Goal: Task Accomplishment & Management: Complete application form

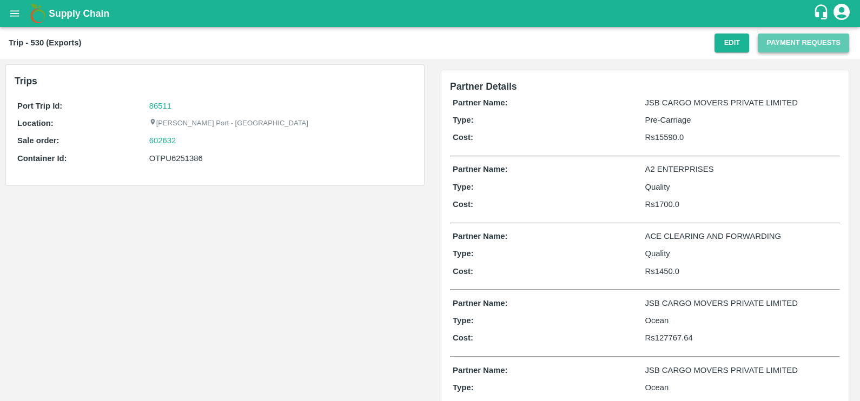
click at [760, 51] on button "Payment Requests" at bounding box center [803, 43] width 91 height 19
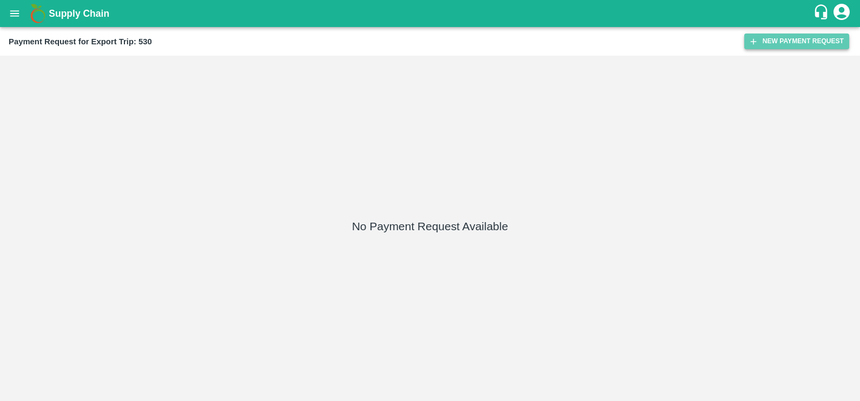
click at [759, 36] on button "New Payment Request" at bounding box center [796, 42] width 105 height 16
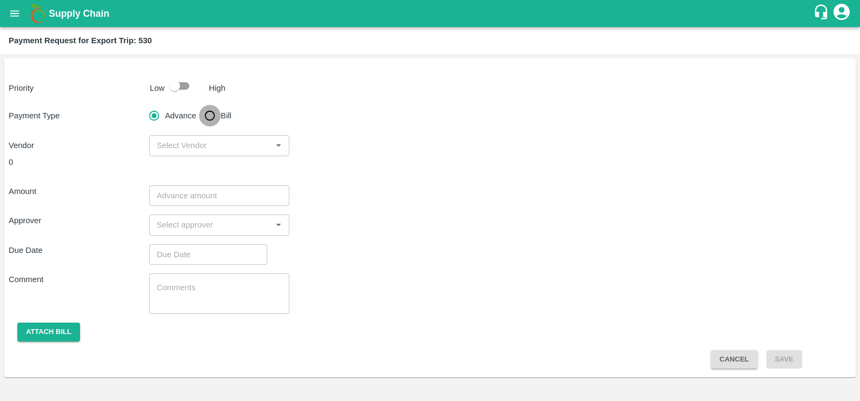
click at [214, 110] on input "Bill" at bounding box center [210, 116] width 22 height 22
radio input "true"
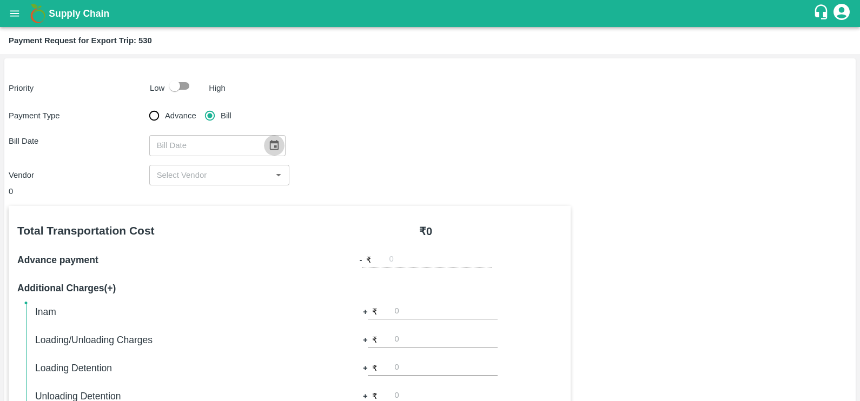
click at [270, 148] on icon "Choose date" at bounding box center [274, 146] width 12 height 12
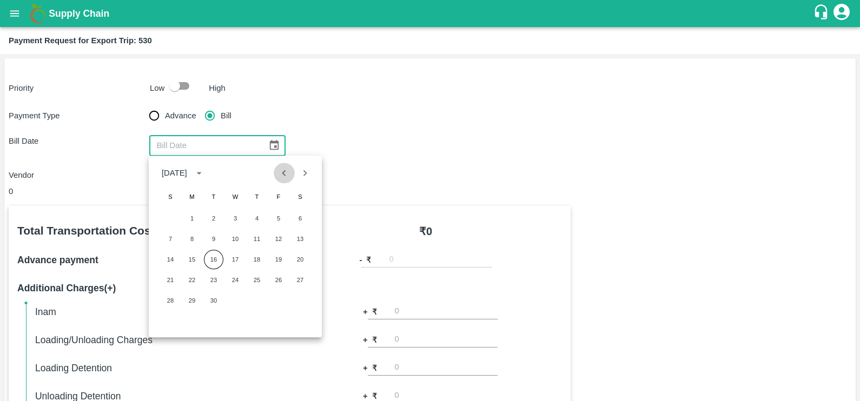
click at [286, 176] on icon "Previous month" at bounding box center [284, 173] width 12 height 12
click at [214, 281] on button "19" at bounding box center [213, 279] width 19 height 19
type input "19/08/2025"
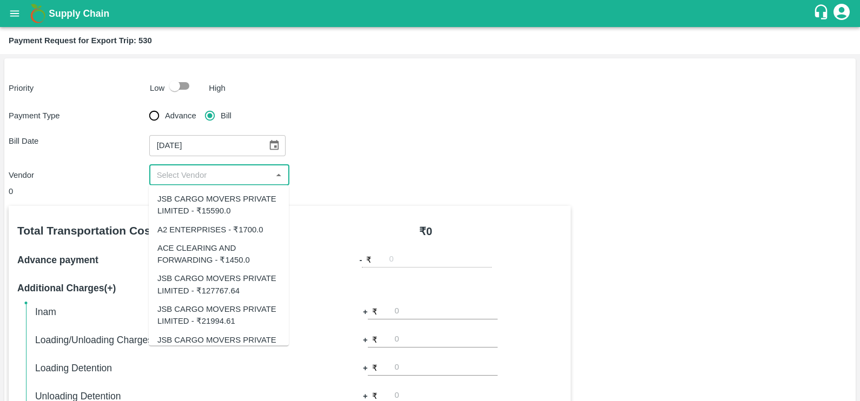
click at [223, 174] on input "input" at bounding box center [211, 175] width 116 height 14
click at [241, 208] on div "JSB CARGO MOVERS PRIVATE LIMITED - ₹15590.0" at bounding box center [218, 205] width 123 height 24
type input "JSB CARGO MOVERS PRIVATE LIMITED - ₹15590.0"
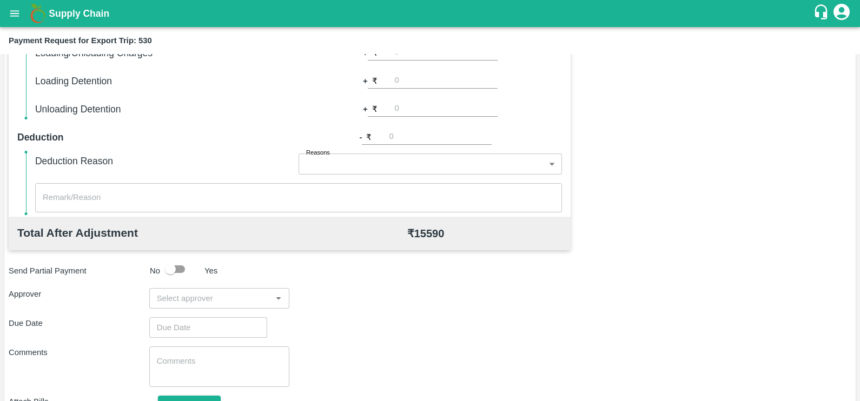
scroll to position [316, 0]
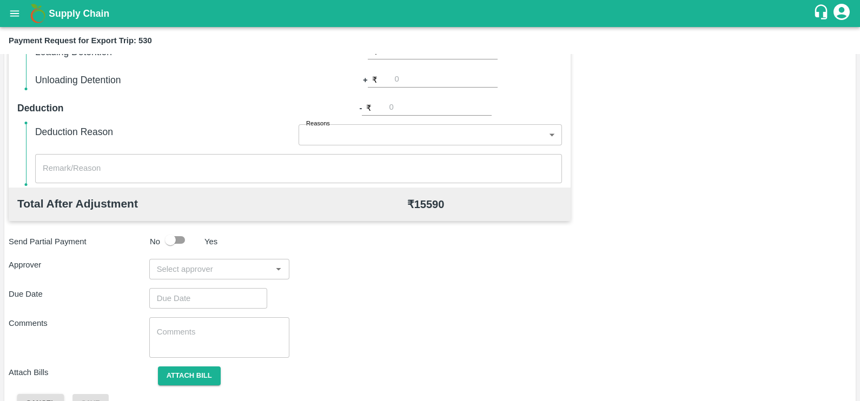
click at [222, 261] on div "​" at bounding box center [219, 269] width 141 height 21
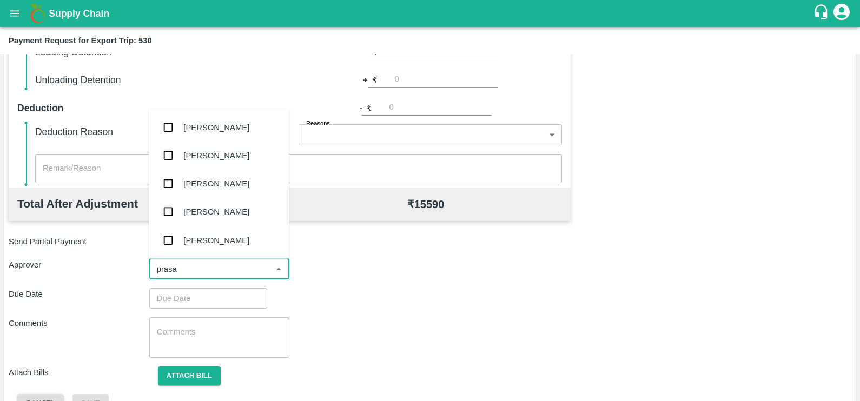
type input "prasad"
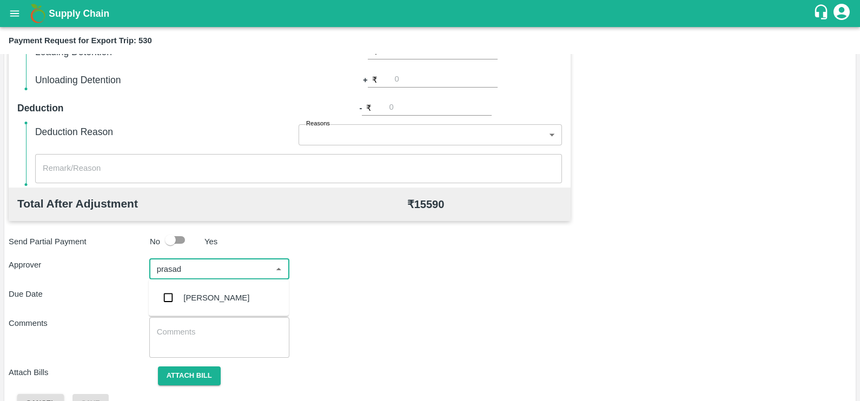
click at [234, 294] on div "[PERSON_NAME]" at bounding box center [216, 298] width 66 height 12
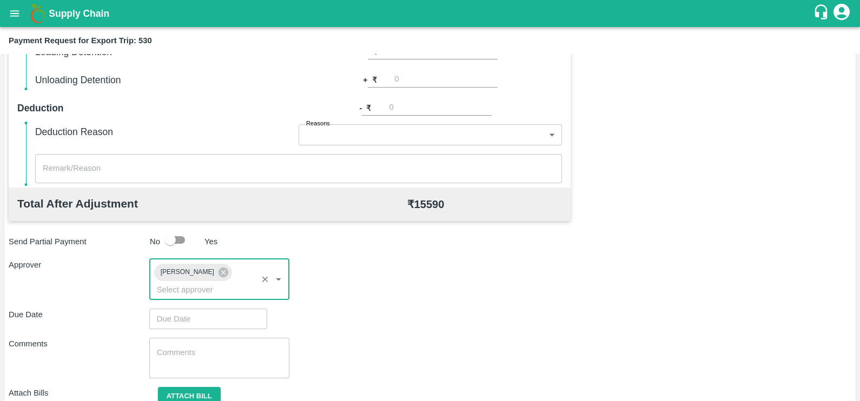
type input "DD/MM/YYYY hh:mm aa"
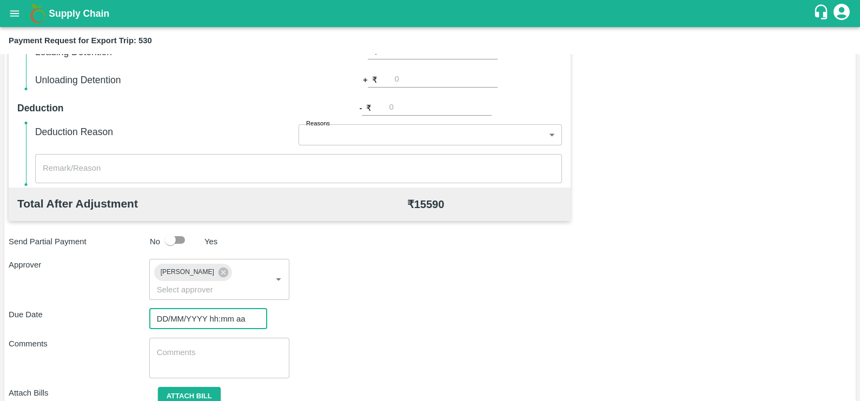
click at [214, 309] on input "DD/MM/YYYY hh:mm aa" at bounding box center [204, 319] width 110 height 21
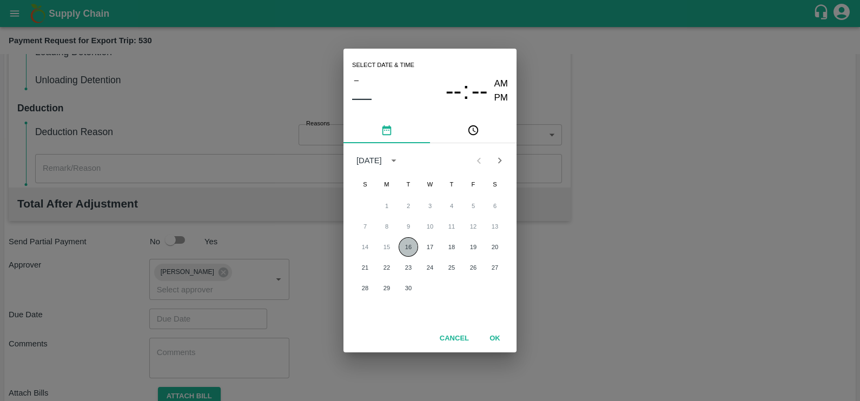
click at [408, 244] on button "16" at bounding box center [408, 246] width 19 height 19
type input "16/09/2025 12:00 AM"
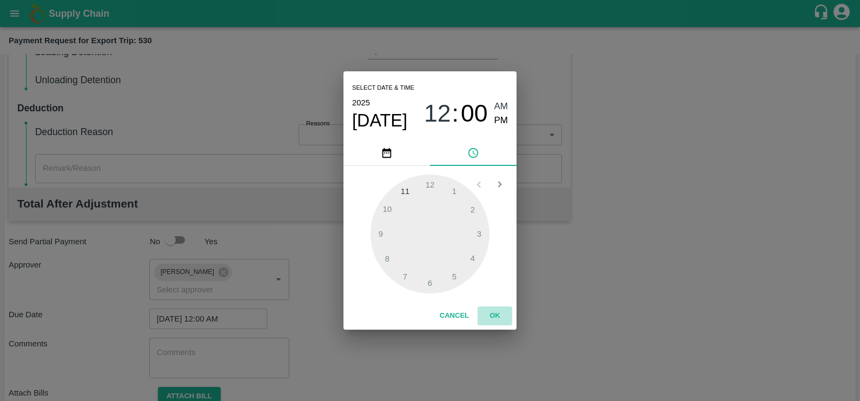
click at [495, 320] on button "OK" at bounding box center [495, 316] width 35 height 19
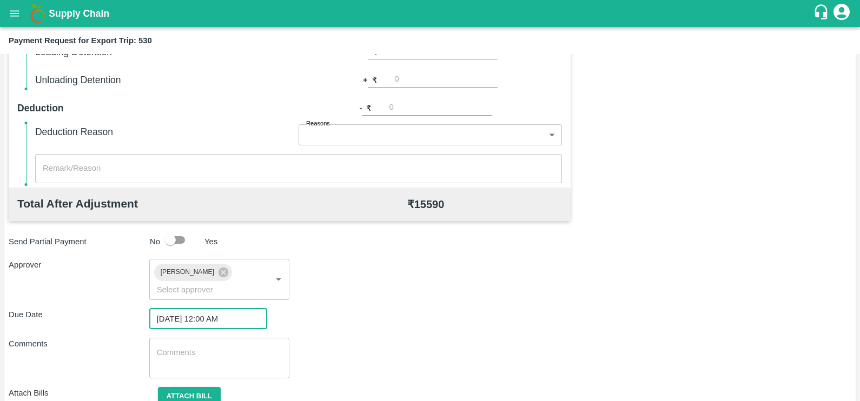
scroll to position [347, 0]
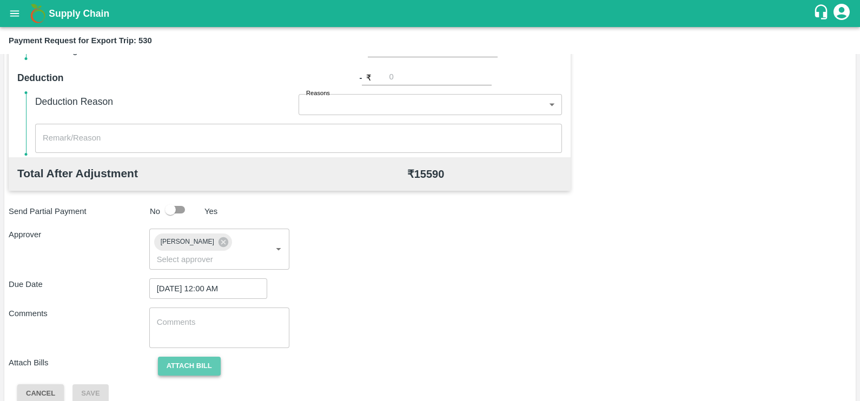
click at [188, 357] on button "Attach bill" at bounding box center [189, 366] width 63 height 19
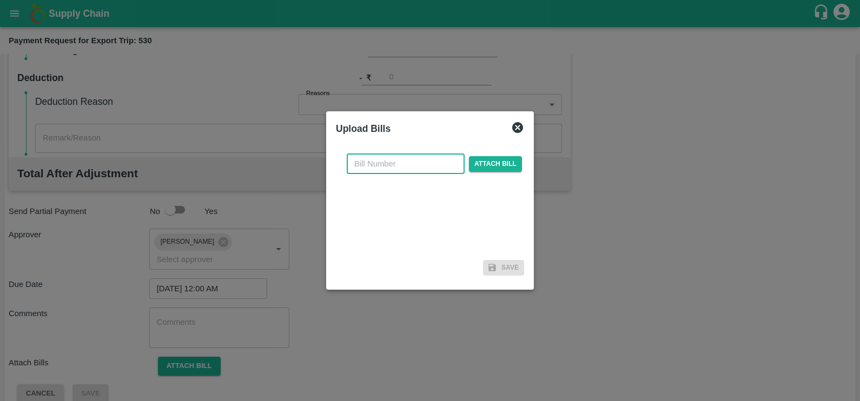
click at [420, 161] on input "text" at bounding box center [406, 164] width 118 height 21
paste input "JCAR/25-26/04959"
drag, startPoint x: 420, startPoint y: 161, endPoint x: 499, endPoint y: 163, distance: 79.0
click at [499, 163] on div "JCAR/25-26/04959 ​ Attach bill" at bounding box center [435, 164] width 180 height 21
type input "JCAR/25-26/04959"
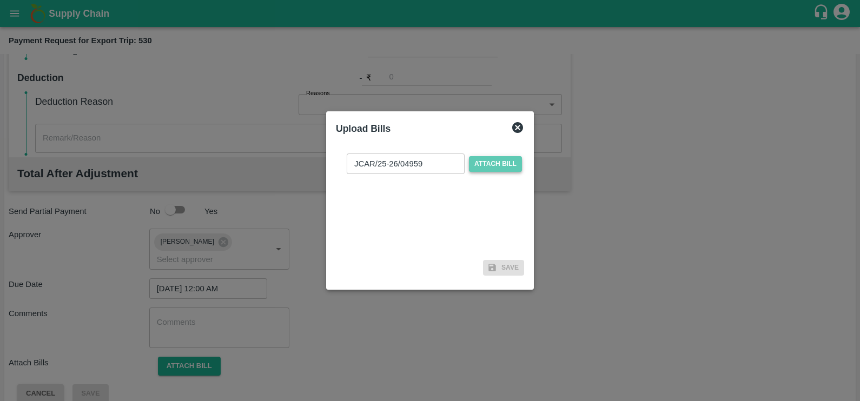
click at [499, 163] on span "Attach bill" at bounding box center [495, 164] width 53 height 16
click at [0, 0] on input "Attach bill" at bounding box center [0, 0] width 0 height 0
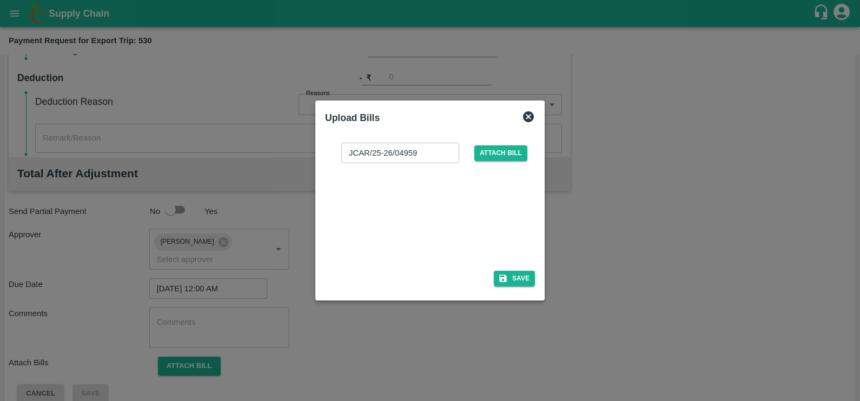
click at [413, 200] on div at bounding box center [428, 213] width 162 height 57
click at [505, 281] on icon "button" at bounding box center [503, 279] width 8 height 8
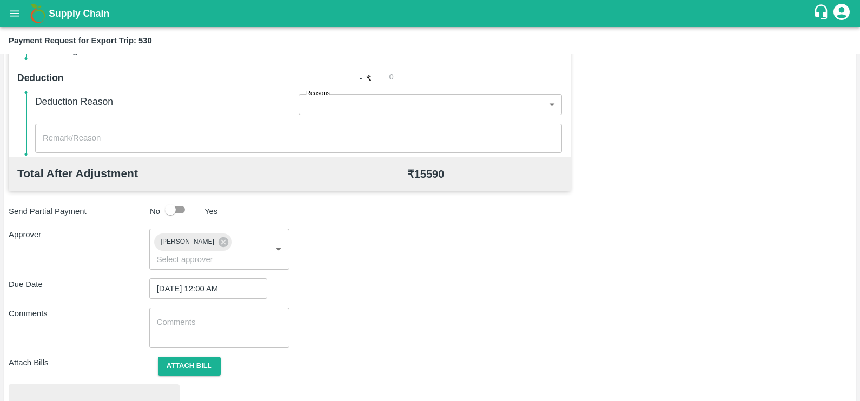
scroll to position [404, 0]
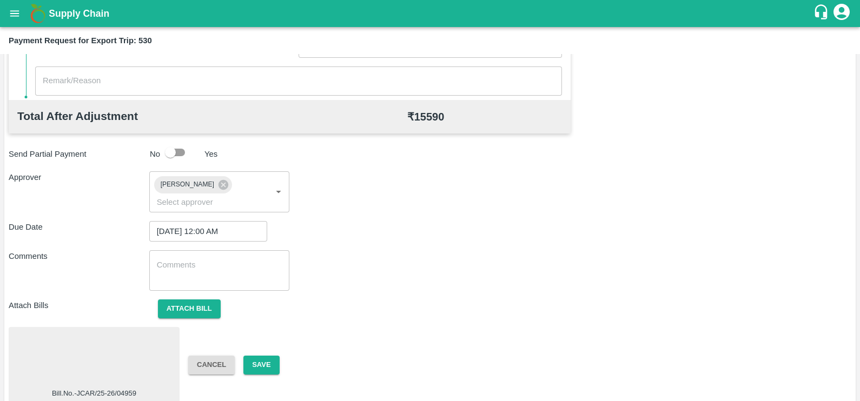
click at [126, 332] on div at bounding box center [94, 360] width 162 height 57
click at [259, 356] on button "Save" at bounding box center [261, 365] width 36 height 19
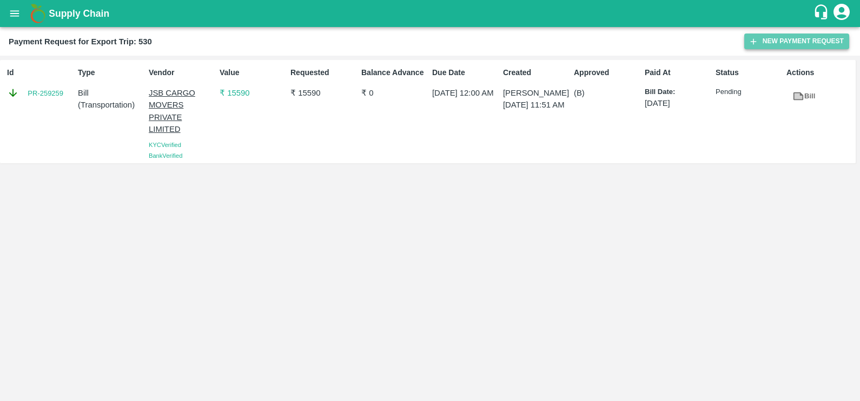
click at [763, 45] on button "New Payment Request" at bounding box center [796, 42] width 105 height 16
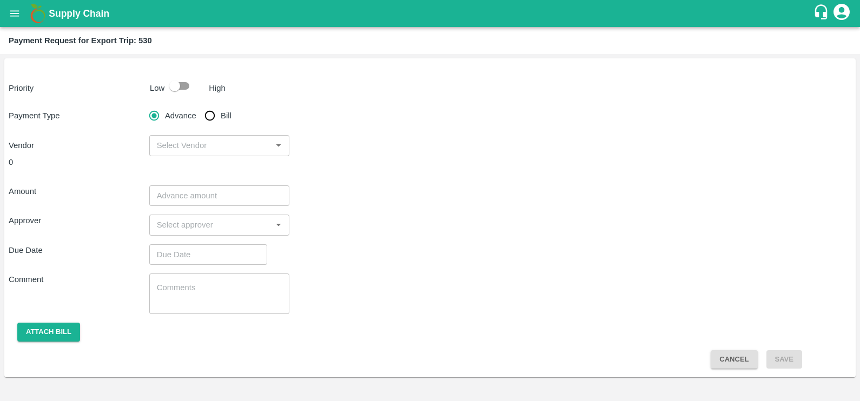
click at [217, 117] on input "Bill" at bounding box center [210, 116] width 22 height 22
radio input "true"
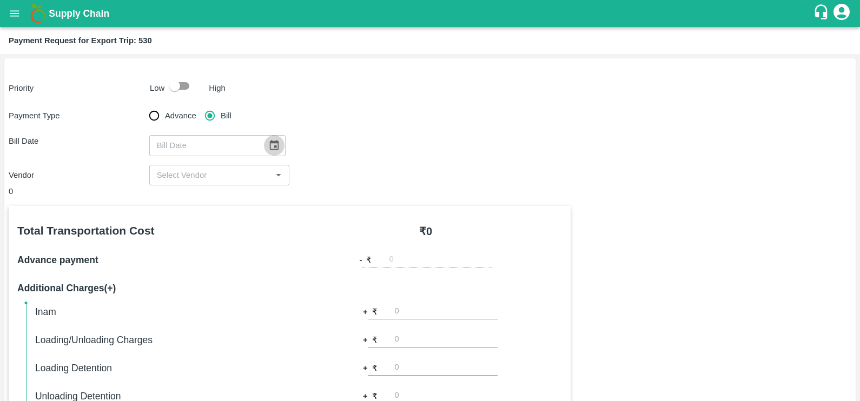
click at [269, 143] on icon "Choose date" at bounding box center [274, 146] width 12 height 12
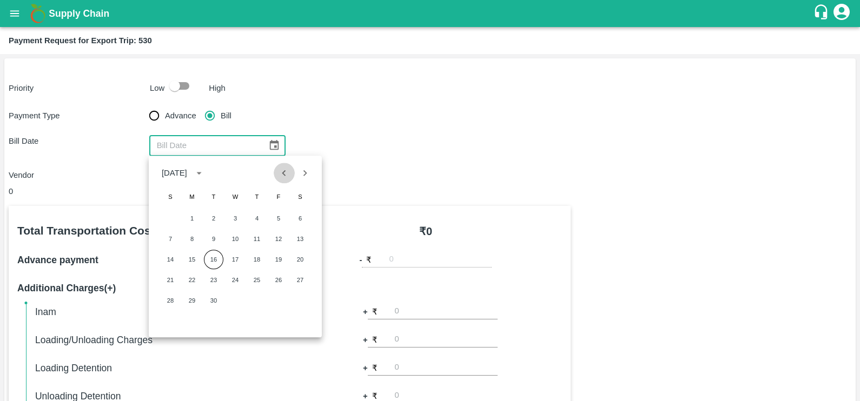
click at [283, 176] on icon "Previous month" at bounding box center [284, 173] width 12 height 12
drag, startPoint x: 212, startPoint y: 276, endPoint x: 216, endPoint y: 229, distance: 47.3
click at [212, 276] on button "19" at bounding box center [213, 279] width 19 height 19
type input "19/08/2025"
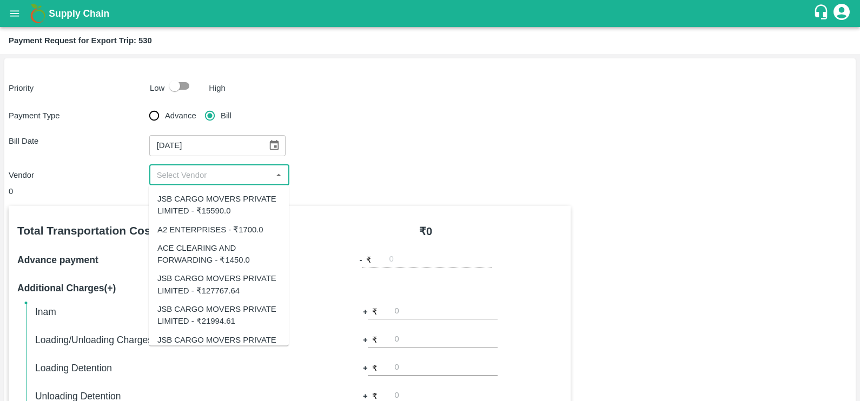
click at [210, 180] on input "input" at bounding box center [211, 175] width 116 height 14
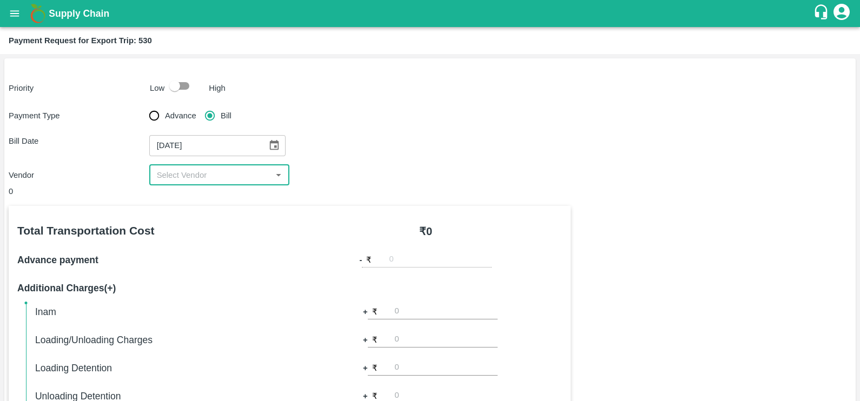
click at [216, 168] on input "input" at bounding box center [211, 175] width 116 height 14
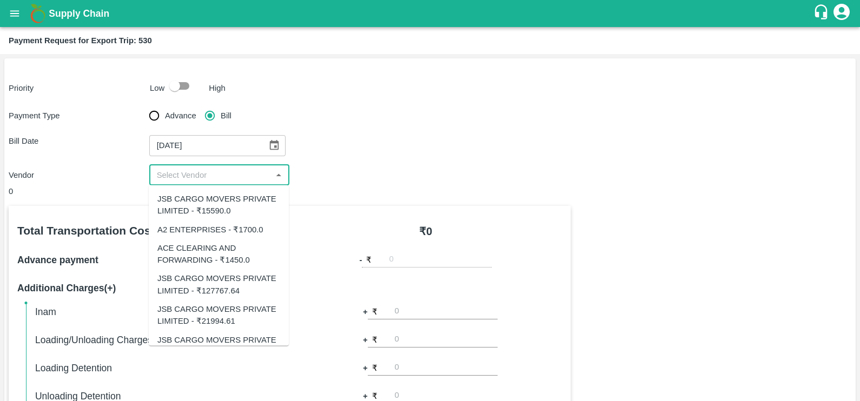
scroll to position [50, 0]
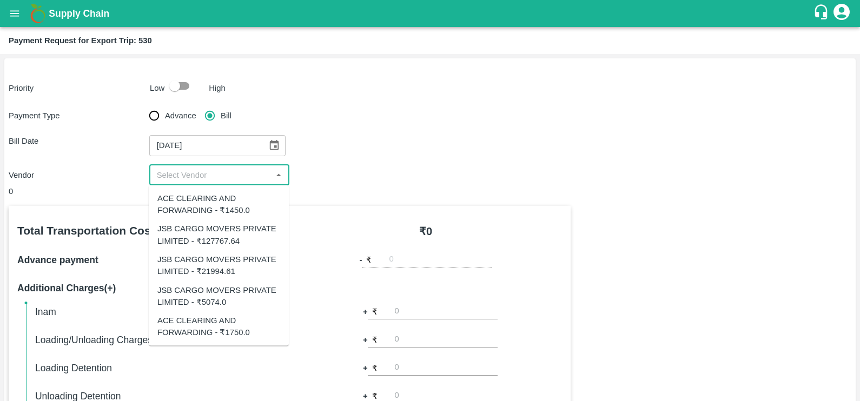
click at [211, 298] on div "JSB CARGO MOVERS PRIVATE LIMITED - ₹5074.0" at bounding box center [218, 296] width 123 height 24
type input "JSB CARGO MOVERS PRIVATE LIMITED - ₹5074.0"
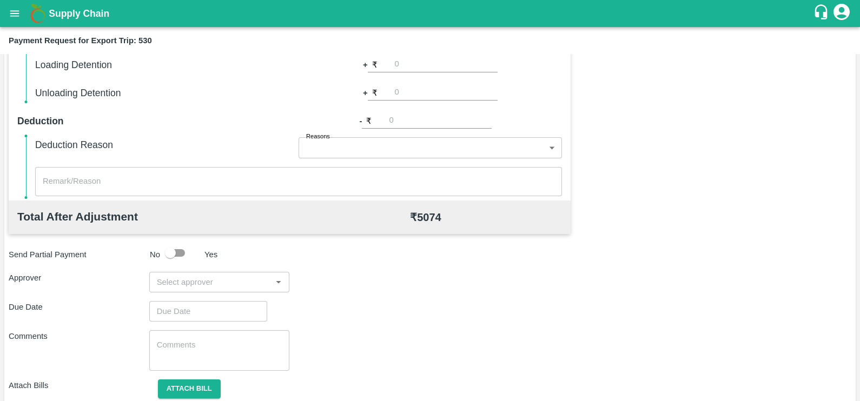
scroll to position [341, 0]
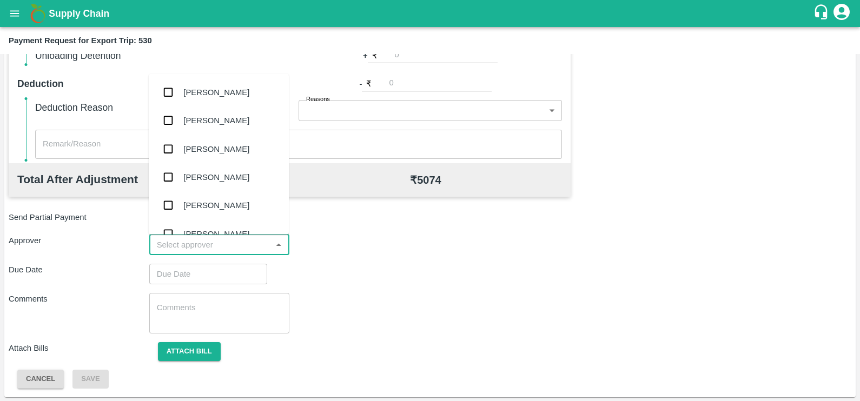
click at [225, 244] on input "input" at bounding box center [211, 245] width 116 height 14
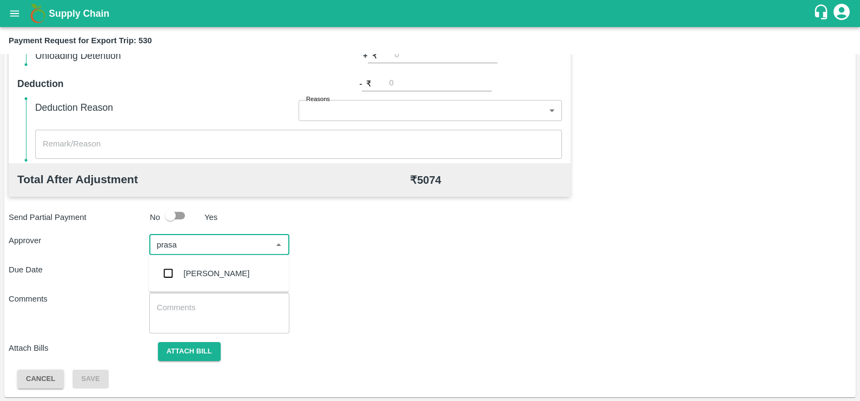
type input "prasad"
click at [227, 273] on div "[PERSON_NAME]" at bounding box center [216, 274] width 66 height 12
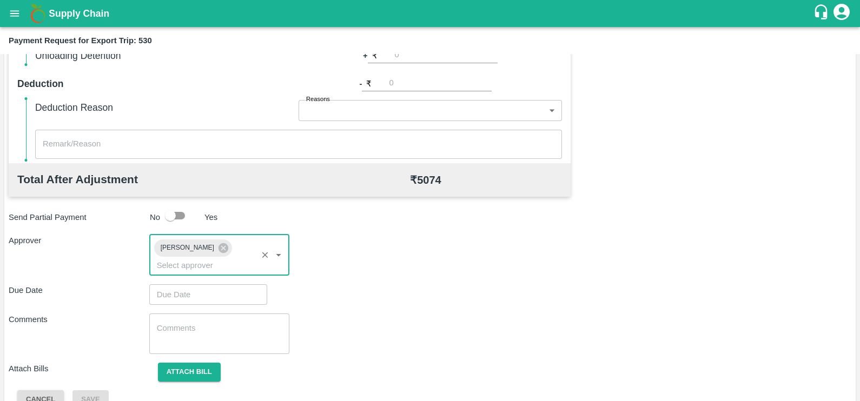
type input "DD/MM/YYYY hh:mm aa"
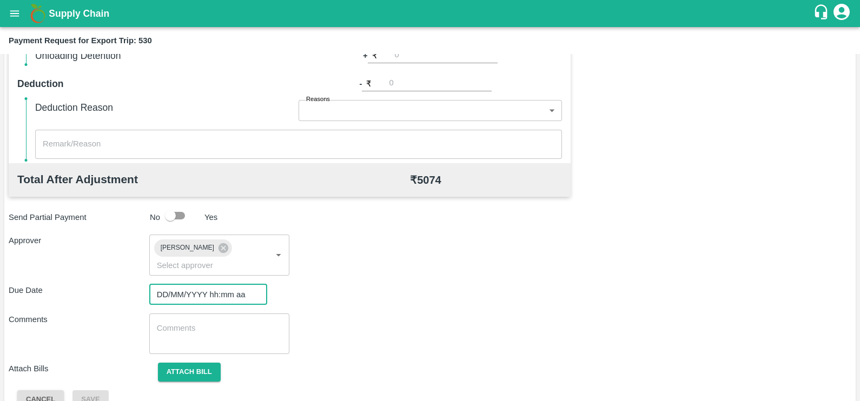
click at [228, 285] on input "DD/MM/YYYY hh:mm aa" at bounding box center [204, 295] width 110 height 21
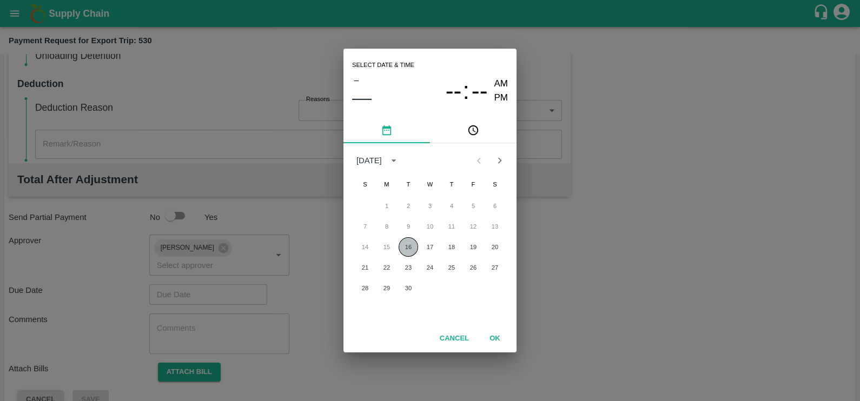
click at [406, 248] on button "16" at bounding box center [408, 246] width 19 height 19
type input "16/09/2025 12:00 AM"
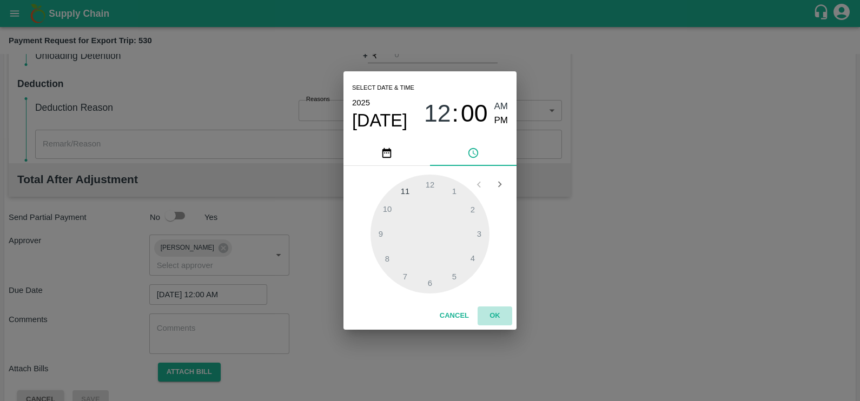
click at [490, 317] on button "OK" at bounding box center [495, 316] width 35 height 19
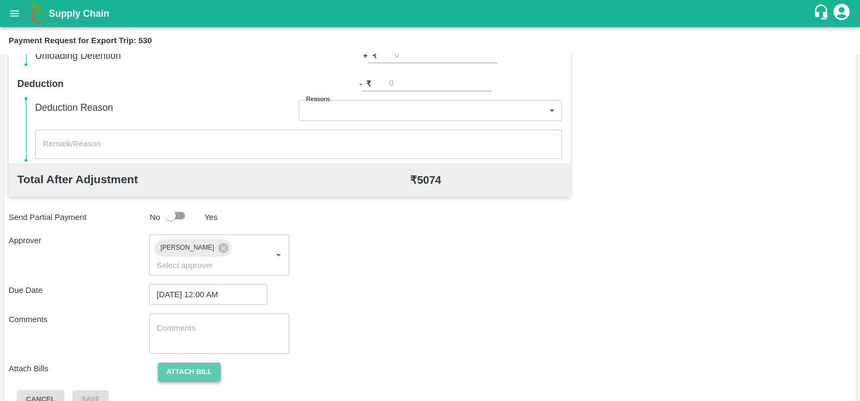
click at [194, 363] on button "Attach bill" at bounding box center [189, 372] width 63 height 19
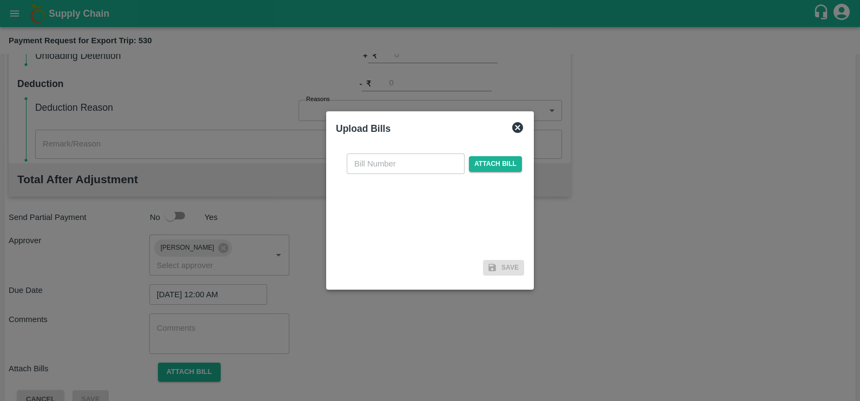
click at [370, 170] on input "text" at bounding box center [406, 164] width 118 height 21
paste input "JCAR/25-26/04960"
type input "JCAR/25-26/04960"
click at [503, 160] on span "Attach bill" at bounding box center [495, 164] width 53 height 16
click at [0, 0] on input "Attach bill" at bounding box center [0, 0] width 0 height 0
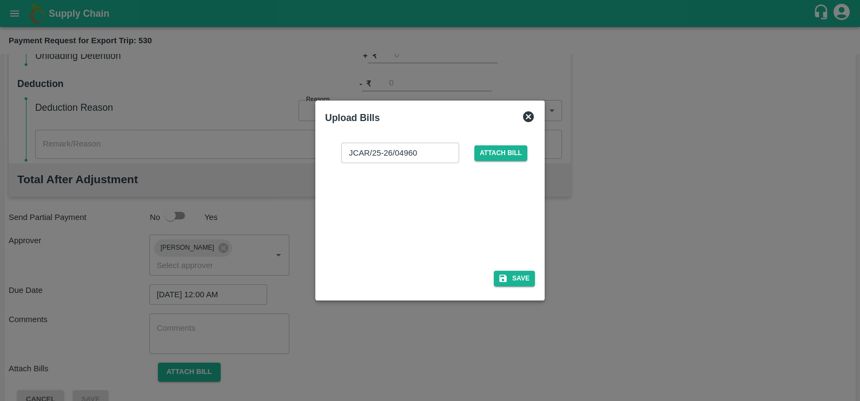
click at [396, 224] on div at bounding box center [428, 213] width 162 height 57
click at [525, 279] on button "Save" at bounding box center [514, 279] width 41 height 16
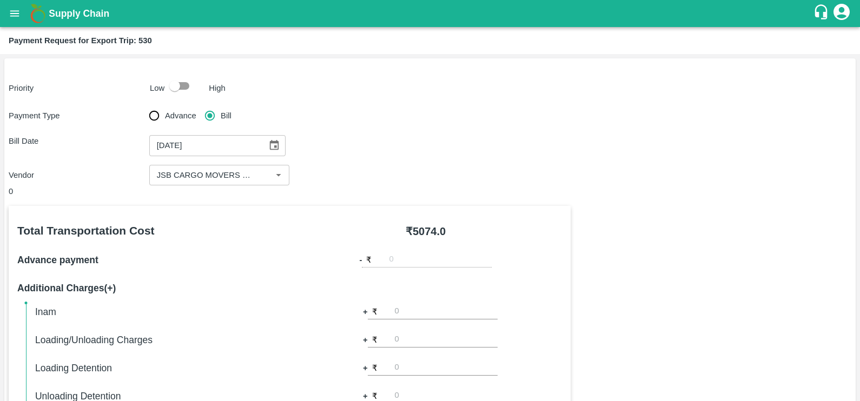
scroll to position [404, 0]
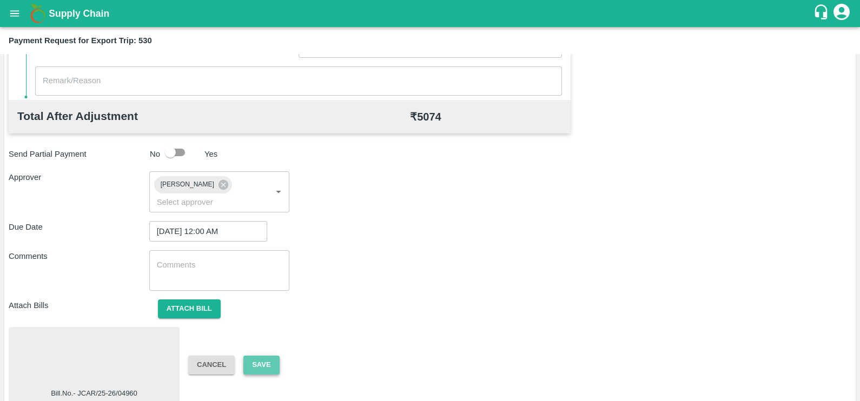
click at [258, 356] on button "Save" at bounding box center [261, 365] width 36 height 19
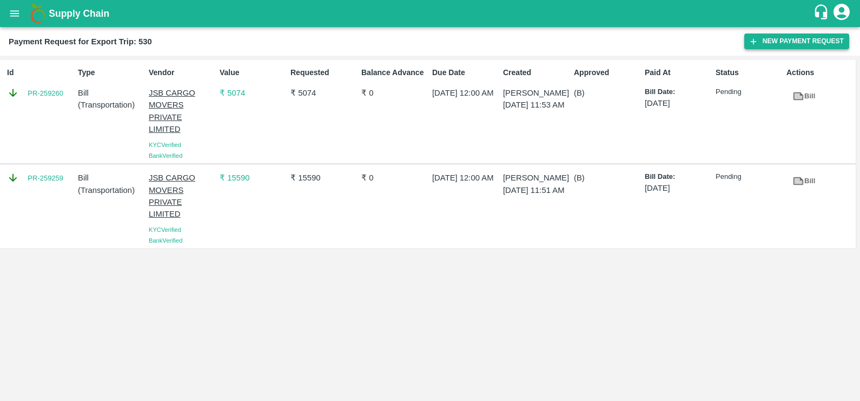
click at [760, 39] on button "New Payment Request" at bounding box center [796, 42] width 105 height 16
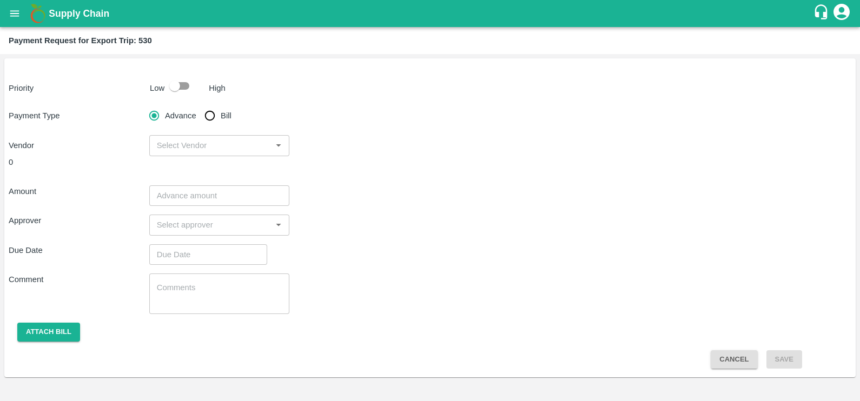
drag, startPoint x: 216, startPoint y: 114, endPoint x: 259, endPoint y: 133, distance: 47.0
click at [216, 114] on input "Bill" at bounding box center [210, 116] width 22 height 22
radio input "true"
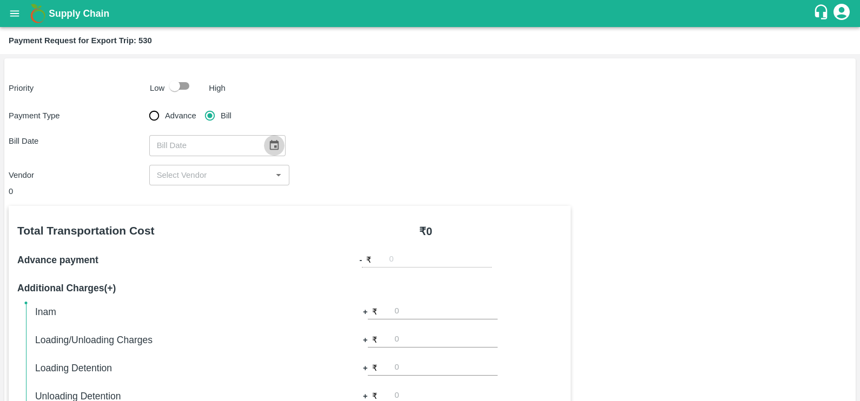
click at [273, 143] on icon "Choose date" at bounding box center [273, 145] width 9 height 10
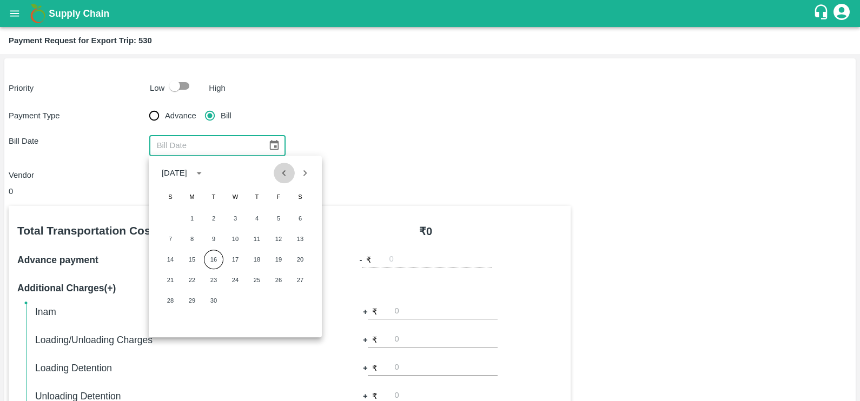
click at [291, 170] on button "Previous month" at bounding box center [284, 173] width 21 height 21
click at [210, 275] on button "19" at bounding box center [213, 279] width 19 height 19
type input "19/08/2025"
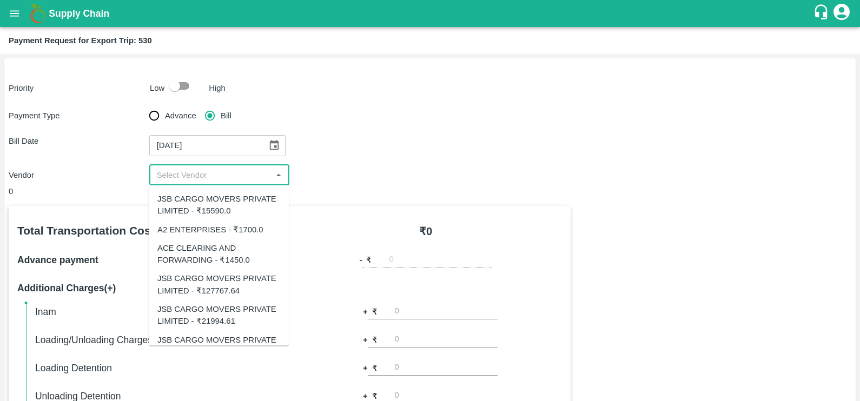
click at [209, 178] on input "input" at bounding box center [211, 175] width 116 height 14
click at [203, 278] on div "JSB CARGO MOVERS PRIVATE LIMITED - ₹127767.64" at bounding box center [218, 285] width 123 height 24
type input "JSB CARGO MOVERS PRIVATE LIMITED - ₹127767.64"
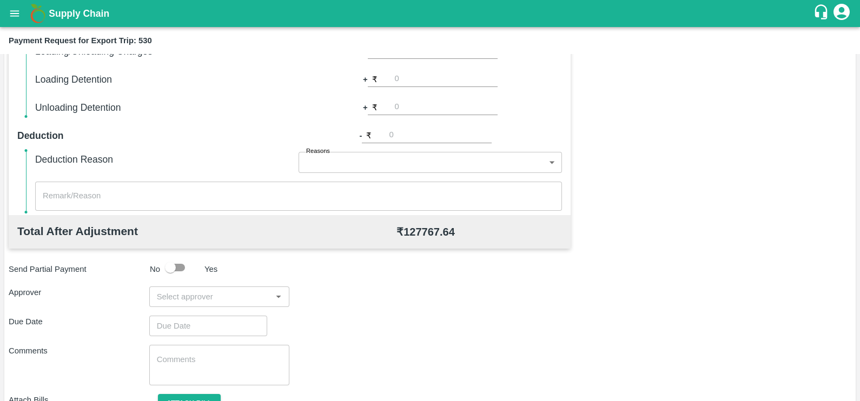
scroll to position [289, 0]
click at [210, 295] on input "input" at bounding box center [211, 296] width 116 height 14
type input "prasad"
click at [214, 318] on div "[PERSON_NAME]" at bounding box center [219, 325] width 140 height 28
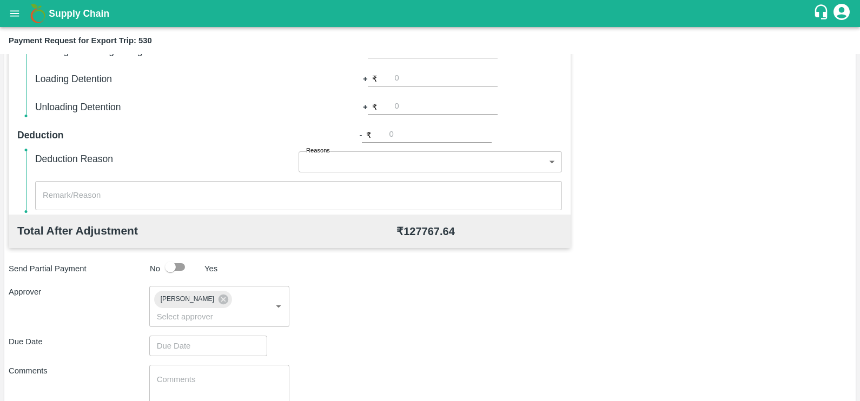
click at [214, 319] on div "Total Transportation Cost ₹ 127767.64 Advance payment - ₹ Additional Charges(+)…" at bounding box center [430, 189] width 843 height 544
type input "DD/MM/YYYY hh:mm aa"
click at [215, 336] on input "DD/MM/YYYY hh:mm aa" at bounding box center [204, 346] width 110 height 21
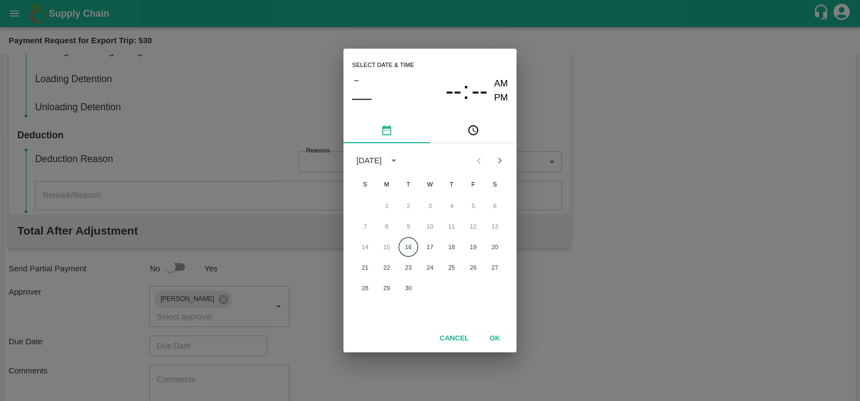
click at [402, 248] on button "16" at bounding box center [408, 246] width 19 height 19
type input "16/09/2025 12:00 AM"
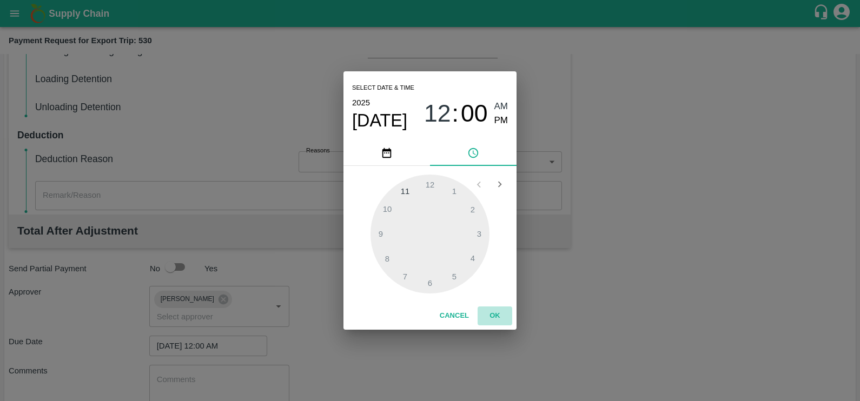
click at [492, 322] on button "OK" at bounding box center [495, 316] width 35 height 19
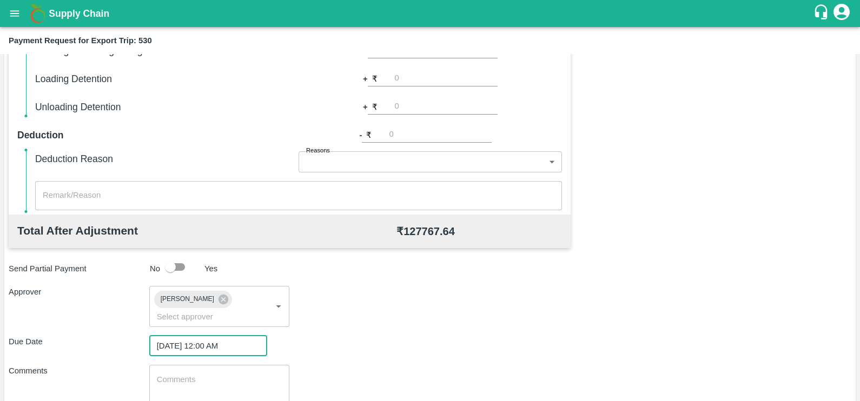
scroll to position [347, 0]
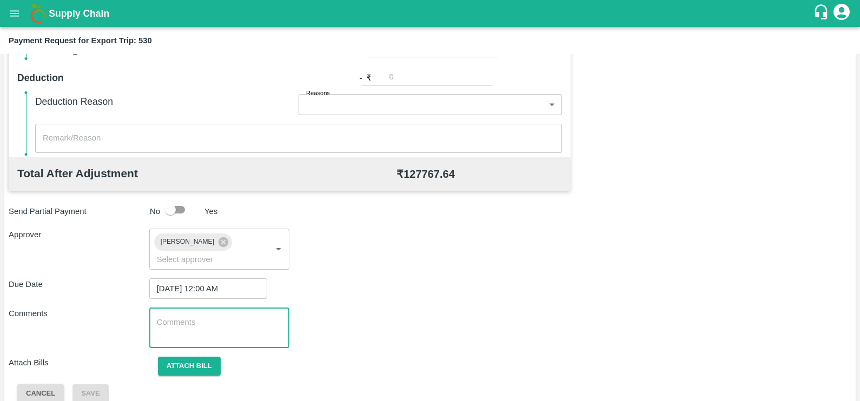
click at [181, 317] on textarea at bounding box center [220, 328] width 126 height 23
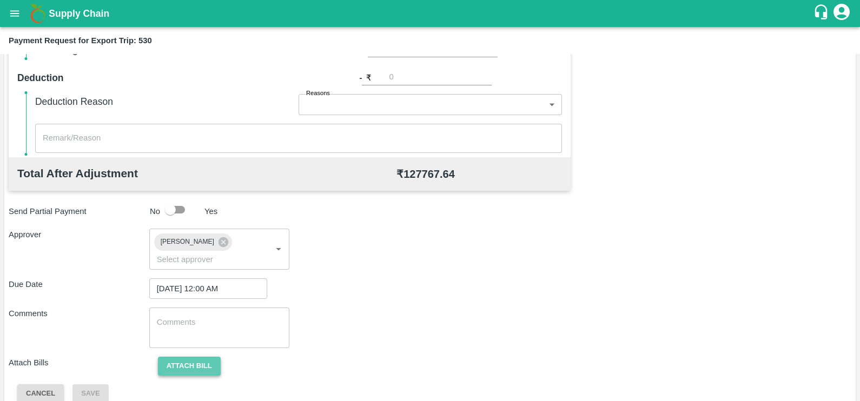
click at [190, 357] on button "Attach bill" at bounding box center [189, 366] width 63 height 19
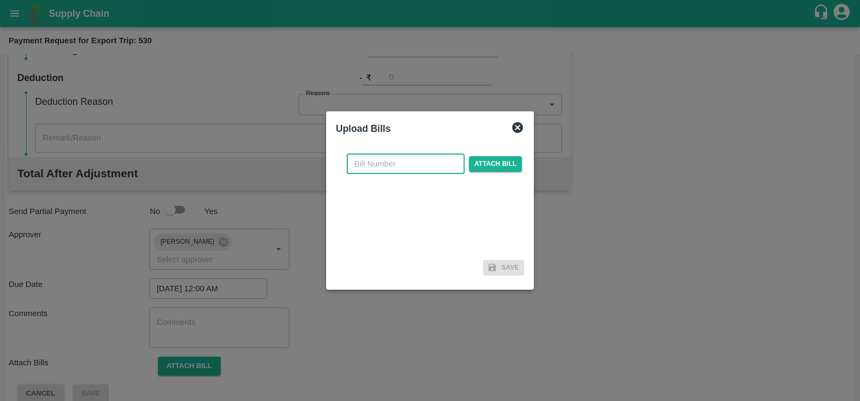
click at [382, 171] on input "text" at bounding box center [406, 164] width 118 height 21
paste input "JCAR/25-26/04961"
type input "JCAR/25-26/04961"
click at [487, 167] on span "Attach bill" at bounding box center [495, 164] width 53 height 16
click at [0, 0] on input "Attach bill" at bounding box center [0, 0] width 0 height 0
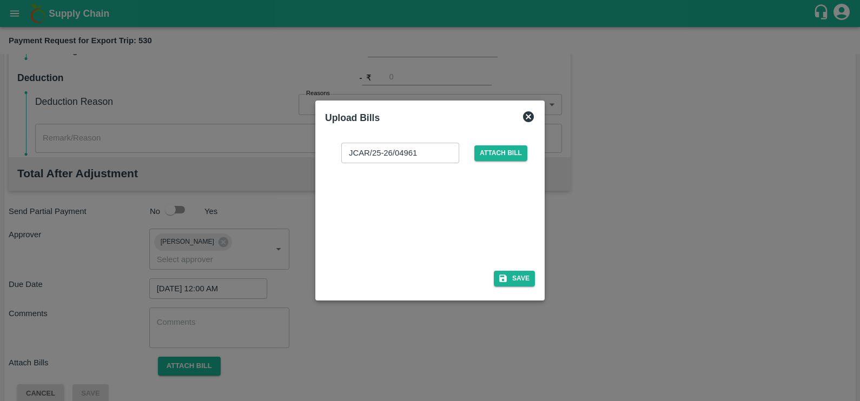
click at [403, 197] on div at bounding box center [428, 213] width 162 height 57
click at [511, 277] on button "Save" at bounding box center [514, 279] width 41 height 16
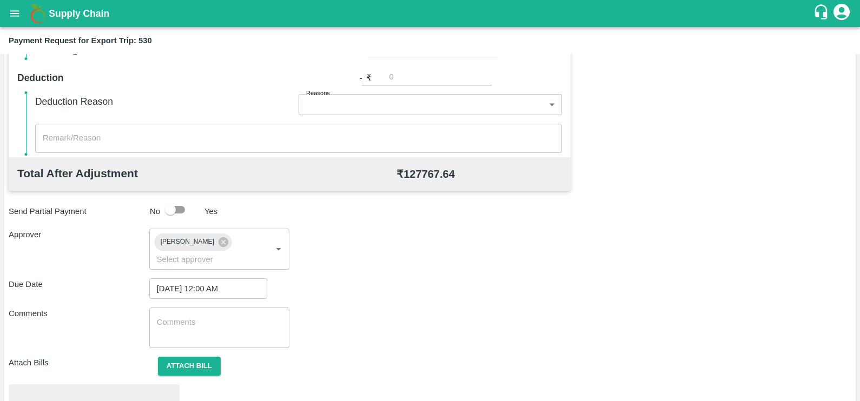
scroll to position [404, 0]
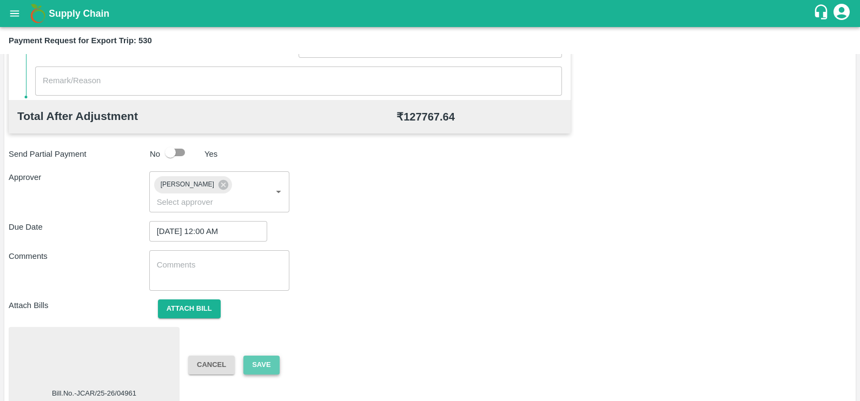
click at [256, 356] on button "Save" at bounding box center [261, 365] width 36 height 19
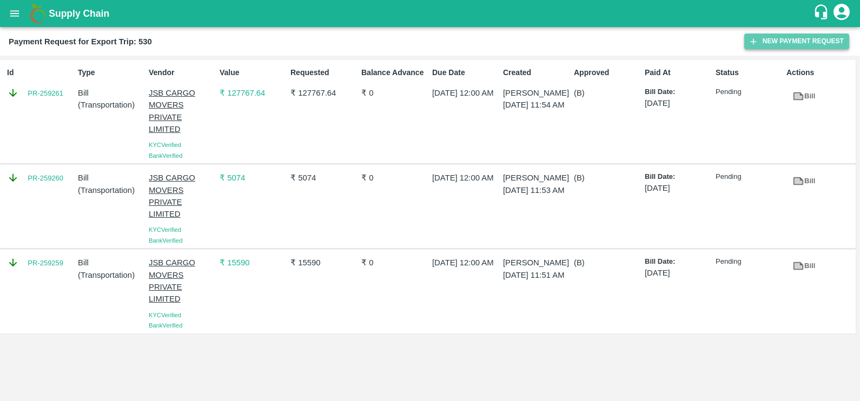
click at [782, 36] on button "New Payment Request" at bounding box center [796, 42] width 105 height 16
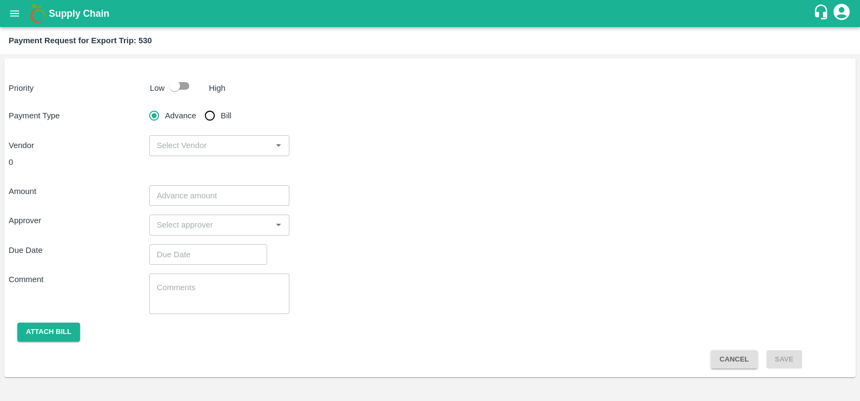
drag, startPoint x: 216, startPoint y: 112, endPoint x: 261, endPoint y: 135, distance: 49.8
click at [216, 112] on input "Bill" at bounding box center [210, 116] width 22 height 22
radio input "true"
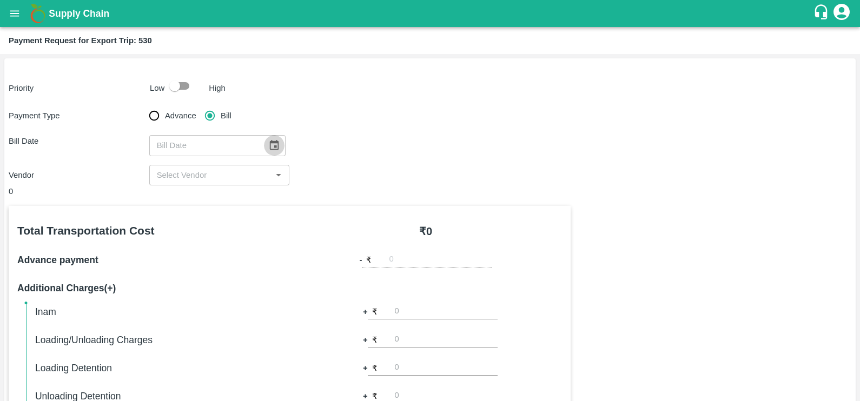
click at [271, 144] on icon "Choose date" at bounding box center [274, 146] width 12 height 12
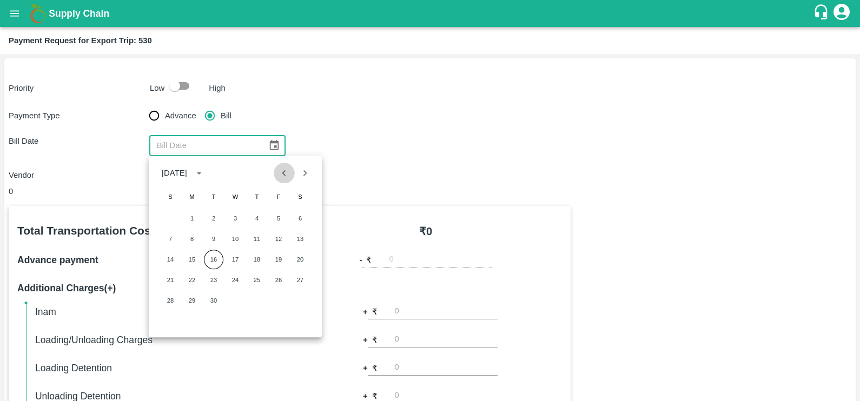
click at [278, 171] on icon "Previous month" at bounding box center [284, 173] width 12 height 12
click at [230, 279] on button "20" at bounding box center [235, 279] width 19 height 19
type input "20/08/2025"
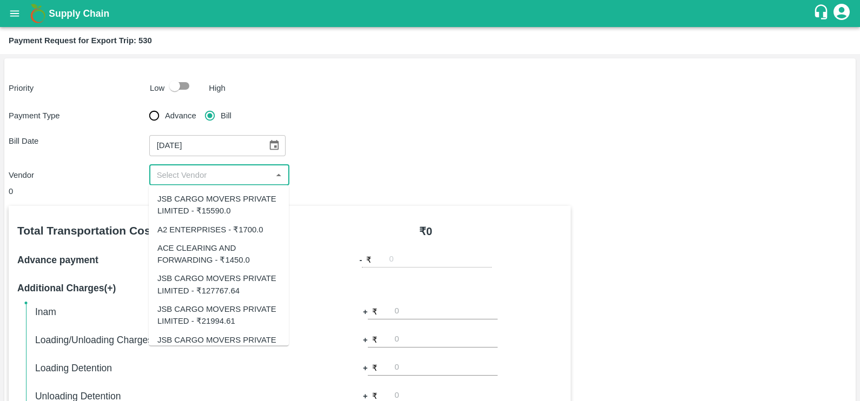
click at [235, 174] on input "input" at bounding box center [211, 175] width 116 height 14
click at [195, 286] on div "JSB CARGO MOVERS PRIVATE LIMITED - ₹21994.61" at bounding box center [218, 284] width 123 height 24
type input "JSB CARGO MOVERS PRIVATE LIMITED - ₹21994.61"
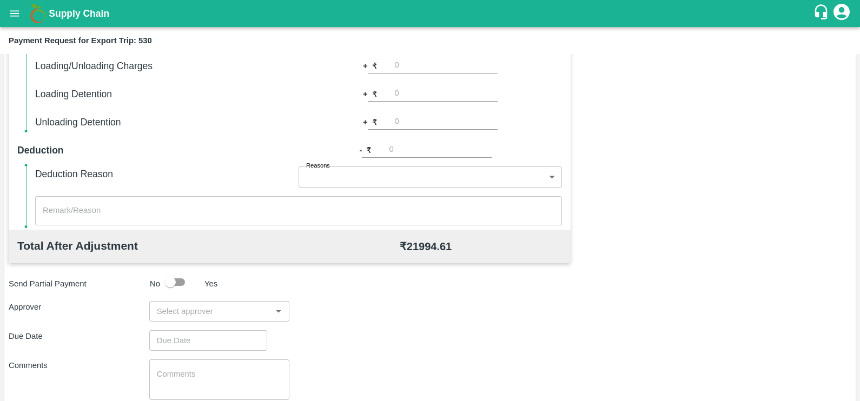
scroll to position [296, 0]
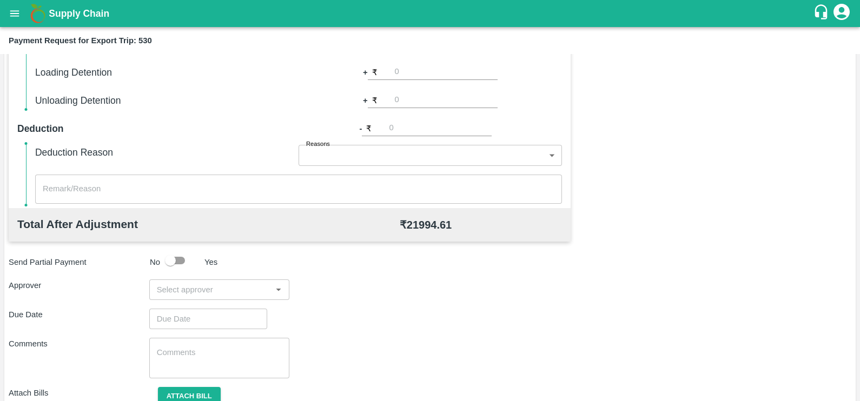
click at [186, 296] on div "​" at bounding box center [219, 290] width 141 height 21
type input "prasad"
click at [195, 312] on div "[PERSON_NAME]" at bounding box center [216, 318] width 66 height 12
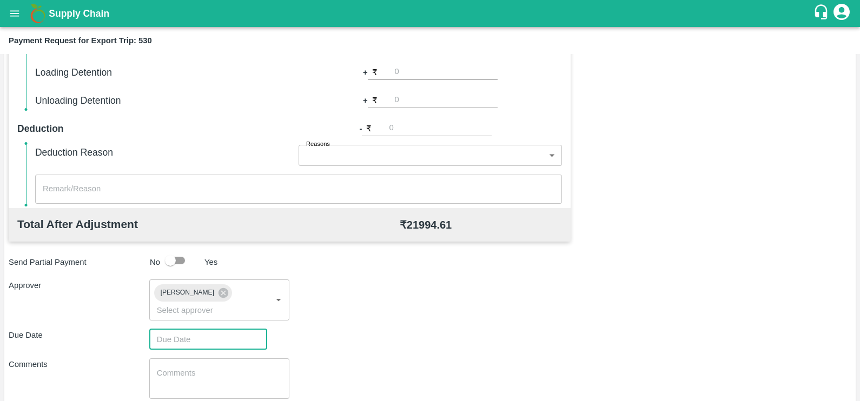
type input "DD/MM/YYYY hh:mm aa"
click at [200, 329] on input "DD/MM/YYYY hh:mm aa" at bounding box center [204, 339] width 110 height 21
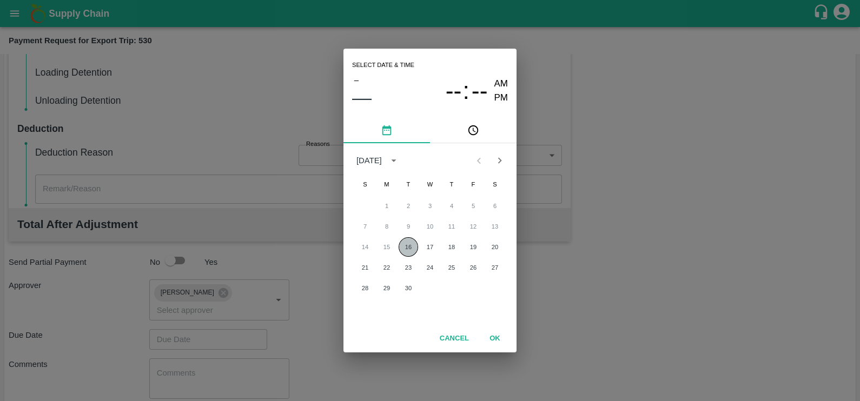
click at [406, 249] on button "16" at bounding box center [408, 246] width 19 height 19
type input "16/09/2025 12:00 AM"
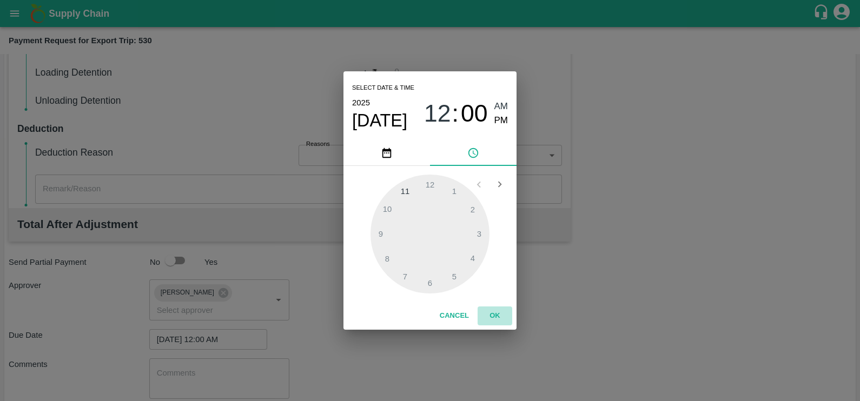
click at [492, 311] on button "OK" at bounding box center [495, 316] width 35 height 19
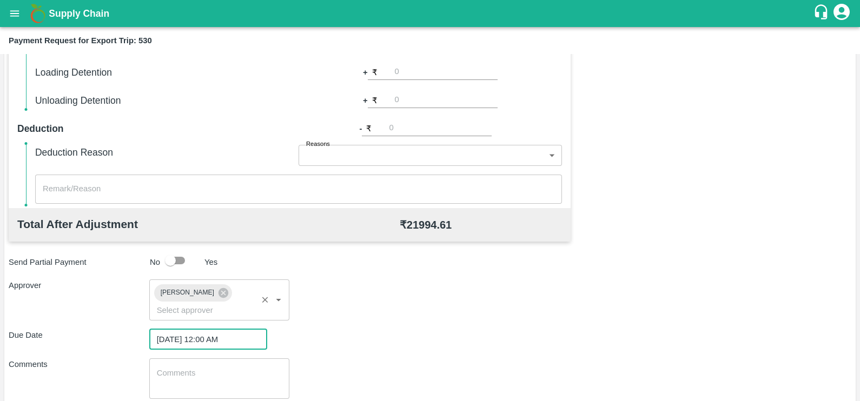
scroll to position [347, 0]
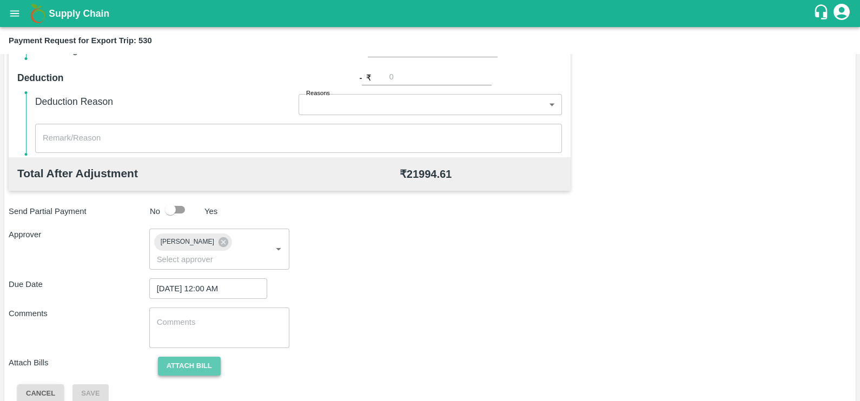
click at [197, 357] on button "Attach bill" at bounding box center [189, 366] width 63 height 19
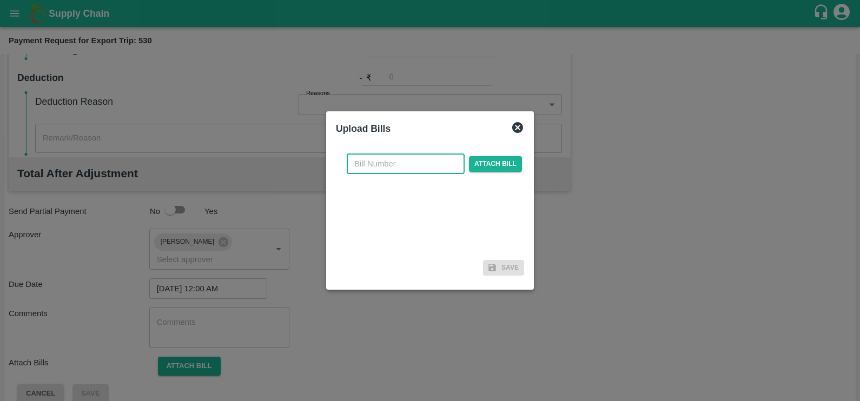
click at [430, 168] on input "text" at bounding box center [406, 164] width 118 height 21
paste input "JCAR/25-26/05021"
type input "JCAR/25-26/05021"
click at [486, 162] on span "Attach bill" at bounding box center [495, 164] width 53 height 16
click at [0, 0] on input "Attach bill" at bounding box center [0, 0] width 0 height 0
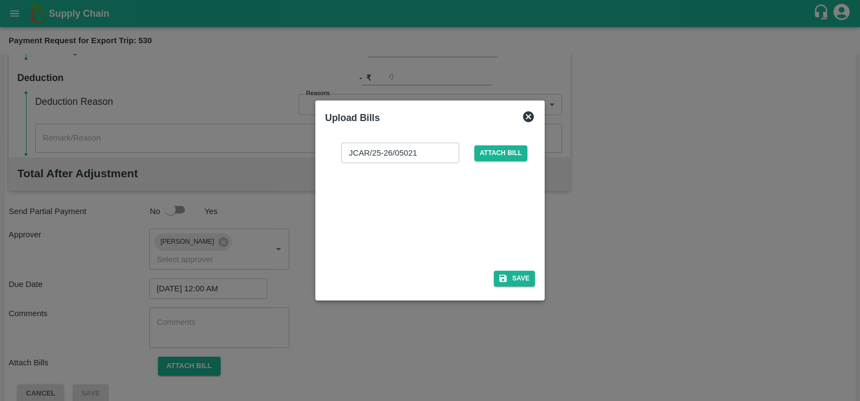
click at [414, 217] on div at bounding box center [428, 213] width 162 height 57
click at [514, 276] on button "Save" at bounding box center [514, 279] width 41 height 16
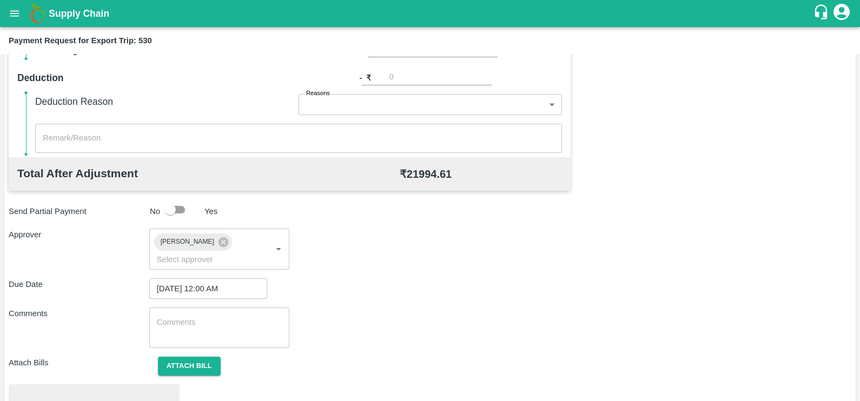
scroll to position [404, 0]
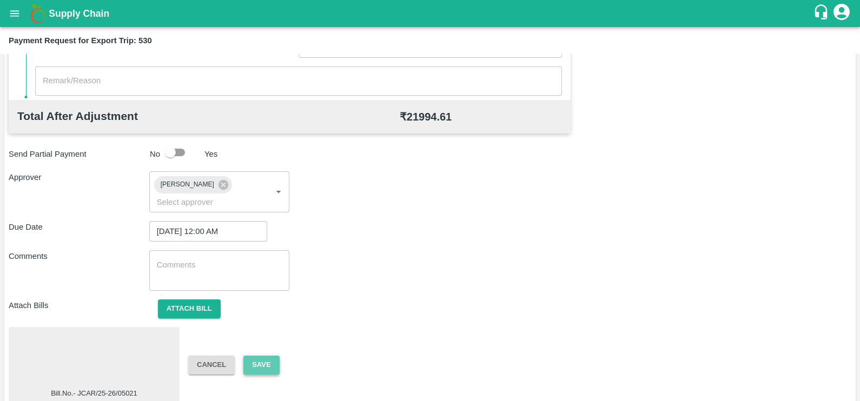
click at [268, 356] on button "Save" at bounding box center [261, 365] width 36 height 19
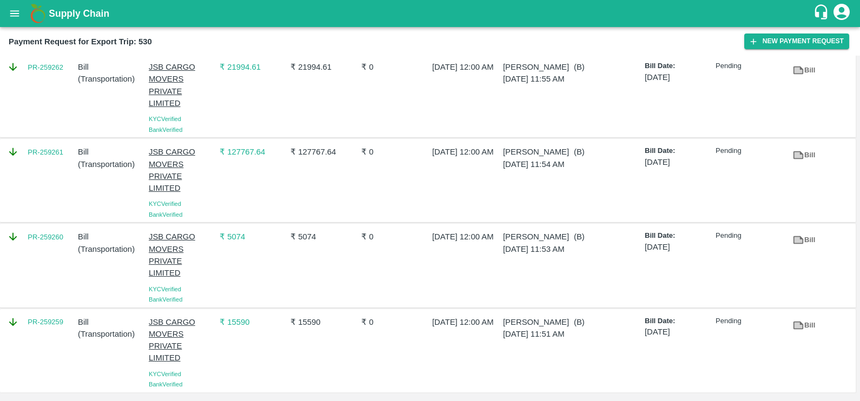
scroll to position [27, 0]
click at [758, 42] on button "New Payment Request" at bounding box center [796, 42] width 105 height 16
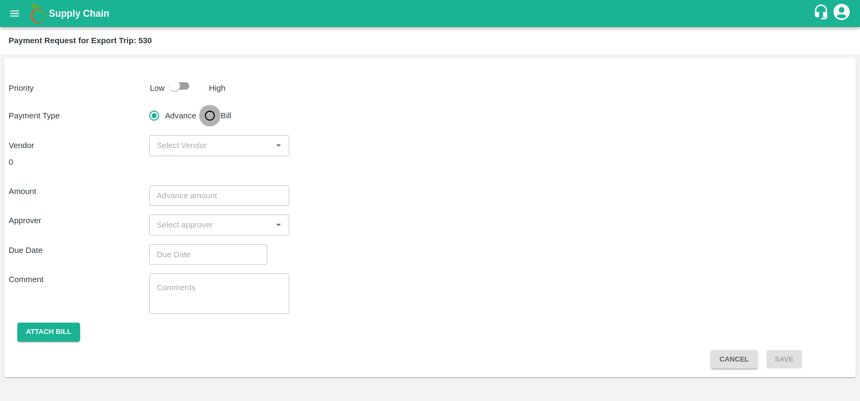
drag, startPoint x: 214, startPoint y: 118, endPoint x: 233, endPoint y: 127, distance: 21.1
click at [214, 118] on input "Bill" at bounding box center [210, 116] width 22 height 22
radio input "true"
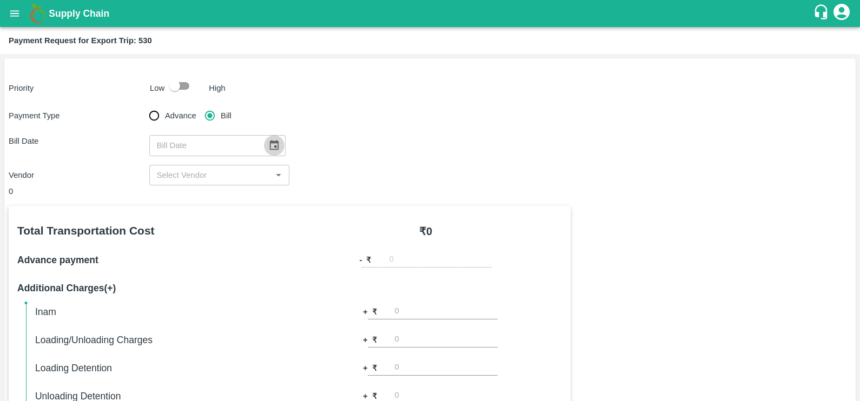
click at [268, 145] on icon "Choose date" at bounding box center [274, 146] width 12 height 12
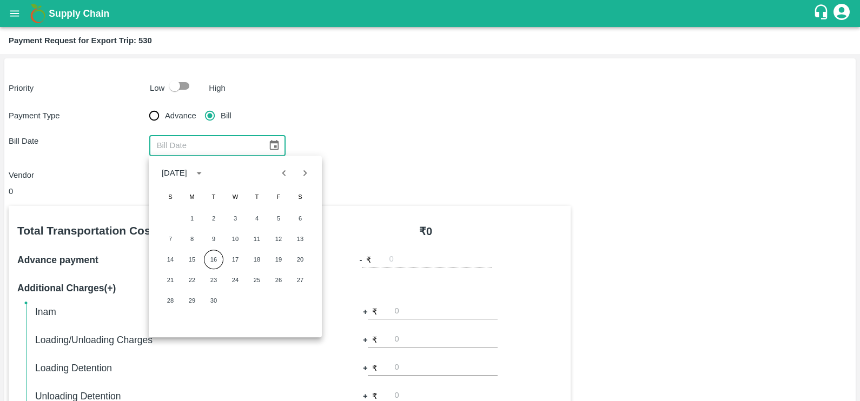
click at [286, 170] on icon "Previous month" at bounding box center [284, 173] width 4 height 6
click at [300, 302] on button "30" at bounding box center [300, 300] width 19 height 19
type input "30/08/2025"
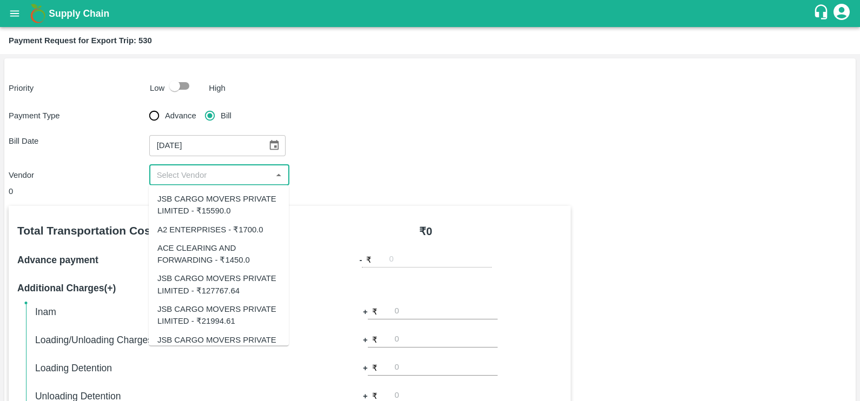
click at [237, 180] on input "input" at bounding box center [211, 175] width 116 height 14
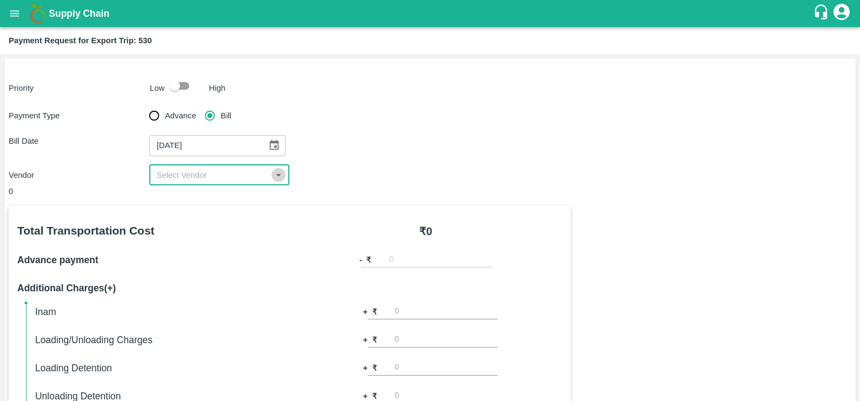
click at [278, 176] on icon "Open" at bounding box center [278, 175] width 5 height 3
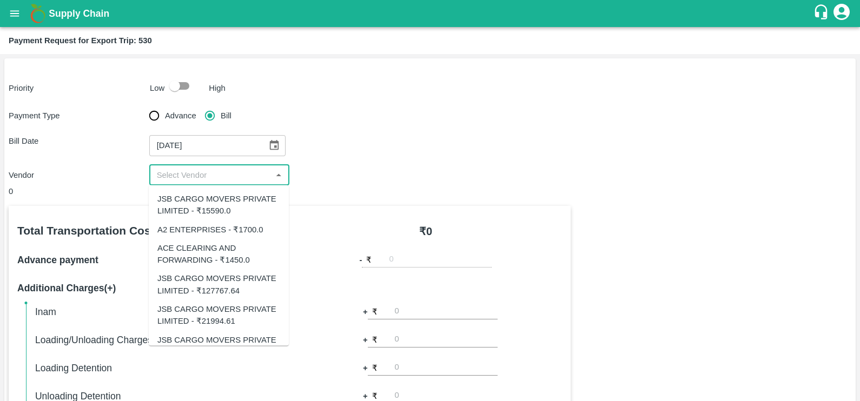
scroll to position [50, 0]
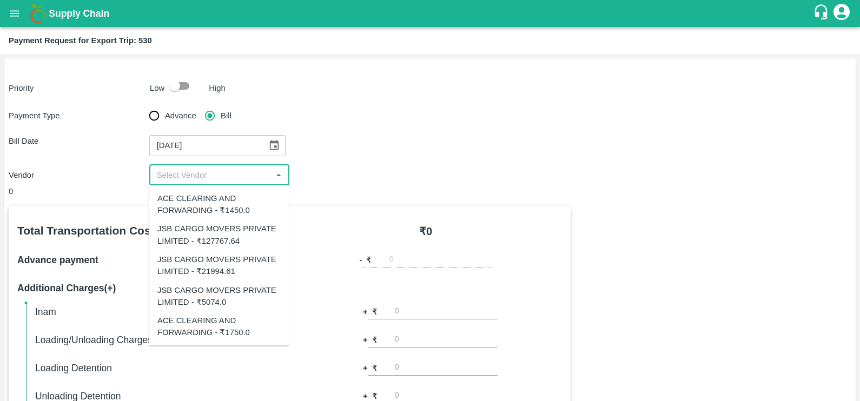
click at [228, 321] on div "ACE CLEARING AND FORWARDING - ₹1750.0" at bounding box center [218, 327] width 123 height 24
type input "ACE CLEARING AND FORWARDING - ₹1750.0"
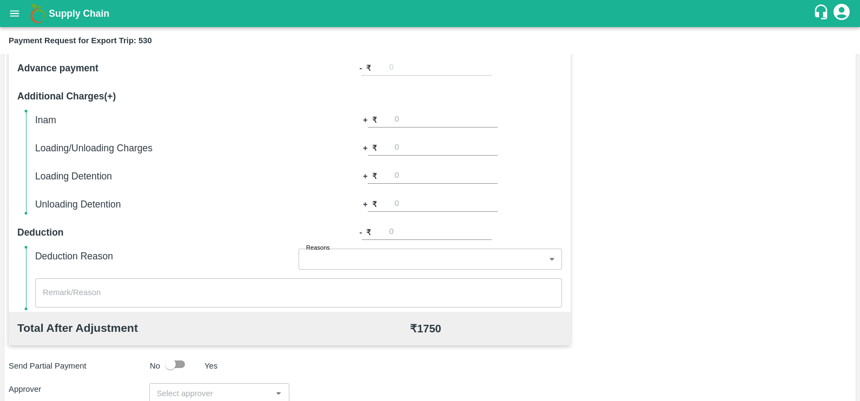
scroll to position [174, 0]
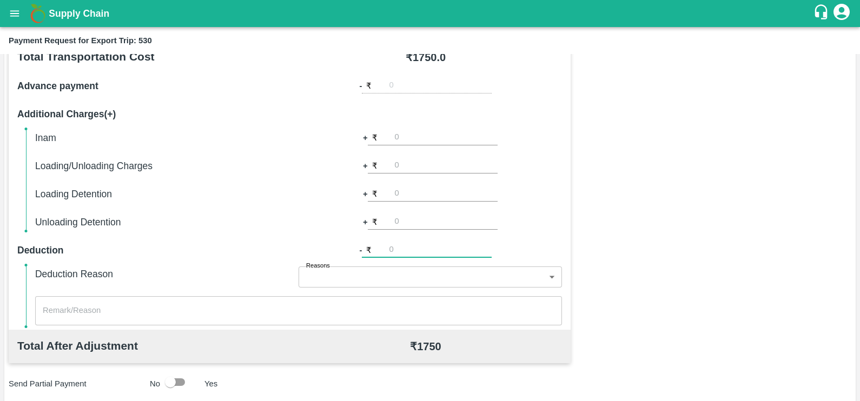
click at [418, 249] on input "number" at bounding box center [440, 250] width 103 height 15
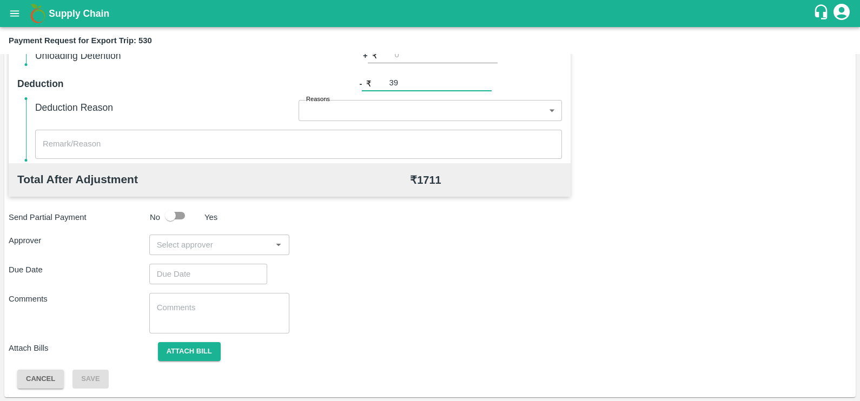
type input "39"
click at [244, 245] on input "input" at bounding box center [211, 245] width 116 height 14
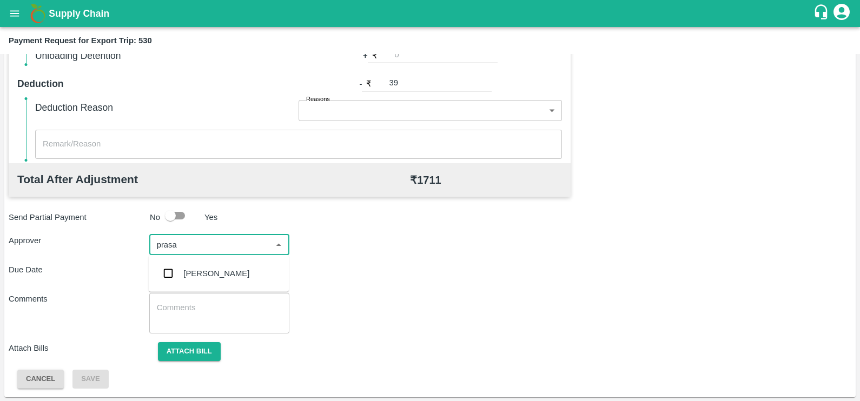
type input "prasad"
click at [214, 276] on div "[PERSON_NAME]" at bounding box center [216, 274] width 66 height 12
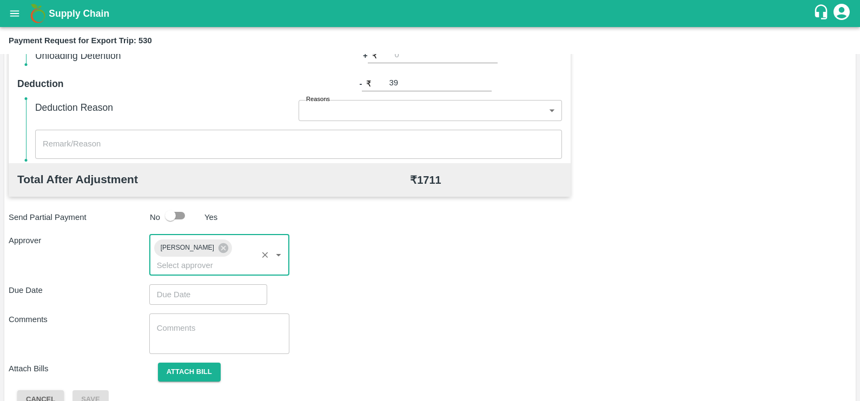
type input "DD/MM/YYYY hh:mm aa"
click at [214, 285] on input "DD/MM/YYYY hh:mm aa" at bounding box center [204, 295] width 110 height 21
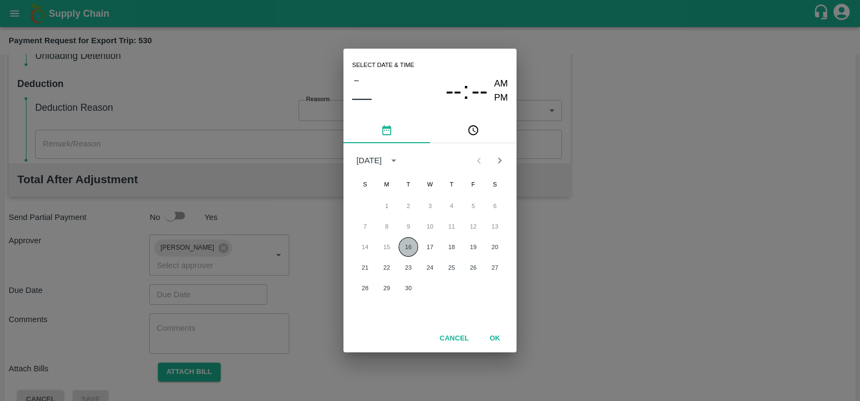
click at [405, 245] on button "16" at bounding box center [408, 246] width 19 height 19
type input "16/09/2025 12:00 AM"
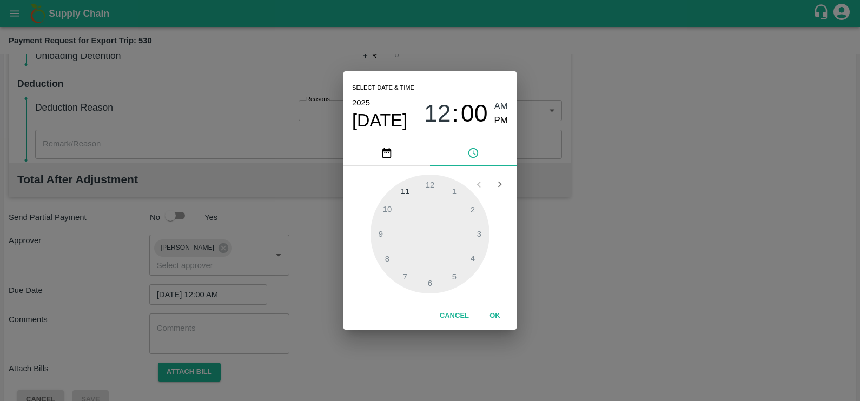
click at [490, 313] on button "OK" at bounding box center [495, 316] width 35 height 19
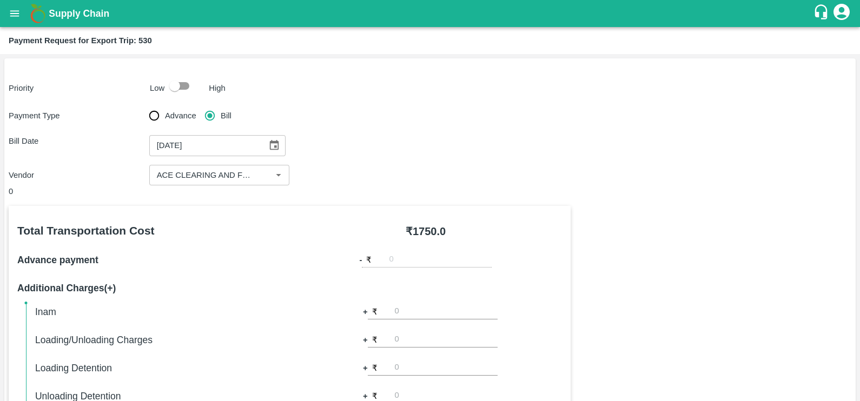
scroll to position [347, 0]
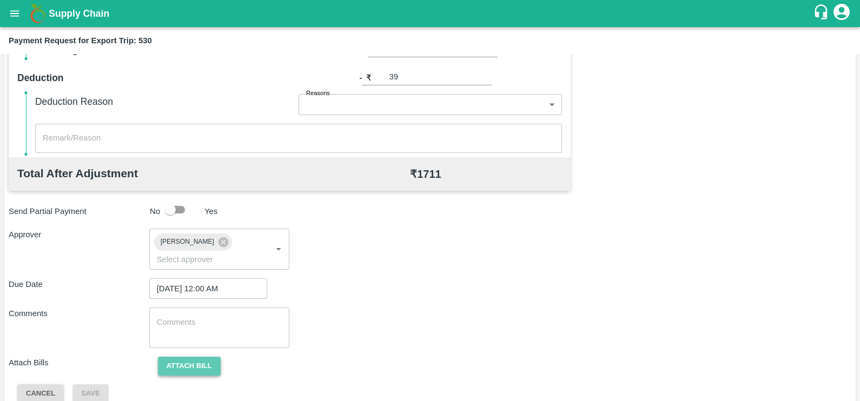
click at [189, 357] on button "Attach bill" at bounding box center [189, 366] width 63 height 19
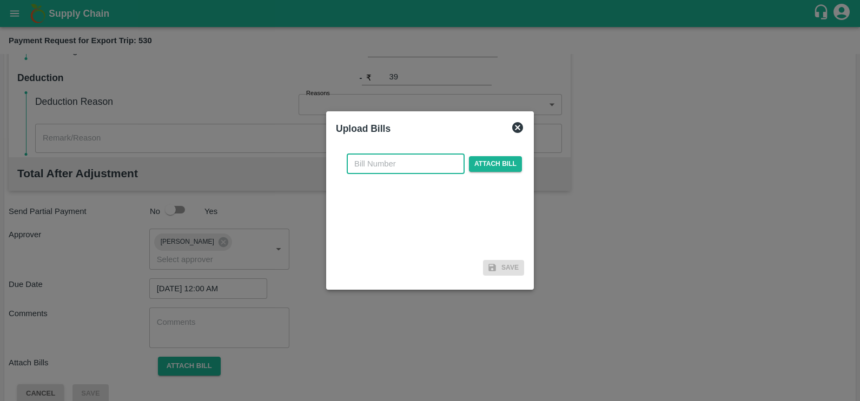
click at [364, 160] on input "text" at bounding box center [406, 164] width 118 height 21
paste input "4468/25-26"
type input "4468/25-26"
click at [510, 157] on span "Attach bill" at bounding box center [495, 164] width 53 height 16
click at [0, 0] on input "Attach bill" at bounding box center [0, 0] width 0 height 0
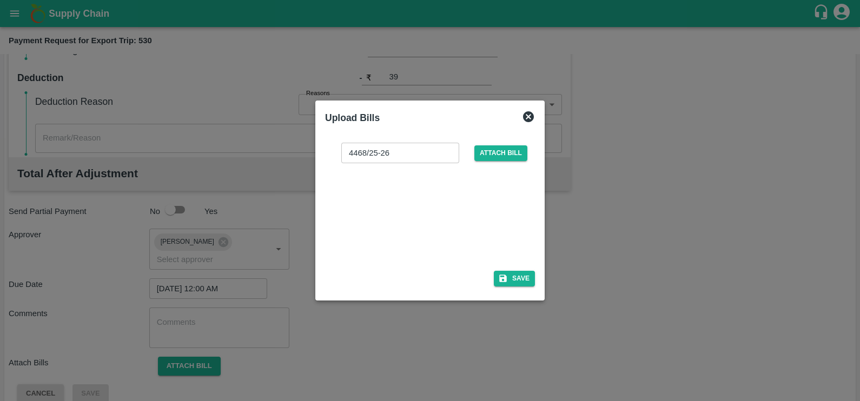
click at [456, 220] on div at bounding box center [428, 213] width 162 height 57
click at [514, 276] on button "Save" at bounding box center [514, 279] width 41 height 16
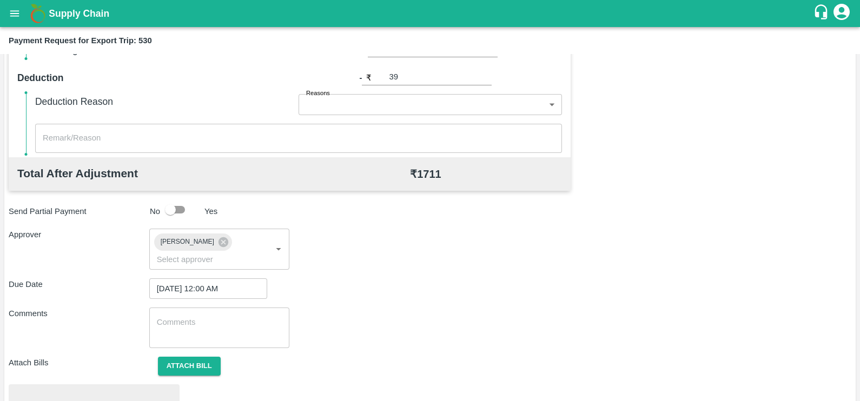
scroll to position [404, 0]
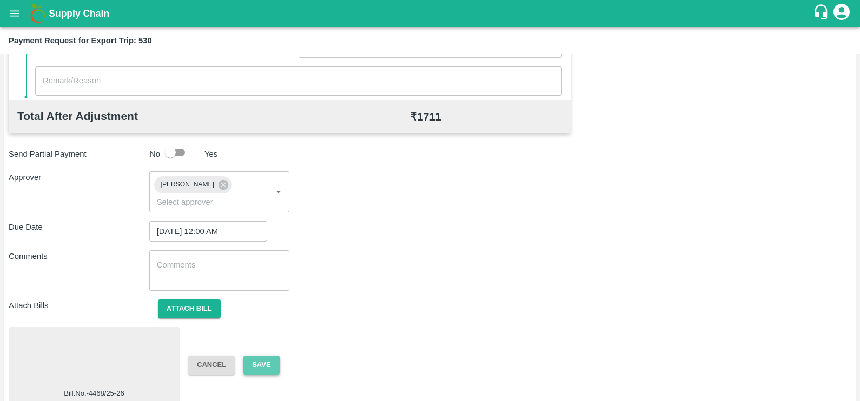
click at [265, 356] on button "Save" at bounding box center [261, 365] width 36 height 19
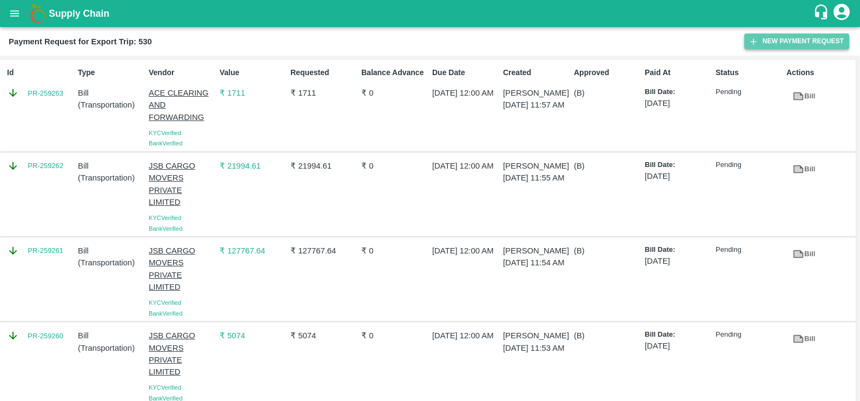
click at [779, 41] on button "New Payment Request" at bounding box center [796, 42] width 105 height 16
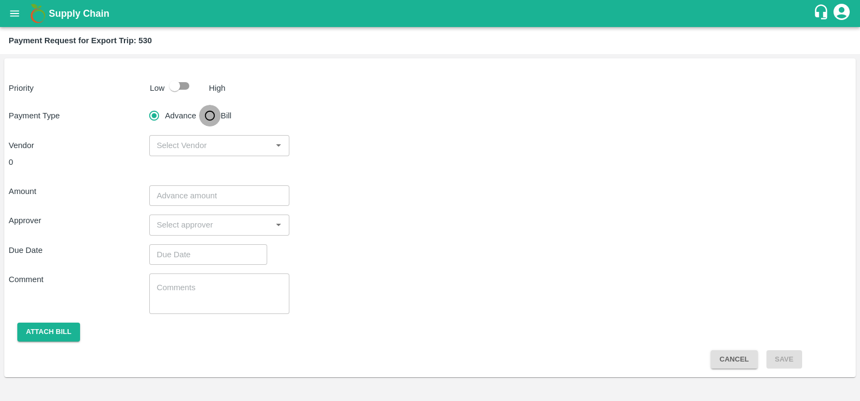
click at [203, 118] on input "Bill" at bounding box center [210, 116] width 22 height 22
radio input "true"
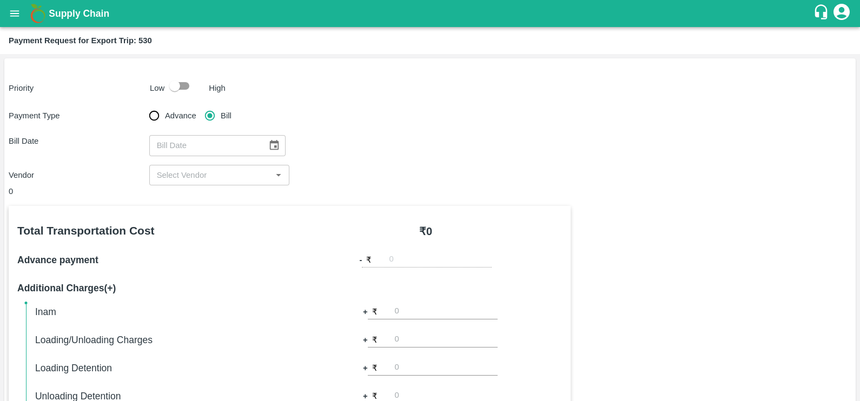
click at [269, 143] on icon "Choose date" at bounding box center [273, 145] width 9 height 10
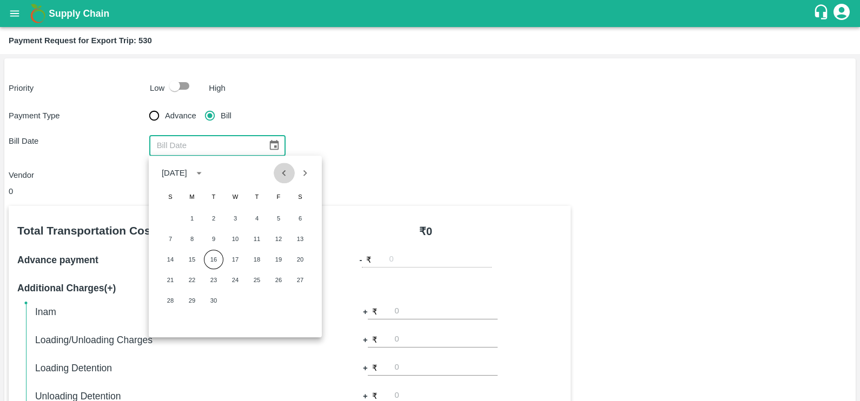
click at [284, 173] on icon "Previous month" at bounding box center [284, 173] width 12 height 12
click at [297, 308] on button "30" at bounding box center [300, 300] width 19 height 19
type input "[DATE]"
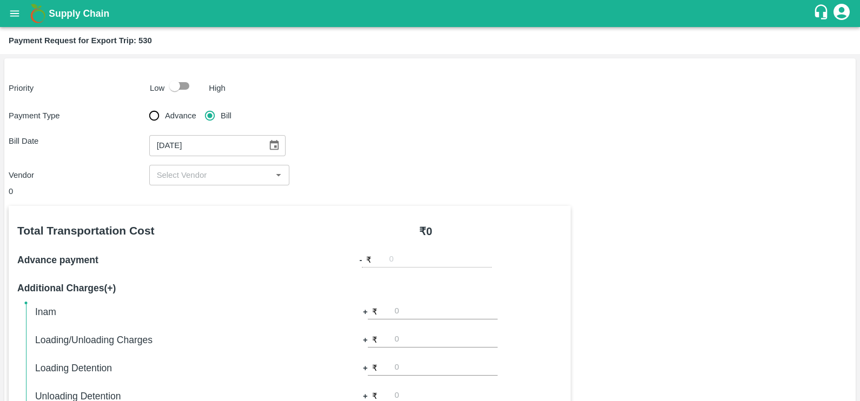
click at [216, 180] on input "input" at bounding box center [211, 175] width 116 height 14
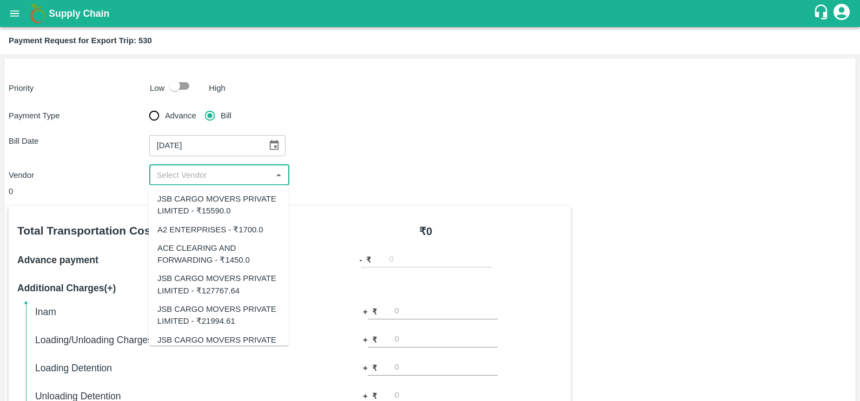
click at [213, 247] on div "ACE CLEARING AND FORWARDING - ₹1450.0" at bounding box center [218, 254] width 123 height 24
type input "ACE CLEARING AND FORWARDING - ₹1450.0"
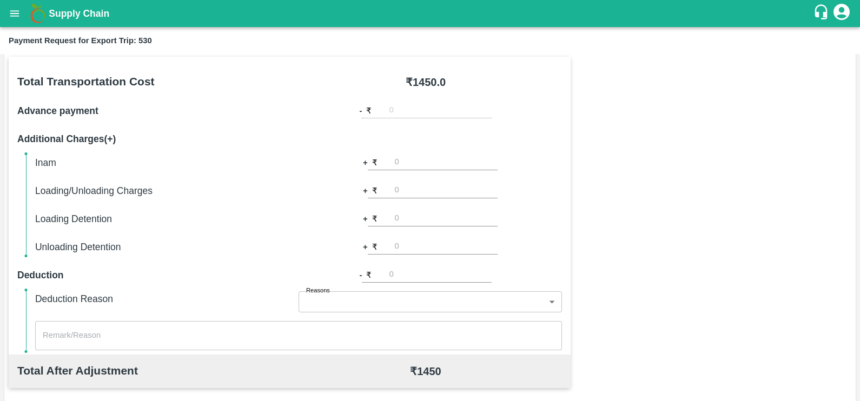
scroll to position [148, 0]
click at [420, 160] on input "number" at bounding box center [446, 164] width 103 height 15
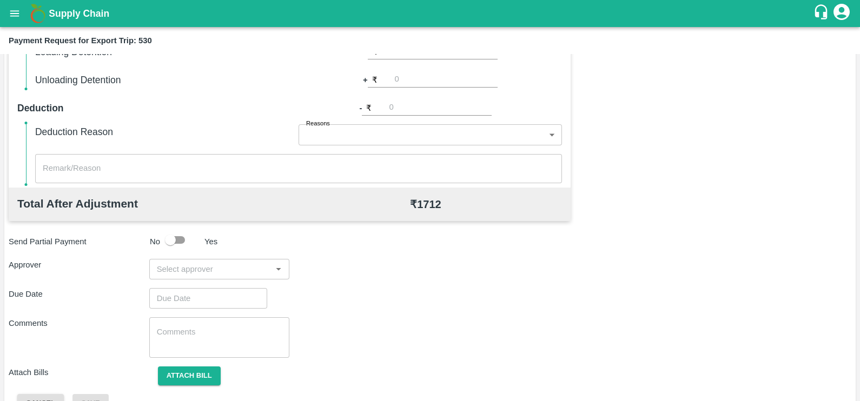
scroll to position [319, 0]
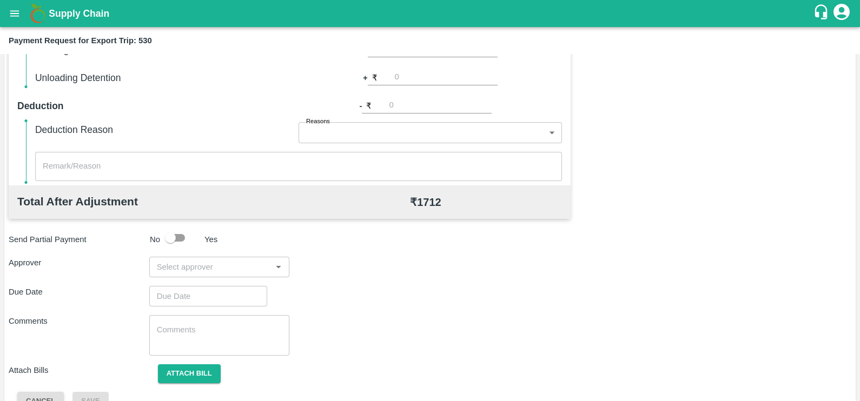
type input "262"
click at [242, 270] on input "input" at bounding box center [211, 267] width 116 height 14
type input "prasad"
click at [243, 295] on div "[PERSON_NAME]" at bounding box center [216, 296] width 66 height 12
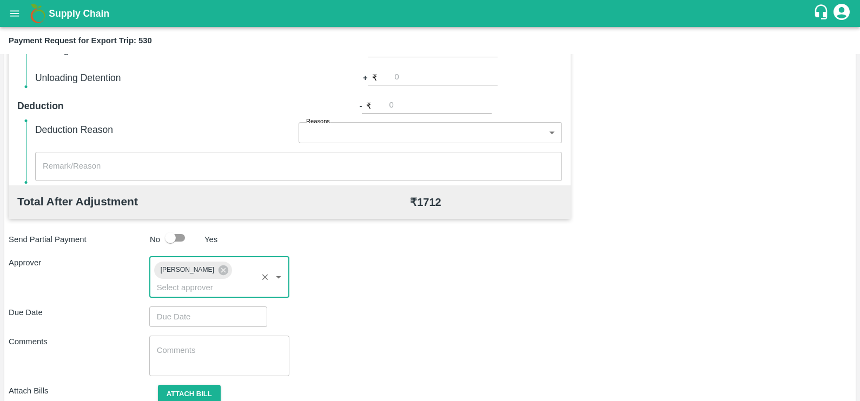
scroll to position [146, 0]
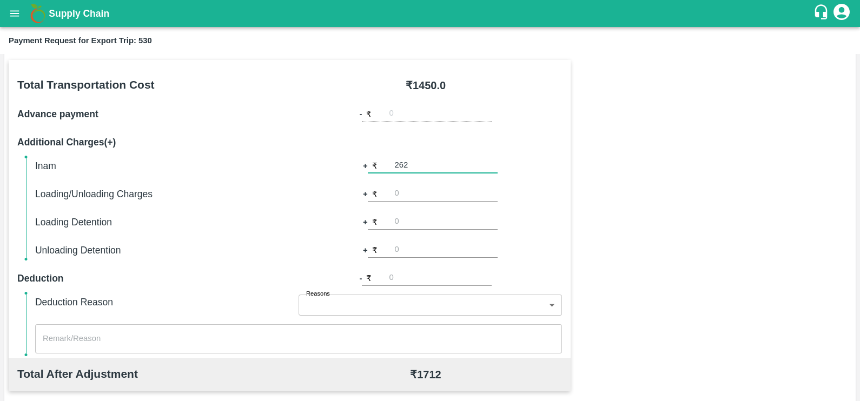
click at [421, 169] on input "262" at bounding box center [446, 166] width 103 height 15
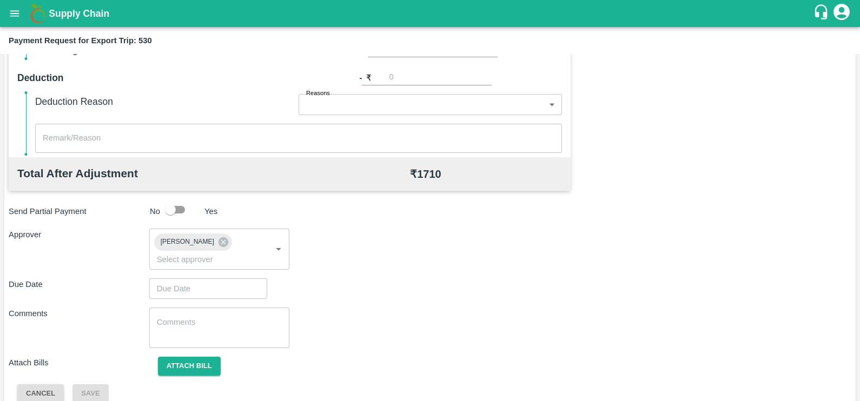
type input "260"
type input "DD/MM/YYYY hh:mm aa"
click at [187, 279] on input "DD/MM/YYYY hh:mm aa" at bounding box center [204, 289] width 110 height 21
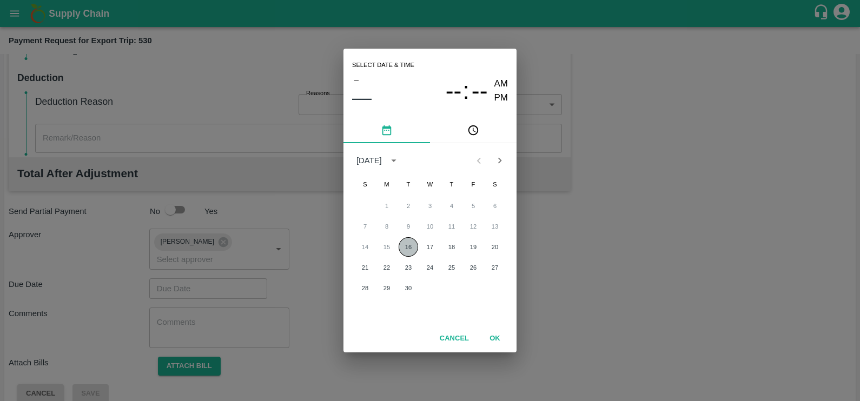
click at [406, 247] on button "16" at bounding box center [408, 246] width 19 height 19
type input "[DATE] 12:00 AM"
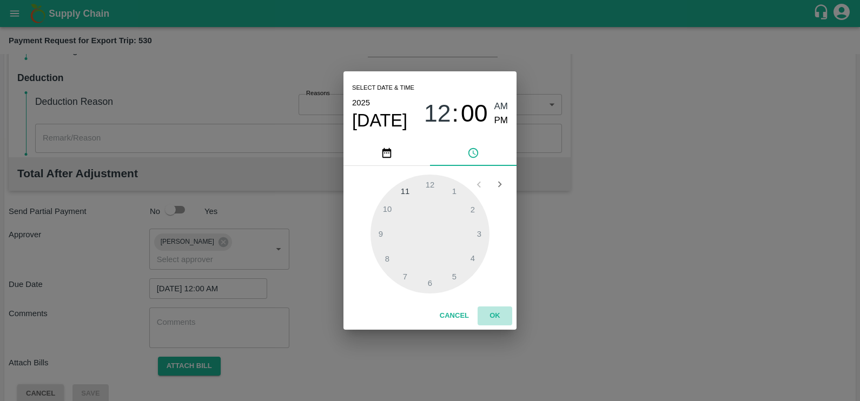
click at [496, 314] on button "OK" at bounding box center [495, 316] width 35 height 19
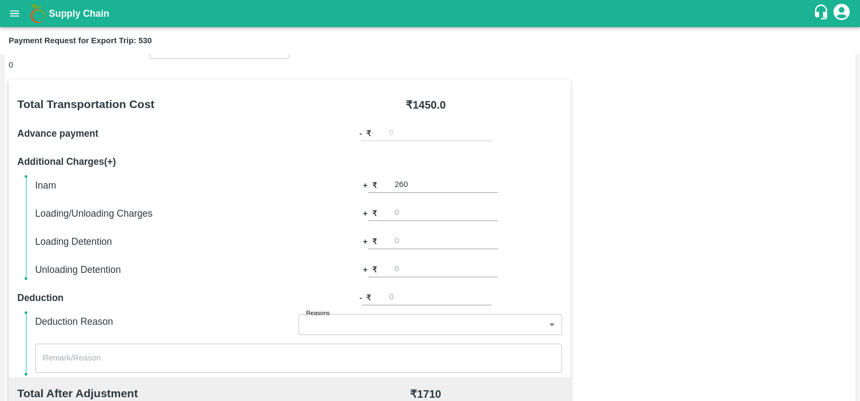
scroll to position [127, 0]
click at [424, 184] on input "260" at bounding box center [446, 186] width 103 height 15
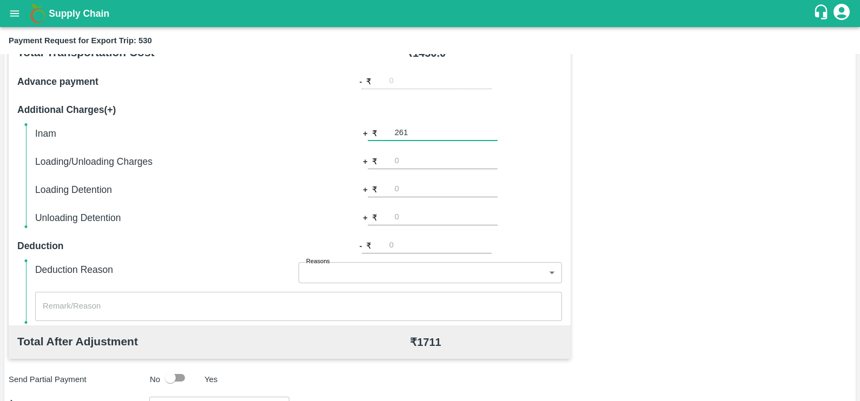
scroll to position [347, 0]
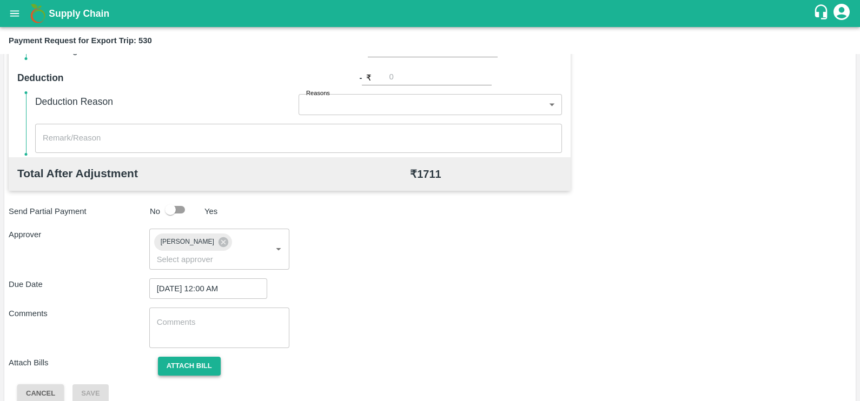
type input "261"
click at [193, 357] on button "Attach bill" at bounding box center [189, 366] width 63 height 19
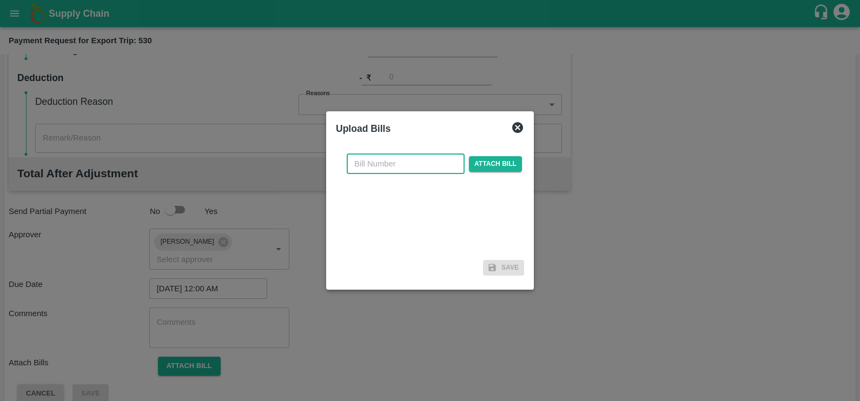
click at [372, 159] on input "text" at bounding box center [406, 164] width 118 height 21
paste input "4467/25-26"
type input "4467/25-26"
click at [481, 168] on span "Attach bill" at bounding box center [495, 164] width 53 height 16
click at [0, 0] on input "Attach bill" at bounding box center [0, 0] width 0 height 0
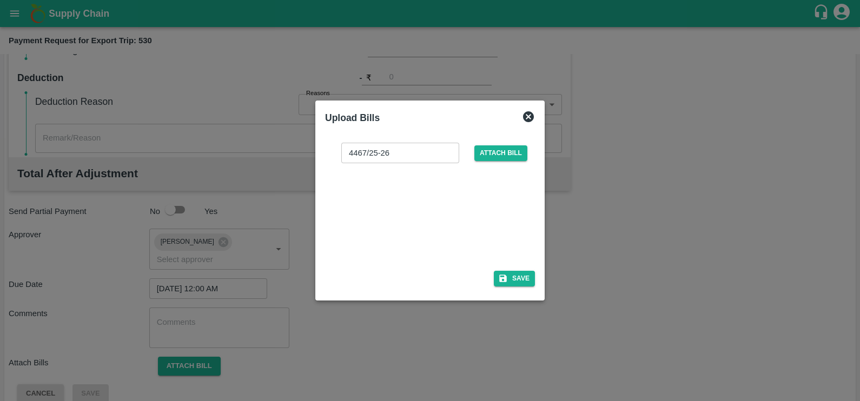
click at [411, 224] on div at bounding box center [428, 213] width 162 height 57
click at [447, 223] on div at bounding box center [428, 213] width 162 height 57
click at [525, 115] on icon at bounding box center [528, 116] width 11 height 11
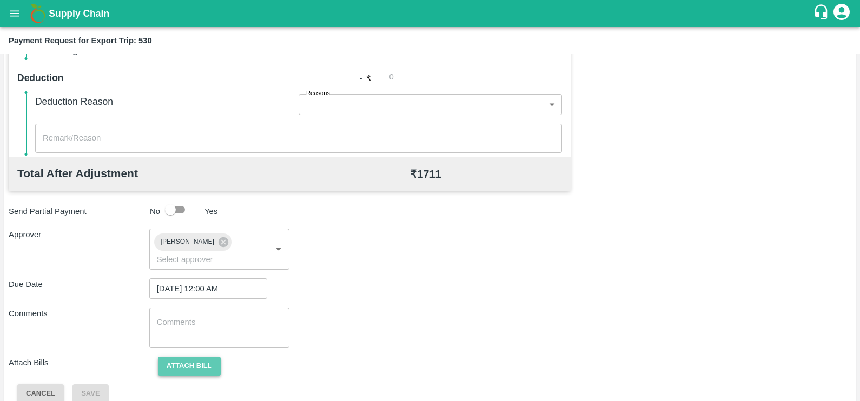
click at [173, 357] on button "Attach bill" at bounding box center [189, 366] width 63 height 19
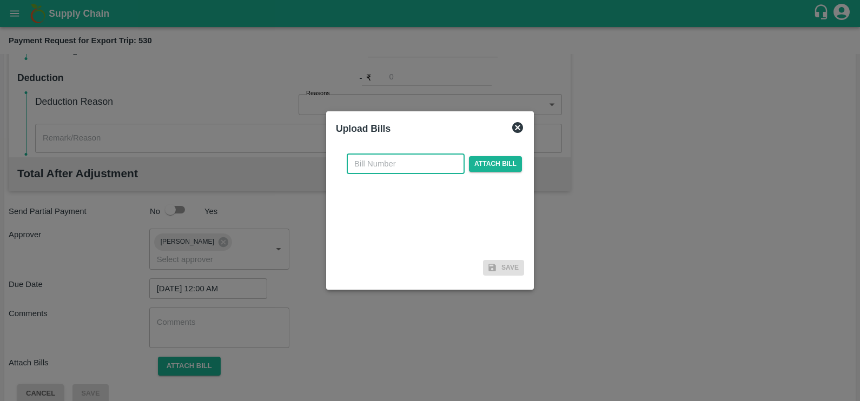
click at [377, 162] on input "text" at bounding box center [406, 164] width 118 height 21
paste input "4467/25-26"
type input "4467/25-26"
click at [484, 164] on span "Attach bill" at bounding box center [495, 164] width 53 height 16
click at [0, 0] on input "Attach bill" at bounding box center [0, 0] width 0 height 0
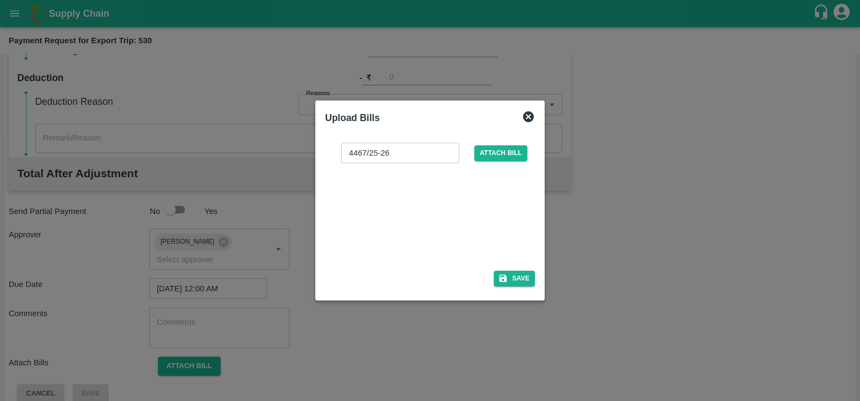
click at [422, 210] on div at bounding box center [428, 213] width 162 height 57
click at [500, 277] on icon "button" at bounding box center [503, 279] width 10 height 10
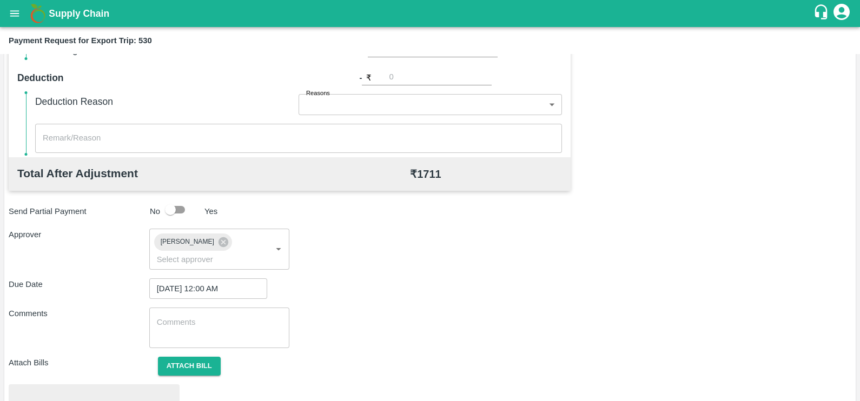
scroll to position [404, 0]
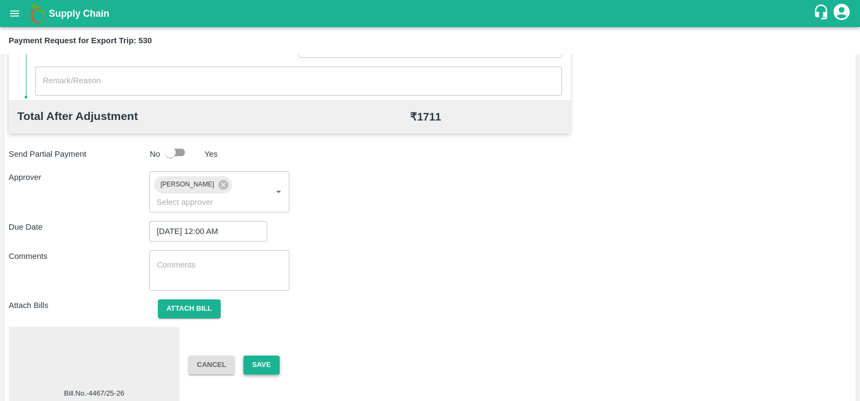
click at [268, 356] on button "Save" at bounding box center [261, 365] width 36 height 19
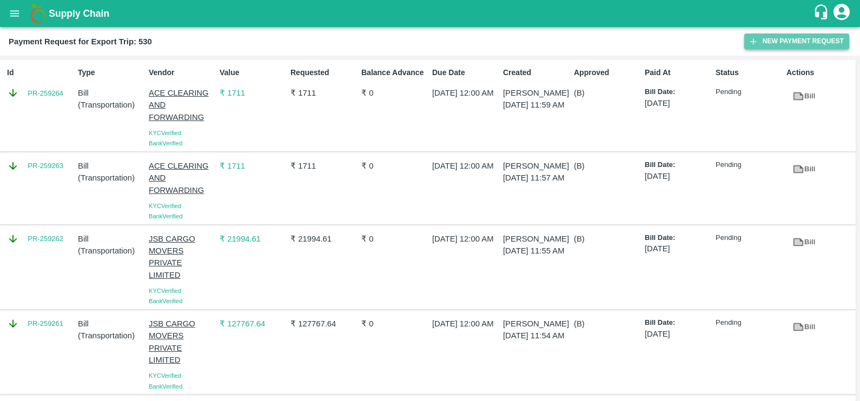
click at [780, 38] on button "New Payment Request" at bounding box center [796, 42] width 105 height 16
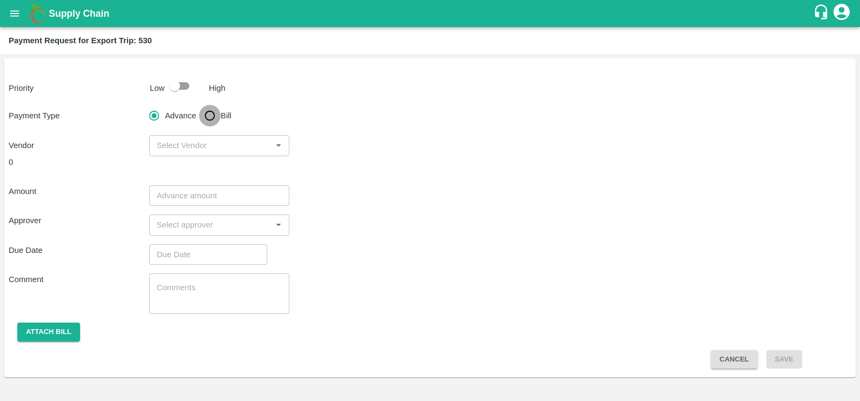
drag, startPoint x: 213, startPoint y: 114, endPoint x: 257, endPoint y: 127, distance: 46.2
click at [213, 114] on input "Bill" at bounding box center [210, 116] width 22 height 22
radio input "true"
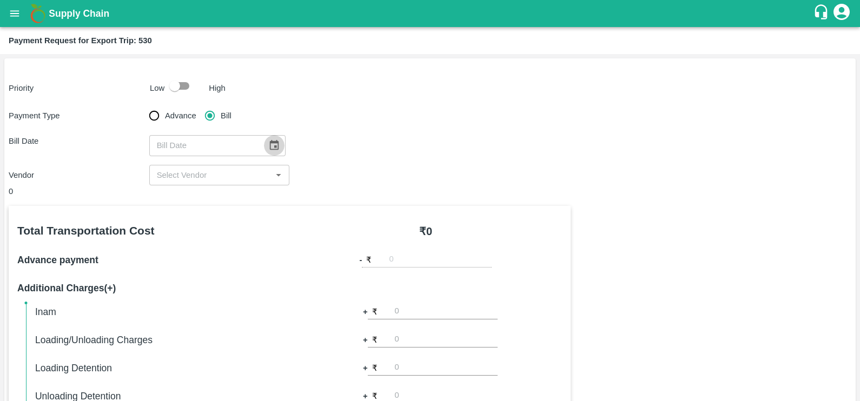
click at [270, 143] on icon "Choose date" at bounding box center [273, 145] width 9 height 10
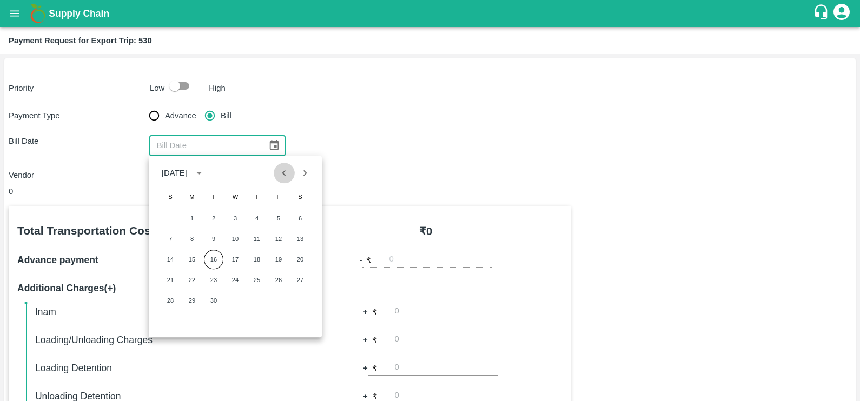
click at [288, 177] on icon "Previous month" at bounding box center [284, 173] width 12 height 12
click at [280, 276] on button "22" at bounding box center [278, 279] width 19 height 19
type input "22/08/2025"
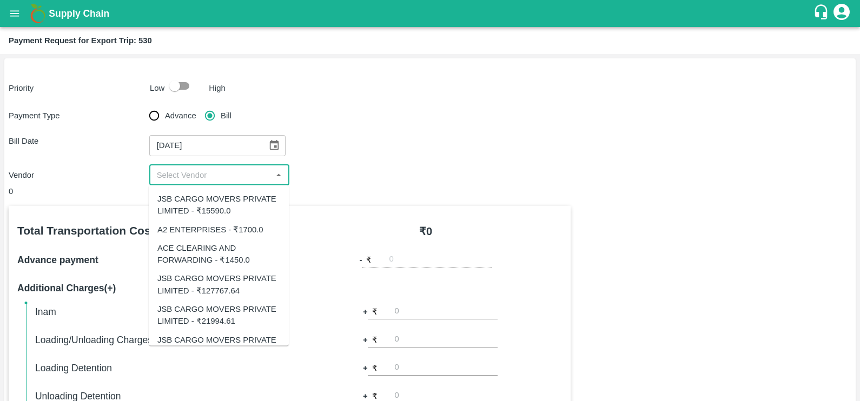
click at [233, 170] on input "input" at bounding box center [211, 175] width 116 height 14
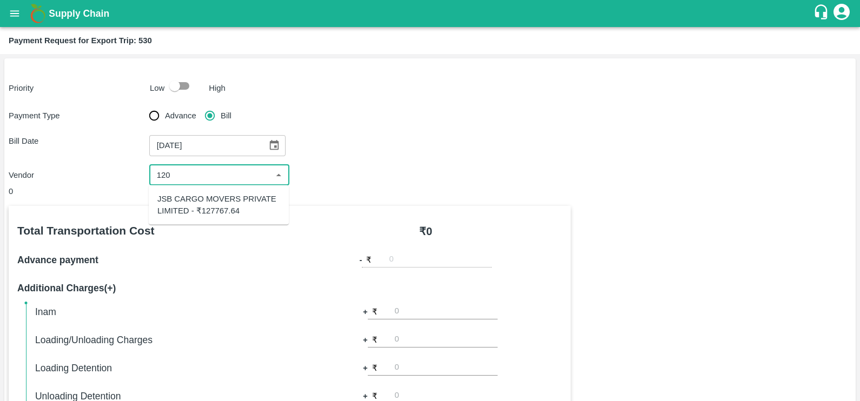
type input "1200"
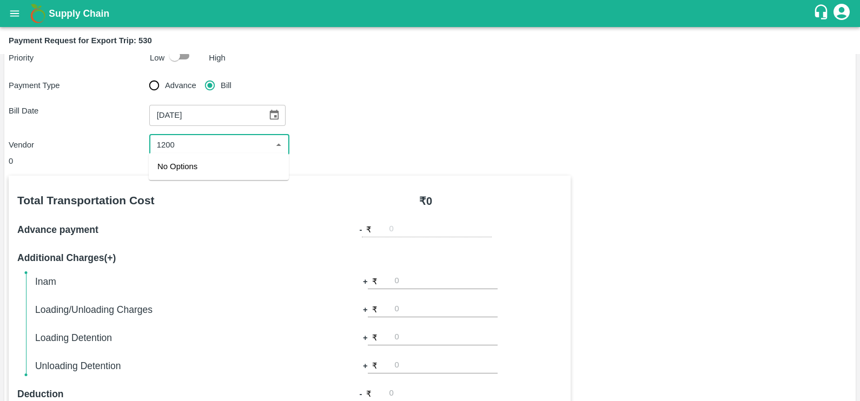
scroll to position [31, 0]
click at [239, 135] on div "​" at bounding box center [219, 144] width 141 height 21
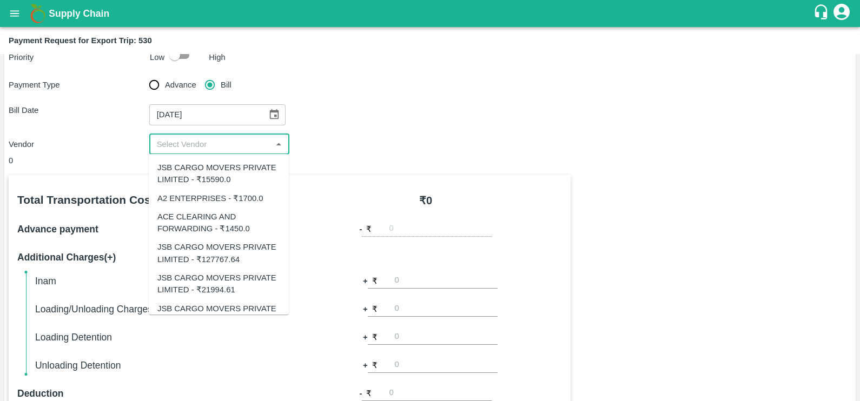
click at [223, 197] on div "A2 ENTERPRISES - ₹1700.0" at bounding box center [210, 199] width 106 height 12
type input "A2 ENTERPRISES - ₹1700.0"
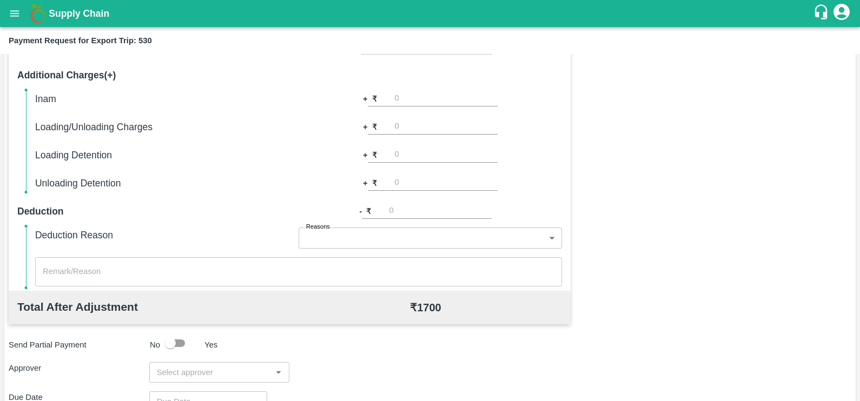
scroll to position [227, 0]
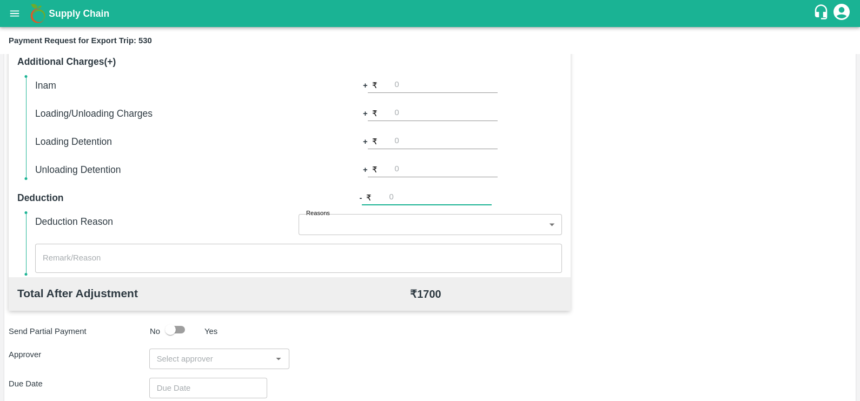
click at [419, 202] on input "number" at bounding box center [440, 198] width 103 height 15
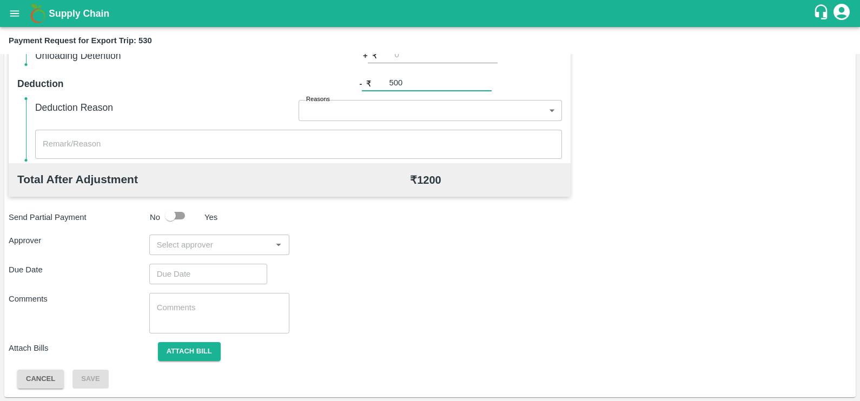
type input "500"
click at [202, 243] on input "input" at bounding box center [211, 245] width 116 height 14
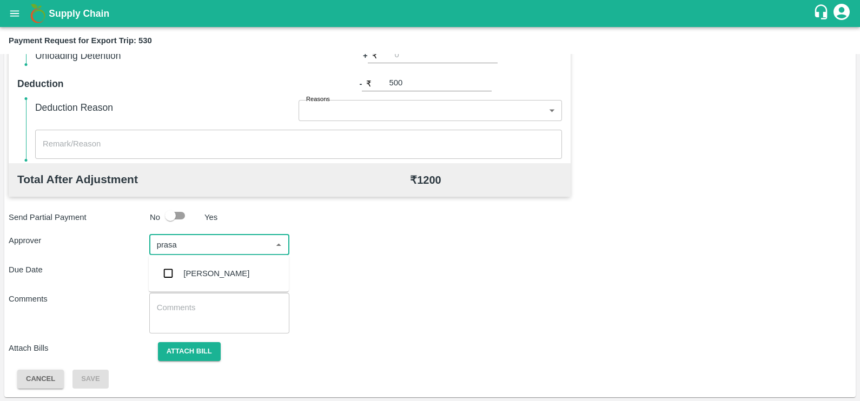
type input "prasad"
click at [212, 268] on div "[PERSON_NAME]" at bounding box center [216, 274] width 66 height 12
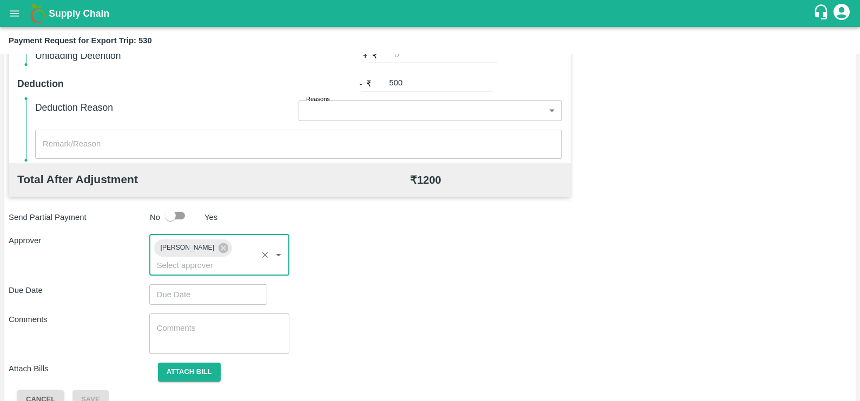
type input "DD/MM/YYYY hh:mm aa"
click at [214, 285] on input "DD/MM/YYYY hh:mm aa" at bounding box center [204, 295] width 110 height 21
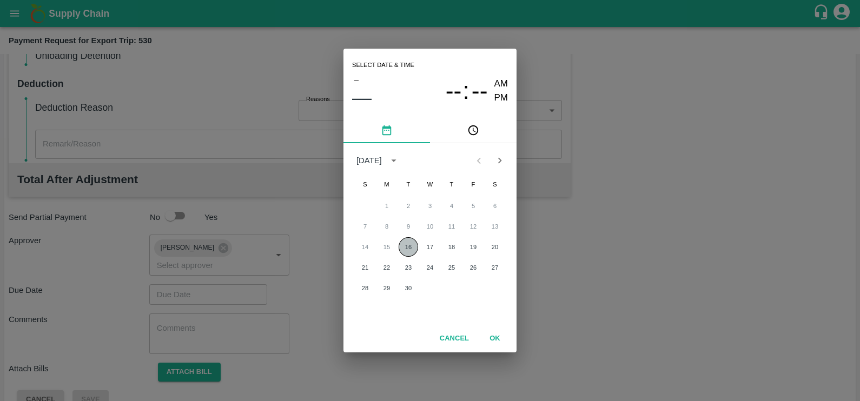
click at [403, 249] on button "16" at bounding box center [408, 246] width 19 height 19
type input "[DATE] 12:00 AM"
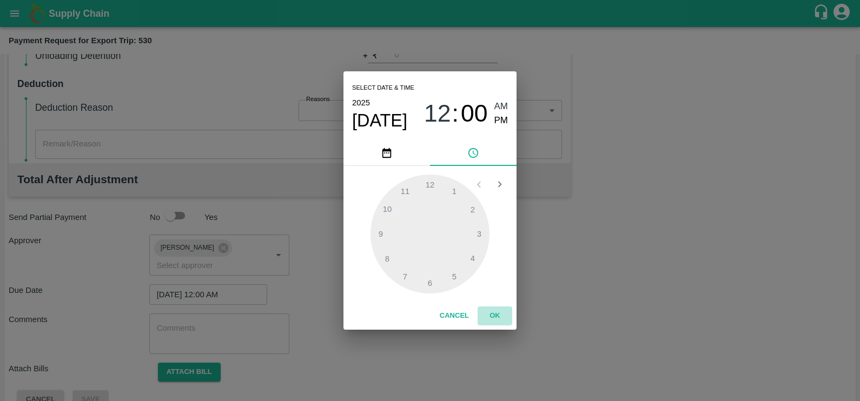
click at [494, 309] on button "OK" at bounding box center [495, 316] width 35 height 19
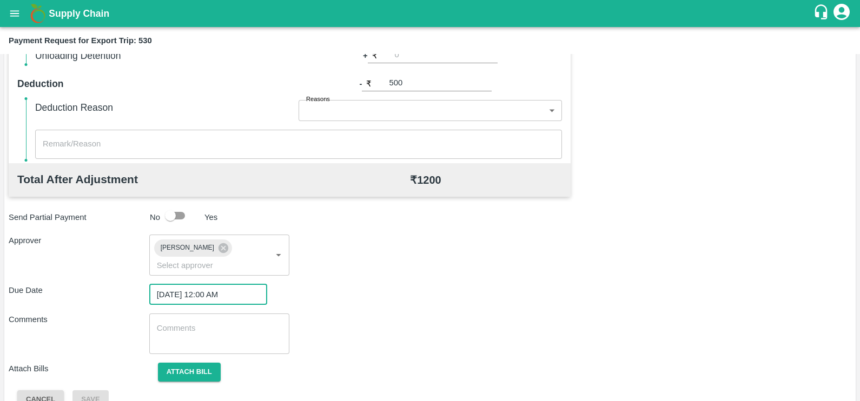
scroll to position [347, 0]
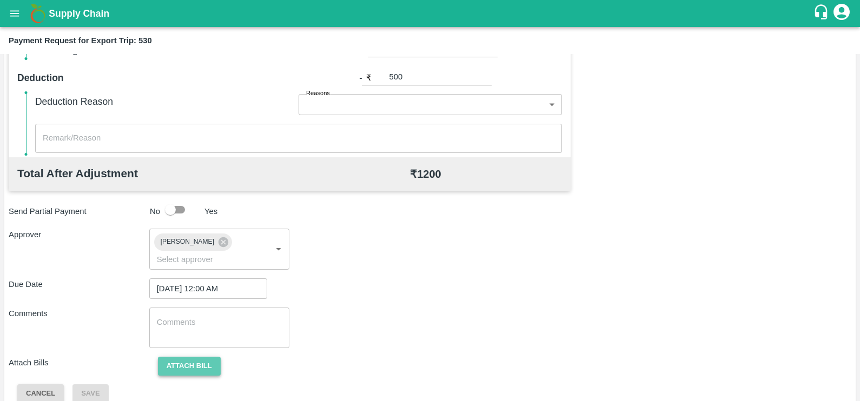
click at [185, 357] on button "Attach bill" at bounding box center [189, 366] width 63 height 19
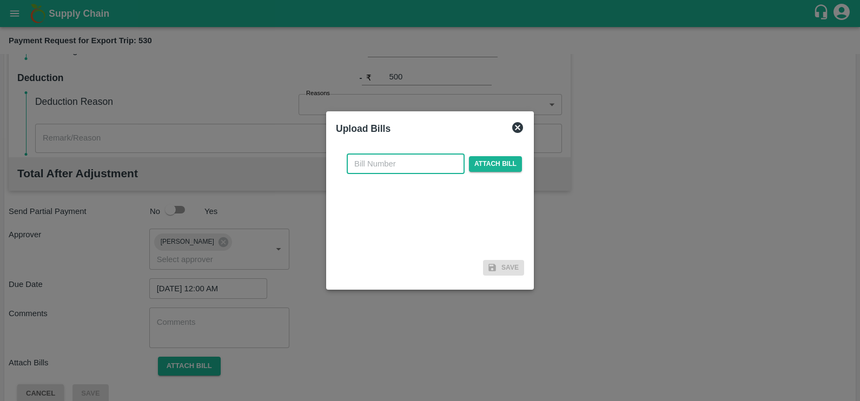
click at [435, 161] on input "text" at bounding box center [406, 164] width 118 height 21
paste input "A2-089/2025-26"
type input "A2-089/2025-26"
click at [489, 162] on span "Attach bill" at bounding box center [495, 164] width 53 height 16
click at [0, 0] on input "Attach bill" at bounding box center [0, 0] width 0 height 0
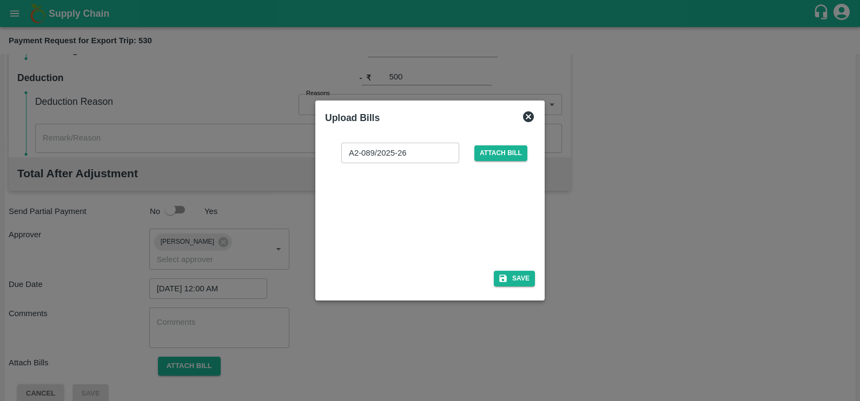
click at [398, 220] on div at bounding box center [428, 213] width 162 height 57
click at [506, 281] on icon "button" at bounding box center [503, 279] width 8 height 8
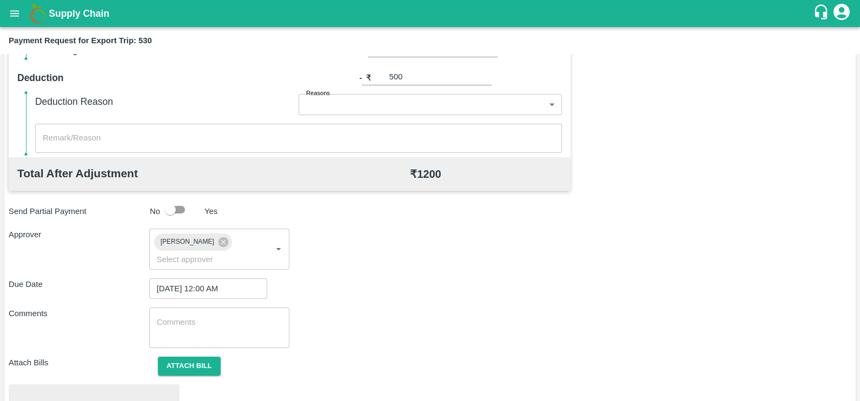
scroll to position [404, 0]
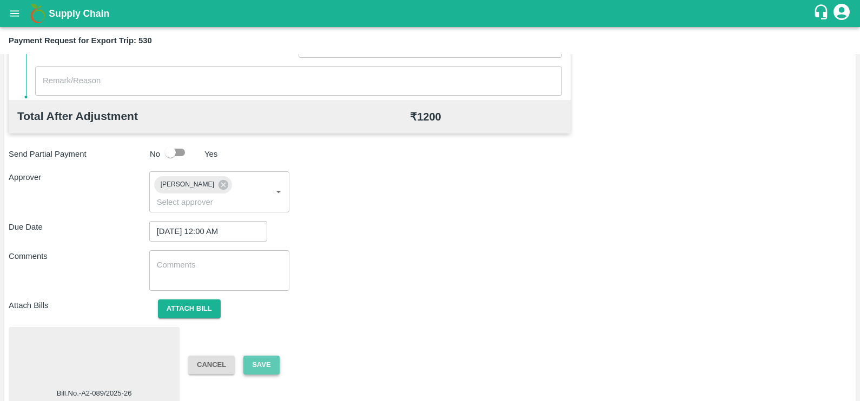
click at [253, 356] on button "Save" at bounding box center [261, 365] width 36 height 19
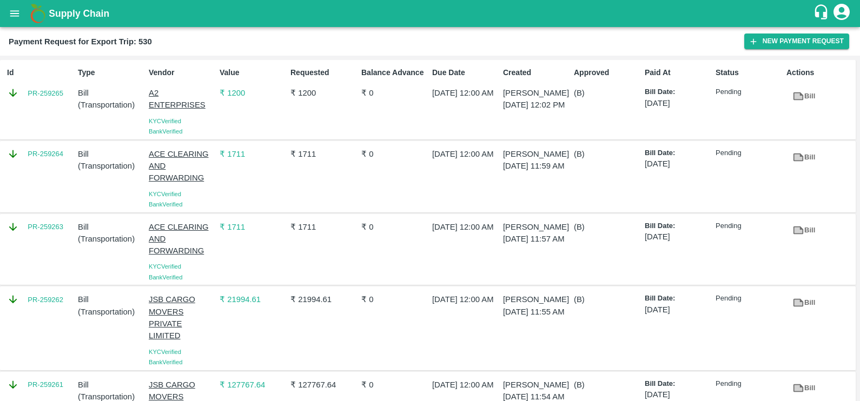
click at [42, 111] on div "Id PR-259265" at bounding box center [38, 100] width 71 height 74
copy link "PR-259265"
click at [44, 165] on div "PR-259264" at bounding box center [38, 177] width 71 height 66
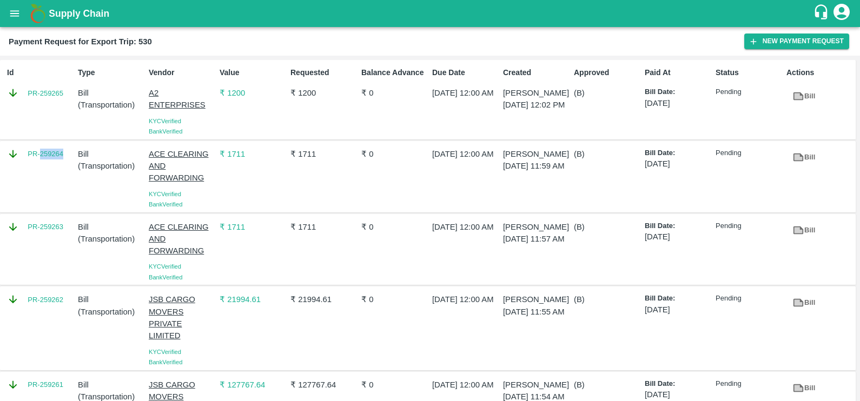
click at [44, 165] on div "PR-259264" at bounding box center [38, 177] width 71 height 66
copy link "PR-259264"
click at [46, 244] on div "PR-259263" at bounding box center [38, 250] width 71 height 66
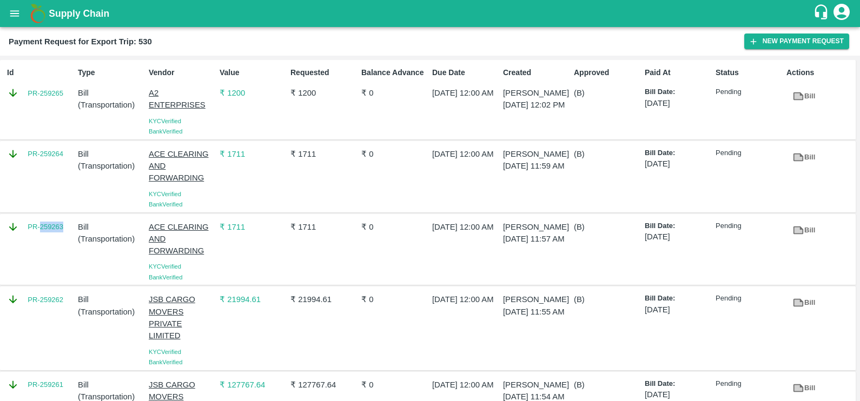
click at [46, 244] on div "PR-259263" at bounding box center [38, 250] width 71 height 66
copy link "PR-259263"
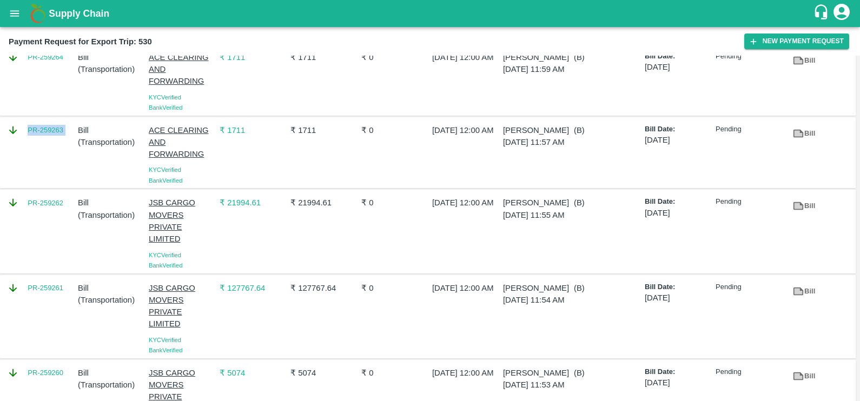
scroll to position [97, 0]
click at [39, 221] on div "PR-259262" at bounding box center [38, 231] width 71 height 78
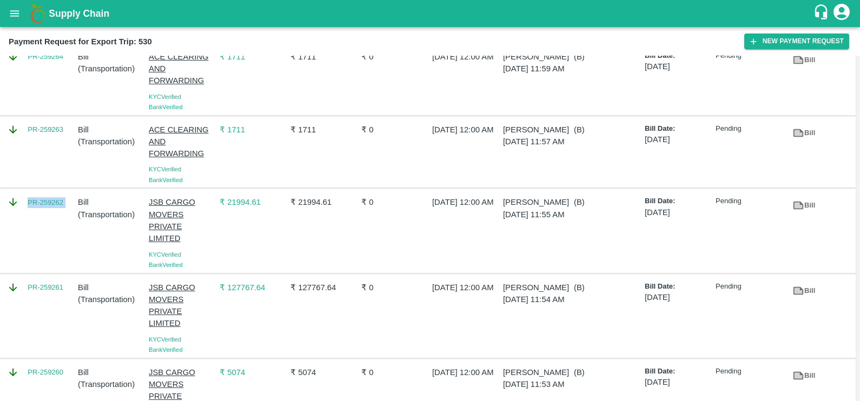
copy link "PR-259262"
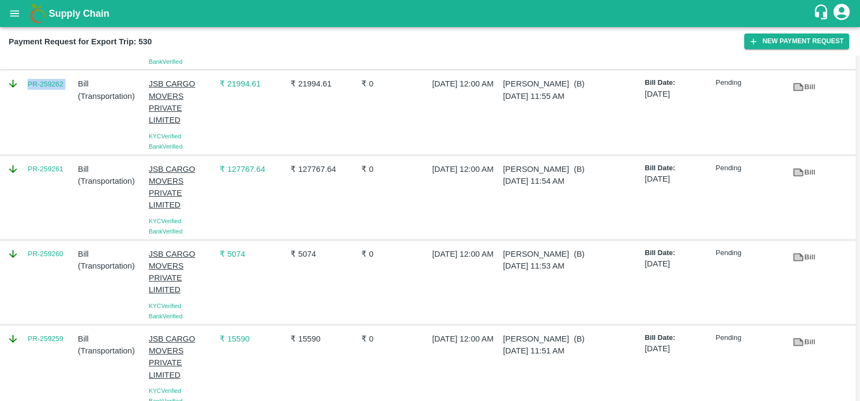
scroll to position [216, 0]
click at [37, 188] on div "PR-259261" at bounding box center [38, 198] width 71 height 78
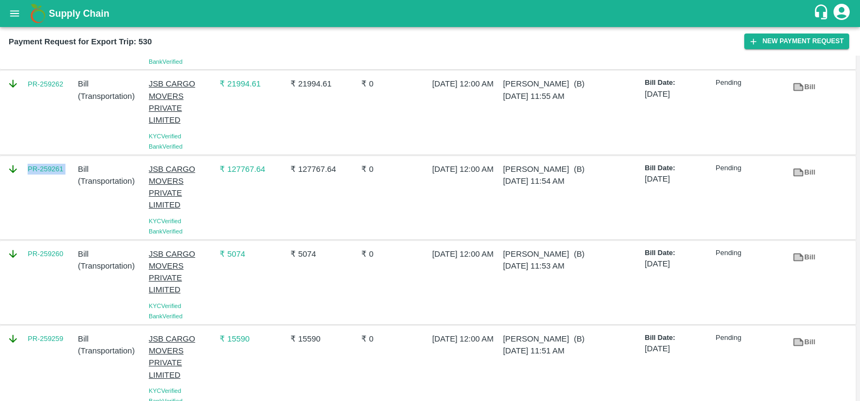
copy link "PR-259261"
click at [35, 277] on div "PR-259260" at bounding box center [38, 283] width 71 height 78
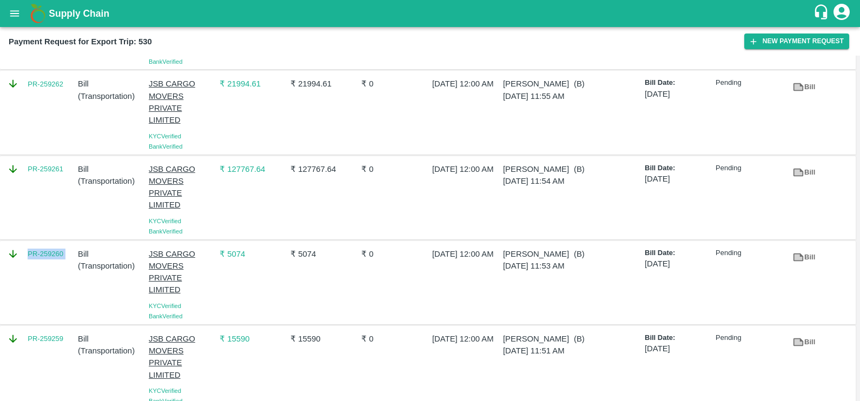
copy link "PR-259260"
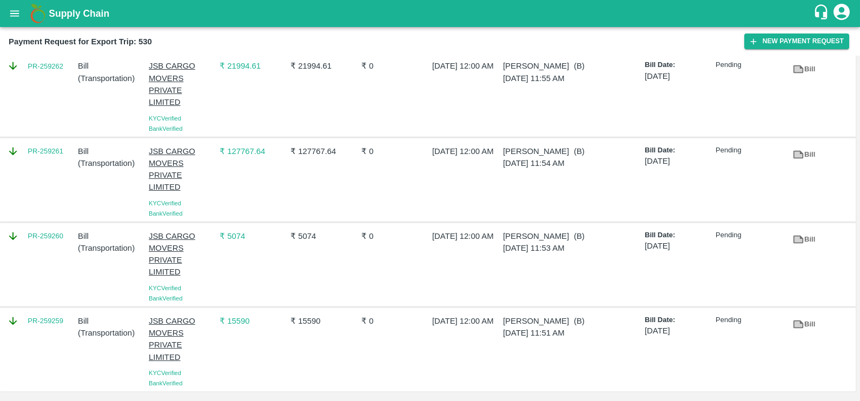
click at [39, 333] on div "PR-259259" at bounding box center [38, 350] width 71 height 78
copy link "PR-259259"
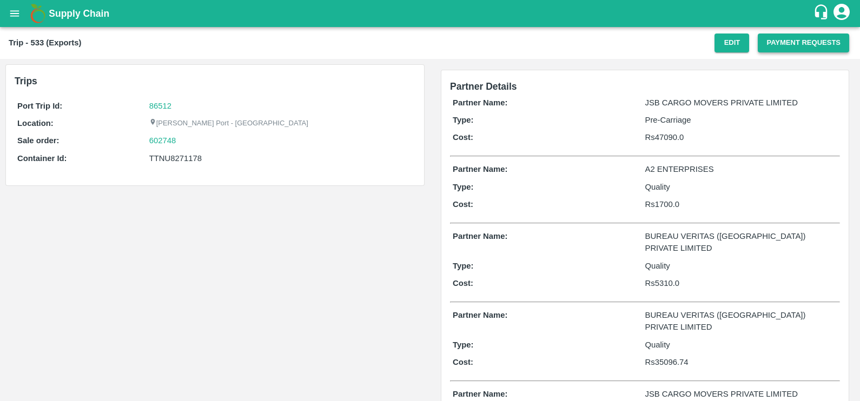
click at [774, 49] on button "Payment Requests" at bounding box center [803, 43] width 91 height 19
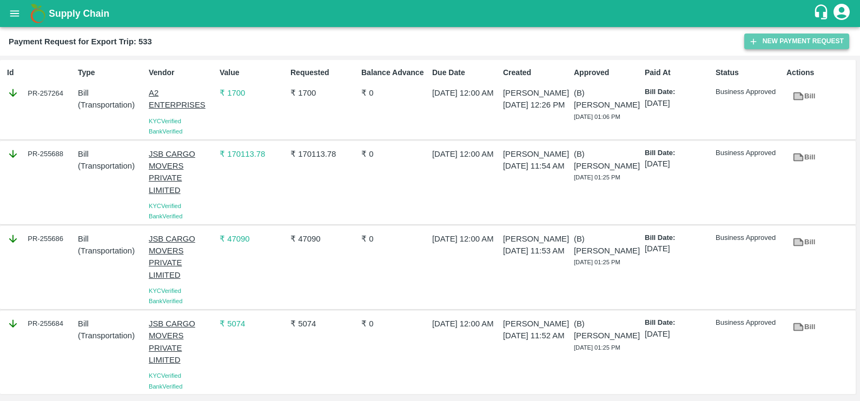
click at [774, 36] on button "New Payment Request" at bounding box center [796, 42] width 105 height 16
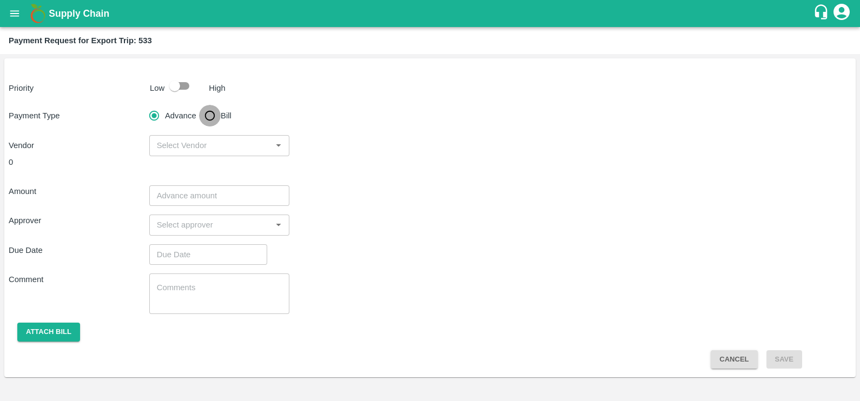
drag, startPoint x: 212, startPoint y: 114, endPoint x: 287, endPoint y: 175, distance: 97.3
click at [212, 114] on input "Bill" at bounding box center [210, 116] width 22 height 22
radio input "true"
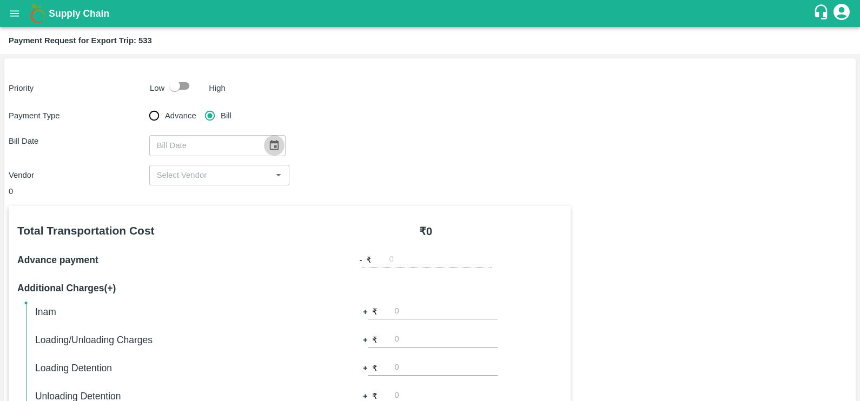
click at [268, 149] on icon "Choose date" at bounding box center [274, 146] width 12 height 12
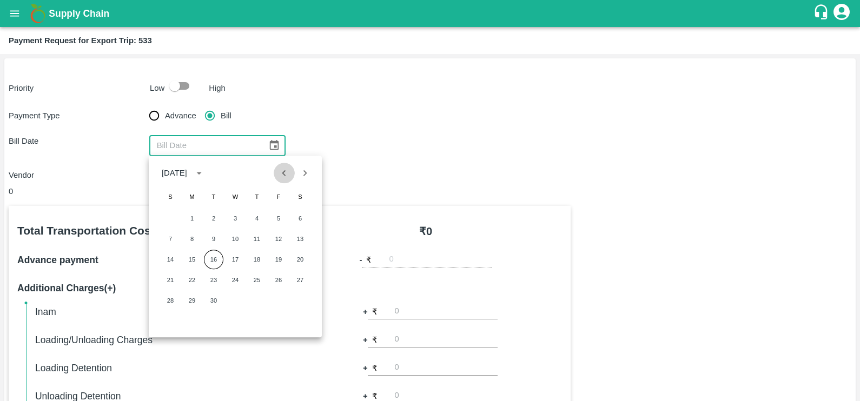
click at [285, 176] on icon "Previous month" at bounding box center [284, 173] width 4 height 6
click at [273, 302] on button "29" at bounding box center [278, 300] width 19 height 19
type input "[DATE]"
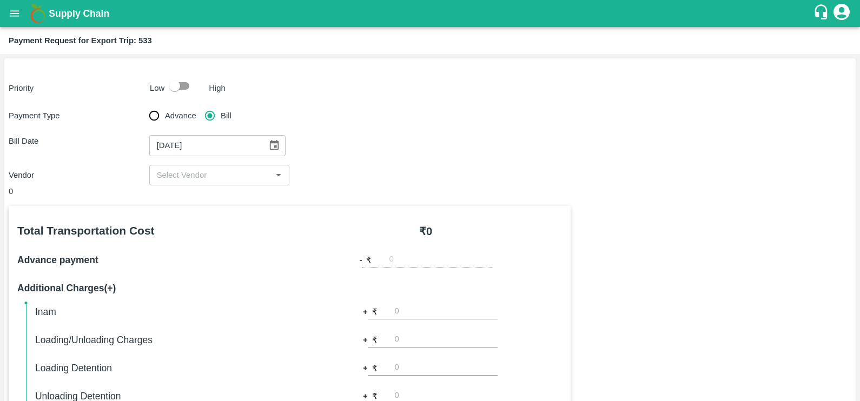
click at [212, 174] on input "input" at bounding box center [211, 175] width 116 height 14
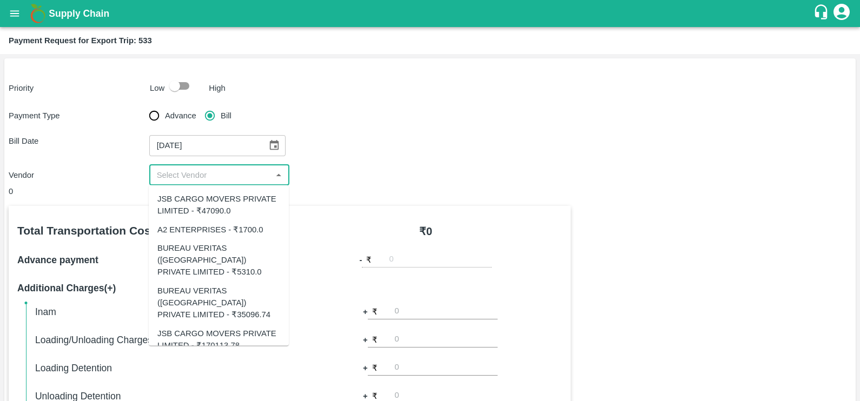
click at [212, 287] on div "BUREAU VERITAS (INDIA) PRIVATE LIMITED - ₹35096.74" at bounding box center [218, 303] width 123 height 36
type input "BUREAU VERITAS (INDIA) PRIVATE LIMITED - ₹35096.74"
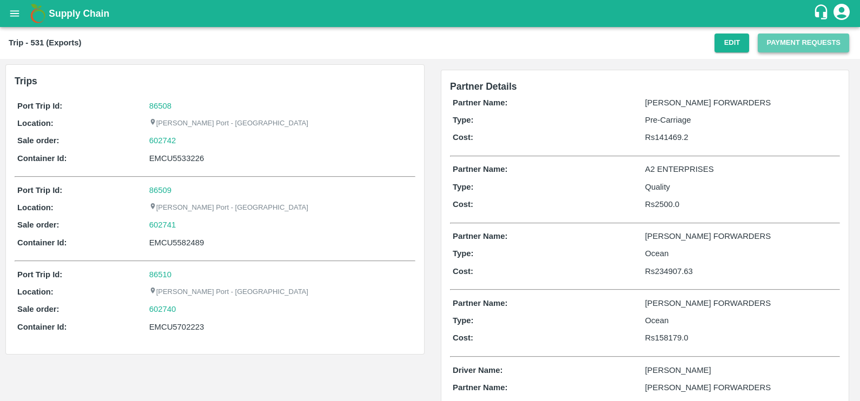
click at [773, 38] on button "Payment Requests" at bounding box center [803, 43] width 91 height 19
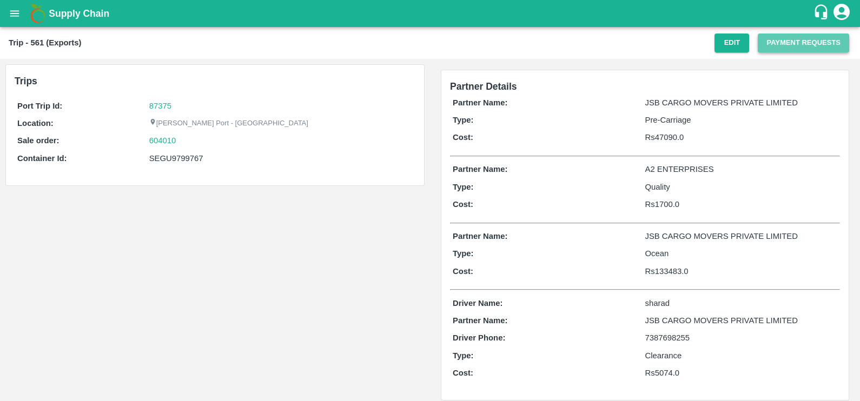
click at [777, 44] on button "Payment Requests" at bounding box center [803, 43] width 91 height 19
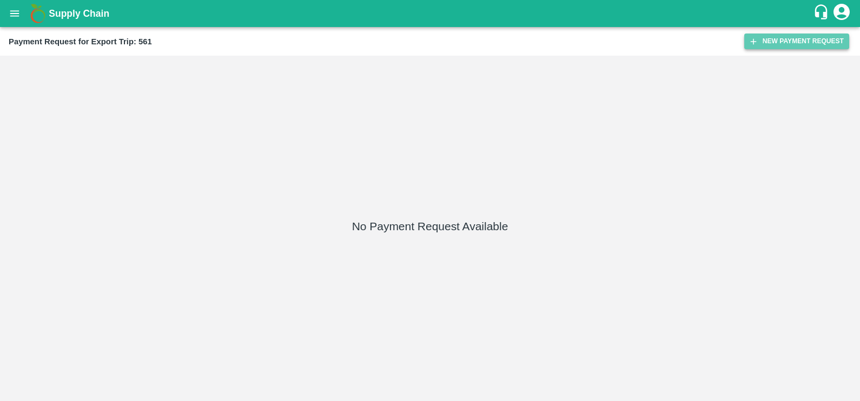
click at [760, 42] on button "New Payment Request" at bounding box center [796, 42] width 105 height 16
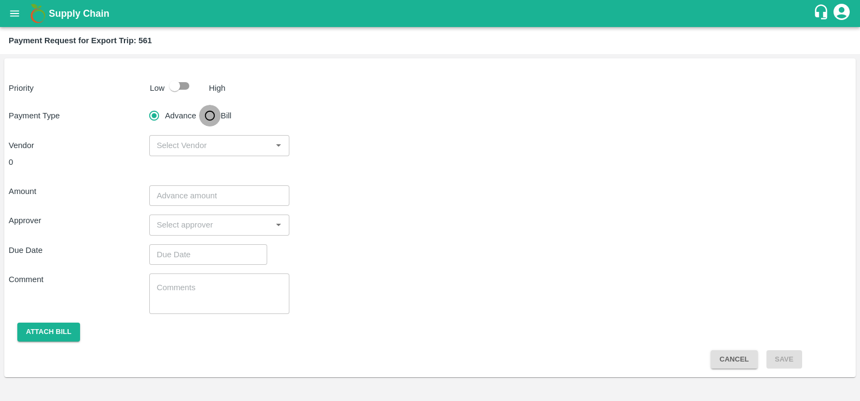
drag, startPoint x: 218, startPoint y: 116, endPoint x: 420, endPoint y: 52, distance: 212.3
click at [218, 116] on input "Bill" at bounding box center [210, 116] width 22 height 22
radio input "true"
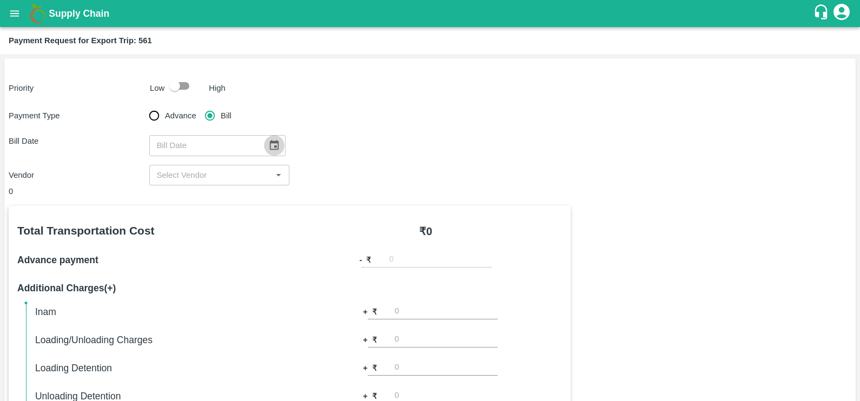
click at [269, 151] on icon "Choose date" at bounding box center [274, 146] width 12 height 12
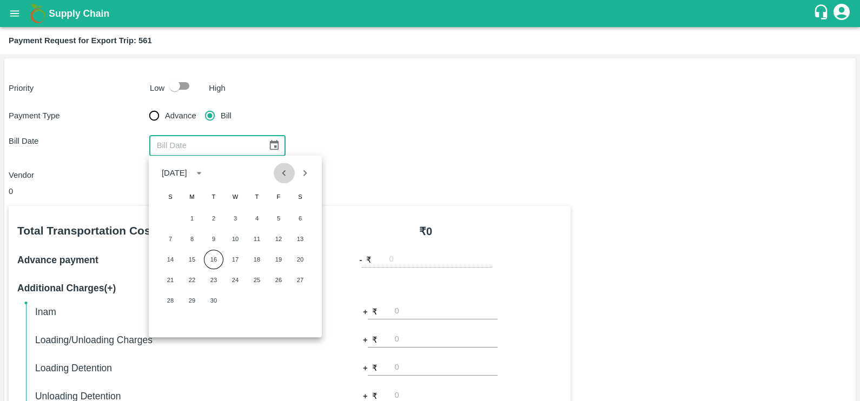
click at [282, 174] on icon "Previous month" at bounding box center [284, 173] width 12 height 12
drag, startPoint x: 235, startPoint y: 303, endPoint x: 240, endPoint y: 260, distance: 43.0
click at [235, 303] on button "27" at bounding box center [235, 300] width 19 height 19
type input "27/08/2025"
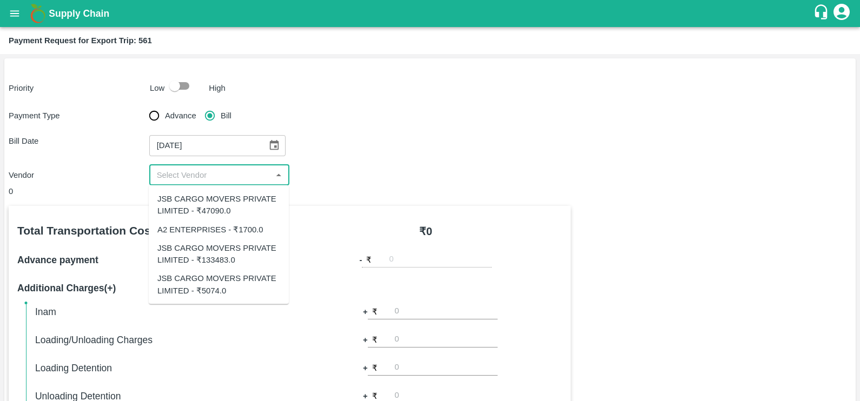
click at [234, 178] on input "input" at bounding box center [211, 175] width 116 height 14
click at [250, 179] on input "input" at bounding box center [211, 175] width 116 height 14
click at [242, 209] on div "JSB CARGO MOVERS PRIVATE LIMITED - ₹47090.0" at bounding box center [218, 205] width 123 height 24
type input "JSB CARGO MOVERS PRIVATE LIMITED - ₹47090.0"
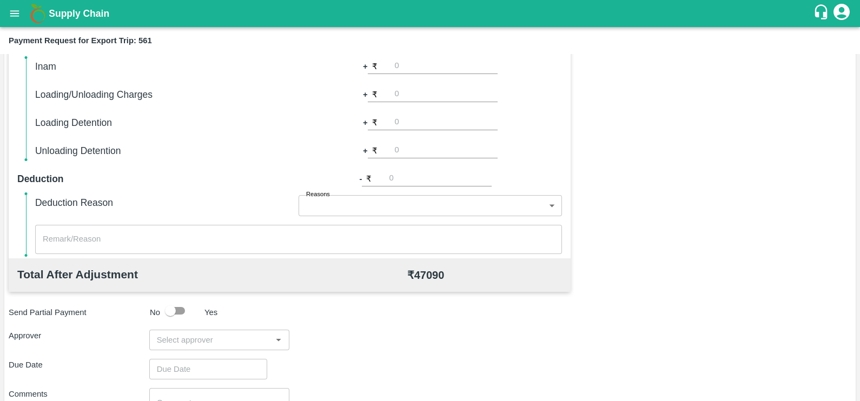
scroll to position [250, 0]
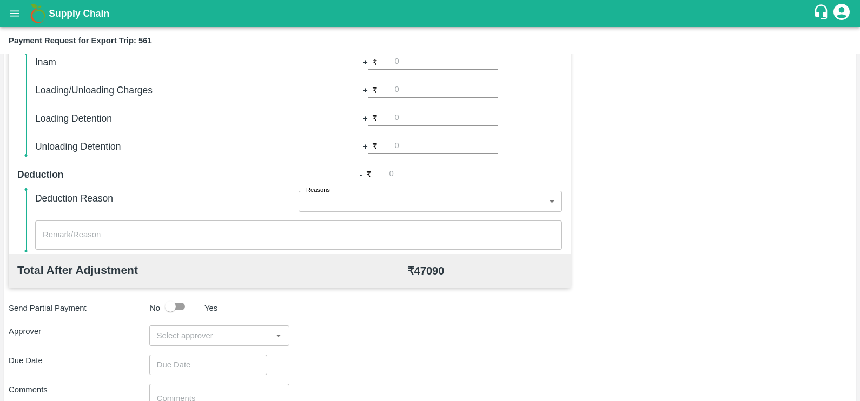
click at [222, 333] on input "input" at bounding box center [211, 336] width 116 height 14
type input "prasad"
click at [217, 357] on div "[PERSON_NAME]" at bounding box center [219, 364] width 140 height 28
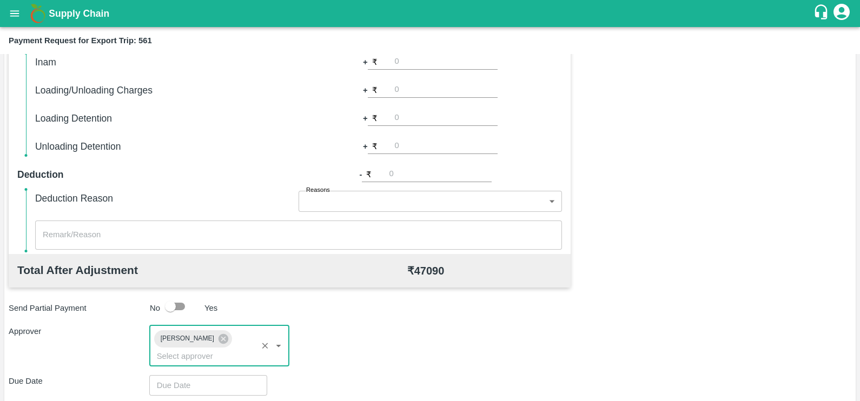
scroll to position [328, 0]
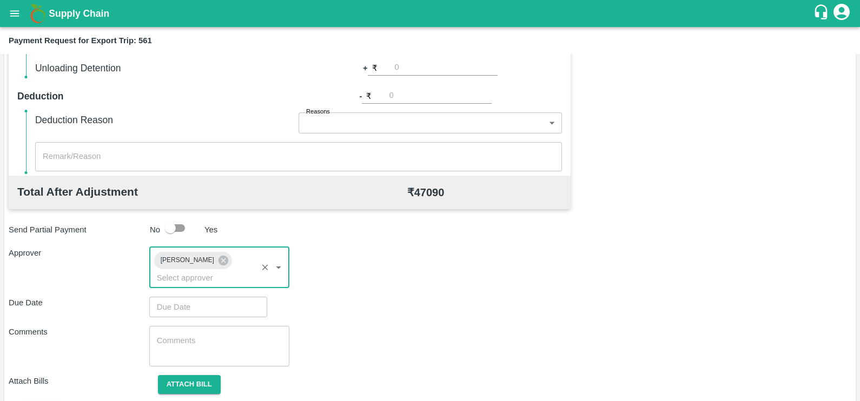
type input "DD/MM/YYYY hh:mm aa"
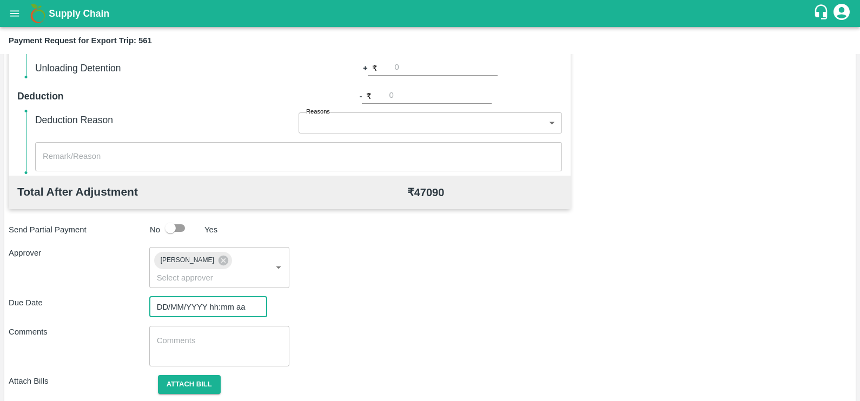
click at [206, 297] on input "DD/MM/YYYY hh:mm aa" at bounding box center [204, 307] width 110 height 21
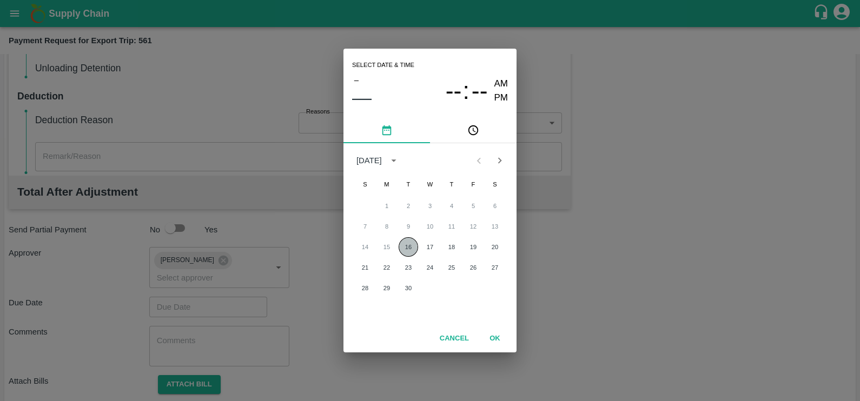
click at [410, 244] on button "16" at bounding box center [408, 246] width 19 height 19
type input "16/09/2025 12:00 AM"
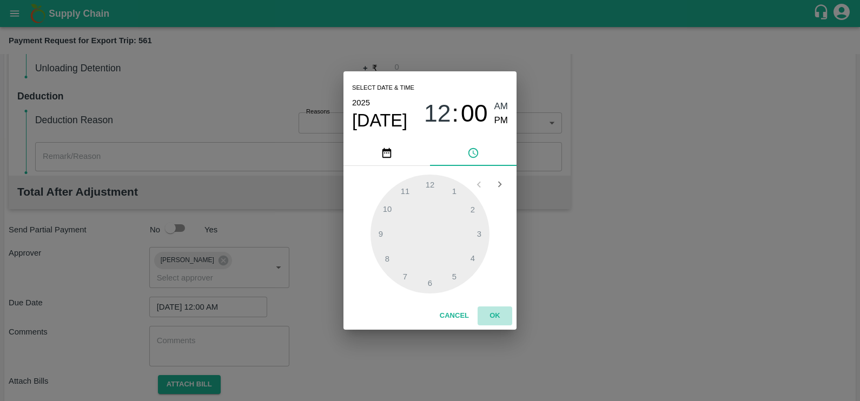
click at [501, 318] on button "OK" at bounding box center [495, 316] width 35 height 19
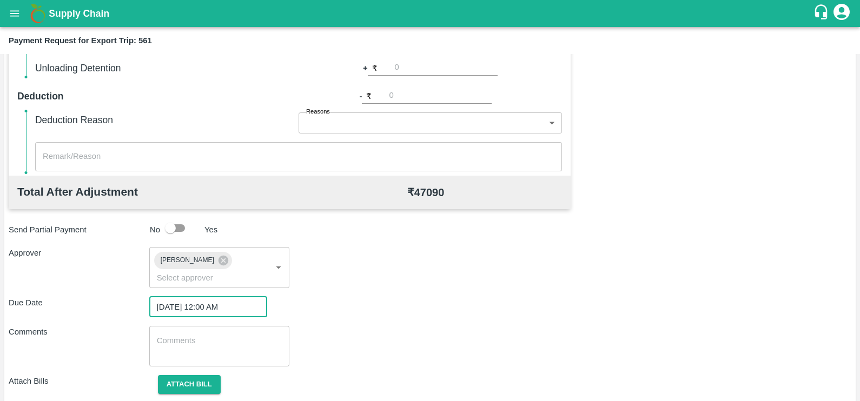
scroll to position [347, 0]
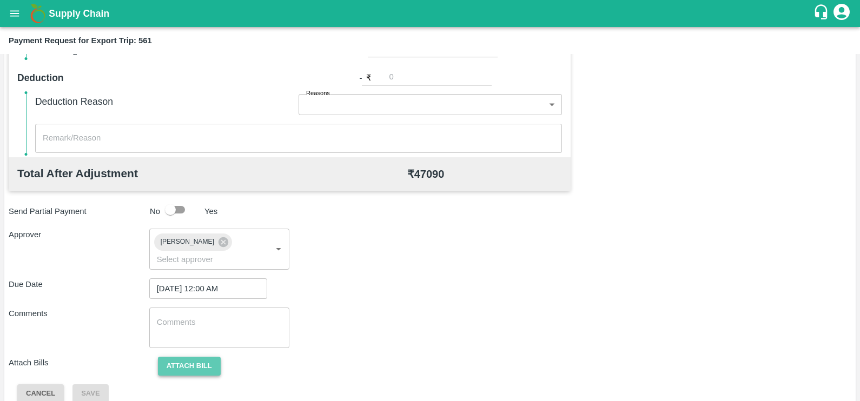
click at [175, 357] on button "Attach bill" at bounding box center [189, 366] width 63 height 19
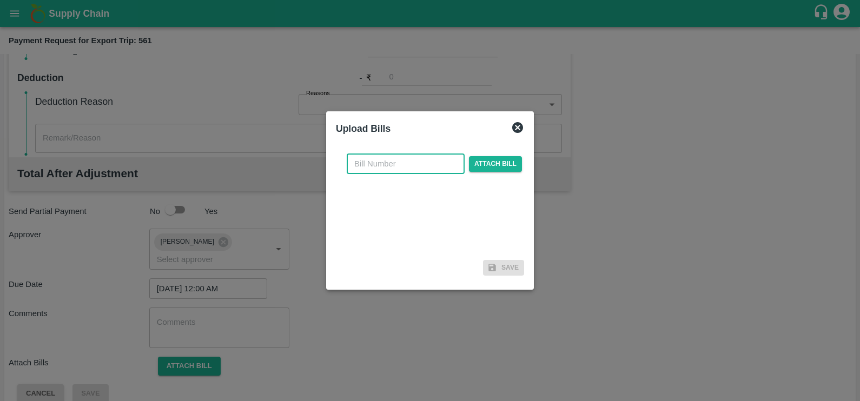
click at [381, 164] on input "text" at bounding box center [406, 164] width 118 height 21
paste input "JCAR/25-26/05334"
type input "JCAR/25-26/05334"
click at [498, 169] on span "Attach bill" at bounding box center [495, 164] width 53 height 16
click at [0, 0] on input "Attach bill" at bounding box center [0, 0] width 0 height 0
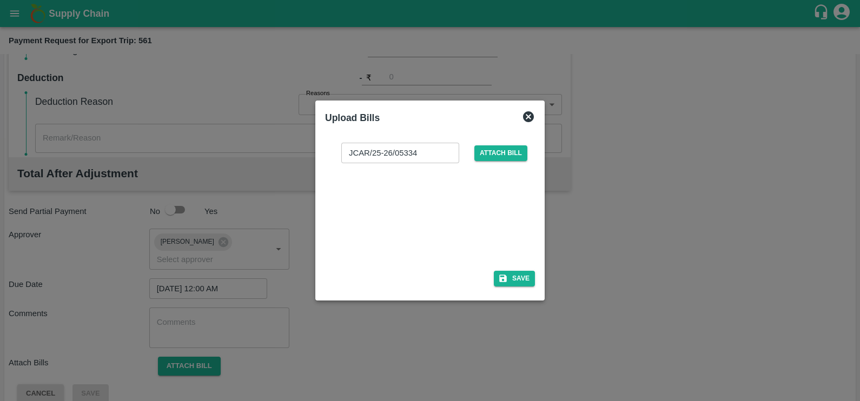
click at [430, 215] on div at bounding box center [428, 213] width 162 height 57
click at [513, 280] on button "Save" at bounding box center [514, 279] width 41 height 16
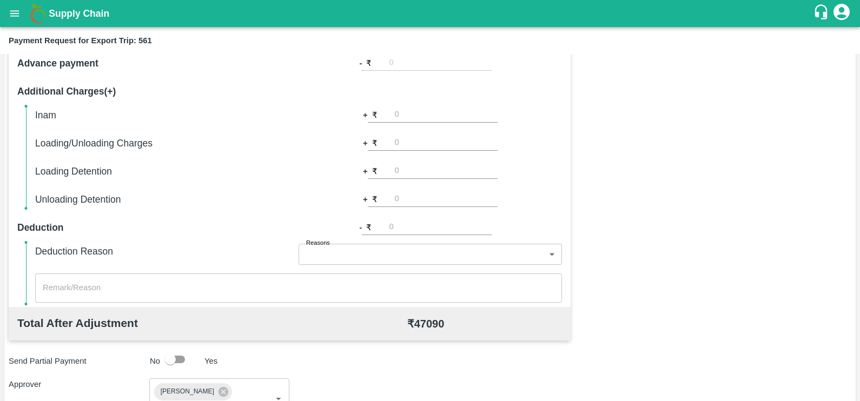
scroll to position [404, 0]
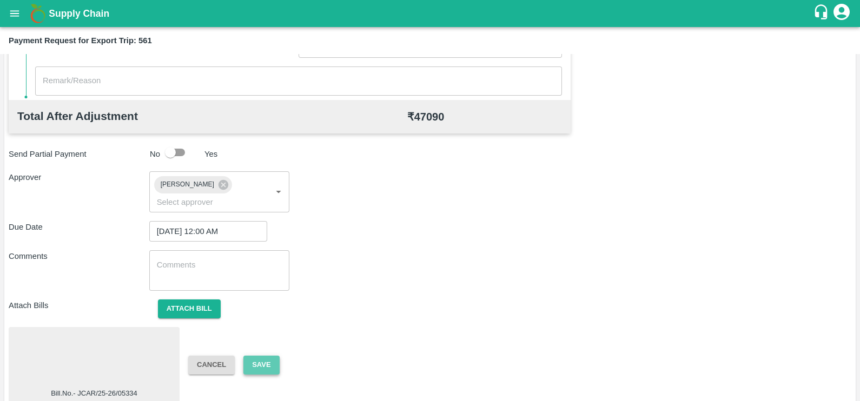
click at [267, 356] on button "Save" at bounding box center [261, 365] width 36 height 19
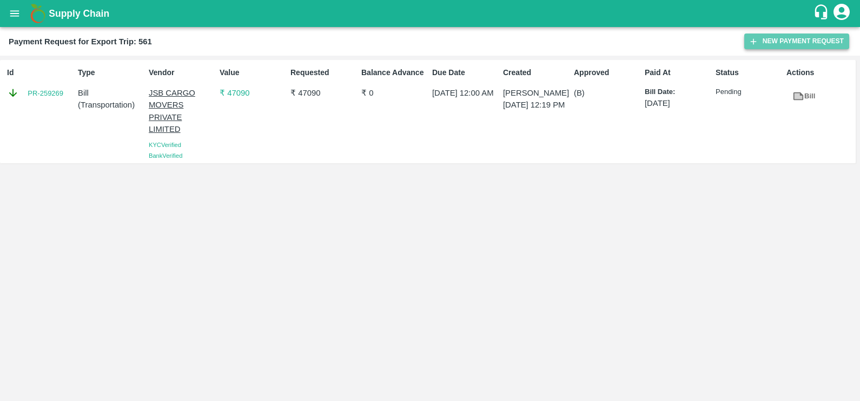
click at [760, 43] on button "New Payment Request" at bounding box center [796, 42] width 105 height 16
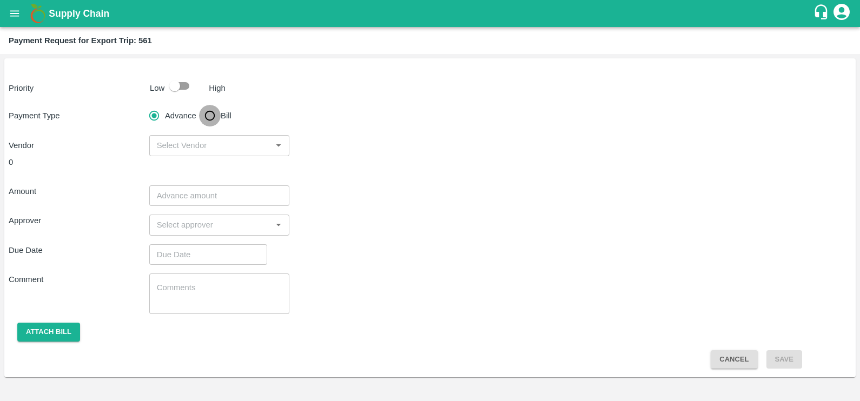
drag, startPoint x: 212, startPoint y: 110, endPoint x: 519, endPoint y: 1, distance: 326.8
click at [212, 110] on input "Bill" at bounding box center [210, 116] width 22 height 22
radio input "true"
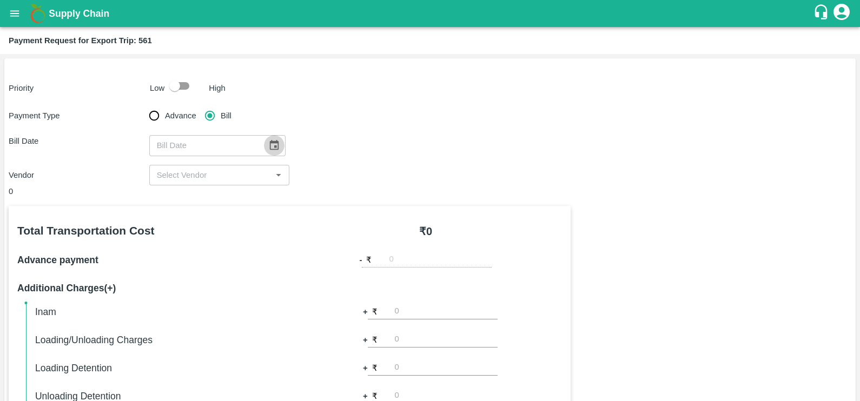
click at [273, 140] on icon "Choose date" at bounding box center [274, 146] width 12 height 12
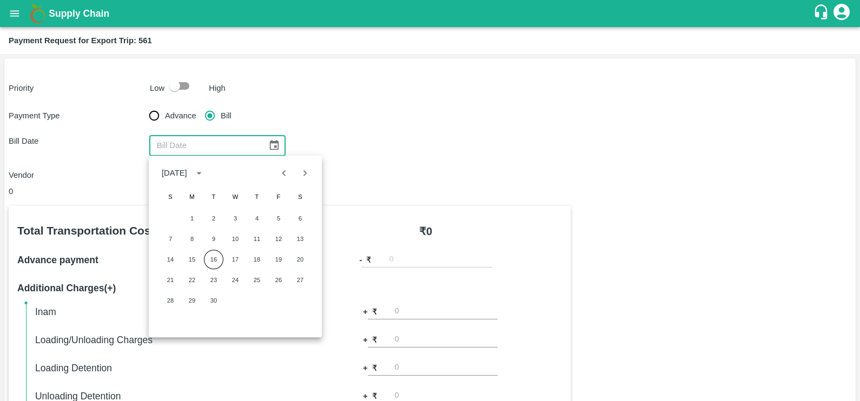
click at [285, 177] on icon "Previous month" at bounding box center [284, 173] width 12 height 12
drag, startPoint x: 234, startPoint y: 300, endPoint x: 239, endPoint y: 216, distance: 84.0
click at [234, 300] on button "27" at bounding box center [235, 300] width 19 height 19
type input "27/08/2025"
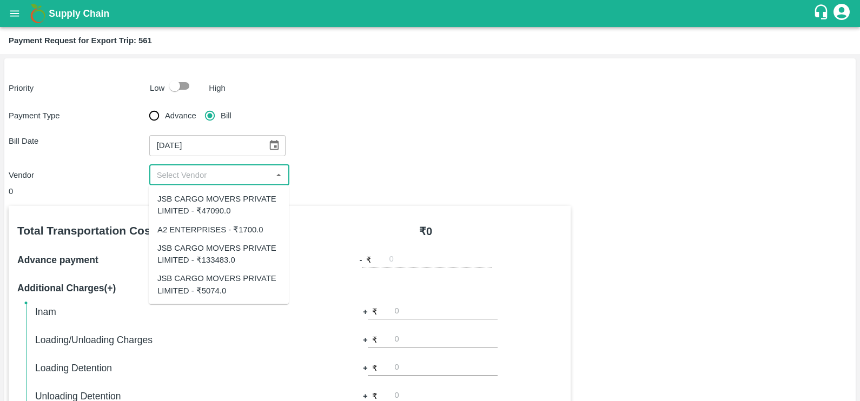
click at [226, 176] on input "input" at bounding box center [211, 175] width 116 height 14
click at [240, 173] on input "input" at bounding box center [211, 175] width 116 height 14
click at [233, 284] on div "JSB CARGO MOVERS PRIVATE LIMITED - ₹5074.0" at bounding box center [218, 285] width 123 height 24
type input "JSB CARGO MOVERS PRIVATE LIMITED - ₹5074.0"
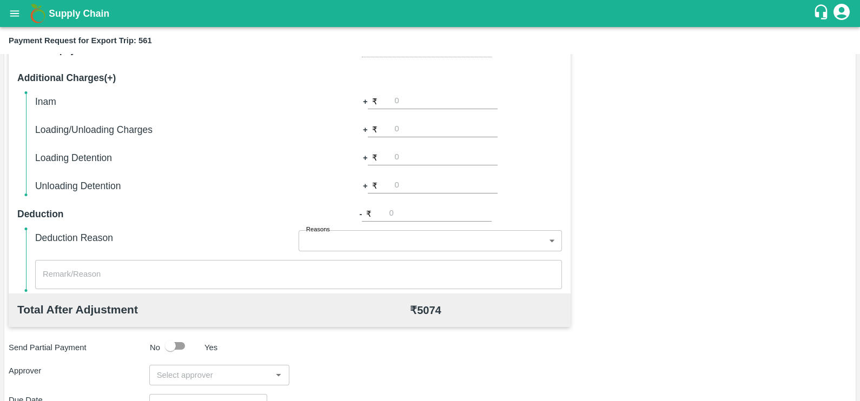
scroll to position [219, 0]
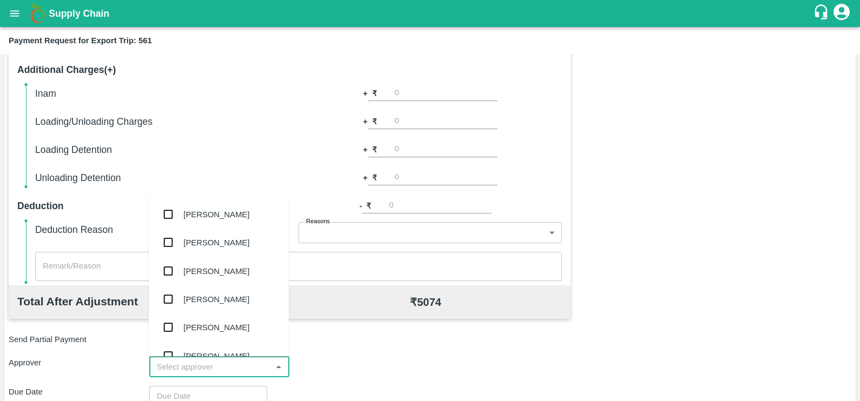
click at [235, 360] on input "input" at bounding box center [211, 367] width 116 height 14
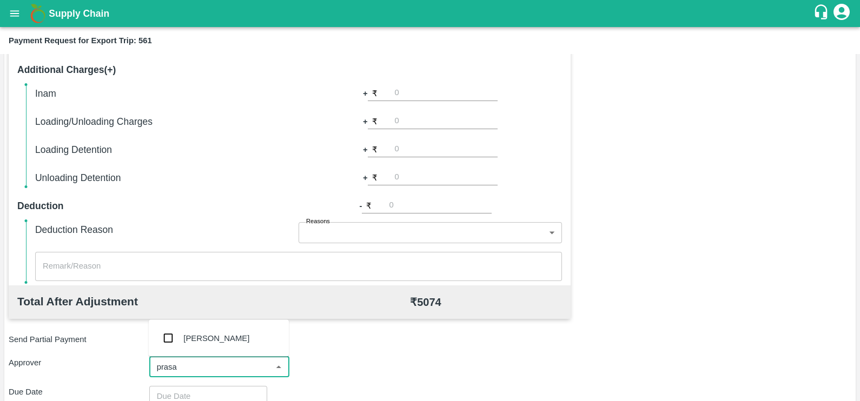
type input "prasad"
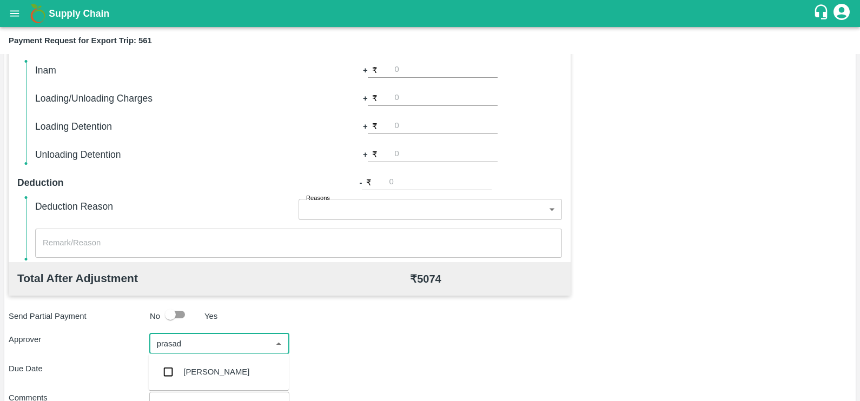
click at [232, 373] on div "[PERSON_NAME]" at bounding box center [216, 372] width 66 height 12
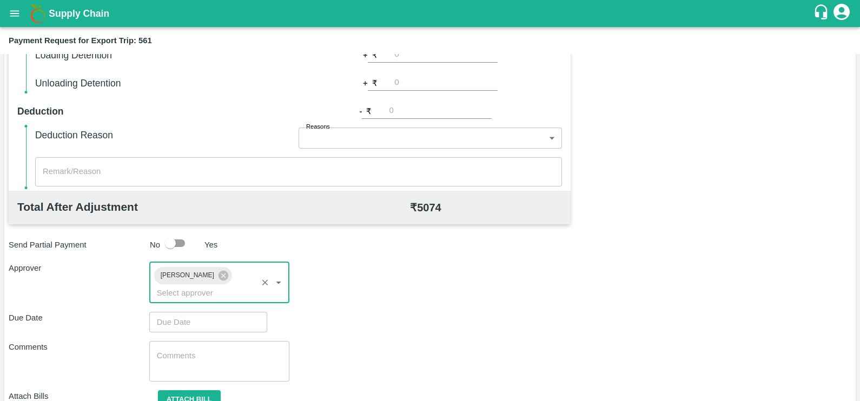
scroll to position [312, 0]
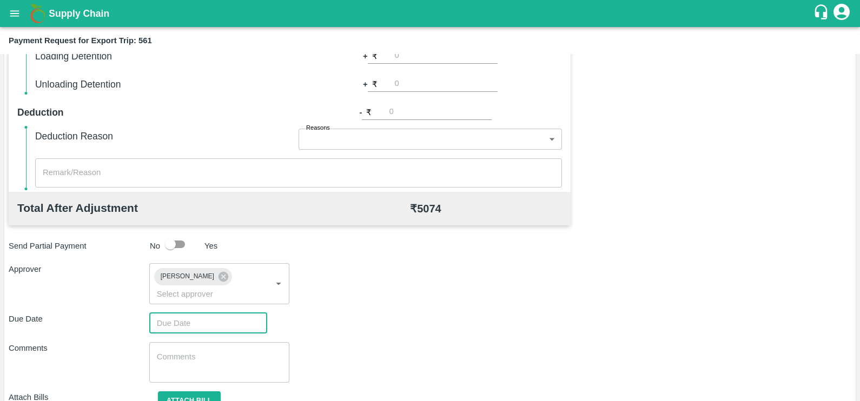
type input "DD/MM/YYYY hh:mm aa"
click at [212, 313] on input "DD/MM/YYYY hh:mm aa" at bounding box center [204, 323] width 110 height 21
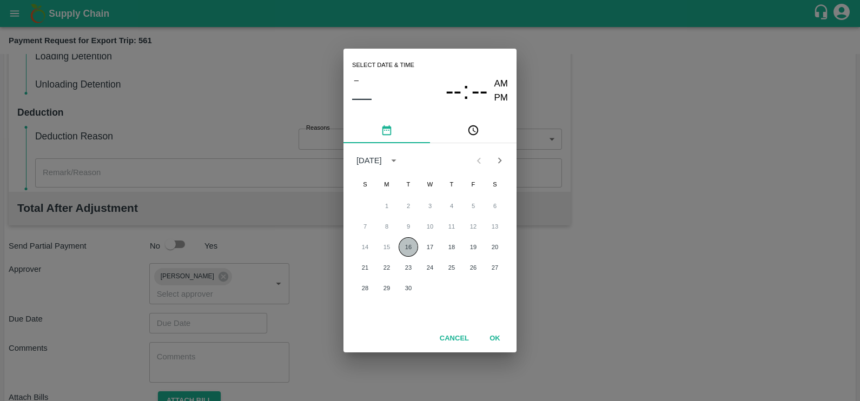
click at [407, 256] on button "16" at bounding box center [408, 246] width 19 height 19
type input "16/09/2025 12:00 AM"
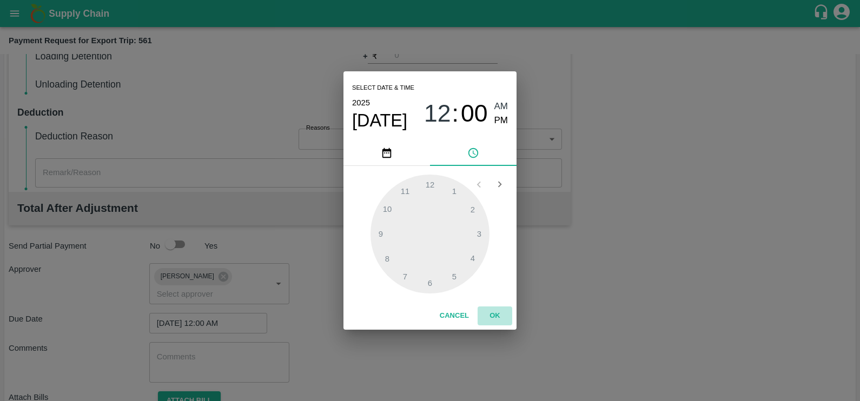
click at [495, 319] on button "OK" at bounding box center [495, 316] width 35 height 19
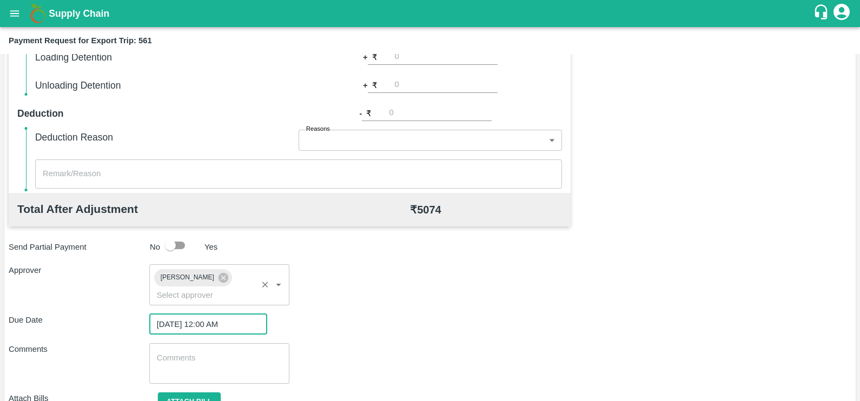
scroll to position [347, 0]
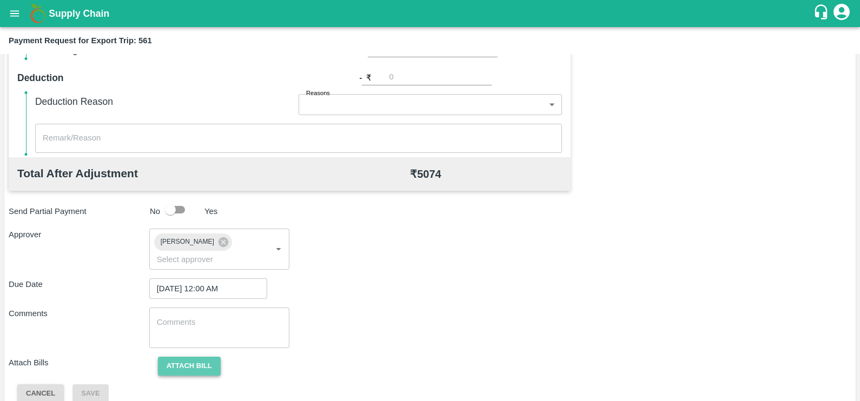
click at [197, 359] on button "Attach bill" at bounding box center [189, 366] width 63 height 19
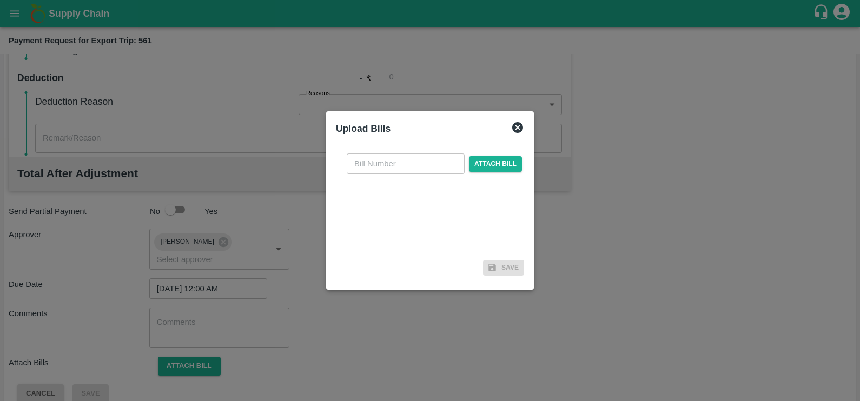
click at [427, 157] on input "text" at bounding box center [406, 164] width 118 height 21
paste input "JCAR/25-26/05335"
type input "JCAR/25-26/05335"
click at [487, 153] on div "JCAR/25-26/05335 ​ Attach bill" at bounding box center [430, 200] width 188 height 111
click at [487, 160] on span "Attach bill" at bounding box center [495, 164] width 53 height 16
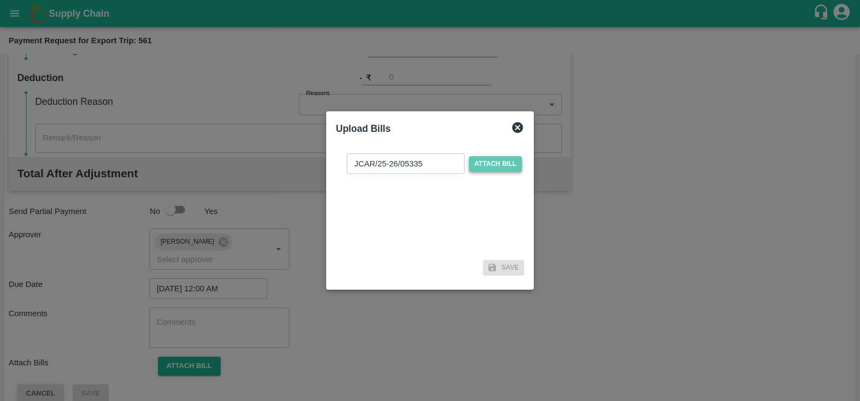
click at [0, 0] on input "Attach bill" at bounding box center [0, 0] width 0 height 0
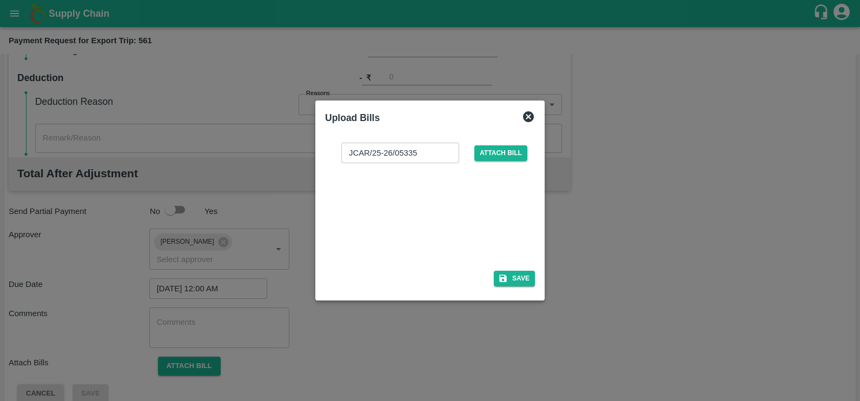
drag, startPoint x: 487, startPoint y: 160, endPoint x: 418, endPoint y: 222, distance: 93.1
click at [418, 222] on div at bounding box center [428, 213] width 162 height 57
click at [509, 278] on button "Save" at bounding box center [514, 279] width 41 height 16
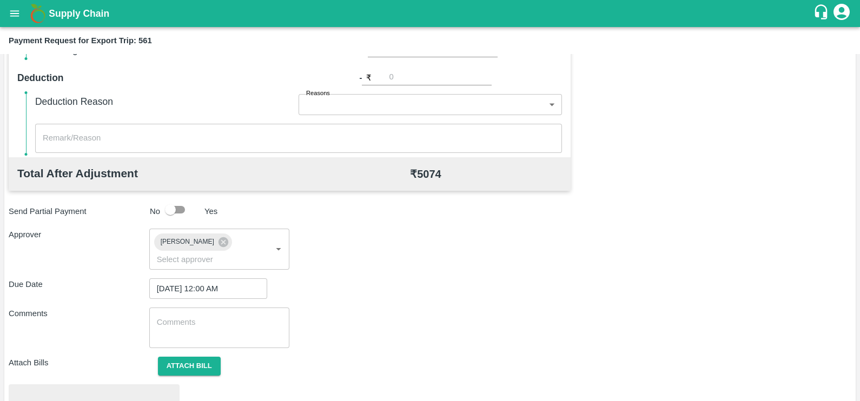
scroll to position [404, 0]
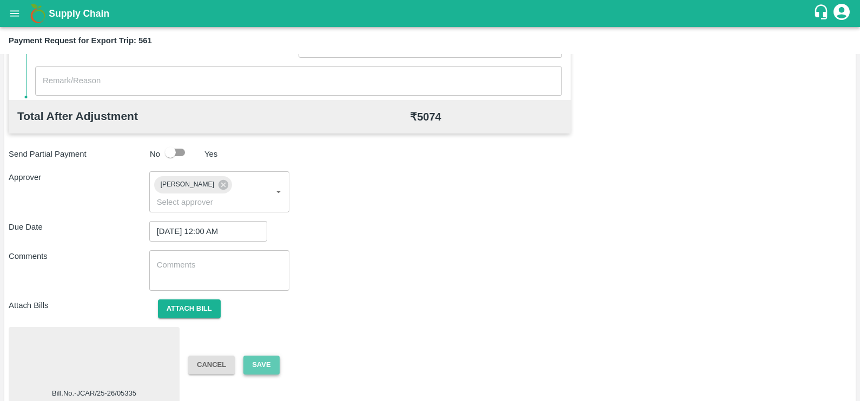
click at [259, 356] on button "Save" at bounding box center [261, 365] width 36 height 19
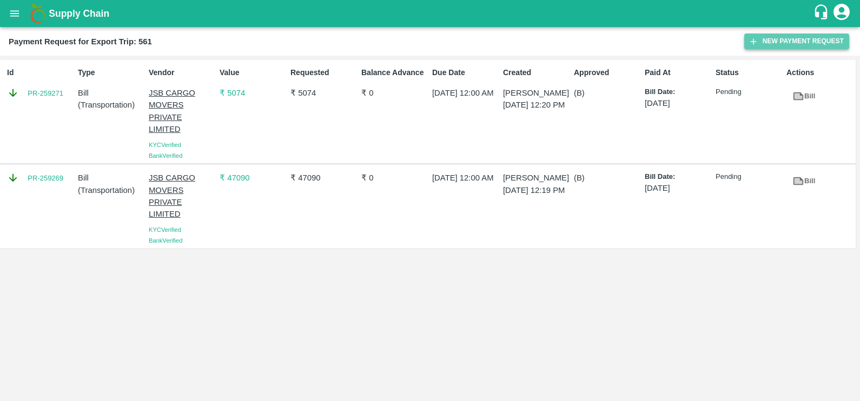
click at [750, 48] on button "New Payment Request" at bounding box center [796, 42] width 105 height 16
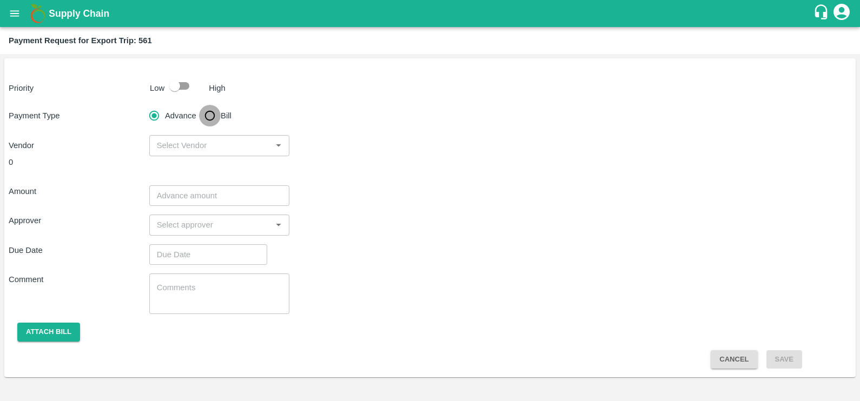
click at [218, 111] on input "Bill" at bounding box center [210, 116] width 22 height 22
radio input "true"
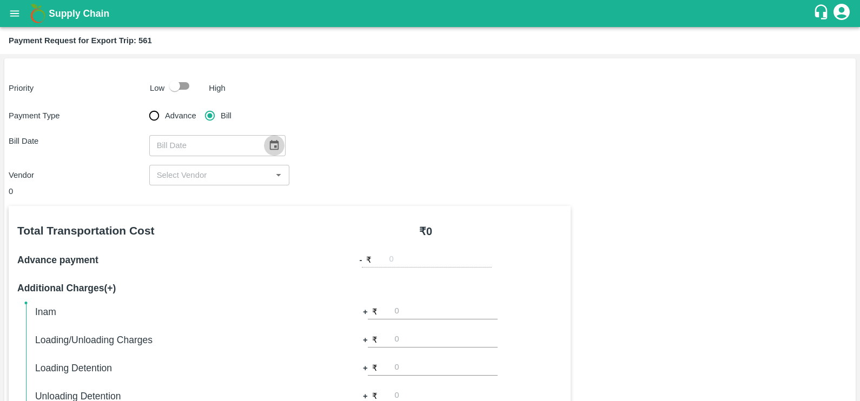
click at [269, 146] on icon "Choose date" at bounding box center [274, 146] width 12 height 12
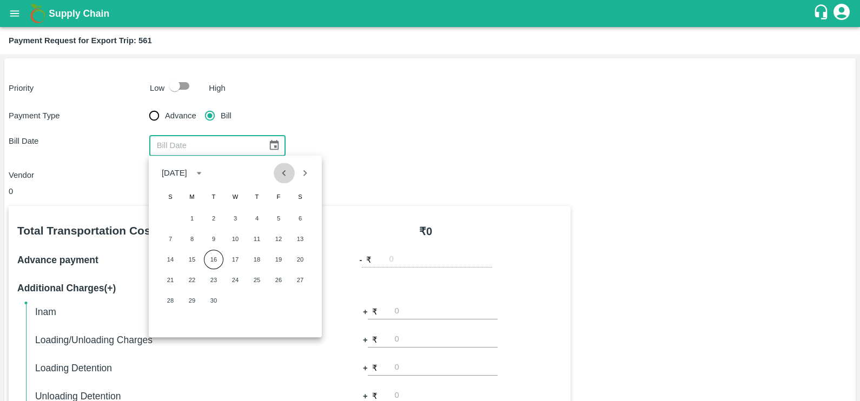
click at [285, 175] on icon "Previous month" at bounding box center [284, 173] width 4 height 6
click at [232, 303] on button "27" at bounding box center [235, 300] width 19 height 19
type input "27/08/2025"
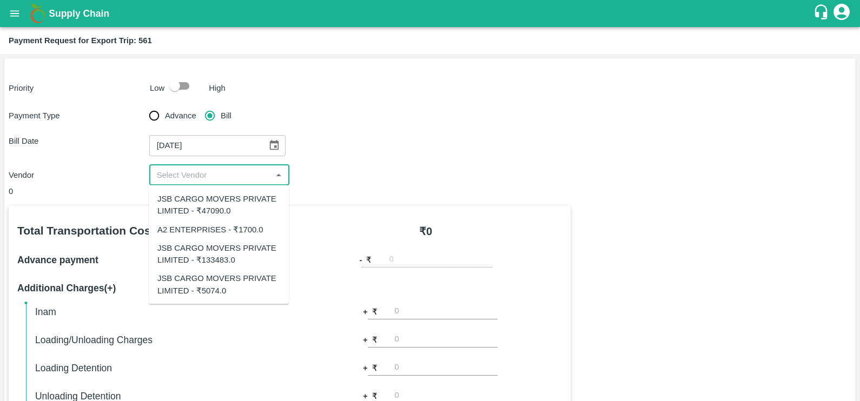
click at [223, 170] on input "input" at bounding box center [211, 175] width 116 height 14
click at [227, 245] on div "JSB CARGO MOVERS PRIVATE LIMITED - ₹133483.0" at bounding box center [218, 254] width 123 height 24
type input "JSB CARGO MOVERS PRIVATE LIMITED - ₹133483.0"
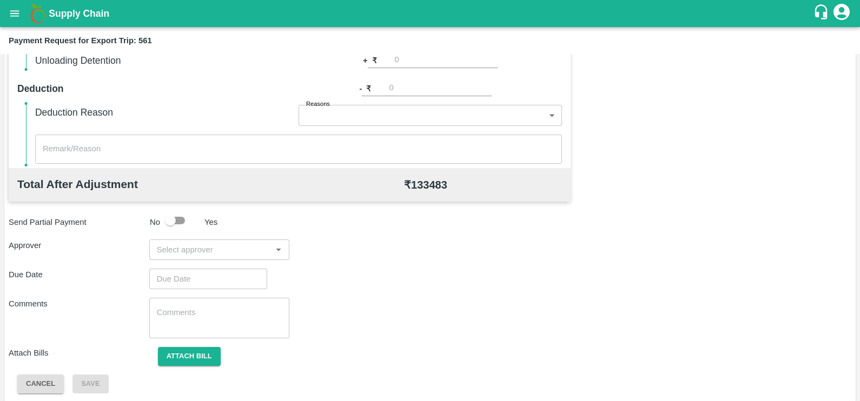
scroll to position [341, 0]
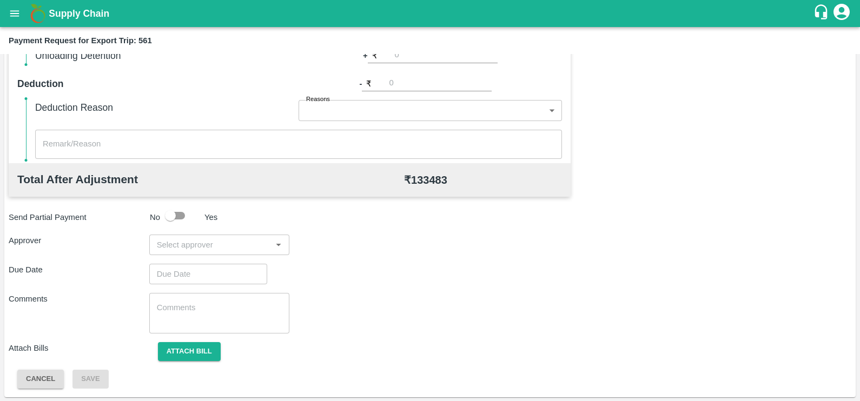
click at [208, 249] on input "input" at bounding box center [211, 245] width 116 height 14
type input "prasad"
click at [216, 273] on div "[PERSON_NAME]" at bounding box center [216, 274] width 66 height 12
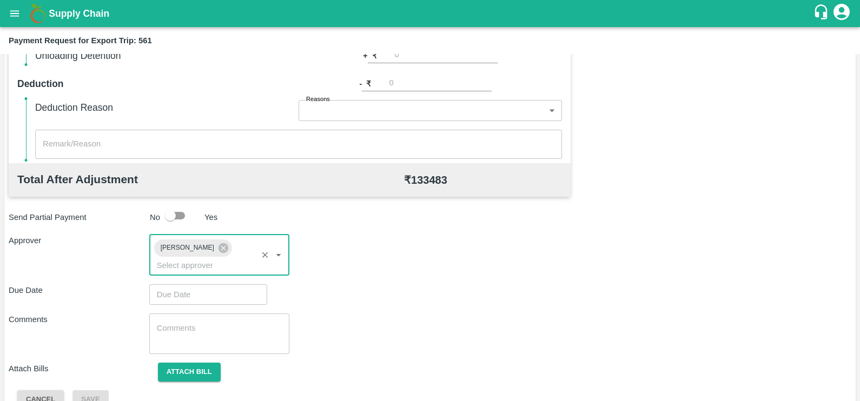
type input "DD/MM/YYYY hh:mm aa"
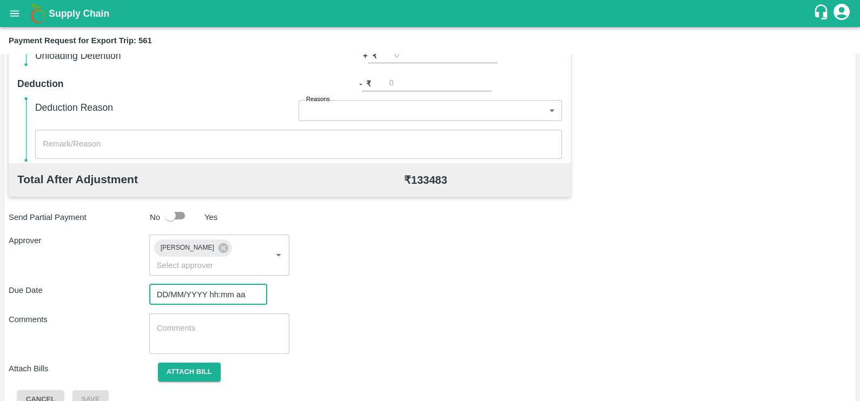
click at [220, 285] on input "DD/MM/YYYY hh:mm aa" at bounding box center [204, 295] width 110 height 21
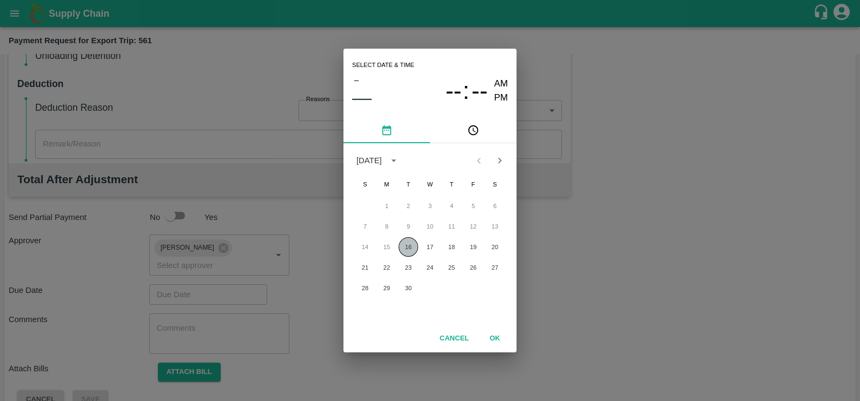
click at [411, 255] on button "16" at bounding box center [408, 246] width 19 height 19
type input "16/09/2025 12:00 AM"
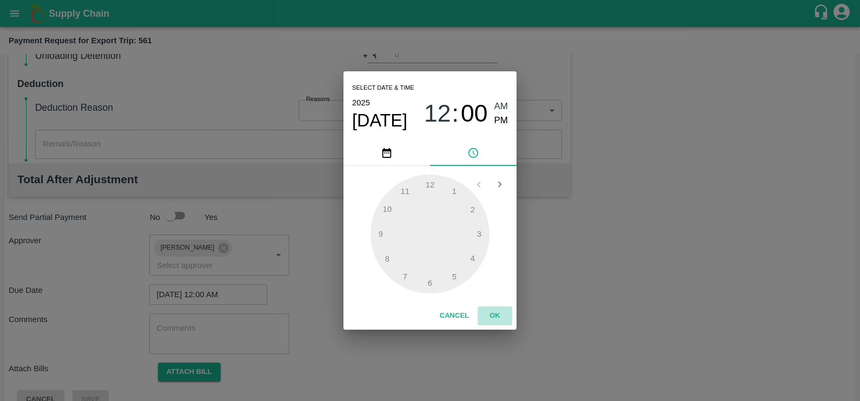
click at [494, 319] on button "OK" at bounding box center [495, 316] width 35 height 19
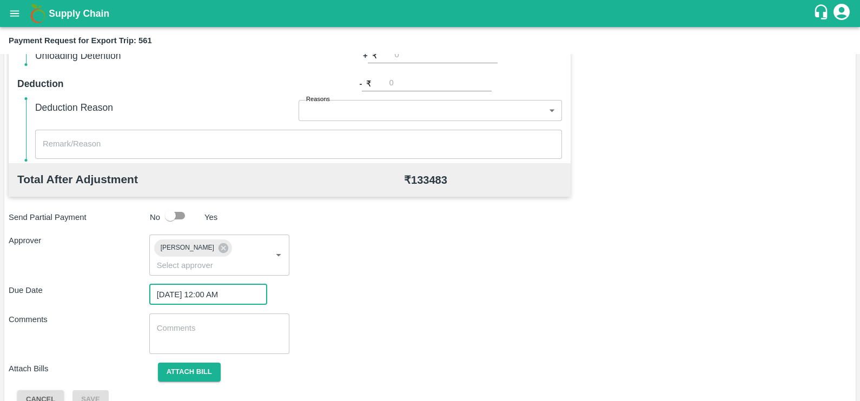
scroll to position [332, 0]
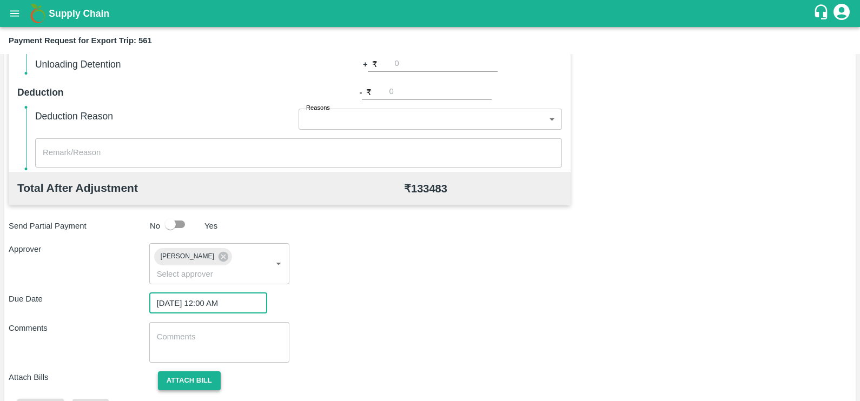
click at [203, 372] on button "Attach bill" at bounding box center [189, 381] width 63 height 19
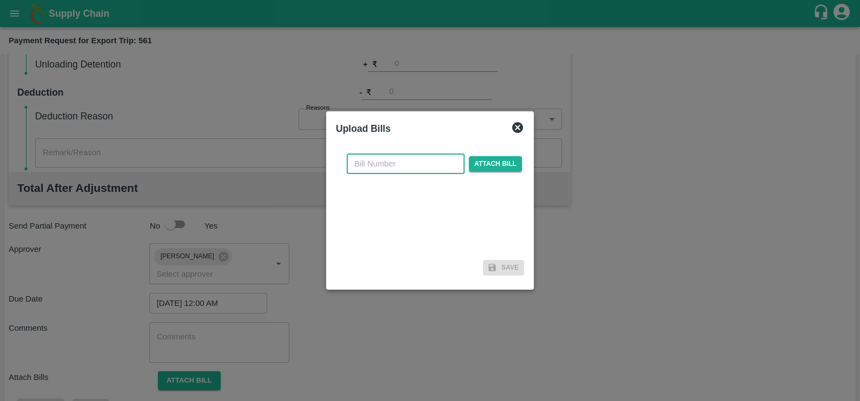
click at [418, 171] on input "text" at bounding box center [406, 164] width 118 height 21
paste input "JCAR/25-26/05338"
type input "JCAR/25-26/05338"
click at [469, 171] on span "Attach bill" at bounding box center [495, 164] width 53 height 16
click at [0, 0] on input "Attach bill" at bounding box center [0, 0] width 0 height 0
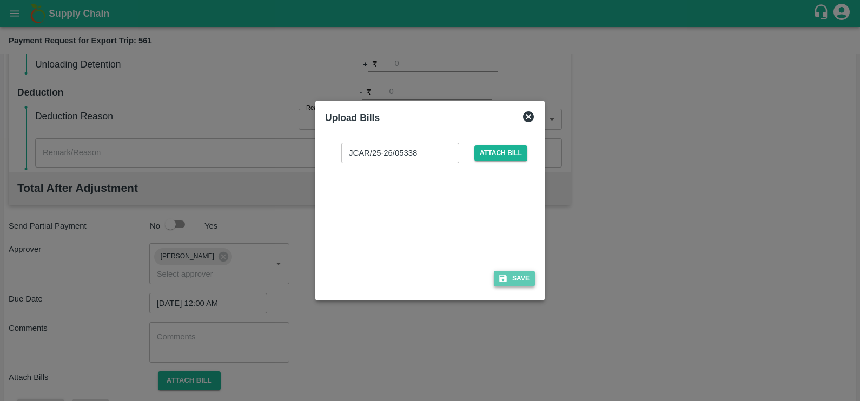
click at [503, 276] on icon "button" at bounding box center [503, 279] width 8 height 8
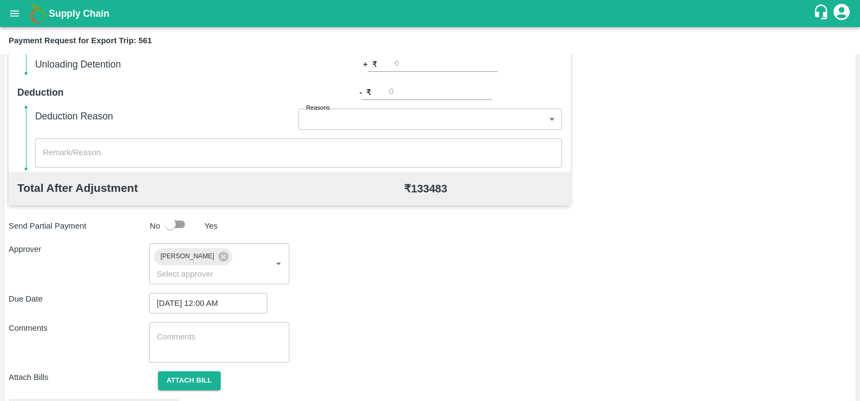
scroll to position [404, 0]
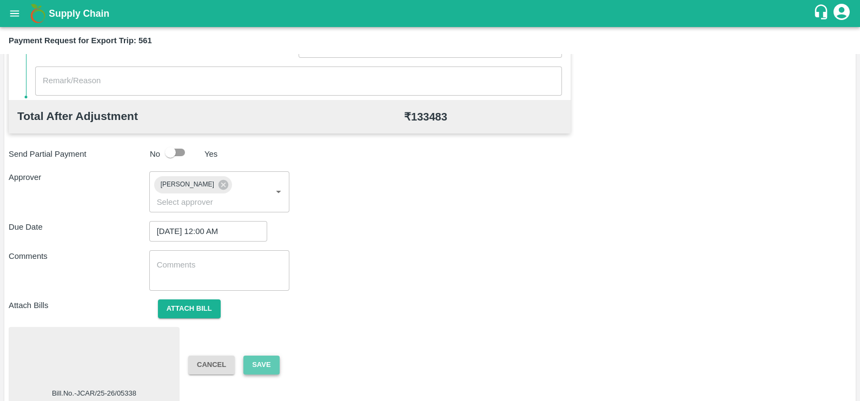
click at [250, 356] on button "Save" at bounding box center [261, 365] width 36 height 19
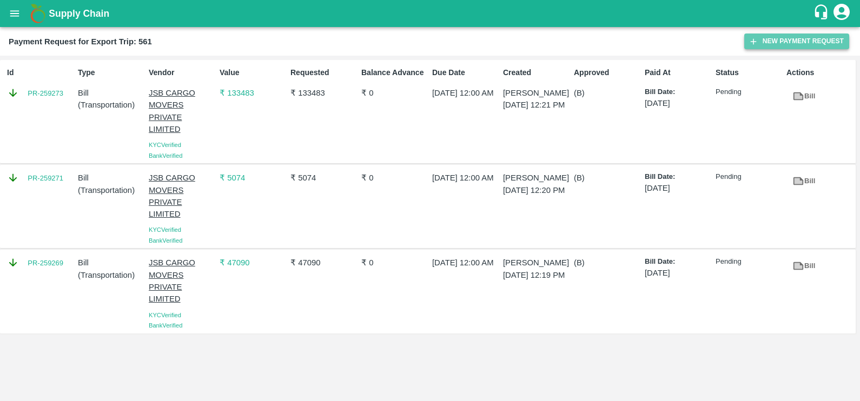
click at [782, 43] on button "New Payment Request" at bounding box center [796, 42] width 105 height 16
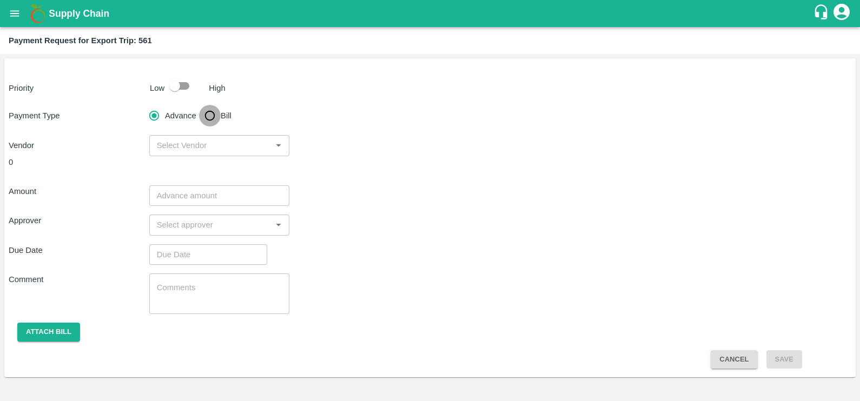
click at [210, 114] on input "Bill" at bounding box center [210, 116] width 22 height 22
radio input "true"
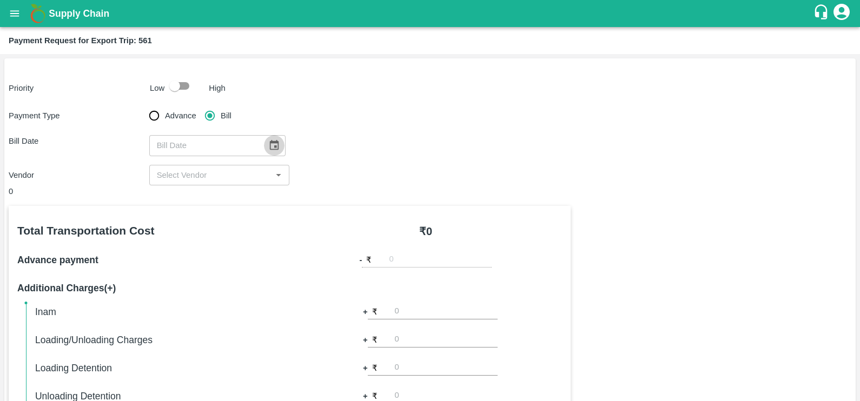
click at [270, 143] on icon "Choose date" at bounding box center [273, 145] width 9 height 10
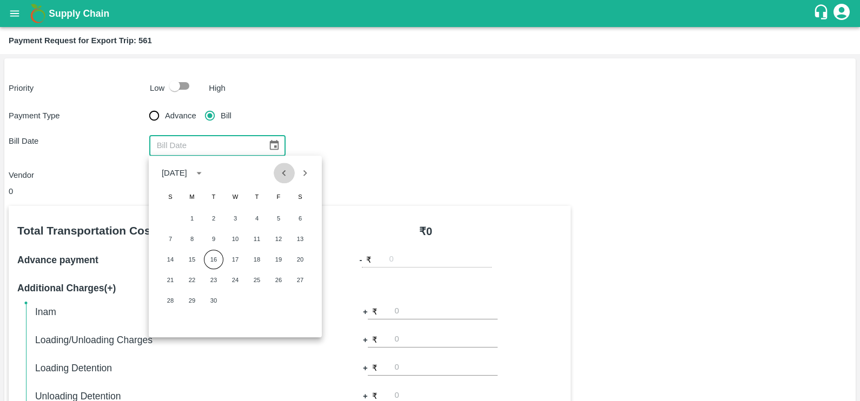
click at [287, 173] on icon "Previous month" at bounding box center [284, 173] width 12 height 12
click at [281, 283] on button "22" at bounding box center [278, 279] width 19 height 19
type input "22/08/2025"
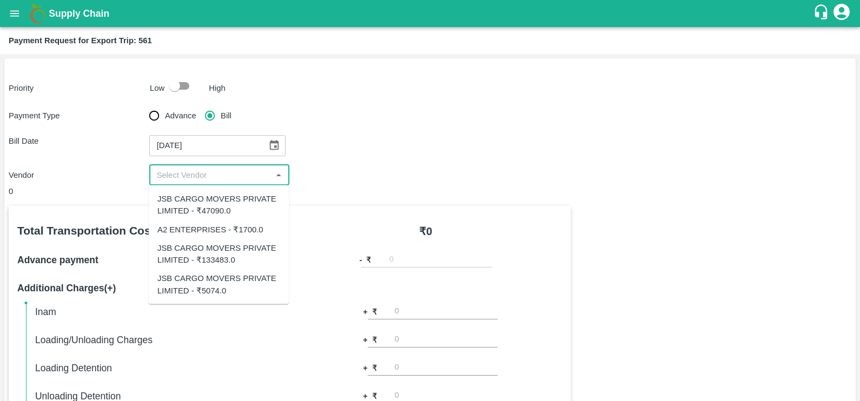
click at [235, 178] on input "input" at bounding box center [211, 175] width 116 height 14
click at [227, 223] on div "A2 ENTERPRISES - ₹1700.0" at bounding box center [210, 229] width 106 height 12
type input "A2 ENTERPRISES - ₹1700.0"
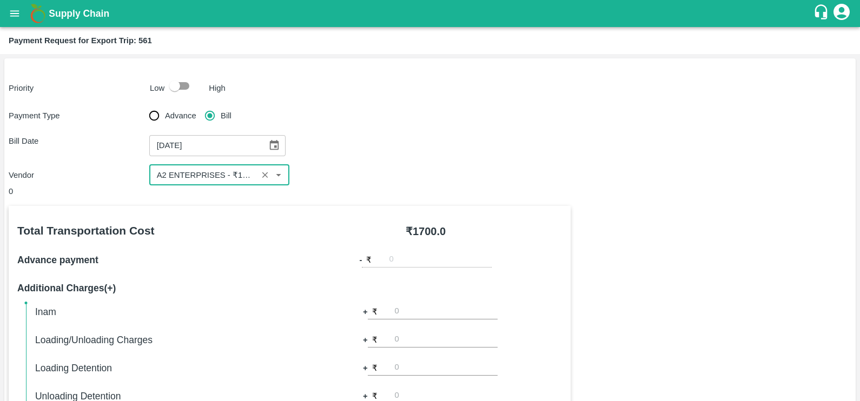
scroll to position [341, 0]
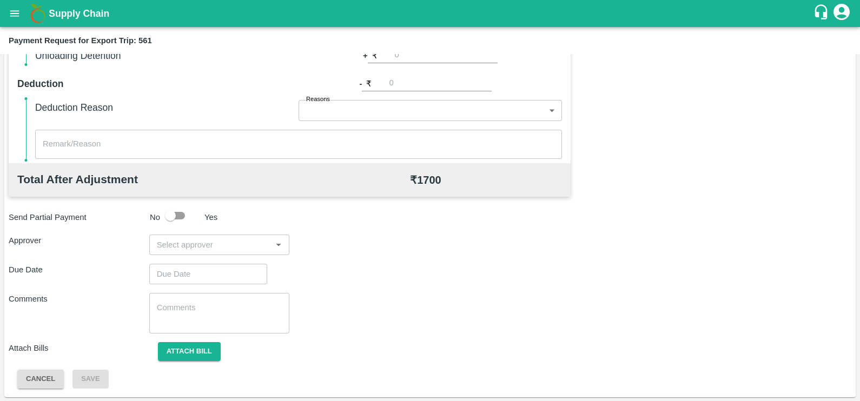
click at [228, 242] on input "input" at bounding box center [211, 245] width 116 height 14
type input "prasad"
click at [233, 265] on div "[PERSON_NAME]" at bounding box center [219, 274] width 140 height 28
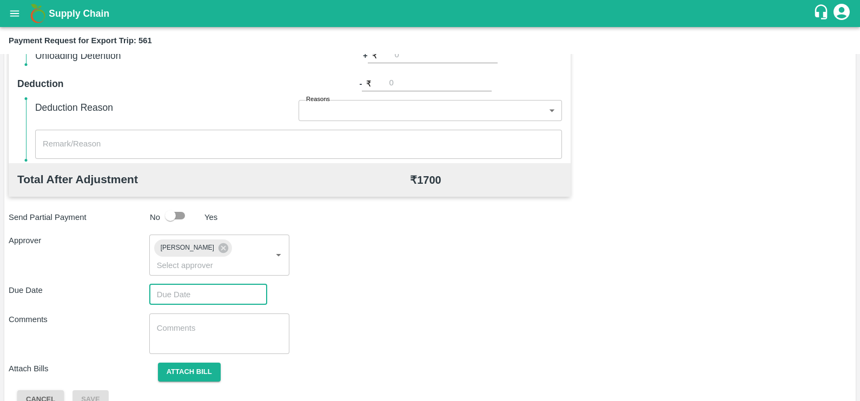
type input "DD/MM/YYYY hh:mm aa"
click at [229, 285] on input "DD/MM/YYYY hh:mm aa" at bounding box center [204, 295] width 110 height 21
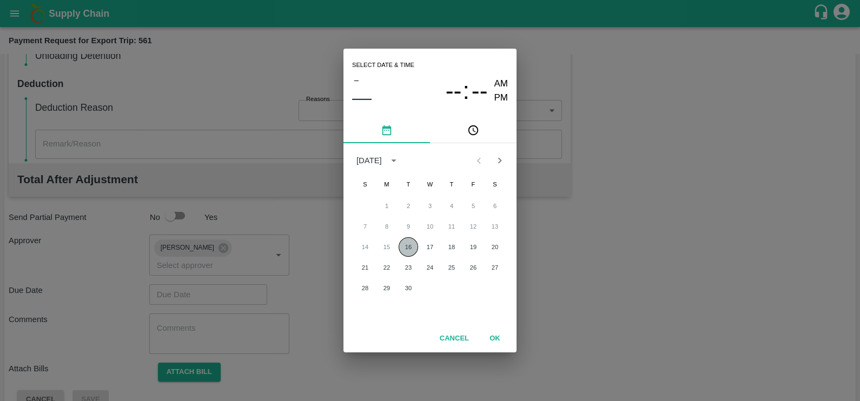
click at [409, 252] on button "16" at bounding box center [408, 246] width 19 height 19
type input "16/09/2025 12:00 AM"
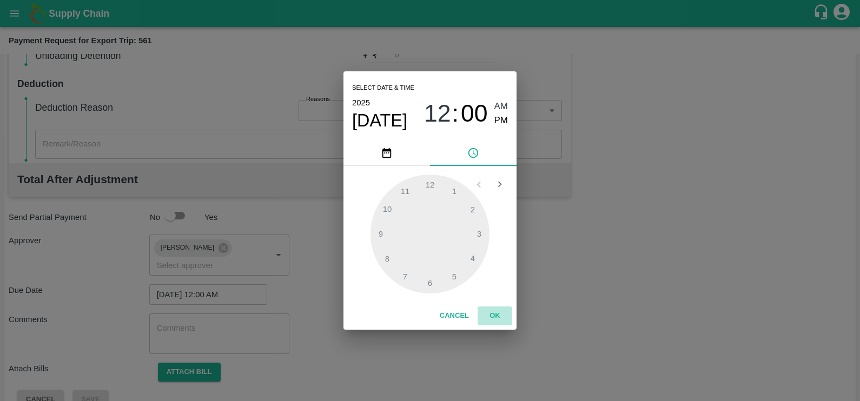
click at [489, 312] on button "OK" at bounding box center [495, 316] width 35 height 19
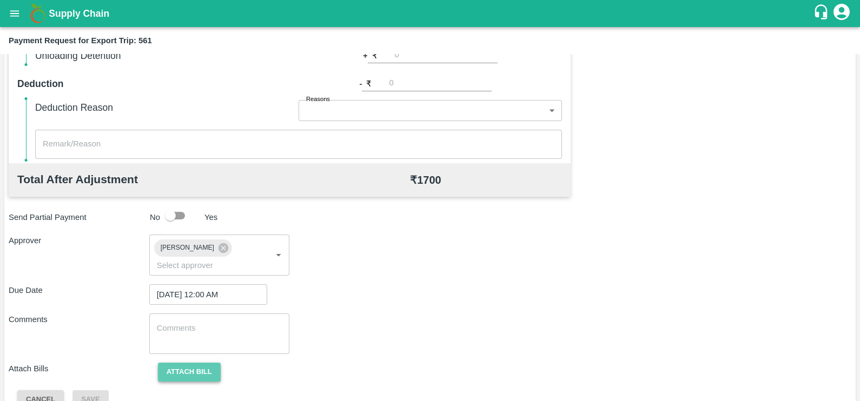
click at [209, 363] on button "Attach bill" at bounding box center [189, 372] width 63 height 19
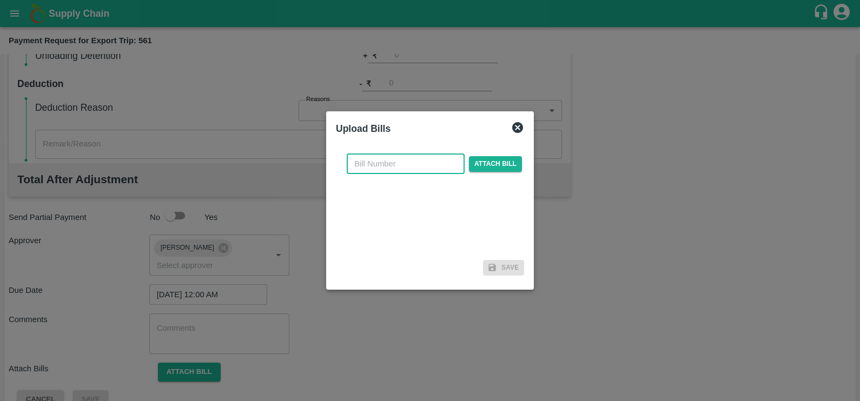
click at [381, 167] on input "text" at bounding box center [406, 164] width 118 height 21
paste input "A2-096/2025-26"
type input "A2-096/2025-26"
click at [481, 171] on span "Attach bill" at bounding box center [495, 164] width 53 height 16
click at [0, 0] on input "Attach bill" at bounding box center [0, 0] width 0 height 0
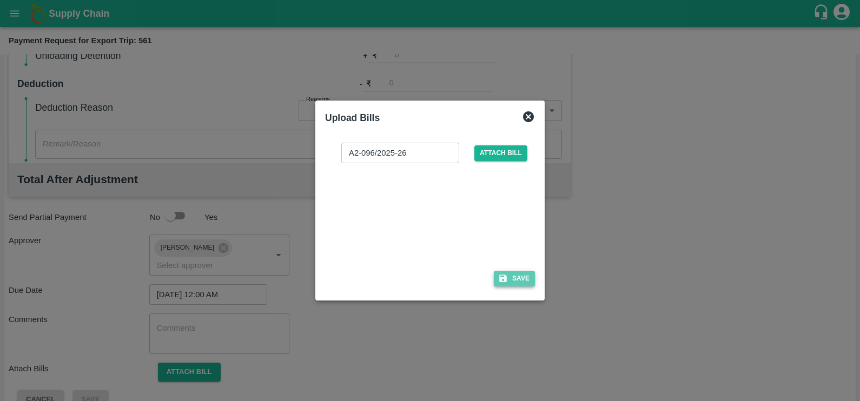
click at [511, 281] on button "Save" at bounding box center [514, 279] width 41 height 16
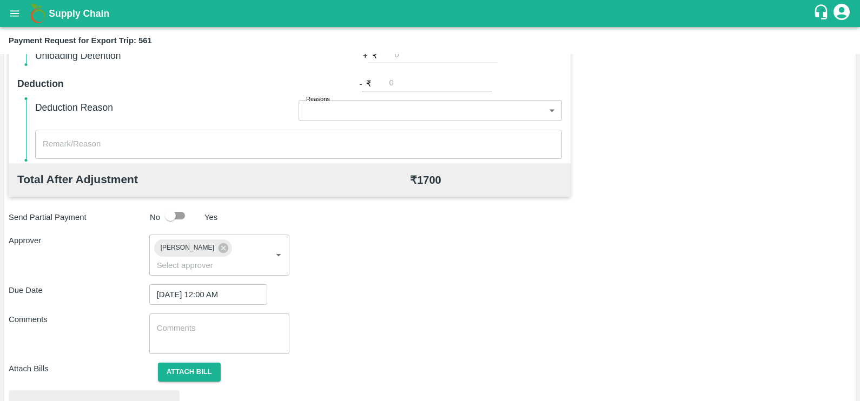
scroll to position [404, 0]
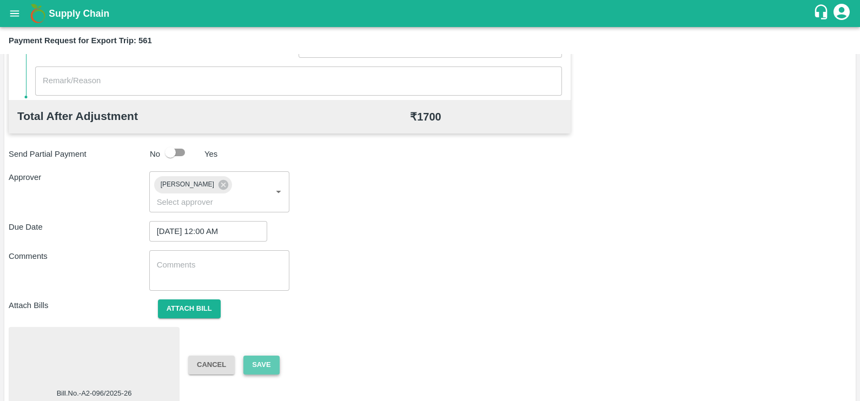
click at [268, 356] on button "Save" at bounding box center [261, 365] width 36 height 19
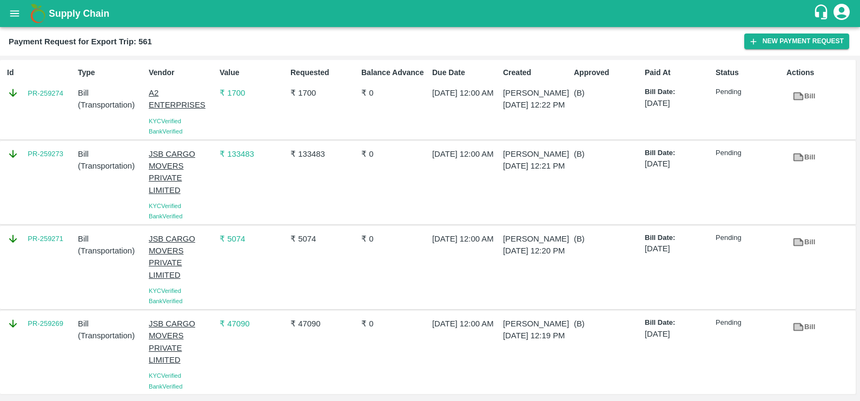
click at [38, 100] on div "Id PR-259274" at bounding box center [38, 100] width 71 height 74
copy link "PR-259274"
click at [48, 167] on div "PR-259273" at bounding box center [38, 183] width 71 height 78
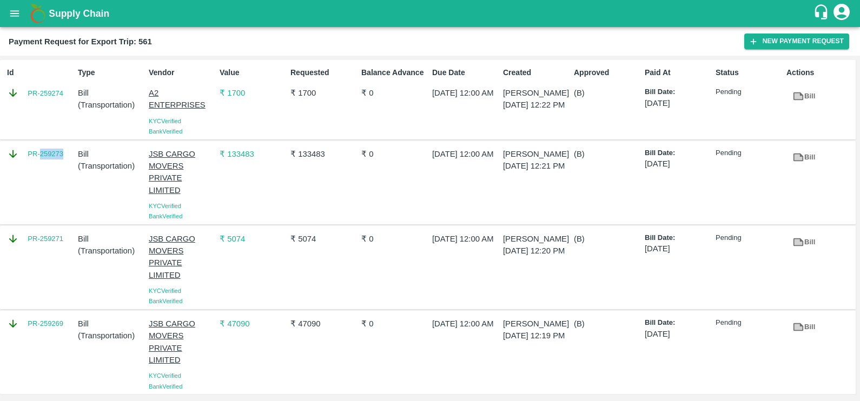
click at [48, 167] on div "PR-259273" at bounding box center [38, 183] width 71 height 78
copy link "PR-259273"
click at [34, 262] on div "PR-259271" at bounding box center [38, 268] width 71 height 78
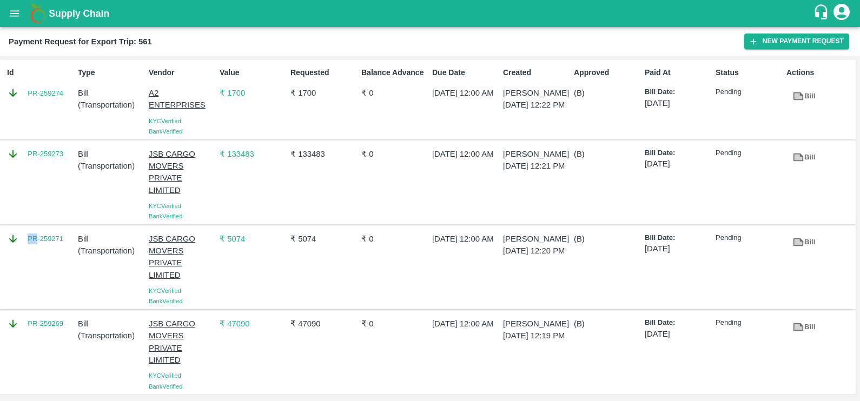
click at [34, 262] on div "PR-259271" at bounding box center [38, 268] width 71 height 78
copy link "PR-259271"
click at [34, 348] on div "PR-259269" at bounding box center [38, 353] width 71 height 78
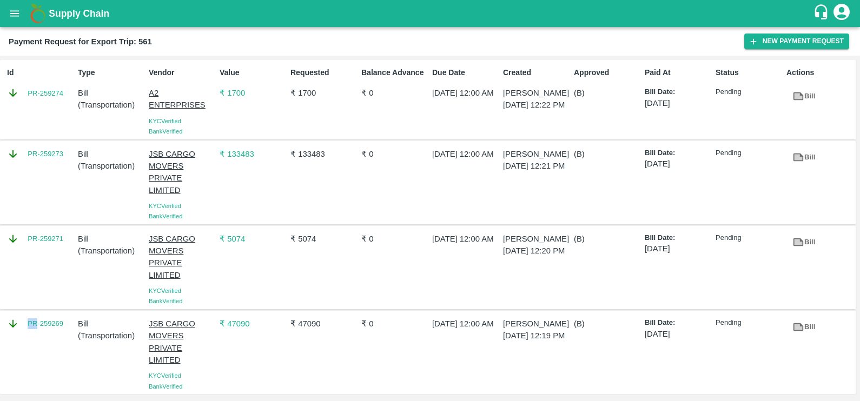
click at [34, 348] on div "PR-259269" at bounding box center [38, 353] width 71 height 78
copy link "PR-259269"
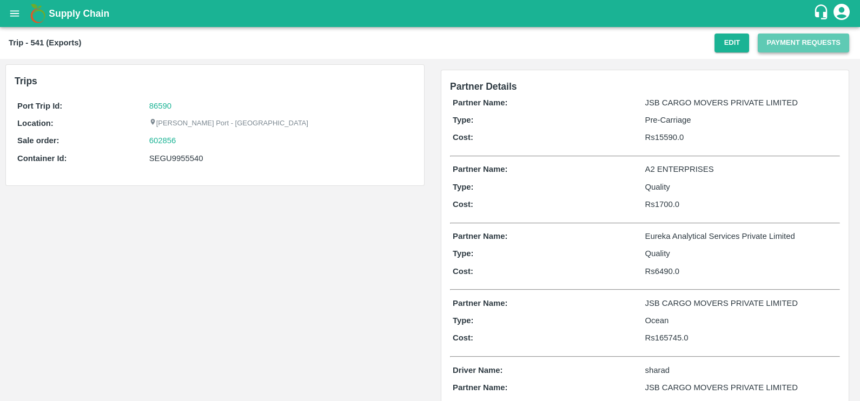
click at [767, 43] on button "Payment Requests" at bounding box center [803, 43] width 91 height 19
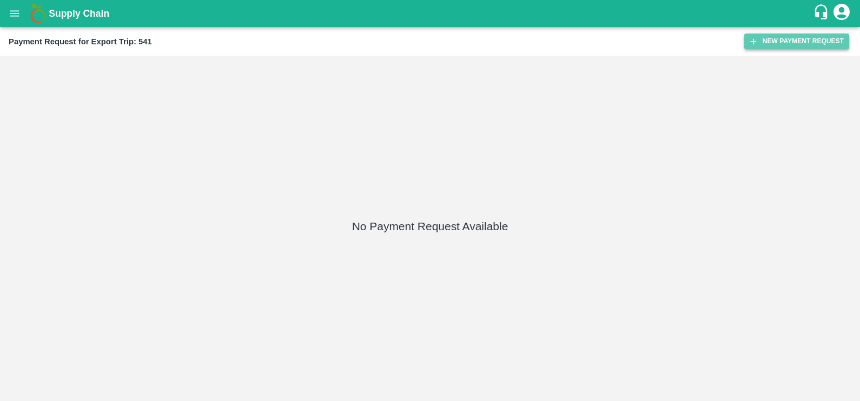
click at [754, 35] on button "New Payment Request" at bounding box center [796, 42] width 105 height 16
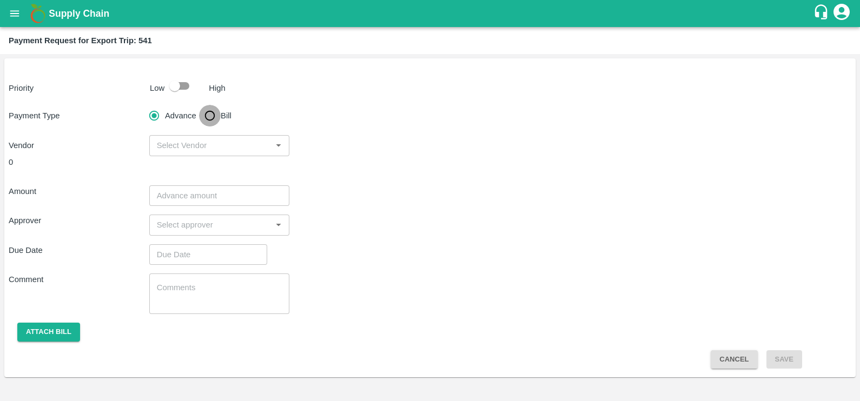
drag, startPoint x: 209, startPoint y: 114, endPoint x: 256, endPoint y: 131, distance: 50.0
click at [209, 114] on input "Bill" at bounding box center [210, 116] width 22 height 22
radio input "true"
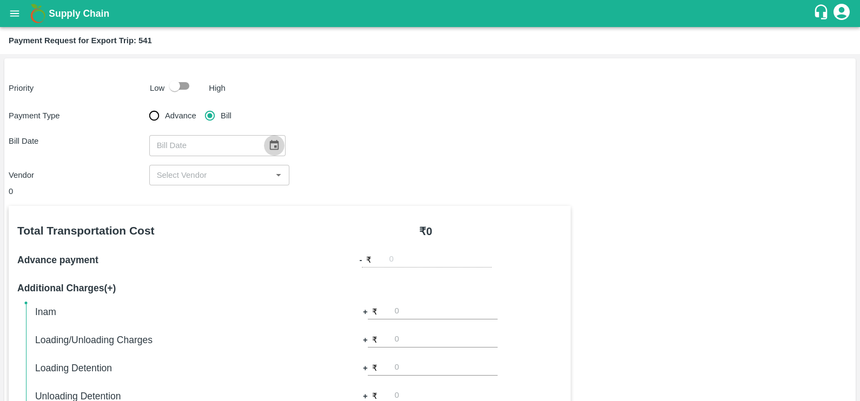
click at [270, 145] on icon "Choose date" at bounding box center [274, 146] width 12 height 12
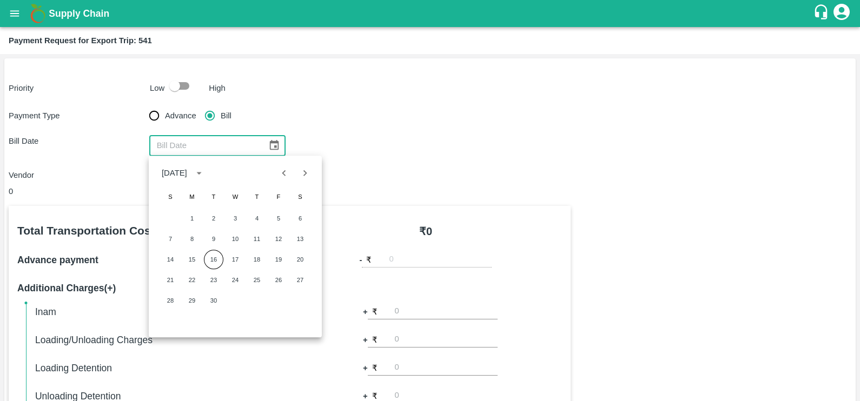
click at [281, 178] on icon "Previous month" at bounding box center [284, 173] width 12 height 12
click at [192, 301] on button "25" at bounding box center [191, 300] width 19 height 19
type input "25/08/2025"
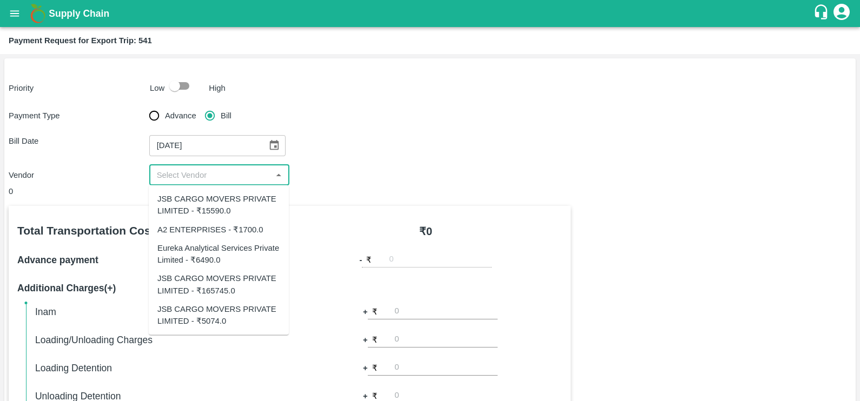
click at [207, 175] on input "input" at bounding box center [211, 175] width 116 height 14
click at [211, 246] on div "Eureka Analytical Services Private Limited - ₹6490.0" at bounding box center [218, 254] width 123 height 24
type input "Eureka Analytical Services Private Limited - ₹6490.0"
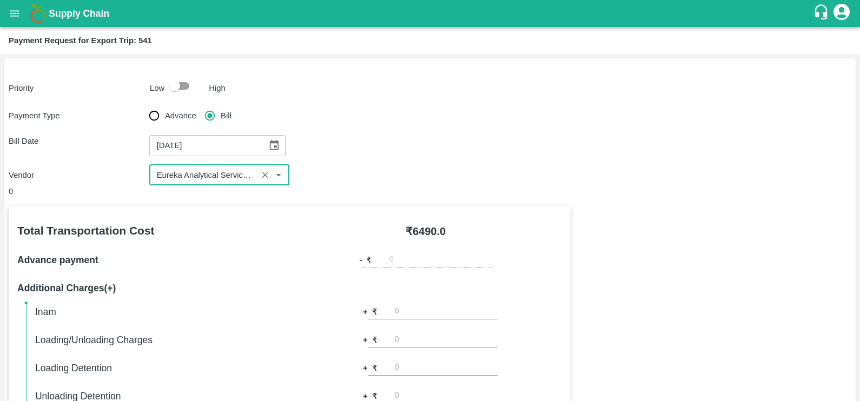
scroll to position [341, 0]
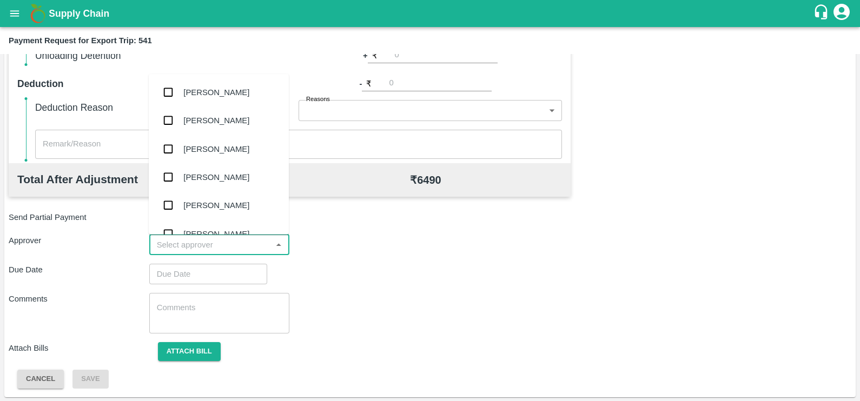
click at [178, 247] on input "input" at bounding box center [211, 245] width 116 height 14
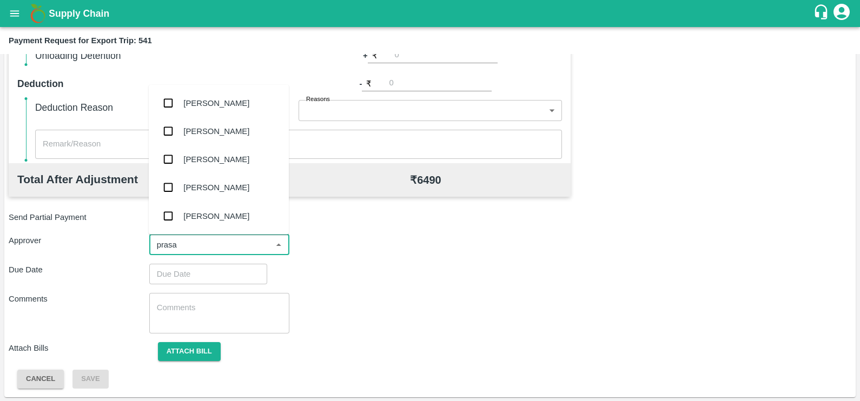
type input "prasad"
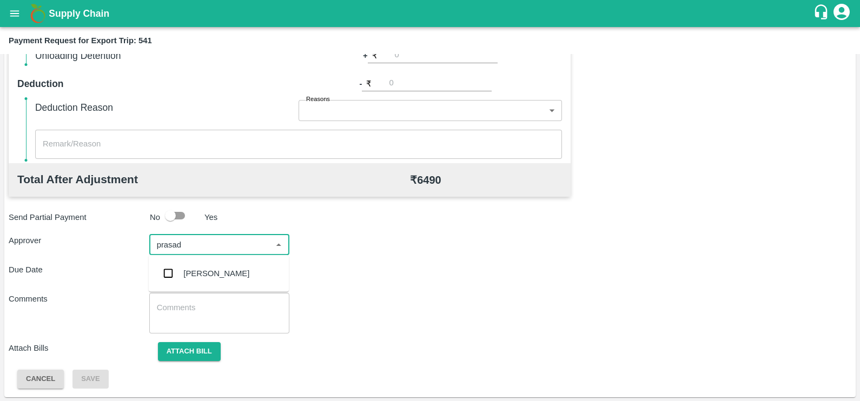
click at [188, 263] on div "[PERSON_NAME]" at bounding box center [219, 274] width 140 height 28
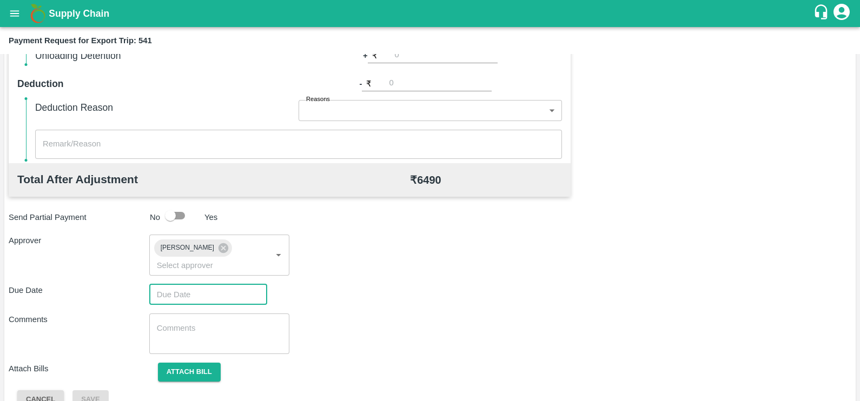
type input "DD/MM/YYYY hh:mm aa"
click at [202, 285] on input "DD/MM/YYYY hh:mm aa" at bounding box center [204, 295] width 110 height 21
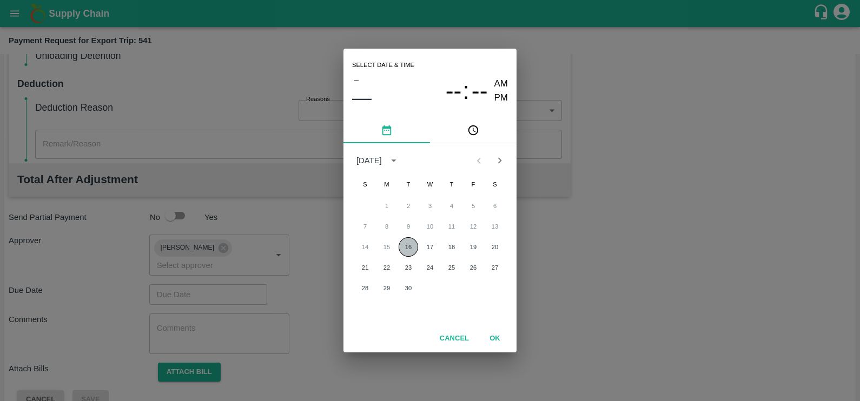
click at [407, 246] on button "16" at bounding box center [408, 246] width 19 height 19
type input "16/09/2025 12:00 AM"
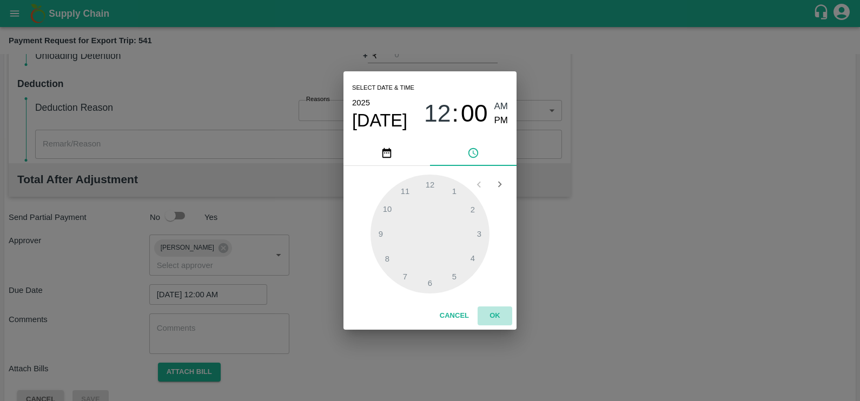
click at [495, 307] on button "OK" at bounding box center [495, 316] width 35 height 19
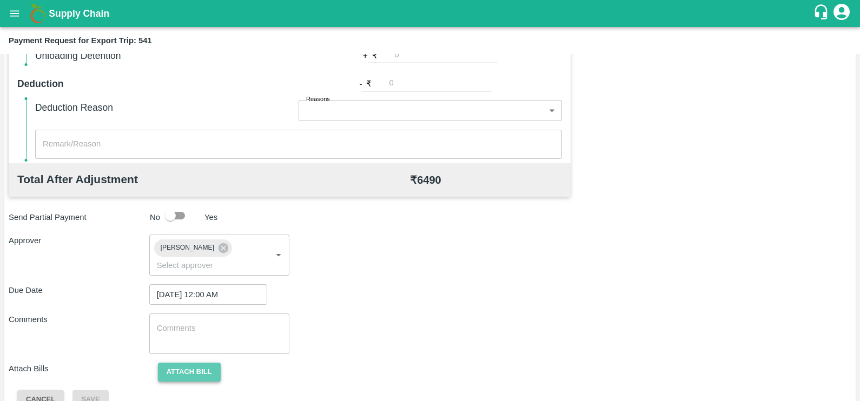
click at [197, 363] on button "Attach bill" at bounding box center [189, 372] width 63 height 19
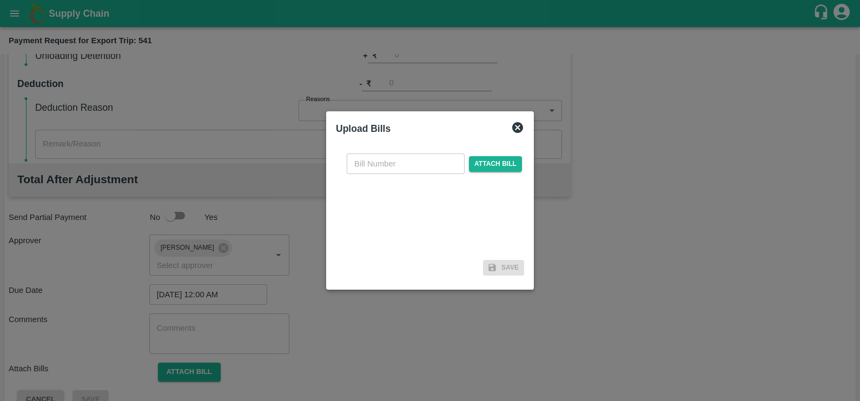
click at [406, 160] on input "text" at bounding box center [406, 164] width 118 height 21
paste input "EKA6/2526/2163"
type input "EKA6/2526/2163"
click at [481, 166] on span "Attach bill" at bounding box center [495, 164] width 53 height 16
click at [0, 0] on input "Attach bill" at bounding box center [0, 0] width 0 height 0
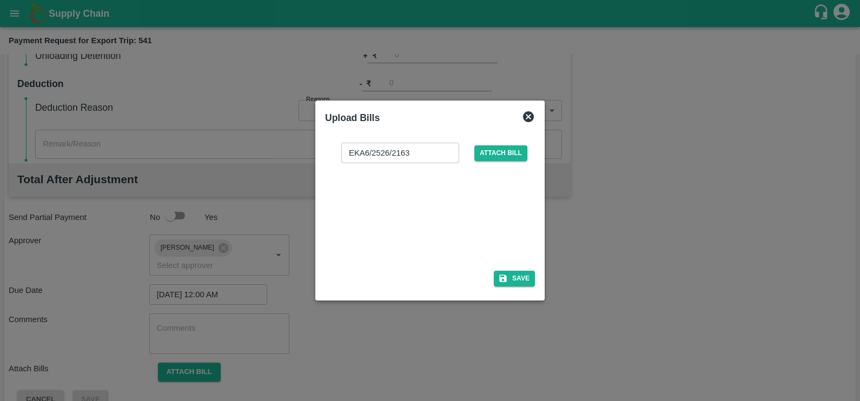
click at [434, 211] on div at bounding box center [428, 213] width 162 height 57
click at [517, 275] on button "Save" at bounding box center [514, 279] width 41 height 16
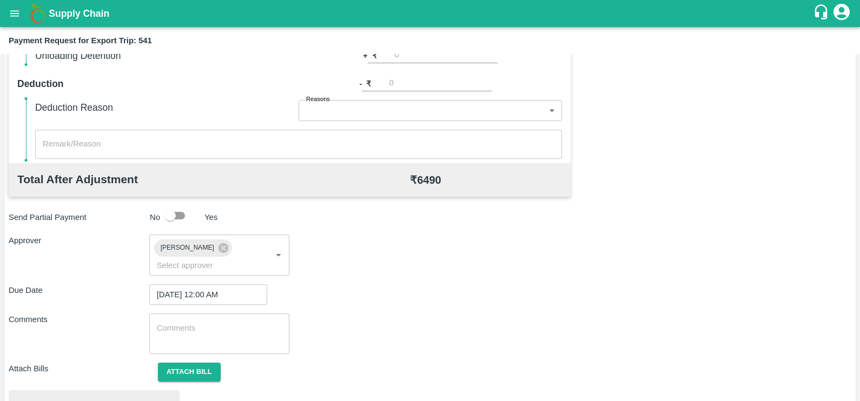
scroll to position [404, 0]
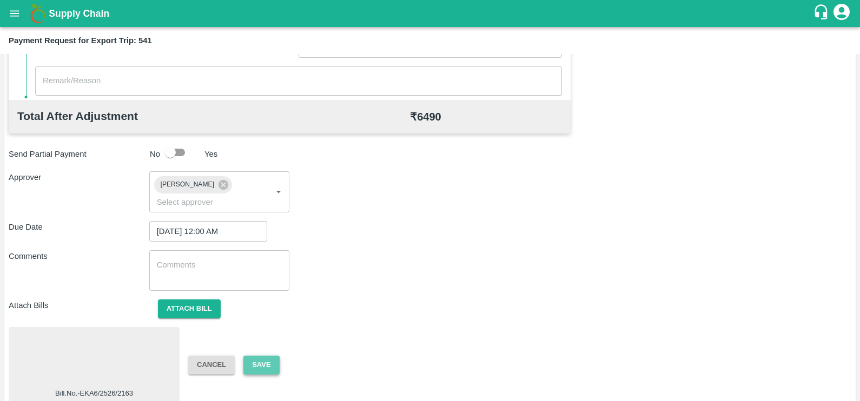
click at [252, 356] on button "Save" at bounding box center [261, 365] width 36 height 19
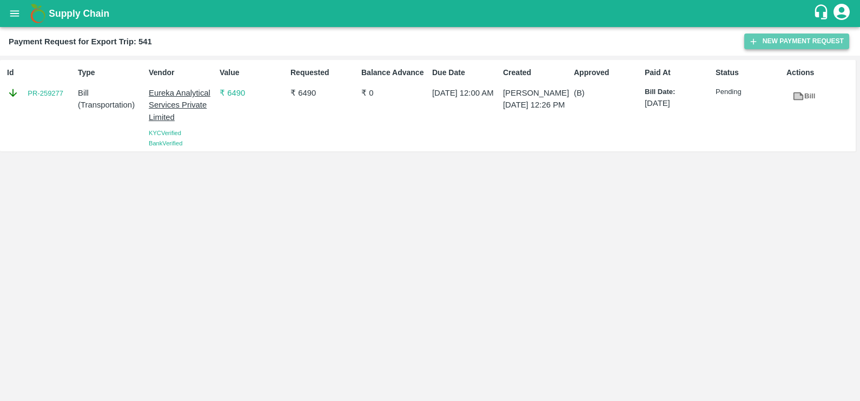
click at [758, 34] on button "New Payment Request" at bounding box center [796, 42] width 105 height 16
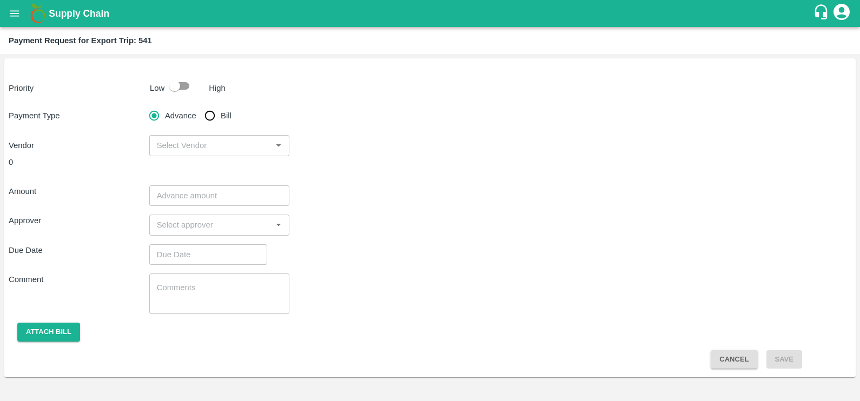
click at [213, 115] on input "Bill" at bounding box center [210, 116] width 22 height 22
radio input "true"
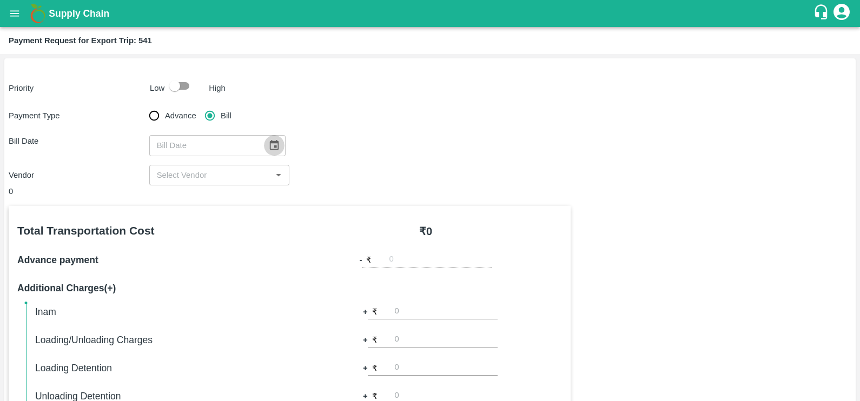
click at [270, 146] on icon "Choose date" at bounding box center [274, 146] width 12 height 12
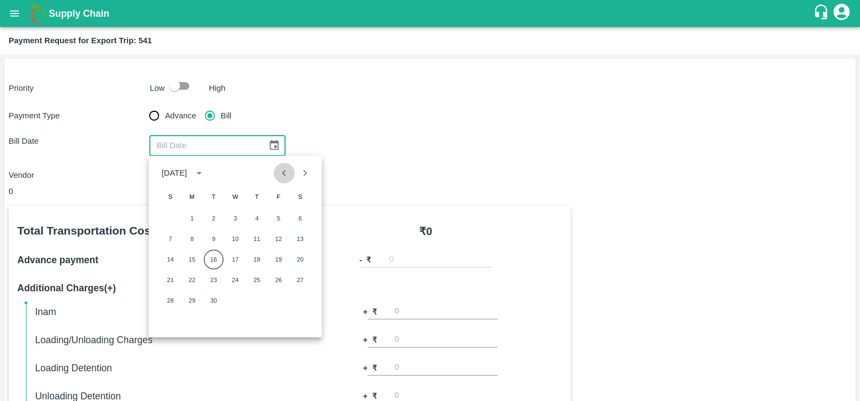
click at [283, 171] on icon "Previous month" at bounding box center [284, 173] width 12 height 12
drag, startPoint x: 240, startPoint y: 302, endPoint x: 228, endPoint y: 270, distance: 33.4
click at [240, 302] on button "27" at bounding box center [235, 300] width 19 height 19
type input "27/08/2025"
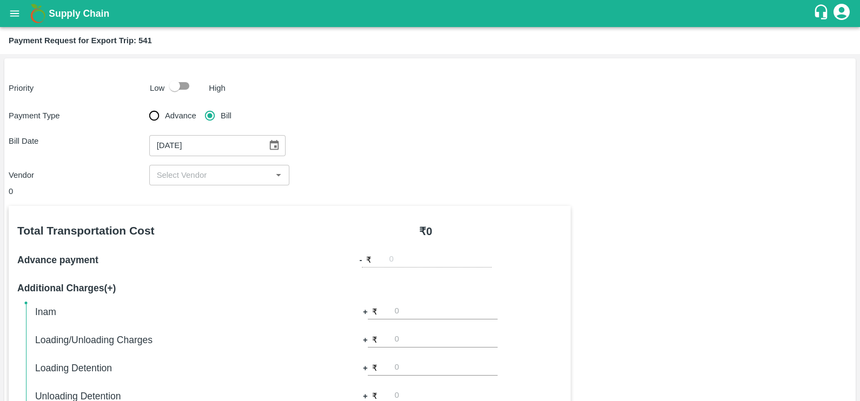
click at [215, 184] on div "​" at bounding box center [219, 175] width 141 height 21
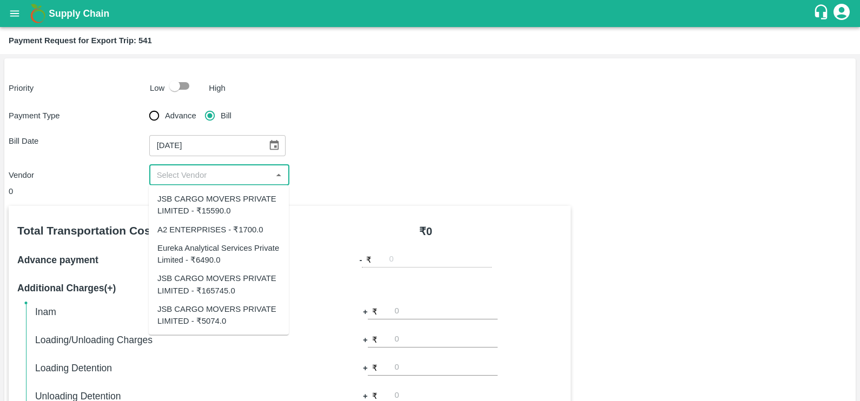
click at [239, 176] on input "input" at bounding box center [211, 175] width 116 height 14
click at [241, 196] on div "JSB CARGO MOVERS PRIVATE LIMITED - ₹15590.0" at bounding box center [218, 205] width 123 height 24
type input "JSB CARGO MOVERS PRIVATE LIMITED - ₹15590.0"
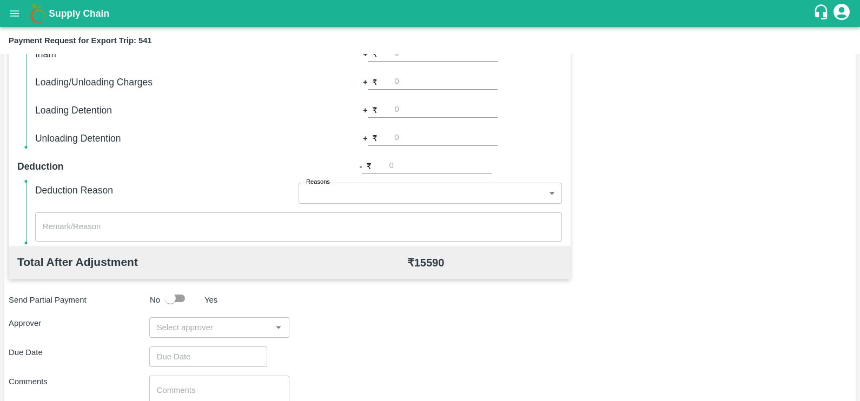
scroll to position [339, 0]
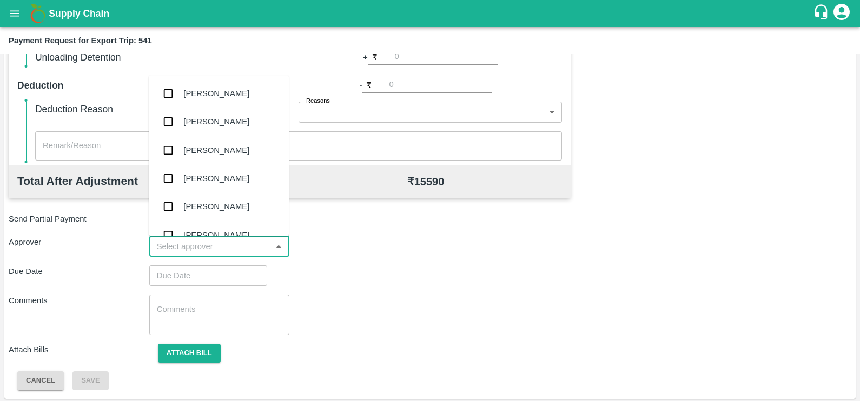
click at [237, 241] on input "input" at bounding box center [211, 247] width 116 height 14
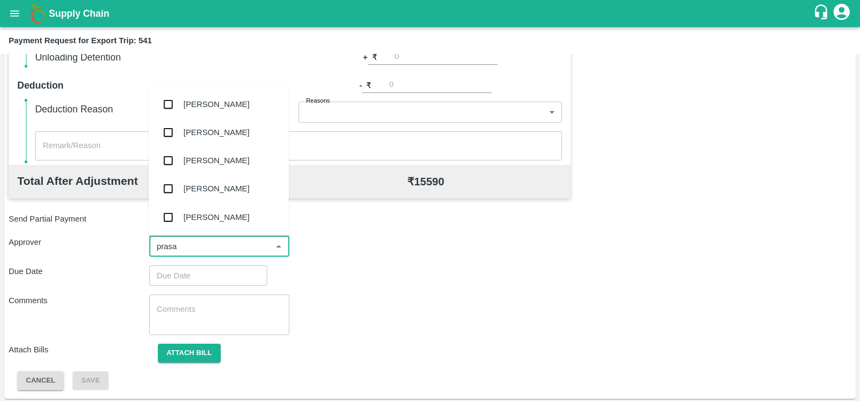
type input "prasad"
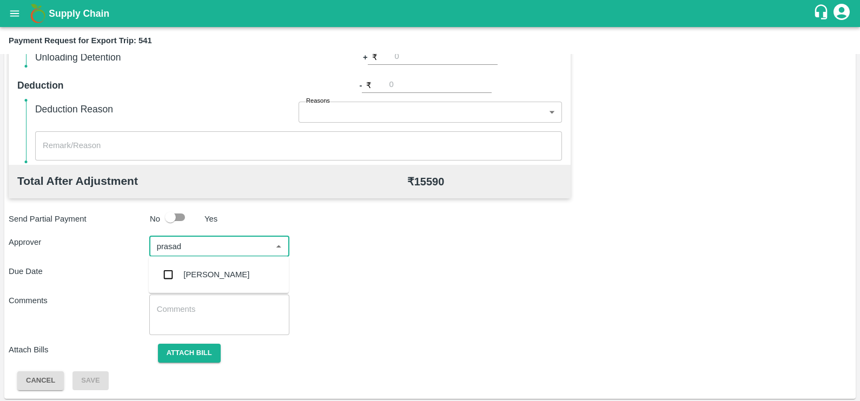
click at [192, 276] on div "[PERSON_NAME]" at bounding box center [216, 275] width 66 height 12
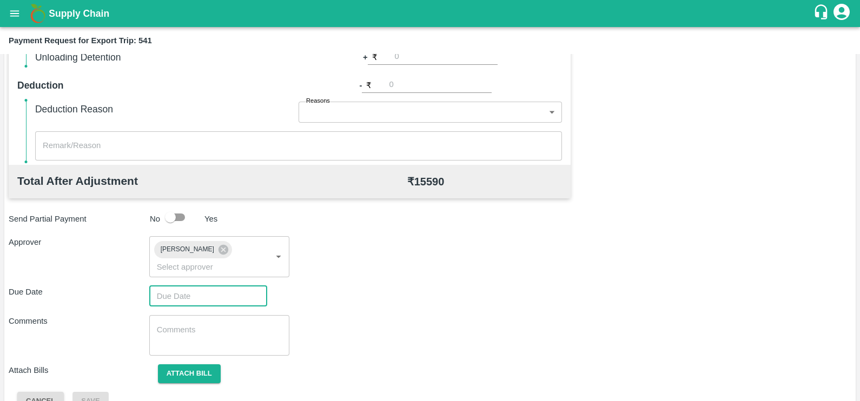
type input "DD/MM/YYYY hh:mm aa"
click at [192, 286] on input "DD/MM/YYYY hh:mm aa" at bounding box center [204, 296] width 110 height 21
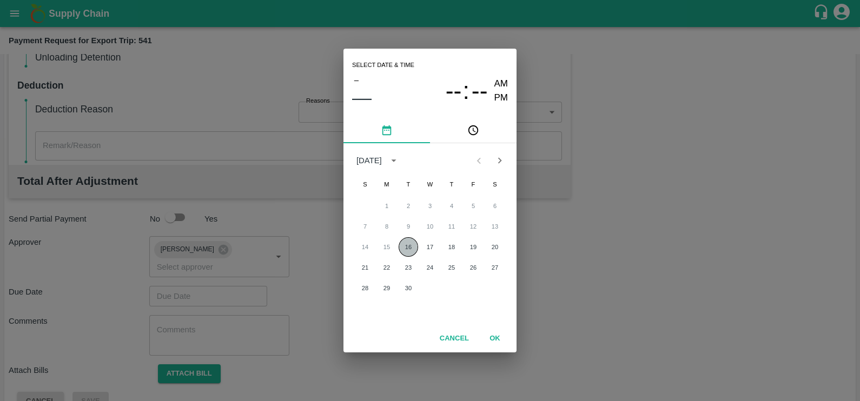
click at [403, 248] on button "16" at bounding box center [408, 246] width 19 height 19
type input "16/09/2025 12:00 AM"
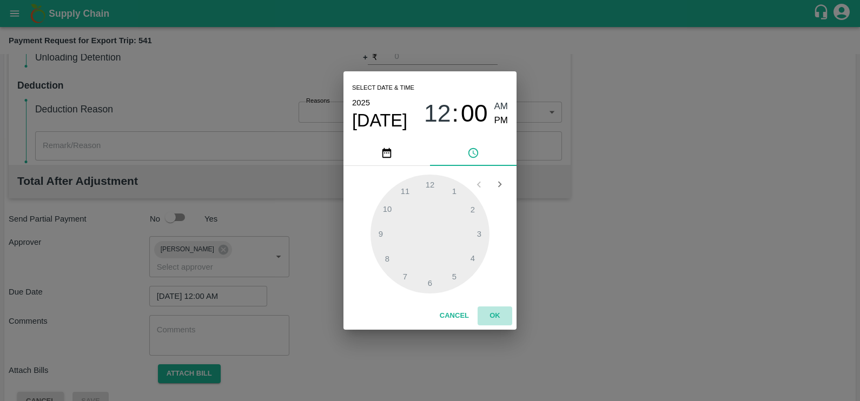
click at [490, 314] on button "OK" at bounding box center [495, 316] width 35 height 19
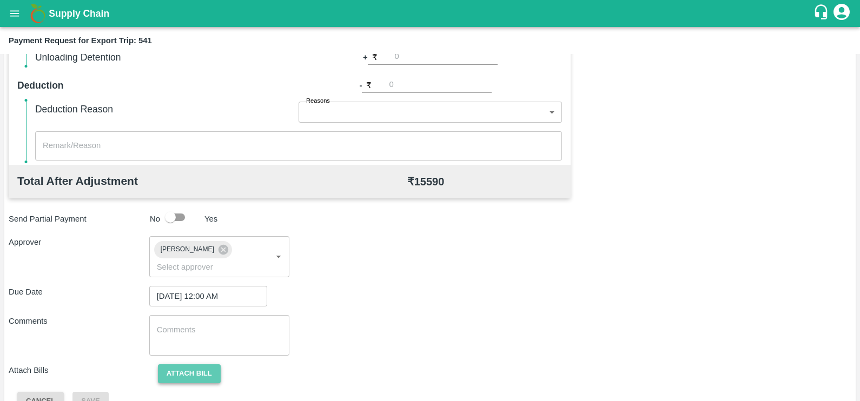
click at [210, 365] on button "Attach bill" at bounding box center [189, 374] width 63 height 19
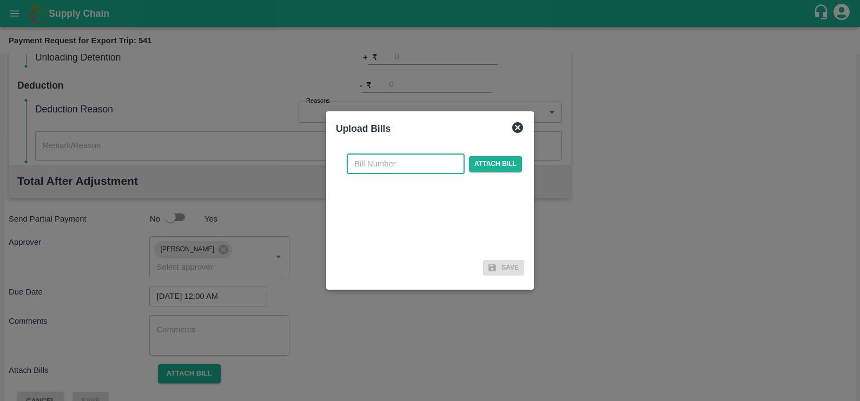
click at [375, 158] on input "text" at bounding box center [406, 164] width 118 height 21
paste input "JCPL/25-26/205"
type input "JCPL/25-26/205"
click at [478, 164] on span "Attach bill" at bounding box center [495, 164] width 53 height 16
click at [0, 0] on input "Attach bill" at bounding box center [0, 0] width 0 height 0
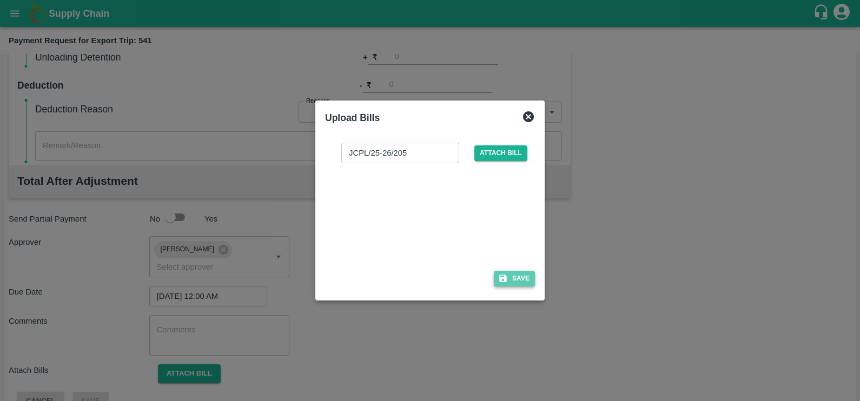
click at [515, 281] on button "Save" at bounding box center [514, 279] width 41 height 16
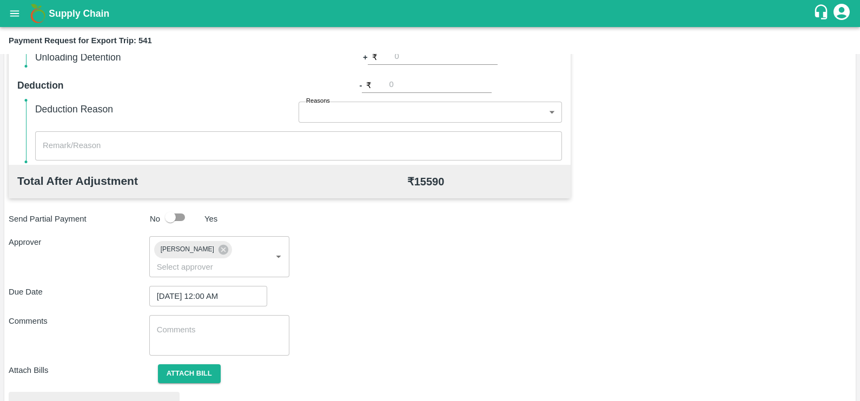
scroll to position [404, 0]
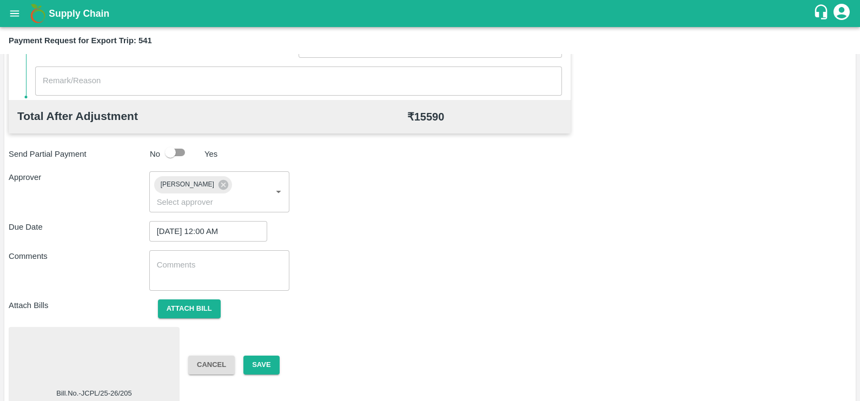
click at [116, 333] on div at bounding box center [94, 360] width 162 height 57
click at [268, 356] on button "Save" at bounding box center [261, 365] width 36 height 19
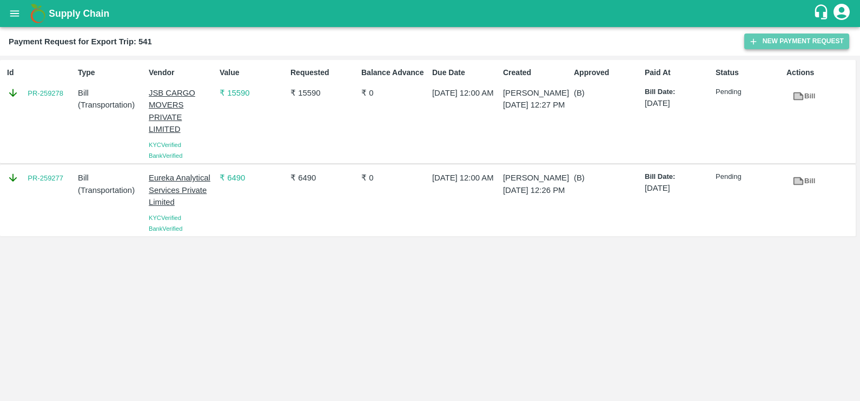
click at [766, 37] on button "New Payment Request" at bounding box center [796, 42] width 105 height 16
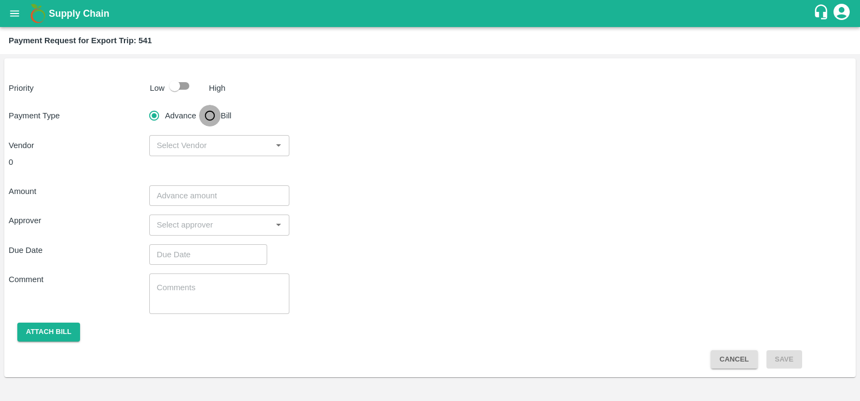
drag, startPoint x: 210, startPoint y: 118, endPoint x: 231, endPoint y: 126, distance: 21.9
click at [210, 118] on input "Bill" at bounding box center [210, 116] width 22 height 22
radio input "true"
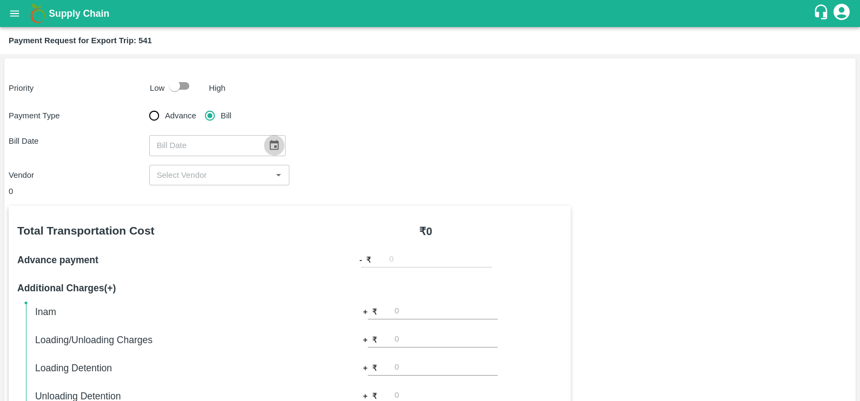
click at [270, 148] on icon "Choose date" at bounding box center [274, 146] width 12 height 12
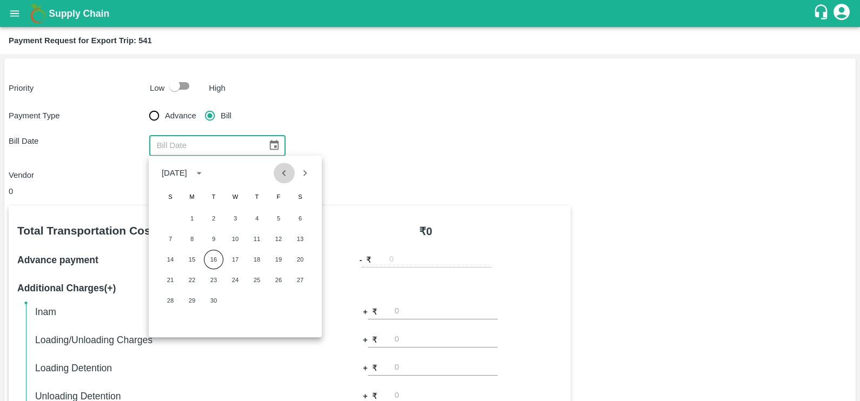
click at [278, 166] on button "Previous month" at bounding box center [284, 173] width 21 height 21
drag, startPoint x: 235, startPoint y: 303, endPoint x: 232, endPoint y: 238, distance: 65.0
click at [235, 303] on button "27" at bounding box center [235, 300] width 19 height 19
type input "27/08/2025"
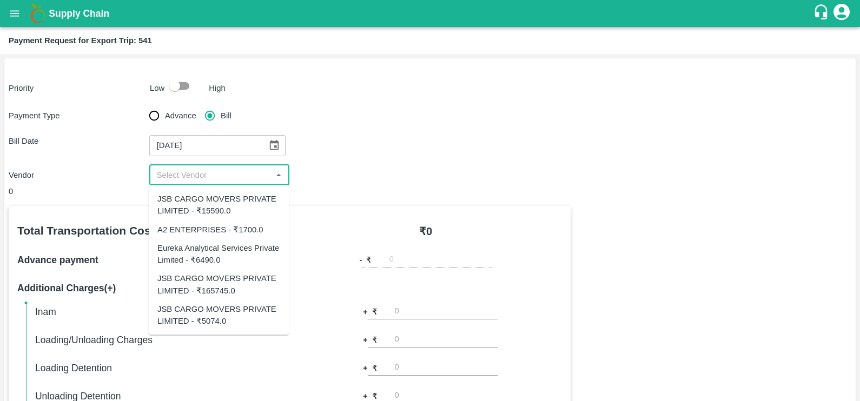
click at [220, 179] on input "input" at bounding box center [211, 175] width 116 height 14
click at [217, 176] on input "input" at bounding box center [211, 175] width 116 height 14
click at [227, 306] on div "JSB CARGO MOVERS PRIVATE LIMITED - ₹5074.0" at bounding box center [218, 315] width 123 height 24
type input "JSB CARGO MOVERS PRIVATE LIMITED - ₹5074.0"
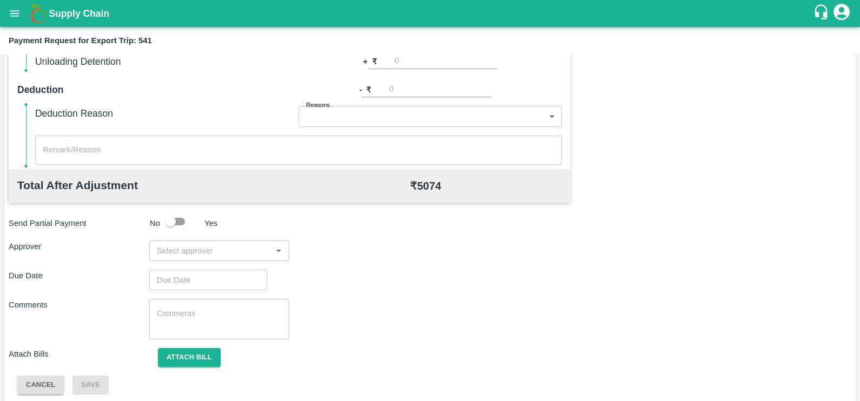
scroll to position [341, 0]
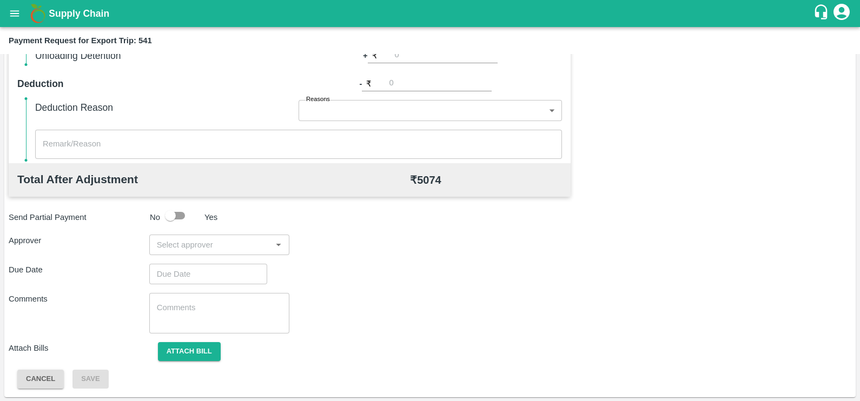
click at [204, 254] on div "​" at bounding box center [219, 245] width 141 height 21
click at [202, 252] on input "input" at bounding box center [211, 245] width 116 height 14
type input "prasad"
click at [210, 277] on div "[PERSON_NAME]" at bounding box center [216, 274] width 66 height 12
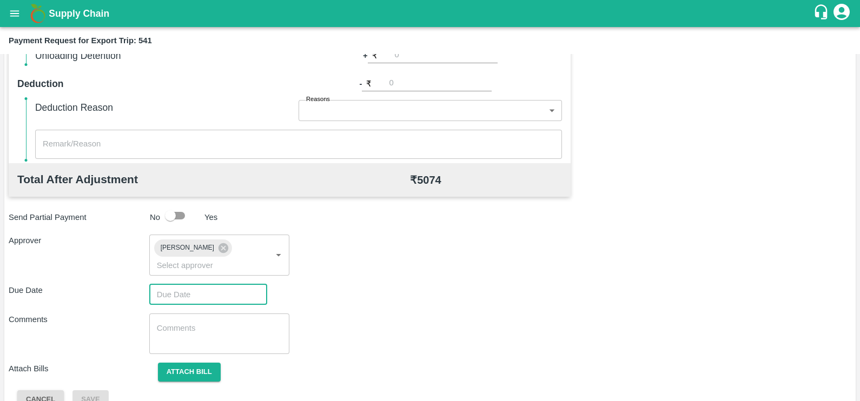
type input "DD/MM/YYYY hh:mm aa"
click at [216, 285] on input "DD/MM/YYYY hh:mm aa" at bounding box center [204, 295] width 110 height 21
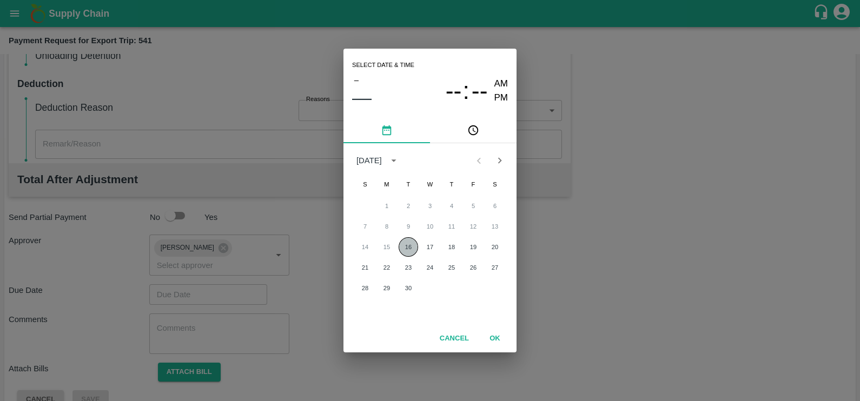
click at [410, 252] on button "16" at bounding box center [408, 246] width 19 height 19
type input "16/09/2025 12:00 AM"
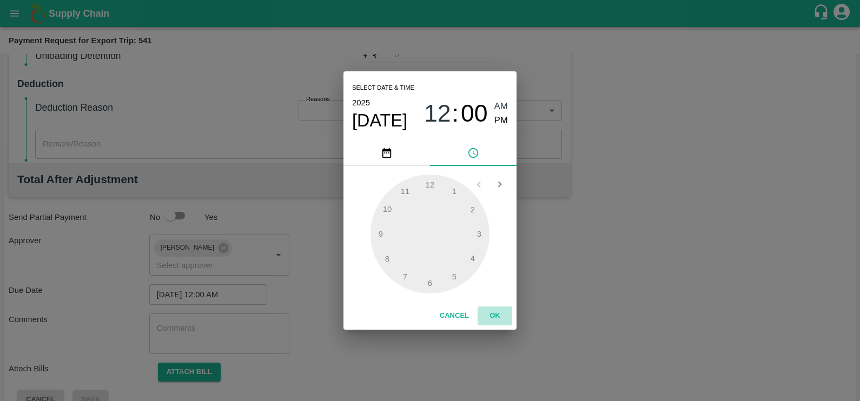
click at [493, 316] on button "OK" at bounding box center [495, 316] width 35 height 19
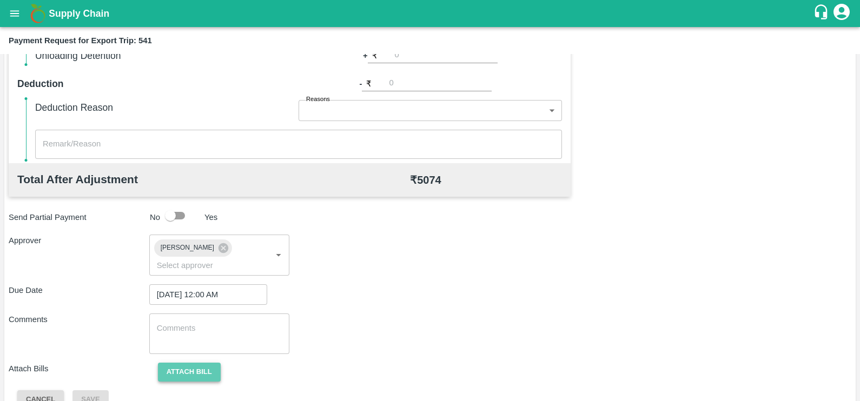
click at [188, 363] on button "Attach bill" at bounding box center [189, 372] width 63 height 19
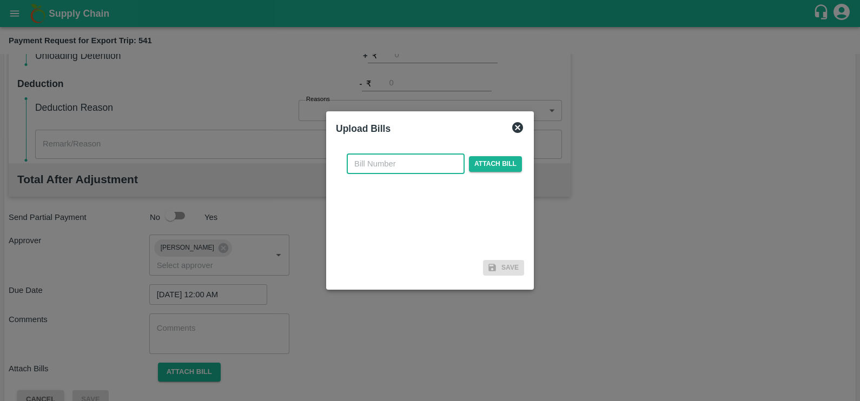
click at [425, 160] on input "text" at bounding box center [406, 164] width 118 height 21
paste input "JCPL/25-26/206"
type input "JCPL/25-26/206"
click at [484, 163] on span "Attach bill" at bounding box center [495, 164] width 53 height 16
click at [0, 0] on input "Attach bill" at bounding box center [0, 0] width 0 height 0
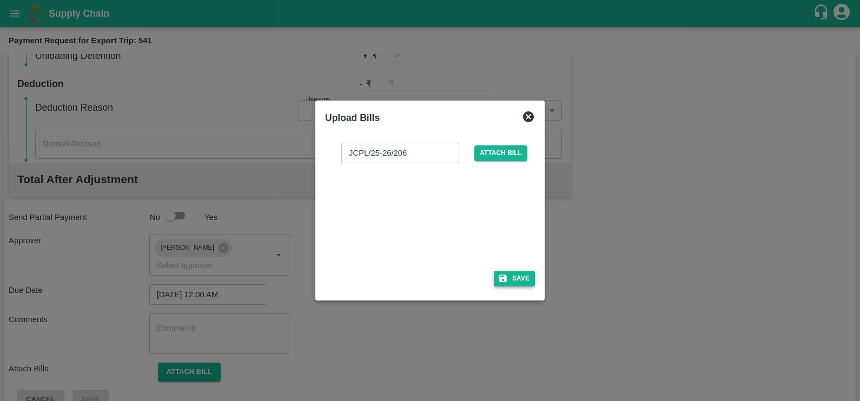
click at [519, 280] on button "Save" at bounding box center [514, 279] width 41 height 16
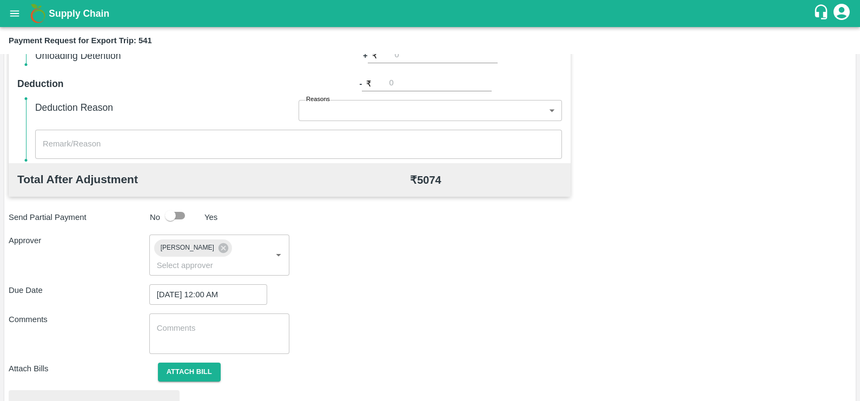
scroll to position [404, 0]
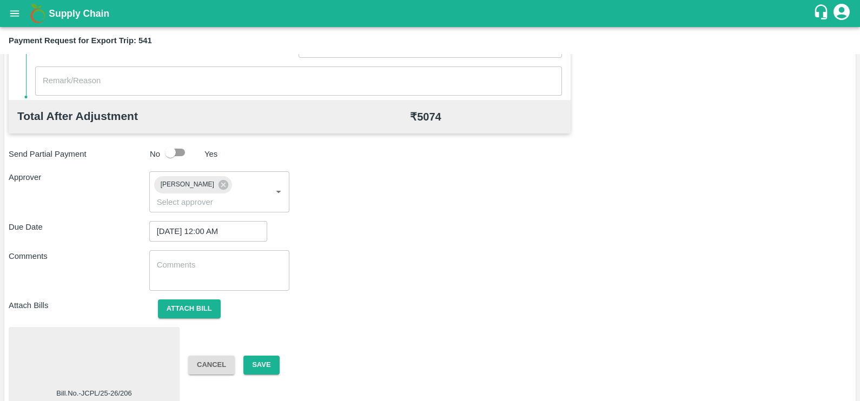
click at [89, 342] on div at bounding box center [94, 360] width 162 height 57
click at [267, 356] on button "Save" at bounding box center [261, 365] width 36 height 19
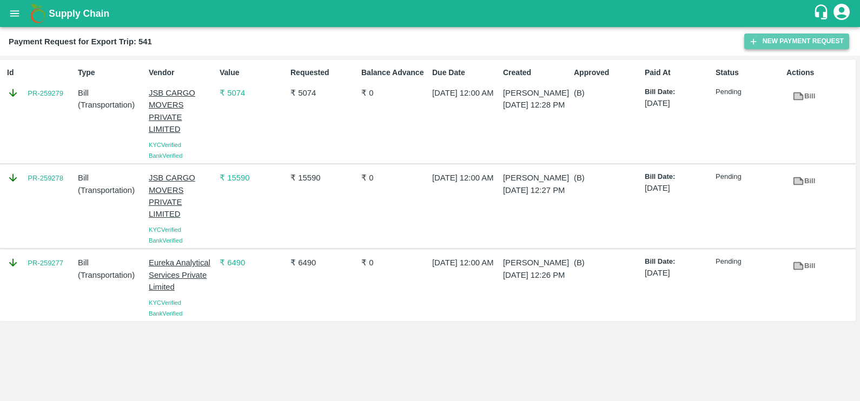
click at [800, 38] on button "New Payment Request" at bounding box center [796, 42] width 105 height 16
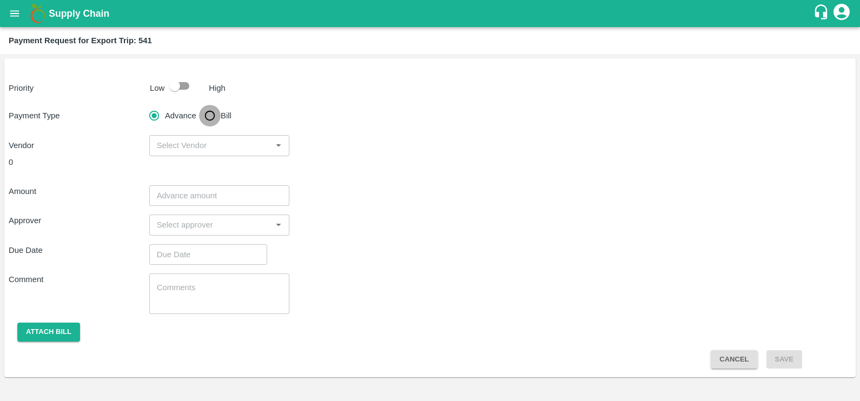
click at [212, 116] on input "Bill" at bounding box center [210, 116] width 22 height 22
radio input "true"
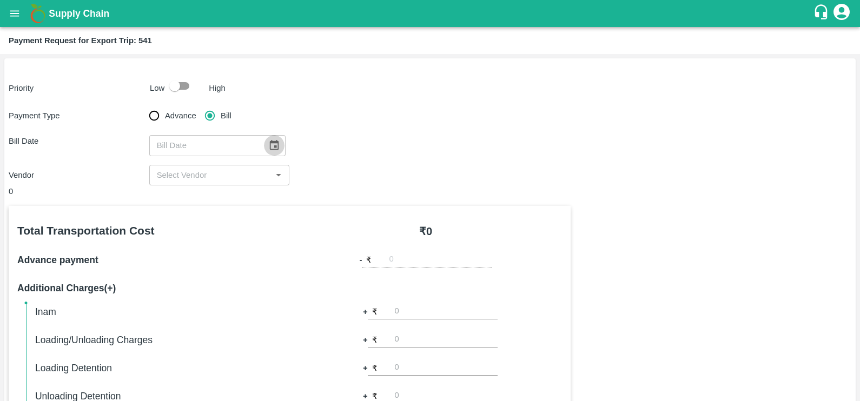
click at [268, 140] on icon "Choose date" at bounding box center [274, 146] width 12 height 12
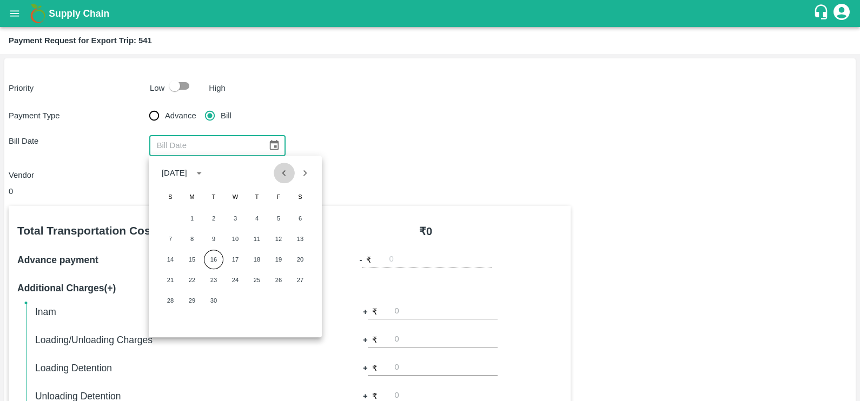
click at [283, 173] on icon "Previous month" at bounding box center [284, 173] width 4 height 6
drag, startPoint x: 233, startPoint y: 300, endPoint x: 234, endPoint y: 283, distance: 17.3
click at [233, 300] on button "27" at bounding box center [235, 300] width 19 height 19
type input "27/08/2025"
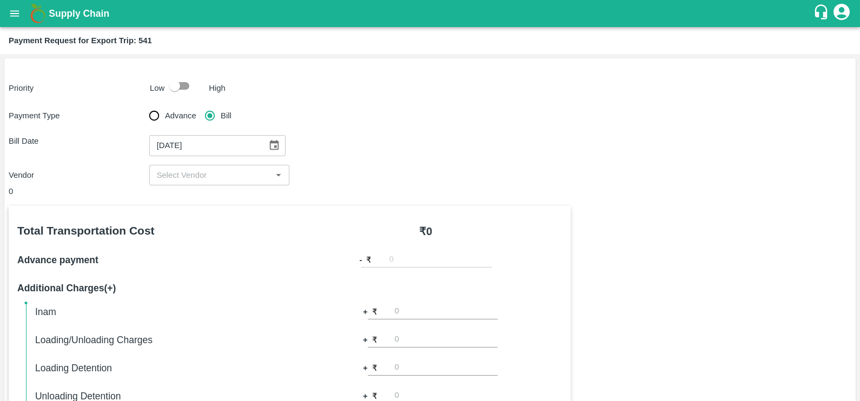
click at [232, 176] on input "input" at bounding box center [211, 175] width 116 height 14
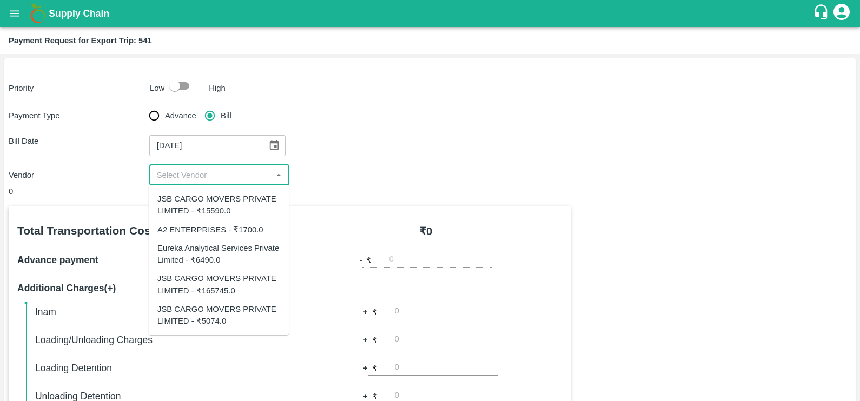
click at [233, 276] on div "JSB CARGO MOVERS PRIVATE LIMITED - ₹165745.0" at bounding box center [218, 285] width 123 height 24
type input "JSB CARGO MOVERS PRIVATE LIMITED - ₹165745.0"
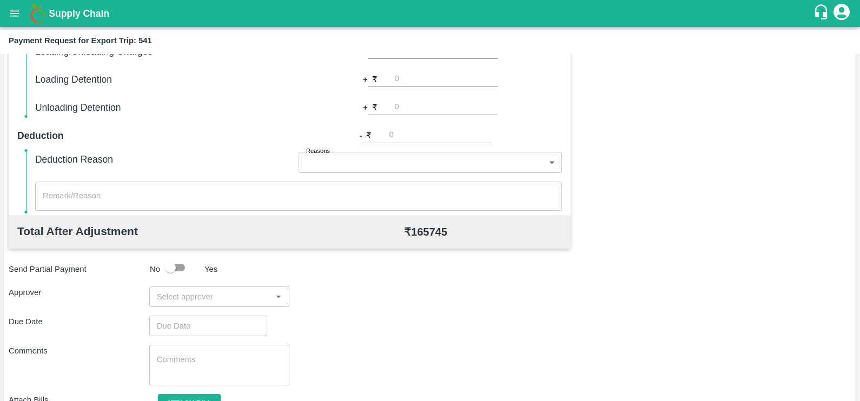
scroll to position [323, 0]
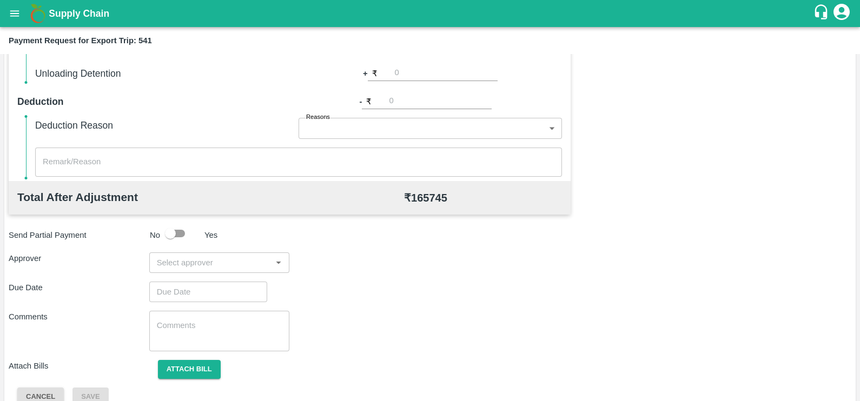
click at [206, 263] on input "input" at bounding box center [211, 263] width 116 height 14
type input "prasad"
click at [211, 286] on div "[PERSON_NAME]" at bounding box center [216, 291] width 66 height 12
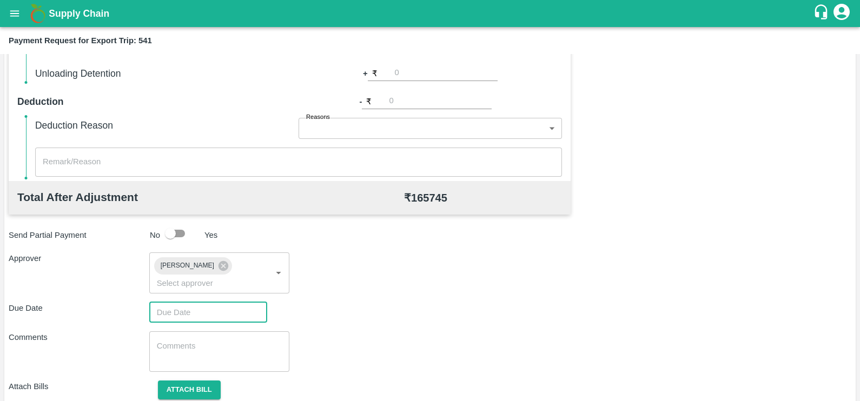
type input "DD/MM/YYYY hh:mm aa"
click at [215, 302] on input "DD/MM/YYYY hh:mm aa" at bounding box center [204, 312] width 110 height 21
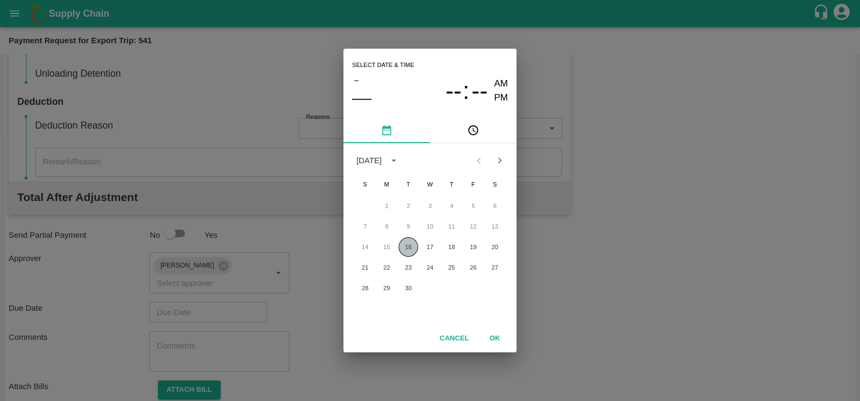
click at [413, 239] on button "16" at bounding box center [408, 246] width 19 height 19
type input "16/09/2025 12:00 AM"
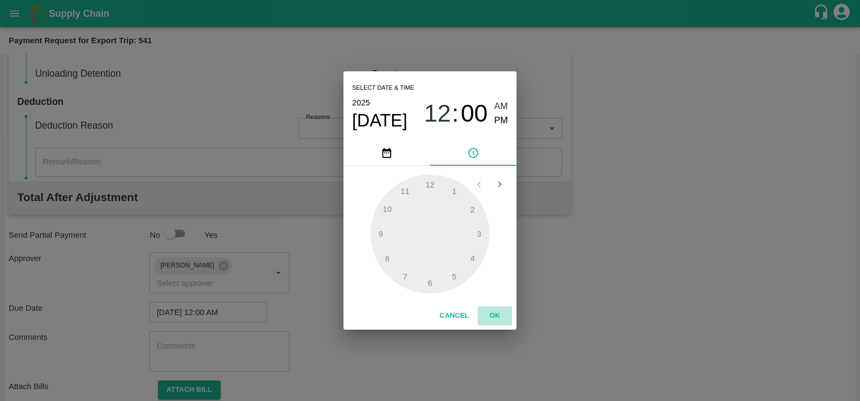
click at [491, 321] on button "OK" at bounding box center [495, 316] width 35 height 19
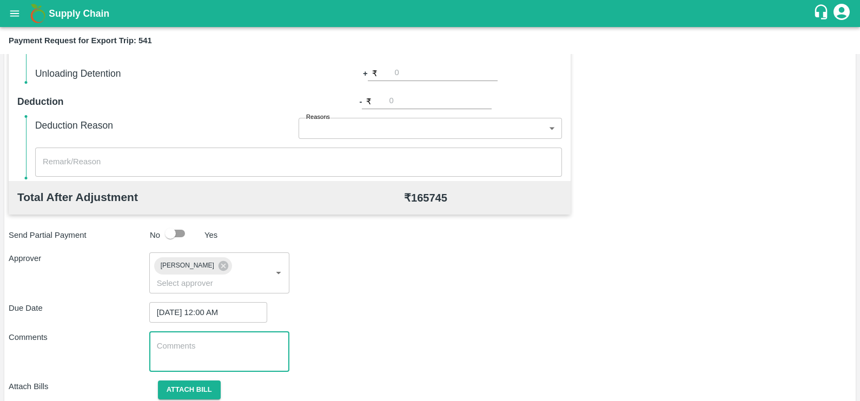
click at [179, 341] on textarea at bounding box center [220, 352] width 126 height 23
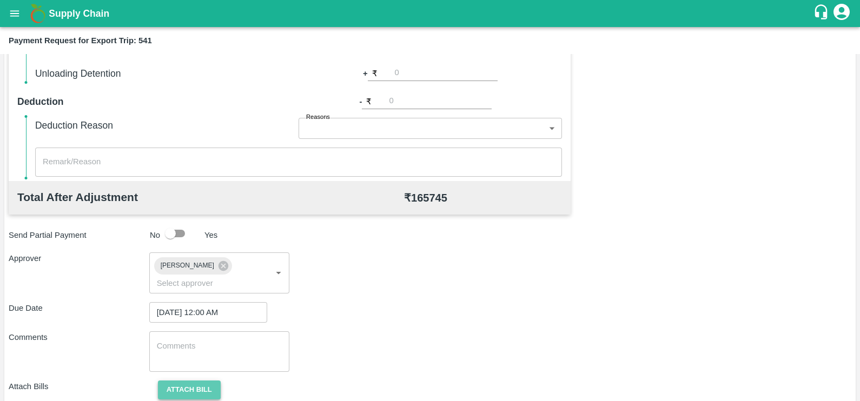
click at [203, 381] on button "Attach bill" at bounding box center [189, 390] width 63 height 19
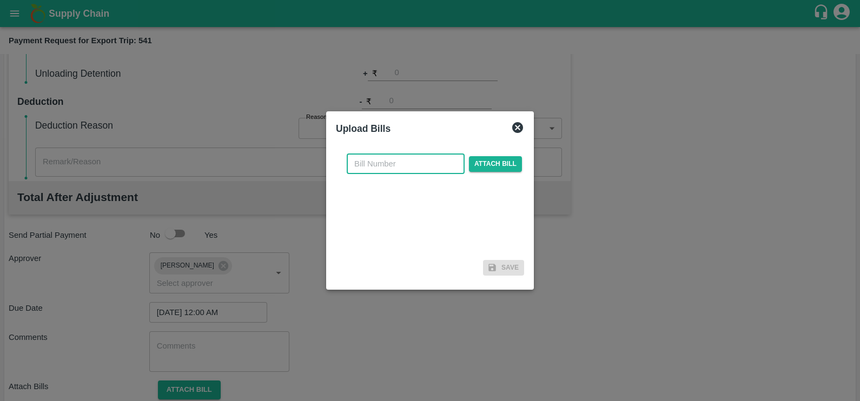
click at [412, 170] on input "text" at bounding box center [406, 164] width 118 height 21
paste input "JCPL/25-26/207"
type input "JCPL/25-26/207"
click at [479, 163] on span "Attach bill" at bounding box center [495, 164] width 53 height 16
click at [0, 0] on input "Attach bill" at bounding box center [0, 0] width 0 height 0
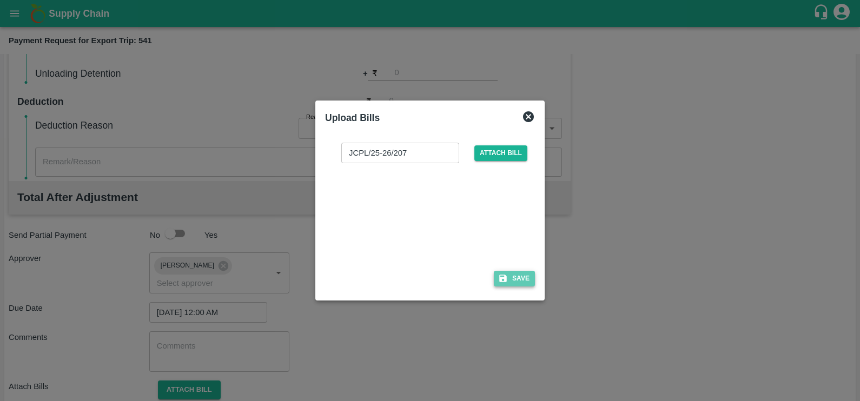
click at [517, 275] on button "Save" at bounding box center [514, 279] width 41 height 16
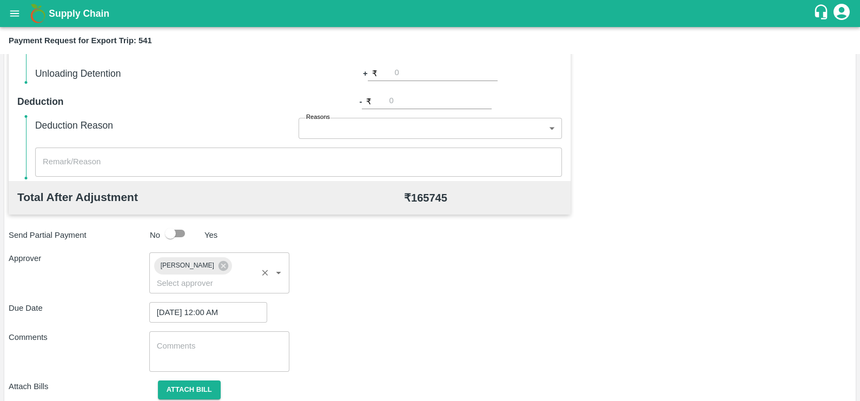
scroll to position [404, 0]
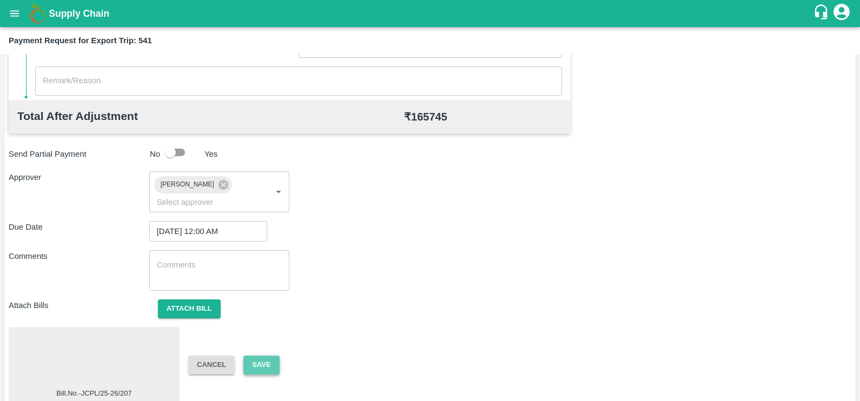
click at [261, 356] on button "Save" at bounding box center [261, 365] width 36 height 19
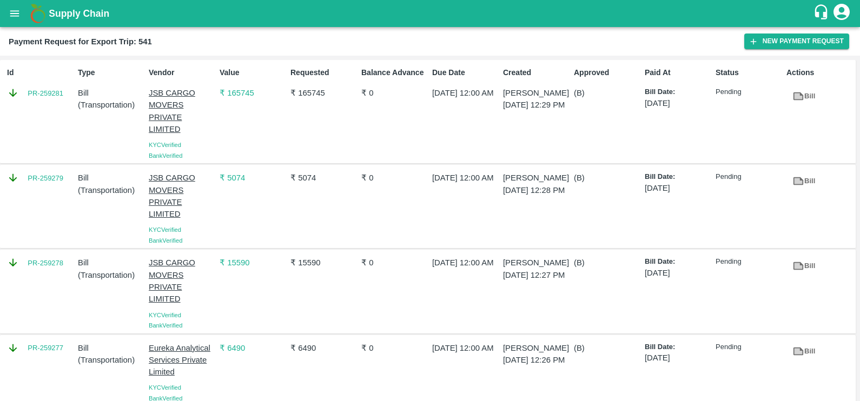
click at [38, 108] on div "Id PR-259281" at bounding box center [38, 112] width 71 height 98
copy link "PR-259281"
click at [43, 186] on div "PR-259279" at bounding box center [38, 207] width 71 height 78
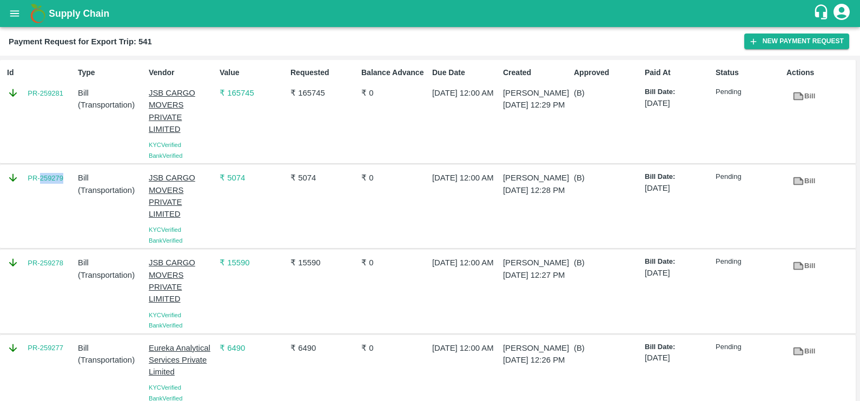
click at [43, 186] on div "PR-259279" at bounding box center [38, 207] width 71 height 78
copy link "PR-259279"
click at [41, 275] on div "PR-259278" at bounding box center [38, 292] width 71 height 78
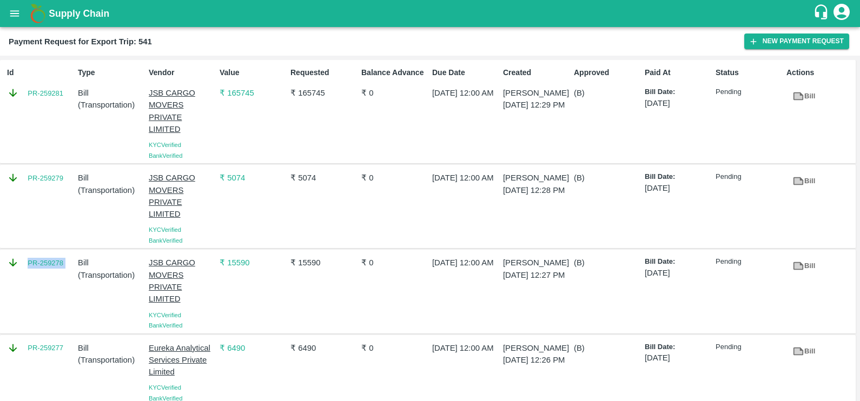
click at [41, 275] on div "PR-259278" at bounding box center [38, 292] width 71 height 78
copy link "PR-259278"
click at [37, 372] on div "PR-259277" at bounding box center [38, 371] width 71 height 66
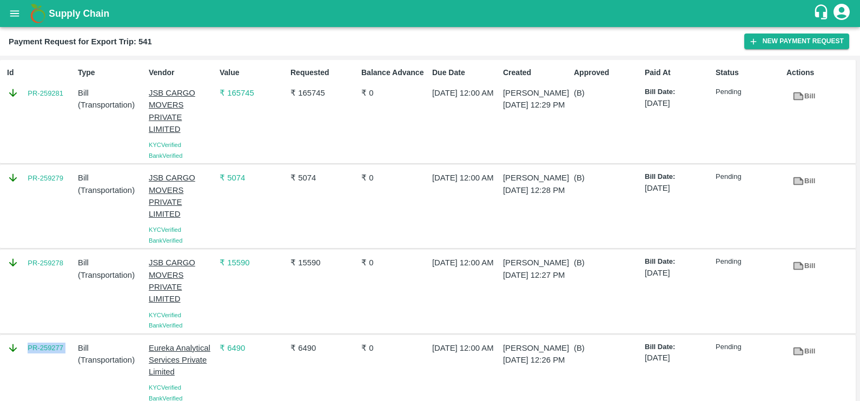
click at [37, 372] on div "PR-259277" at bounding box center [38, 371] width 71 height 66
copy link "PR-259277"
click at [815, 45] on button "New Payment Request" at bounding box center [796, 42] width 105 height 16
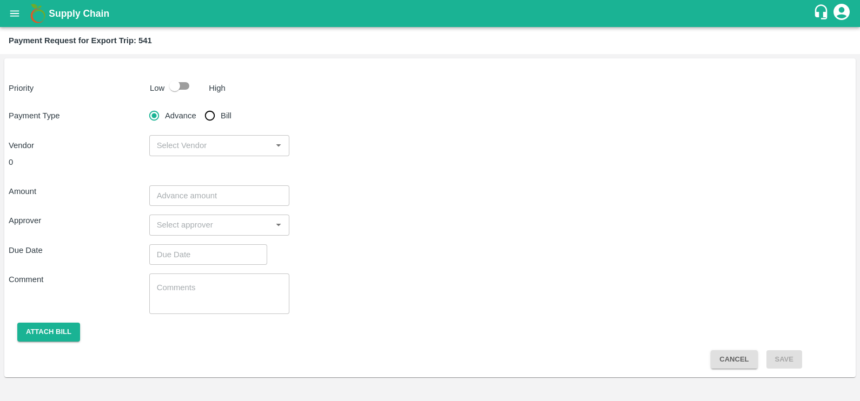
click at [208, 114] on input "Bill" at bounding box center [210, 116] width 22 height 22
radio input "true"
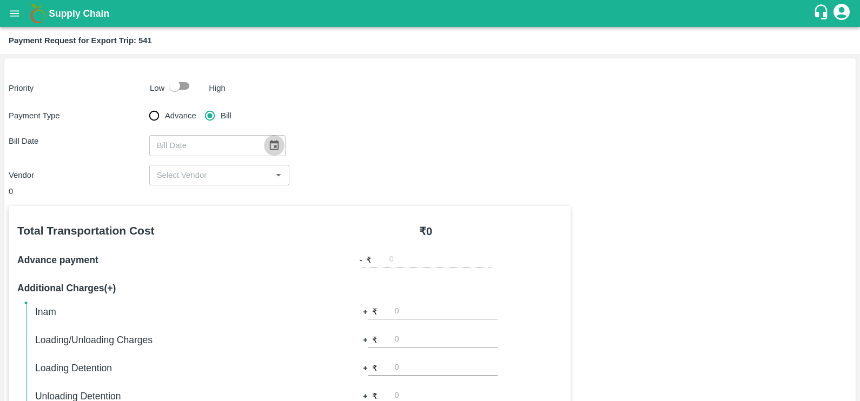
click at [272, 146] on icon "Choose date" at bounding box center [273, 145] width 9 height 10
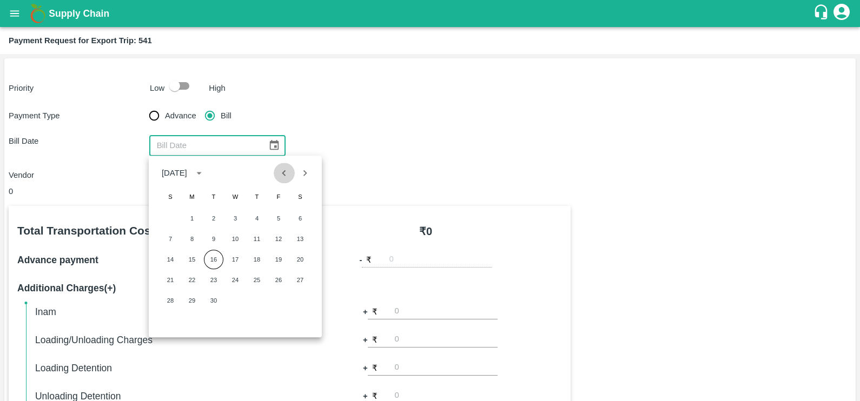
click at [283, 172] on icon "Previous month" at bounding box center [284, 173] width 4 height 6
click at [281, 279] on button "22" at bounding box center [278, 279] width 19 height 19
type input "22/08/2025"
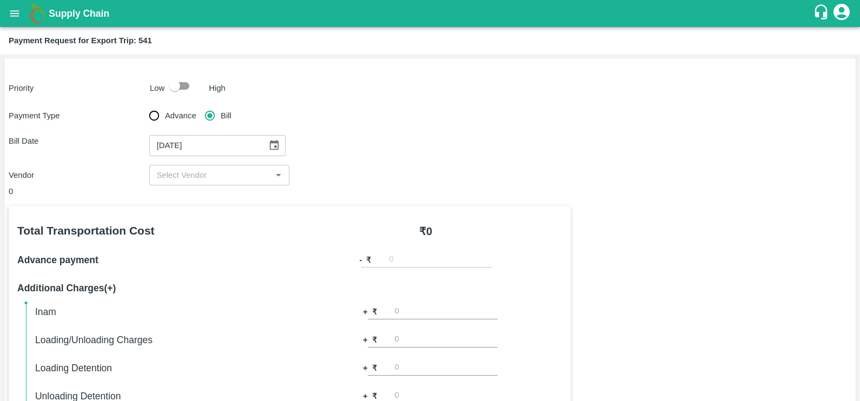
click at [219, 175] on input "input" at bounding box center [211, 175] width 116 height 14
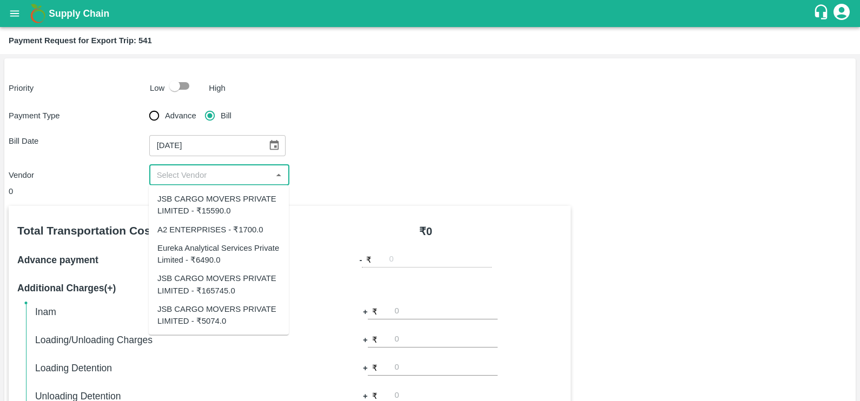
click at [211, 229] on div "A2 ENTERPRISES - ₹1700.0" at bounding box center [210, 229] width 106 height 12
type input "A2 ENTERPRISES - ₹1700.0"
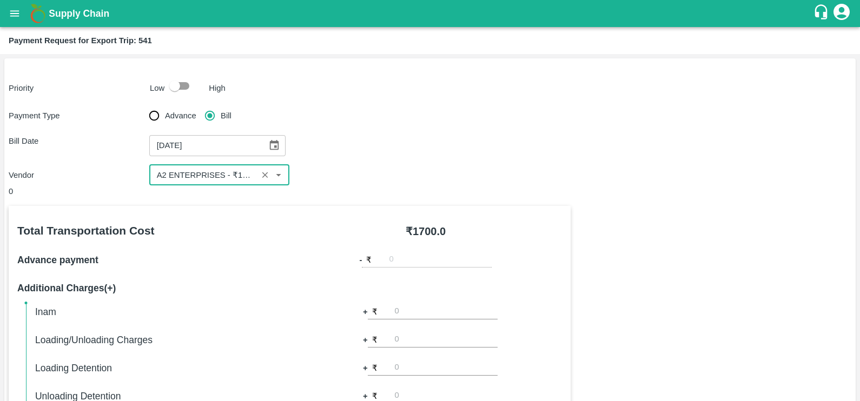
scroll to position [341, 0]
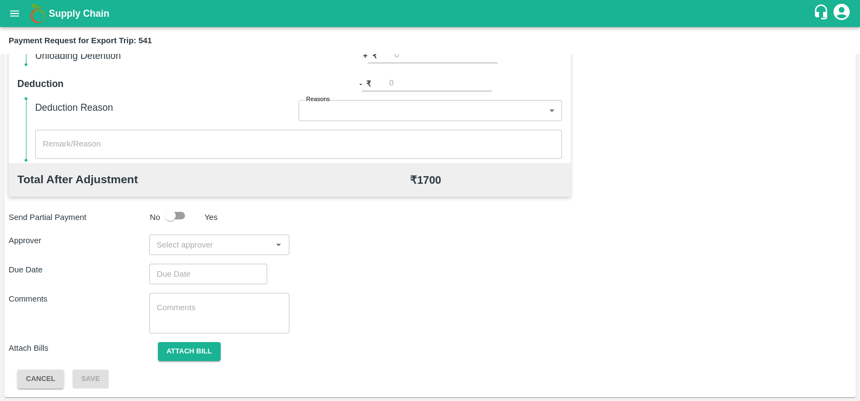
click at [207, 255] on div "Total Transportation Cost ₹ 1700.0 Advance payment - ₹ Additional Charges(+) In…" at bounding box center [430, 127] width 843 height 524
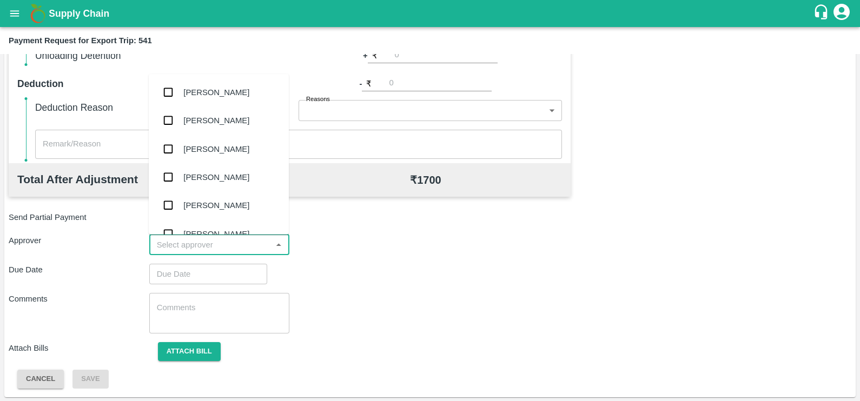
click at [206, 247] on input "input" at bounding box center [211, 245] width 116 height 14
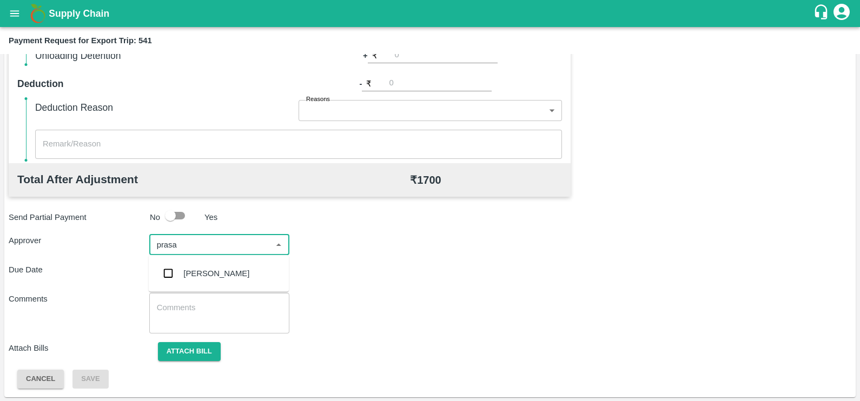
type input "prasad"
click at [210, 260] on div "[PERSON_NAME]" at bounding box center [219, 274] width 140 height 28
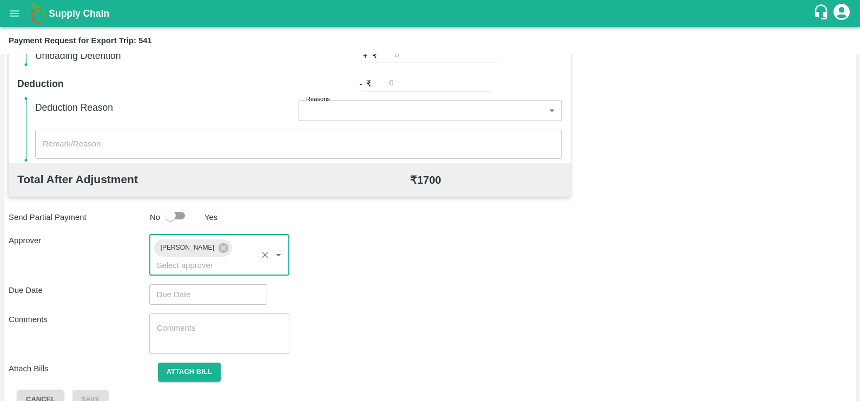
type input "DD/MM/YYYY hh:mm aa"
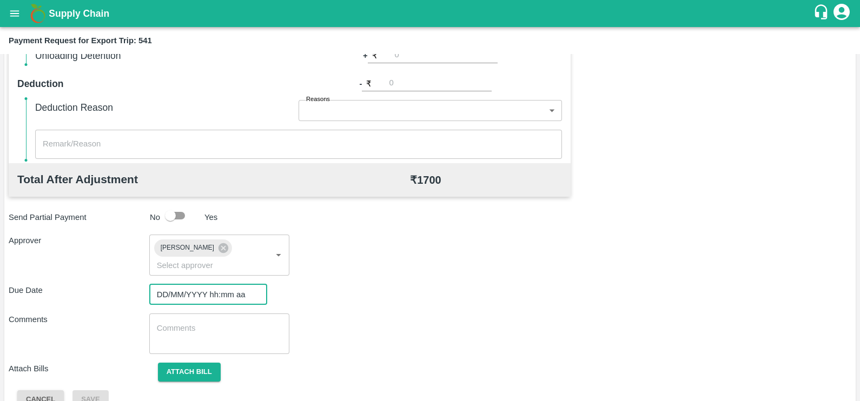
click at [215, 285] on input "DD/MM/YYYY hh:mm aa" at bounding box center [204, 295] width 110 height 21
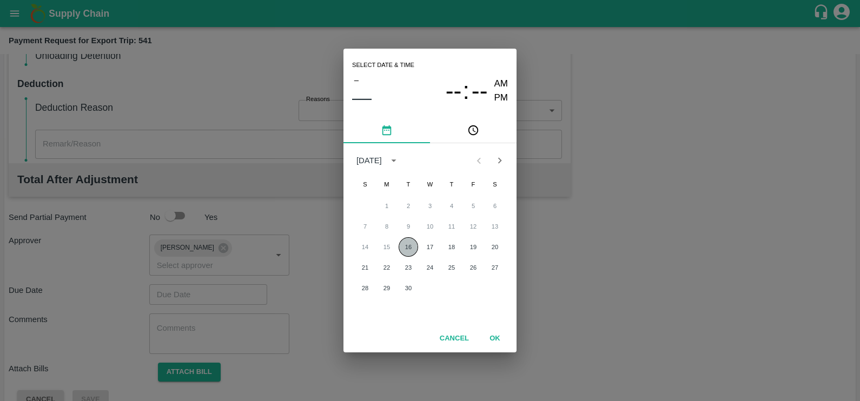
click at [417, 250] on button "16" at bounding box center [408, 246] width 19 height 19
type input "16/09/2025 12:00 AM"
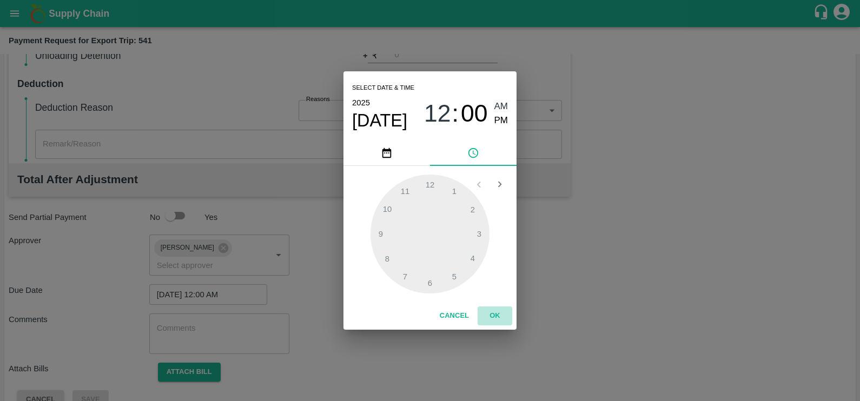
click at [498, 315] on button "OK" at bounding box center [495, 316] width 35 height 19
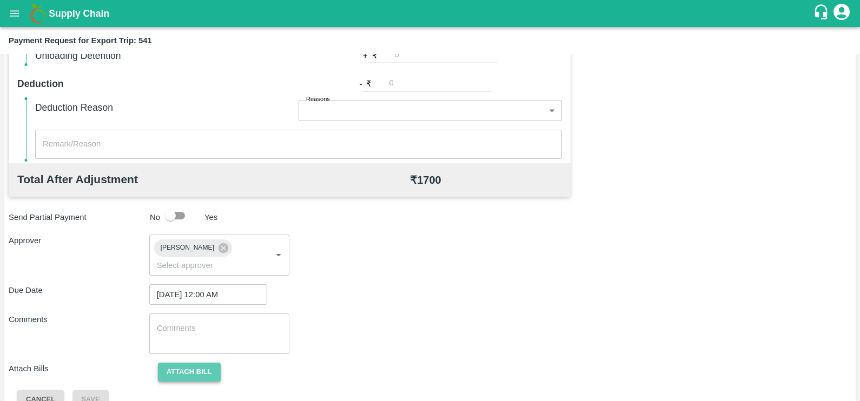
click at [188, 363] on button "Attach bill" at bounding box center [189, 372] width 63 height 19
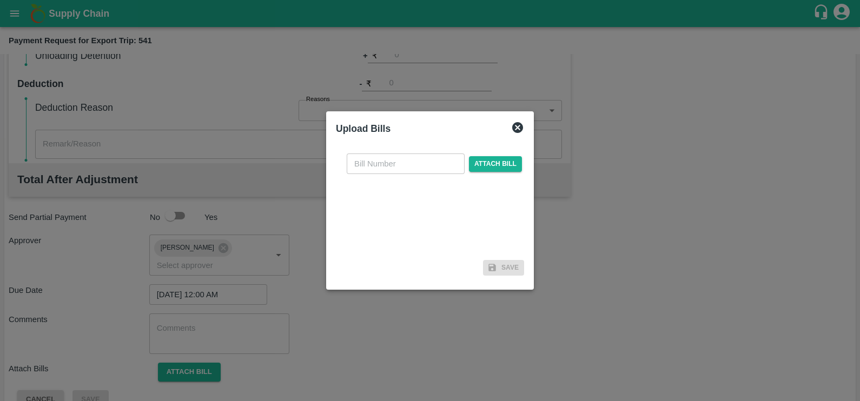
click at [357, 168] on input "text" at bounding box center [406, 164] width 118 height 21
paste input "A2-097/2025-26"
type input "A2-097/2025-26"
click at [504, 161] on span "Attach bill" at bounding box center [495, 164] width 53 height 16
click at [0, 0] on input "Attach bill" at bounding box center [0, 0] width 0 height 0
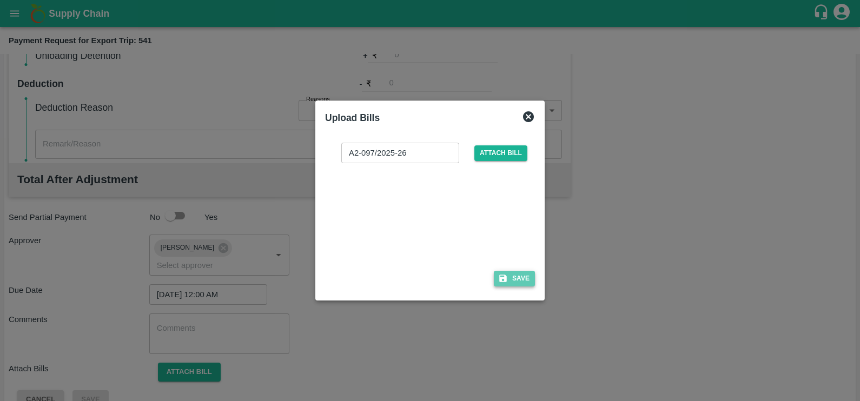
click at [497, 282] on button "Save" at bounding box center [514, 279] width 41 height 16
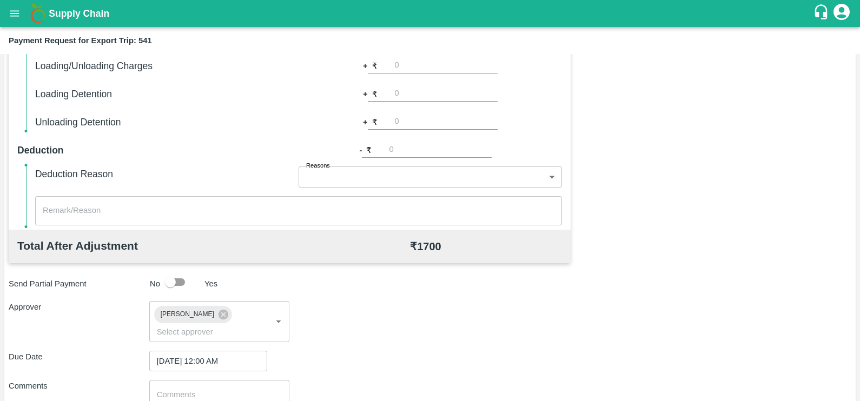
scroll to position [404, 0]
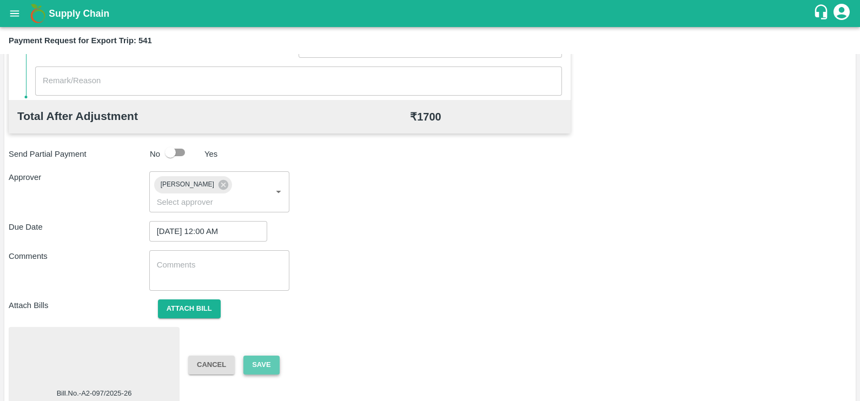
click at [265, 356] on button "Save" at bounding box center [261, 365] width 36 height 19
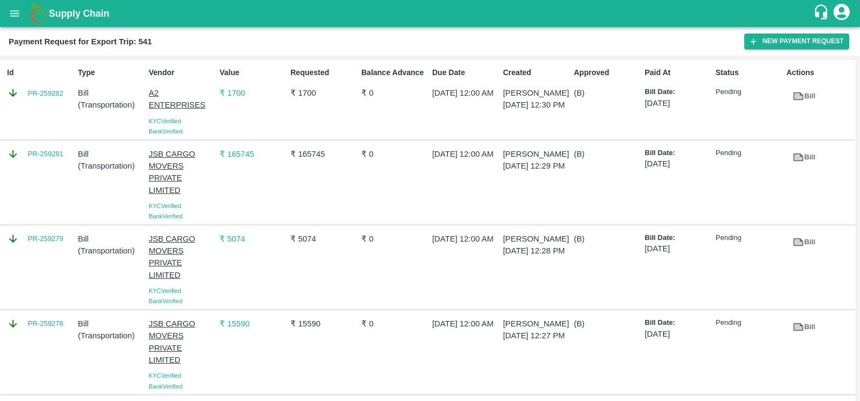
click at [46, 113] on div "Id PR-259282" at bounding box center [38, 100] width 71 height 74
copy link "PR-259282"
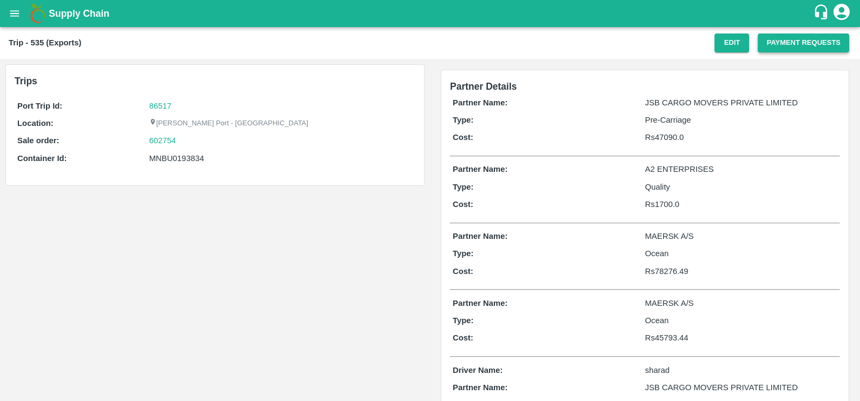
click at [774, 45] on button "Payment Requests" at bounding box center [803, 43] width 91 height 19
click at [804, 47] on button "Payment Requests" at bounding box center [803, 43] width 91 height 19
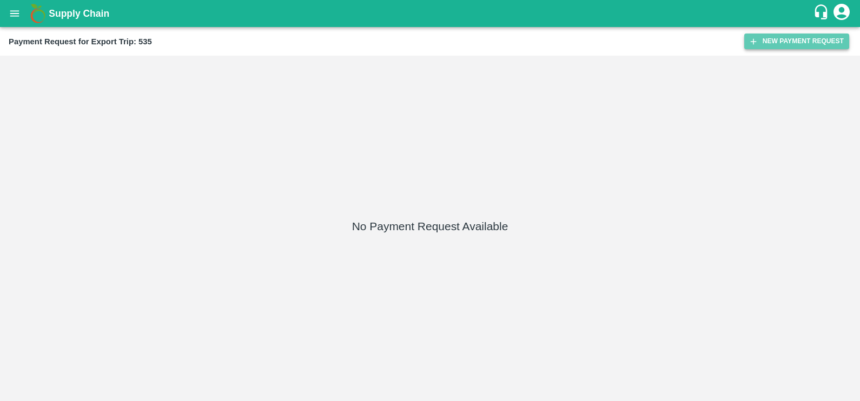
click at [763, 35] on button "New Payment Request" at bounding box center [796, 42] width 105 height 16
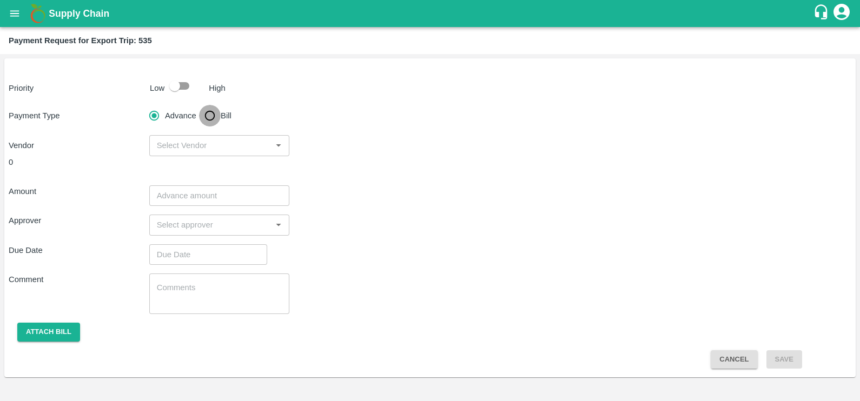
drag, startPoint x: 202, startPoint y: 115, endPoint x: 236, endPoint y: 126, distance: 35.6
click at [202, 115] on input "Bill" at bounding box center [210, 116] width 22 height 22
radio input "true"
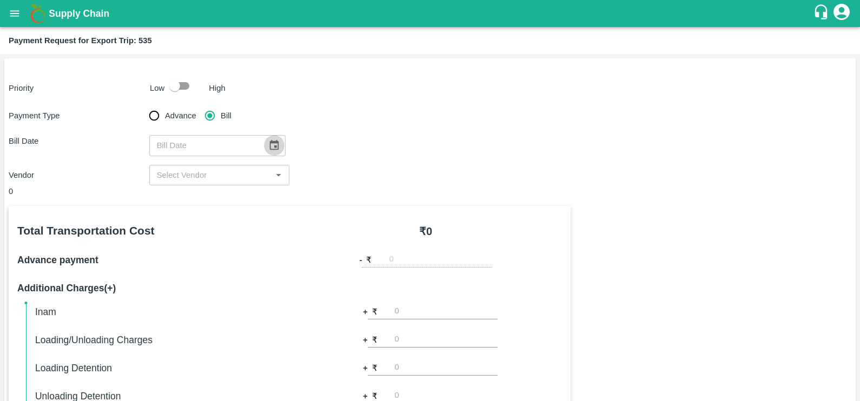
click at [270, 143] on icon "Choose date" at bounding box center [273, 145] width 9 height 10
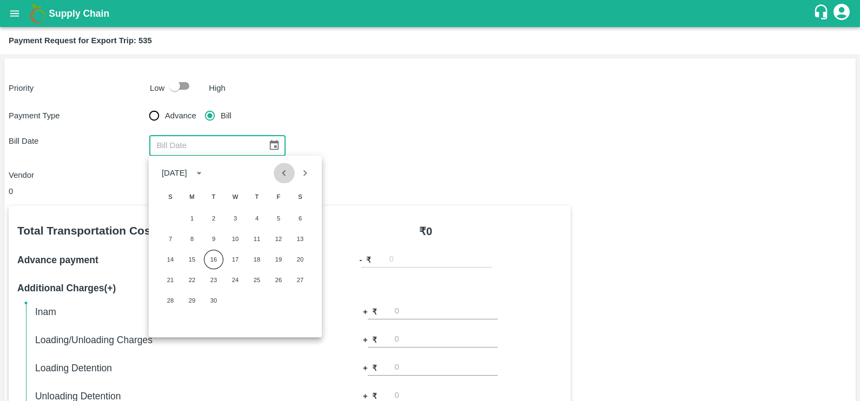
click at [282, 178] on icon "Previous month" at bounding box center [284, 173] width 12 height 12
click at [243, 302] on button "27" at bounding box center [235, 300] width 19 height 19
type input "27/08/2025"
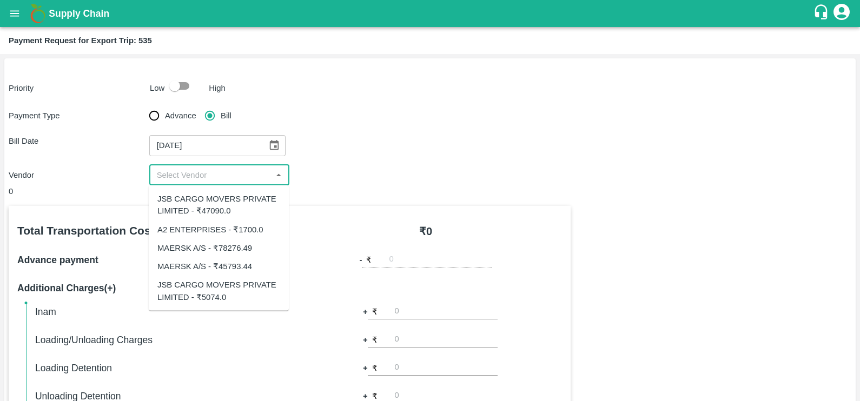
click at [225, 180] on input "input" at bounding box center [211, 175] width 116 height 14
click at [257, 173] on input "input" at bounding box center [211, 175] width 116 height 14
click at [195, 210] on div "JSB CARGO MOVERS PRIVATE LIMITED - ₹47090.0" at bounding box center [218, 205] width 123 height 24
type input "JSB CARGO MOVERS PRIVATE LIMITED - ₹47090.0"
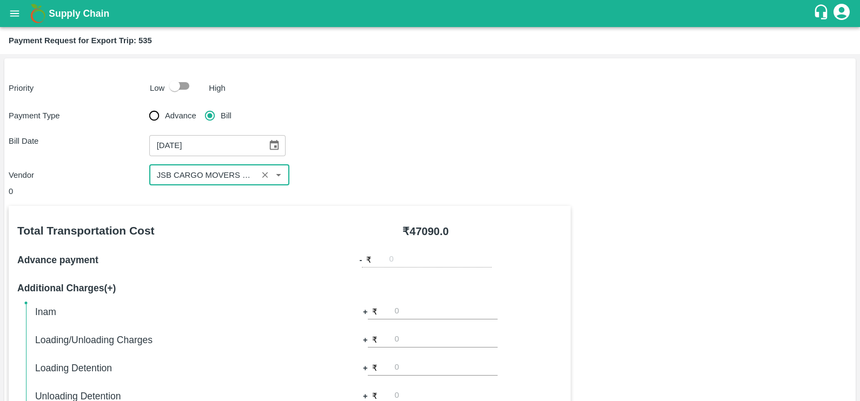
scroll to position [341, 0]
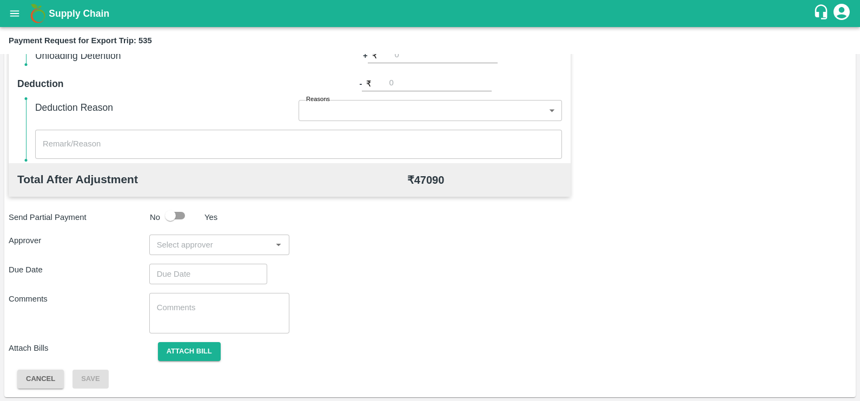
click at [214, 254] on div "​" at bounding box center [219, 245] width 141 height 21
type input "wagh"
click at [223, 285] on div "[PERSON_NAME]" at bounding box center [219, 274] width 140 height 28
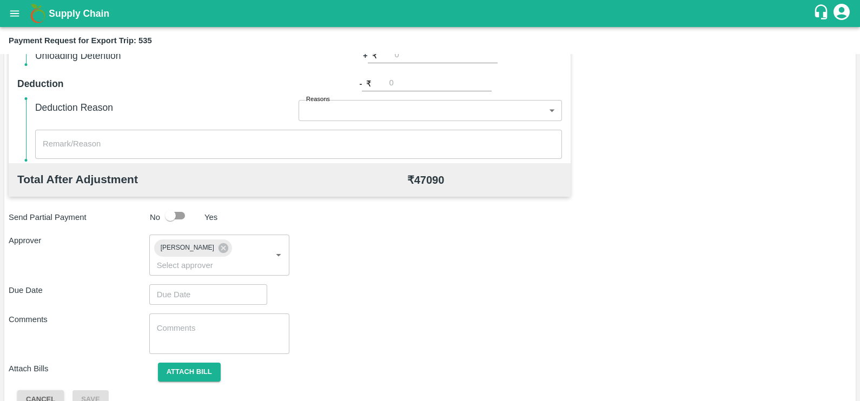
click at [233, 268] on div "Total Transportation Cost ₹ 47090.0 Advance payment - ₹ Additional Charges(+) I…" at bounding box center [430, 137] width 843 height 544
type input "DD/MM/YYYY hh:mm aa"
click at [233, 285] on input "DD/MM/YYYY hh:mm aa" at bounding box center [204, 295] width 110 height 21
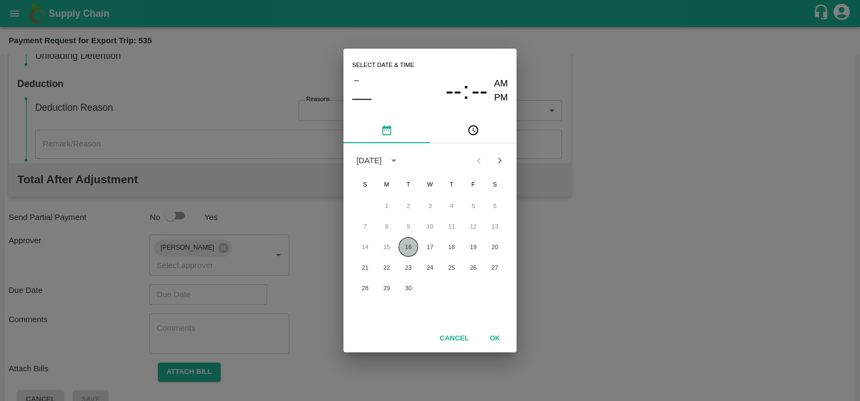
click at [406, 247] on button "16" at bounding box center [408, 246] width 19 height 19
type input "[DATE] 12:00 AM"
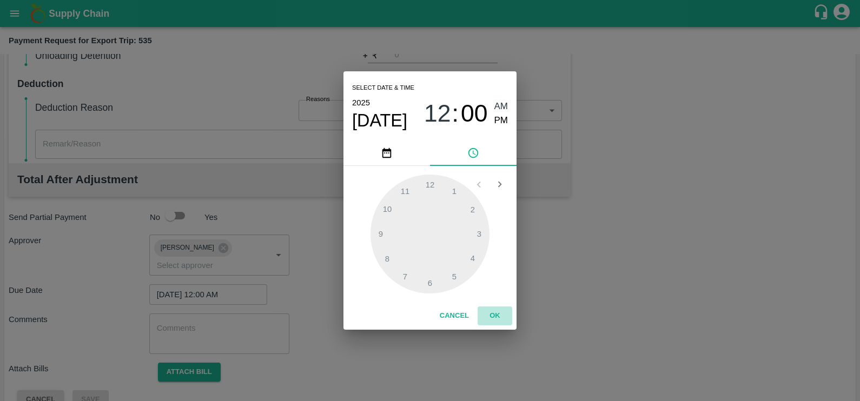
click at [490, 311] on button "OK" at bounding box center [495, 316] width 35 height 19
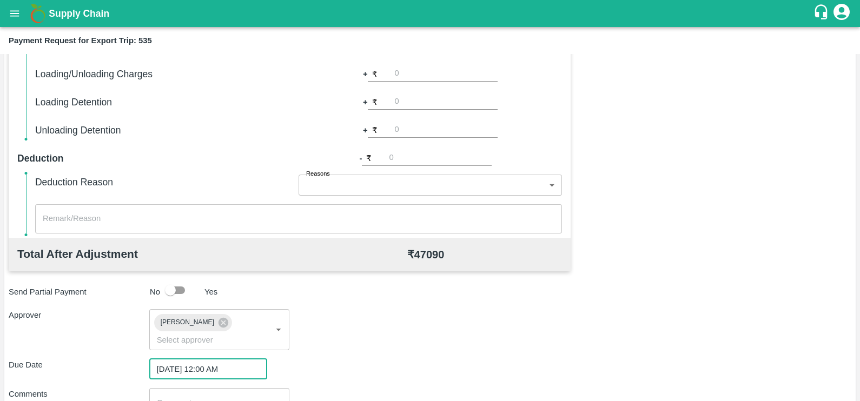
scroll to position [347, 0]
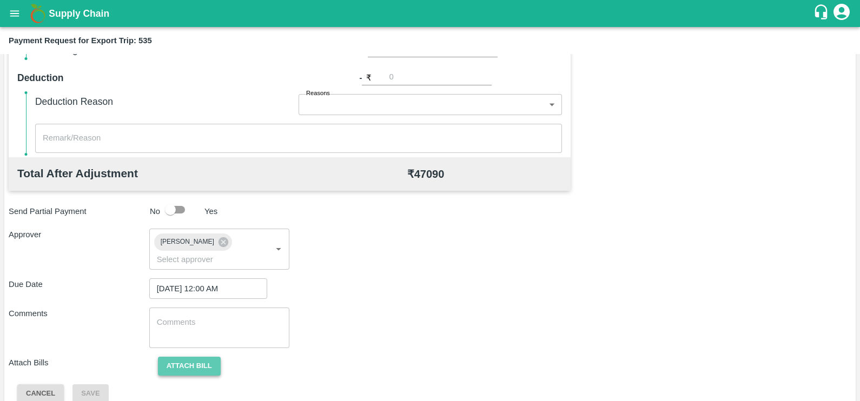
click at [187, 357] on button "Attach bill" at bounding box center [189, 366] width 63 height 19
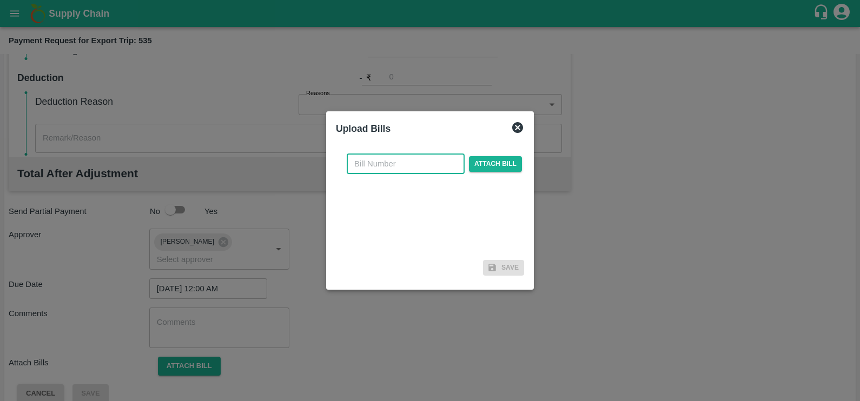
click at [453, 160] on input "text" at bounding box center [406, 164] width 118 height 21
paste input "JCAR/25-26/05336"
type input "JCAR/25-26/05336"
click at [498, 162] on span "Attach bill" at bounding box center [495, 164] width 53 height 16
click at [0, 0] on input "Attach bill" at bounding box center [0, 0] width 0 height 0
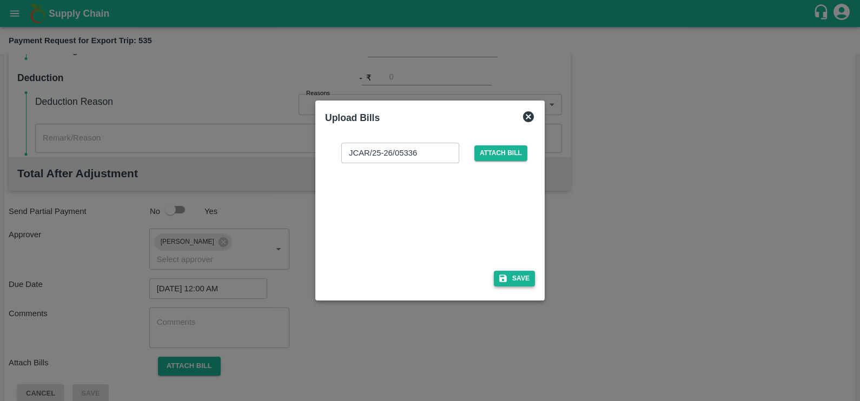
click at [505, 274] on icon "button" at bounding box center [503, 279] width 10 height 10
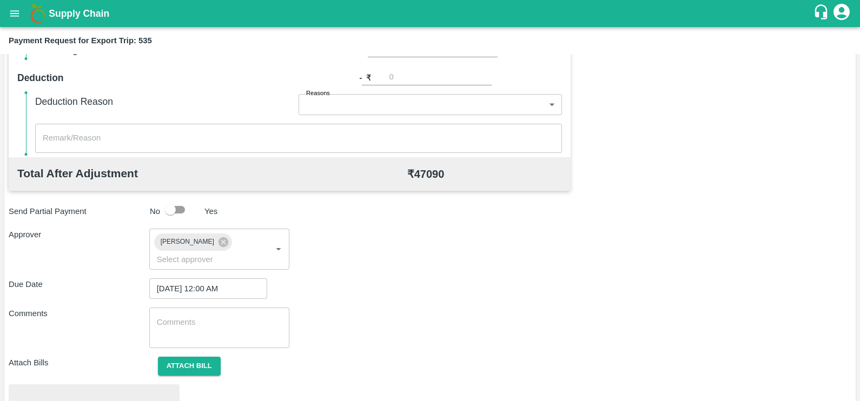
scroll to position [404, 0]
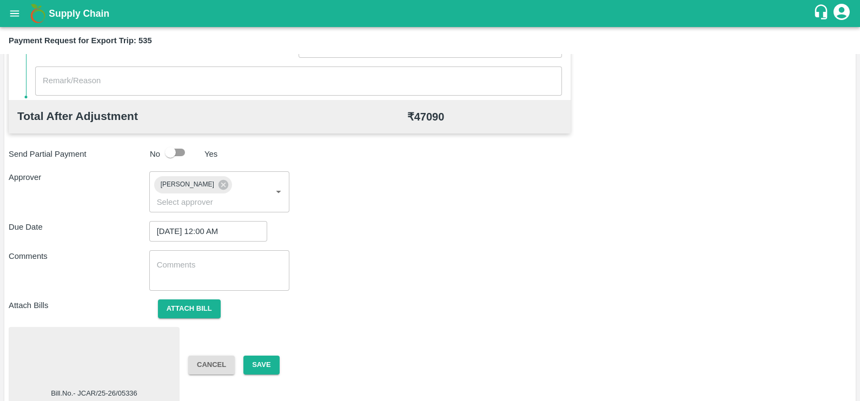
click at [127, 338] on div at bounding box center [94, 360] width 162 height 57
click at [263, 357] on button "Save" at bounding box center [261, 366] width 36 height 19
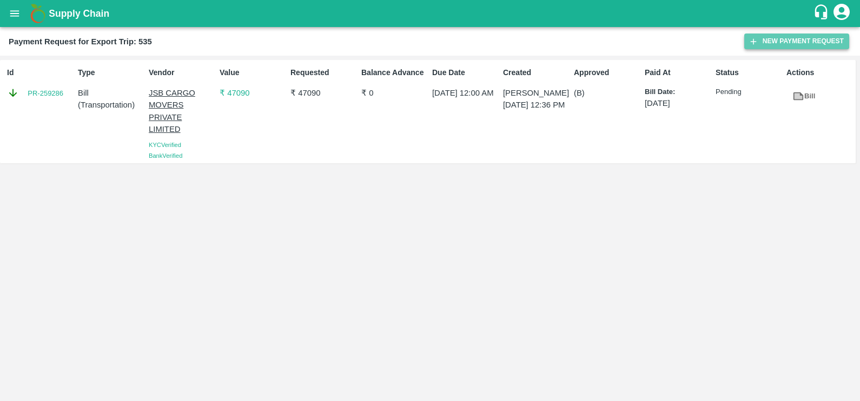
click at [781, 41] on button "New Payment Request" at bounding box center [796, 42] width 105 height 16
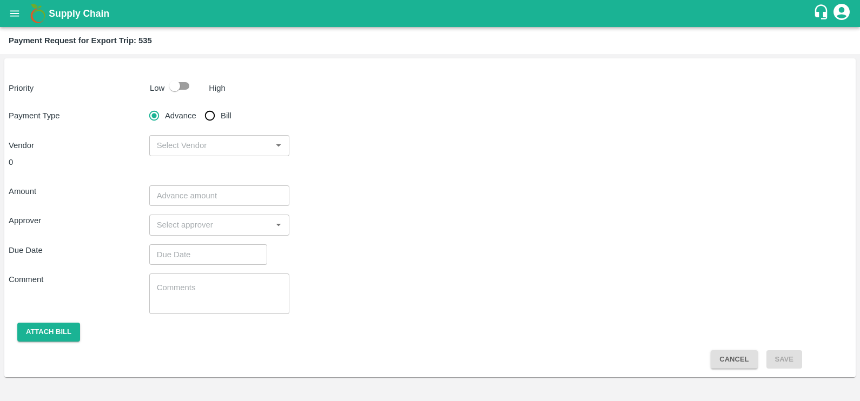
click at [228, 115] on span "Bill" at bounding box center [226, 116] width 11 height 12
click at [221, 115] on input "Bill" at bounding box center [210, 116] width 22 height 22
radio input "true"
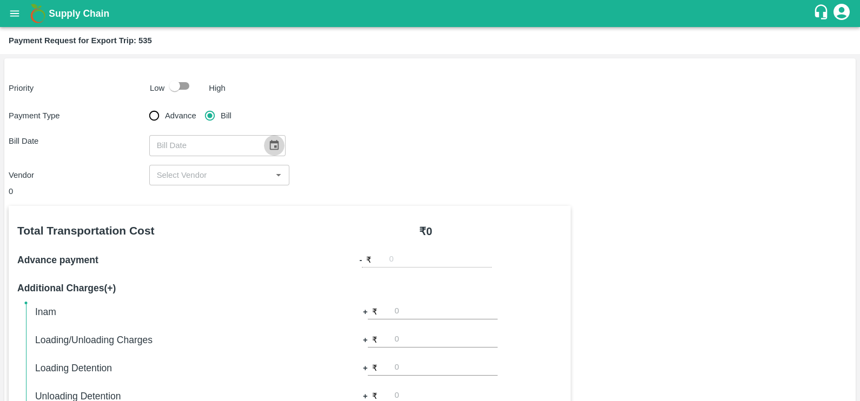
click at [274, 146] on icon "Choose date" at bounding box center [274, 146] width 12 height 12
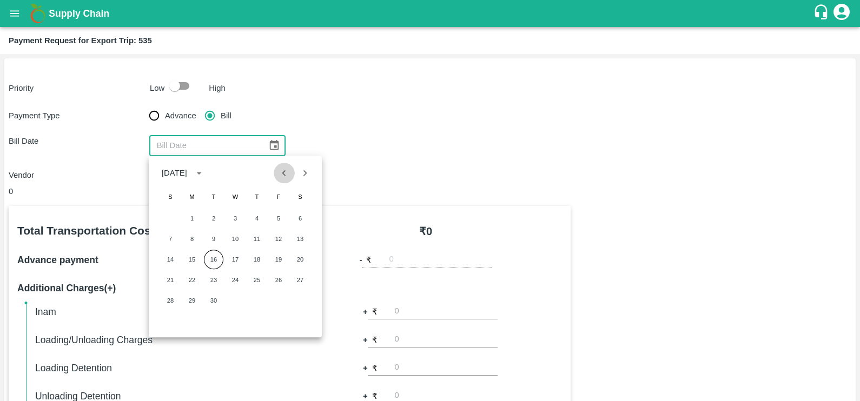
click at [282, 166] on button "Previous month" at bounding box center [284, 173] width 21 height 21
click at [237, 299] on button "27" at bounding box center [235, 300] width 19 height 19
type input "27/08/2025"
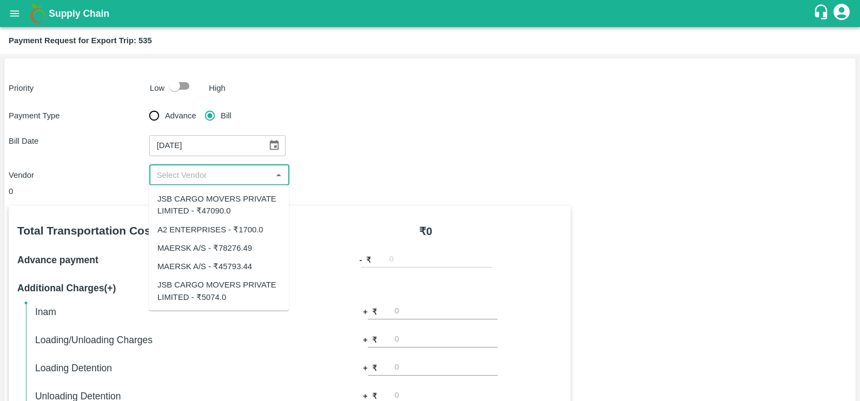
click at [216, 172] on input "input" at bounding box center [211, 175] width 116 height 14
click at [261, 178] on input "input" at bounding box center [211, 175] width 116 height 14
click at [238, 276] on div "JSB CARGO MOVERS PRIVATE LIMITED - ₹5074.0" at bounding box center [219, 291] width 140 height 31
type input "JSB CARGO MOVERS PRIVATE LIMITED - ₹5074.0"
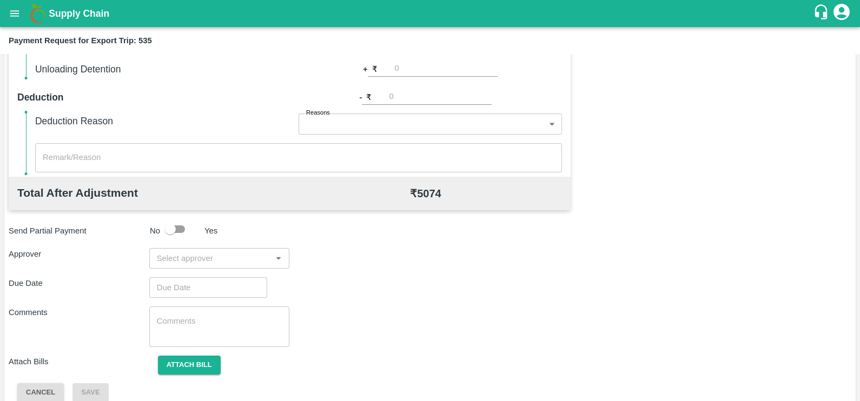
scroll to position [341, 0]
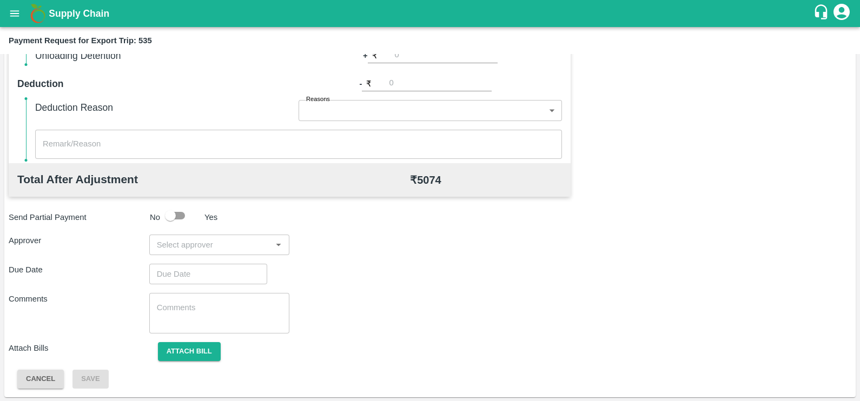
click at [206, 243] on input "input" at bounding box center [211, 245] width 116 height 14
type input "prasad"
click at [213, 272] on div "[PERSON_NAME]" at bounding box center [216, 274] width 66 height 12
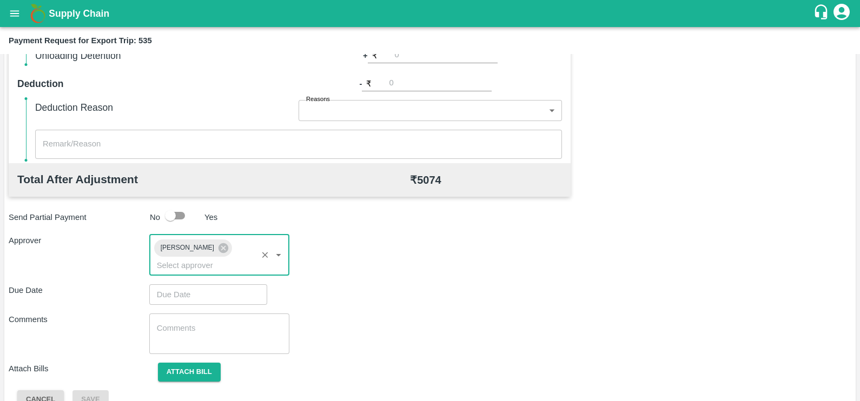
type input "DD/MM/YYYY hh:mm aa"
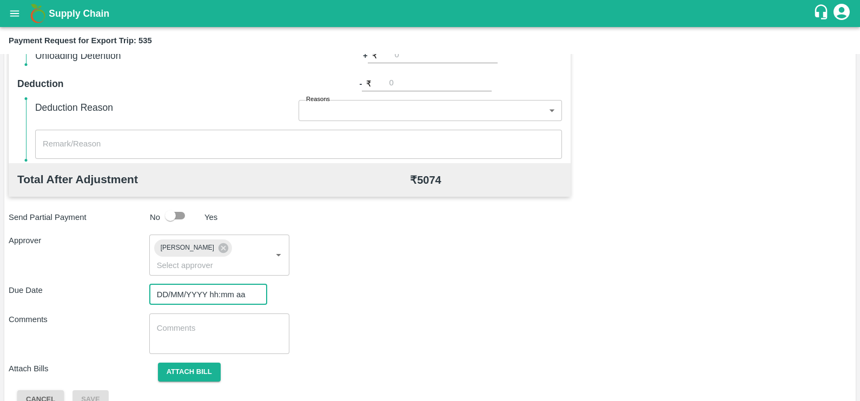
click at [217, 285] on input "DD/MM/YYYY hh:mm aa" at bounding box center [204, 295] width 110 height 21
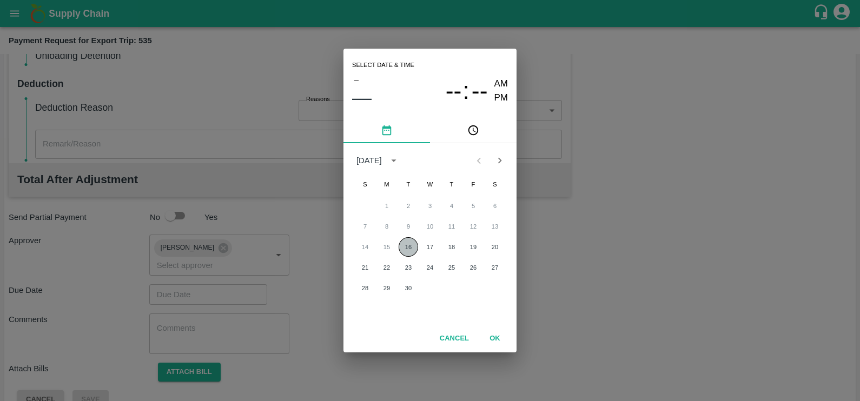
click at [402, 251] on button "16" at bounding box center [408, 246] width 19 height 19
type input "[DATE] 12:00 AM"
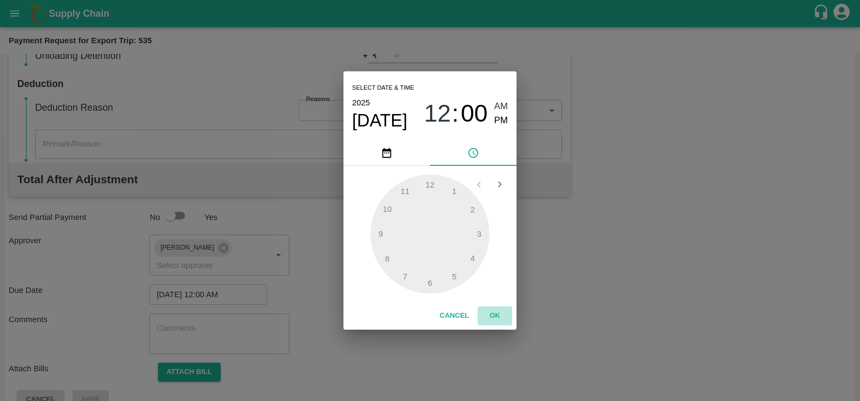
click at [495, 316] on button "OK" at bounding box center [495, 316] width 35 height 19
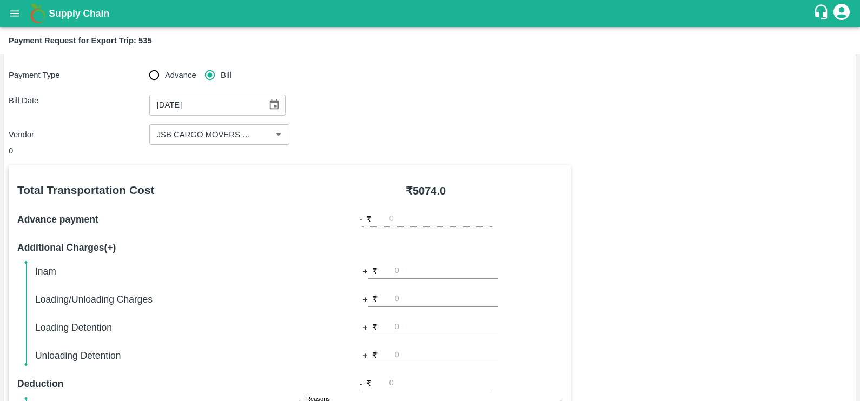
scroll to position [347, 0]
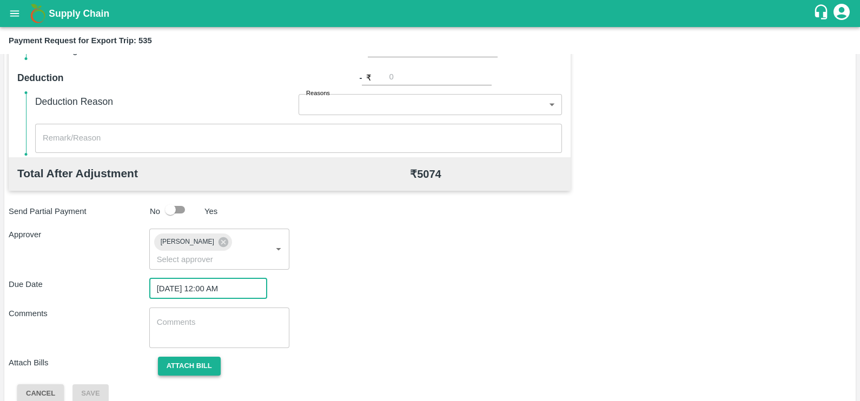
click at [203, 357] on button "Attach bill" at bounding box center [189, 366] width 63 height 19
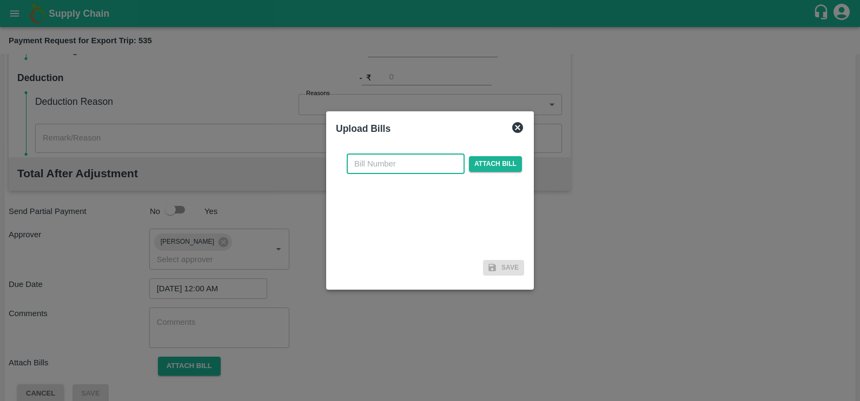
click at [411, 157] on input "text" at bounding box center [406, 164] width 118 height 21
paste input "JCAR/25-26/05337"
type input "JCAR/25-26/05337"
click at [493, 167] on span "Attach bill" at bounding box center [495, 164] width 53 height 16
click at [0, 0] on input "Attach bill" at bounding box center [0, 0] width 0 height 0
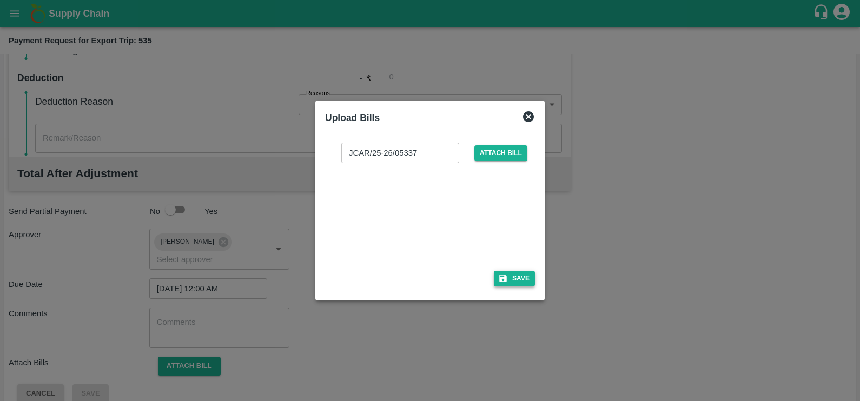
click at [508, 279] on button "Save" at bounding box center [514, 279] width 41 height 16
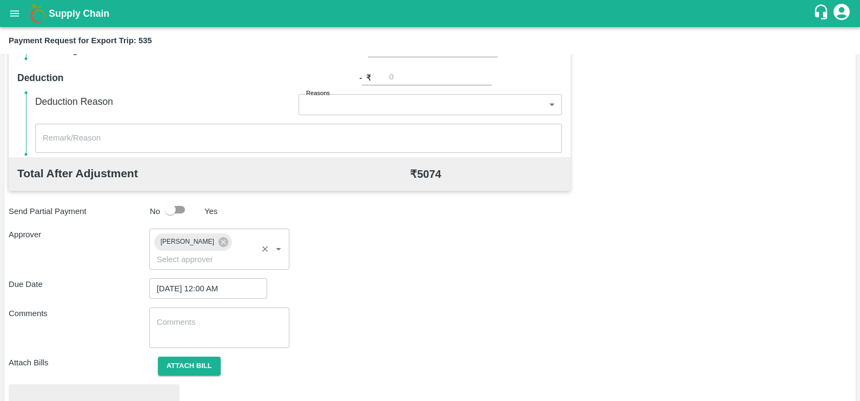
scroll to position [404, 0]
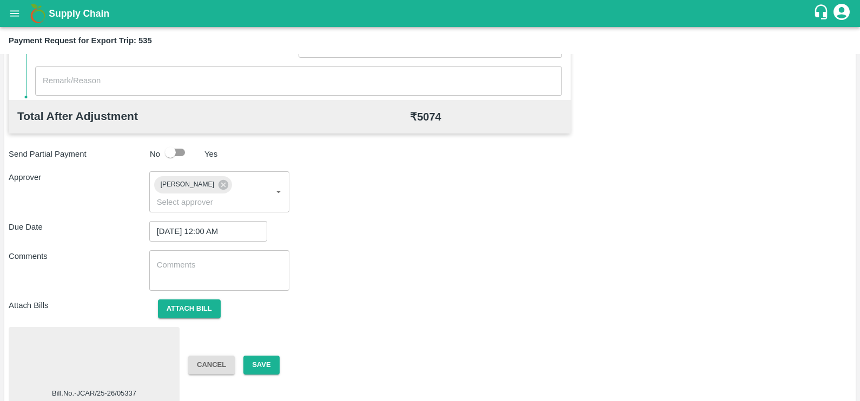
click at [139, 332] on div at bounding box center [94, 360] width 162 height 57
click at [259, 356] on button "Save" at bounding box center [261, 365] width 36 height 19
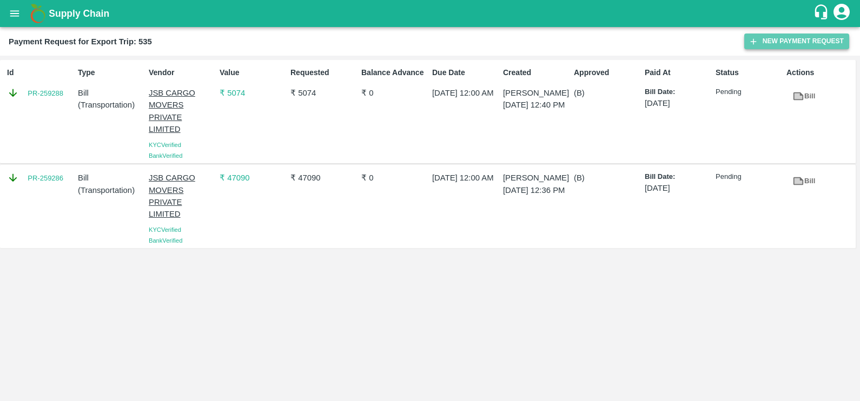
click at [756, 44] on icon "button" at bounding box center [754, 42] width 10 height 10
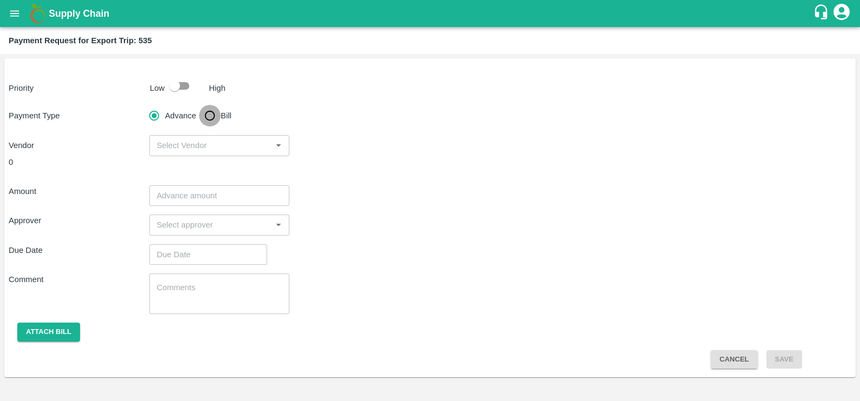
click at [199, 113] on input "Bill" at bounding box center [210, 116] width 22 height 22
radio input "true"
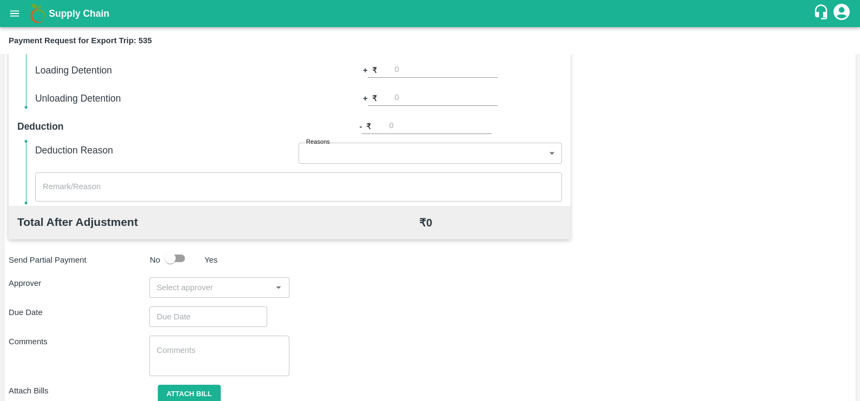
scroll to position [298, 0]
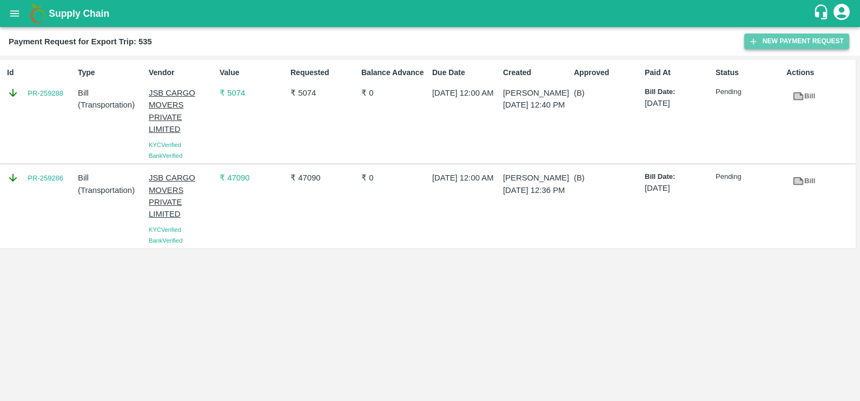
click at [756, 42] on icon "button" at bounding box center [754, 42] width 10 height 10
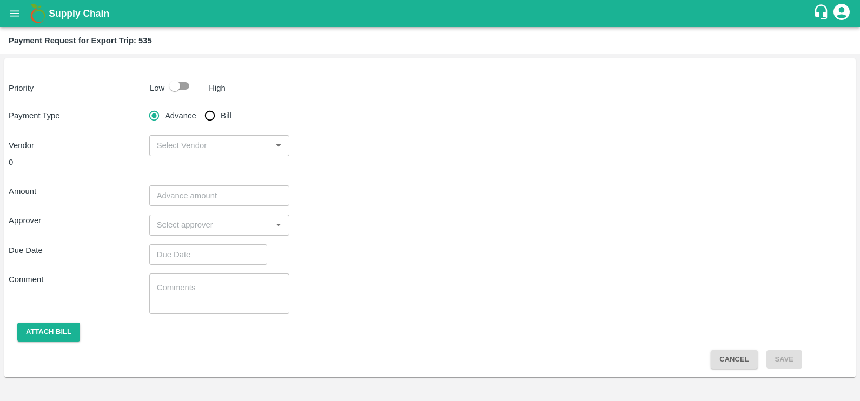
click at [230, 113] on span "Bill" at bounding box center [226, 116] width 11 height 12
click at [221, 113] on input "Bill" at bounding box center [210, 116] width 22 height 22
radio input "true"
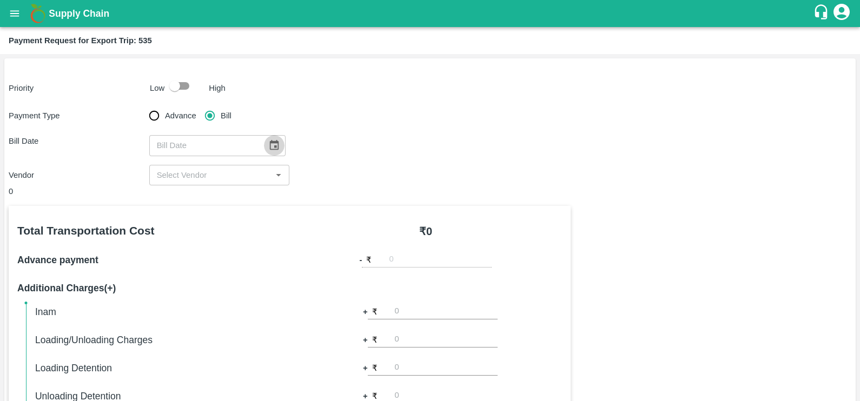
click at [264, 143] on button "Choose date" at bounding box center [274, 145] width 21 height 21
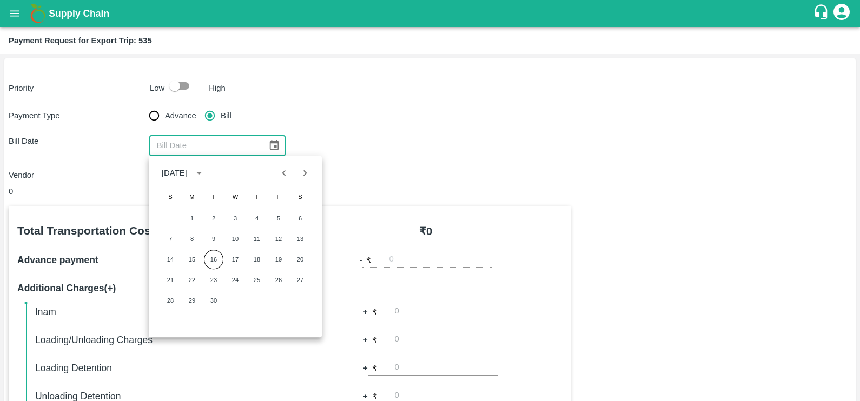
click at [293, 173] on button "Previous month" at bounding box center [284, 173] width 21 height 21
click at [247, 304] on div "24 25 26 27 28 29 30" at bounding box center [235, 300] width 173 height 19
click at [252, 301] on button "28" at bounding box center [256, 300] width 19 height 19
type input "[DATE]"
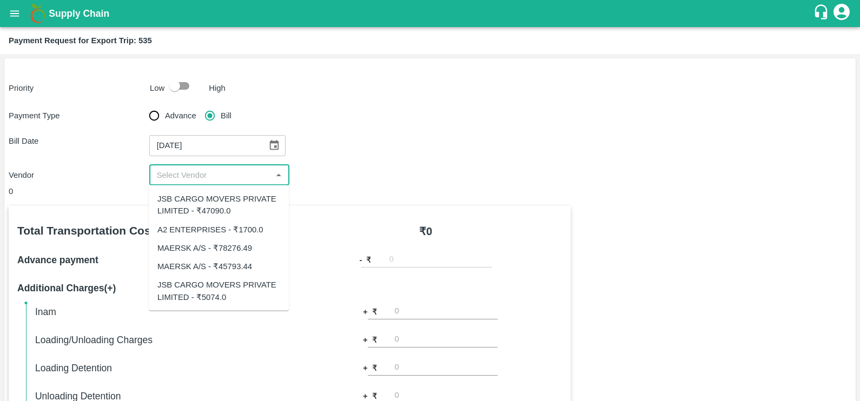
click at [219, 177] on input "input" at bounding box center [211, 175] width 116 height 14
click at [224, 262] on div "MAERSK A/S - ₹45793.44" at bounding box center [204, 267] width 95 height 12
type input "MAERSK A/S - ₹45793.44"
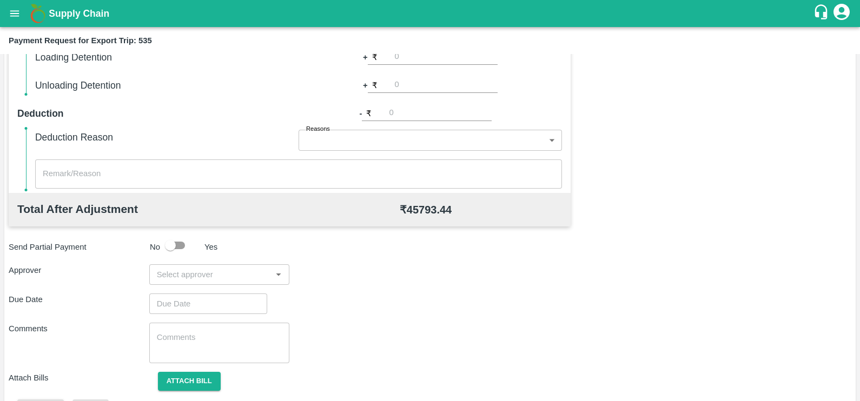
scroll to position [341, 0]
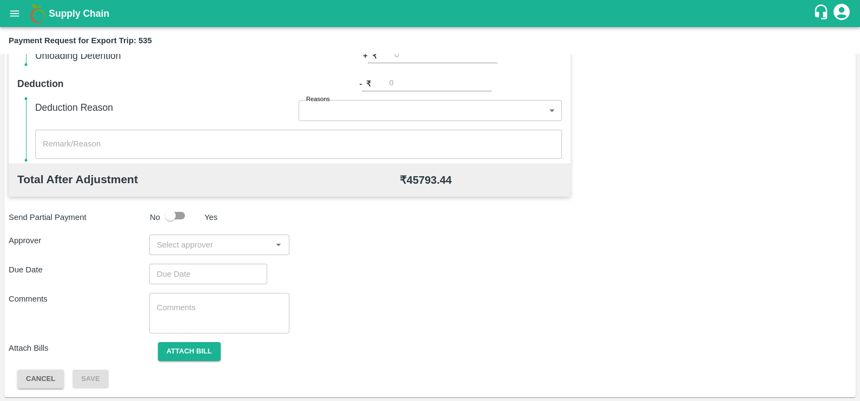
click at [235, 252] on input "input" at bounding box center [211, 245] width 116 height 14
type input "prasad"
click at [238, 268] on div "[PERSON_NAME]" at bounding box center [216, 274] width 66 height 12
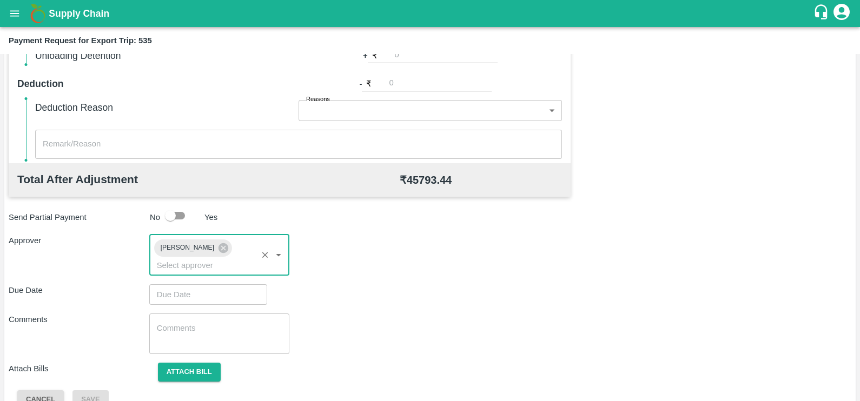
type input "DD/MM/YYYY hh:mm aa"
click at [239, 285] on input "DD/MM/YYYY hh:mm aa" at bounding box center [204, 295] width 110 height 21
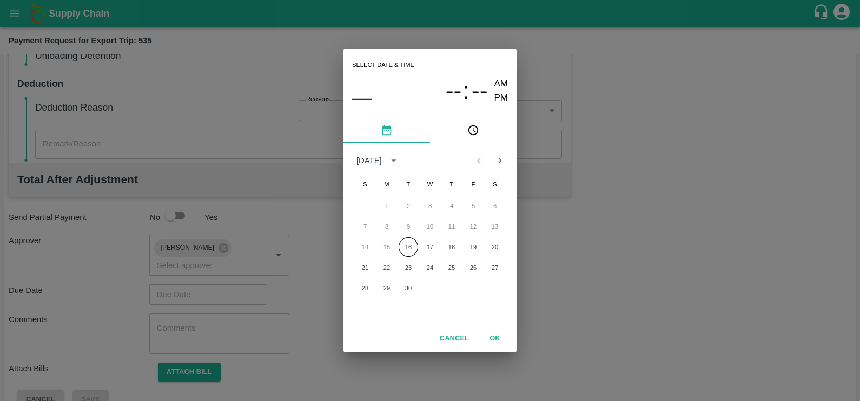
click at [418, 245] on div "14 15 16 17 18 19 20" at bounding box center [430, 246] width 173 height 19
click at [406, 249] on button "16" at bounding box center [408, 246] width 19 height 19
type input "[DATE] 12:00 AM"
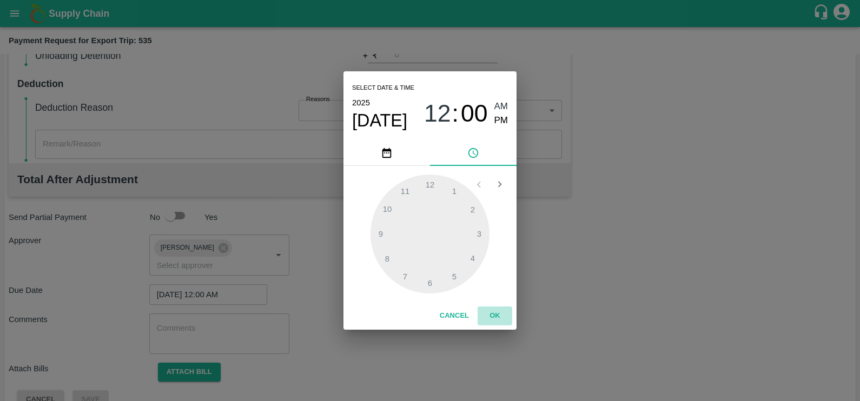
click at [494, 316] on button "OK" at bounding box center [495, 316] width 35 height 19
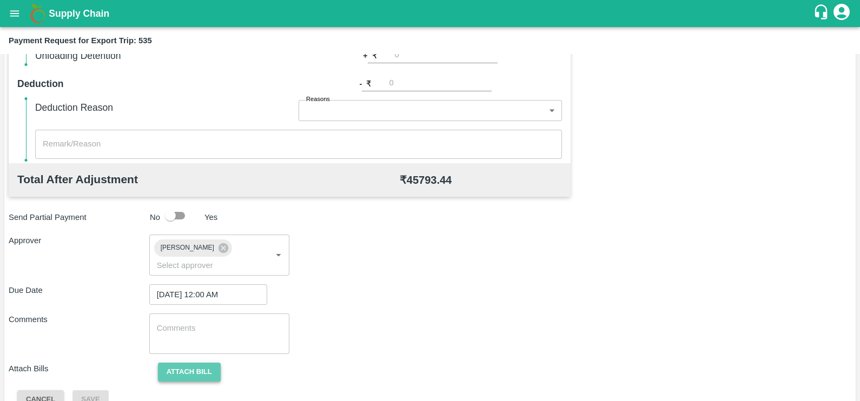
click at [202, 363] on button "Attach bill" at bounding box center [189, 372] width 63 height 19
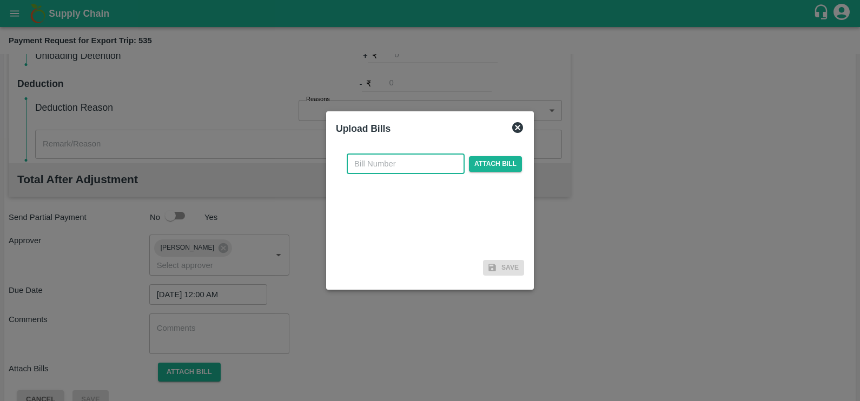
click at [379, 169] on input "text" at bounding box center [406, 164] width 118 height 21
paste input "MH26IN1000216145"
type input "MH26IN1000216145"
click at [479, 166] on span "Attach bill" at bounding box center [495, 164] width 53 height 16
click at [0, 0] on input "Attach bill" at bounding box center [0, 0] width 0 height 0
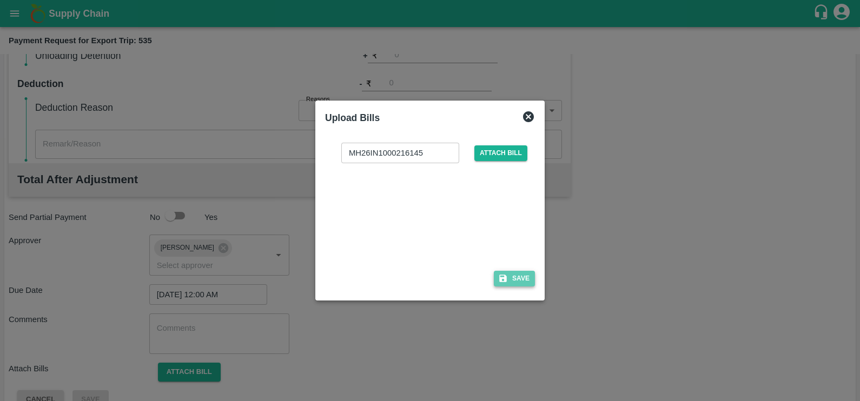
click at [504, 281] on icon "button" at bounding box center [503, 279] width 8 height 8
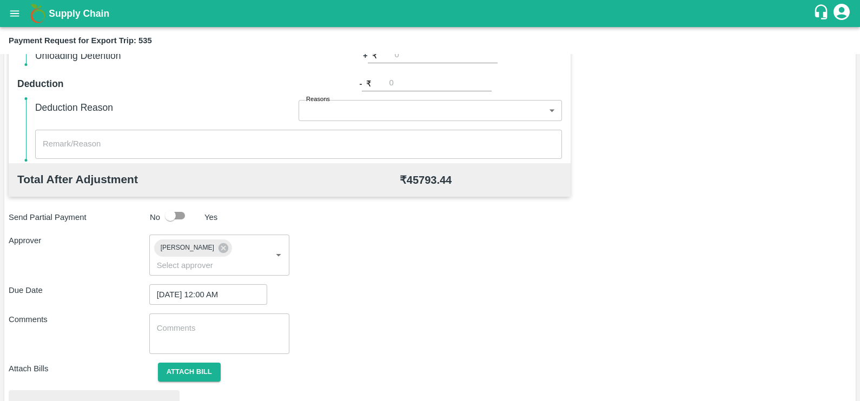
scroll to position [404, 0]
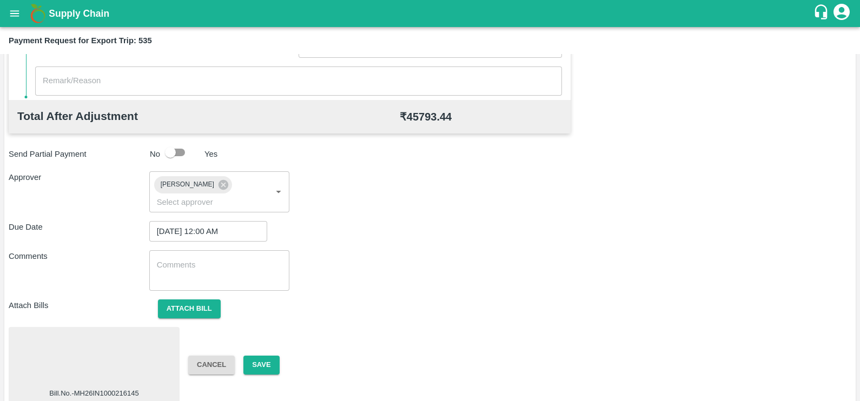
click at [93, 341] on div at bounding box center [94, 360] width 162 height 57
click at [267, 356] on button "Save" at bounding box center [261, 365] width 36 height 19
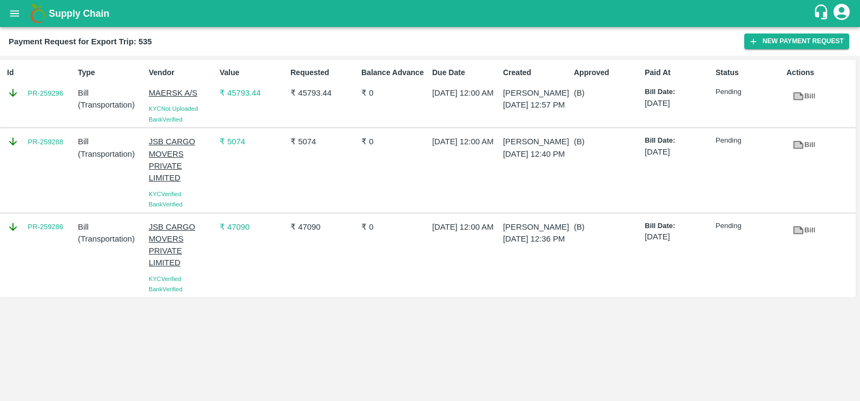
click at [562, 233] on p "[PERSON_NAME]" at bounding box center [536, 227] width 67 height 12
click at [756, 46] on icon "button" at bounding box center [754, 42] width 10 height 10
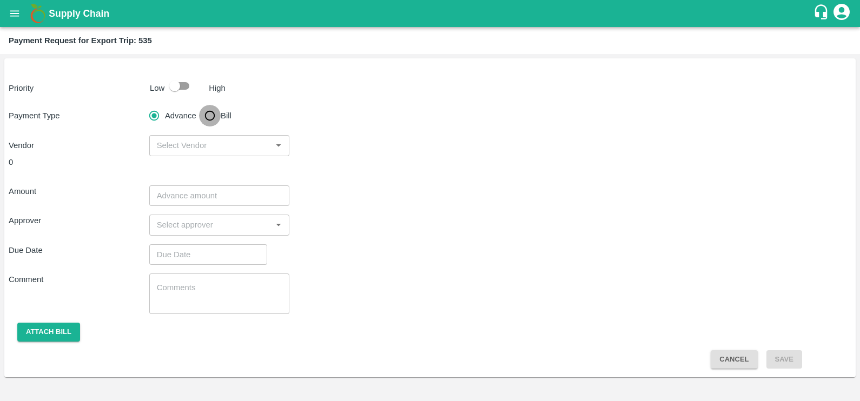
click at [205, 116] on input "Bill" at bounding box center [210, 116] width 22 height 22
radio input "true"
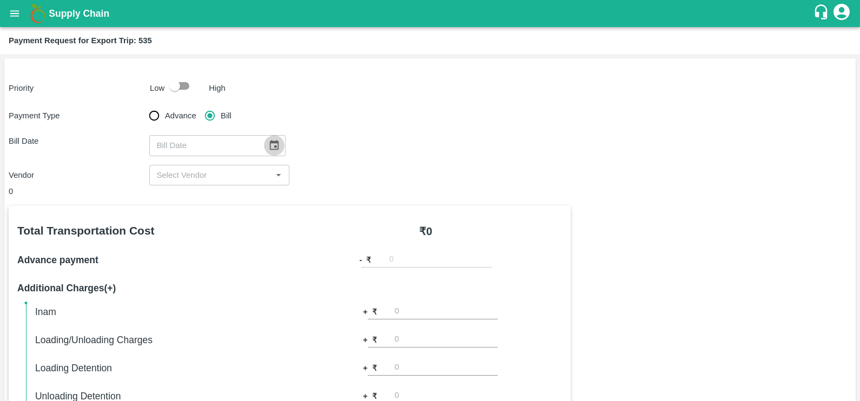
click at [268, 144] on icon "Choose date" at bounding box center [274, 146] width 12 height 12
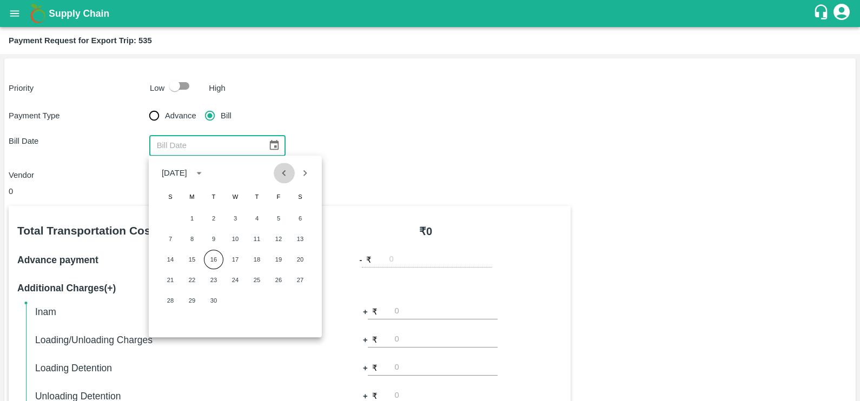
click at [278, 169] on icon "Previous month" at bounding box center [284, 173] width 12 height 12
click at [258, 301] on button "28" at bounding box center [256, 300] width 19 height 19
type input "28/08/2025"
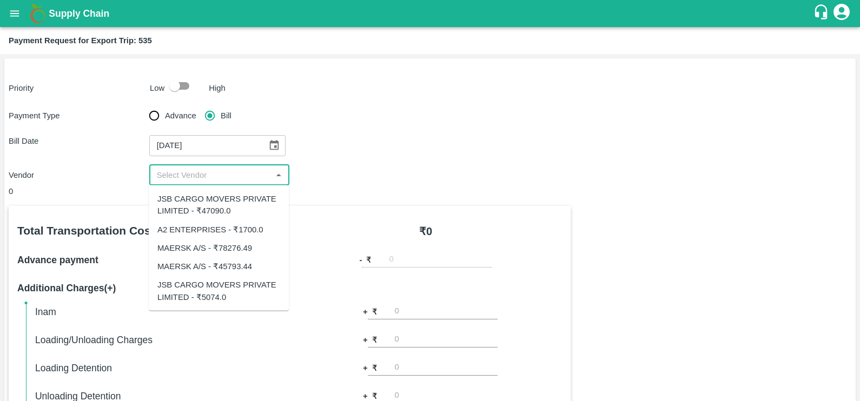
click at [257, 175] on input "input" at bounding box center [211, 175] width 116 height 14
click at [219, 246] on div "MAERSK A/S - ₹78276.49" at bounding box center [204, 248] width 95 height 12
type input "MAERSK A/S - ₹78276.49"
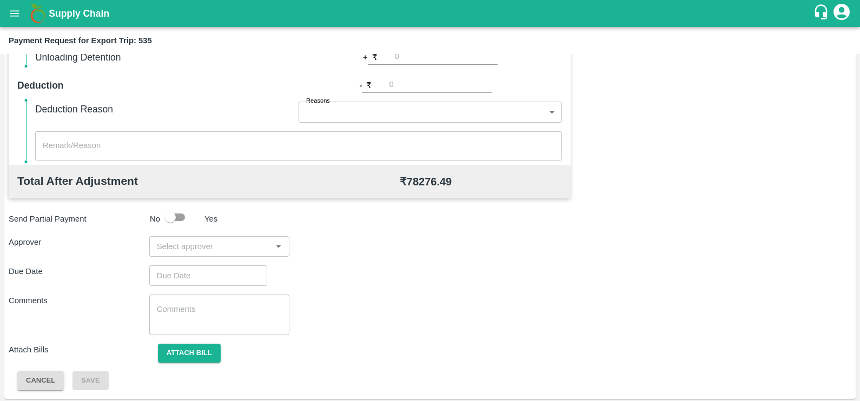
scroll to position [341, 0]
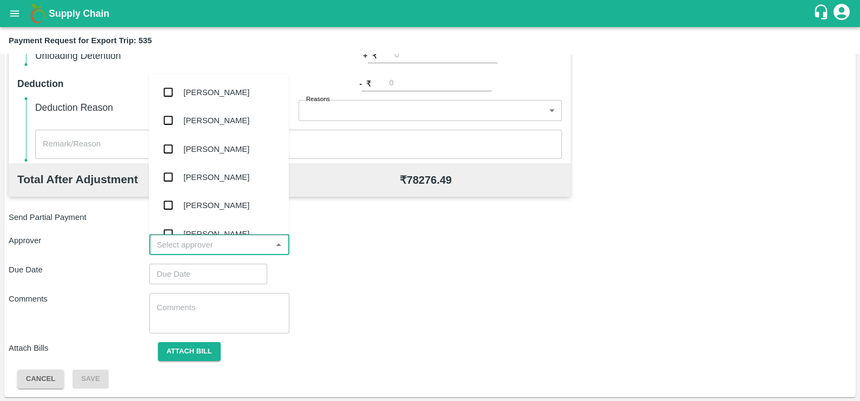
click at [216, 251] on input "input" at bounding box center [211, 245] width 116 height 14
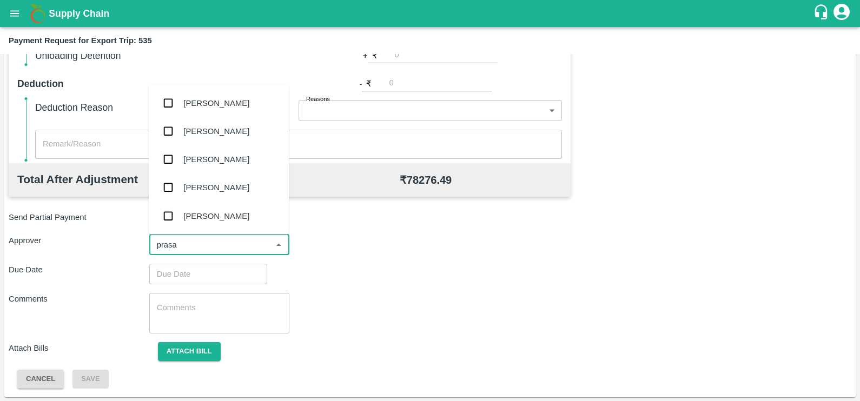
type input "prasad"
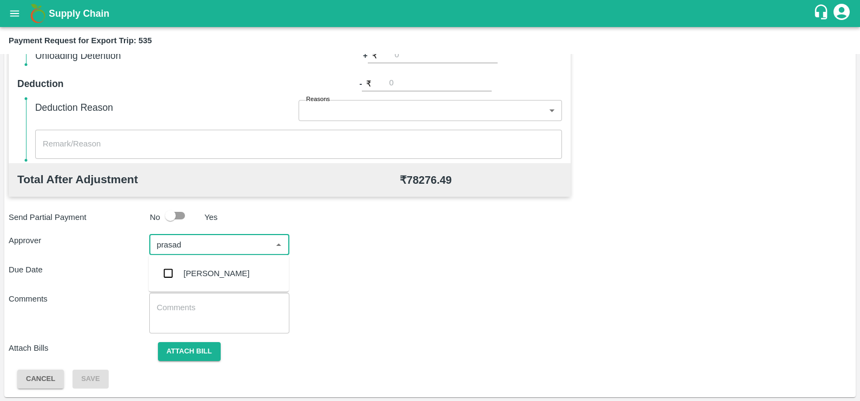
click at [223, 271] on div "[PERSON_NAME]" at bounding box center [216, 274] width 66 height 12
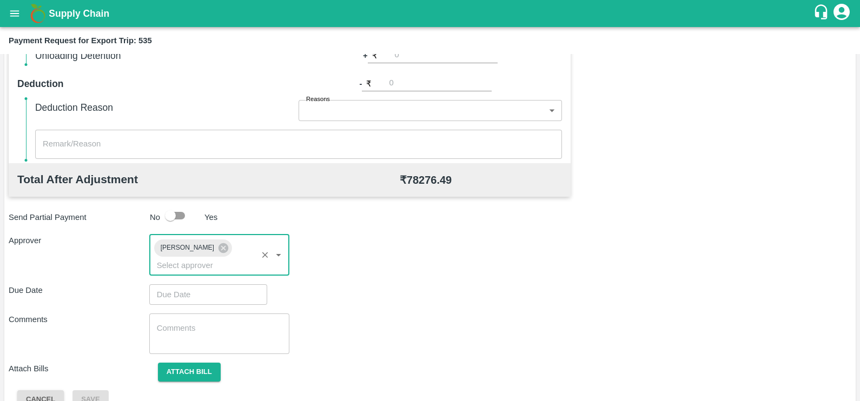
type input "DD/MM/YYYY hh:mm aa"
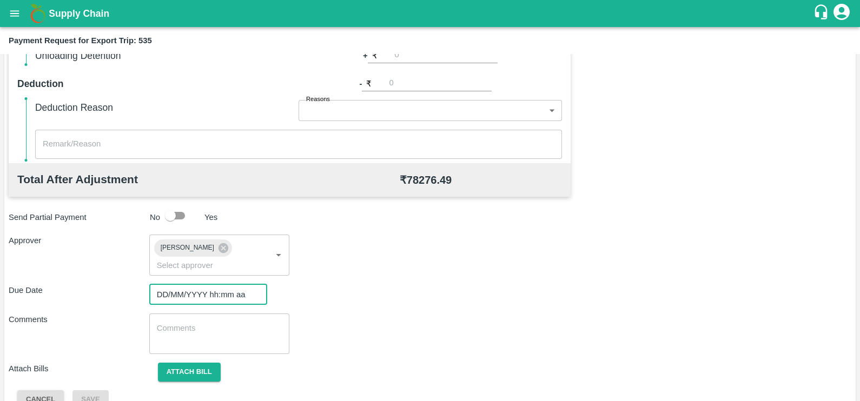
click at [223, 285] on input "DD/MM/YYYY hh:mm aa" at bounding box center [204, 295] width 110 height 21
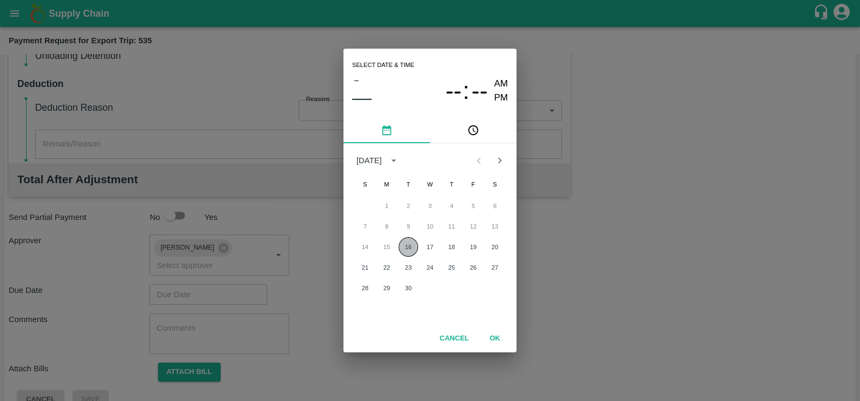
click at [403, 249] on button "16" at bounding box center [408, 246] width 19 height 19
type input "[DATE] 12:00 AM"
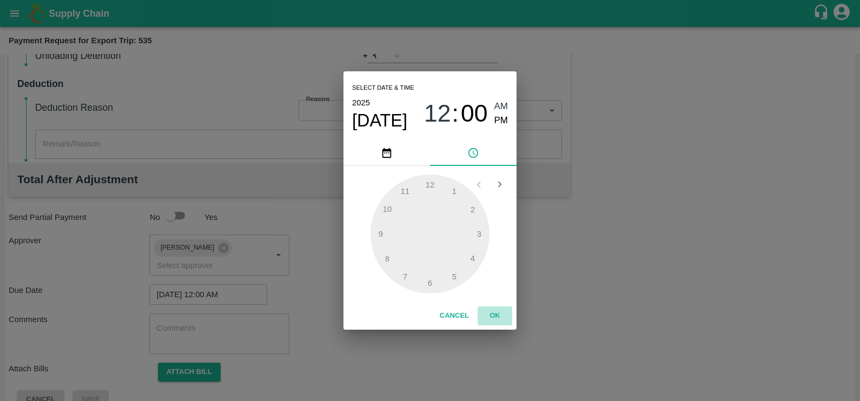
click at [503, 314] on button "OK" at bounding box center [495, 316] width 35 height 19
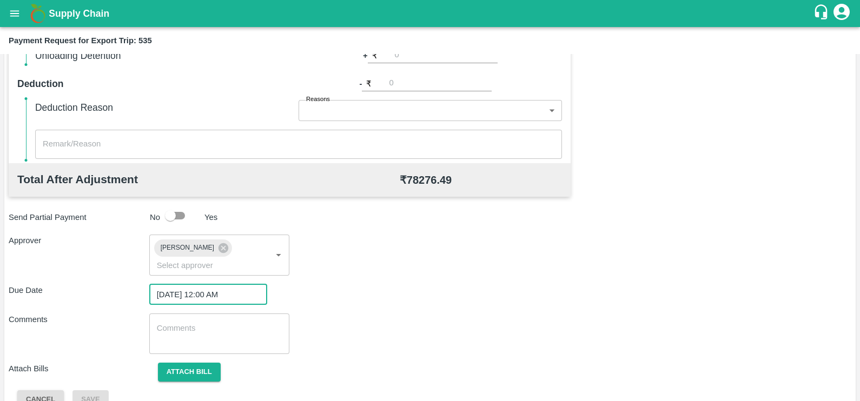
scroll to position [317, 0]
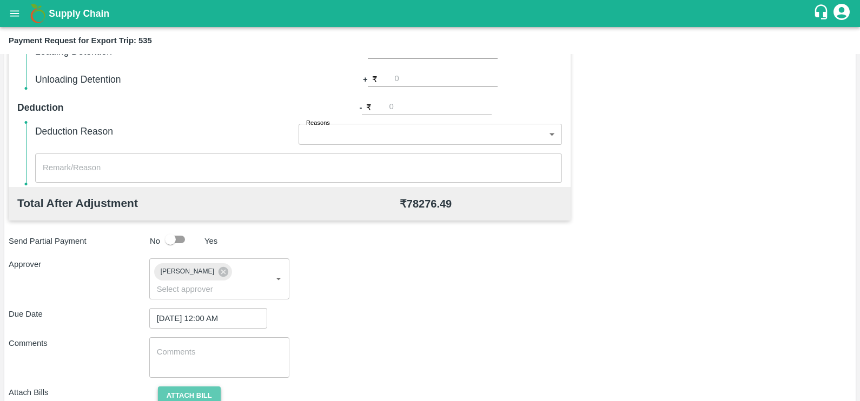
click at [176, 387] on button "Attach bill" at bounding box center [189, 396] width 63 height 19
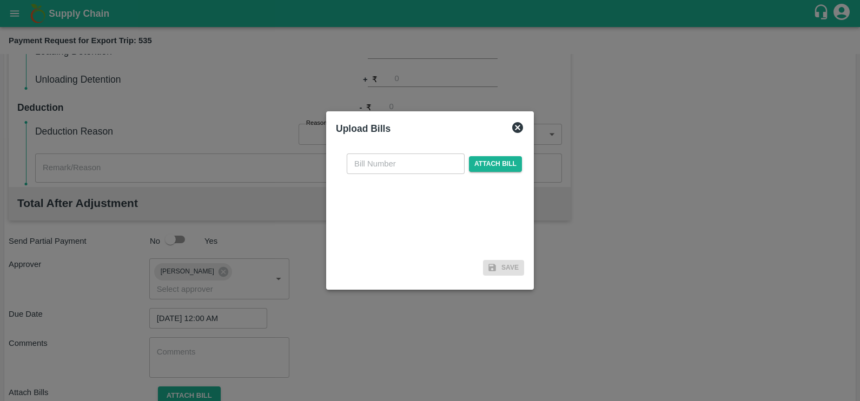
click at [372, 174] on input "text" at bounding box center [406, 164] width 118 height 21
paste input "MH26IN1000216148"
type input "MH26IN1000216148"
click at [482, 161] on span "Attach bill" at bounding box center [495, 164] width 53 height 16
click at [0, 0] on input "Attach bill" at bounding box center [0, 0] width 0 height 0
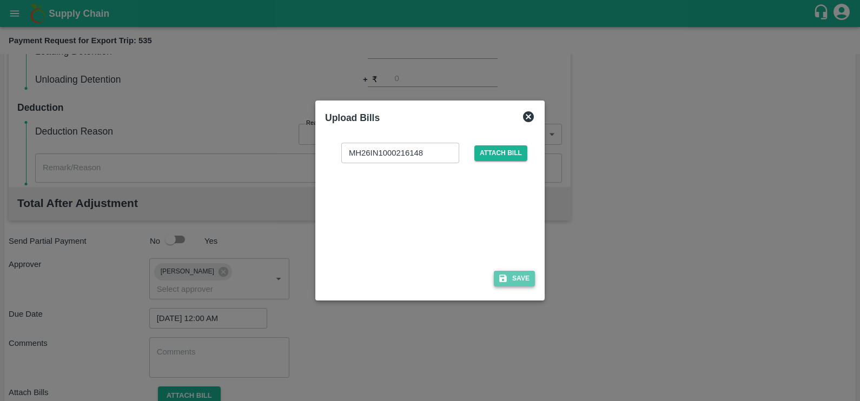
click at [502, 276] on icon "button" at bounding box center [503, 279] width 10 height 10
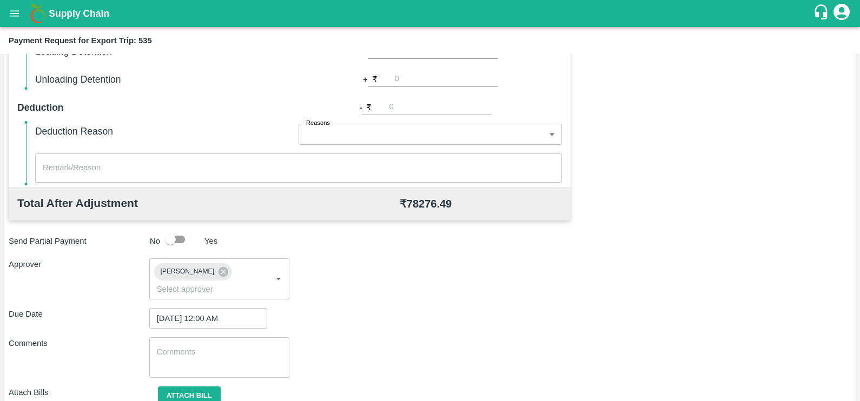
scroll to position [404, 0]
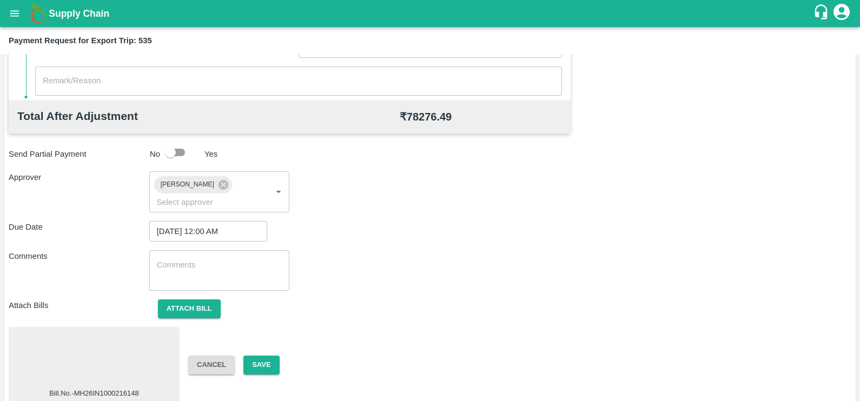
click at [196, 250] on div "x ​" at bounding box center [219, 270] width 141 height 41
type textarea "USD"
click at [136, 332] on div at bounding box center [94, 360] width 162 height 57
click at [252, 356] on button "Save" at bounding box center [261, 365] width 36 height 19
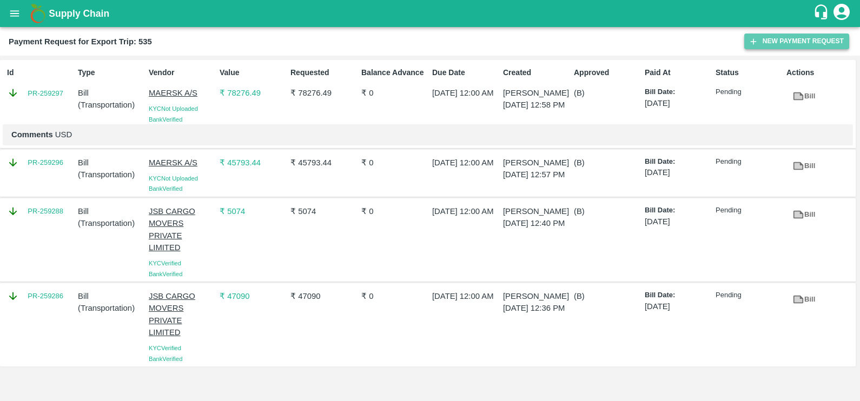
click at [787, 44] on button "New Payment Request" at bounding box center [796, 42] width 105 height 16
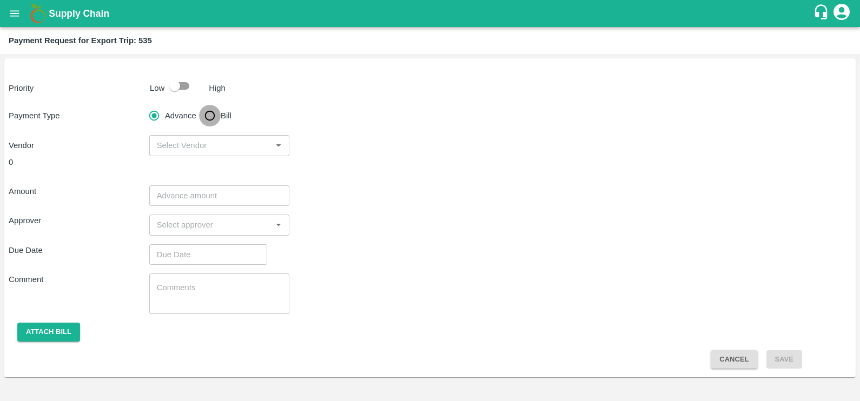
click at [206, 114] on input "Bill" at bounding box center [210, 116] width 22 height 22
radio input "true"
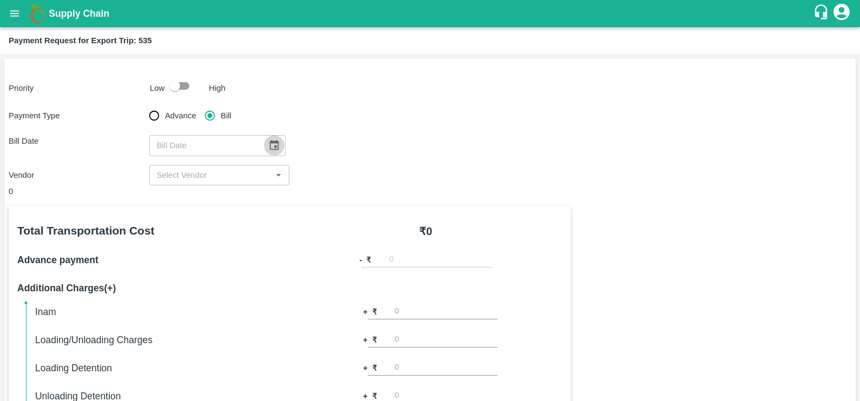
click at [268, 148] on icon "Choose date" at bounding box center [274, 146] width 12 height 12
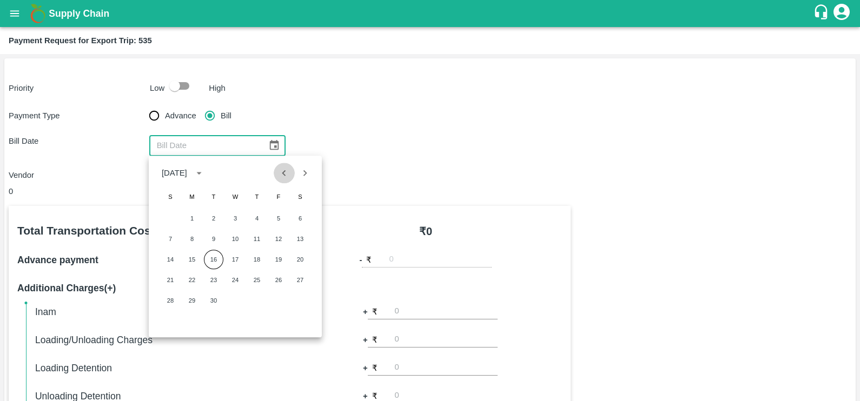
click at [287, 168] on icon "Previous month" at bounding box center [284, 173] width 12 height 12
click at [173, 318] on button "31" at bounding box center [170, 321] width 19 height 19
type input "[DATE]"
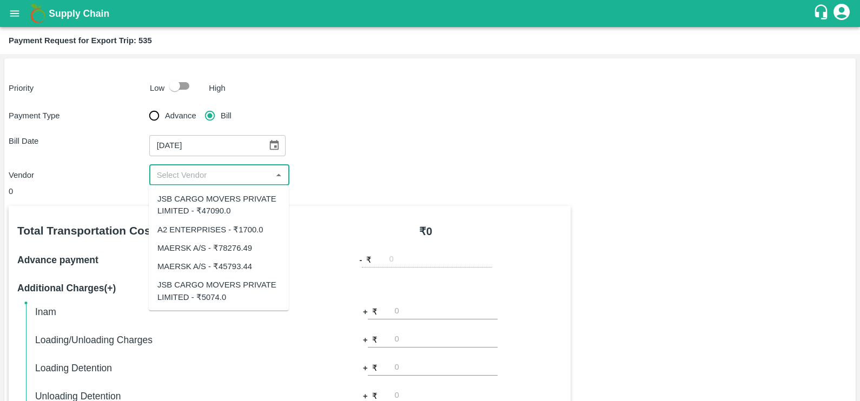
click at [202, 173] on input "input" at bounding box center [211, 175] width 116 height 14
click at [211, 235] on div "A2 ENTERPRISES - ₹1700.0" at bounding box center [210, 229] width 106 height 12
type input "A2 ENTERPRISES - ₹1700.0"
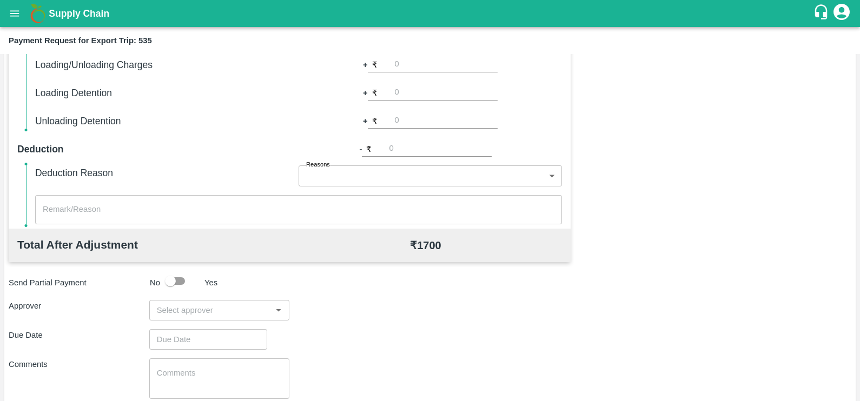
scroll to position [298, 0]
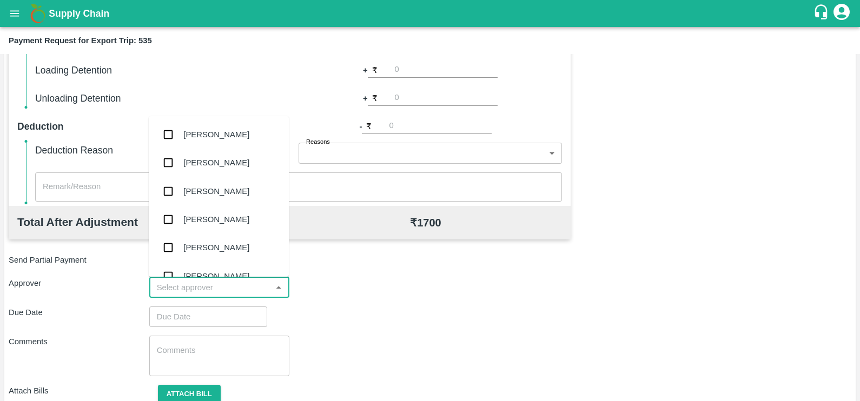
click at [249, 287] on input "input" at bounding box center [211, 288] width 116 height 14
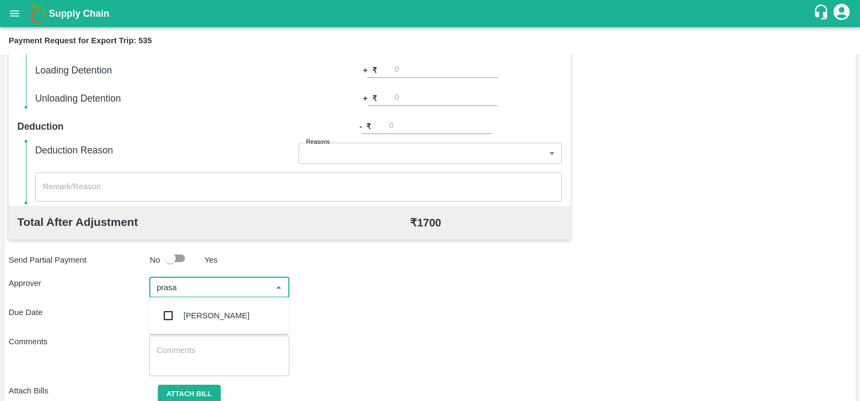
type input "prasad"
click at [253, 308] on div "[PERSON_NAME]" at bounding box center [219, 316] width 140 height 28
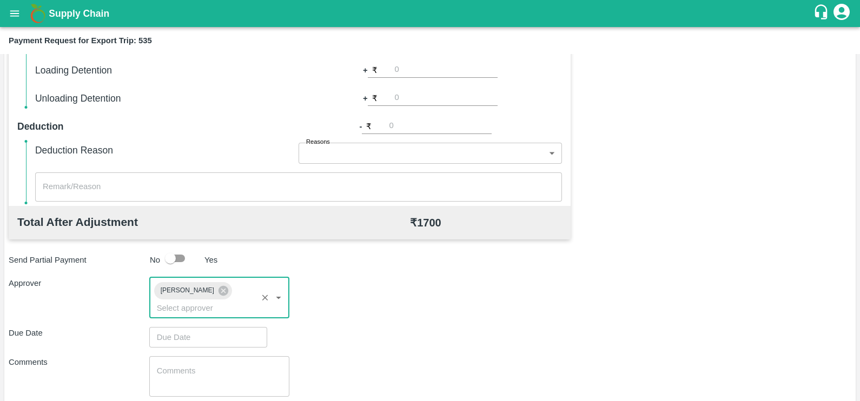
type input "DD/MM/YYYY hh:mm aa"
click at [252, 327] on input "DD/MM/YYYY hh:mm aa" at bounding box center [204, 337] width 110 height 21
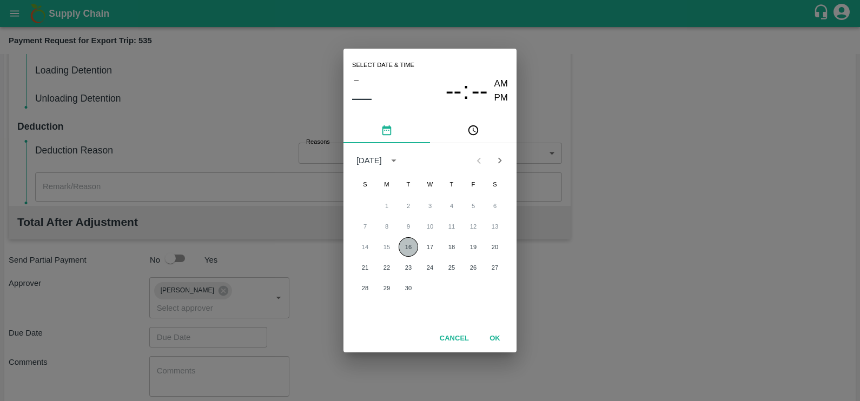
click at [417, 249] on button "16" at bounding box center [408, 246] width 19 height 19
type input "[DATE] 12:00 AM"
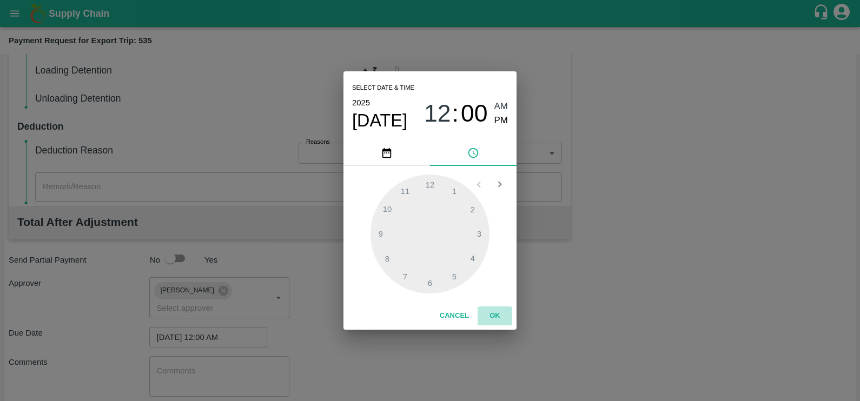
click at [497, 325] on button "OK" at bounding box center [495, 316] width 35 height 19
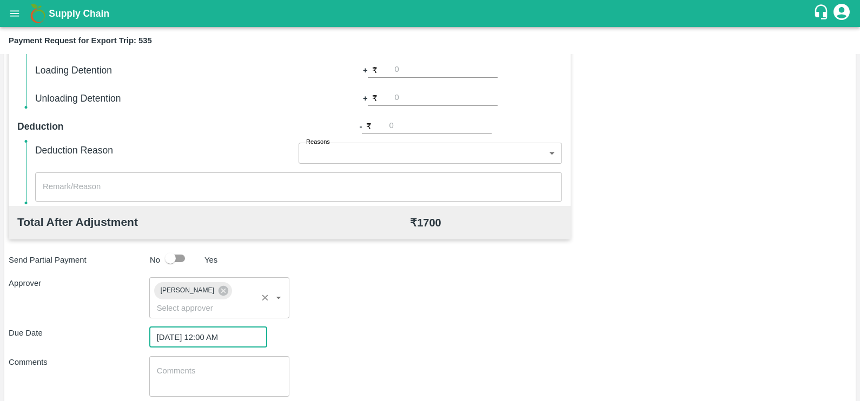
scroll to position [347, 0]
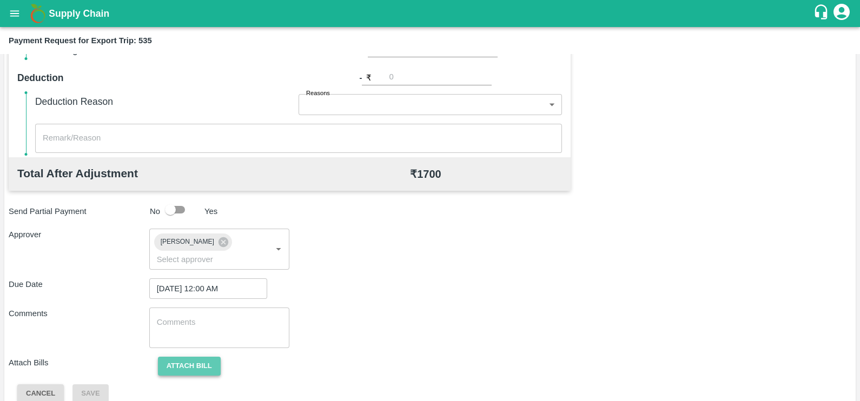
click at [210, 357] on button "Attach bill" at bounding box center [189, 366] width 63 height 19
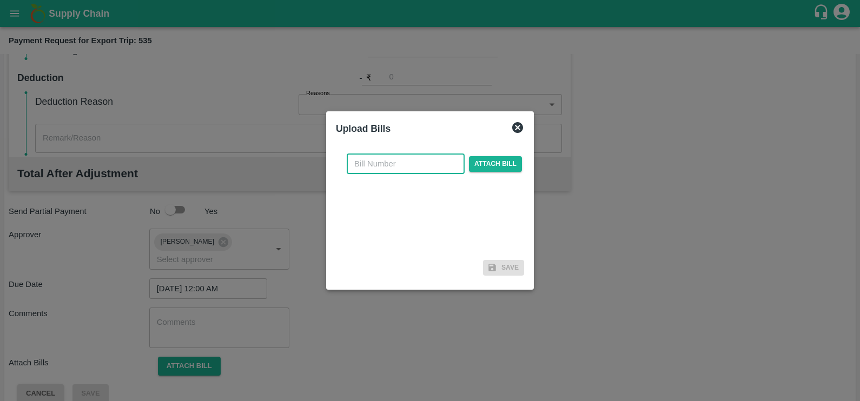
click at [371, 162] on input "text" at bounding box center [406, 164] width 118 height 21
paste input "A2-100/2025-26"
type input "A2-100/2025-26"
click at [502, 164] on span "Attach bill" at bounding box center [495, 164] width 53 height 16
click at [0, 0] on input "Attach bill" at bounding box center [0, 0] width 0 height 0
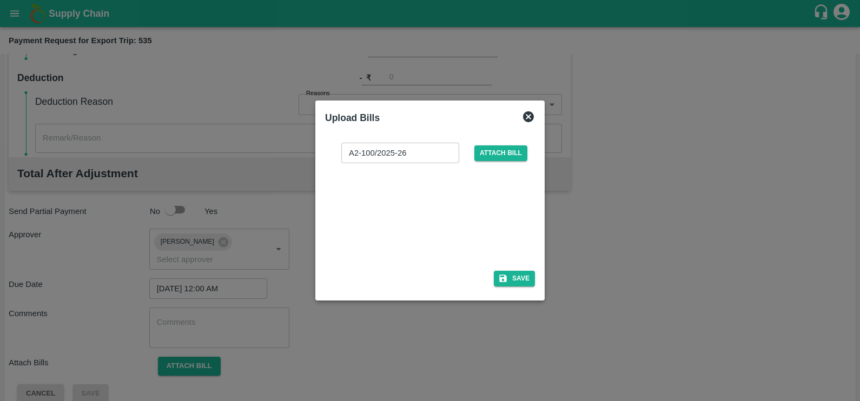
click at [405, 217] on div at bounding box center [428, 213] width 162 height 57
click at [511, 280] on button "Save" at bounding box center [514, 279] width 41 height 16
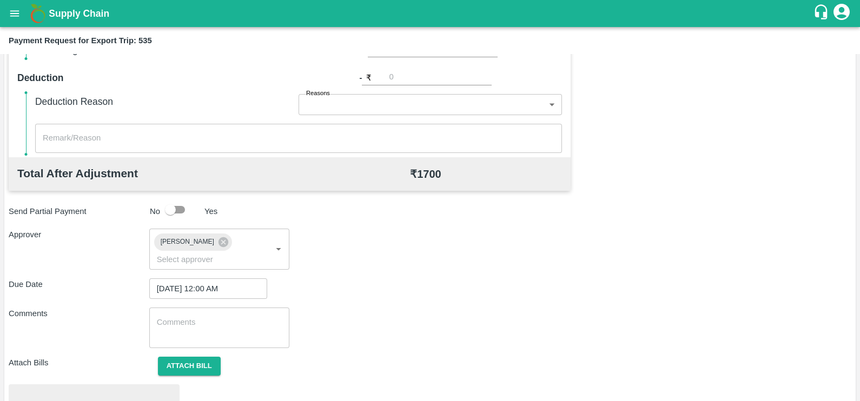
scroll to position [404, 0]
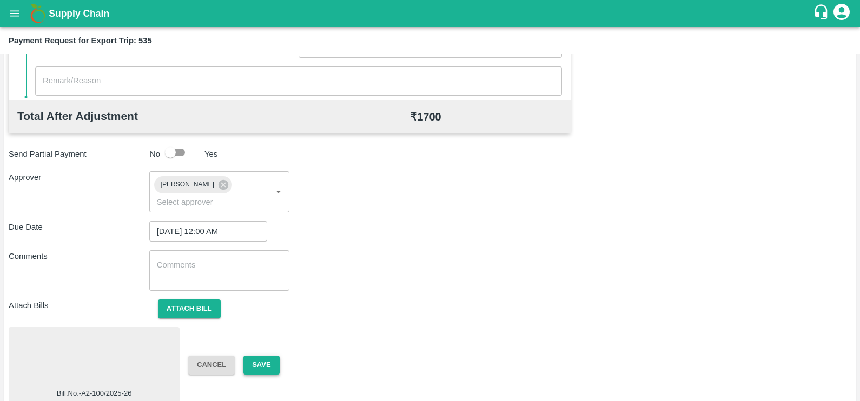
click at [256, 356] on button "Save" at bounding box center [261, 365] width 36 height 19
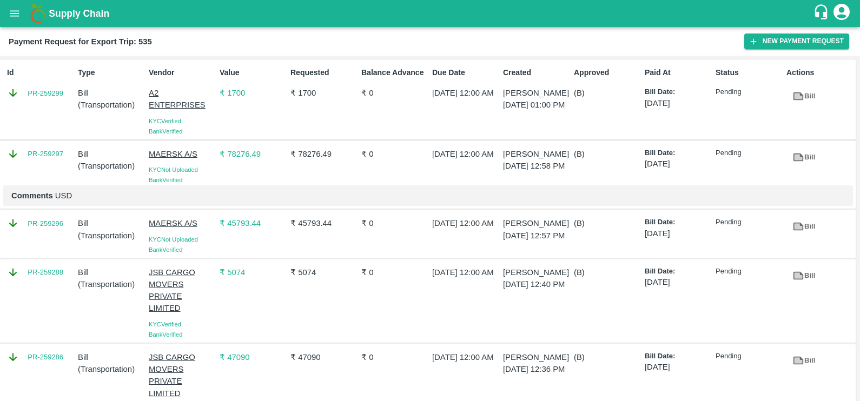
click at [38, 124] on div "Id PR-259299" at bounding box center [38, 100] width 71 height 74
copy link "PR-259299"
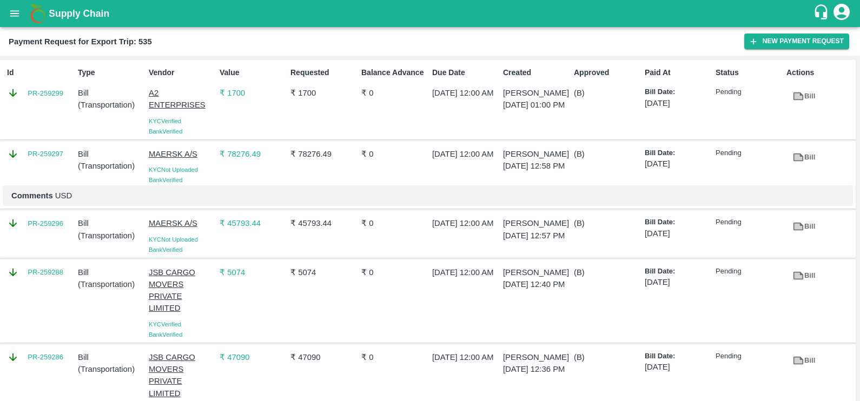
click at [43, 166] on div "PR-259297" at bounding box center [38, 165] width 71 height 42
copy link "PR-259297"
click at [39, 253] on div "PR-259296" at bounding box center [38, 234] width 71 height 42
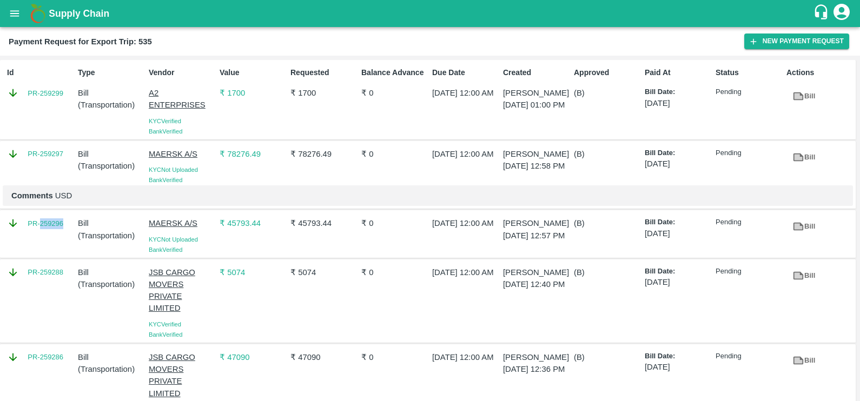
click at [39, 253] on div "PR-259296" at bounding box center [38, 234] width 71 height 42
copy link "PR-259296"
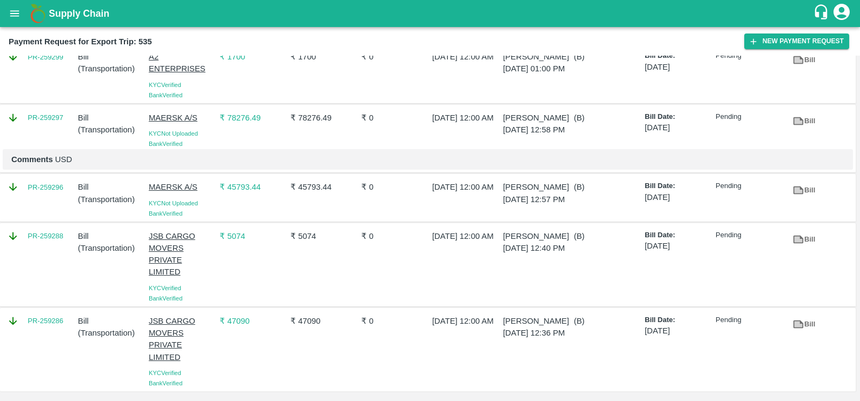
click at [38, 253] on div "PR-259288" at bounding box center [38, 265] width 71 height 78
copy link "PR-259288"
click at [41, 338] on div "PR-259286" at bounding box center [38, 350] width 71 height 78
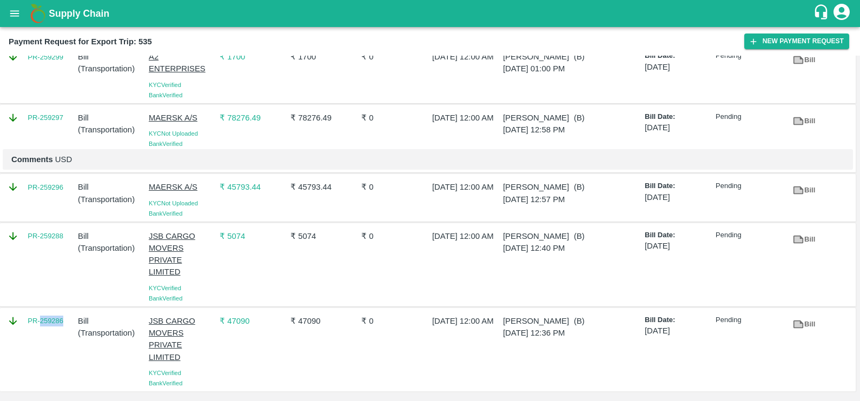
click at [41, 338] on div "PR-259286" at bounding box center [38, 350] width 71 height 78
copy link "PR-259286"
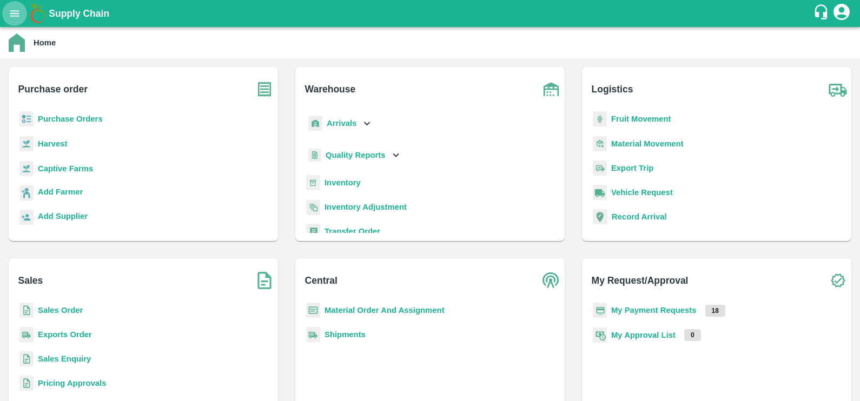
click at [16, 12] on icon "open drawer" at bounding box center [15, 14] width 12 height 12
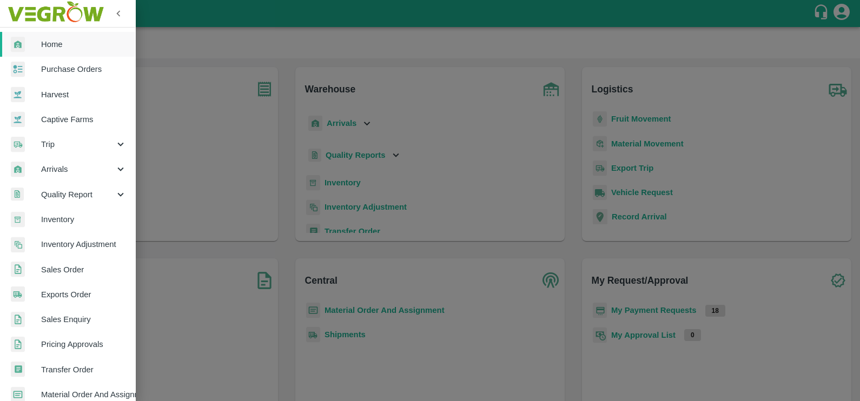
scroll to position [81, 0]
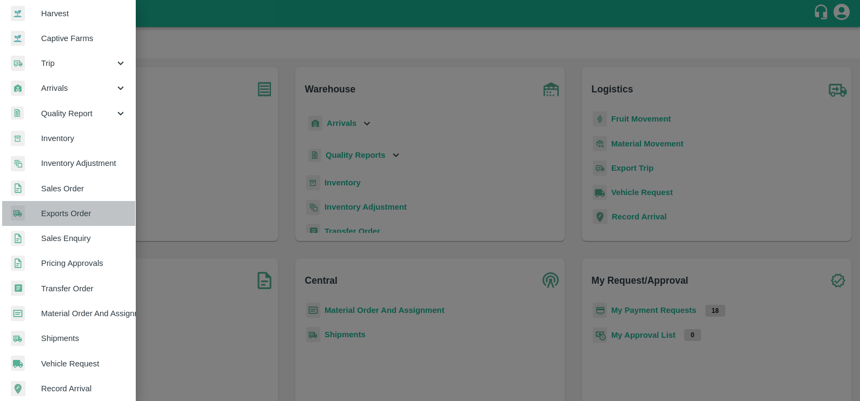
click at [70, 219] on span "Exports Order" at bounding box center [83, 214] width 85 height 12
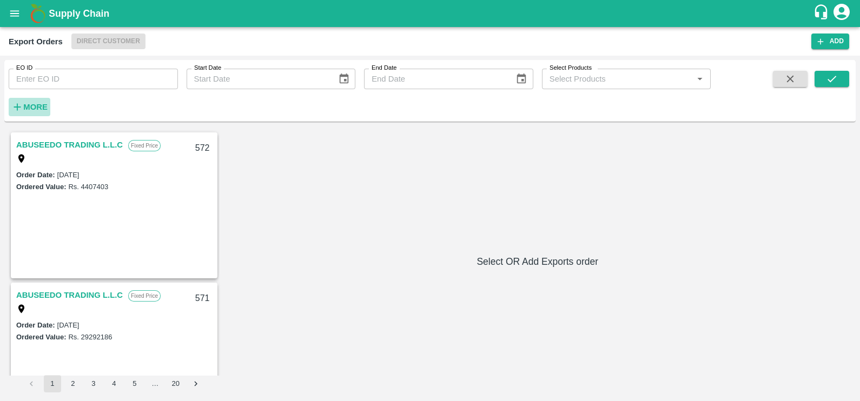
click at [18, 108] on icon "button" at bounding box center [17, 107] width 12 height 12
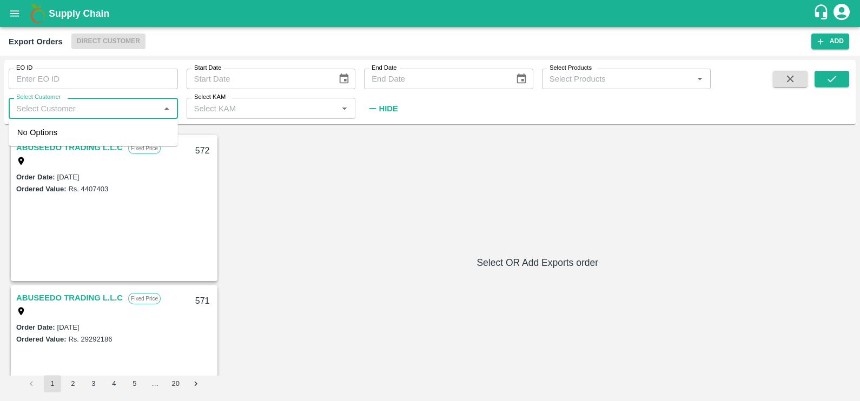
click at [65, 109] on input "Select Customer" at bounding box center [84, 108] width 145 height 14
type input "[PERSON_NAME] forwarder"
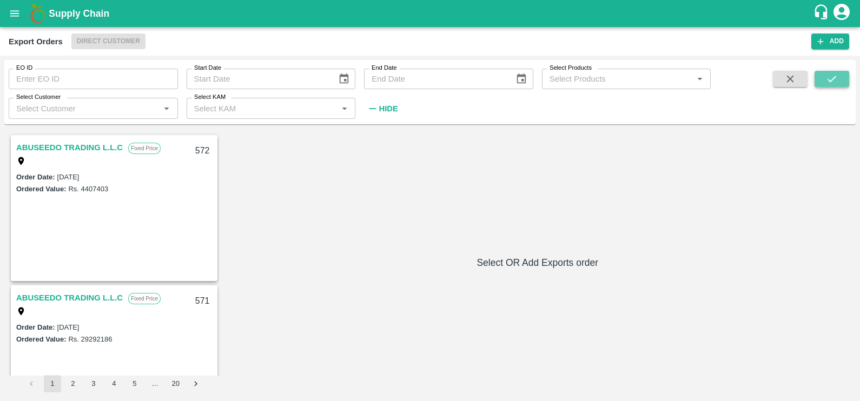
click at [817, 77] on button "submit" at bounding box center [832, 79] width 35 height 16
click at [76, 104] on input "Select Customer" at bounding box center [84, 108] width 145 height 14
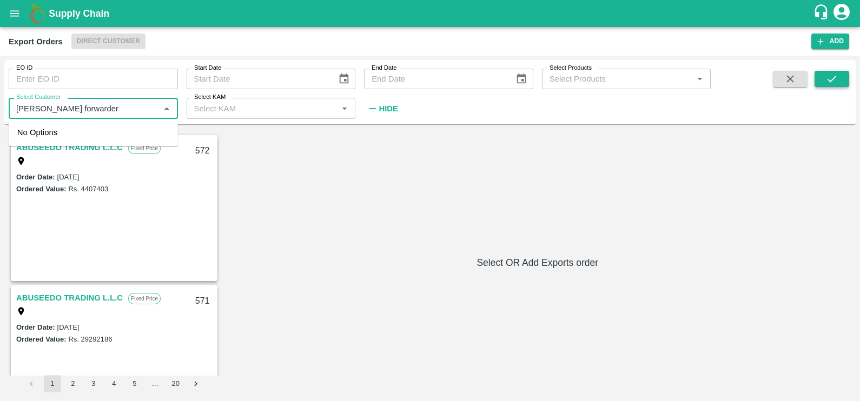
type input "[PERSON_NAME] forwarder"
click at [822, 86] on button "submit" at bounding box center [832, 79] width 35 height 16
click at [49, 110] on input "Select Customer" at bounding box center [84, 108] width 145 height 14
type input "[PERSON_NAME] forwar"
click at [10, 5] on button "open drawer" at bounding box center [14, 13] width 25 height 25
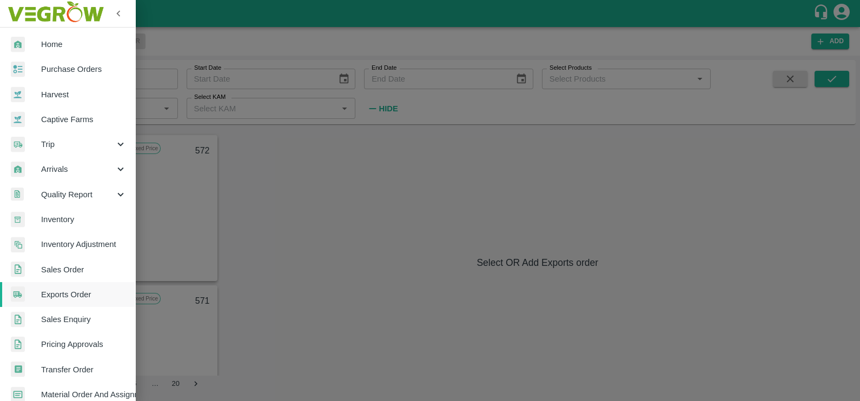
scroll to position [212, 0]
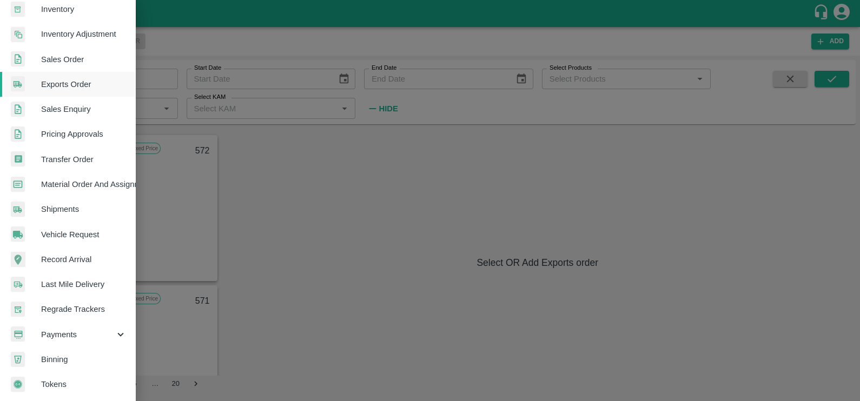
click at [68, 330] on span "Payments" at bounding box center [78, 335] width 74 height 12
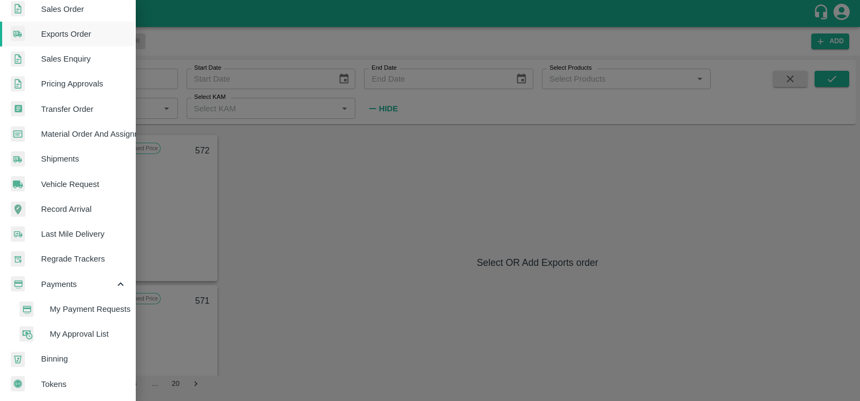
click at [68, 306] on span "My Payment Requests" at bounding box center [88, 309] width 77 height 12
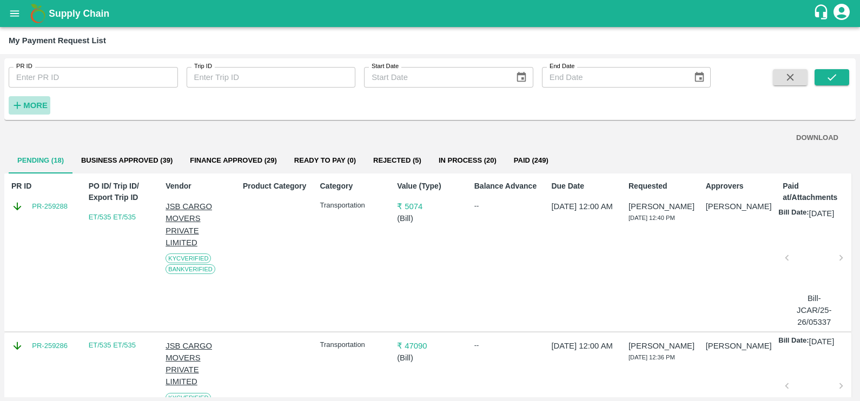
click at [10, 105] on button "More" at bounding box center [30, 105] width 42 height 18
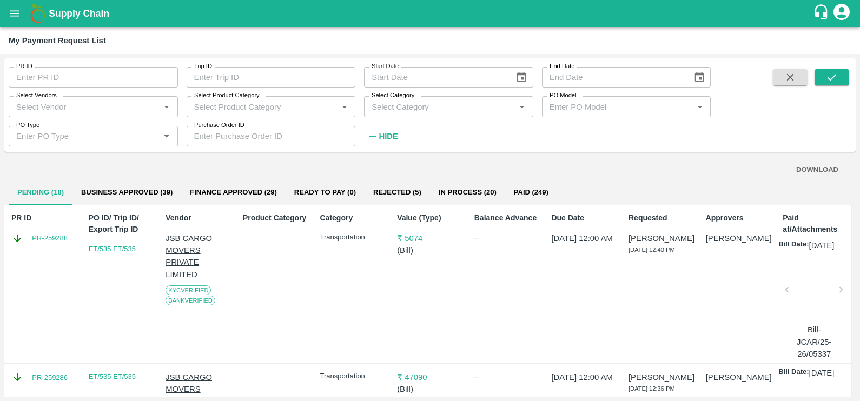
click at [80, 115] on div "Select Vendors   *" at bounding box center [93, 106] width 169 height 21
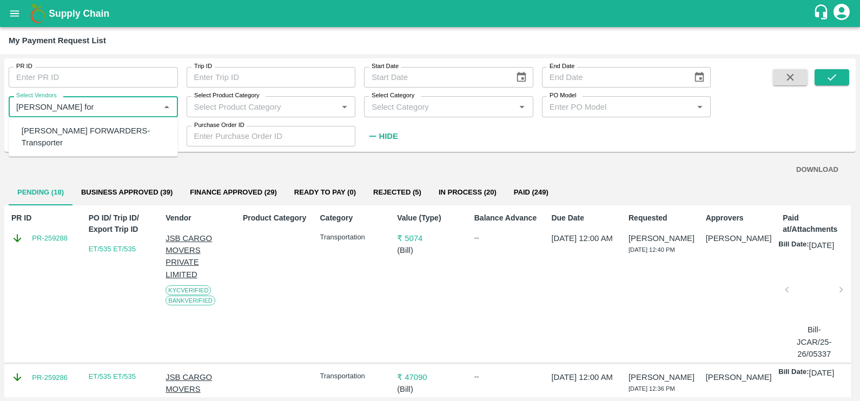
click at [89, 130] on div "SHUBHAM FORWARDERS-Transporter" at bounding box center [96, 137] width 148 height 24
type input "SHUBHAM FORWARDERS-Transporter"
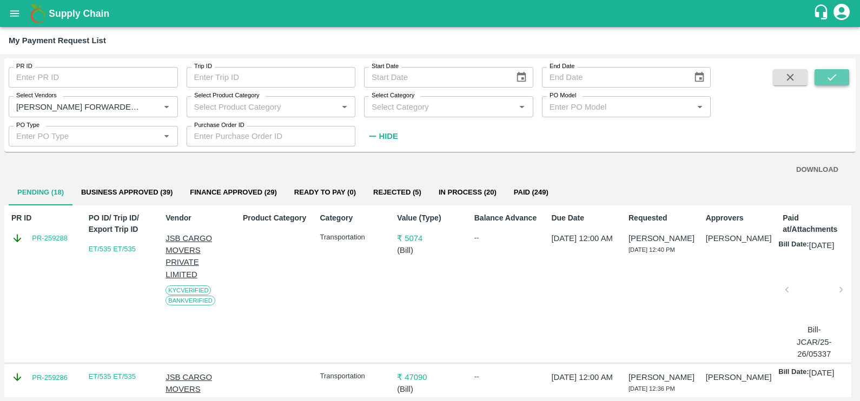
click at [828, 76] on icon "submit" at bounding box center [832, 77] width 12 height 12
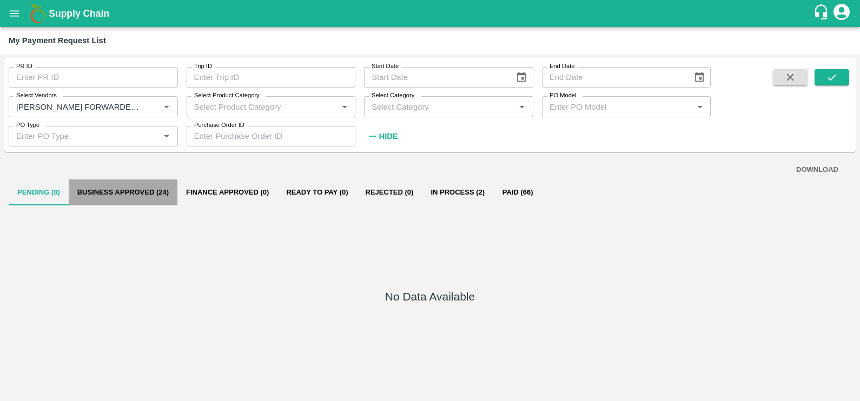
click at [136, 189] on button "Business Approved (24)" at bounding box center [123, 193] width 109 height 26
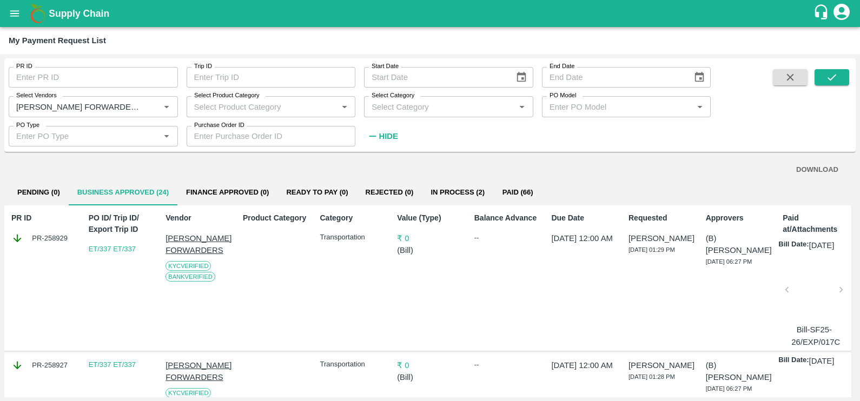
click at [420, 252] on p "( Bill )" at bounding box center [430, 251] width 66 height 12
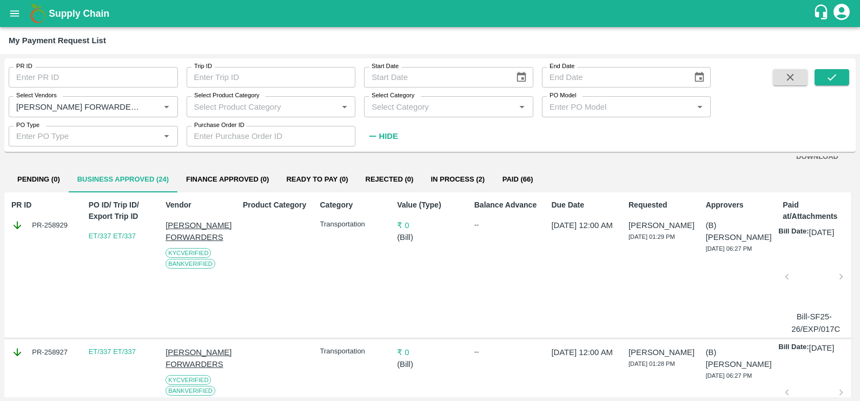
scroll to position [12, 0]
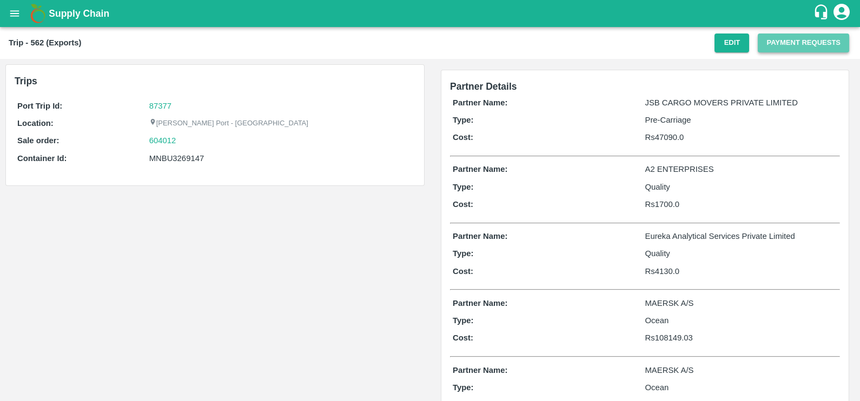
click at [771, 46] on button "Payment Requests" at bounding box center [803, 43] width 91 height 19
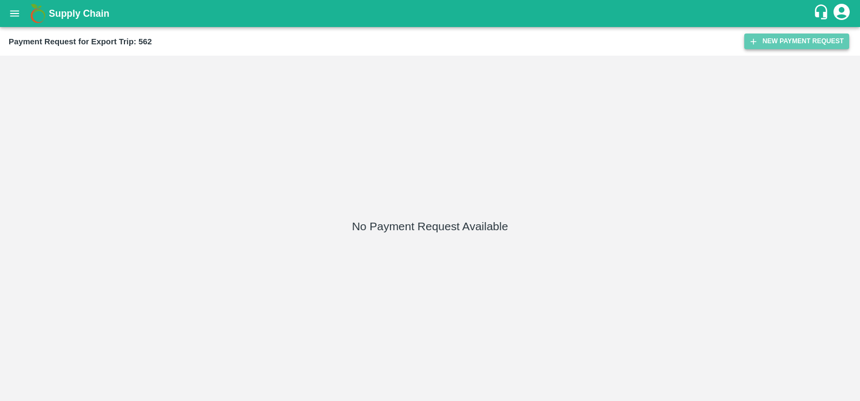
click at [776, 39] on button "New Payment Request" at bounding box center [796, 42] width 105 height 16
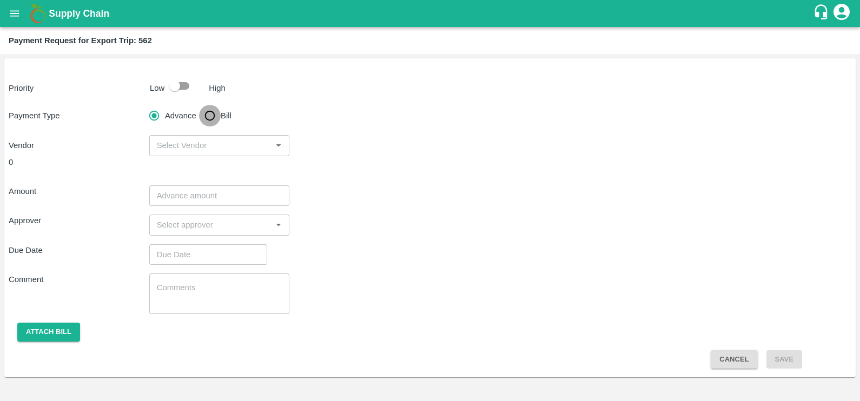
drag, startPoint x: 211, startPoint y: 116, endPoint x: 225, endPoint y: 125, distance: 16.8
click at [211, 116] on input "Bill" at bounding box center [210, 116] width 22 height 22
radio input "true"
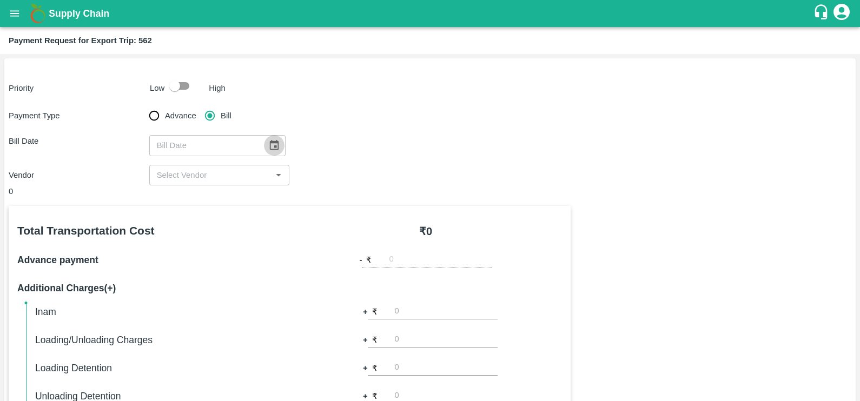
click at [268, 144] on icon "Choose date" at bounding box center [274, 146] width 12 height 12
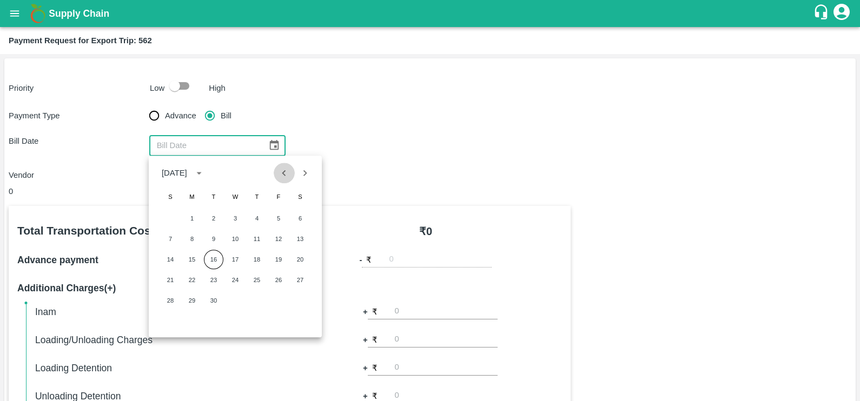
click at [286, 174] on icon "Previous month" at bounding box center [284, 173] width 12 height 12
click at [257, 301] on button "28" at bounding box center [256, 300] width 19 height 19
type input "[DATE]"
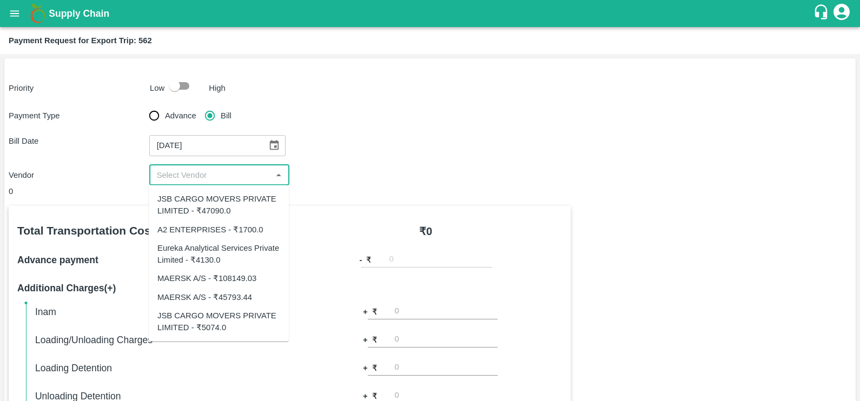
click at [229, 182] on input "input" at bounding box center [211, 175] width 116 height 14
click at [228, 243] on div "Eureka Analytical Services Private Limited - ₹4130.0" at bounding box center [218, 254] width 123 height 24
type input "Eureka Analytical Services Private Limited - ₹4130.0"
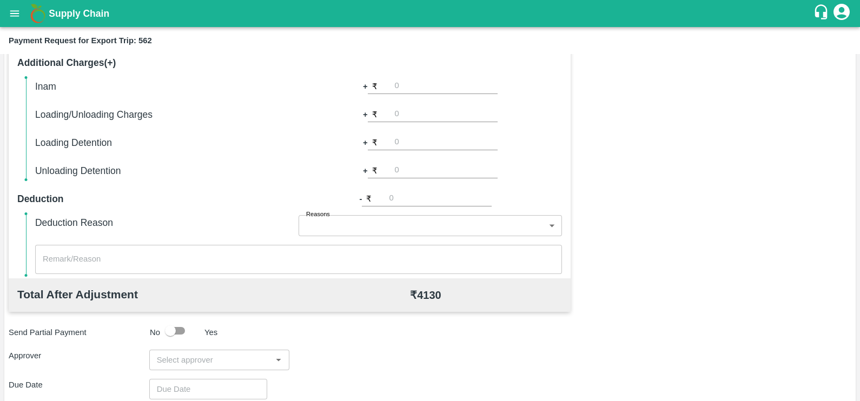
scroll to position [228, 0]
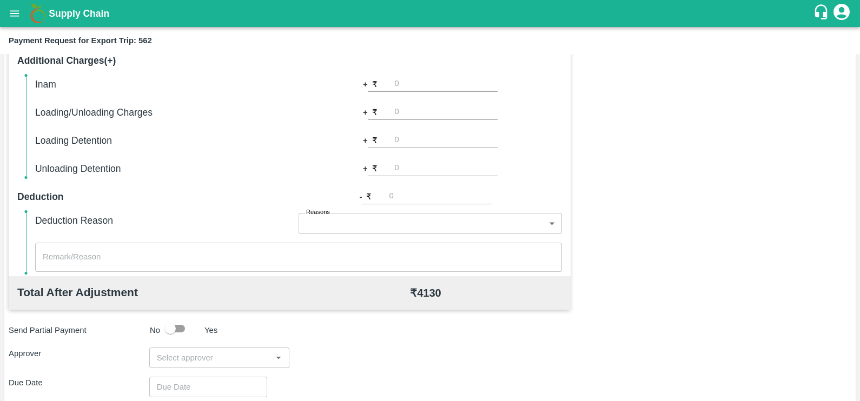
click at [223, 349] on div "​" at bounding box center [219, 358] width 141 height 21
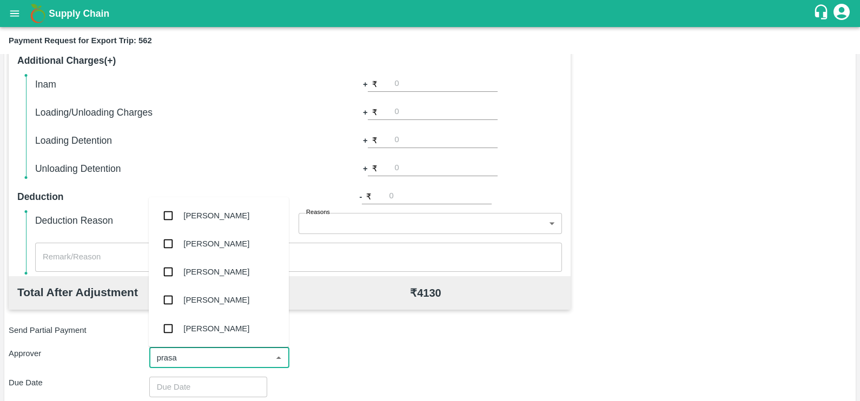
type input "prasad"
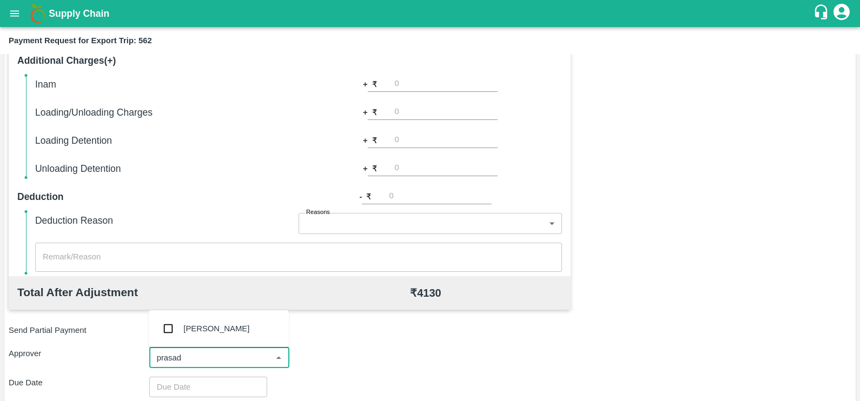
click at [209, 335] on div "[PERSON_NAME]" at bounding box center [219, 329] width 140 height 28
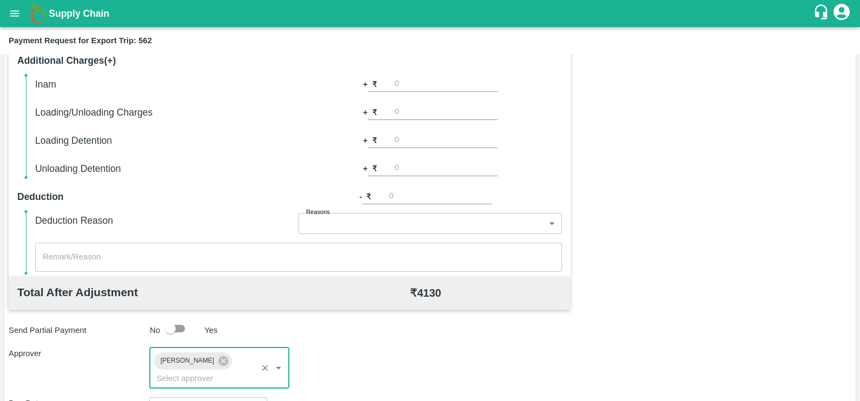
scroll to position [341, 0]
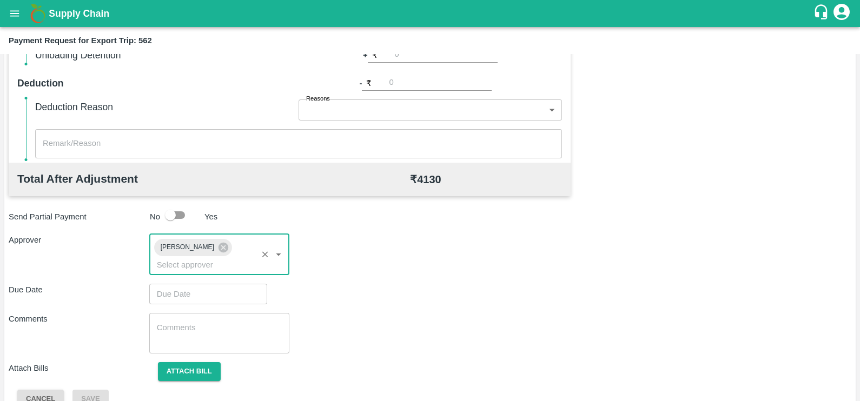
type input "DD/MM/YYYY hh:mm aa"
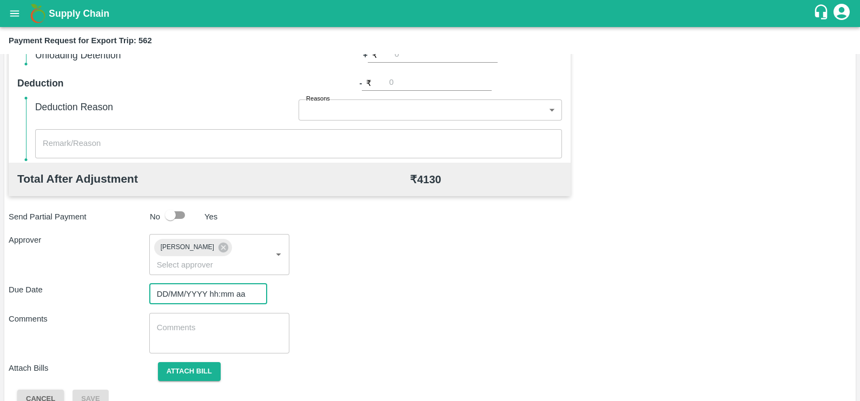
click at [195, 286] on input "DD/MM/YYYY hh:mm aa" at bounding box center [204, 294] width 110 height 21
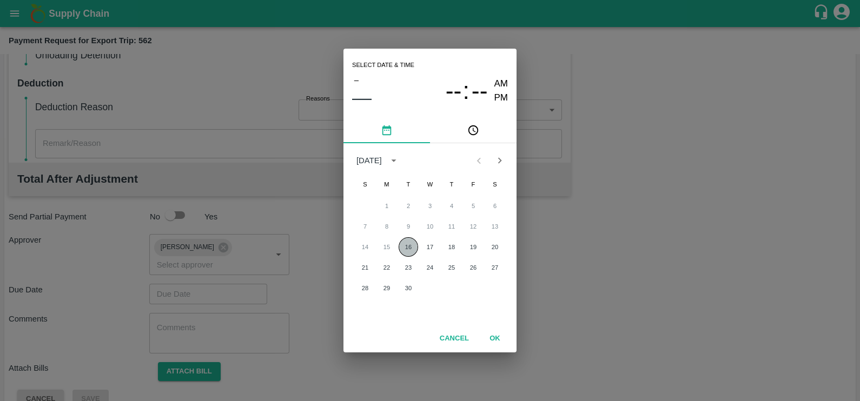
click at [412, 246] on button "16" at bounding box center [408, 246] width 19 height 19
type input "[DATE] 12:00 AM"
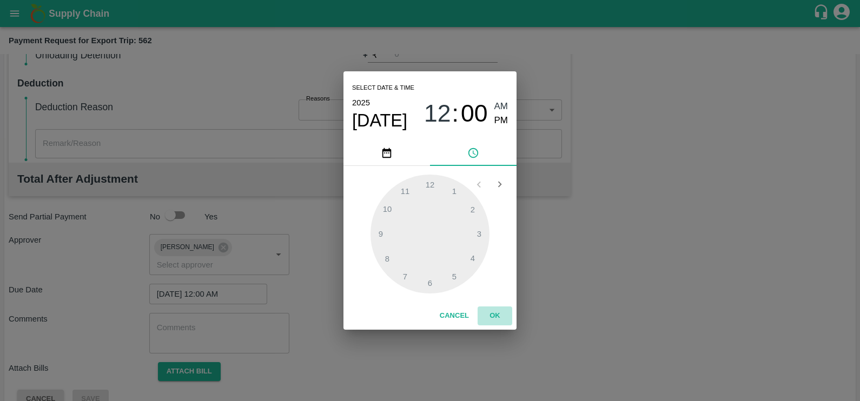
click at [498, 311] on button "OK" at bounding box center [495, 316] width 35 height 19
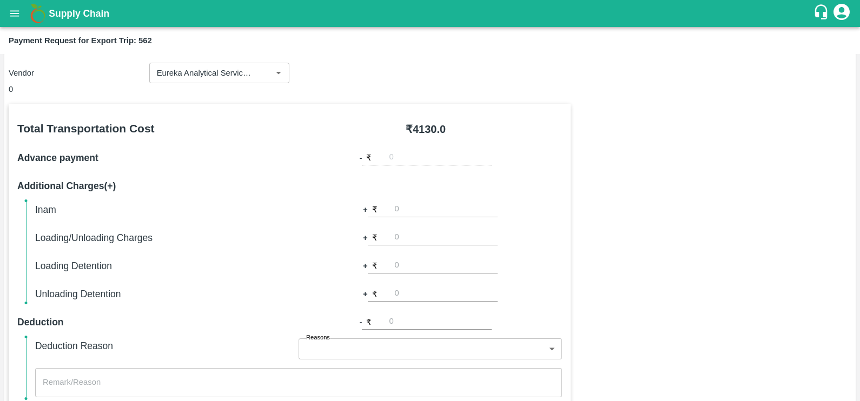
scroll to position [347, 0]
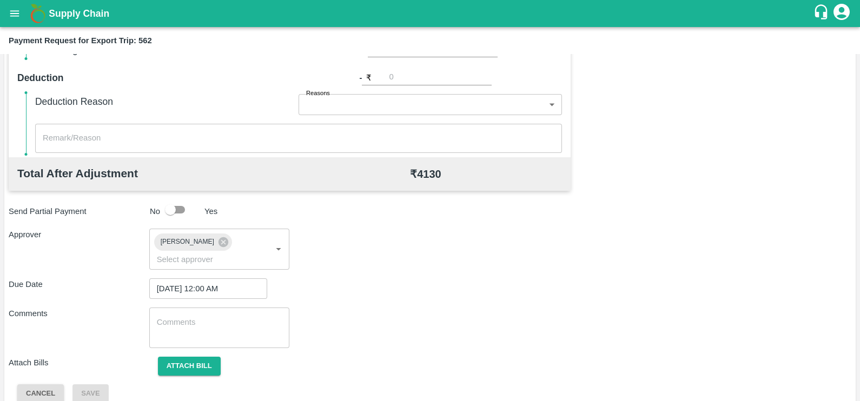
click at [197, 341] on div "Total Transportation Cost ₹ 4130.0 Advance payment - ₹ Additional Charges(+) In…" at bounding box center [430, 131] width 843 height 544
click at [189, 357] on button "Attach bill" at bounding box center [189, 366] width 63 height 19
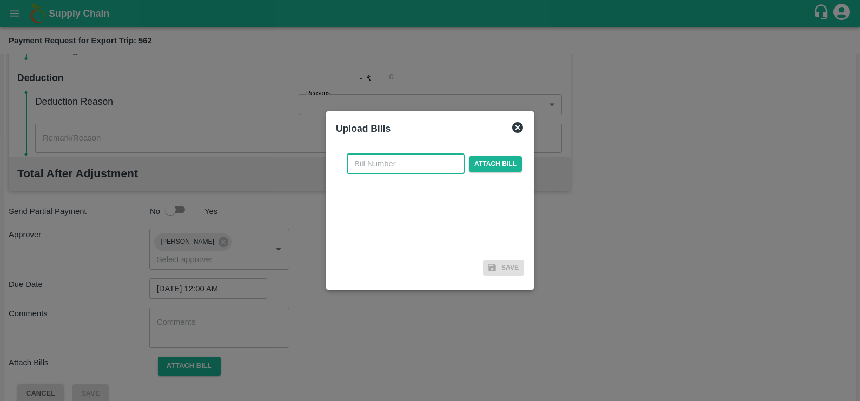
click at [372, 169] on input "text" at bounding box center [406, 164] width 118 height 21
paste input "EKA6/2526/2207"
type input "EKA6/2526/2207"
click at [473, 168] on span "Attach bill" at bounding box center [495, 164] width 53 height 16
click at [0, 0] on input "Attach bill" at bounding box center [0, 0] width 0 height 0
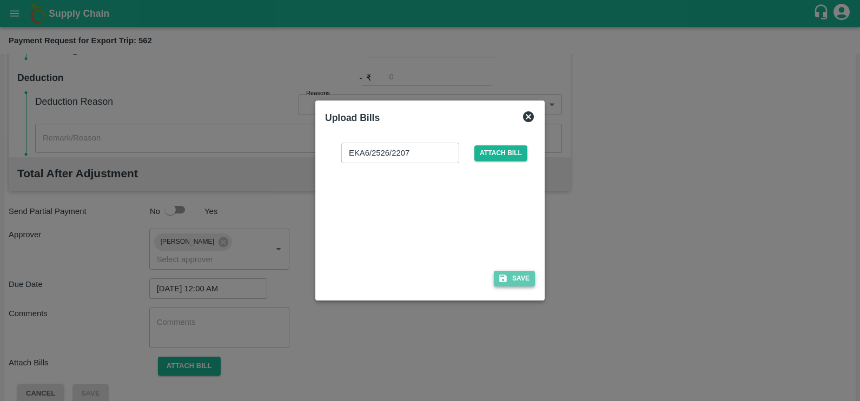
click at [502, 278] on icon "button" at bounding box center [503, 279] width 8 height 8
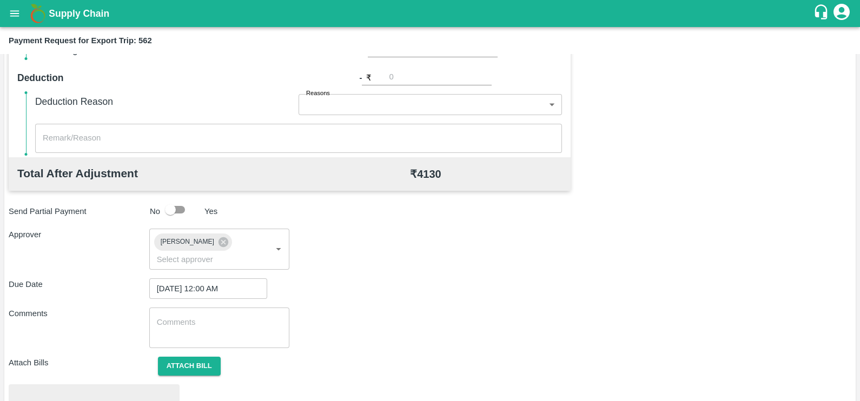
scroll to position [404, 0]
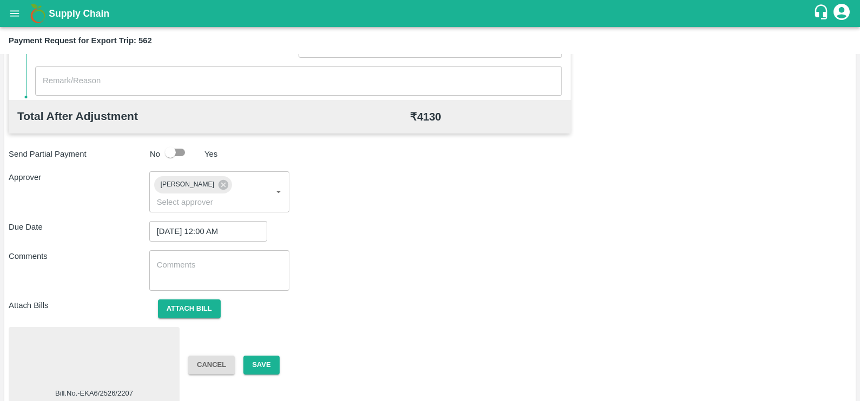
click at [116, 345] on div at bounding box center [94, 360] width 162 height 57
click at [267, 356] on button "Save" at bounding box center [261, 365] width 36 height 19
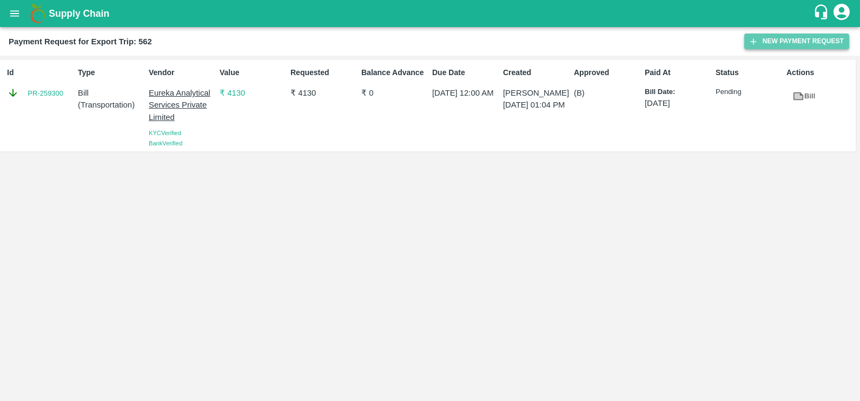
click at [767, 35] on button "New Payment Request" at bounding box center [796, 42] width 105 height 16
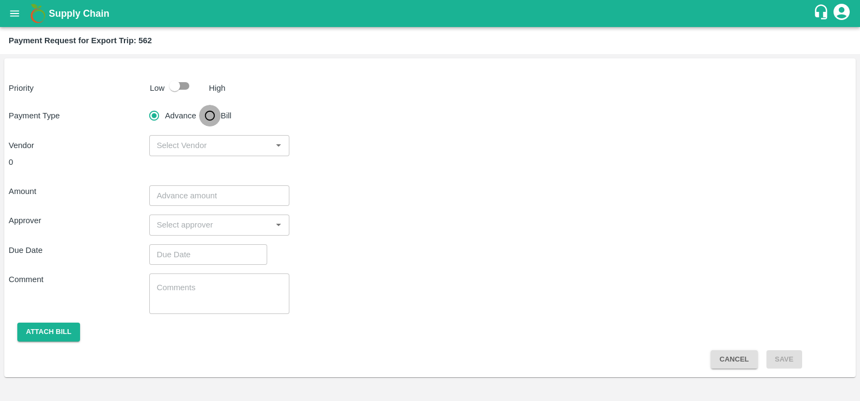
click at [214, 114] on input "Bill" at bounding box center [210, 116] width 22 height 22
radio input "true"
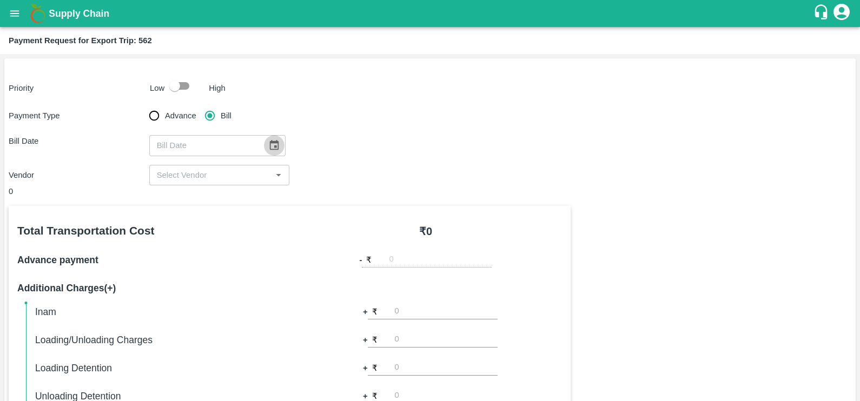
click at [271, 146] on icon "Choose date" at bounding box center [273, 145] width 9 height 10
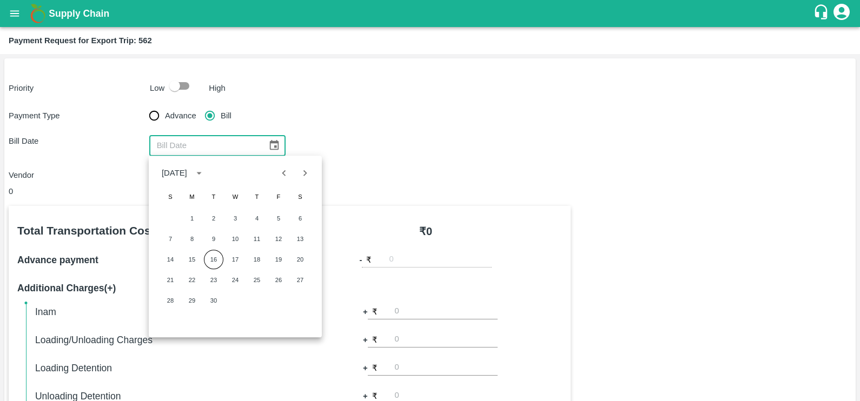
click at [285, 173] on icon "Previous month" at bounding box center [284, 173] width 12 height 12
click at [292, 300] on button "30" at bounding box center [300, 300] width 19 height 19
type input "[DATE]"
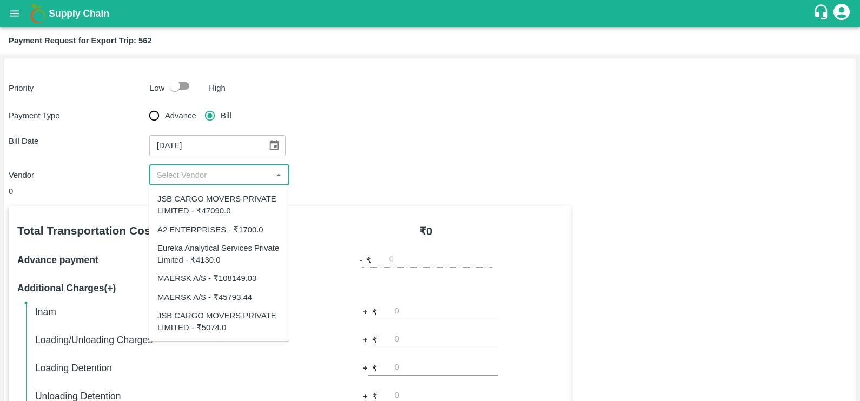
click at [228, 172] on input "input" at bounding box center [211, 175] width 116 height 14
click at [217, 181] on input "input" at bounding box center [211, 175] width 116 height 14
click at [223, 326] on div "JSB CARGO MOVERS PRIVATE LIMITED - ₹5074.0" at bounding box center [218, 321] width 123 height 24
type input "JSB CARGO MOVERS PRIVATE LIMITED - ₹5074.0"
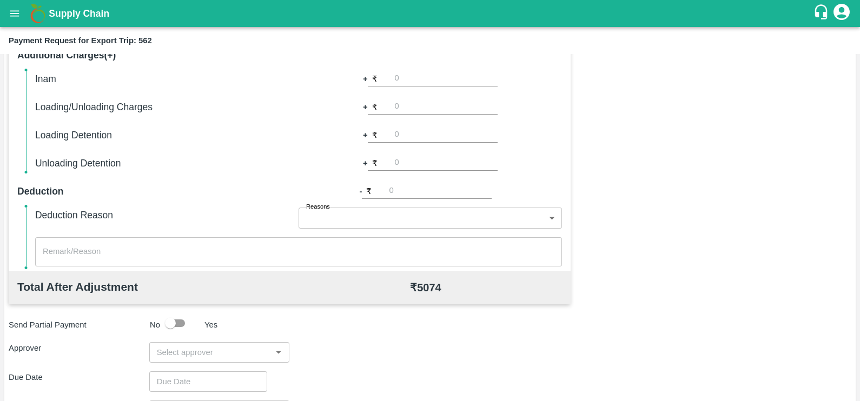
scroll to position [341, 0]
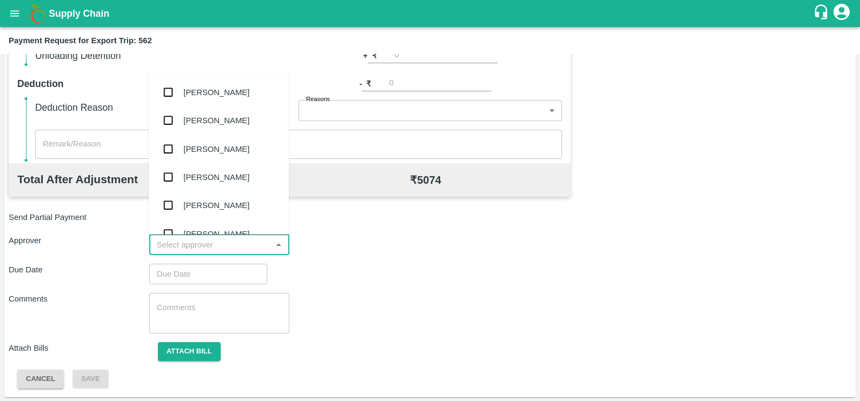
click at [192, 252] on input "input" at bounding box center [211, 245] width 116 height 14
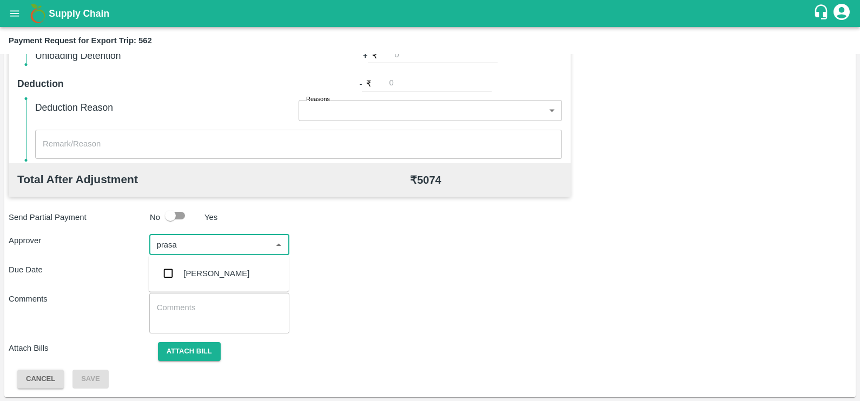
type input "prasad"
click at [193, 266] on div "[PERSON_NAME]" at bounding box center [219, 274] width 140 height 28
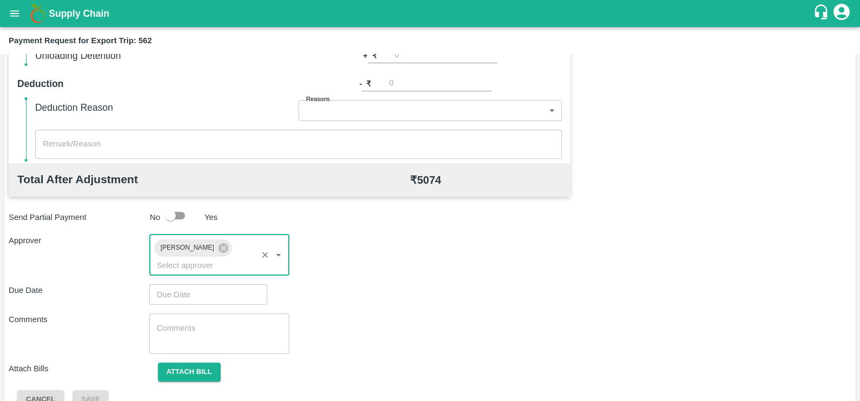
type input "DD/MM/YYYY hh:mm aa"
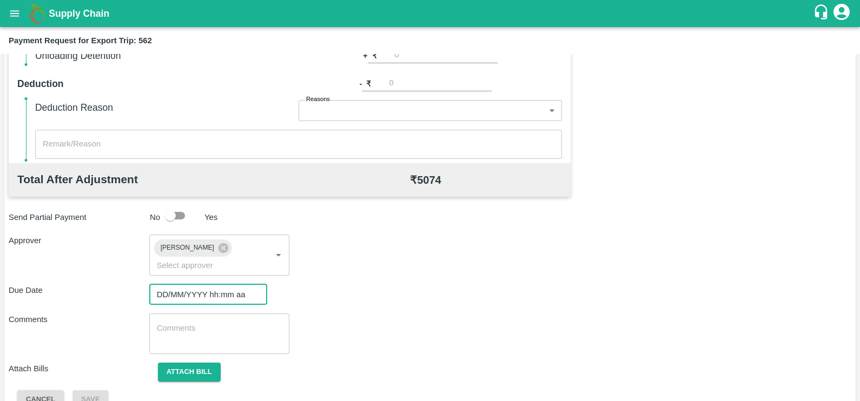
click at [197, 285] on input "DD/MM/YYYY hh:mm aa" at bounding box center [204, 295] width 110 height 21
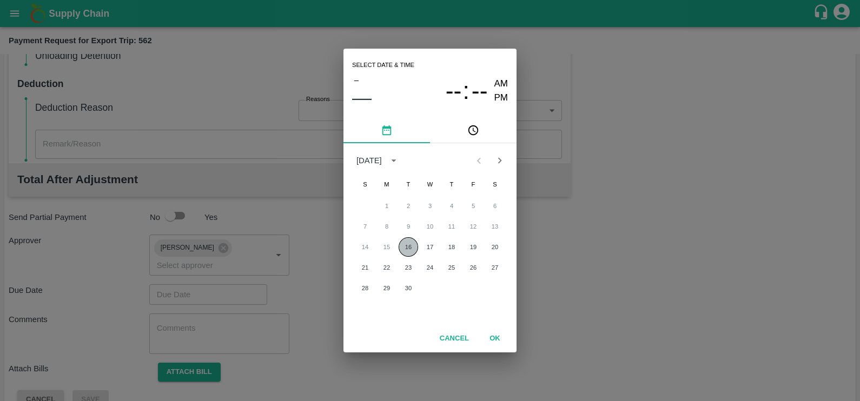
click at [399, 246] on button "16" at bounding box center [408, 246] width 19 height 19
type input "[DATE] 12:00 AM"
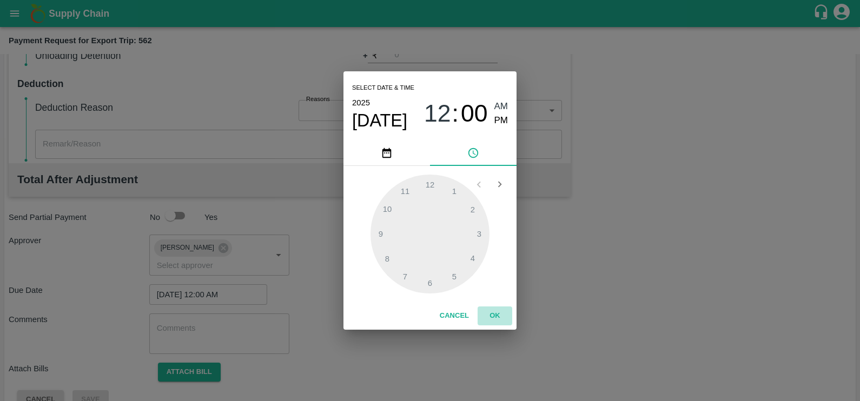
click at [507, 315] on button "OK" at bounding box center [495, 316] width 35 height 19
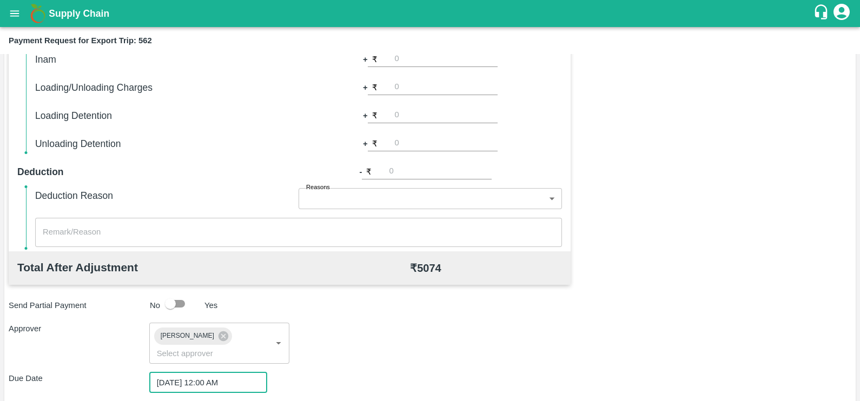
scroll to position [347, 0]
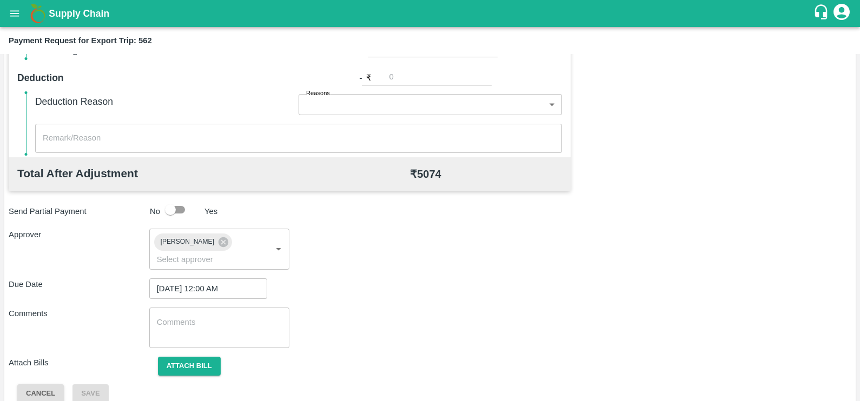
click at [196, 362] on div "Total Transportation Cost ₹ 5074.0 Advance payment - ₹ Additional Charges(+) In…" at bounding box center [430, 131] width 843 height 544
click at [180, 357] on button "Attach bill" at bounding box center [189, 366] width 63 height 19
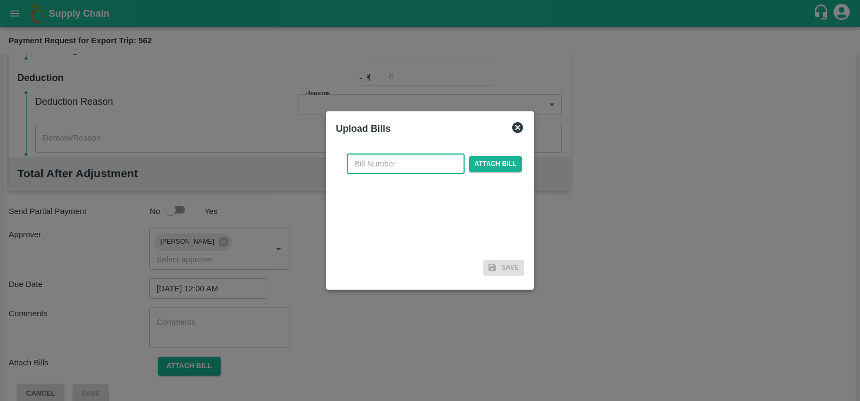
click at [407, 170] on input "text" at bounding box center [406, 164] width 118 height 21
paste input "JCAR/25-26/05456"
type input "JCAR/25-26/05456"
click at [469, 167] on span "Attach bill" at bounding box center [495, 164] width 53 height 16
click at [0, 0] on input "Attach bill" at bounding box center [0, 0] width 0 height 0
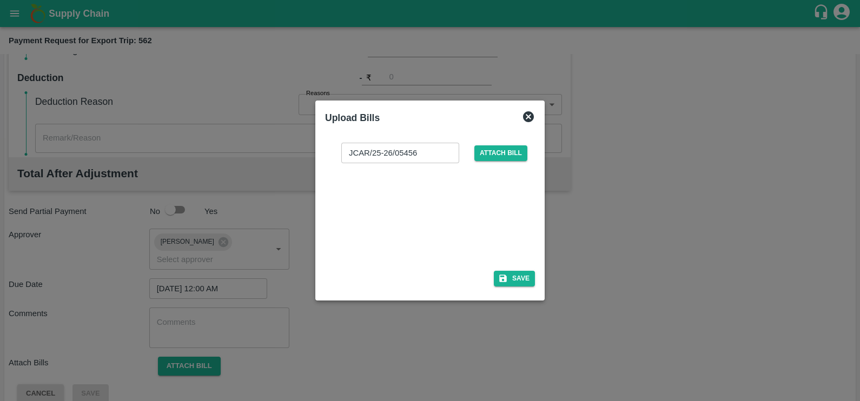
click at [415, 197] on div at bounding box center [428, 213] width 162 height 57
click at [511, 279] on button "Save" at bounding box center [514, 279] width 41 height 16
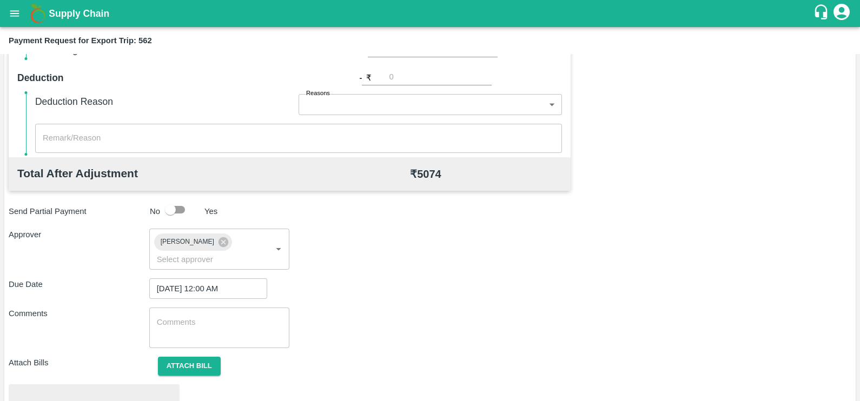
scroll to position [404, 0]
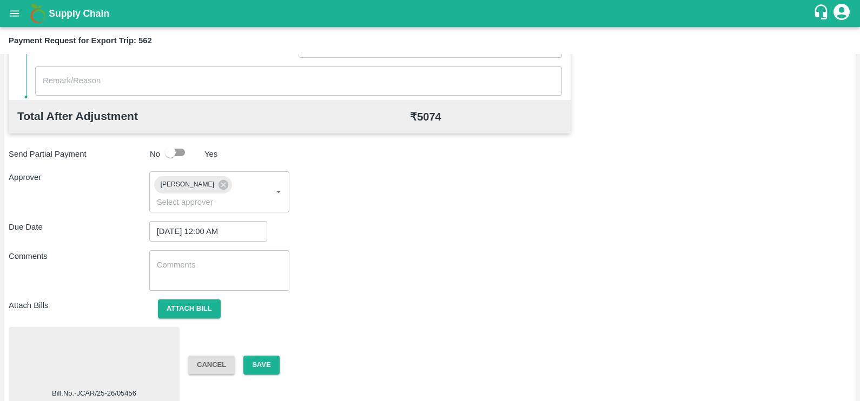
click at [271, 339] on div "Bill.No.-JCAR/25-26/05456 Cancel Save" at bounding box center [430, 365] width 843 height 76
click at [272, 356] on button "Save" at bounding box center [261, 365] width 36 height 19
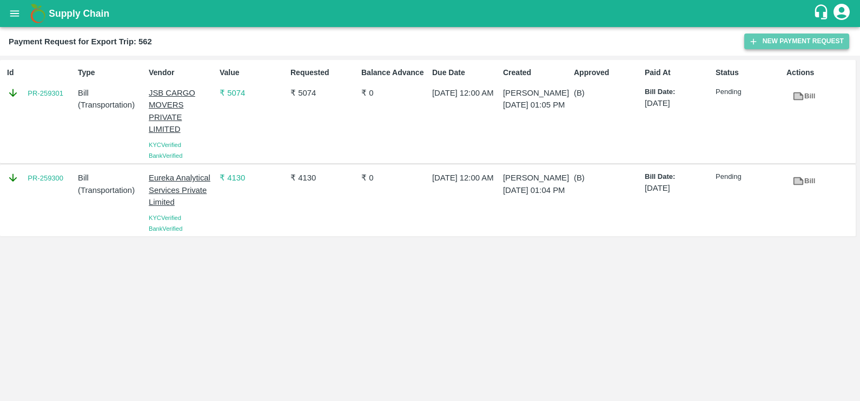
click at [767, 45] on button "New Payment Request" at bounding box center [796, 42] width 105 height 16
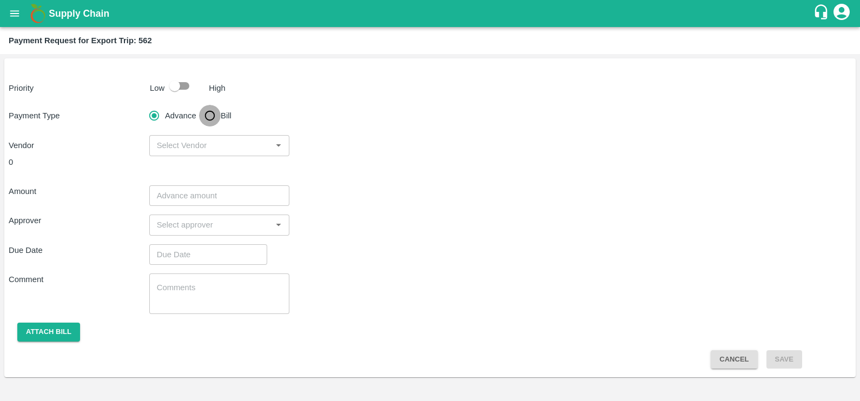
click at [208, 110] on input "Bill" at bounding box center [210, 116] width 22 height 22
radio input "true"
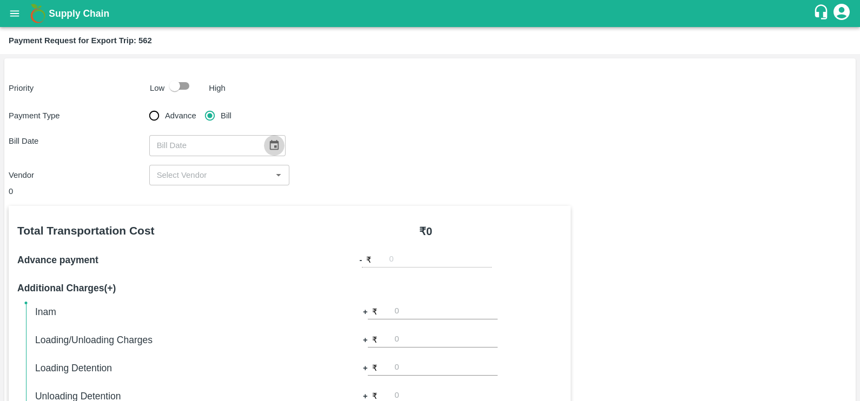
click at [270, 141] on icon "Choose date" at bounding box center [273, 145] width 9 height 10
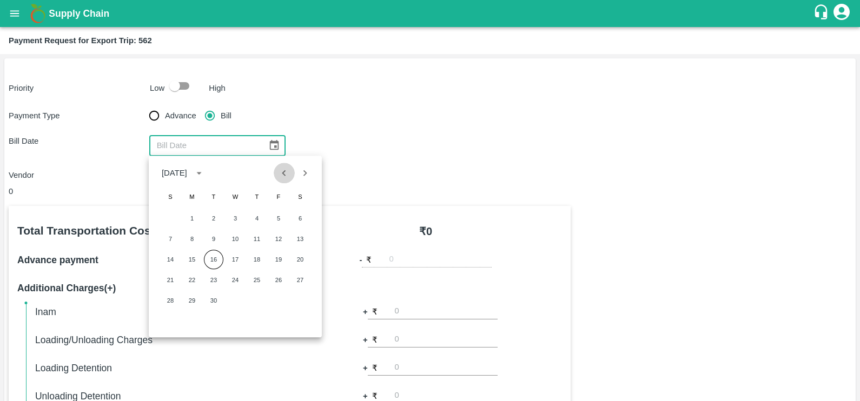
click at [285, 168] on icon "Previous month" at bounding box center [284, 173] width 12 height 12
click at [303, 305] on button "30" at bounding box center [300, 300] width 19 height 19
type input "[DATE]"
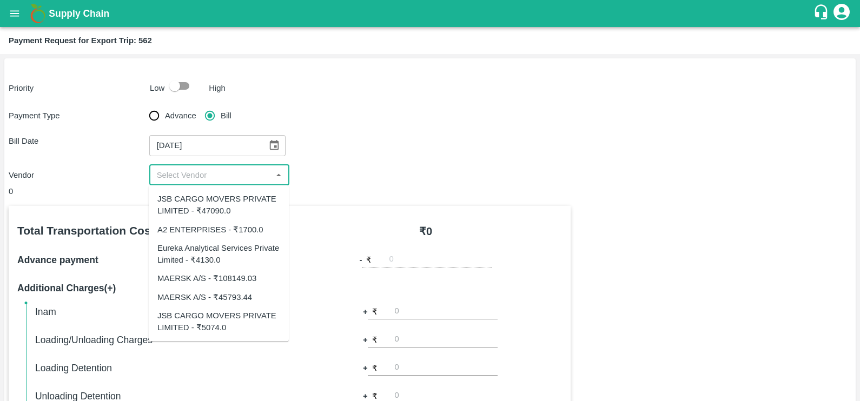
click at [226, 175] on input "input" at bounding box center [211, 175] width 116 height 14
click at [223, 210] on div "JSB CARGO MOVERS PRIVATE LIMITED - ₹47090.0" at bounding box center [218, 205] width 123 height 24
type input "JSB CARGO MOVERS PRIVATE LIMITED - ₹47090.0"
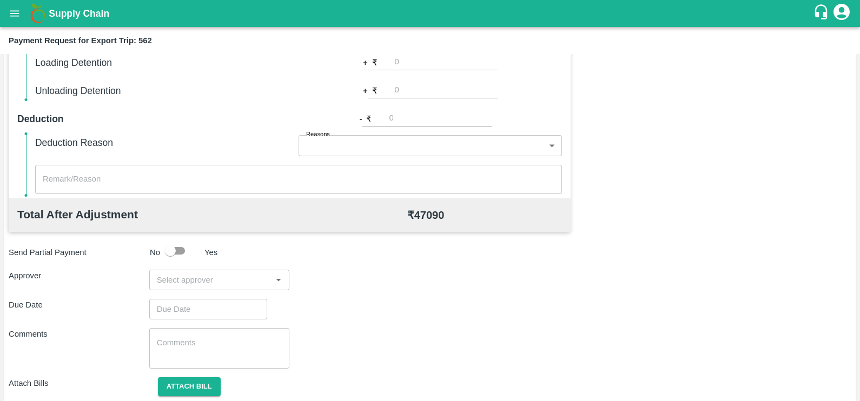
scroll to position [341, 0]
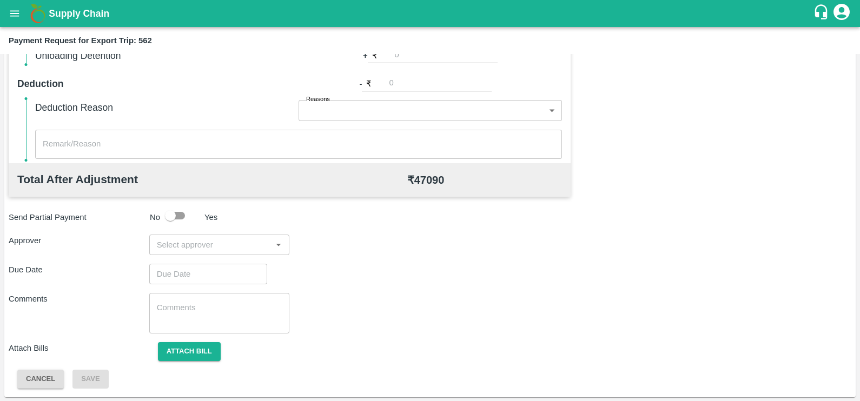
click at [233, 243] on input "input" at bounding box center [211, 245] width 116 height 14
type input "prasad"
click at [235, 262] on div "[PERSON_NAME]" at bounding box center [219, 274] width 140 height 28
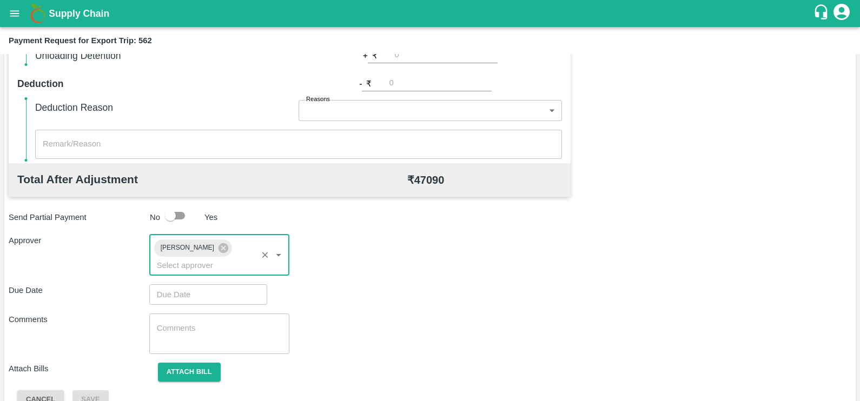
type input "DD/MM/YYYY hh:mm aa"
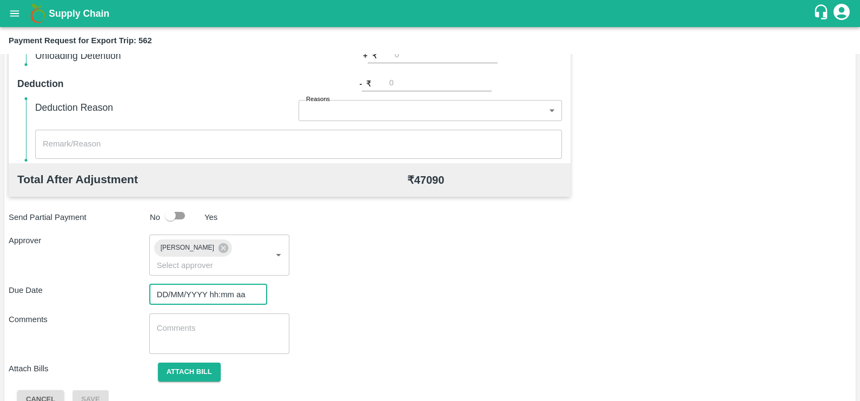
click at [235, 285] on input "DD/MM/YYYY hh:mm aa" at bounding box center [204, 295] width 110 height 21
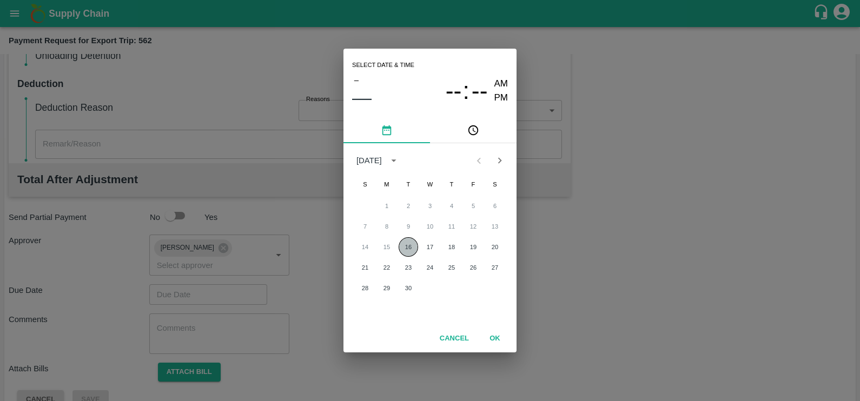
click at [403, 251] on button "16" at bounding box center [408, 246] width 19 height 19
type input "[DATE] 12:00 AM"
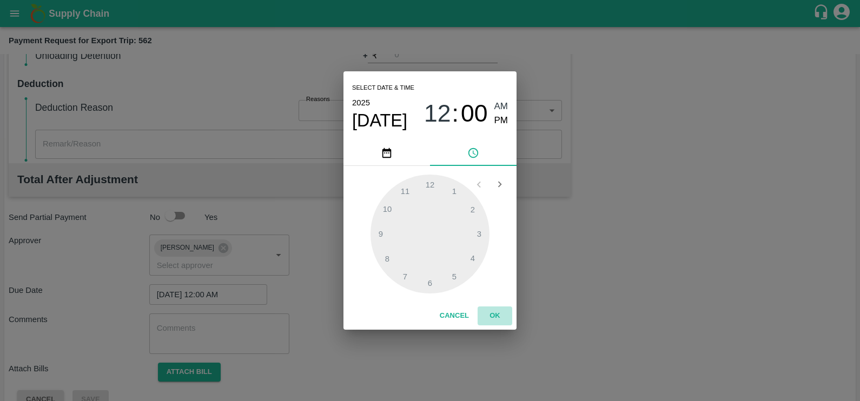
click at [496, 318] on button "OK" at bounding box center [495, 316] width 35 height 19
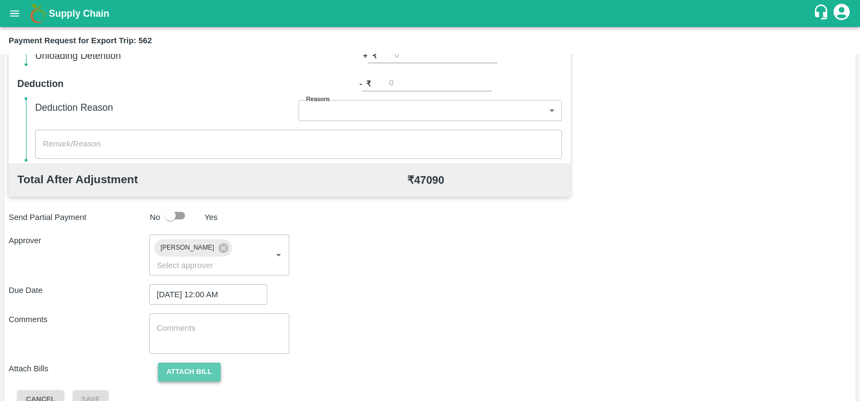
click at [180, 367] on button "Attach bill" at bounding box center [189, 372] width 63 height 19
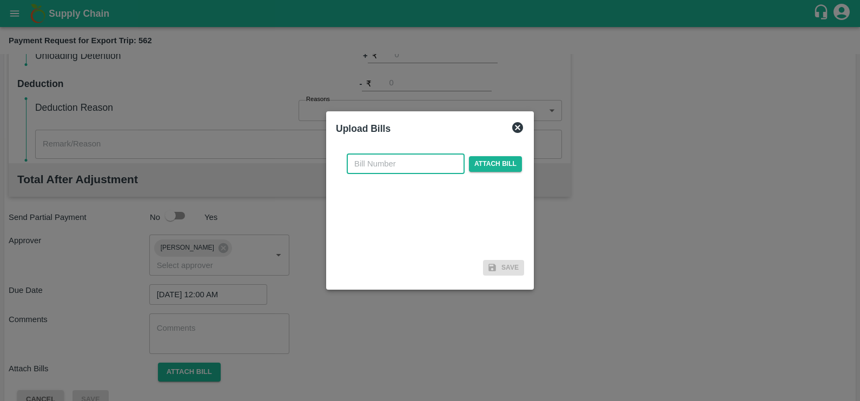
click at [407, 156] on input "text" at bounding box center [406, 164] width 118 height 21
paste input "JCAR/25-26/05457"
type input "JCAR/25-26/05457"
click at [474, 170] on span "Attach bill" at bounding box center [495, 164] width 53 height 16
click at [0, 0] on input "Attach bill" at bounding box center [0, 0] width 0 height 0
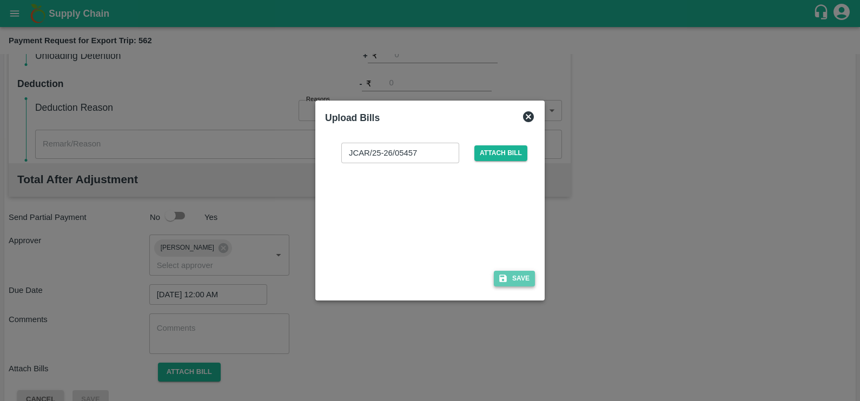
click at [504, 277] on icon "button" at bounding box center [503, 279] width 10 height 10
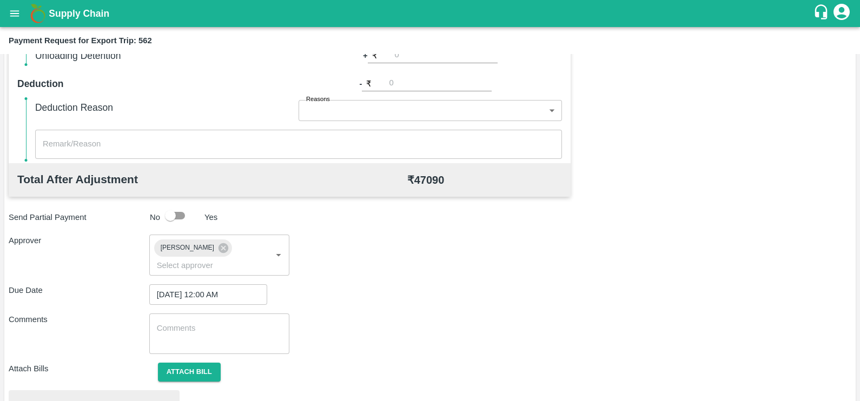
scroll to position [404, 0]
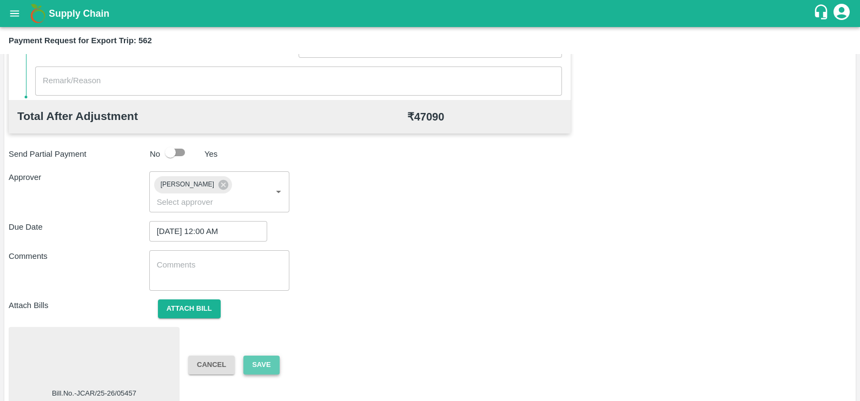
click at [259, 356] on button "Save" at bounding box center [261, 365] width 36 height 19
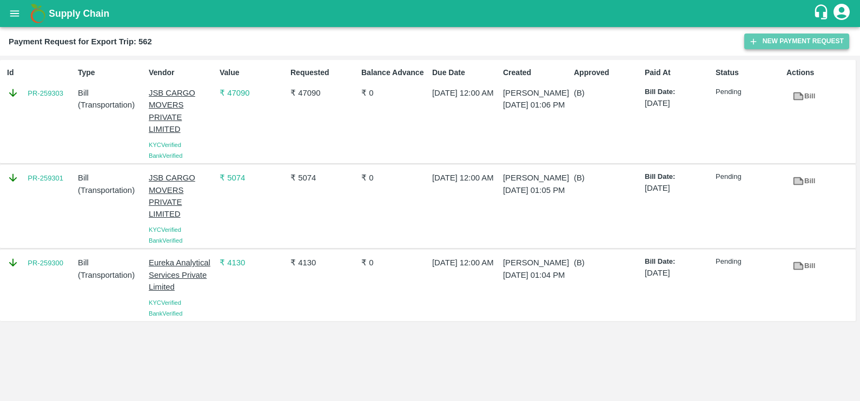
click at [796, 37] on button "New Payment Request" at bounding box center [796, 42] width 105 height 16
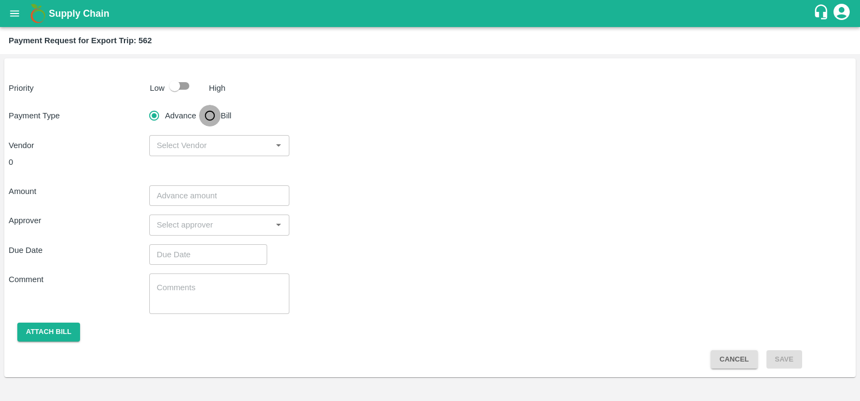
click at [206, 122] on input "Bill" at bounding box center [210, 116] width 22 height 22
radio input "true"
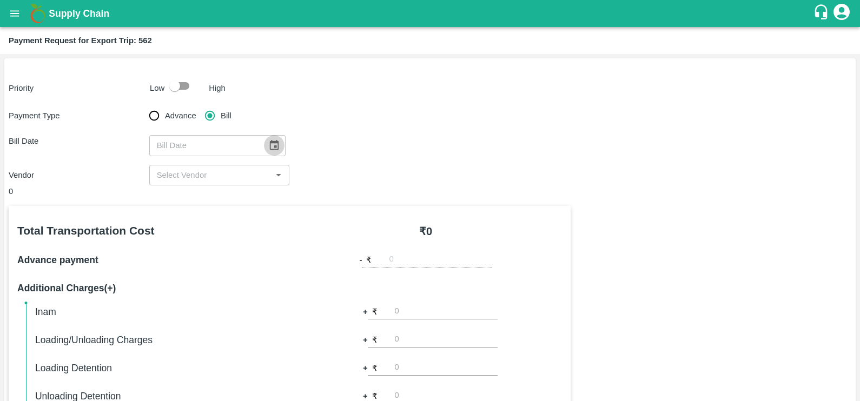
click at [269, 150] on icon "Choose date" at bounding box center [273, 145] width 9 height 10
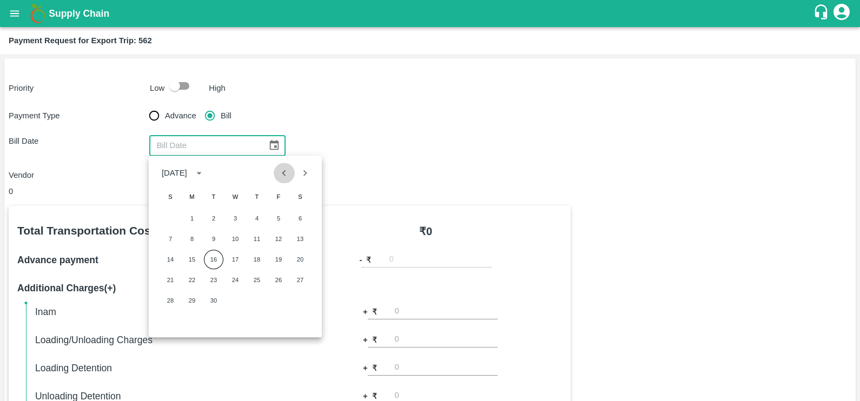
click at [283, 174] on icon "Previous month" at bounding box center [284, 173] width 4 height 6
click at [280, 299] on button "29" at bounding box center [278, 300] width 19 height 19
type input "[DATE]"
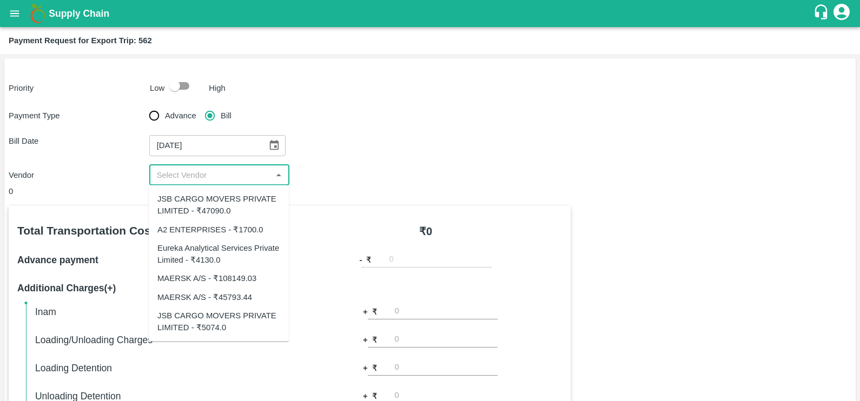
click at [226, 176] on input "input" at bounding box center [211, 175] width 116 height 14
click at [226, 291] on div "MAERSK A/S - ₹45793.44" at bounding box center [204, 297] width 95 height 12
type input "MAERSK A/S - ₹45793.44"
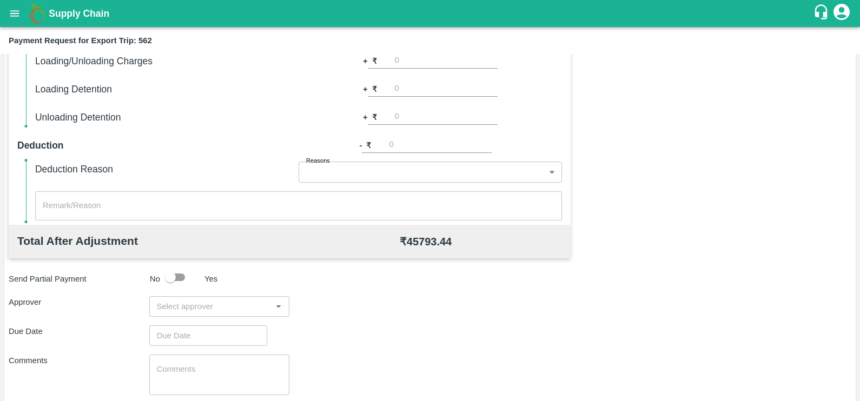
scroll to position [341, 0]
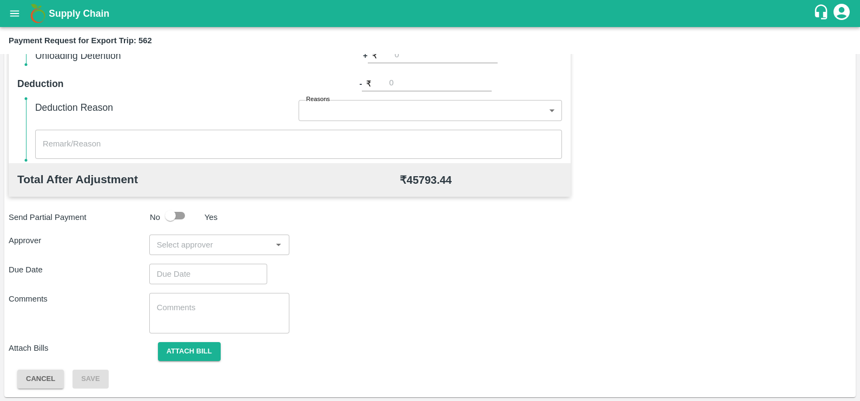
click at [213, 248] on input "input" at bounding box center [211, 245] width 116 height 14
type input "prasad"
click at [217, 265] on div "[PERSON_NAME]" at bounding box center [219, 274] width 140 height 28
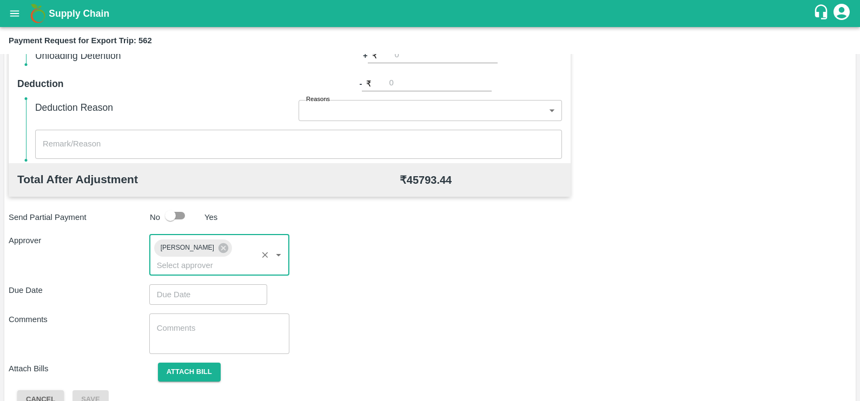
type input "DD/MM/YYYY hh:mm aa"
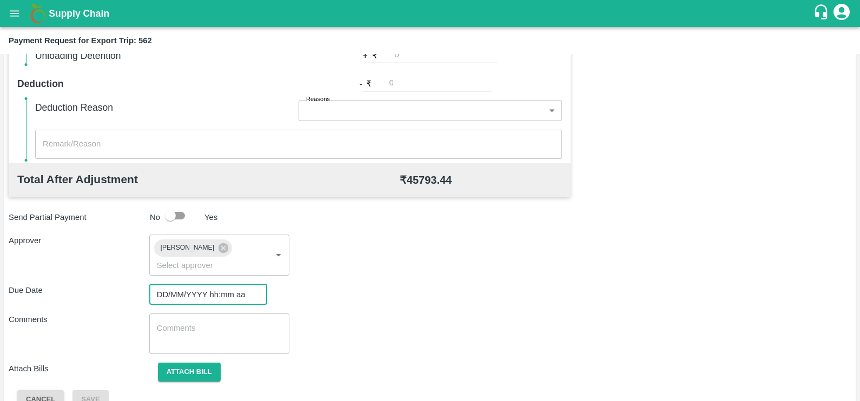
click at [217, 285] on input "DD/MM/YYYY hh:mm aa" at bounding box center [204, 295] width 110 height 21
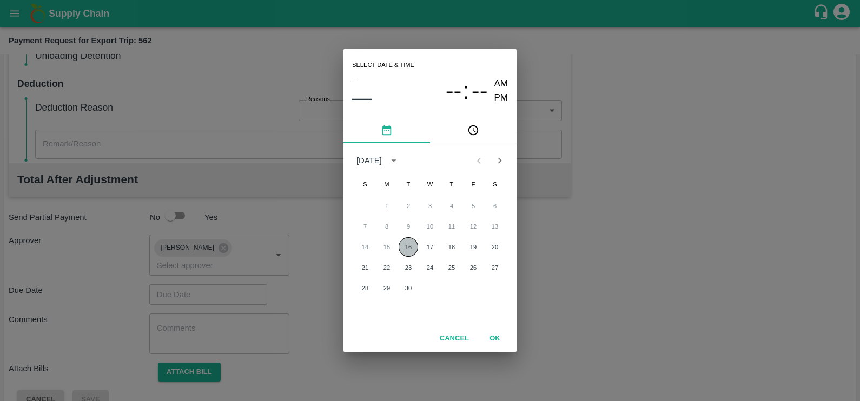
click at [415, 243] on button "16" at bounding box center [408, 246] width 19 height 19
type input "[DATE] 12:00 AM"
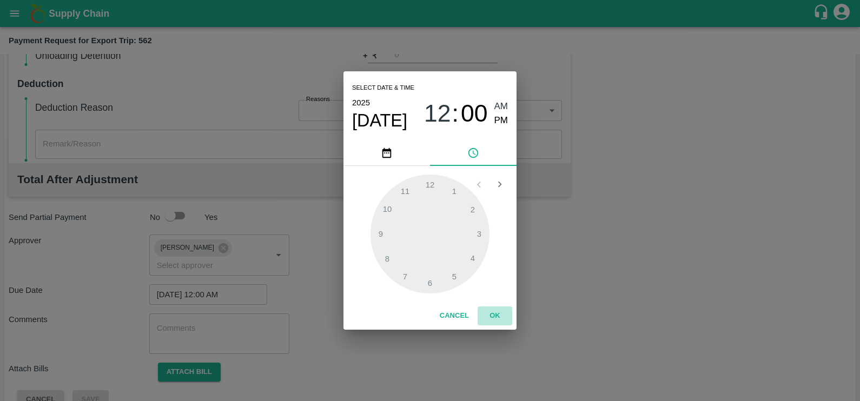
click at [496, 316] on button "OK" at bounding box center [495, 316] width 35 height 19
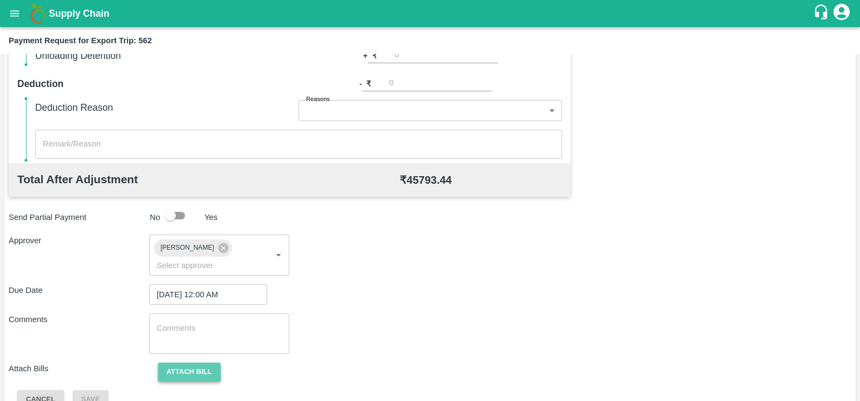
click at [177, 363] on button "Attach bill" at bounding box center [189, 372] width 63 height 19
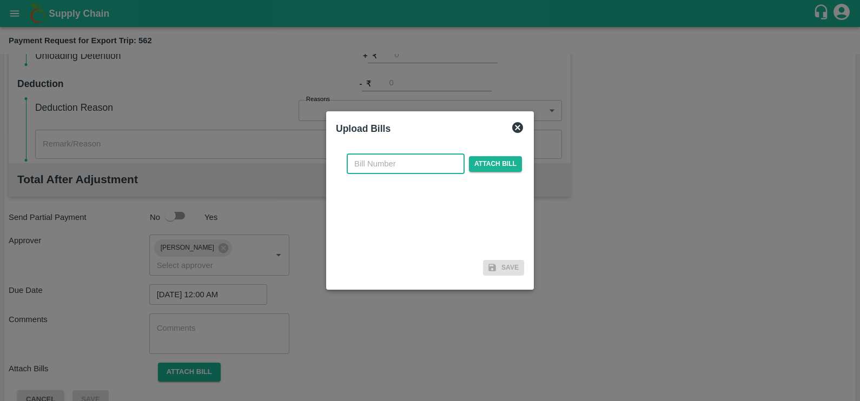
click at [417, 171] on input "text" at bounding box center [406, 164] width 118 height 21
paste input "MH26IN1000218046"
type input "MH26IN1000218046"
click at [496, 159] on span "Attach bill" at bounding box center [495, 164] width 53 height 16
click at [0, 0] on input "Attach bill" at bounding box center [0, 0] width 0 height 0
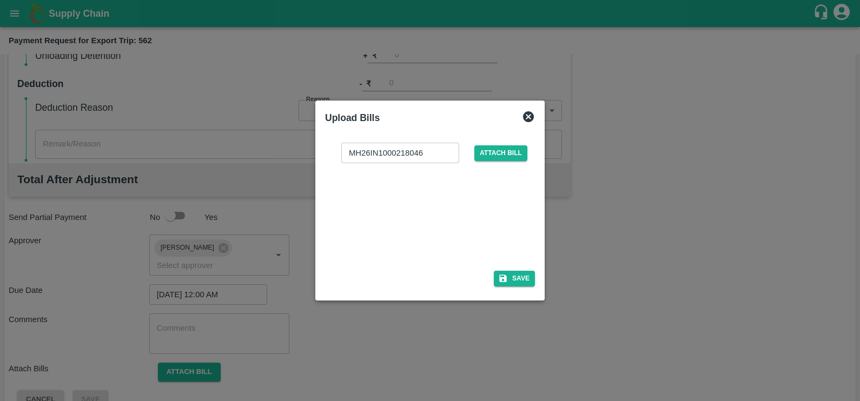
click at [408, 214] on div at bounding box center [428, 213] width 162 height 57
click at [525, 282] on button "Save" at bounding box center [514, 279] width 41 height 16
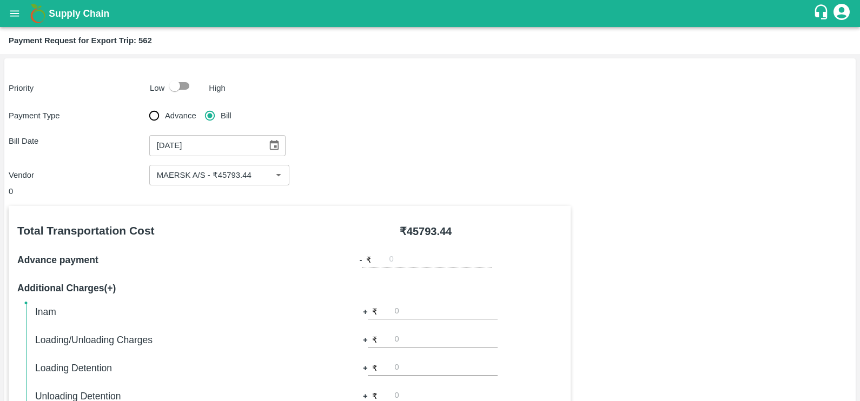
scroll to position [404, 0]
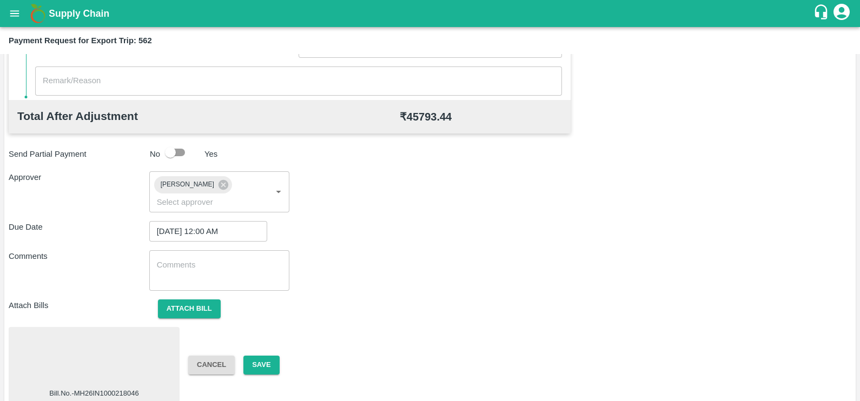
click at [124, 344] on div at bounding box center [94, 360] width 162 height 57
click at [260, 356] on button "Save" at bounding box center [261, 365] width 36 height 19
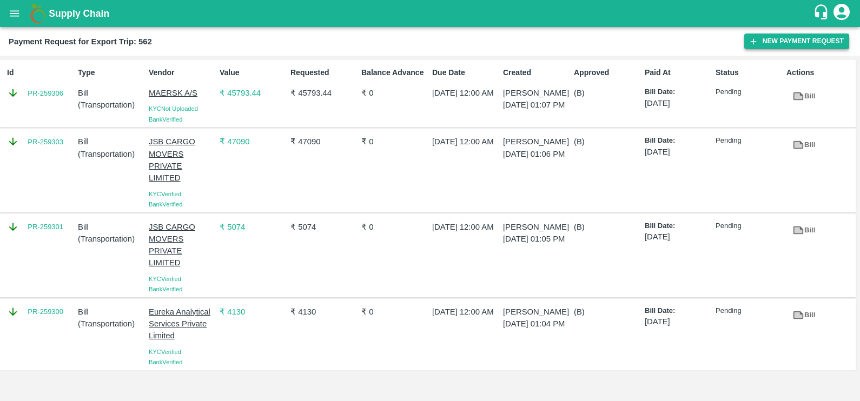
click at [745, 37] on button "New Payment Request" at bounding box center [796, 42] width 105 height 16
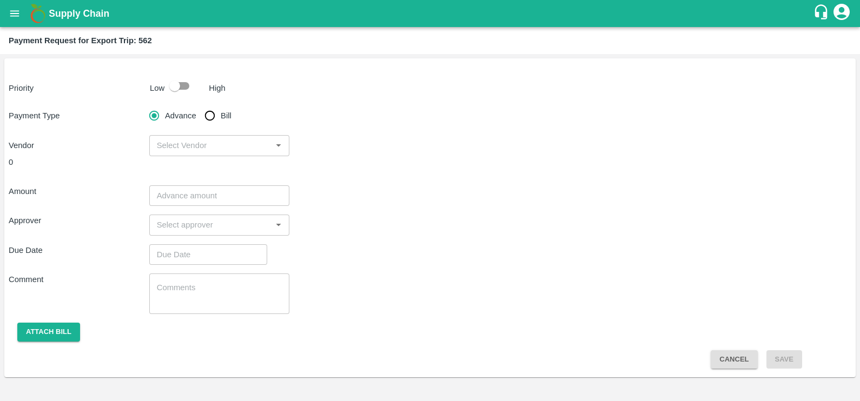
drag, startPoint x: 225, startPoint y: 110, endPoint x: 233, endPoint y: 118, distance: 11.5
click at [225, 110] on span "Bill" at bounding box center [226, 116] width 11 height 12
click at [221, 110] on input "Bill" at bounding box center [210, 116] width 22 height 22
radio input "true"
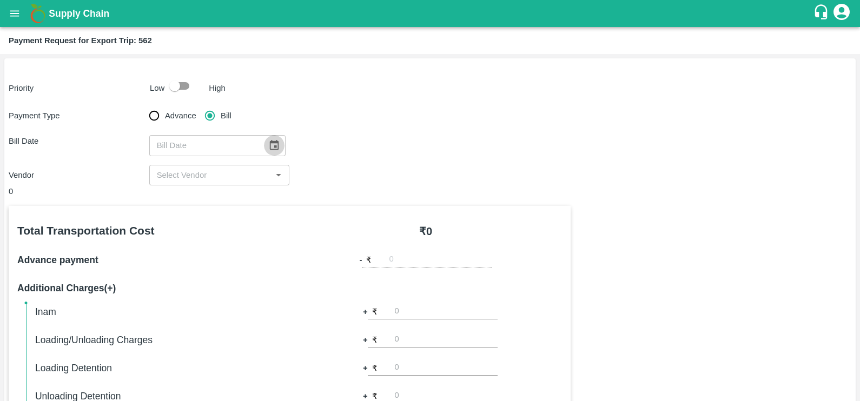
click at [272, 143] on icon "Choose date" at bounding box center [273, 145] width 9 height 10
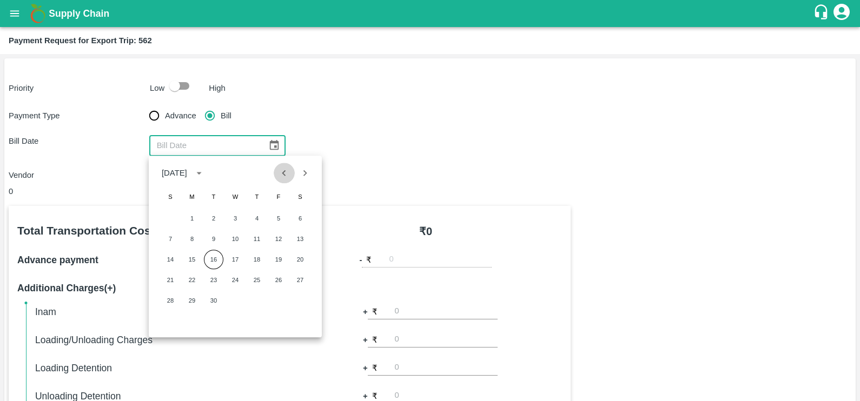
click at [282, 176] on icon "Previous month" at bounding box center [284, 173] width 12 height 12
click at [280, 298] on button "29" at bounding box center [278, 300] width 19 height 19
type input "29/08/2025"
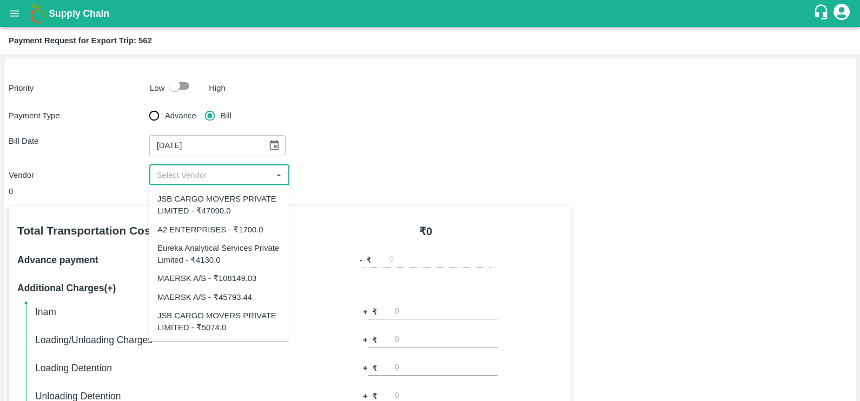
click at [231, 171] on input "input" at bounding box center [211, 175] width 116 height 14
click at [239, 280] on div "MAERSK A/S - ₹108149.03" at bounding box center [206, 279] width 99 height 12
type input "MAERSK A/S - ₹108149.03"
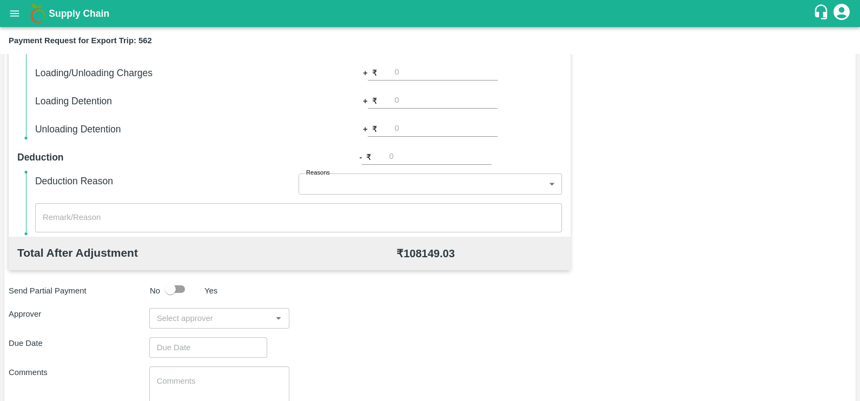
scroll to position [277, 0]
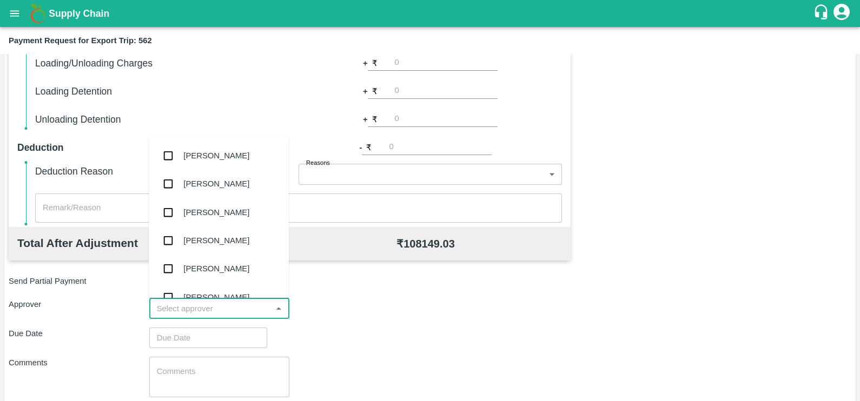
click at [223, 303] on input "input" at bounding box center [211, 309] width 116 height 14
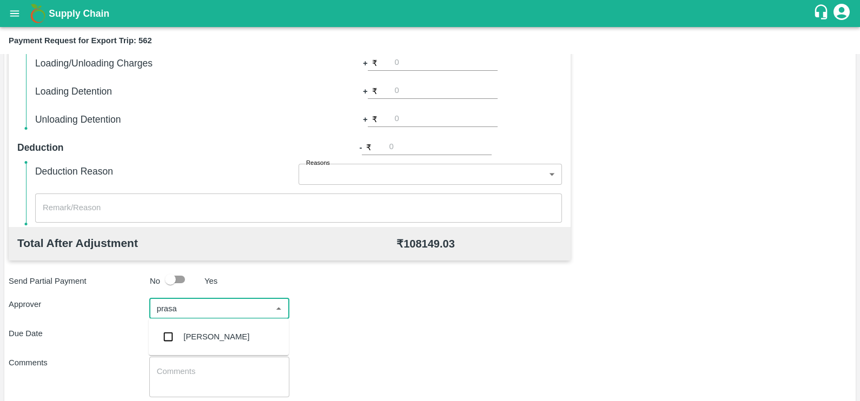
type input "prasad"
click at [224, 342] on div "[PERSON_NAME]" at bounding box center [216, 337] width 66 height 12
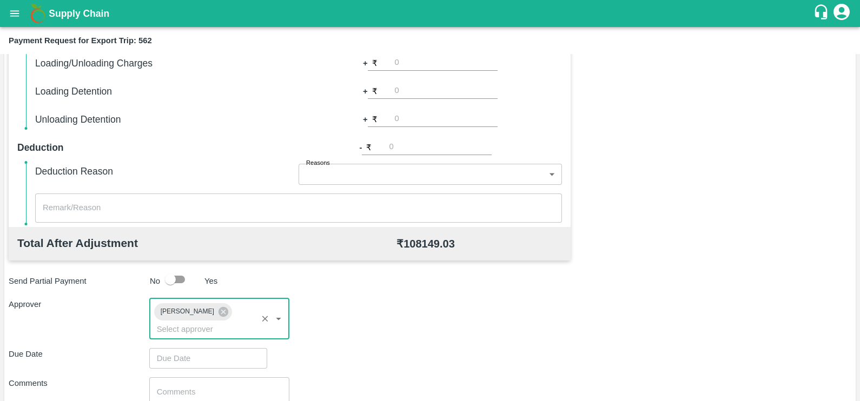
type input "DD/MM/YYYY hh:mm aa"
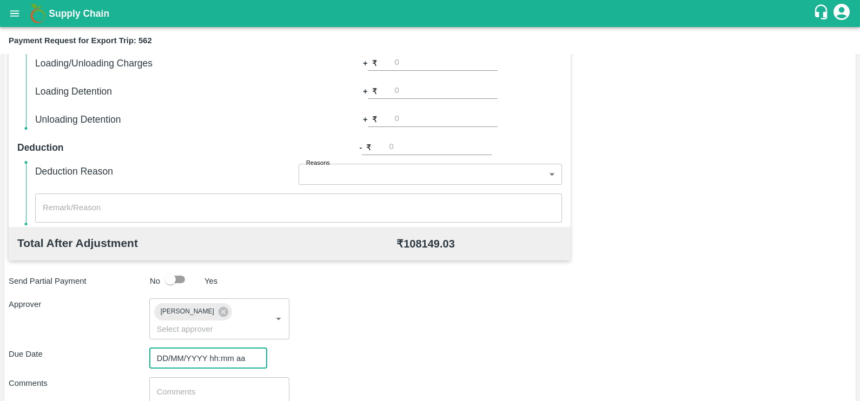
click at [224, 348] on input "DD/MM/YYYY hh:mm aa" at bounding box center [204, 358] width 110 height 21
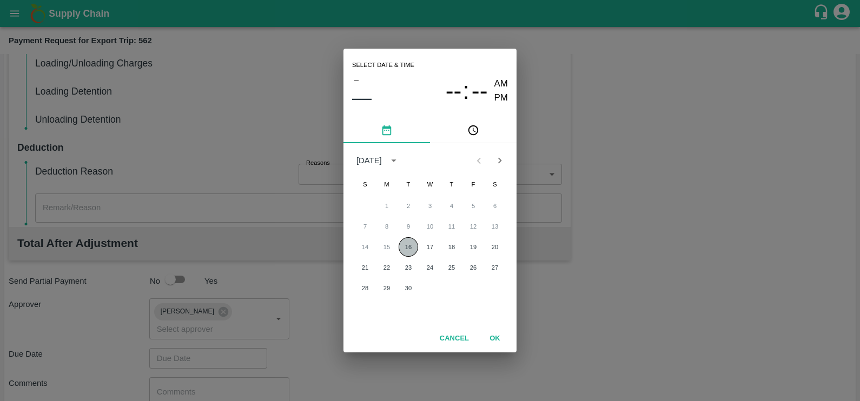
click at [407, 250] on button "16" at bounding box center [408, 246] width 19 height 19
type input "16/09/2025 12:00 AM"
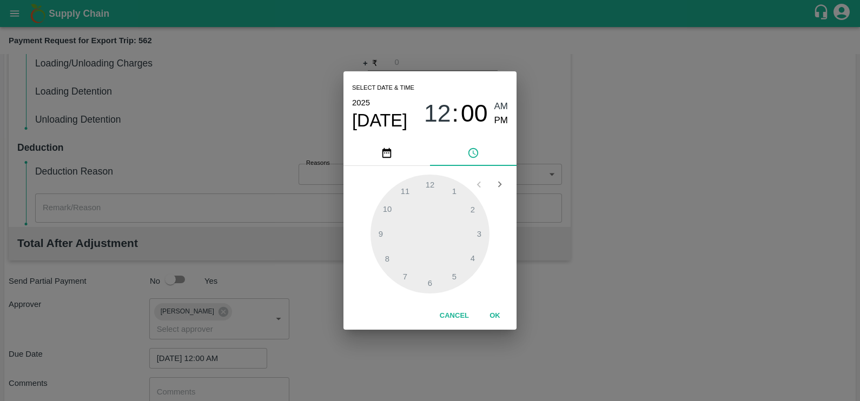
click at [493, 305] on div "Cancel OK" at bounding box center [430, 316] width 173 height 28
click at [493, 306] on div "Cancel OK" at bounding box center [430, 316] width 173 height 28
click at [496, 312] on button "OK" at bounding box center [495, 316] width 35 height 19
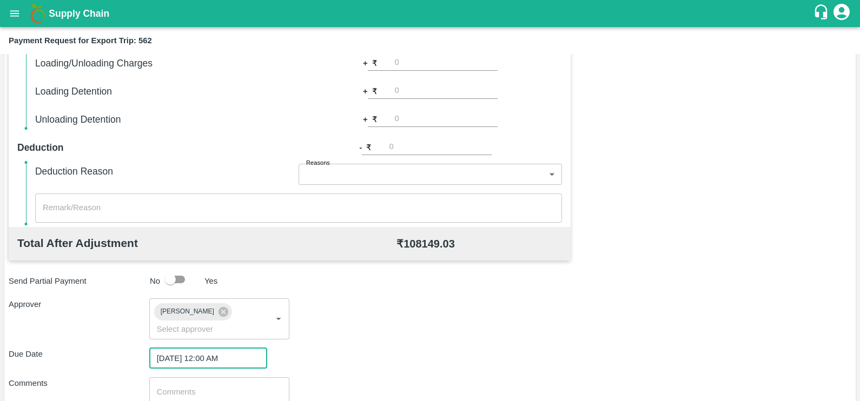
scroll to position [347, 0]
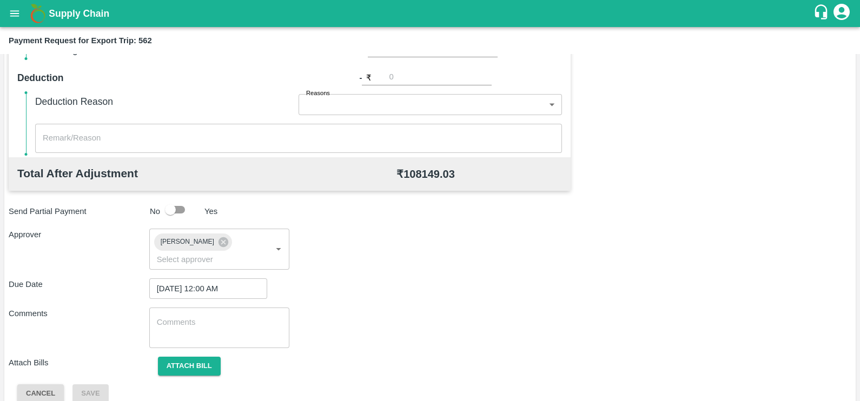
click at [176, 337] on div "Total Transportation Cost ₹ 108149.03 Advance payment - ₹ Additional Charges(+)…" at bounding box center [430, 131] width 843 height 544
click at [175, 357] on button "Attach bill" at bounding box center [189, 366] width 63 height 19
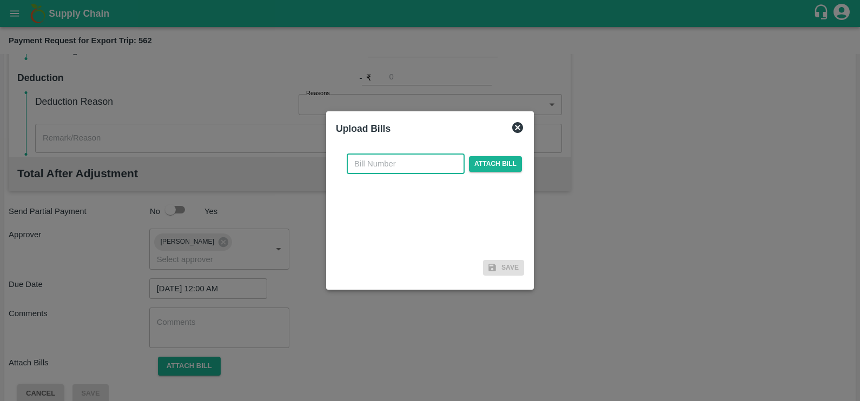
click at [366, 170] on input "text" at bounding box center [406, 164] width 118 height 21
paste input "MH26IN1000218047"
type input "MH26IN1000218047"
click at [487, 163] on span "Attach bill" at bounding box center [495, 164] width 53 height 16
click at [0, 0] on input "Attach bill" at bounding box center [0, 0] width 0 height 0
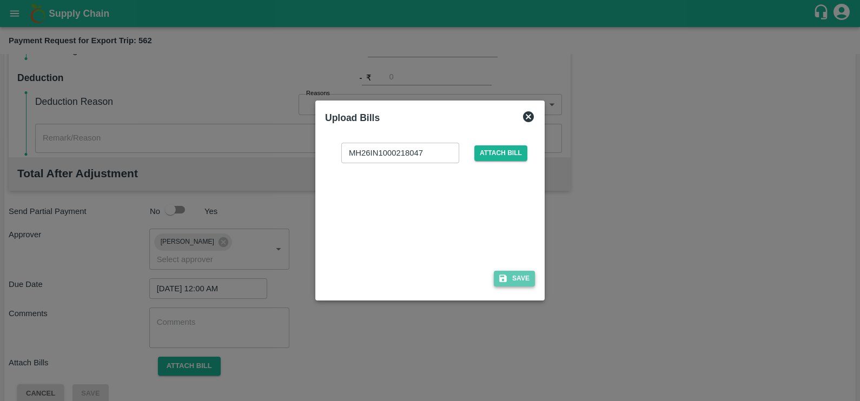
click at [504, 273] on button "Save" at bounding box center [514, 279] width 41 height 16
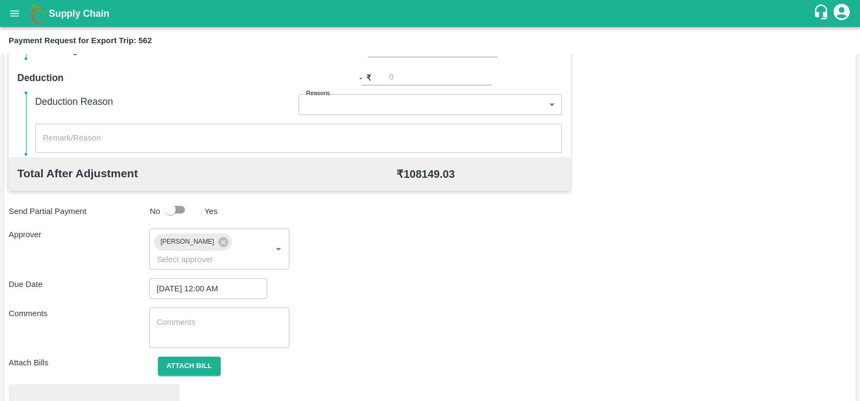
scroll to position [404, 0]
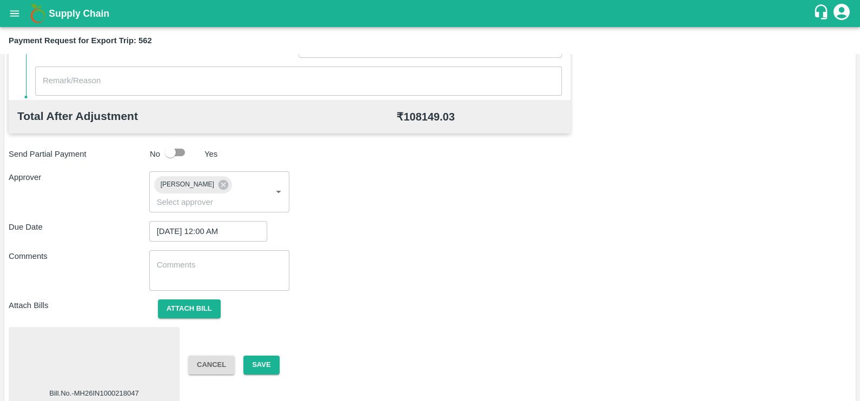
click at [98, 357] on div at bounding box center [94, 360] width 162 height 57
click at [219, 260] on textarea at bounding box center [220, 271] width 126 height 23
type textarea "USD"
click at [259, 358] on button "Save" at bounding box center [261, 365] width 36 height 19
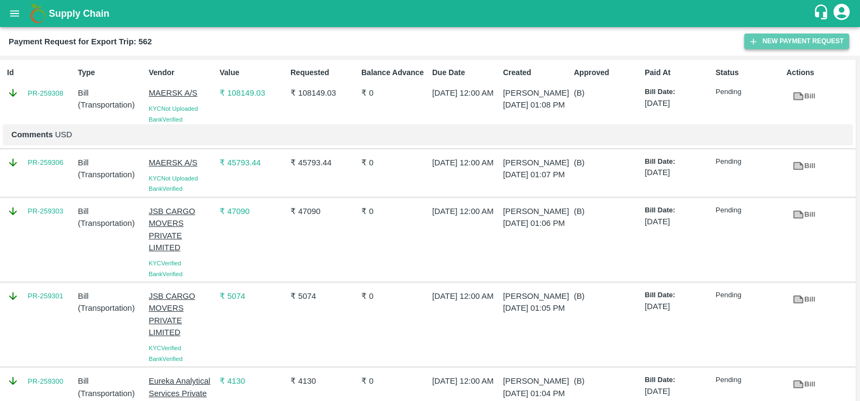
click at [769, 38] on button "New Payment Request" at bounding box center [796, 42] width 105 height 16
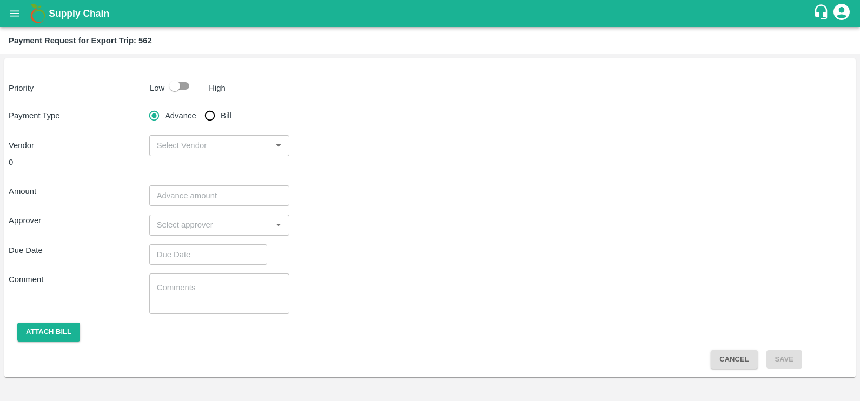
click at [221, 121] on span "Bill" at bounding box center [226, 116] width 11 height 12
click at [221, 121] on input "Bill" at bounding box center [210, 116] width 22 height 22
radio input "true"
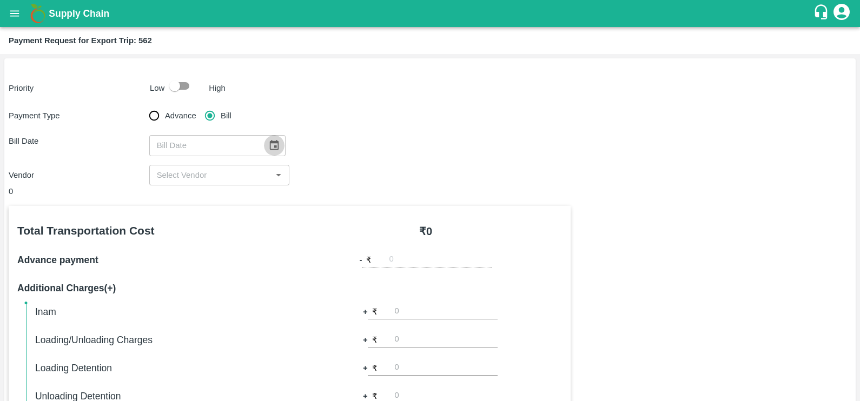
click at [276, 145] on button "Choose date" at bounding box center [274, 145] width 21 height 21
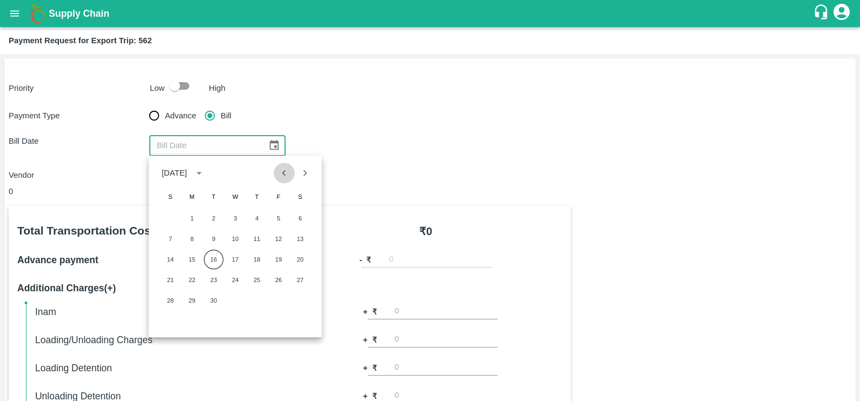
click at [281, 179] on icon "Previous month" at bounding box center [284, 173] width 12 height 12
click at [168, 323] on button "31" at bounding box center [170, 321] width 19 height 19
type input "31/08/2025"
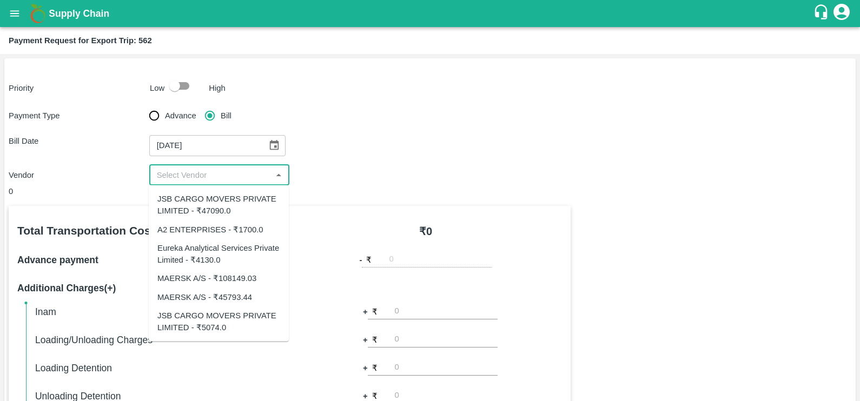
click at [175, 181] on input "input" at bounding box center [211, 175] width 116 height 14
click at [190, 227] on div "A2 ENTERPRISES - ₹1700.0" at bounding box center [210, 229] width 106 height 12
type input "A2 ENTERPRISES - ₹1700.0"
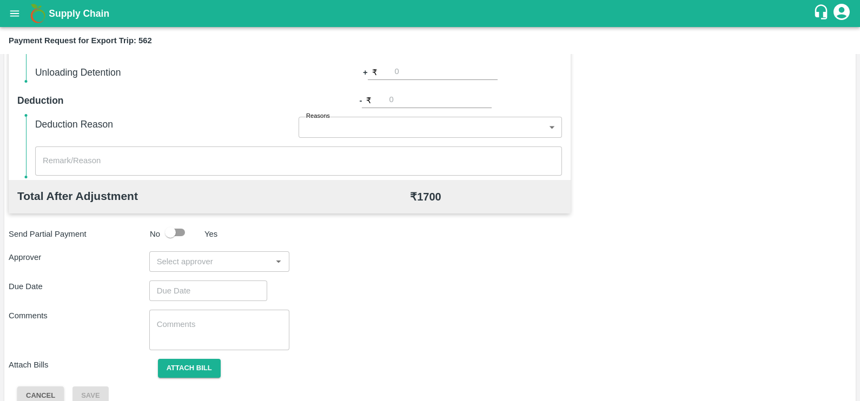
scroll to position [341, 0]
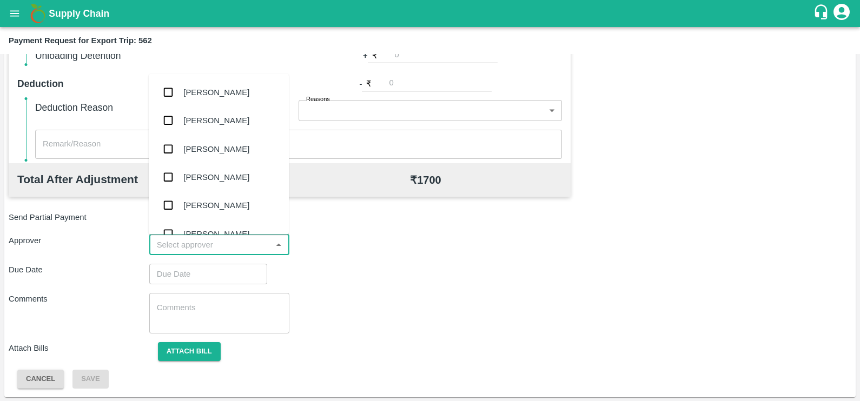
click at [195, 238] on input "input" at bounding box center [211, 245] width 116 height 14
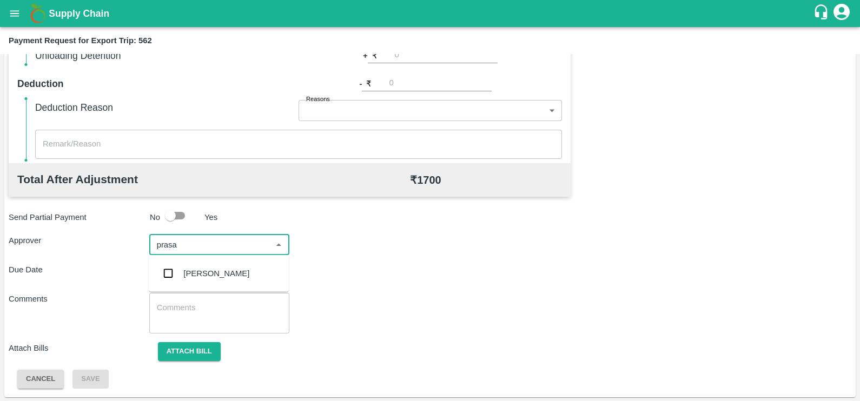
type input "prasad"
click at [203, 266] on div "[PERSON_NAME]" at bounding box center [219, 274] width 140 height 28
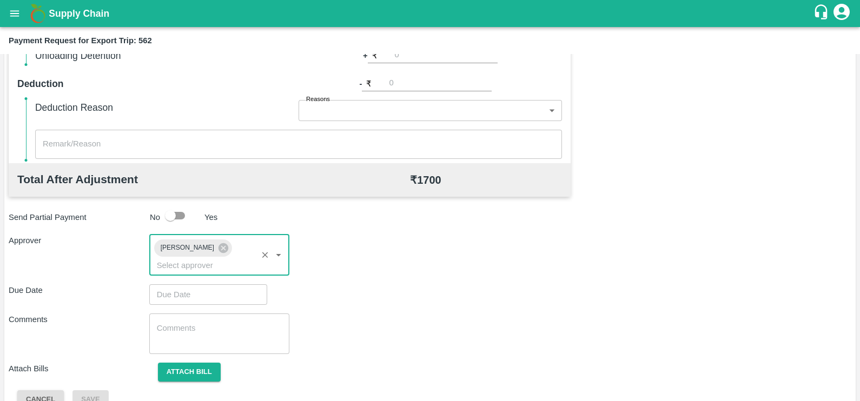
type input "DD/MM/YYYY hh:mm aa"
click at [210, 287] on input "DD/MM/YYYY hh:mm aa" at bounding box center [204, 295] width 110 height 21
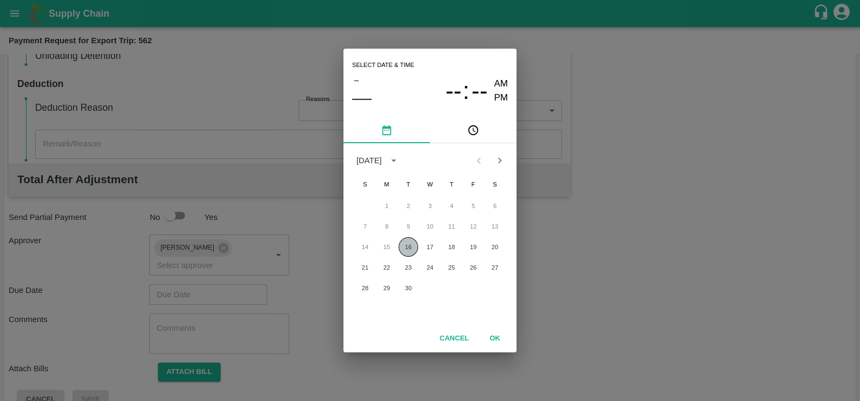
click at [408, 249] on button "16" at bounding box center [408, 246] width 19 height 19
type input "16/09/2025 12:00 AM"
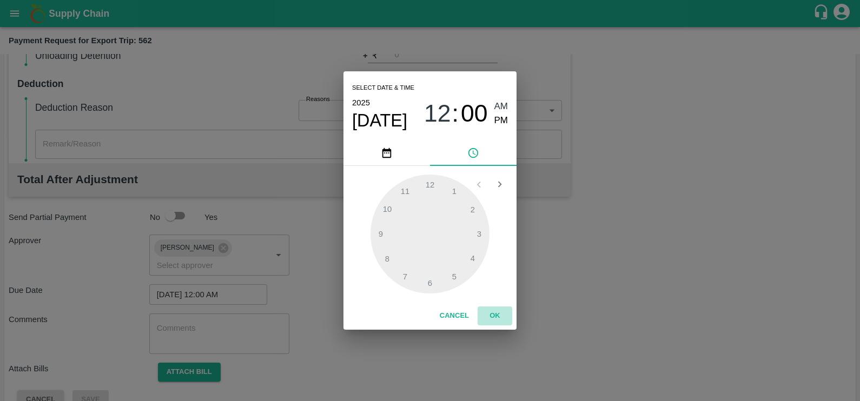
click at [497, 315] on button "OK" at bounding box center [495, 316] width 35 height 19
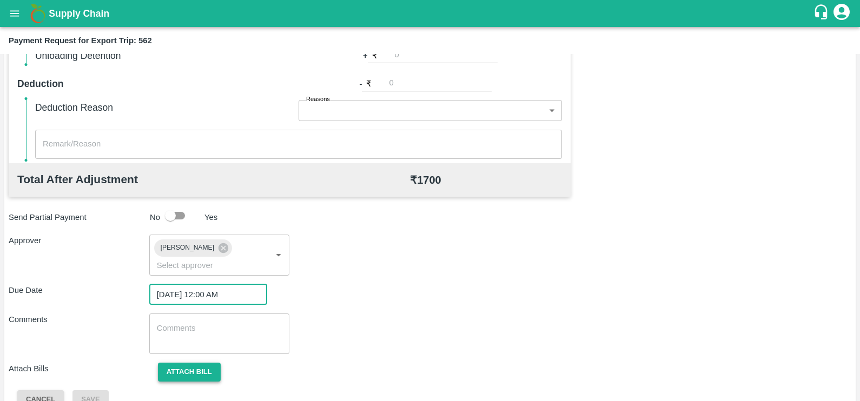
click at [177, 363] on button "Attach bill" at bounding box center [189, 372] width 63 height 19
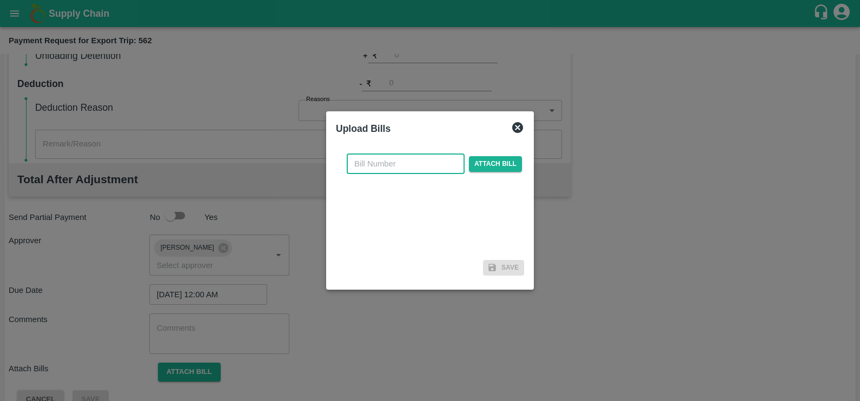
click at [422, 154] on input "text" at bounding box center [406, 164] width 118 height 21
paste input "A2-101/2025-26"
type input "A2-101/2025-26"
click at [491, 161] on span "Attach bill" at bounding box center [495, 164] width 53 height 16
click at [0, 0] on input "Attach bill" at bounding box center [0, 0] width 0 height 0
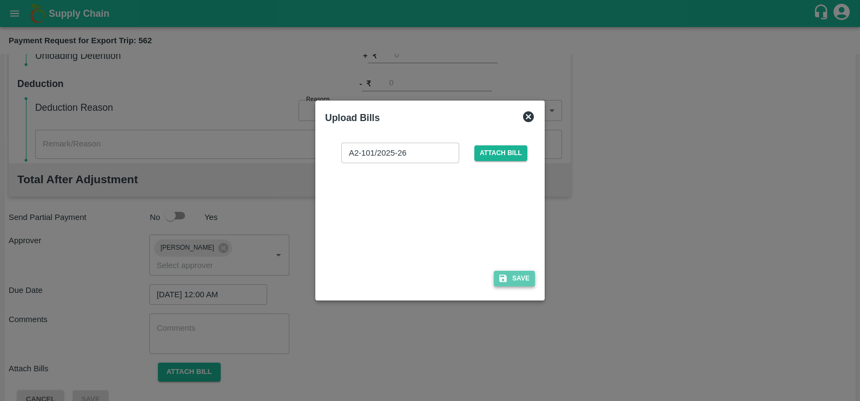
click at [518, 283] on button "Save" at bounding box center [514, 279] width 41 height 16
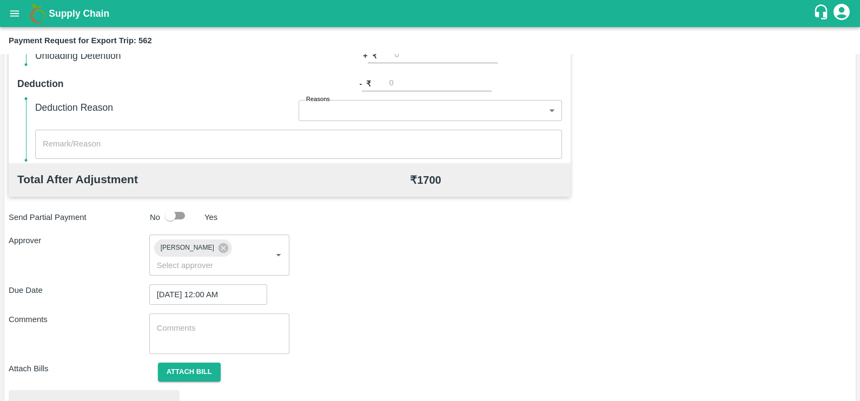
scroll to position [404, 0]
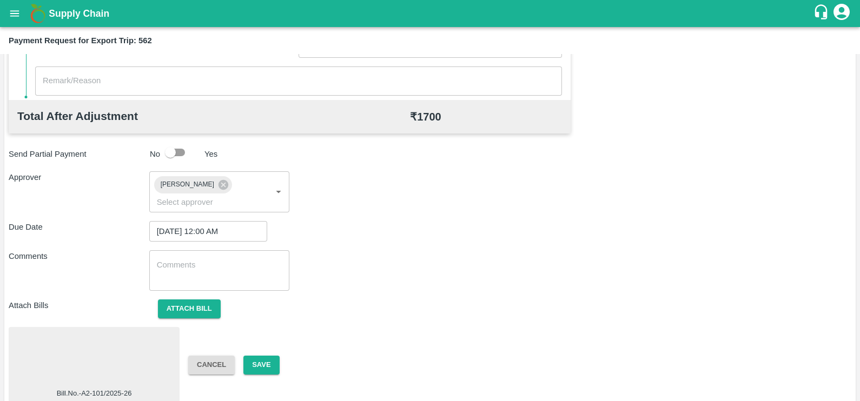
click at [116, 358] on div at bounding box center [94, 360] width 162 height 57
click at [267, 356] on button "Save" at bounding box center [261, 365] width 36 height 19
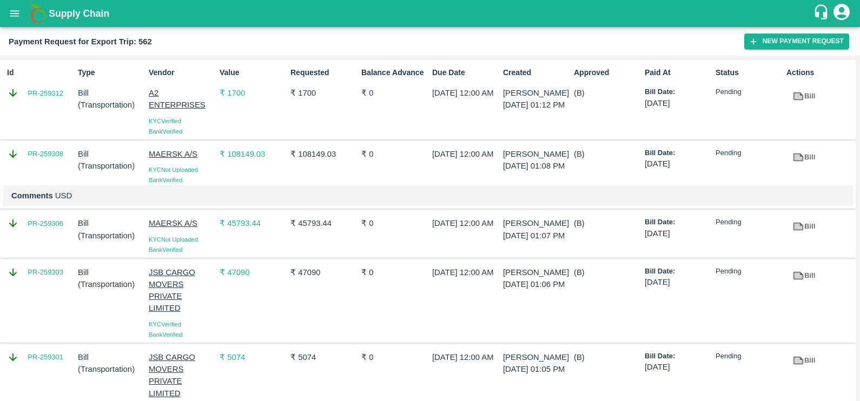
click at [35, 114] on div "Id PR-259312" at bounding box center [38, 100] width 71 height 74
copy link "PR-259312"
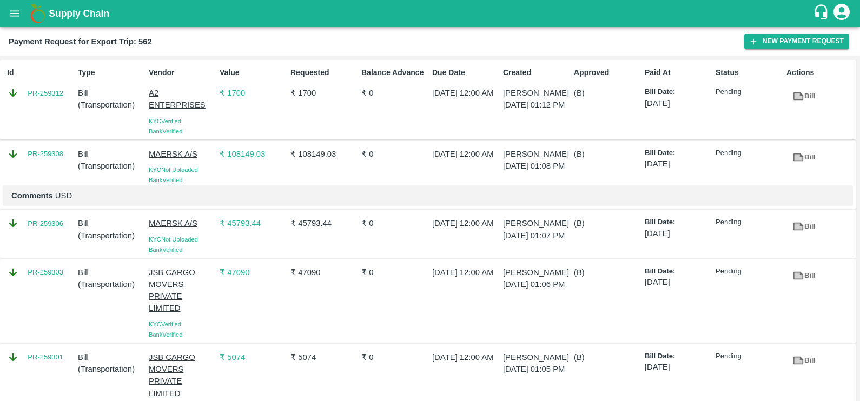
click at [28, 175] on div "PR-259308" at bounding box center [38, 165] width 71 height 42
copy link "PR-259308"
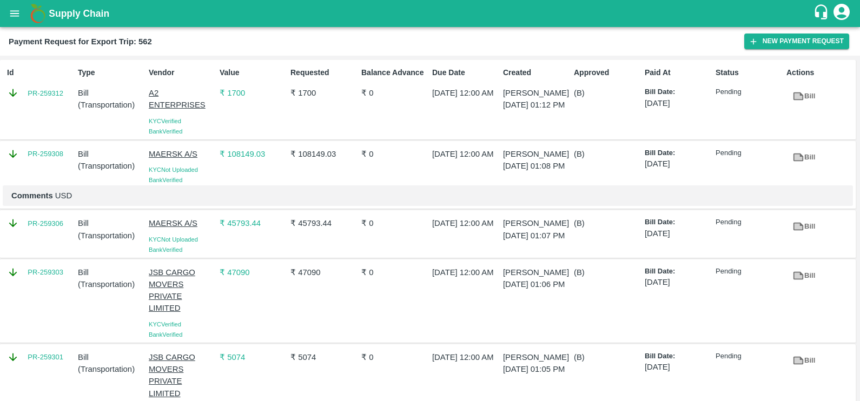
click at [26, 250] on div "PR-259306" at bounding box center [38, 234] width 71 height 42
copy link "PR-259306"
click at [43, 320] on div "PR-259303" at bounding box center [38, 301] width 71 height 78
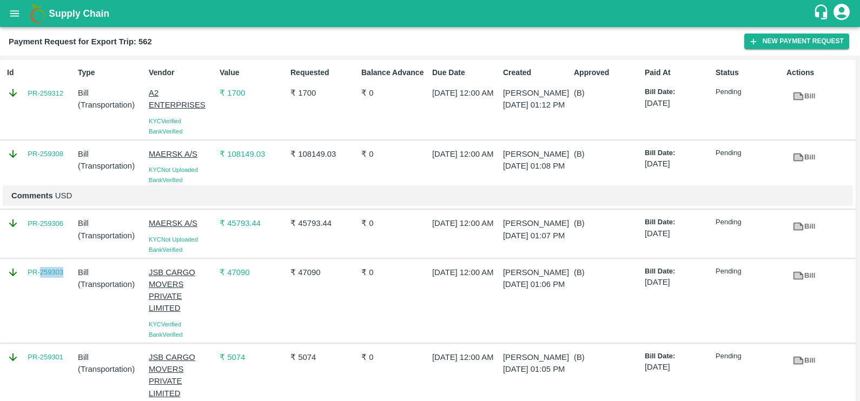
click at [43, 320] on div "PR-259303" at bounding box center [38, 301] width 71 height 78
copy link "PR-259303"
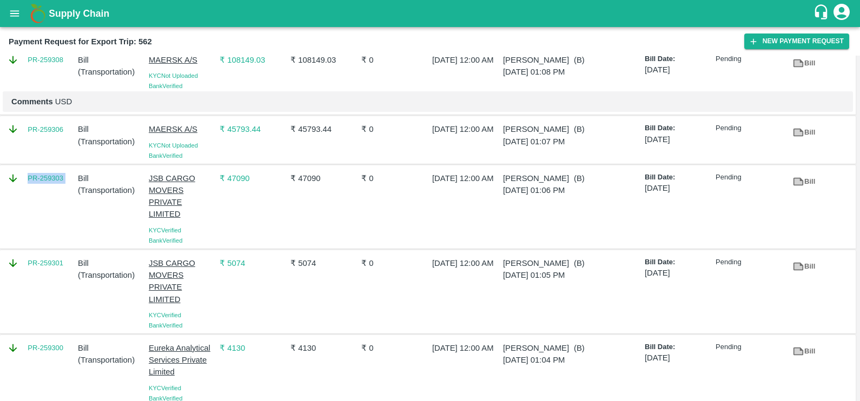
scroll to position [102, 0]
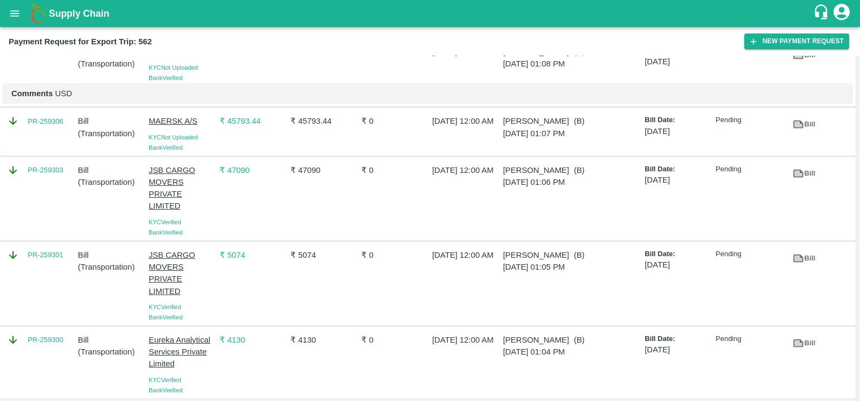
click at [39, 293] on div "PR-259301" at bounding box center [38, 284] width 71 height 78
copy link "PR-259301"
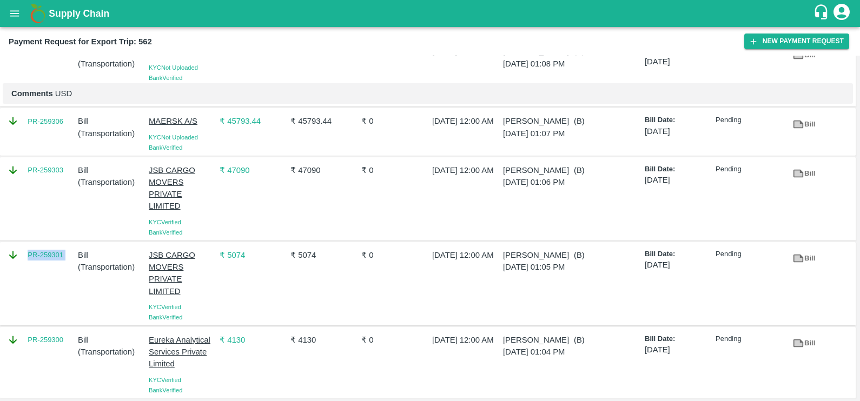
scroll to position [132, 0]
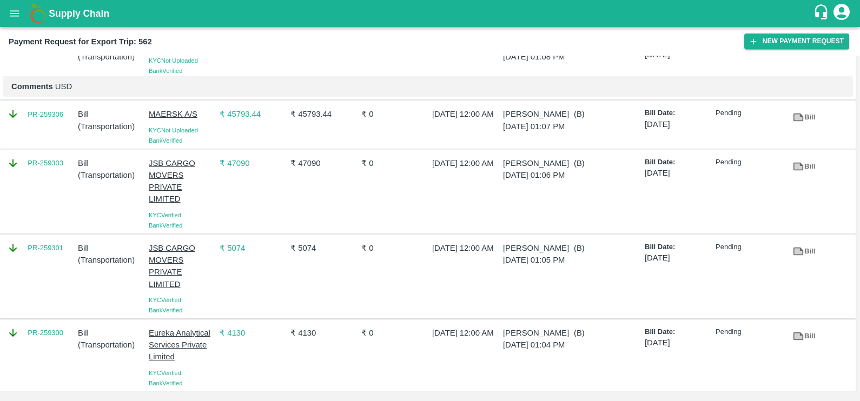
click at [40, 366] on div "PR-259300" at bounding box center [38, 356] width 71 height 66
copy link "PR-259300"
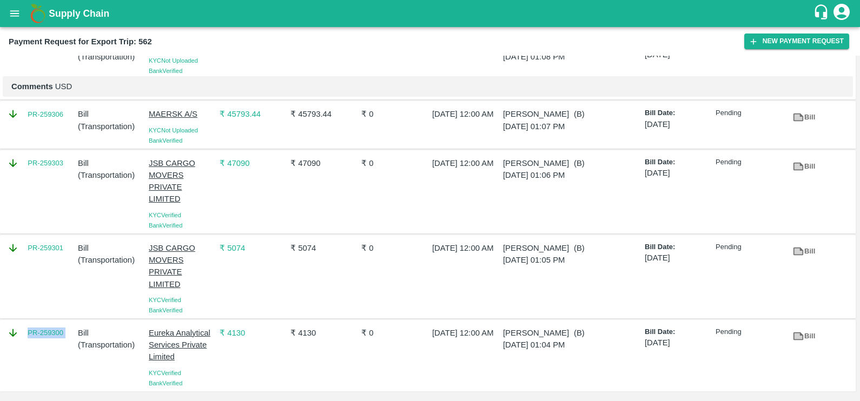
scroll to position [0, 0]
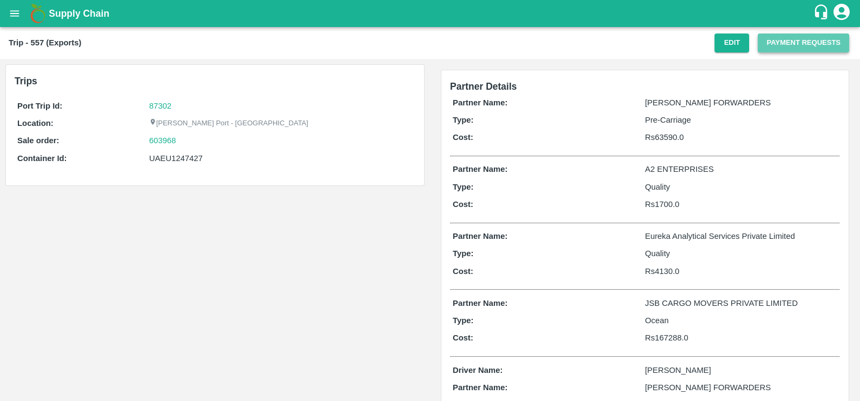
click at [769, 43] on button "Payment Requests" at bounding box center [803, 43] width 91 height 19
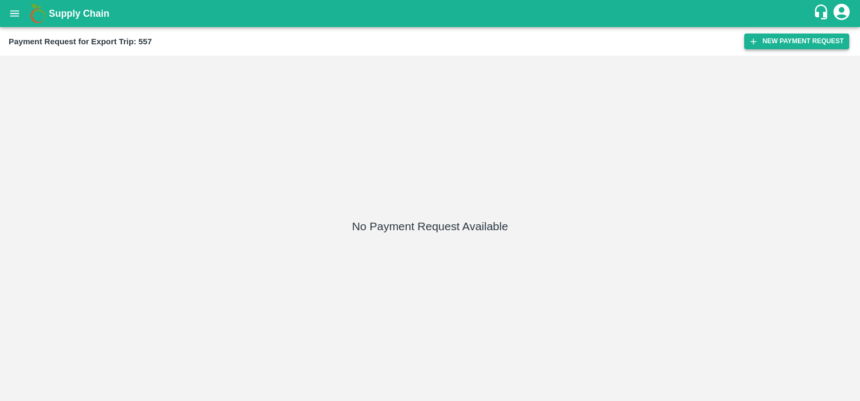
click at [753, 46] on button "New Payment Request" at bounding box center [796, 42] width 105 height 16
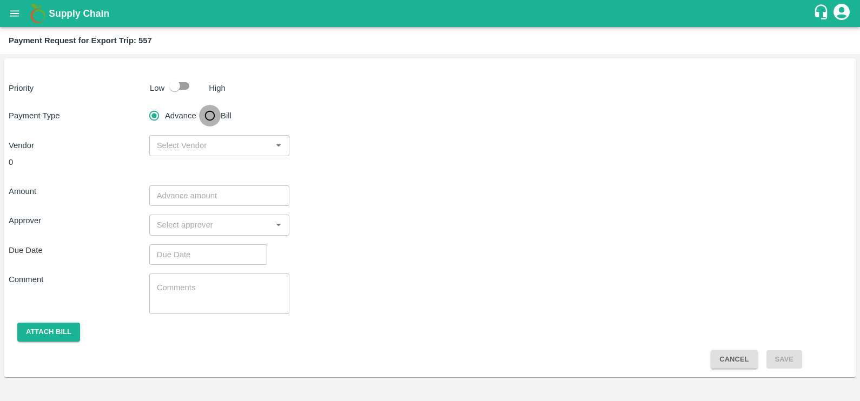
click at [209, 114] on input "Bill" at bounding box center [210, 116] width 22 height 22
radio input "true"
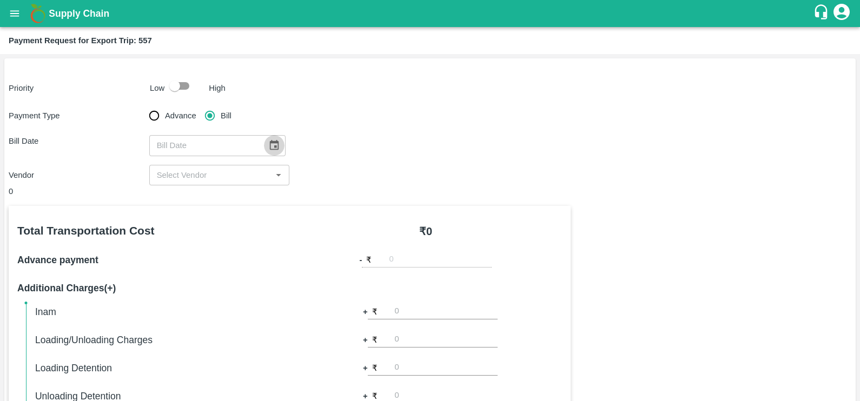
click at [268, 143] on icon "Choose date" at bounding box center [274, 146] width 12 height 12
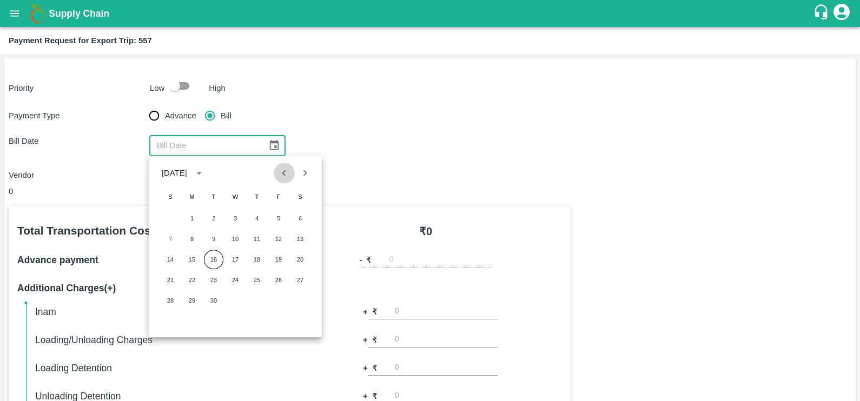
click at [280, 175] on icon "Previous month" at bounding box center [284, 173] width 12 height 12
click at [255, 306] on button "28" at bounding box center [256, 300] width 19 height 19
type input "[DATE]"
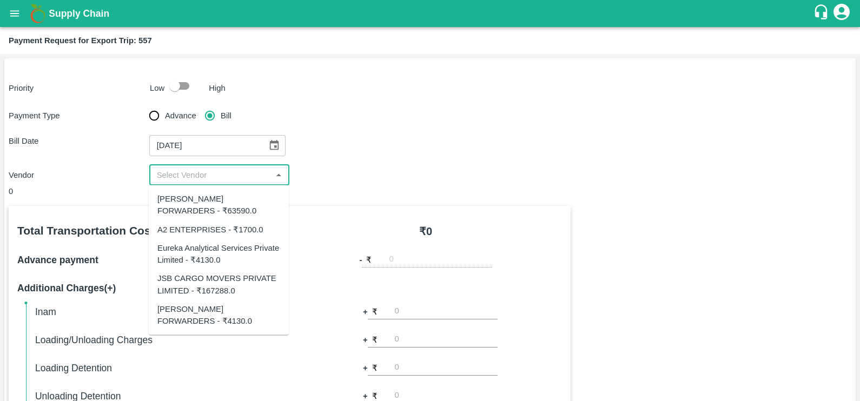
click at [209, 175] on input "input" at bounding box center [211, 175] width 116 height 14
click at [204, 250] on div "Eureka Analytical Services Private Limited - ₹4130.0" at bounding box center [218, 254] width 123 height 24
type input "Eureka Analytical Services Private Limited - ₹4130.0"
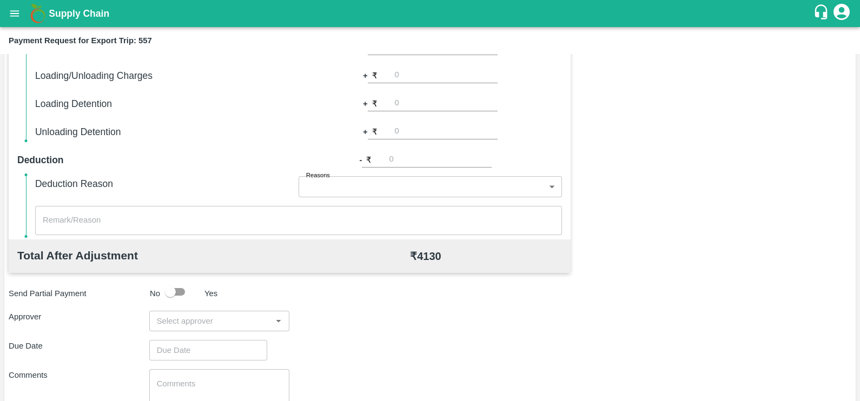
scroll to position [341, 0]
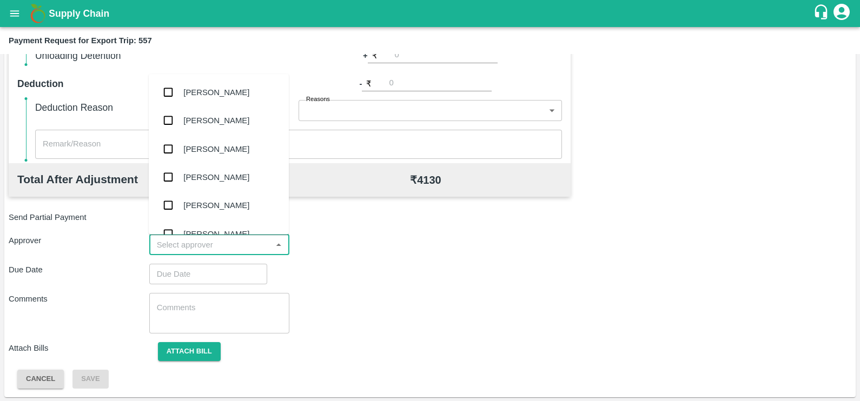
click at [174, 245] on input "input" at bounding box center [211, 245] width 116 height 14
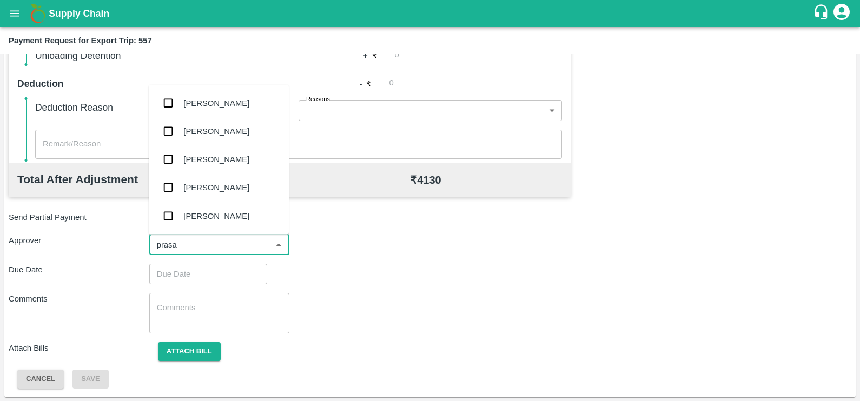
type input "prasad"
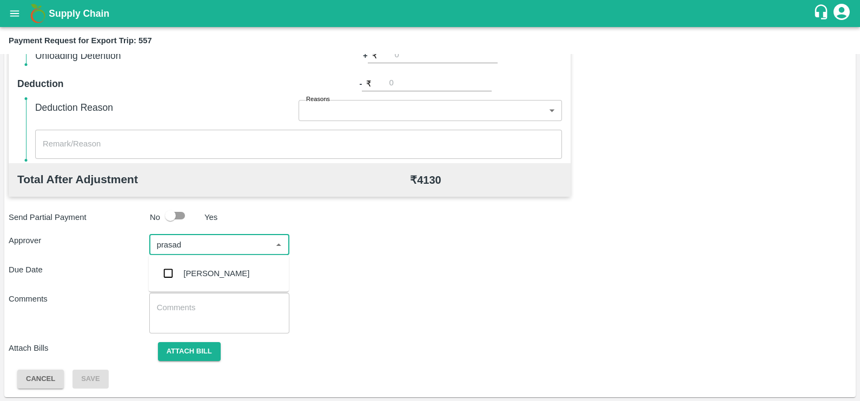
click at [206, 290] on ul "[PERSON_NAME]" at bounding box center [219, 273] width 140 height 37
click at [204, 286] on div "[PERSON_NAME]" at bounding box center [219, 274] width 140 height 28
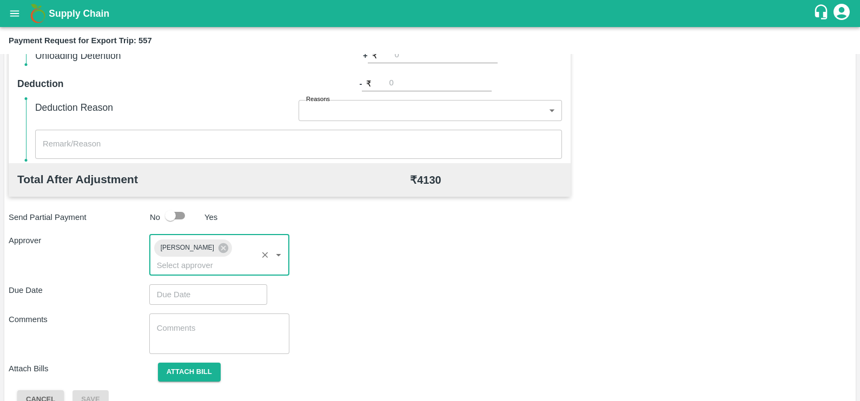
type input "DD/MM/YYYY hh:mm aa"
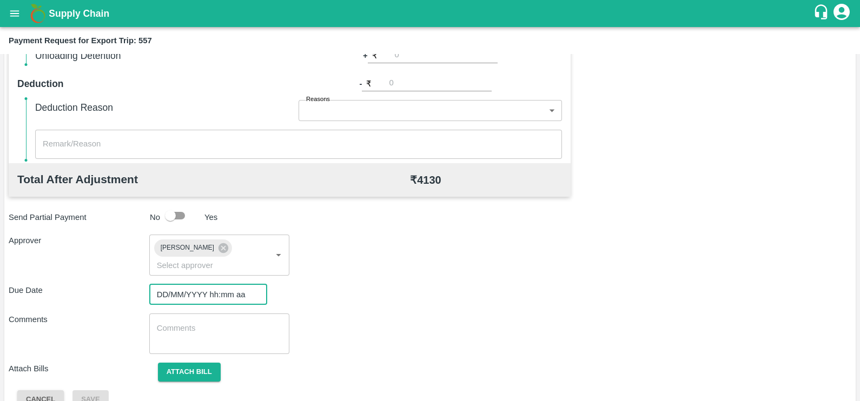
click at [204, 286] on input "DD/MM/YYYY hh:mm aa" at bounding box center [204, 295] width 110 height 21
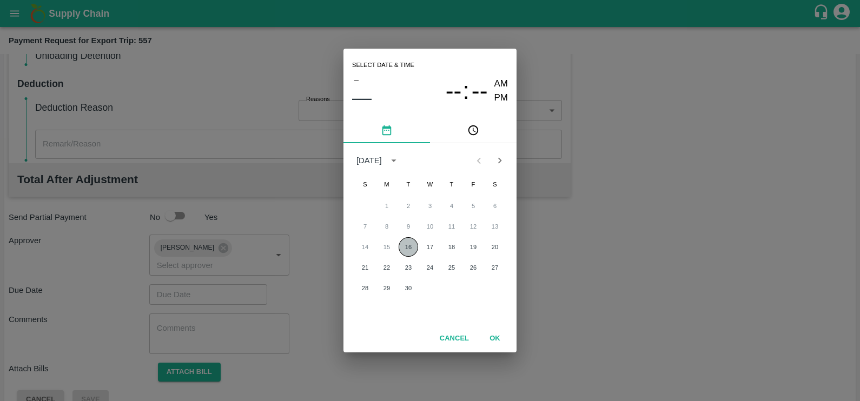
click at [410, 241] on button "16" at bounding box center [408, 246] width 19 height 19
type input "[DATE] 12:00 AM"
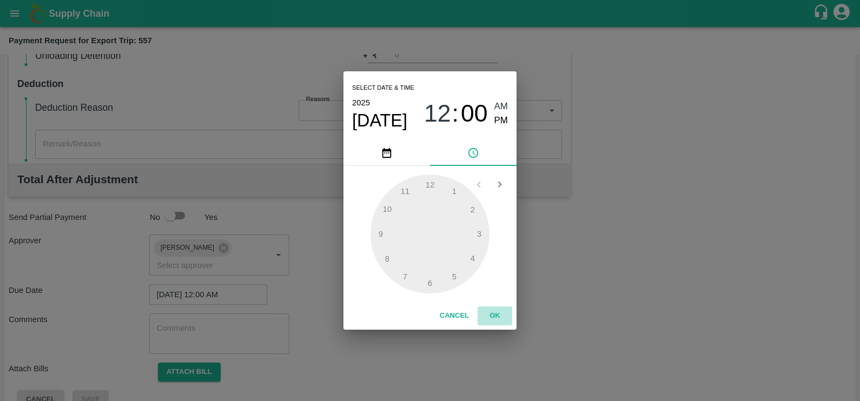
click at [499, 315] on button "OK" at bounding box center [495, 316] width 35 height 19
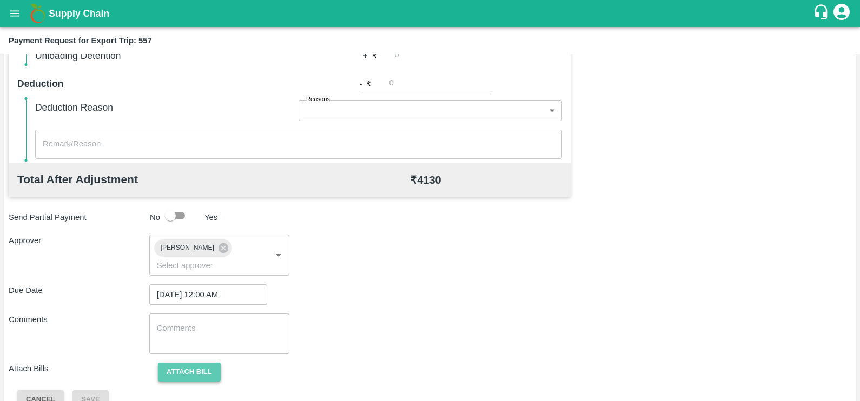
click at [180, 363] on button "Attach bill" at bounding box center [189, 372] width 63 height 19
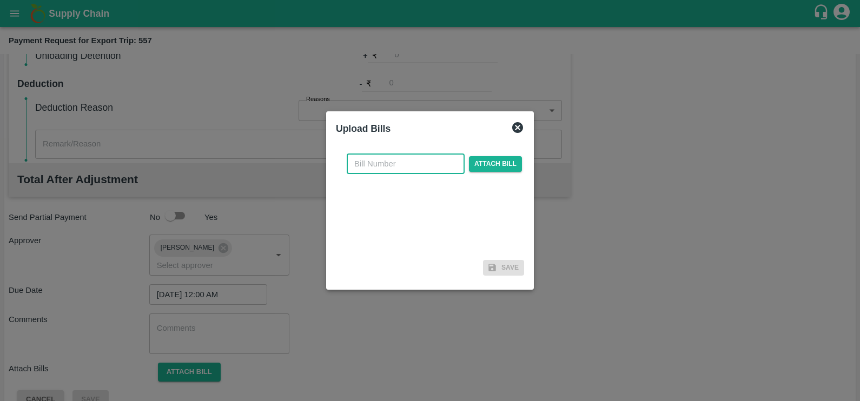
click at [419, 172] on input "text" at bounding box center [406, 164] width 118 height 21
paste input "EKA6/2526/2209"
type input "EKA6/2526/2209"
click at [470, 162] on span "Attach bill" at bounding box center [495, 164] width 53 height 16
click at [0, 0] on input "Attach bill" at bounding box center [0, 0] width 0 height 0
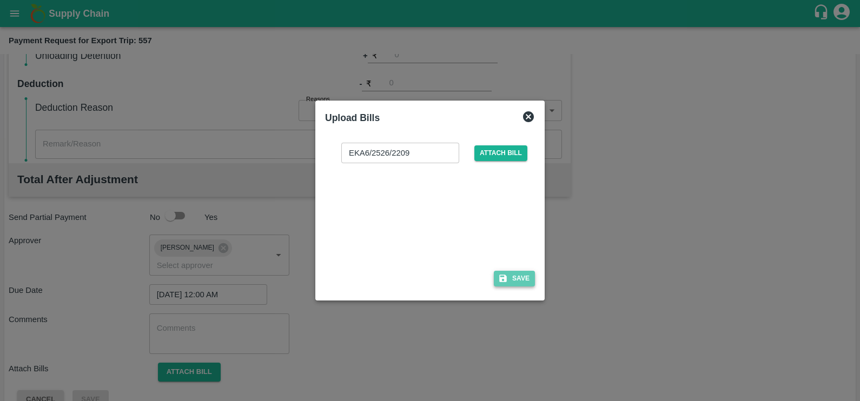
click at [511, 280] on button "Save" at bounding box center [514, 279] width 41 height 16
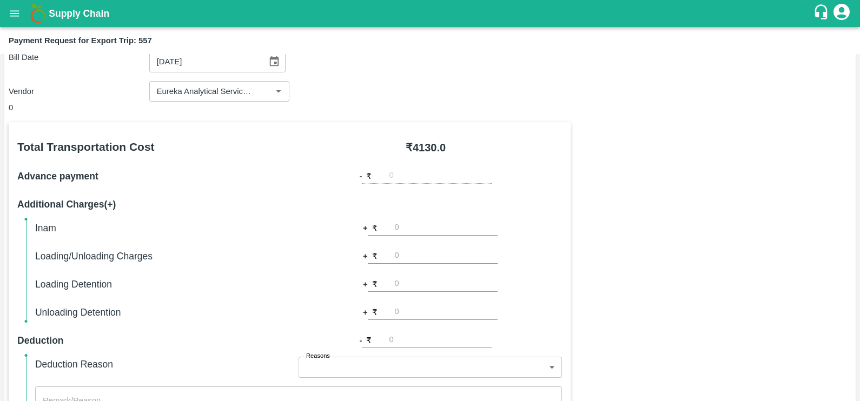
scroll to position [404, 0]
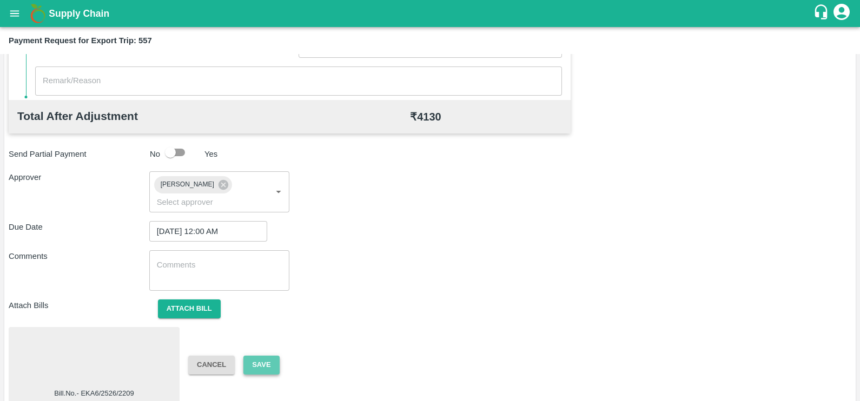
click at [270, 356] on button "Save" at bounding box center [261, 365] width 36 height 19
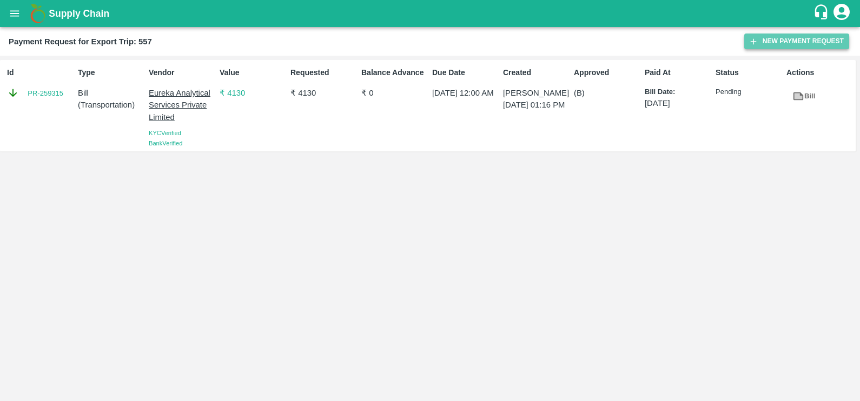
click at [755, 43] on icon "button" at bounding box center [754, 42] width 10 height 10
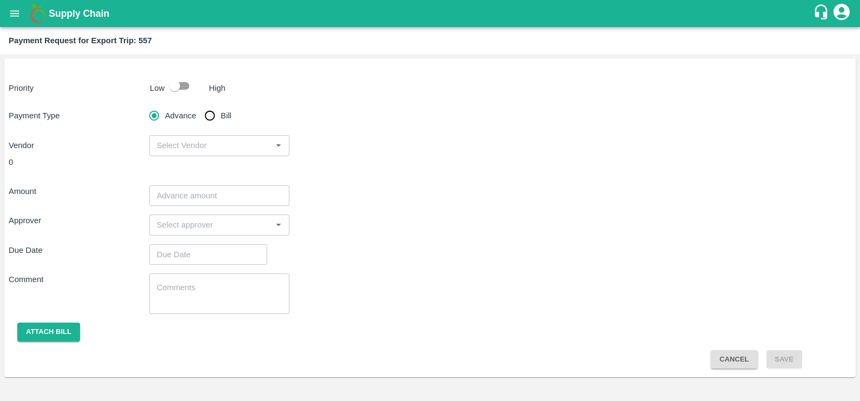
click at [222, 115] on span "Bill" at bounding box center [226, 116] width 11 height 12
click at [221, 115] on input "Bill" at bounding box center [210, 116] width 22 height 22
radio input "true"
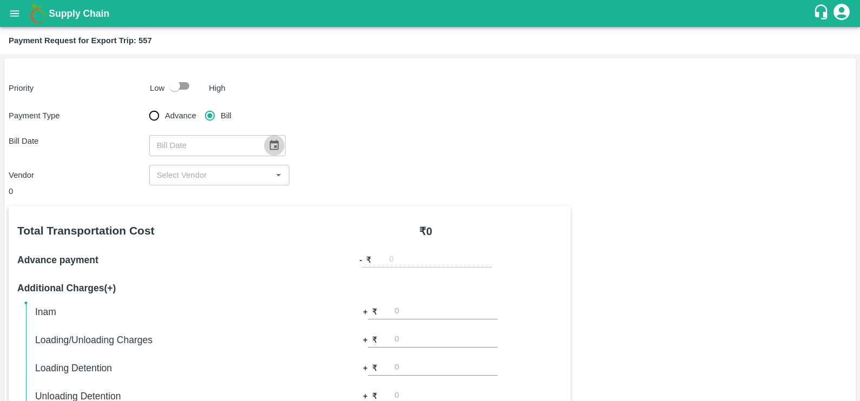
click at [269, 148] on icon "Choose date" at bounding box center [274, 146] width 12 height 12
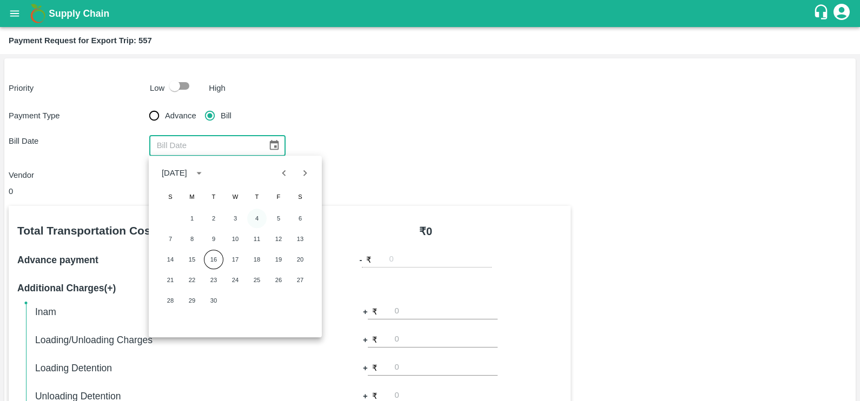
click at [260, 219] on button "4" at bounding box center [256, 218] width 19 height 19
type input "[DATE]"
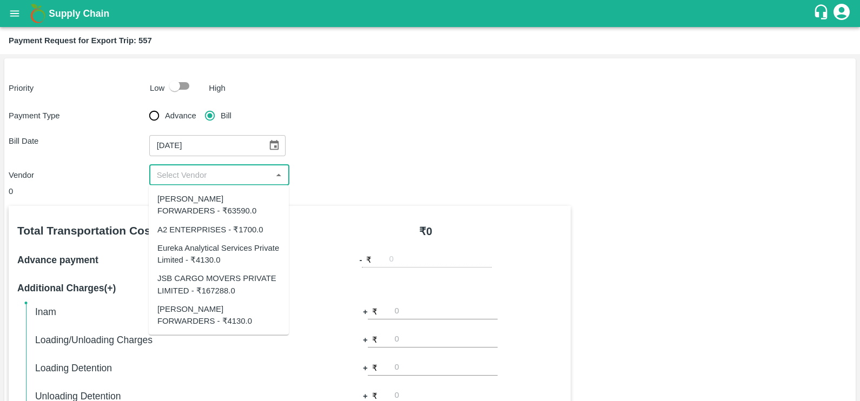
click at [236, 178] on input "input" at bounding box center [211, 175] width 116 height 14
click at [217, 273] on div "JSB CARGO MOVERS PRIVATE LIMITED - ₹167288.0" at bounding box center [218, 285] width 123 height 24
type input "JSB CARGO MOVERS PRIVATE LIMITED - ₹167288.0"
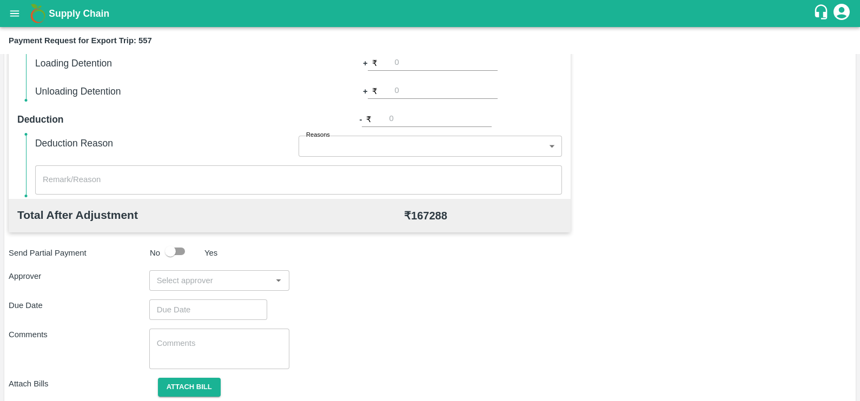
scroll to position [314, 0]
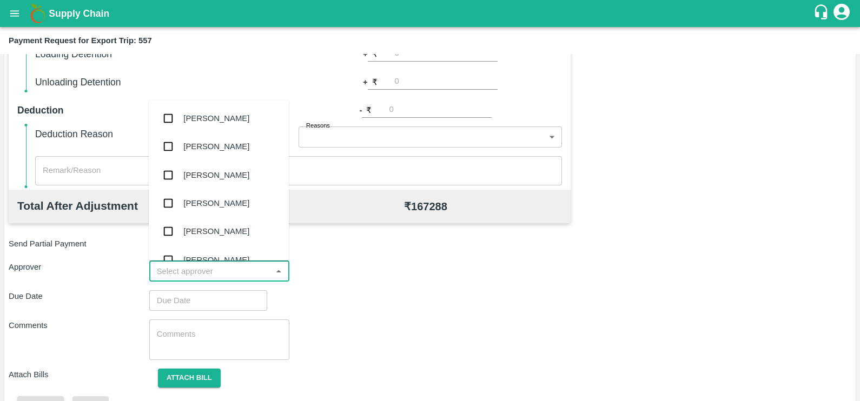
click at [216, 272] on input "input" at bounding box center [211, 272] width 116 height 14
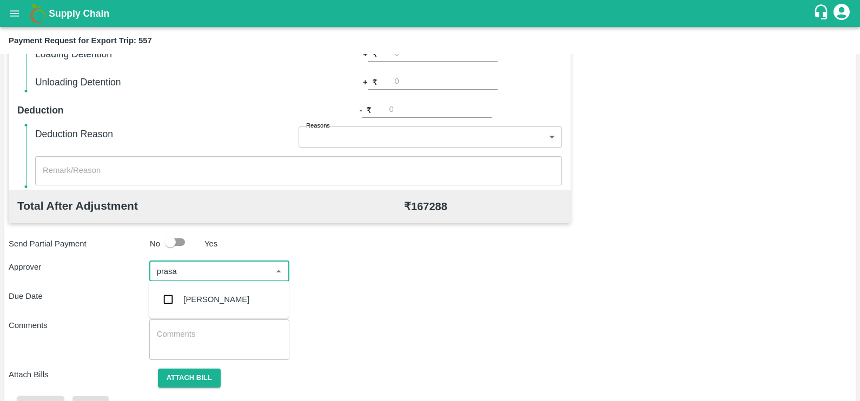
type input "prasad"
click at [217, 295] on div "[PERSON_NAME]" at bounding box center [216, 300] width 66 height 12
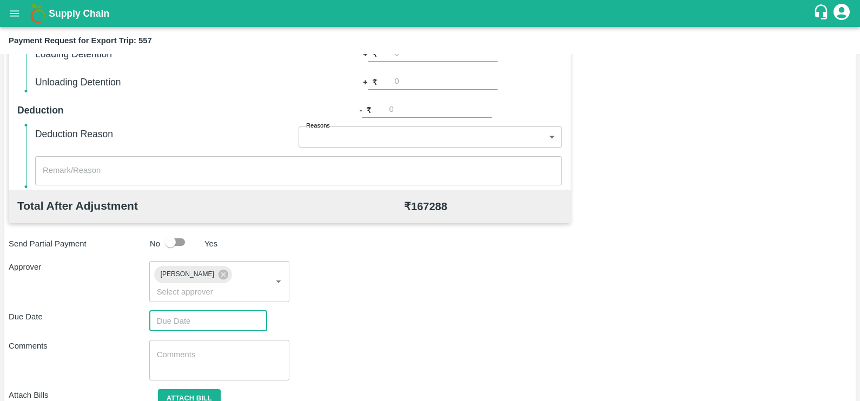
type input "DD/MM/YYYY hh:mm aa"
click at [217, 311] on input "DD/MM/YYYY hh:mm aa" at bounding box center [204, 321] width 110 height 21
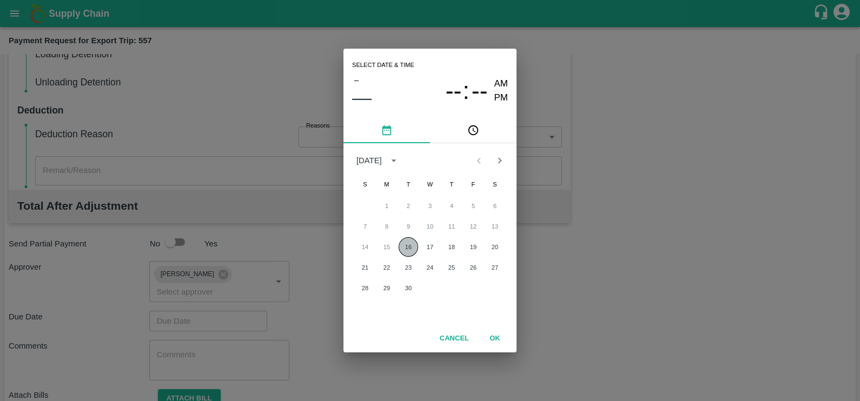
click at [406, 251] on button "16" at bounding box center [408, 246] width 19 height 19
type input "[DATE] 12:00 AM"
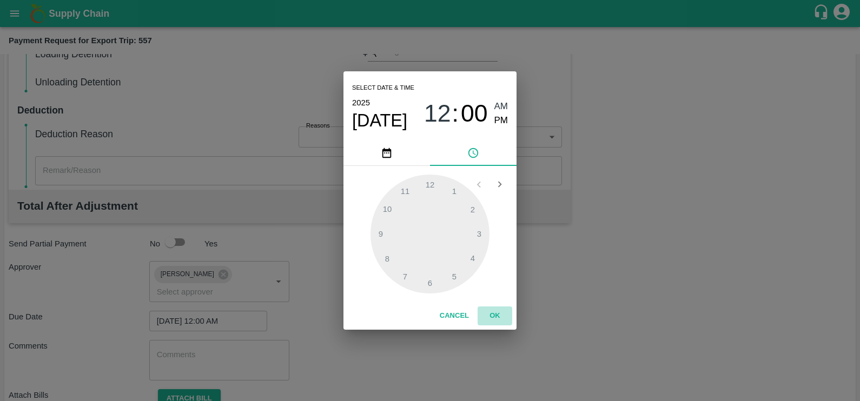
click at [491, 307] on button "OK" at bounding box center [495, 316] width 35 height 19
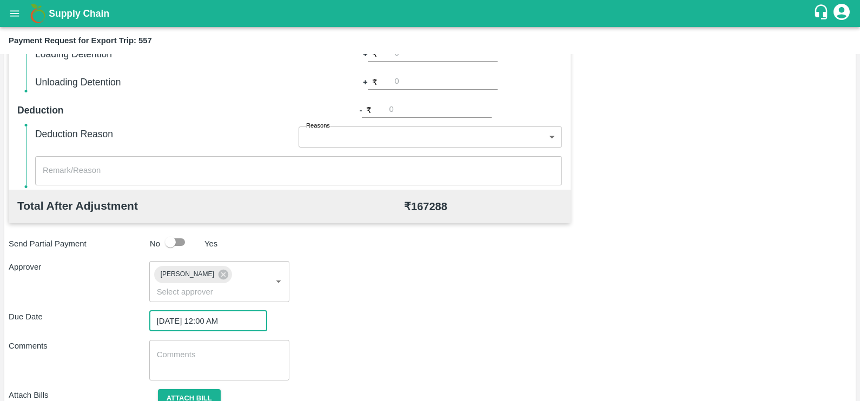
scroll to position [347, 0]
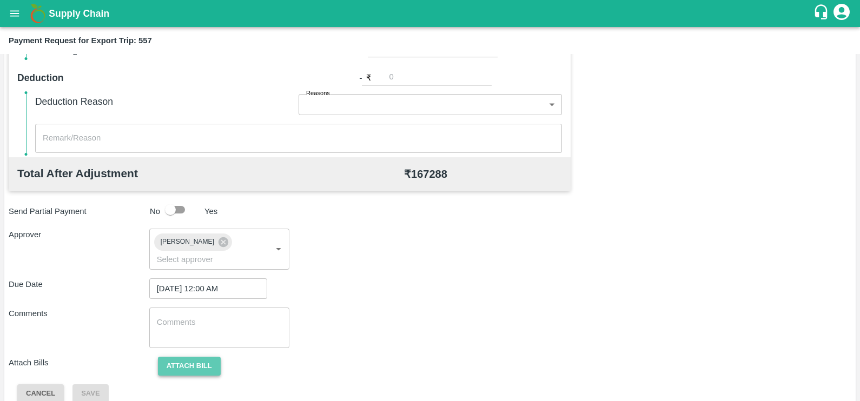
click at [197, 357] on button "Attach bill" at bounding box center [189, 366] width 63 height 19
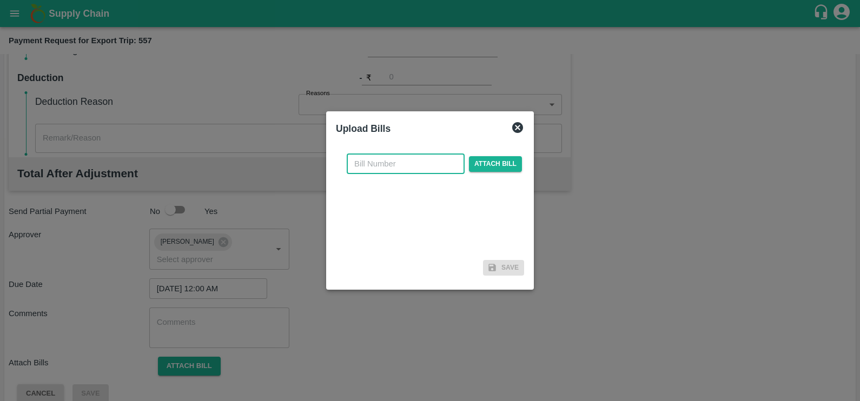
click at [379, 165] on input "text" at bounding box center [406, 164] width 118 height 21
paste input "JCAR/25-26/05720"
type input "JCAR/25-26/05720"
click at [499, 159] on span "Attach bill" at bounding box center [495, 164] width 53 height 16
click at [0, 0] on input "Attach bill" at bounding box center [0, 0] width 0 height 0
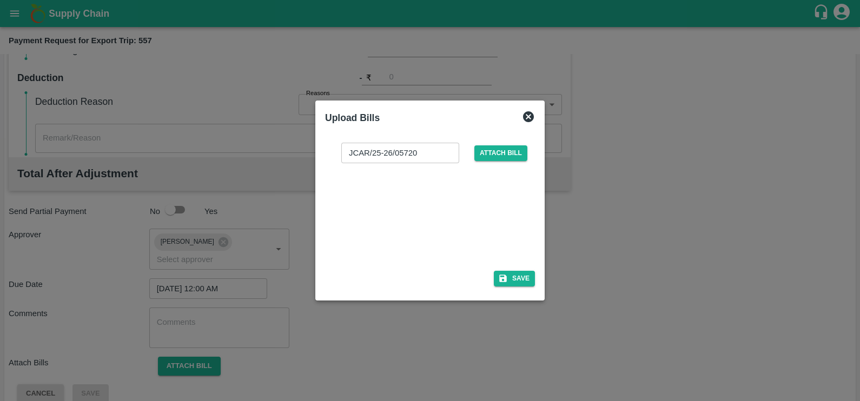
click at [525, 117] on icon at bounding box center [528, 116] width 11 height 11
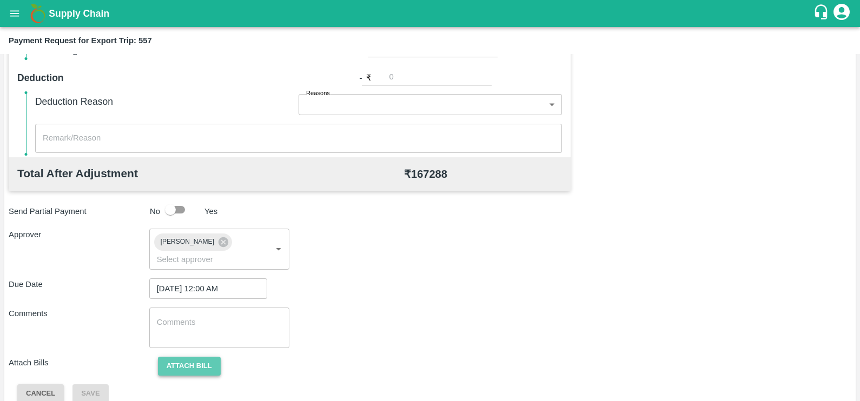
click at [197, 357] on button "Attach bill" at bounding box center [189, 366] width 63 height 19
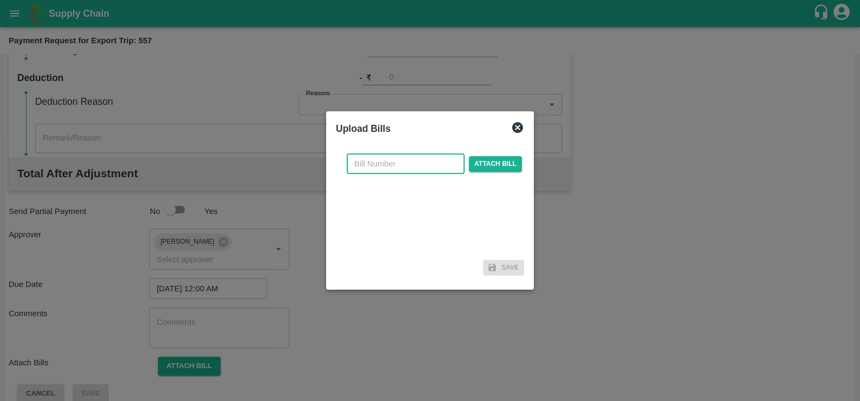
click at [381, 168] on input "text" at bounding box center [406, 164] width 118 height 21
paste input "JCAR/25-26/05720"
type input "JCAR/25-26/05720"
click at [504, 159] on span "Attach bill" at bounding box center [495, 164] width 53 height 16
click at [0, 0] on input "Attach bill" at bounding box center [0, 0] width 0 height 0
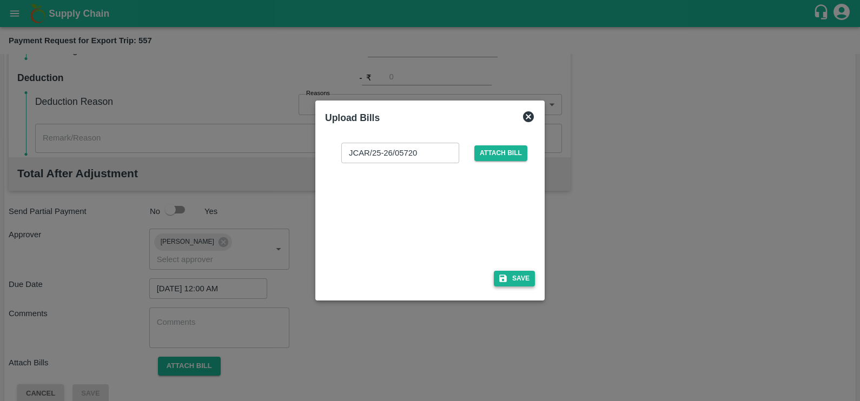
click at [508, 284] on button "Save" at bounding box center [514, 279] width 41 height 16
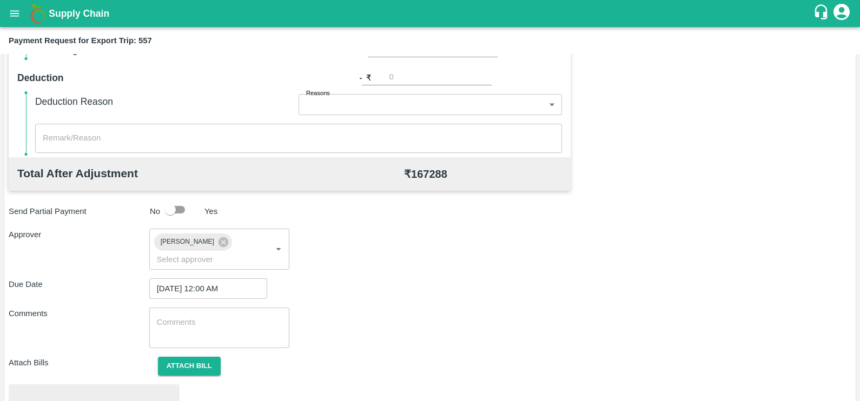
scroll to position [404, 0]
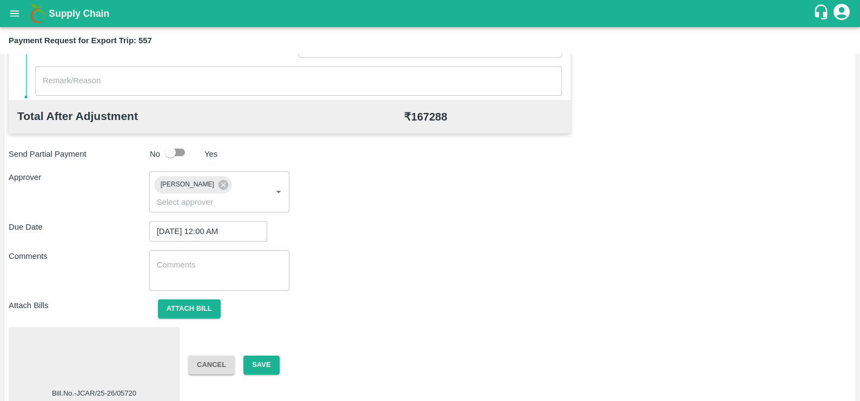
click at [101, 333] on div at bounding box center [94, 360] width 162 height 57
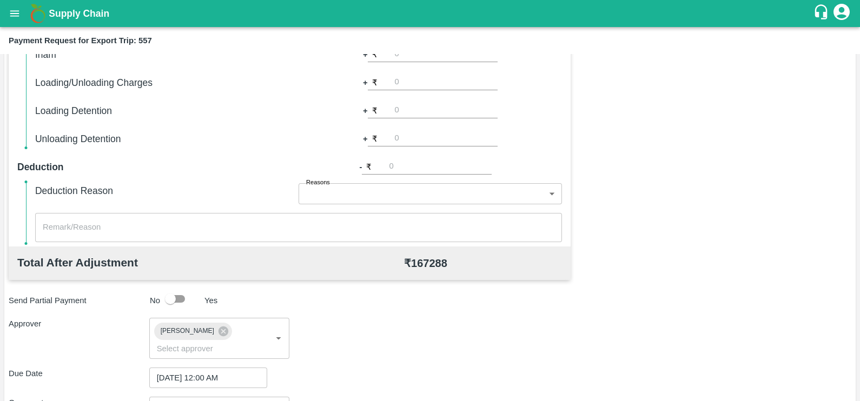
scroll to position [256, 0]
click at [392, 165] on input "number" at bounding box center [440, 168] width 103 height 15
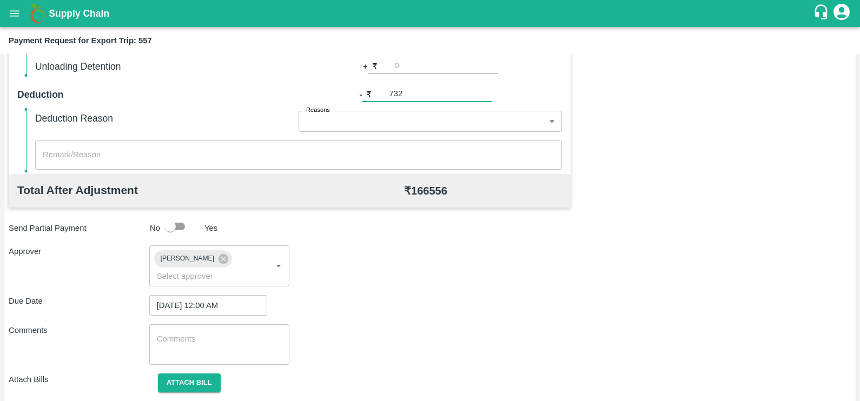
scroll to position [336, 0]
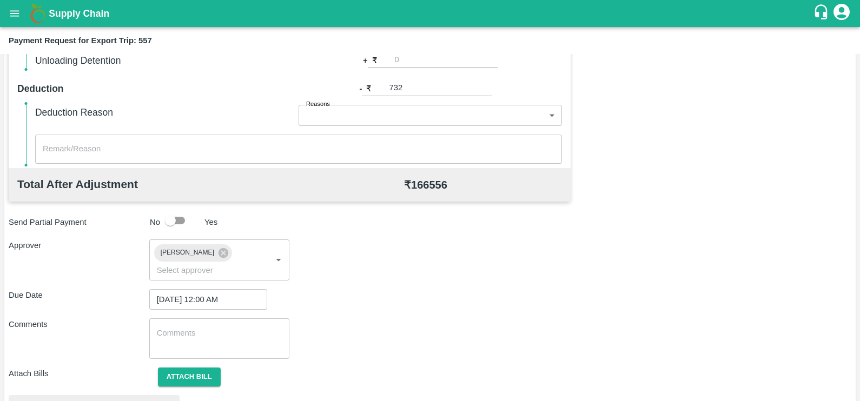
click at [337, 325] on div "Comments x ​" at bounding box center [430, 339] width 843 height 41
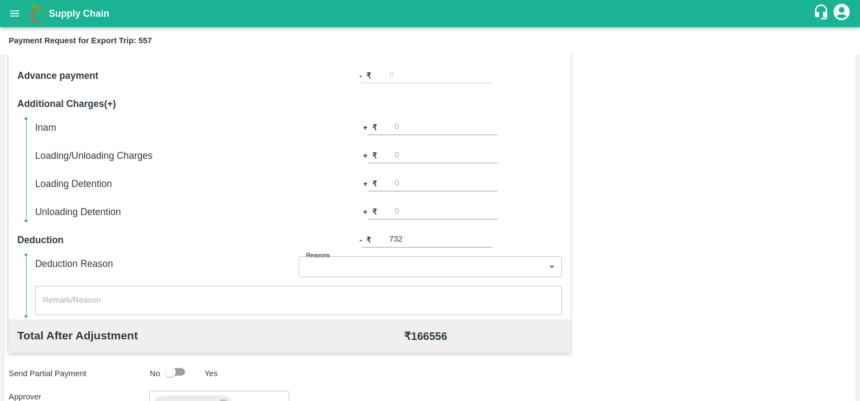
scroll to position [167, 0]
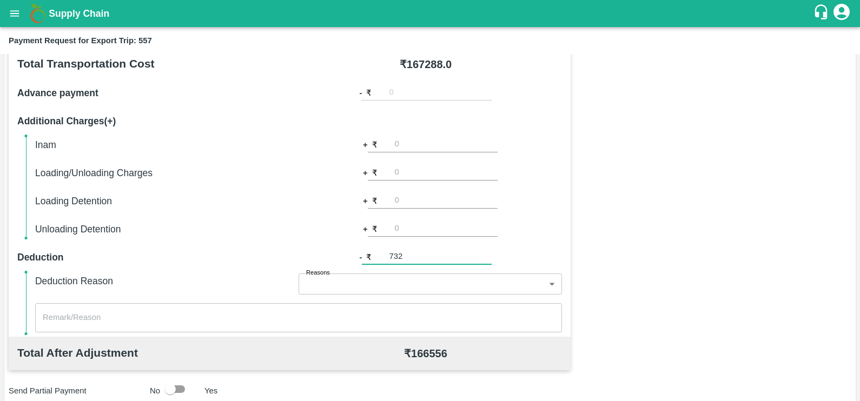
click at [419, 253] on input "732" at bounding box center [440, 257] width 103 height 15
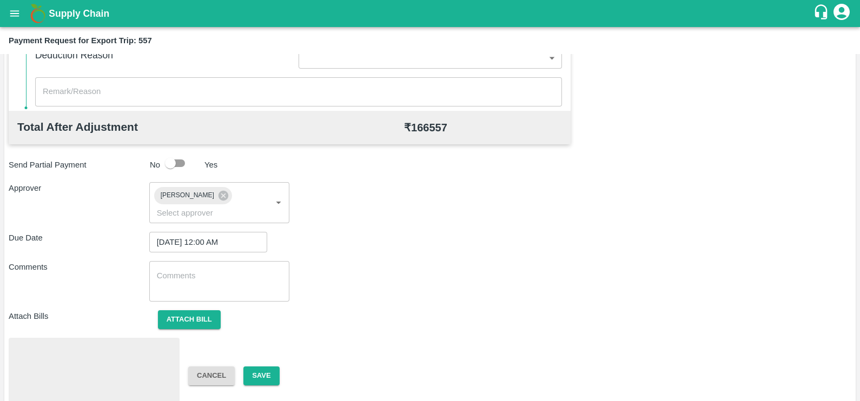
scroll to position [398, 0]
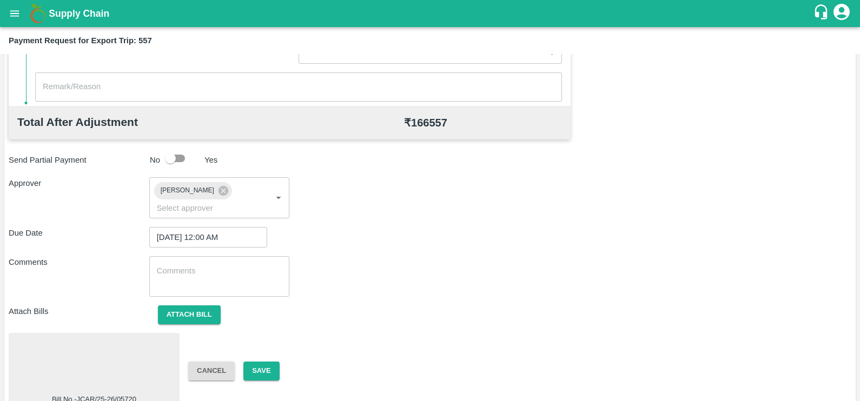
type input "731"
click at [102, 350] on div at bounding box center [94, 366] width 162 height 57
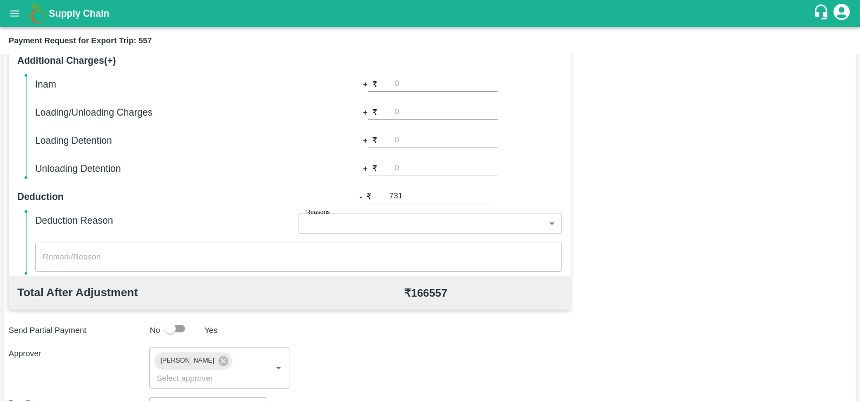
scroll to position [404, 0]
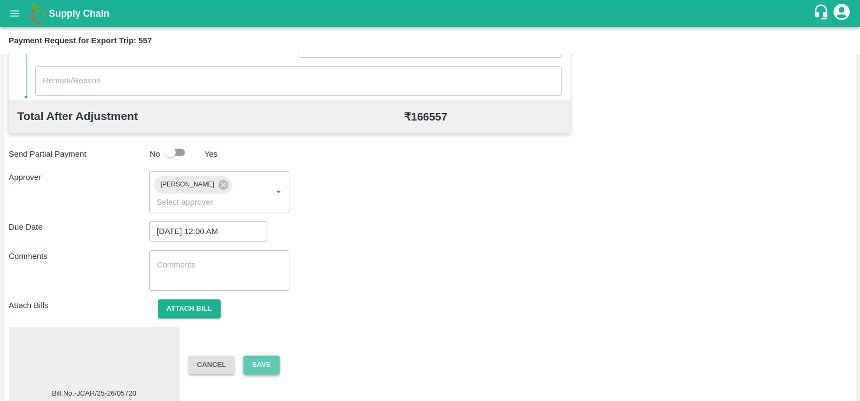
click at [264, 356] on button "Save" at bounding box center [261, 365] width 36 height 19
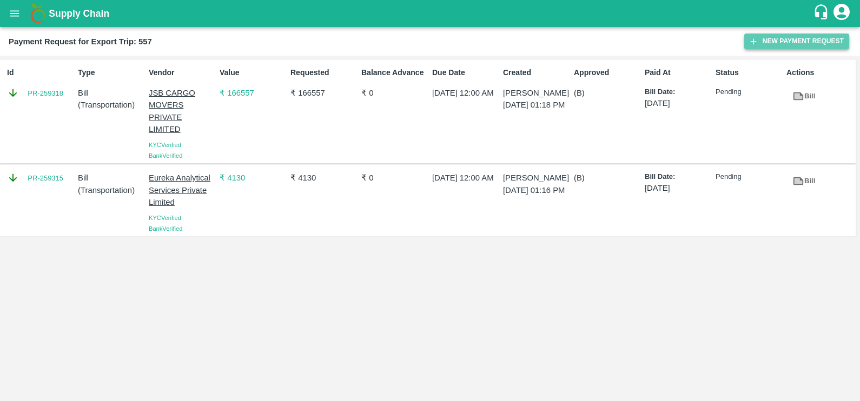
click at [758, 38] on button "New Payment Request" at bounding box center [796, 42] width 105 height 16
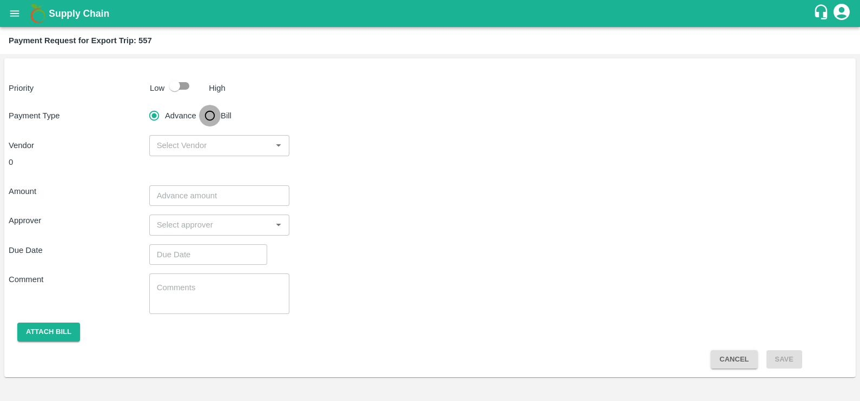
click at [200, 116] on input "Bill" at bounding box center [210, 116] width 22 height 22
radio input "true"
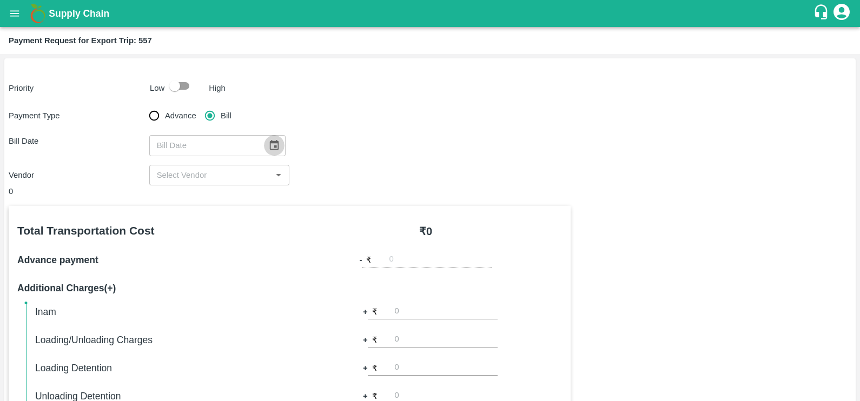
click at [268, 144] on icon "Choose date" at bounding box center [274, 146] width 12 height 12
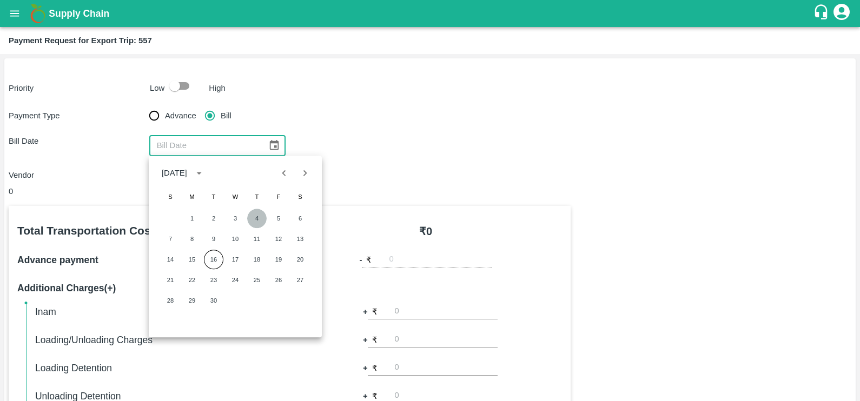
click at [247, 217] on button "4" at bounding box center [256, 218] width 19 height 19
type input "[DATE]"
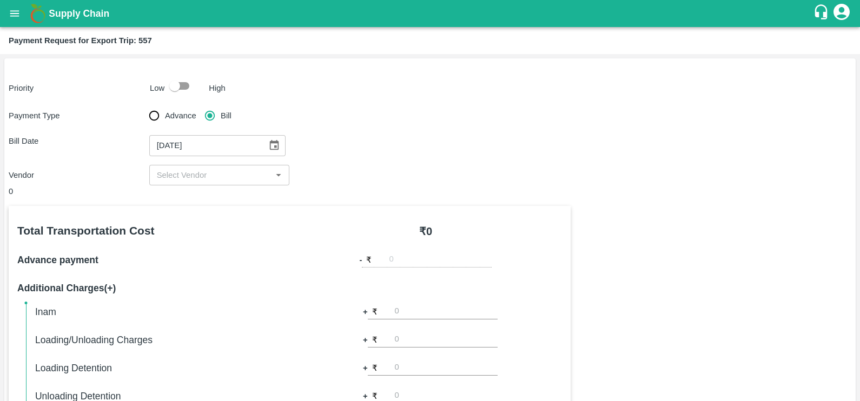
click at [231, 184] on div "​" at bounding box center [219, 175] width 141 height 21
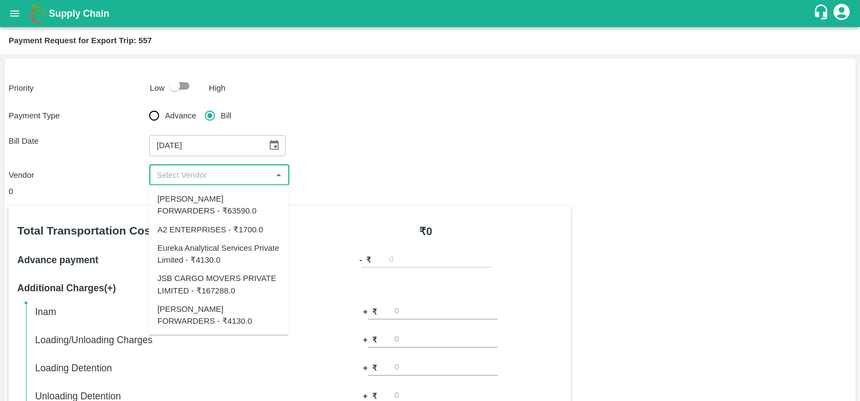
click at [223, 176] on input "input" at bounding box center [211, 175] width 116 height 14
click at [221, 311] on div "[PERSON_NAME] FORWARDERS - ₹4130.0" at bounding box center [218, 315] width 123 height 24
type input "[PERSON_NAME] FORWARDERS - ₹4130.0"
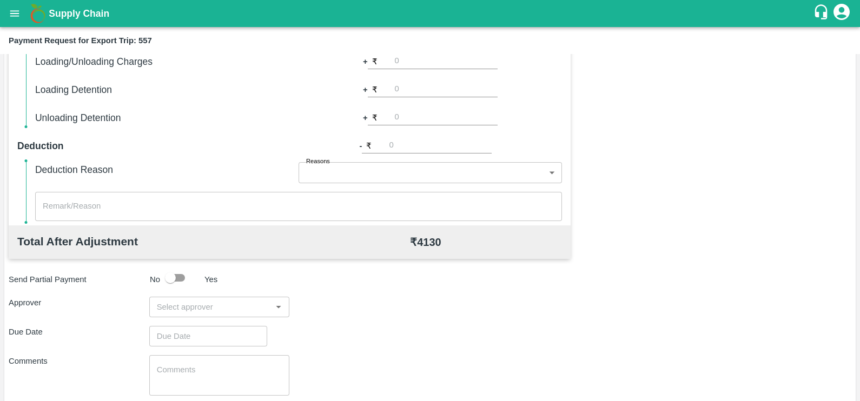
scroll to position [323, 0]
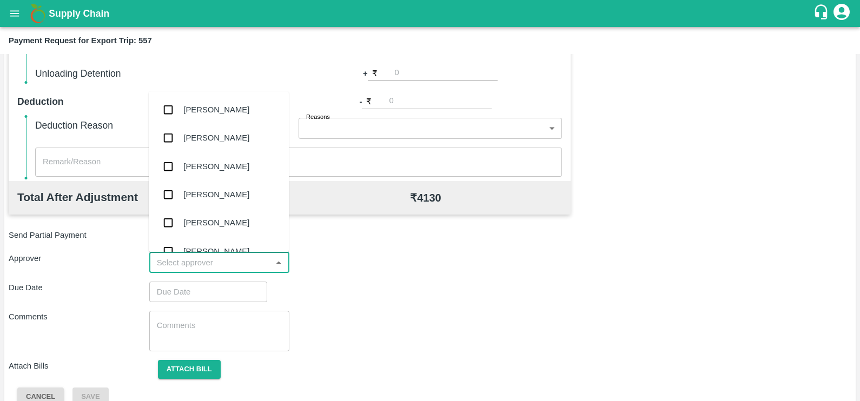
click at [178, 267] on input "input" at bounding box center [211, 263] width 116 height 14
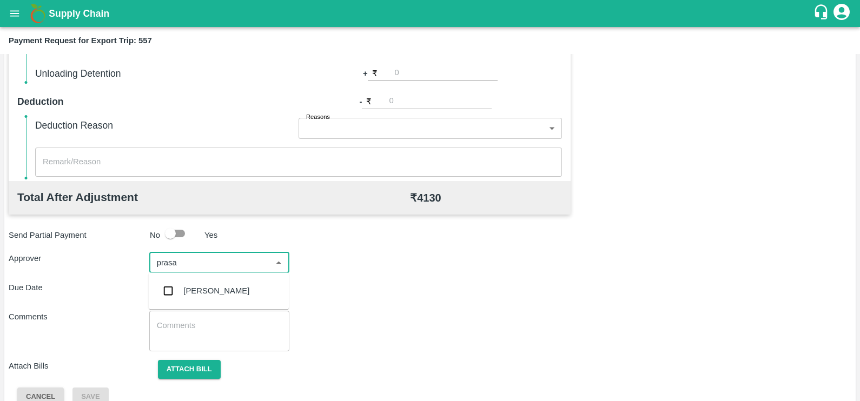
type input "prasad"
click at [187, 287] on div "[PERSON_NAME]" at bounding box center [216, 291] width 66 height 12
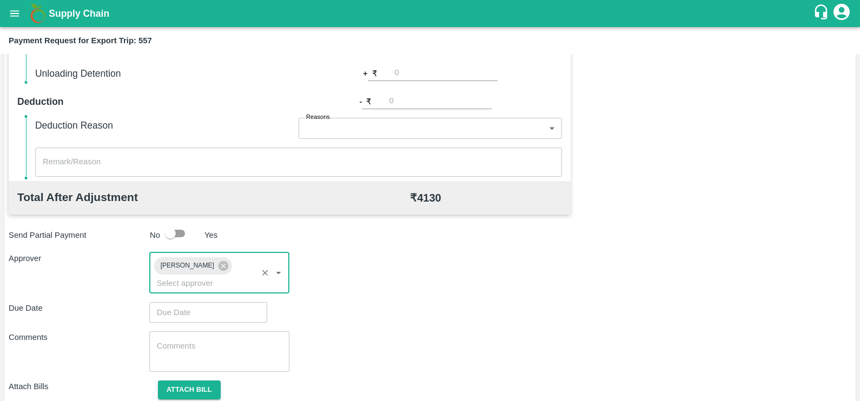
type input "DD/MM/YYYY hh:mm aa"
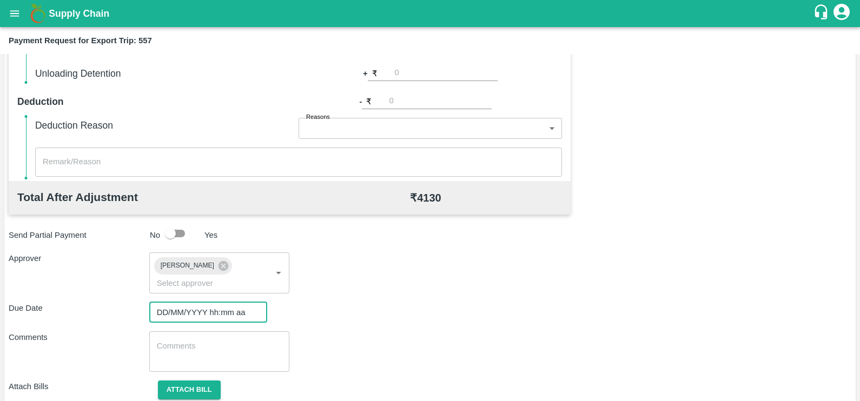
click at [192, 302] on input "DD/MM/YYYY hh:mm aa" at bounding box center [204, 312] width 110 height 21
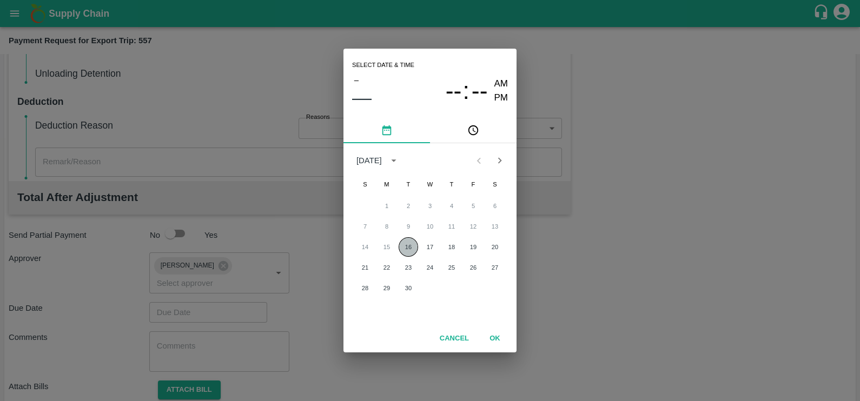
click at [416, 246] on button "16" at bounding box center [408, 246] width 19 height 19
type input "[DATE] 12:00 AM"
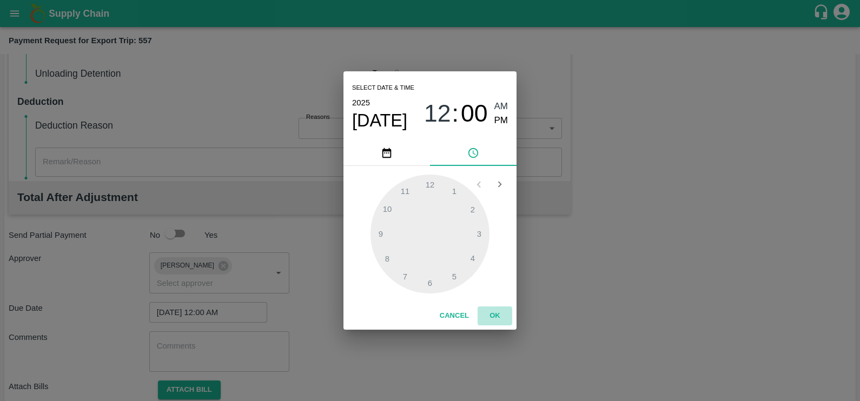
click at [494, 311] on button "OK" at bounding box center [495, 316] width 35 height 19
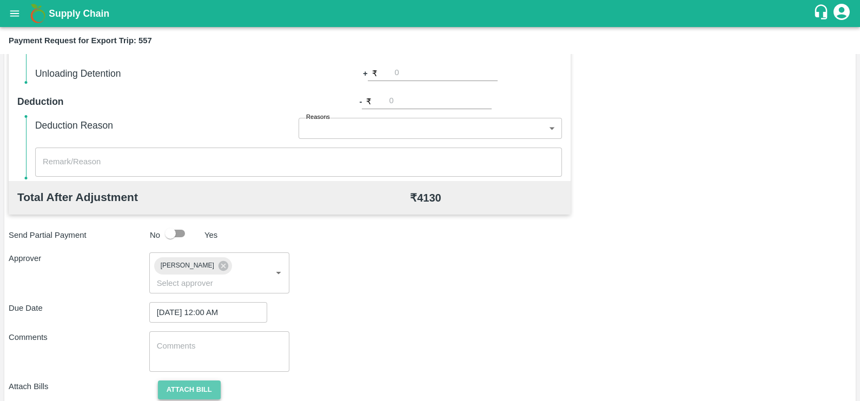
click at [182, 381] on button "Attach bill" at bounding box center [189, 390] width 63 height 19
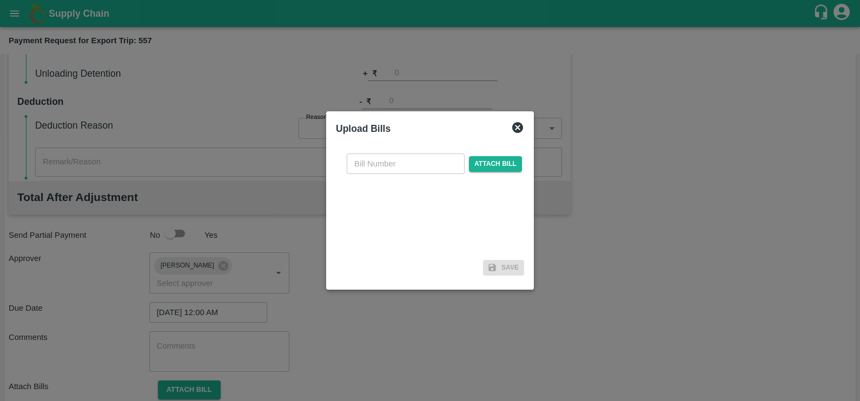
click at [408, 163] on input "text" at bounding box center [406, 164] width 118 height 21
paste input "SF-CHA-EXP-25-26-075"
type input "SF-CHA-EXP-25-26-075"
click at [469, 160] on span "Attach bill" at bounding box center [495, 164] width 53 height 16
click at [0, 0] on input "Attach bill" at bounding box center [0, 0] width 0 height 0
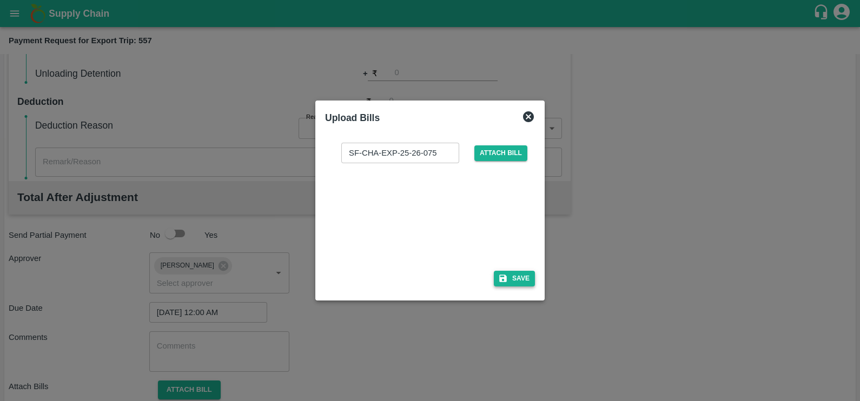
click at [509, 279] on button "Save" at bounding box center [514, 279] width 41 height 16
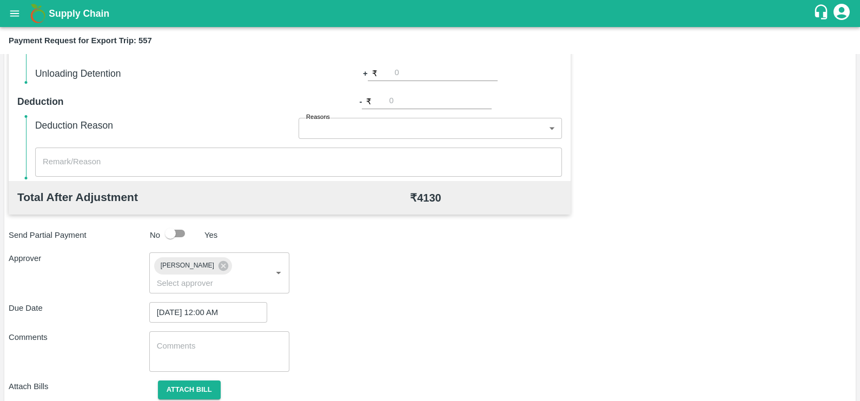
scroll to position [404, 0]
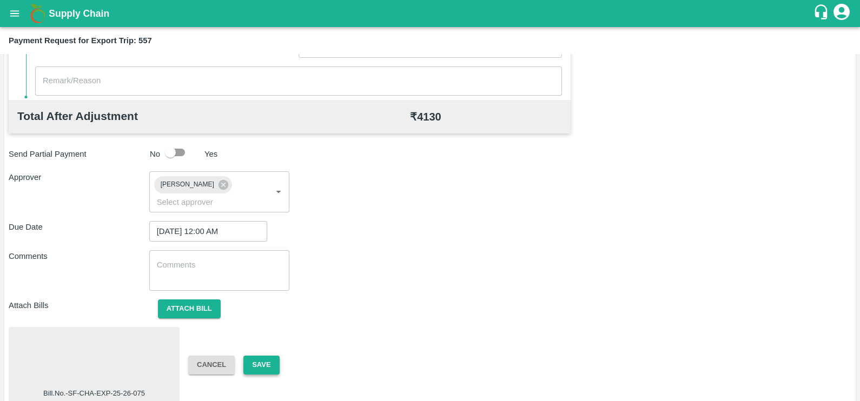
click at [253, 356] on button "Save" at bounding box center [261, 365] width 36 height 19
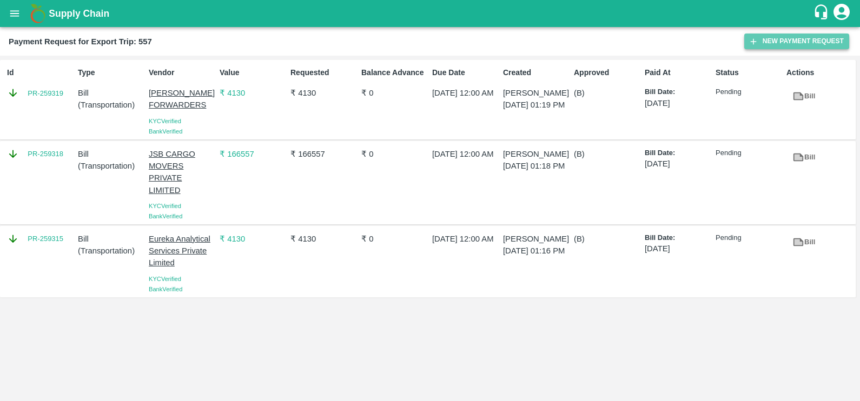
click at [768, 45] on button "New Payment Request" at bounding box center [796, 42] width 105 height 16
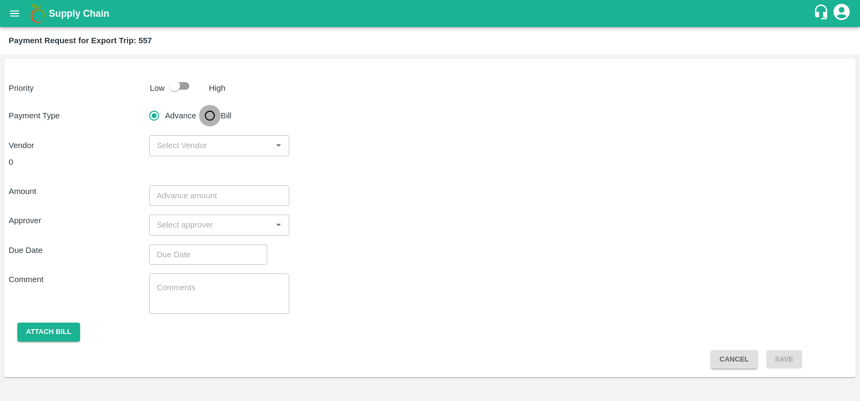
click at [215, 114] on input "Bill" at bounding box center [210, 116] width 22 height 22
radio input "true"
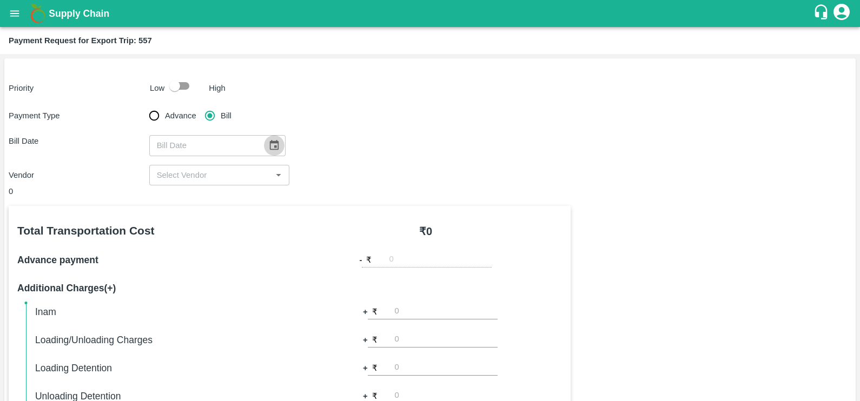
click at [268, 145] on icon "Choose date" at bounding box center [274, 146] width 12 height 12
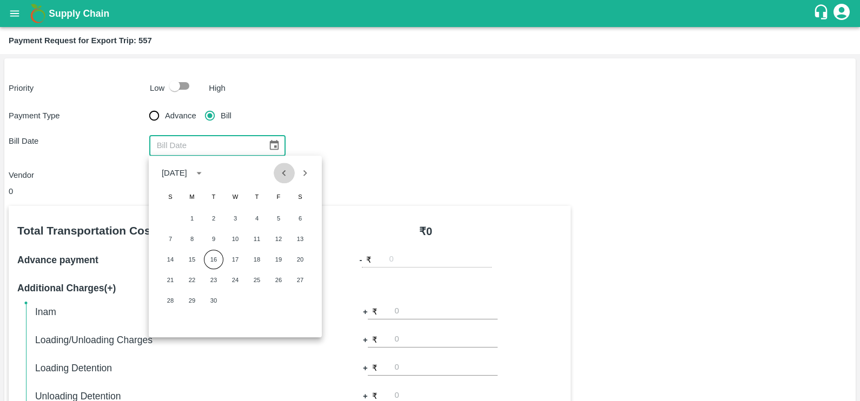
click at [289, 178] on icon "Previous month" at bounding box center [284, 173] width 12 height 12
click at [297, 300] on button "30" at bounding box center [300, 300] width 19 height 19
type input "[DATE]"
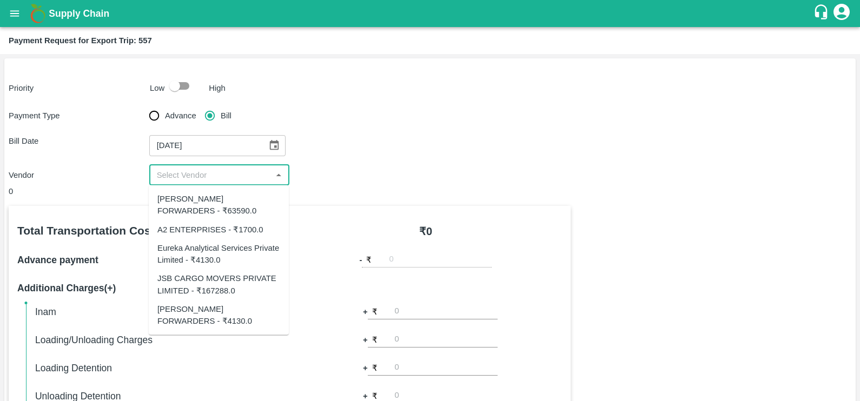
click at [242, 178] on input "input" at bounding box center [211, 175] width 116 height 14
click at [239, 196] on div "[PERSON_NAME] FORWARDERS - ₹63590.0" at bounding box center [218, 205] width 123 height 24
type input "[PERSON_NAME] FORWARDERS - ₹63590.0"
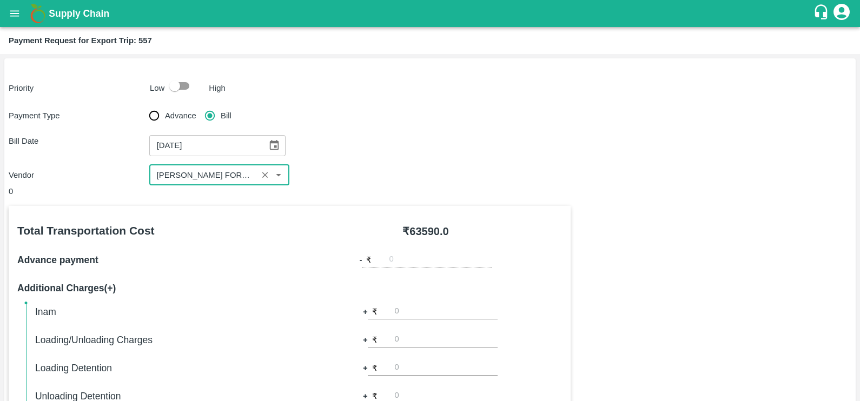
scroll to position [341, 0]
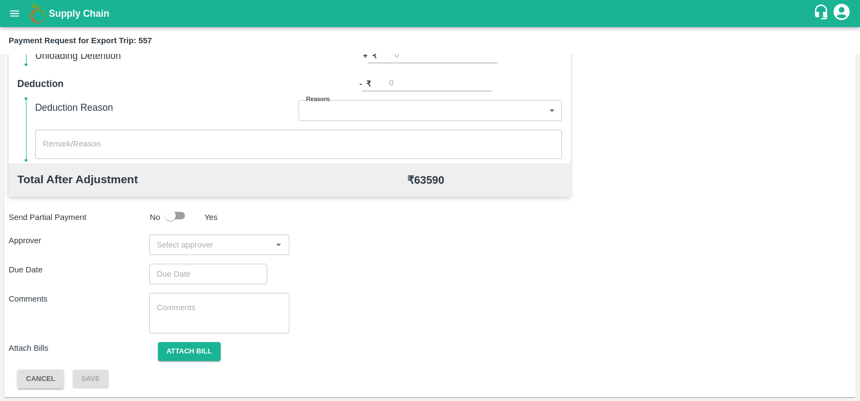
click at [237, 252] on div "​" at bounding box center [219, 245] width 141 height 21
type input "prasad"
click at [243, 270] on div "[PERSON_NAME]" at bounding box center [216, 274] width 66 height 12
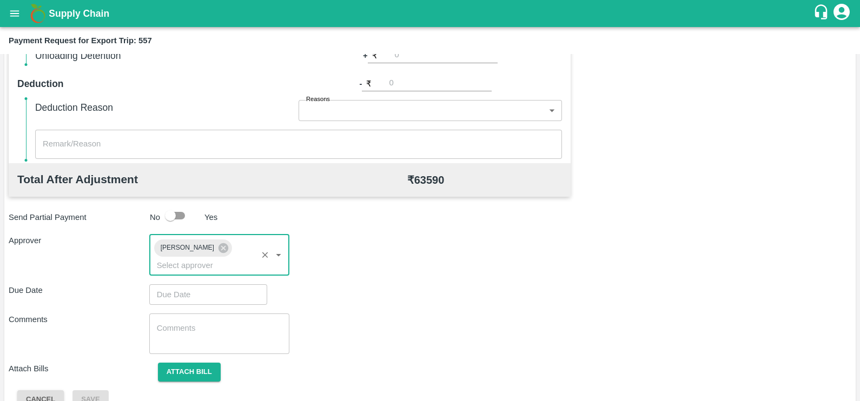
type input "DD/MM/YYYY hh:mm aa"
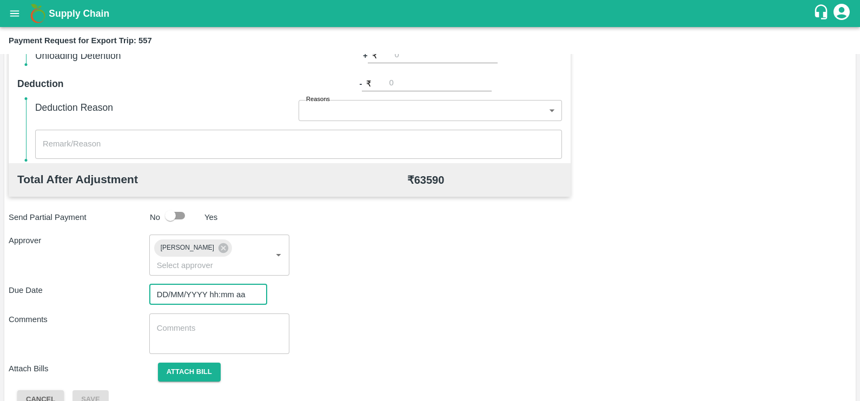
click at [244, 285] on input "DD/MM/YYYY hh:mm aa" at bounding box center [204, 295] width 110 height 21
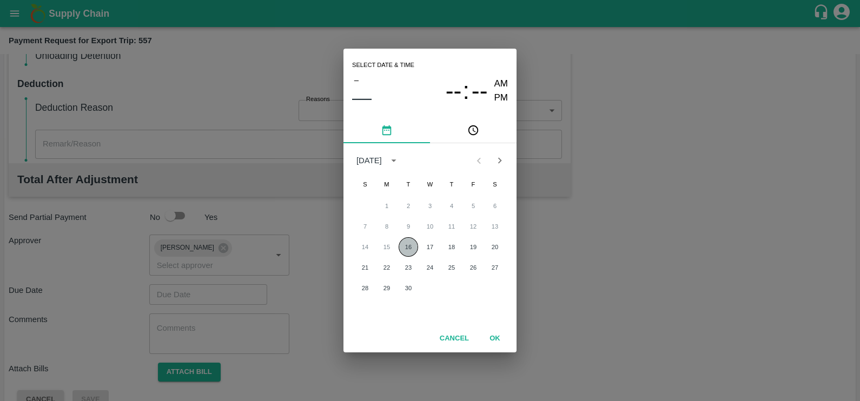
click at [407, 242] on button "16" at bounding box center [408, 246] width 19 height 19
type input "[DATE] 12:00 AM"
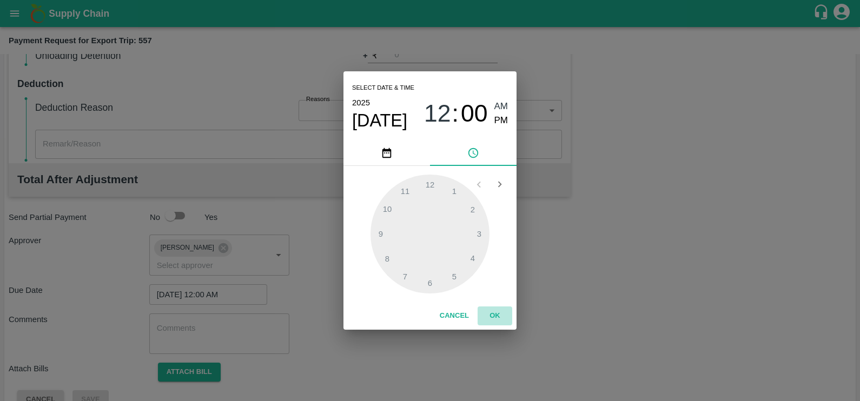
click at [495, 319] on button "OK" at bounding box center [495, 316] width 35 height 19
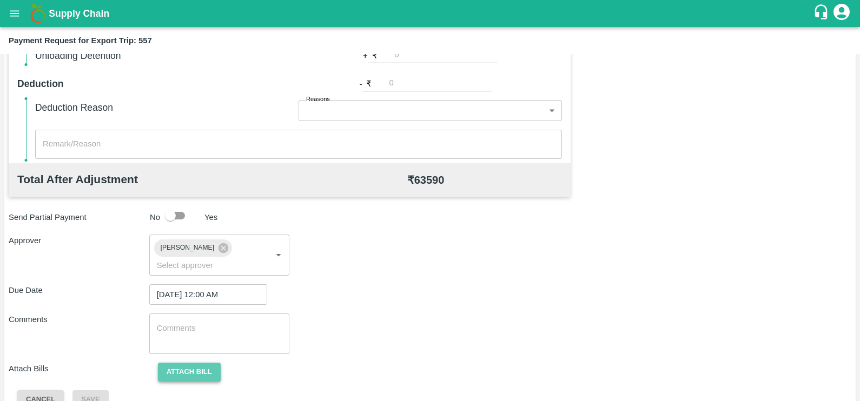
click at [194, 363] on button "Attach bill" at bounding box center [189, 372] width 63 height 19
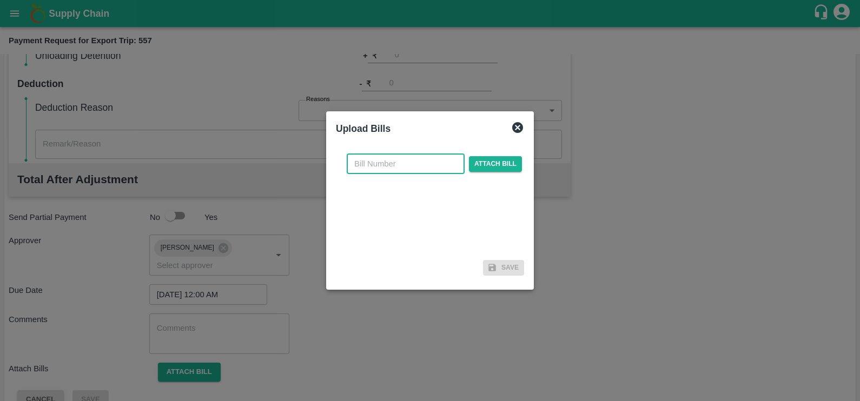
click at [365, 163] on input "text" at bounding box center [406, 164] width 118 height 21
paste input "SF-TRANS-EXP-25-26-075"
type input "SF-TRANS-EXP-25-26-075"
click at [479, 163] on span "Attach bill" at bounding box center [495, 164] width 53 height 16
click at [0, 0] on input "Attach bill" at bounding box center [0, 0] width 0 height 0
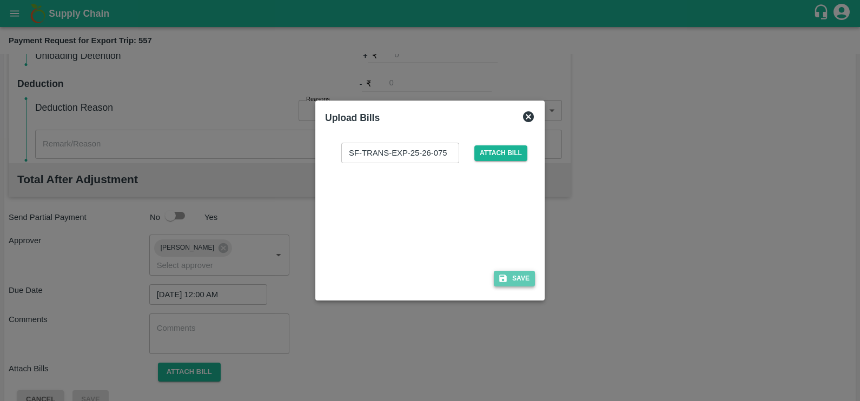
click at [529, 281] on button "Save" at bounding box center [514, 279] width 41 height 16
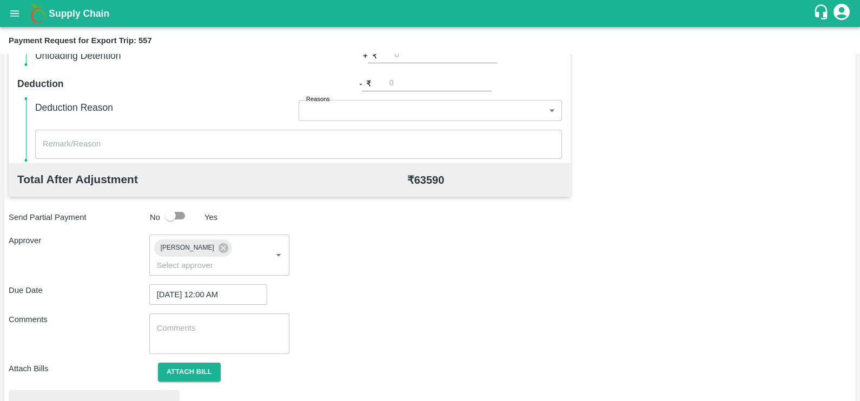
scroll to position [404, 0]
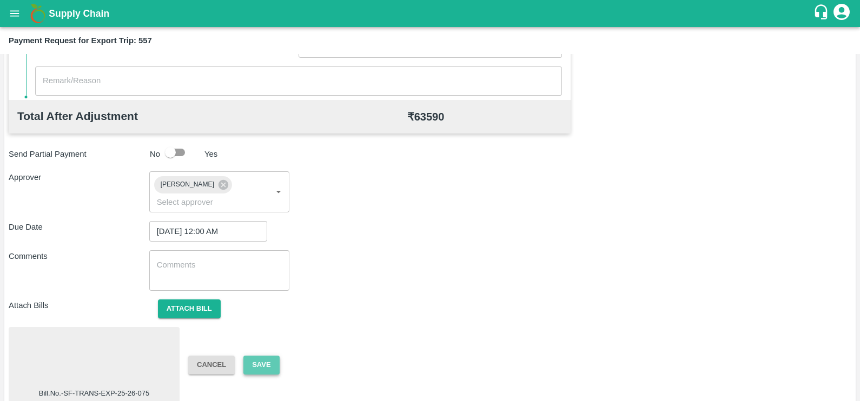
click at [255, 356] on button "Save" at bounding box center [261, 365] width 36 height 19
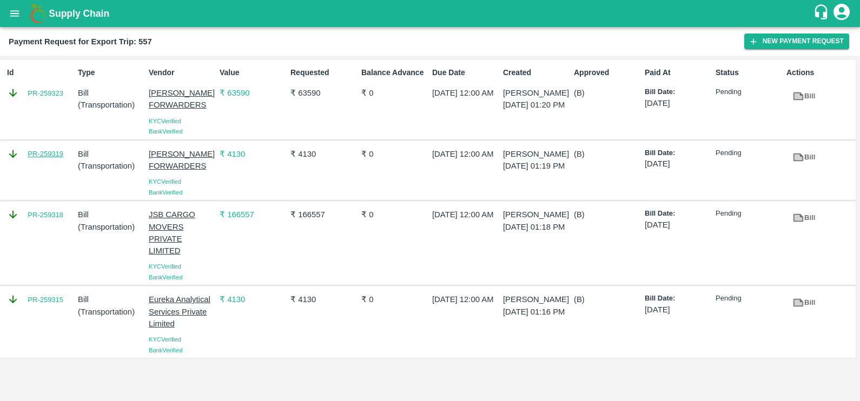
click at [49, 157] on link "PR-259319" at bounding box center [46, 154] width 36 height 11
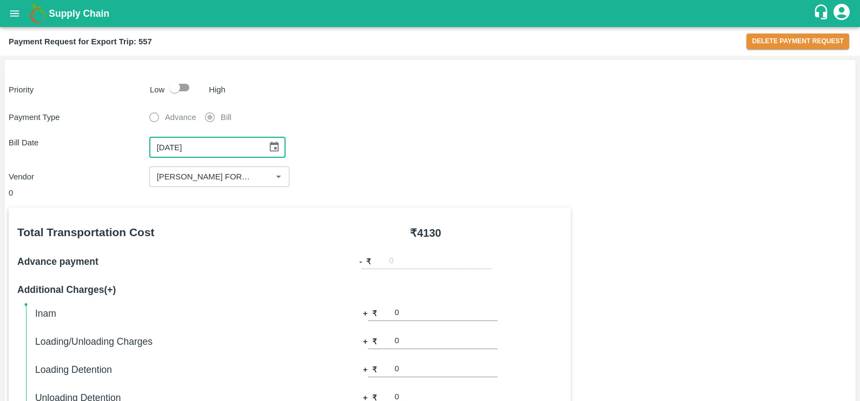
click at [229, 150] on input "[DATE]" at bounding box center [204, 147] width 110 height 21
click at [270, 146] on icon "Choose date, selected date is Sep 3, 2025" at bounding box center [274, 147] width 12 height 12
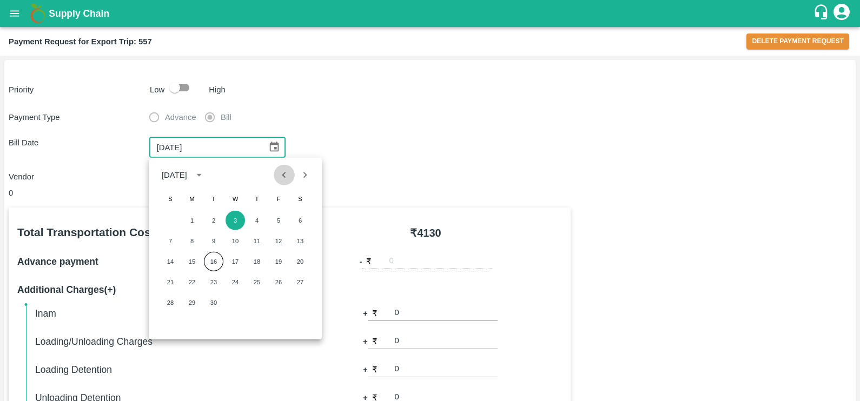
click at [286, 181] on icon "Previous month" at bounding box center [284, 175] width 12 height 12
click at [300, 298] on button "30" at bounding box center [300, 302] width 19 height 19
type input "[DATE]"
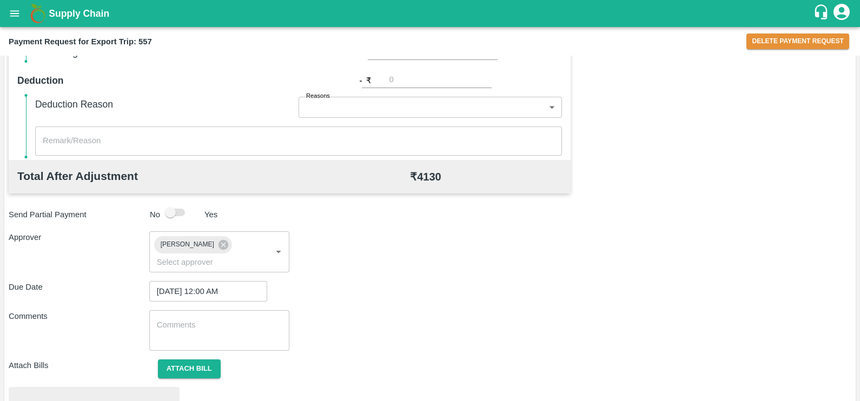
scroll to position [406, 0]
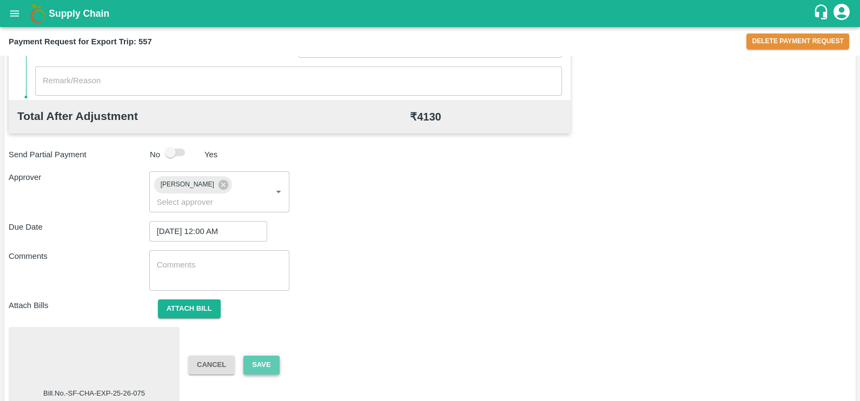
click at [268, 356] on button "Save" at bounding box center [261, 365] width 36 height 19
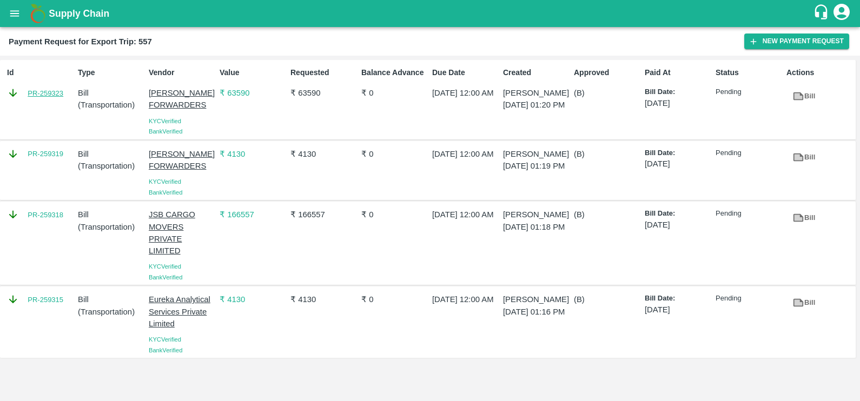
click at [57, 98] on link "PR-259323" at bounding box center [46, 93] width 36 height 11
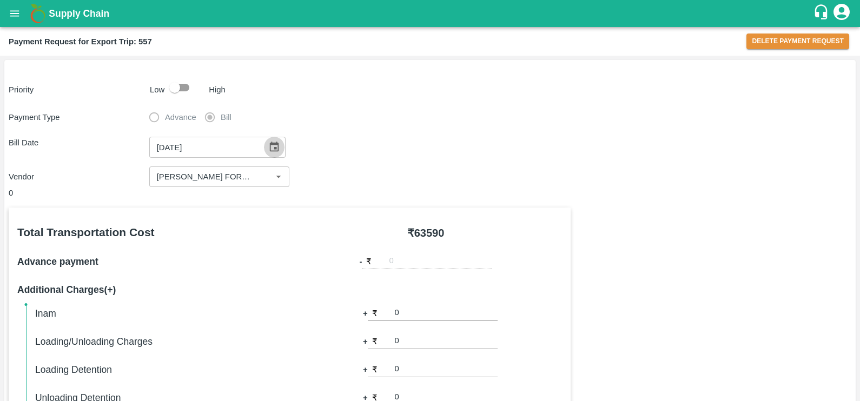
click at [268, 153] on icon "Choose date, selected date is Aug 29, 2025" at bounding box center [274, 147] width 12 height 12
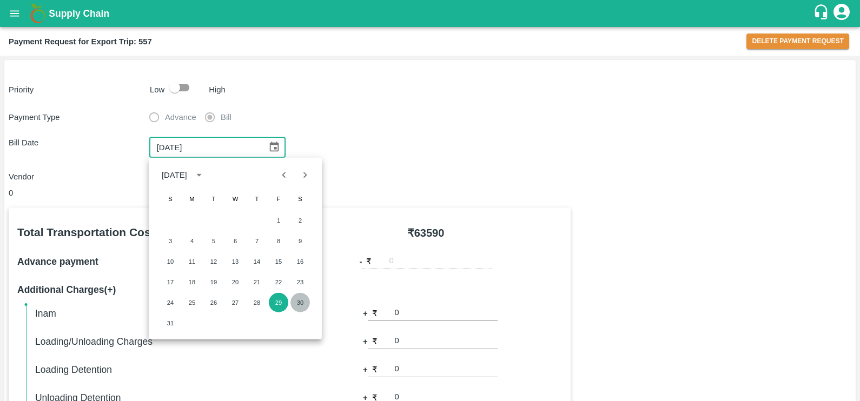
click at [298, 303] on button "30" at bounding box center [300, 302] width 19 height 19
type input "[DATE]"
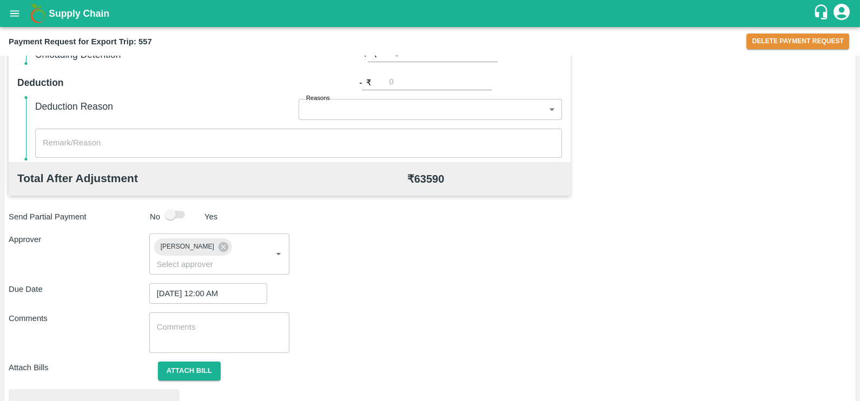
scroll to position [406, 0]
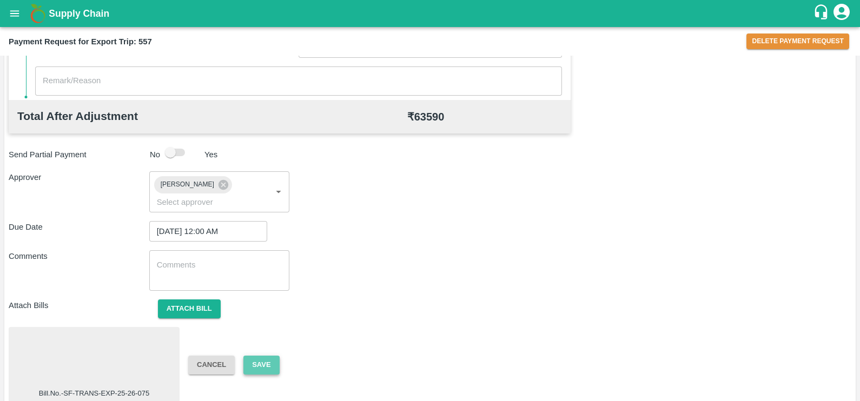
click at [267, 356] on button "Save" at bounding box center [261, 365] width 36 height 19
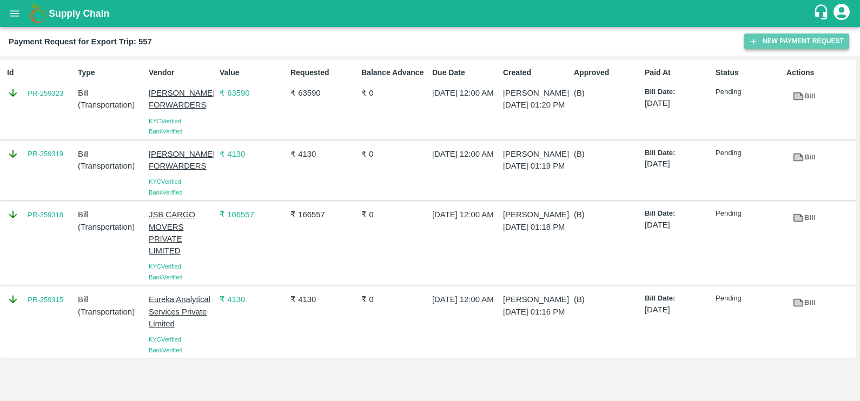
click at [782, 36] on button "New Payment Request" at bounding box center [796, 42] width 105 height 16
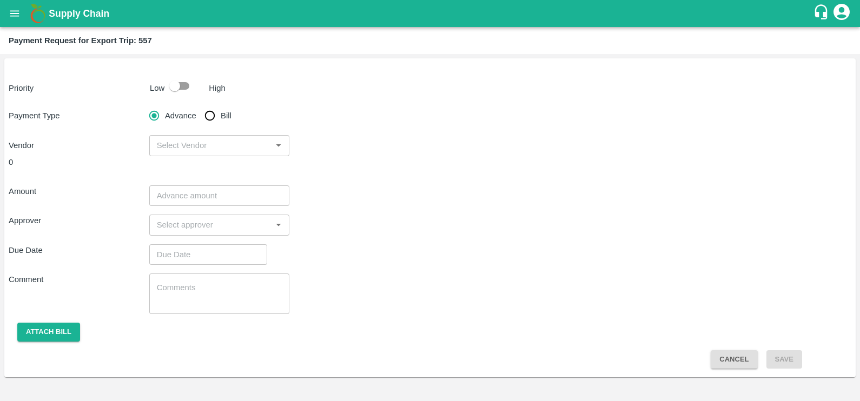
click at [222, 113] on span "Bill" at bounding box center [226, 116] width 11 height 12
click at [221, 113] on input "Bill" at bounding box center [210, 116] width 22 height 22
radio input "true"
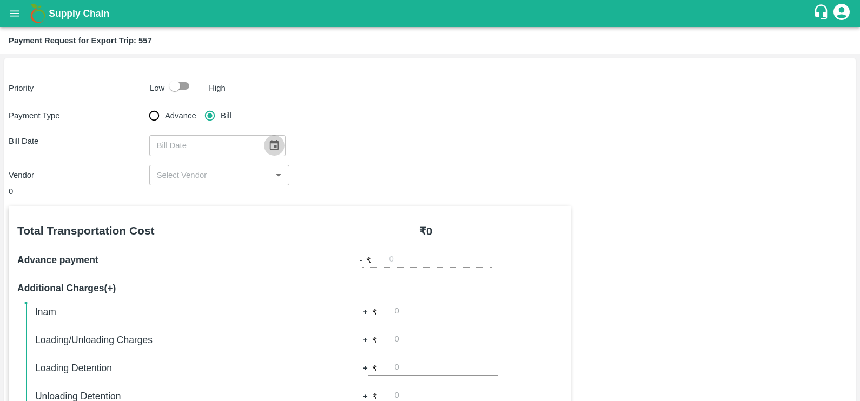
click at [275, 143] on button "Choose date" at bounding box center [274, 145] width 21 height 21
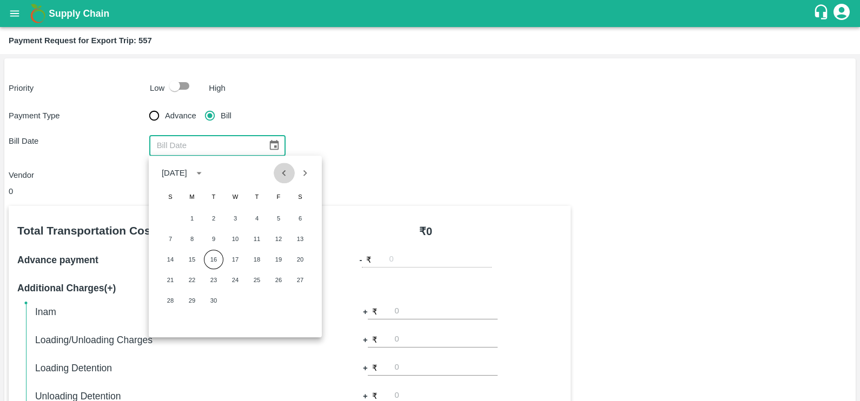
click at [281, 174] on icon "Previous month" at bounding box center [284, 173] width 12 height 12
click at [169, 324] on button "31" at bounding box center [170, 321] width 19 height 19
type input "[DATE]"
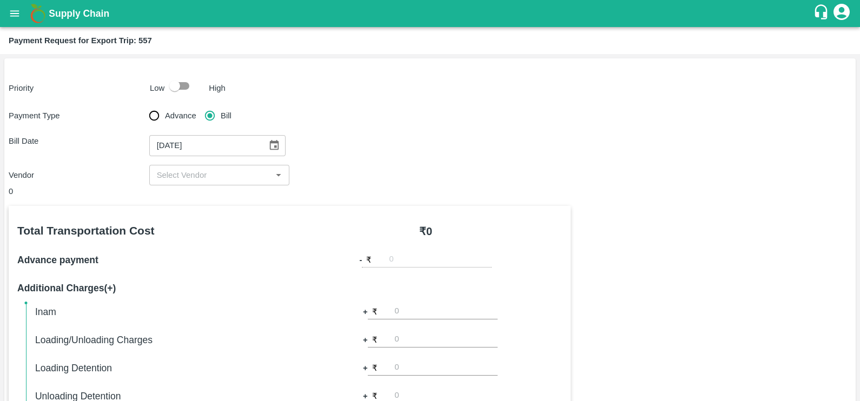
click at [180, 166] on div "​" at bounding box center [219, 175] width 141 height 21
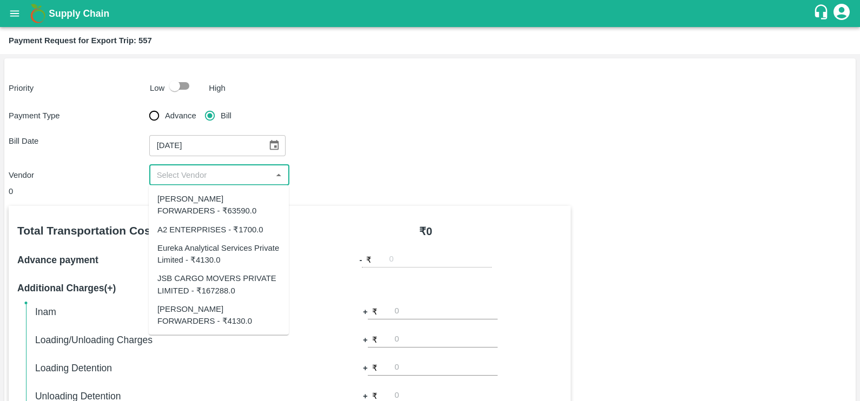
click at [208, 225] on div "A2 ENTERPRISES - ₹1700.0" at bounding box center [210, 229] width 106 height 12
type input "A2 ENTERPRISES - ₹1700.0"
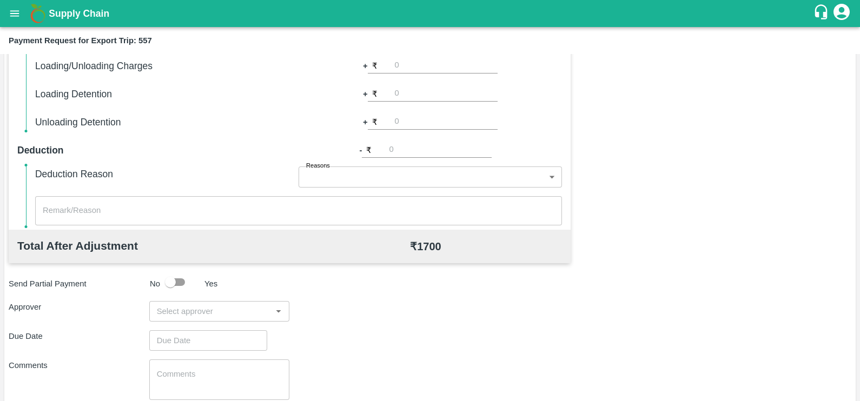
scroll to position [275, 0]
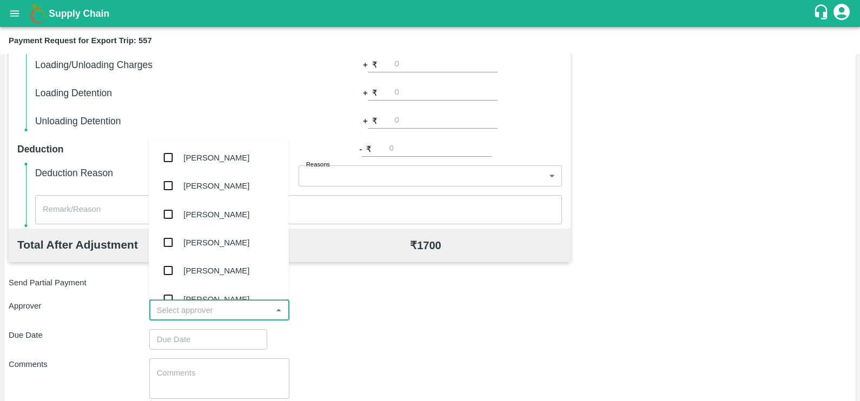
click at [227, 313] on input "input" at bounding box center [211, 310] width 116 height 14
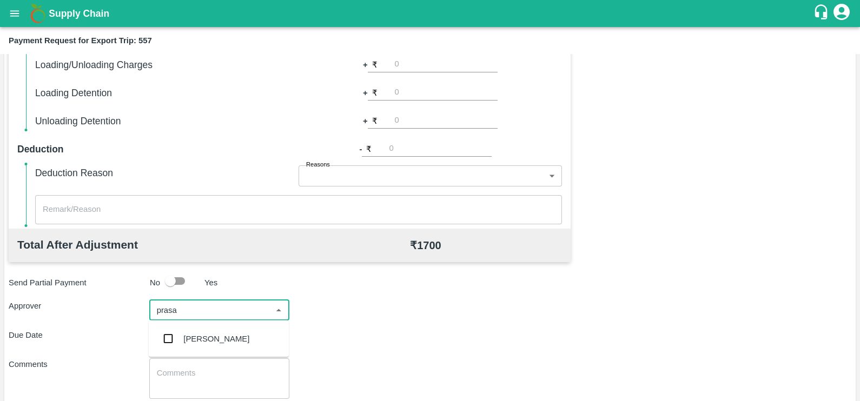
type input "prasad"
click at [230, 340] on div "[PERSON_NAME]" at bounding box center [216, 339] width 66 height 12
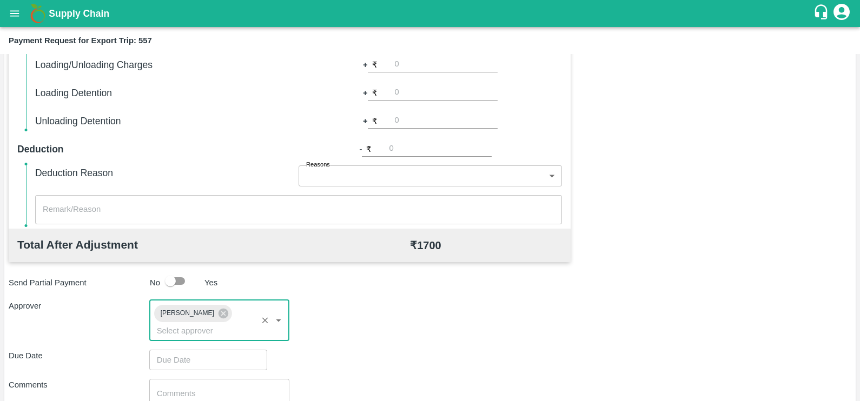
type input "DD/MM/YYYY hh:mm aa"
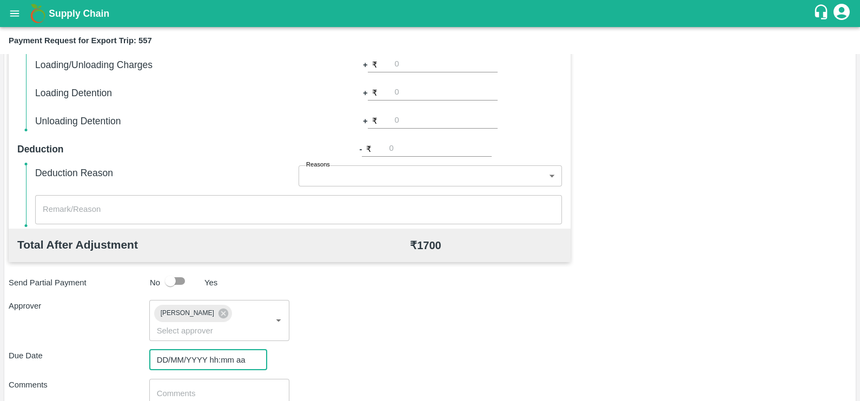
click at [230, 350] on input "DD/MM/YYYY hh:mm aa" at bounding box center [204, 360] width 110 height 21
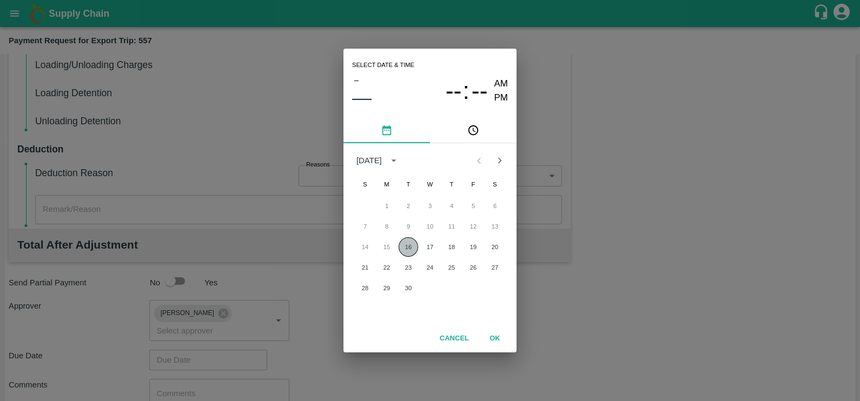
click at [405, 256] on button "16" at bounding box center [408, 246] width 19 height 19
type input "[DATE] 12:00 AM"
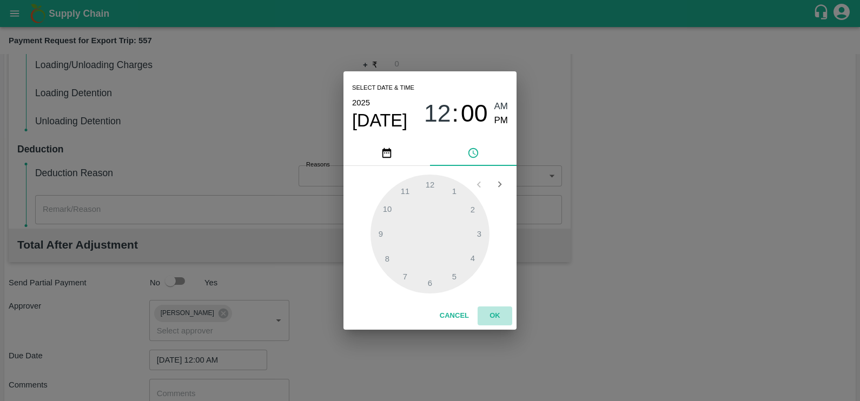
click at [498, 311] on button "OK" at bounding box center [495, 316] width 35 height 19
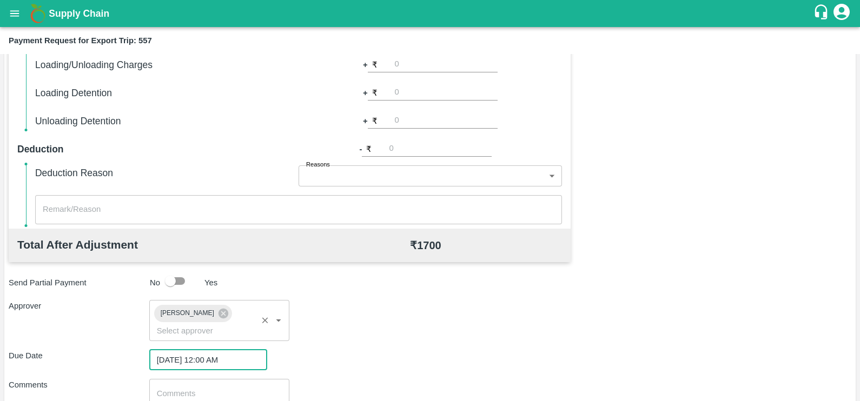
scroll to position [347, 0]
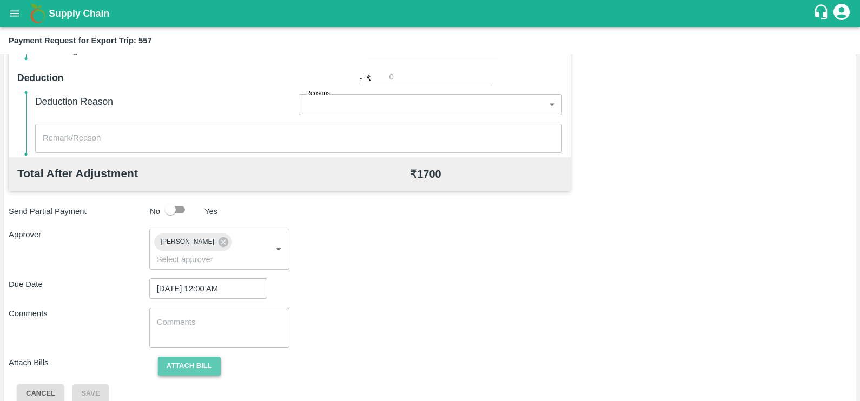
click at [201, 359] on button "Attach bill" at bounding box center [189, 366] width 63 height 19
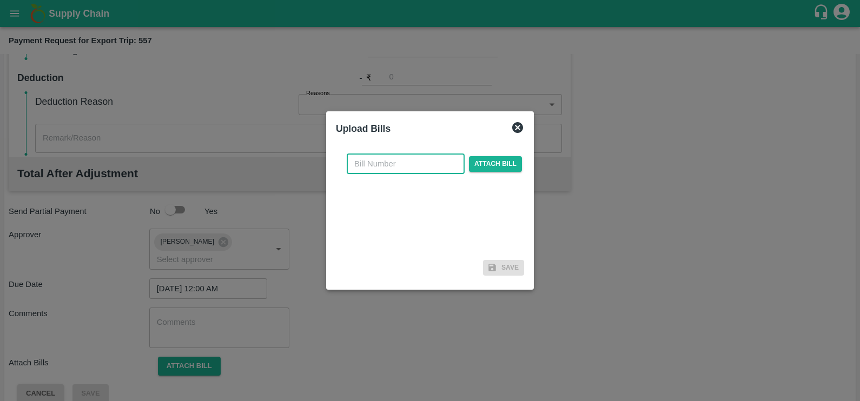
click at [395, 161] on input "text" at bounding box center [406, 164] width 118 height 21
paste input "A2-105/2025-26"
type input "A2-105/2025-26"
click at [479, 164] on span "Attach bill" at bounding box center [495, 164] width 53 height 16
click at [0, 0] on input "Attach bill" at bounding box center [0, 0] width 0 height 0
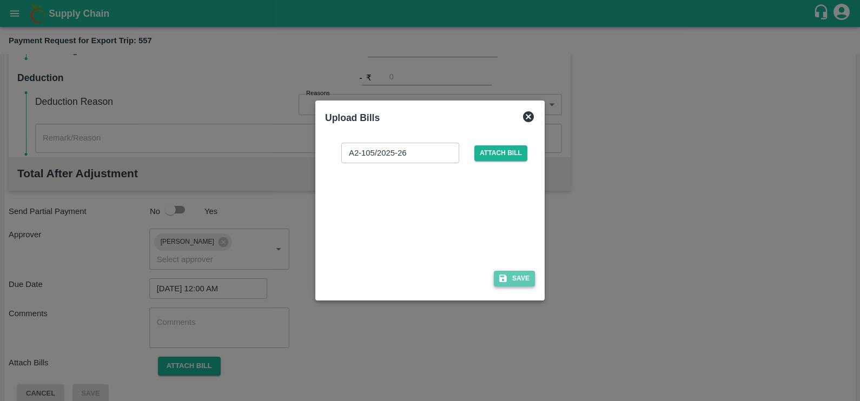
click at [507, 278] on icon "button" at bounding box center [503, 279] width 10 height 10
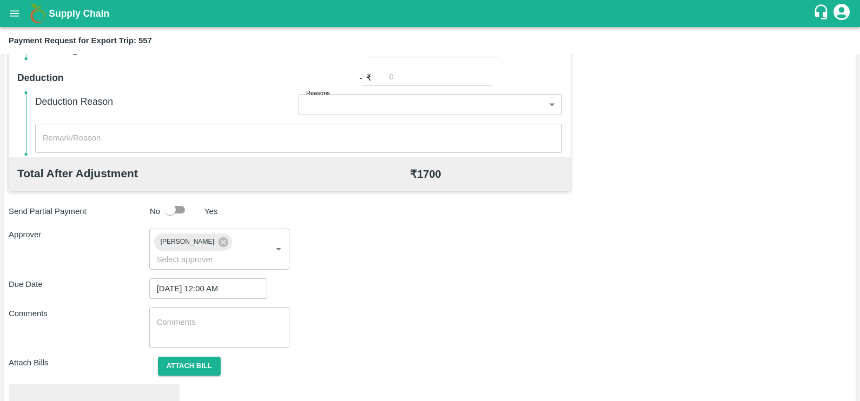
scroll to position [404, 0]
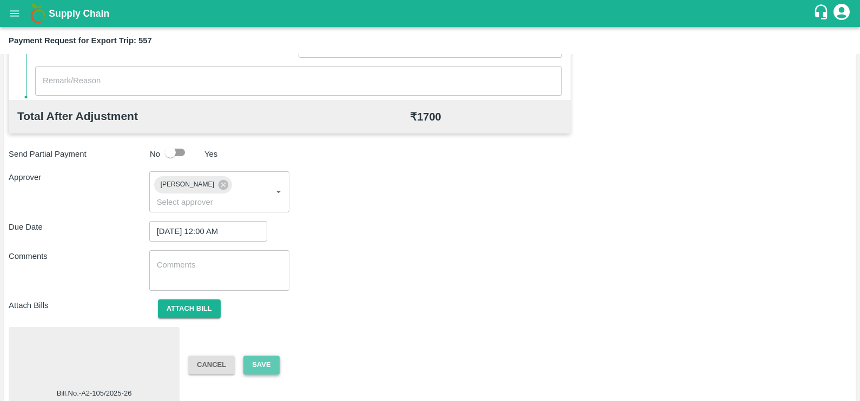
click at [259, 356] on button "Save" at bounding box center [261, 365] width 36 height 19
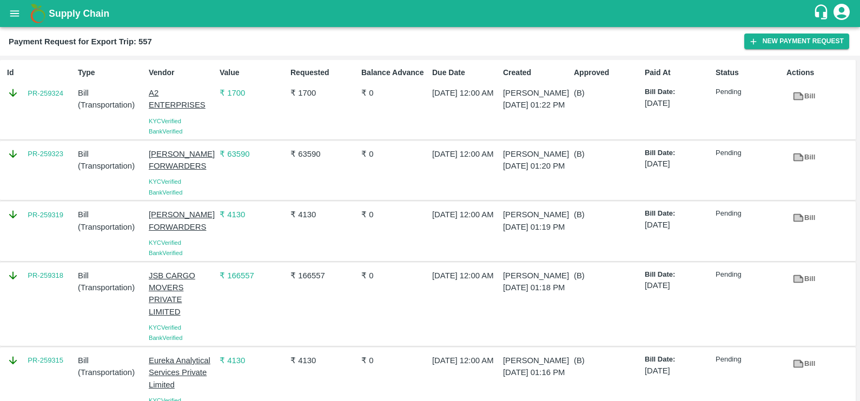
click at [41, 107] on div "Id PR-259324" at bounding box center [38, 100] width 71 height 74
copy link "PR-259324"
click at [50, 162] on div "PR-259323" at bounding box center [38, 171] width 71 height 54
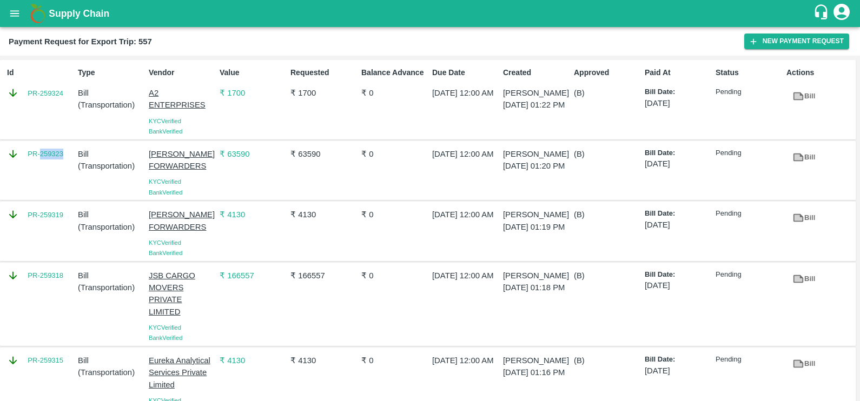
click at [50, 162] on div "PR-259323" at bounding box center [38, 171] width 71 height 54
copy link "PR-259323"
click at [38, 234] on div "PR-259319" at bounding box center [38, 231] width 71 height 54
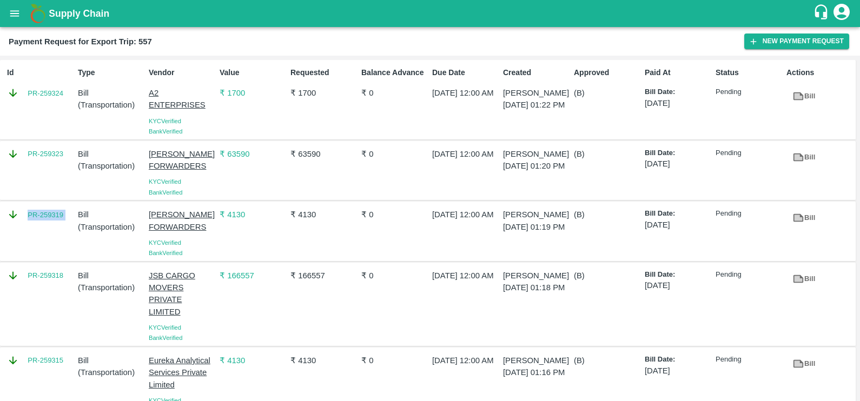
click at [38, 234] on div "PR-259319" at bounding box center [38, 231] width 71 height 54
copy link "PR-259319"
click at [42, 287] on div "PR-259318" at bounding box center [38, 305] width 71 height 78
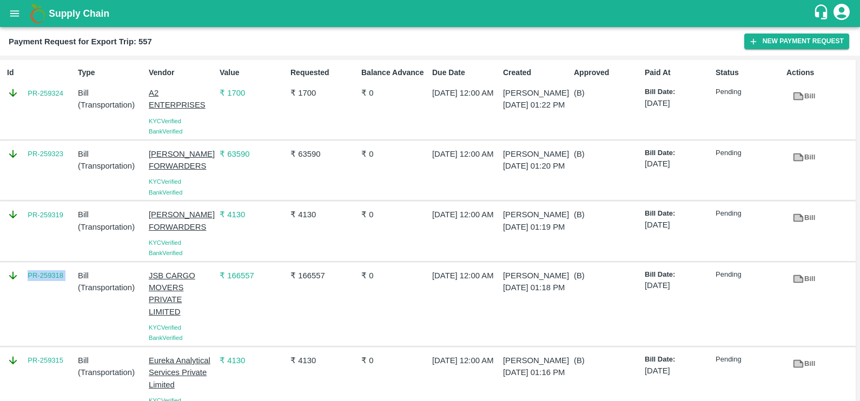
click at [42, 287] on div "PR-259318" at bounding box center [38, 305] width 71 height 78
copy link "PR-259318"
click at [43, 391] on div "PR-259315" at bounding box center [38, 384] width 71 height 66
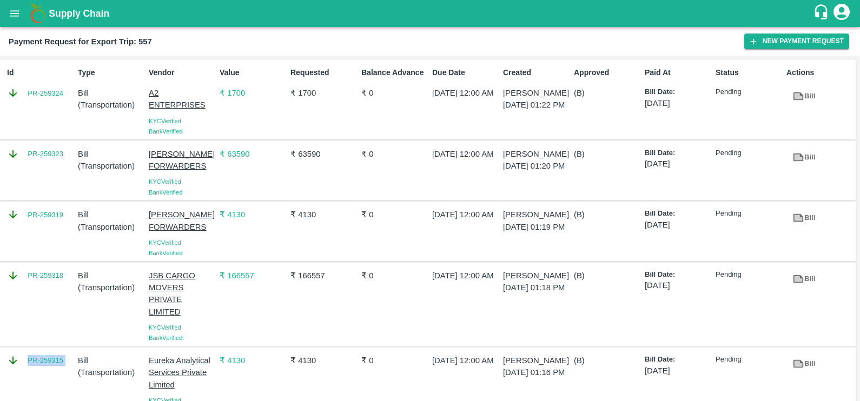
copy link "PR-259315"
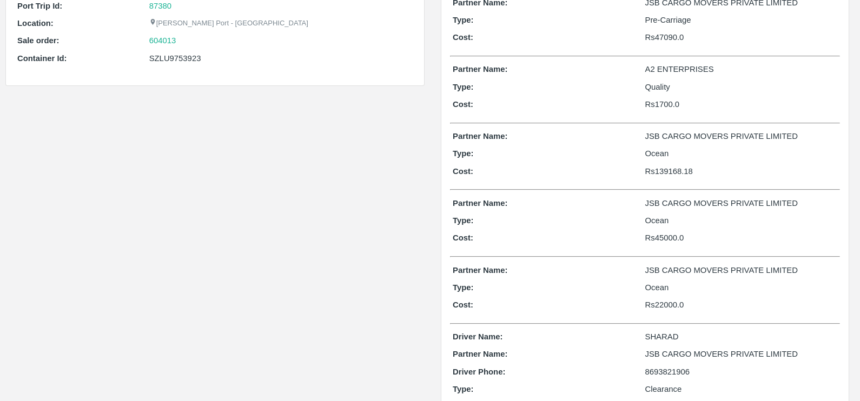
scroll to position [101, 0]
click at [679, 249] on div "Partner Name: JSB CARGO MOVERS PRIVATE LIMITED Type: Ocean Cost: Rs 45000.0" at bounding box center [645, 223] width 390 height 58
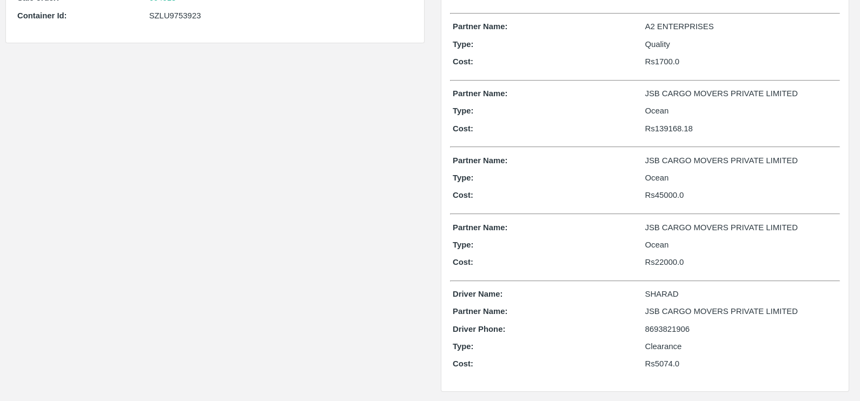
scroll to position [0, 0]
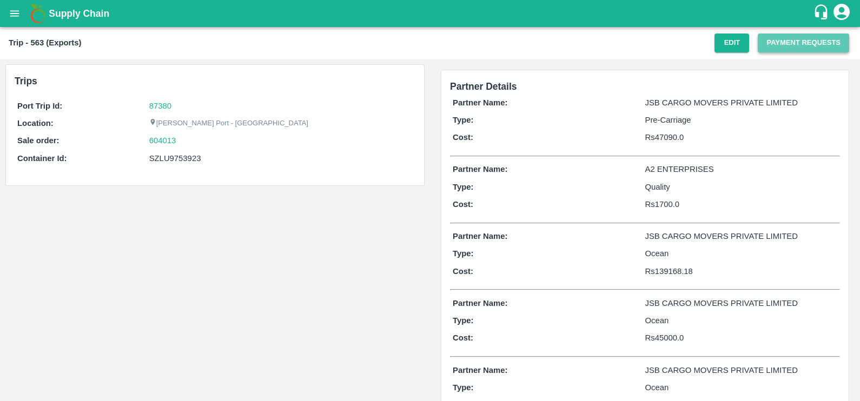
click at [765, 51] on button "Payment Requests" at bounding box center [803, 43] width 91 height 19
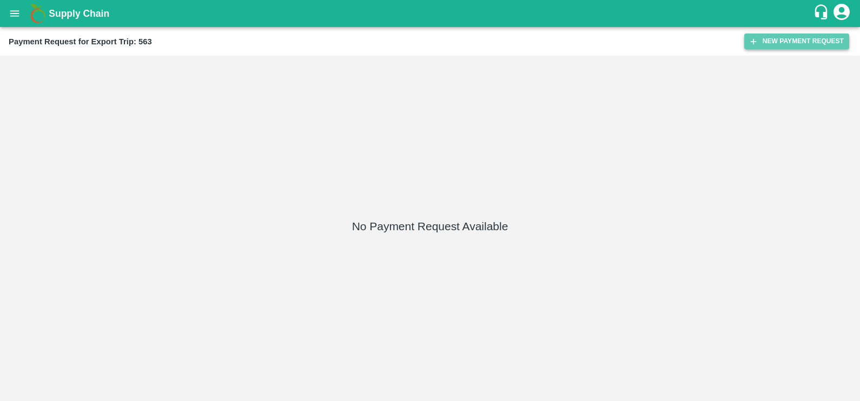
click at [790, 35] on button "New Payment Request" at bounding box center [796, 42] width 105 height 16
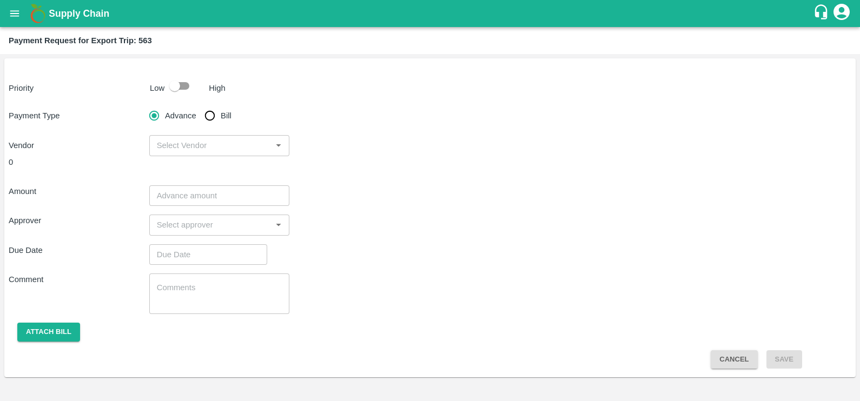
click at [225, 116] on span "Bill" at bounding box center [226, 116] width 11 height 12
click at [221, 116] on input "Bill" at bounding box center [210, 116] width 22 height 22
radio input "true"
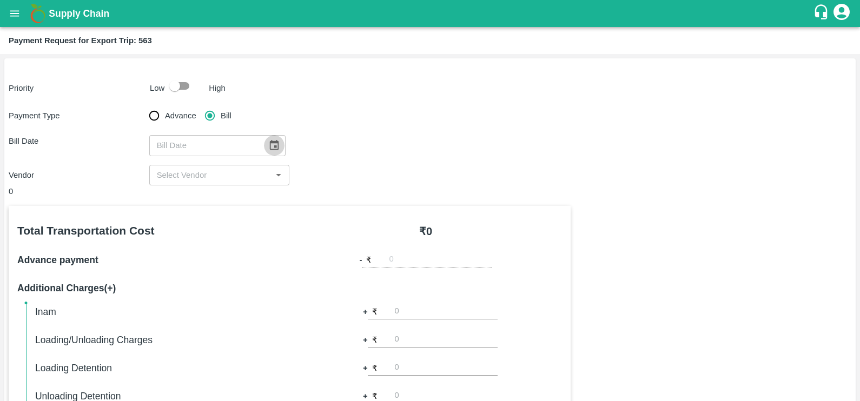
click at [274, 149] on icon "Choose date" at bounding box center [274, 146] width 12 height 12
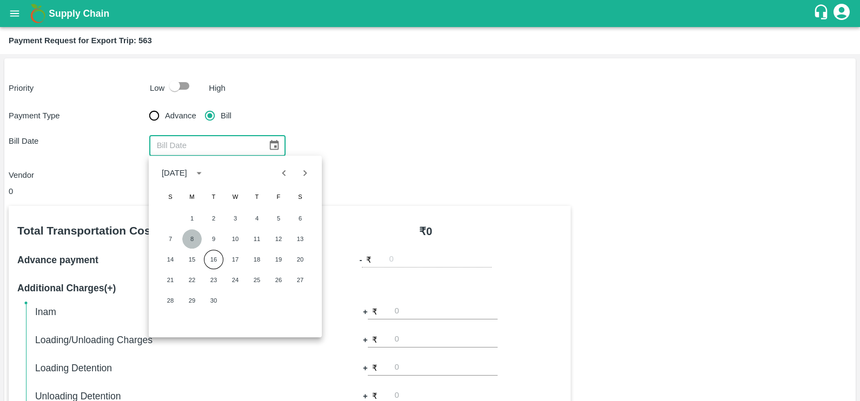
click at [195, 243] on button "8" at bounding box center [191, 238] width 19 height 19
type input "[DATE]"
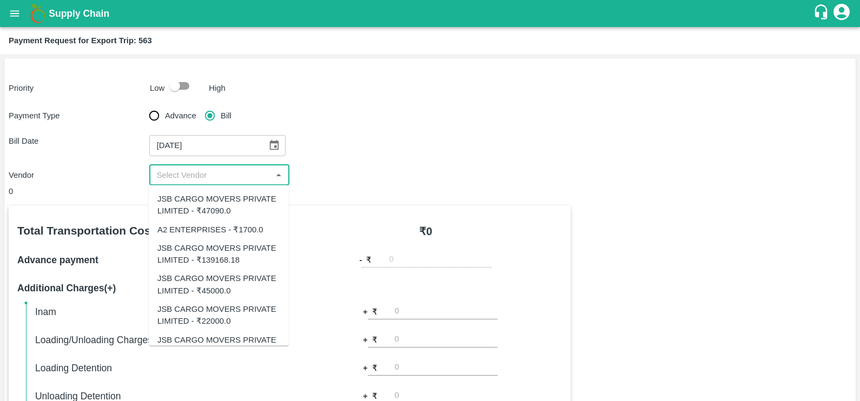
click at [200, 174] on input "input" at bounding box center [211, 175] width 116 height 14
click at [214, 207] on div "JSB CARGO MOVERS PRIVATE LIMITED - ₹47090.0" at bounding box center [218, 205] width 123 height 24
type input "JSB CARGO MOVERS PRIVATE LIMITED - ₹47090.0"
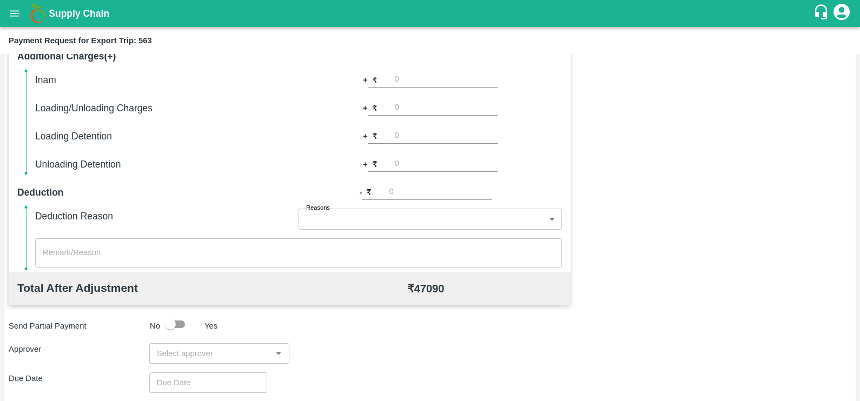
scroll to position [239, 0]
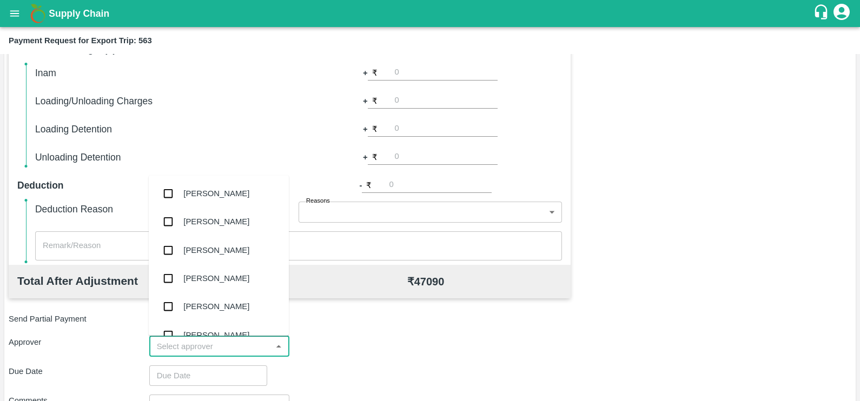
click at [235, 342] on input "input" at bounding box center [211, 347] width 116 height 14
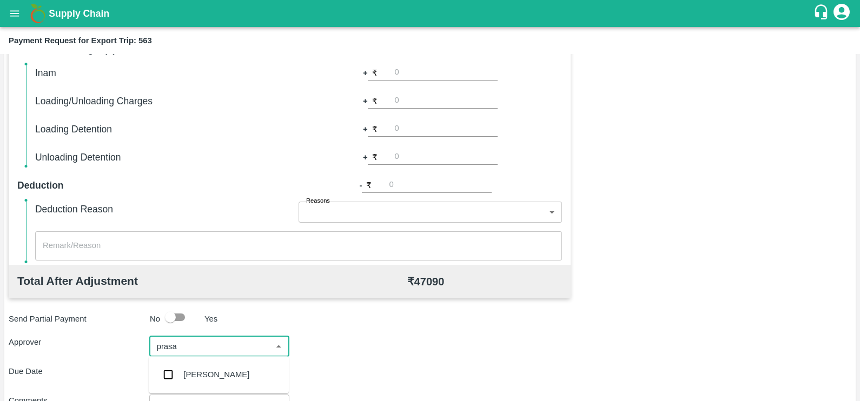
type input "prasad"
click at [236, 372] on div "[PERSON_NAME]" at bounding box center [216, 375] width 66 height 12
type input "DD/MM/YYYY hh:mm aa"
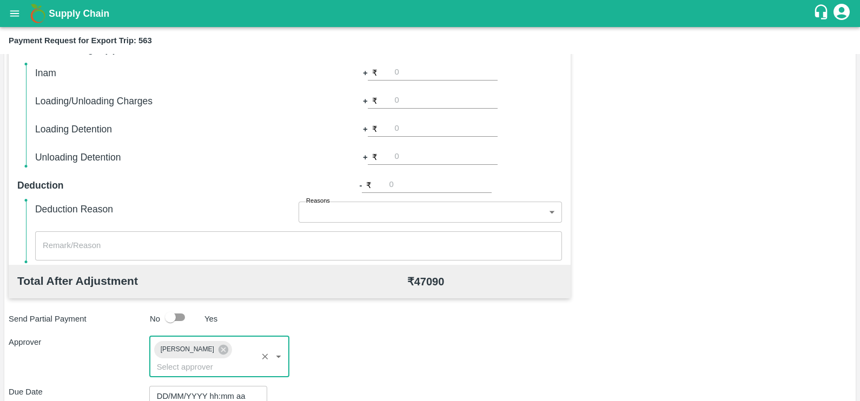
click at [236, 386] on input "DD/MM/YYYY hh:mm aa" at bounding box center [204, 396] width 110 height 21
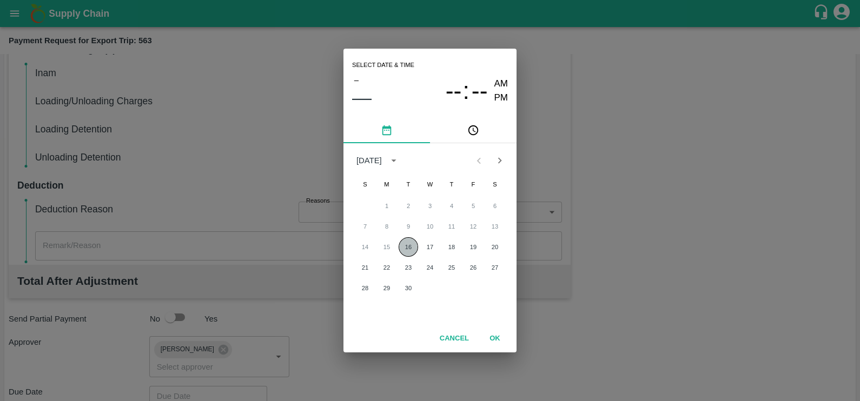
click at [408, 248] on button "16" at bounding box center [408, 246] width 19 height 19
type input "16/09/2025 12:00 AM"
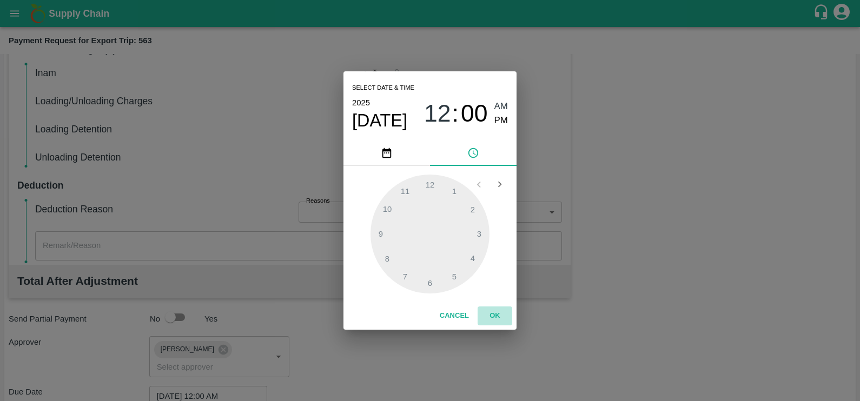
click at [496, 315] on button "OK" at bounding box center [495, 316] width 35 height 19
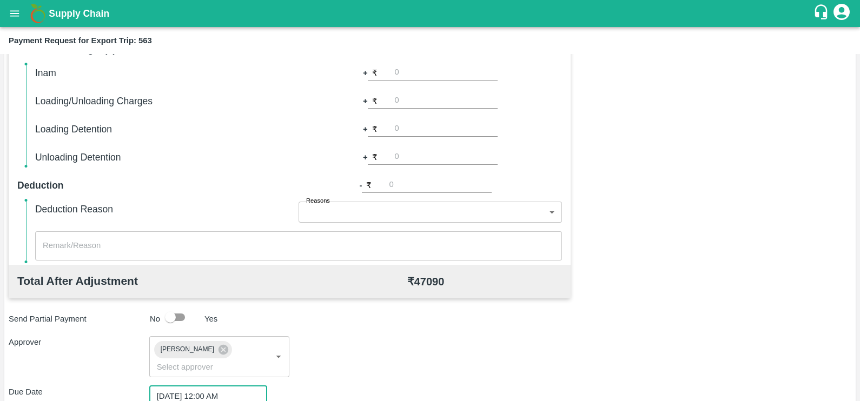
scroll to position [347, 0]
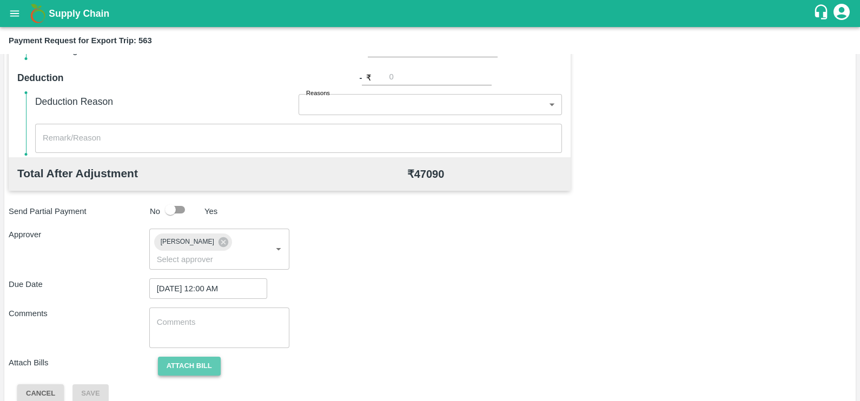
click at [187, 357] on button "Attach bill" at bounding box center [189, 366] width 63 height 19
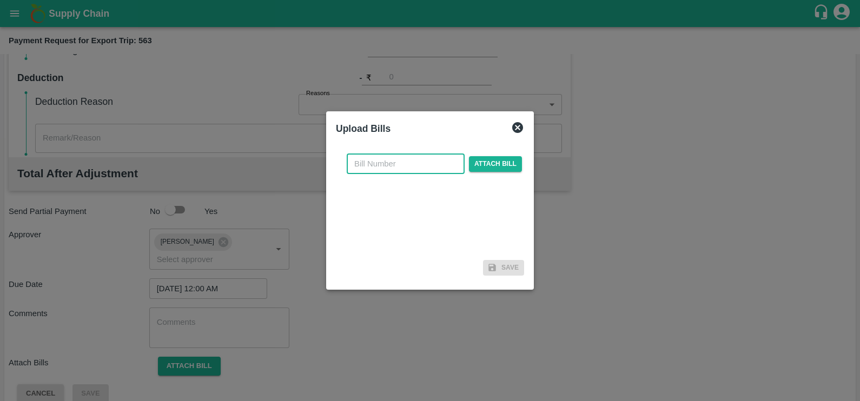
click at [437, 161] on input "text" at bounding box center [406, 164] width 118 height 21
paste input "JCPL/25-26/274"
type input "JCPL/25-26/274"
click at [484, 164] on span "Attach bill" at bounding box center [495, 164] width 53 height 16
click at [0, 0] on input "Attach bill" at bounding box center [0, 0] width 0 height 0
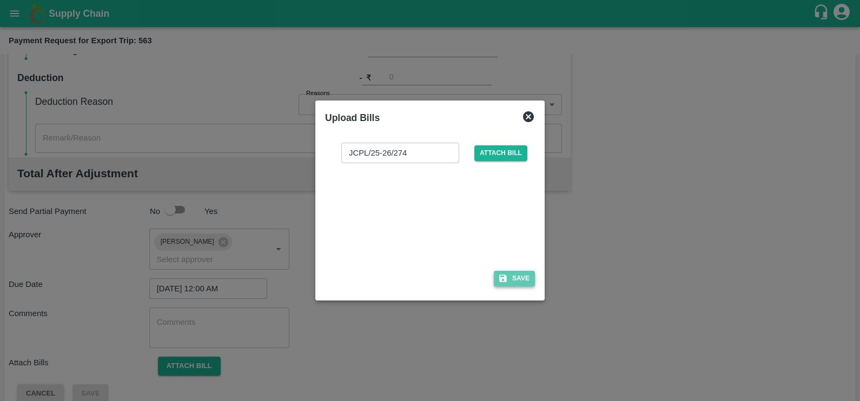
click at [516, 276] on button "Save" at bounding box center [514, 279] width 41 height 16
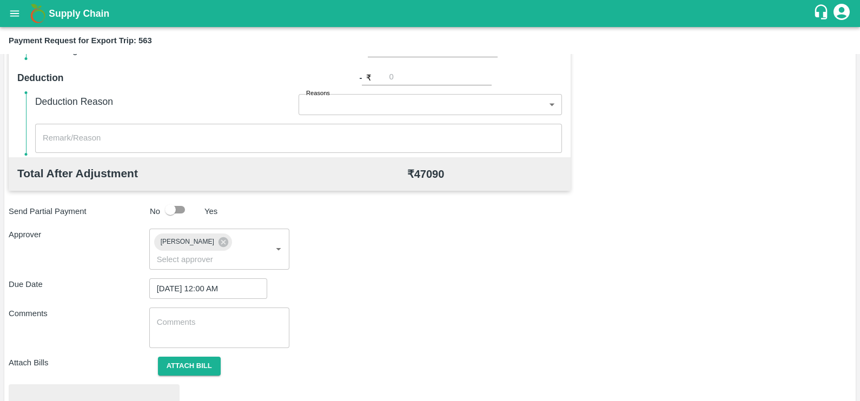
scroll to position [404, 0]
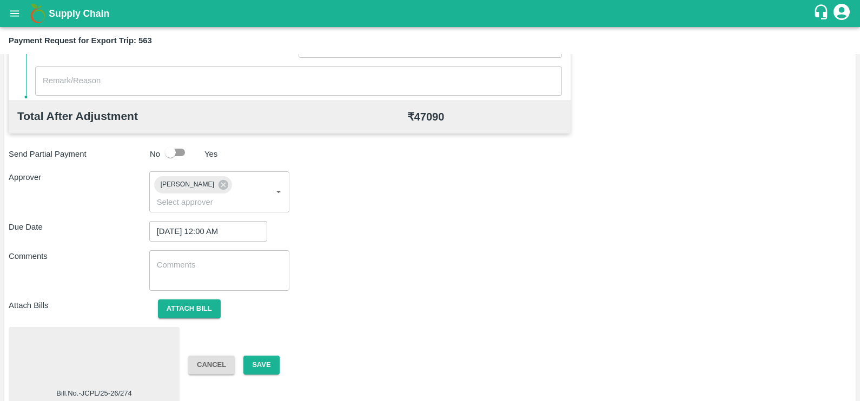
click at [118, 338] on div at bounding box center [94, 360] width 162 height 57
click at [252, 356] on button "Save" at bounding box center [261, 365] width 36 height 19
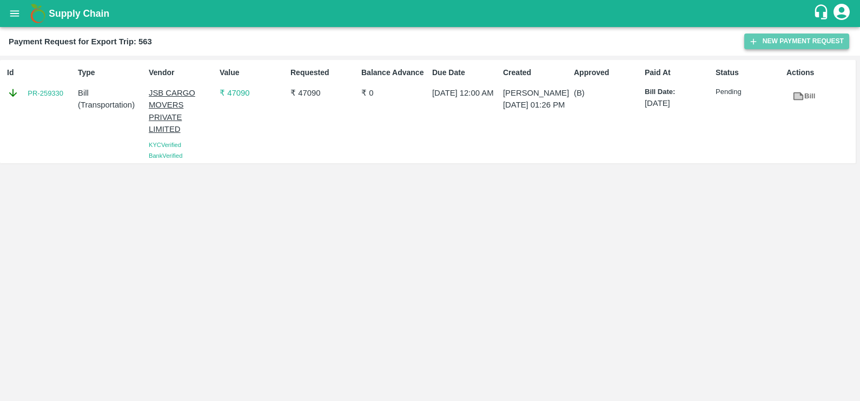
click at [751, 44] on icon "button" at bounding box center [754, 42] width 10 height 10
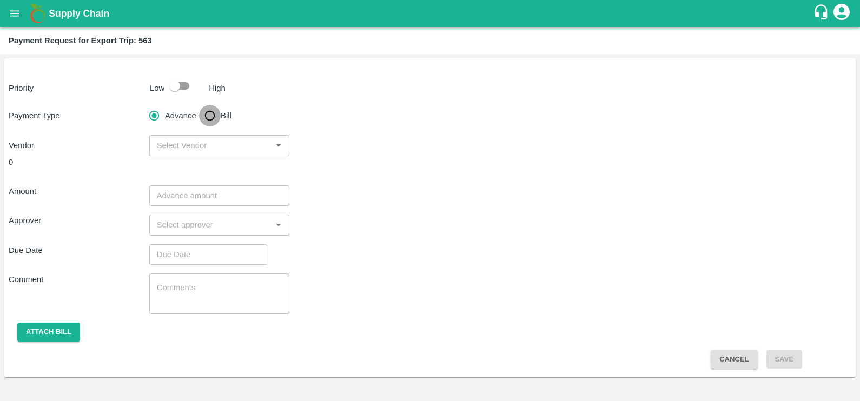
click at [212, 122] on input "Bill" at bounding box center [210, 116] width 22 height 22
radio input "true"
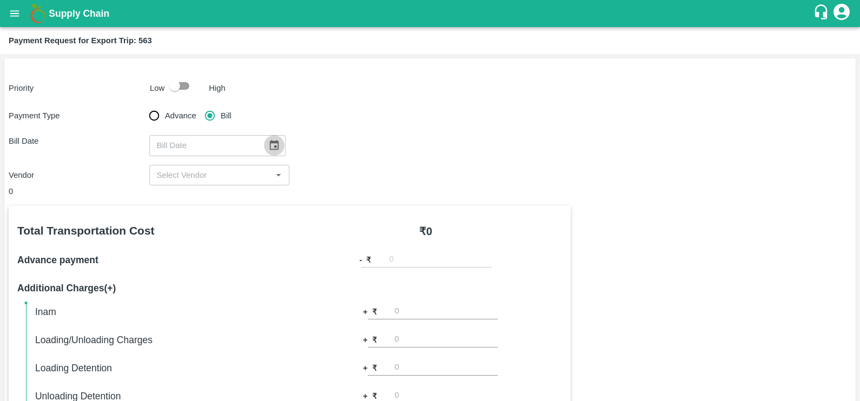
click at [269, 147] on icon "Choose date" at bounding box center [273, 145] width 9 height 10
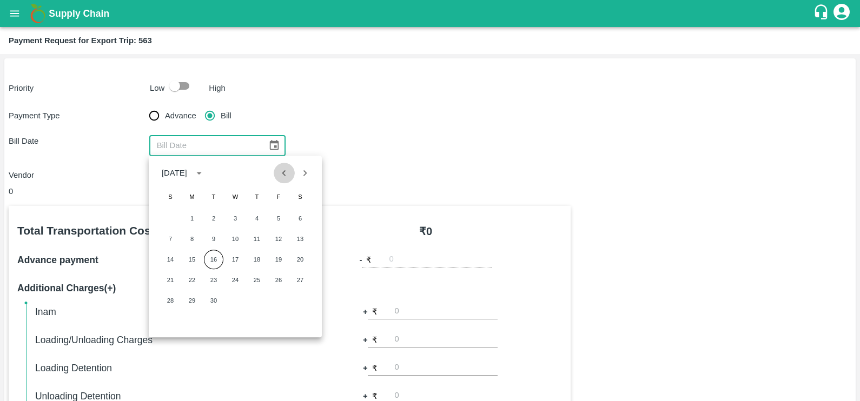
click at [286, 166] on button "Previous month" at bounding box center [284, 173] width 21 height 21
click at [312, 170] on button "Next month" at bounding box center [305, 173] width 21 height 21
click at [191, 232] on button "8" at bounding box center [191, 238] width 19 height 19
type input "08/09/2025"
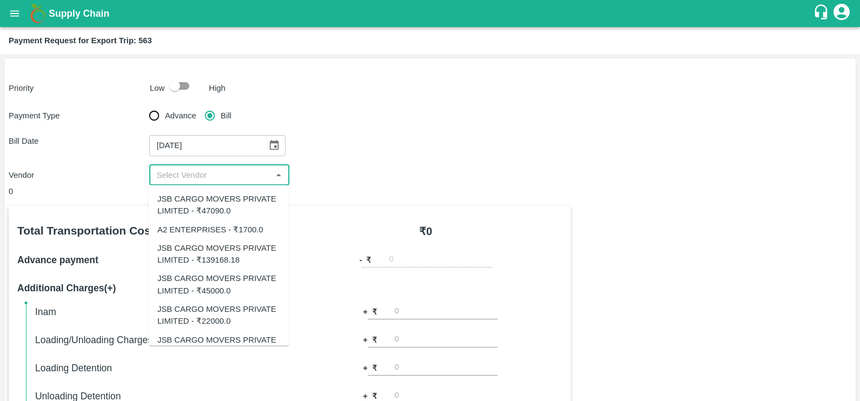
click at [196, 175] on input "input" at bounding box center [211, 175] width 116 height 14
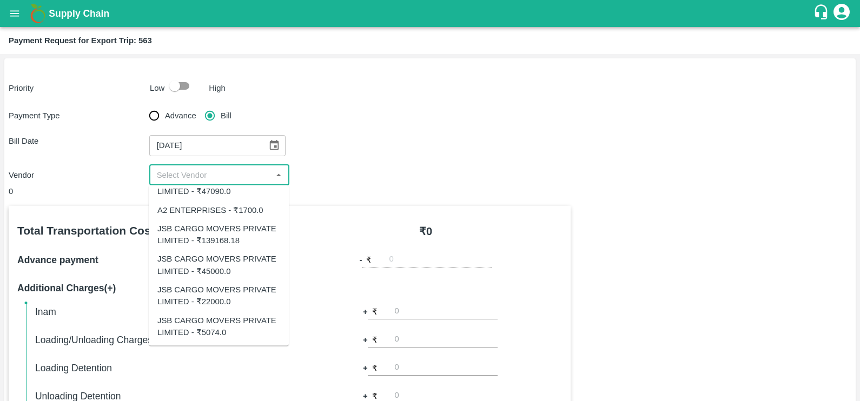
click at [206, 324] on div "JSB CARGO MOVERS PRIVATE LIMITED - ₹5074.0" at bounding box center [218, 326] width 123 height 24
type input "JSB CARGO MOVERS PRIVATE LIMITED - ₹5074.0"
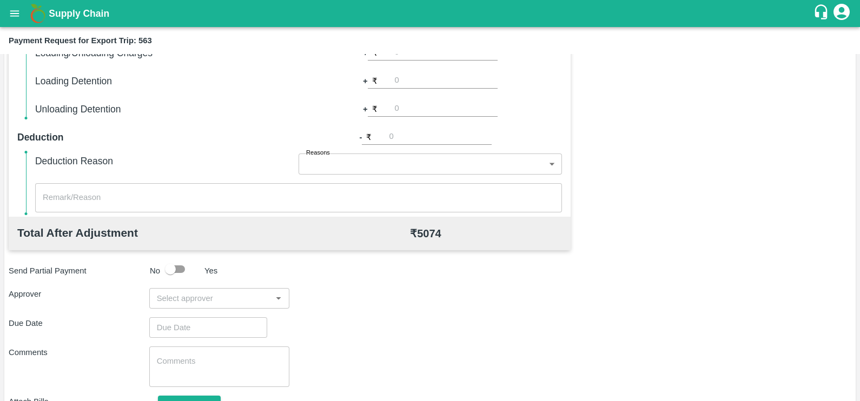
scroll to position [341, 0]
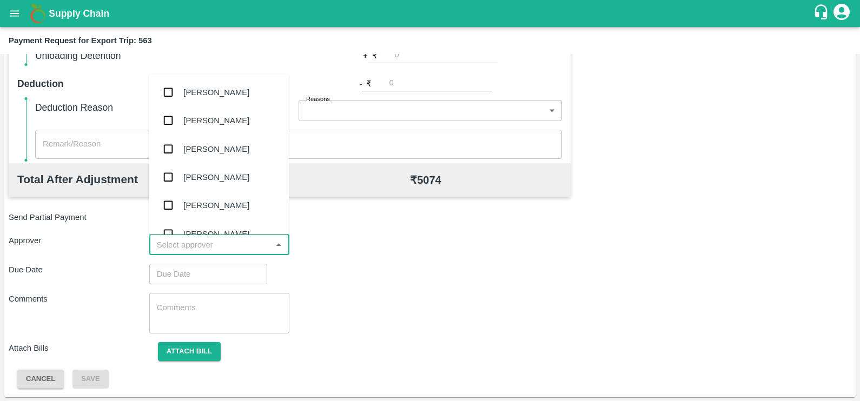
click at [201, 242] on input "input" at bounding box center [211, 245] width 116 height 14
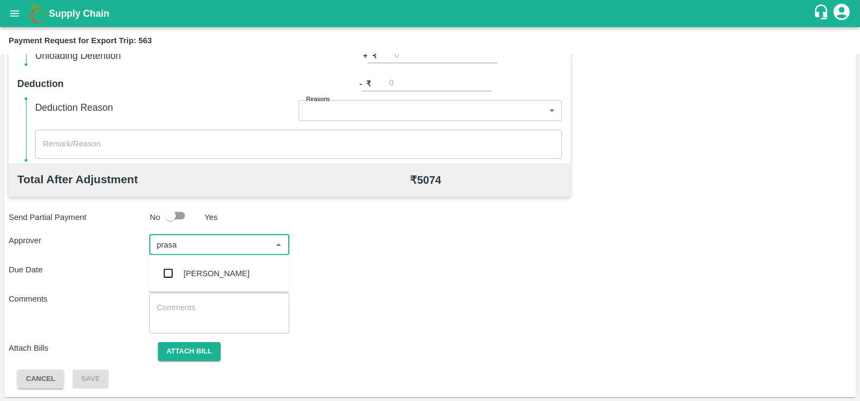
type input "prasad"
click at [205, 266] on div "[PERSON_NAME]" at bounding box center [219, 274] width 140 height 28
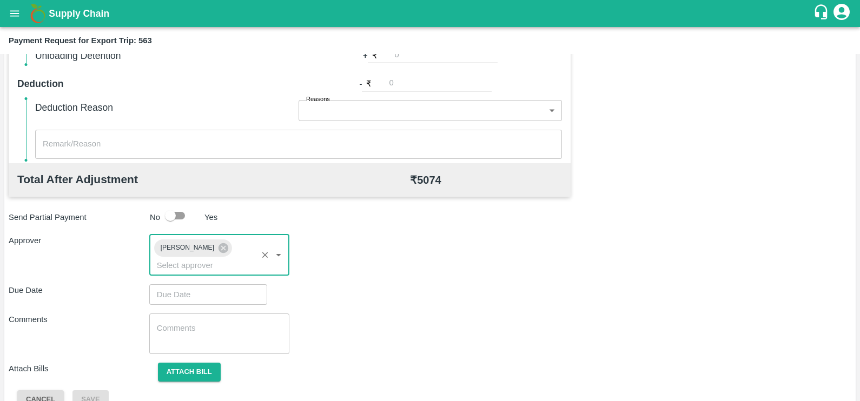
type input "DD/MM/YYYY hh:mm aa"
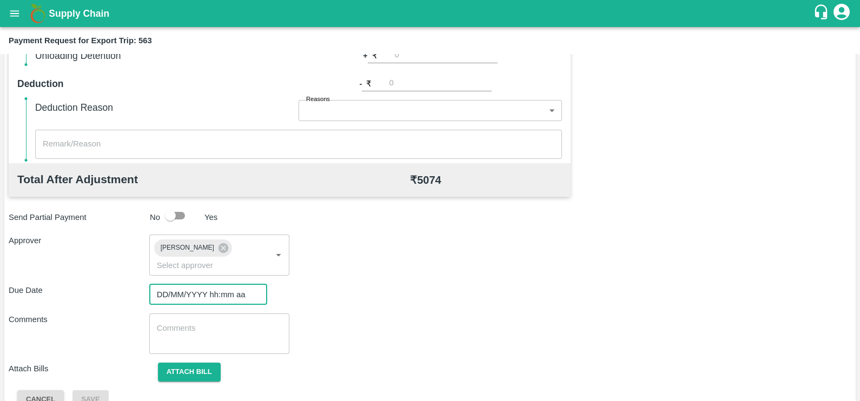
click at [205, 285] on input "DD/MM/YYYY hh:mm aa" at bounding box center [204, 295] width 110 height 21
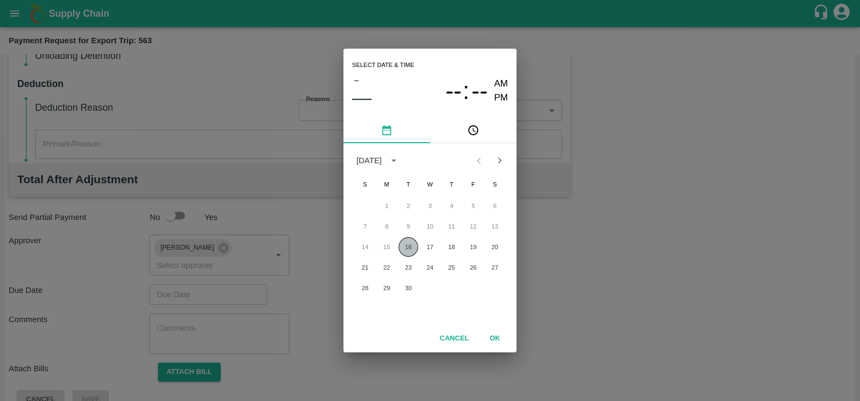
click at [400, 252] on button "16" at bounding box center [408, 246] width 19 height 19
type input "16/09/2025 12:00 AM"
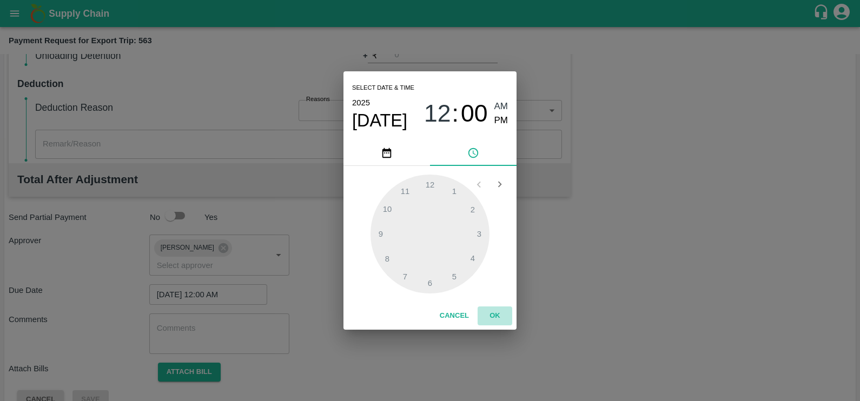
click at [486, 314] on button "OK" at bounding box center [495, 316] width 35 height 19
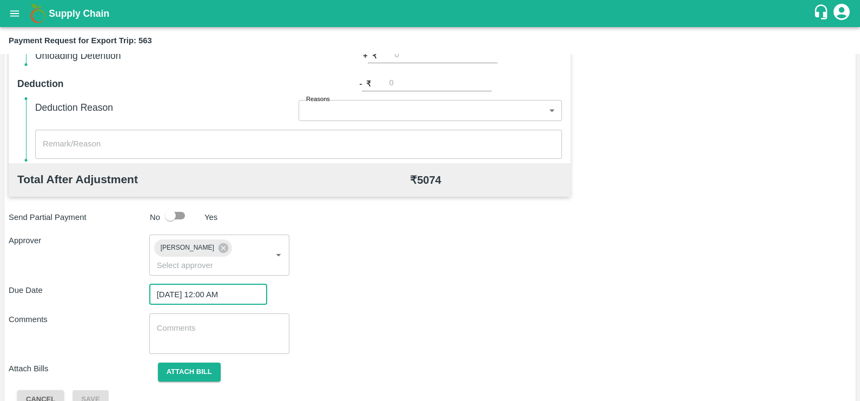
scroll to position [347, 0]
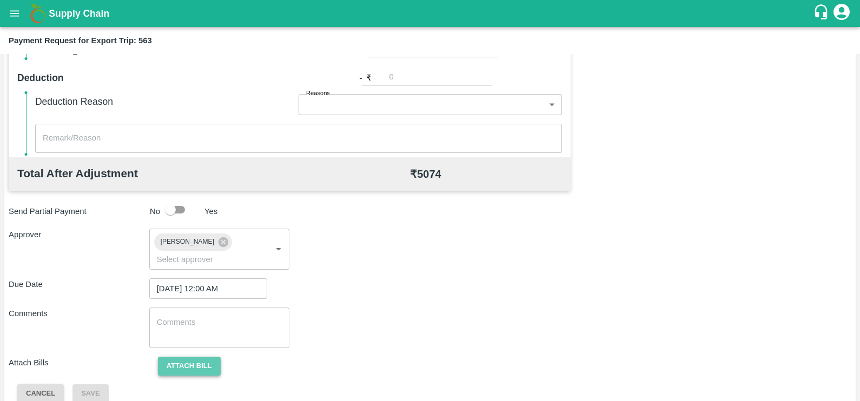
click at [184, 357] on button "Attach bill" at bounding box center [189, 366] width 63 height 19
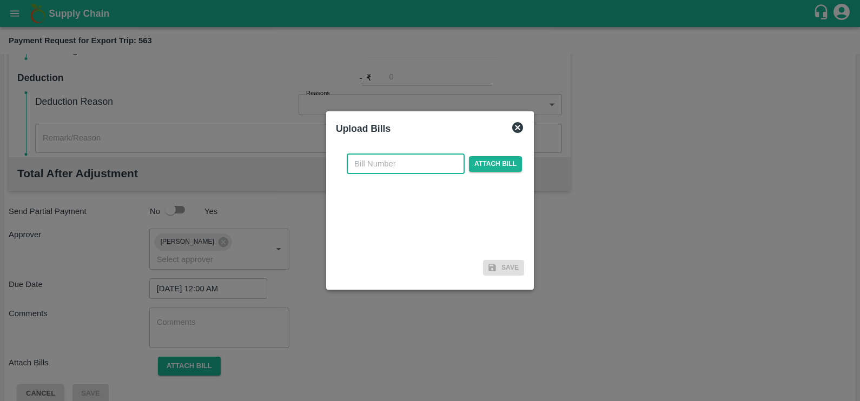
click at [408, 174] on input "text" at bounding box center [406, 164] width 118 height 21
paste input "JCPL/25-26/275"
type input "JCPL/25-26/275"
click at [476, 162] on span "Attach bill" at bounding box center [495, 164] width 53 height 16
click at [0, 0] on input "Attach bill" at bounding box center [0, 0] width 0 height 0
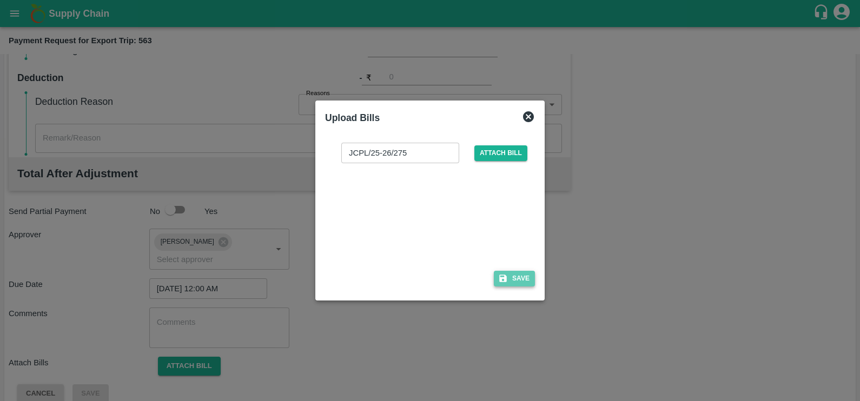
click at [516, 275] on button "Save" at bounding box center [514, 279] width 41 height 16
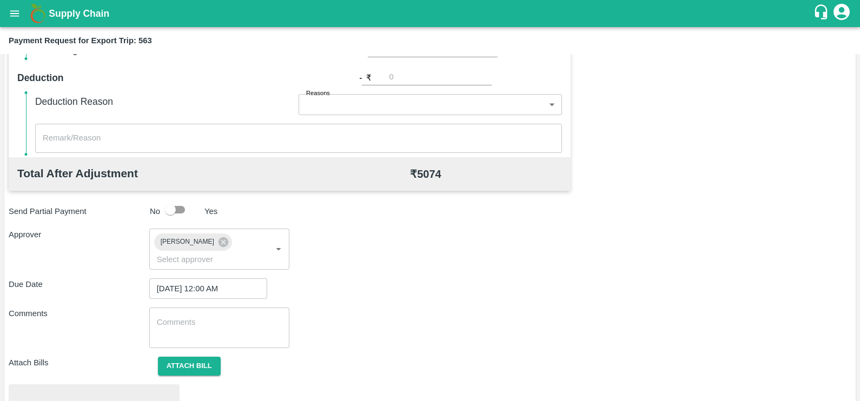
scroll to position [404, 0]
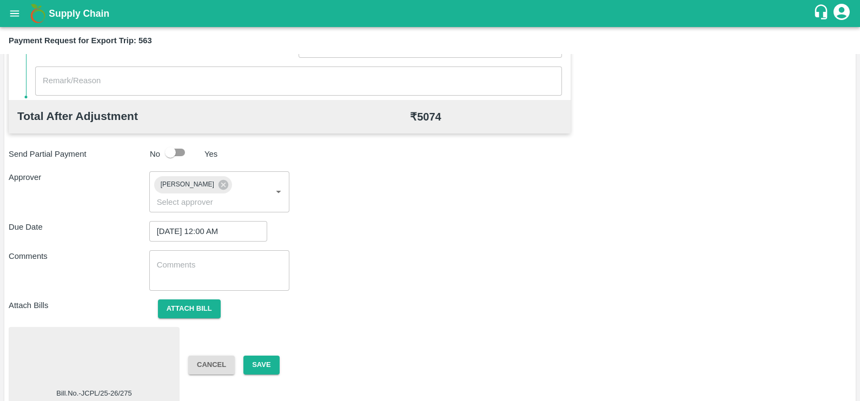
click at [118, 352] on div at bounding box center [94, 360] width 162 height 57
click at [251, 356] on button "Save" at bounding box center [261, 365] width 36 height 19
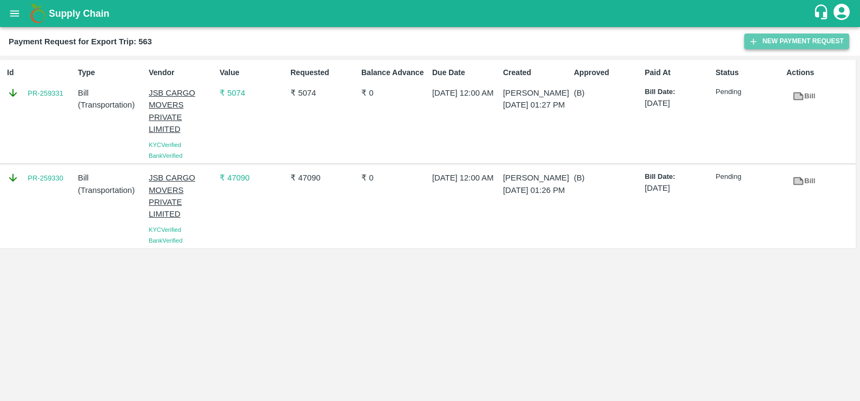
click at [758, 43] on icon "button" at bounding box center [754, 42] width 10 height 10
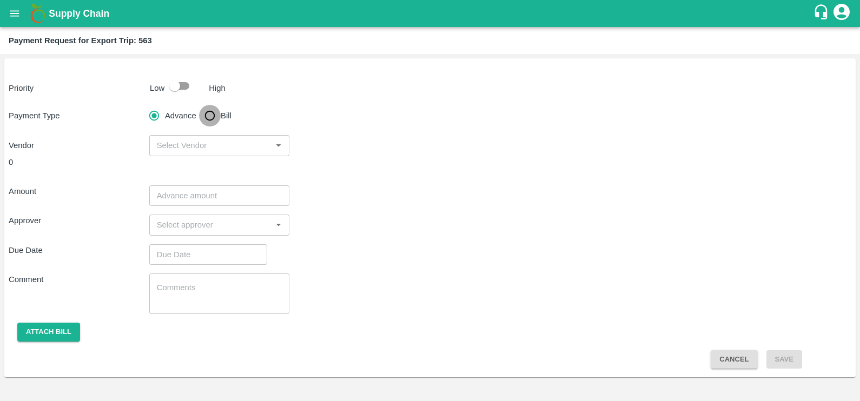
click at [216, 116] on input "Bill" at bounding box center [210, 116] width 22 height 22
radio input "true"
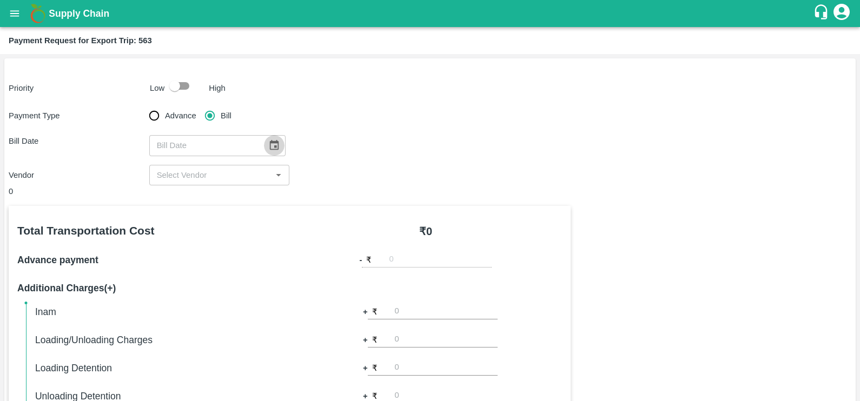
click at [269, 146] on icon "Choose date" at bounding box center [274, 146] width 12 height 12
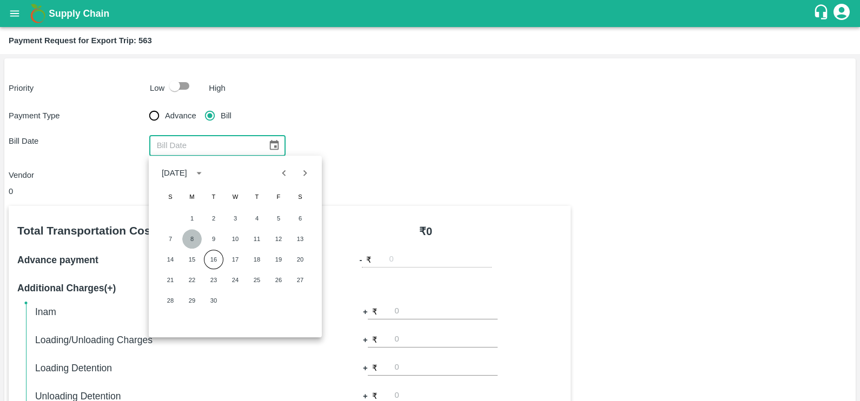
click at [200, 240] on button "8" at bounding box center [191, 238] width 19 height 19
type input "08/09/2025"
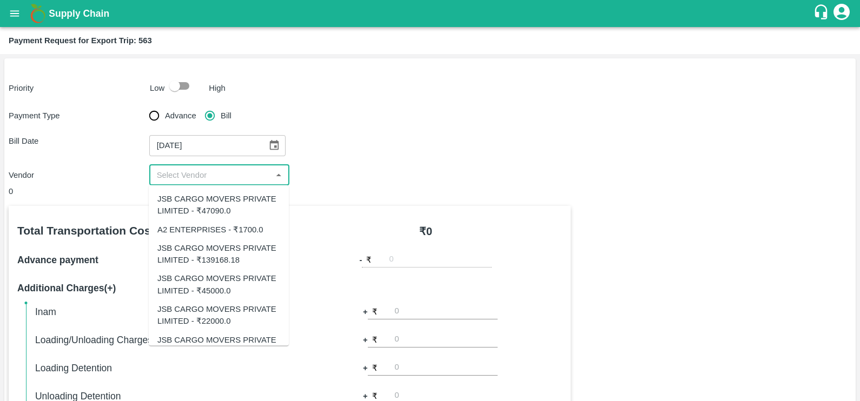
click at [210, 179] on input "input" at bounding box center [211, 175] width 116 height 14
click at [213, 265] on div "JSB CARGO MOVERS PRIVATE LIMITED - ₹139168.18" at bounding box center [218, 254] width 123 height 24
type input "JSB CARGO MOVERS PRIVATE LIMITED - ₹139168.18"
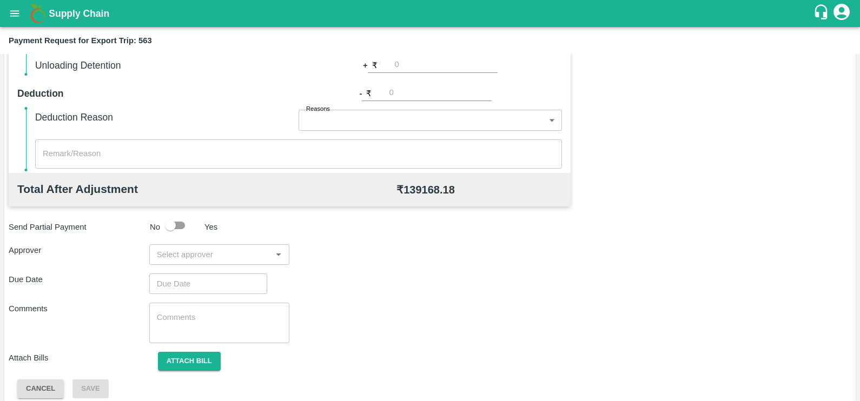
scroll to position [341, 0]
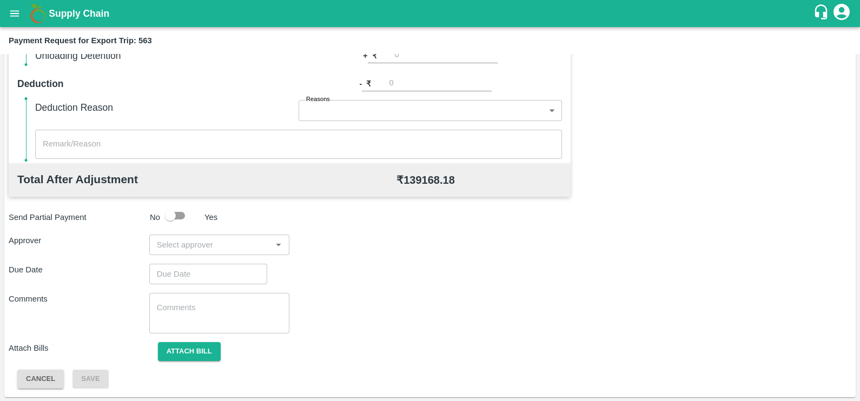
click at [217, 245] on input "input" at bounding box center [211, 245] width 116 height 14
type input "prasad"
click at [220, 266] on div "[PERSON_NAME]" at bounding box center [219, 274] width 140 height 28
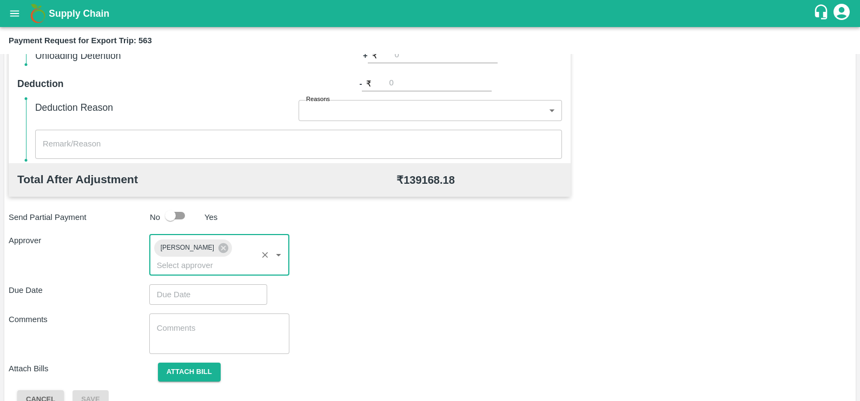
type input "DD/MM/YYYY hh:mm aa"
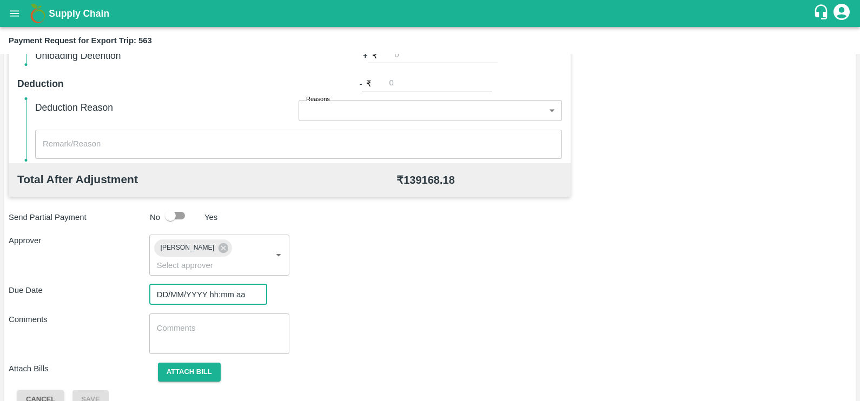
click at [220, 285] on input "DD/MM/YYYY hh:mm aa" at bounding box center [204, 295] width 110 height 21
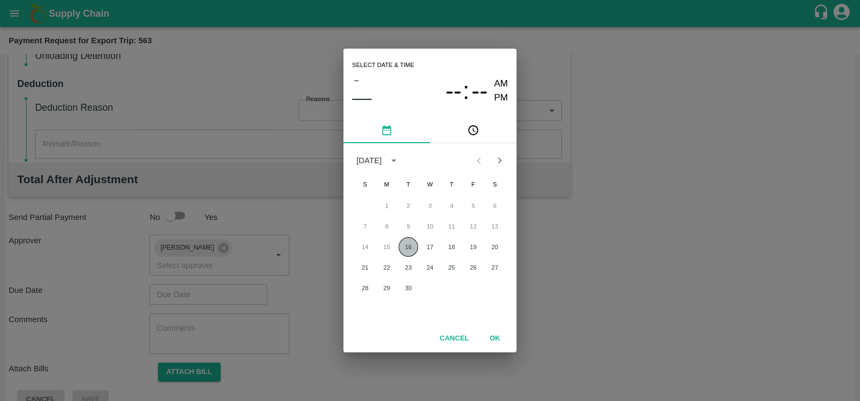
click at [413, 254] on button "16" at bounding box center [408, 246] width 19 height 19
type input "16/09/2025 12:00 AM"
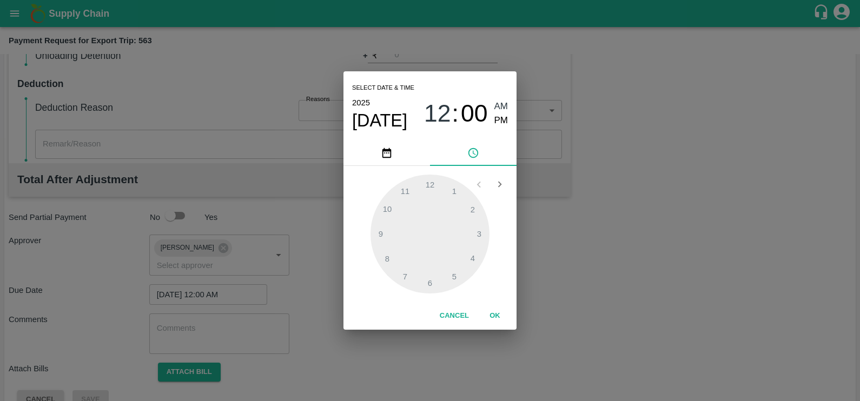
click at [499, 316] on button "OK" at bounding box center [495, 316] width 35 height 19
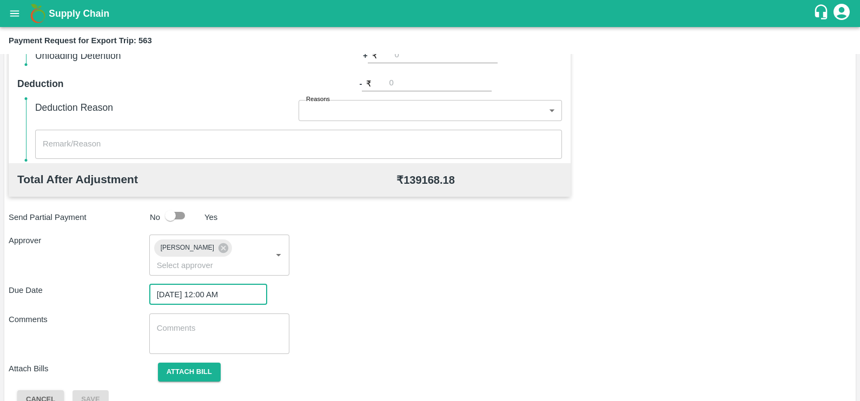
scroll to position [347, 0]
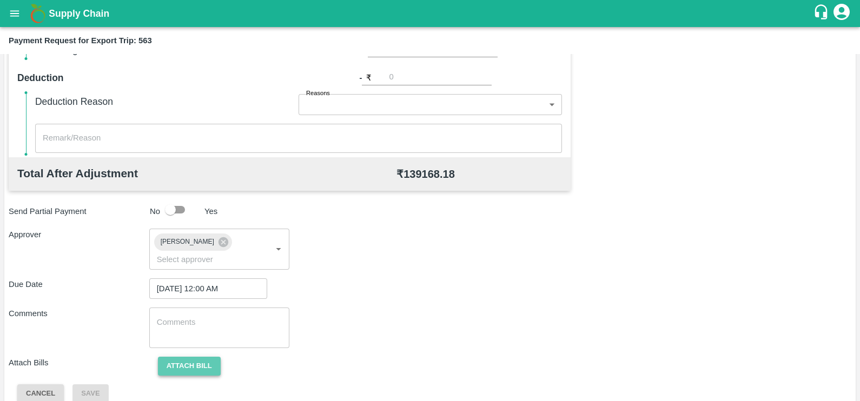
click at [173, 357] on button "Attach bill" at bounding box center [189, 366] width 63 height 19
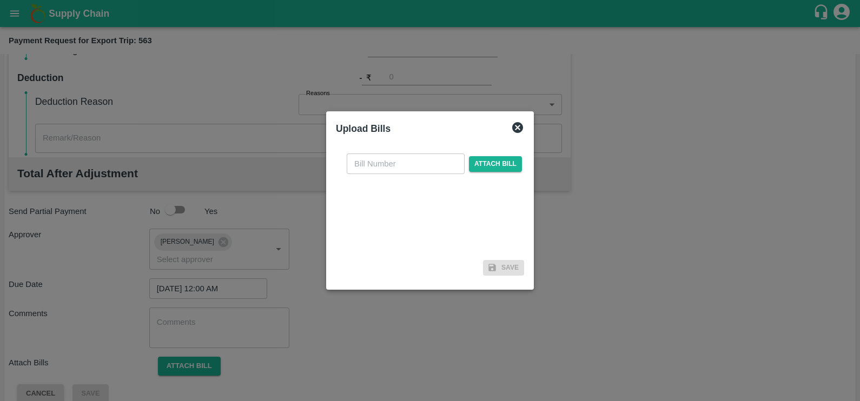
click at [393, 160] on input "text" at bounding box center [406, 164] width 118 height 21
paste input "JCPL/25-26/280"
type input "JCPL/25-26/280"
click at [500, 166] on span "Attach bill" at bounding box center [495, 164] width 53 height 16
click at [0, 0] on input "Attach bill" at bounding box center [0, 0] width 0 height 0
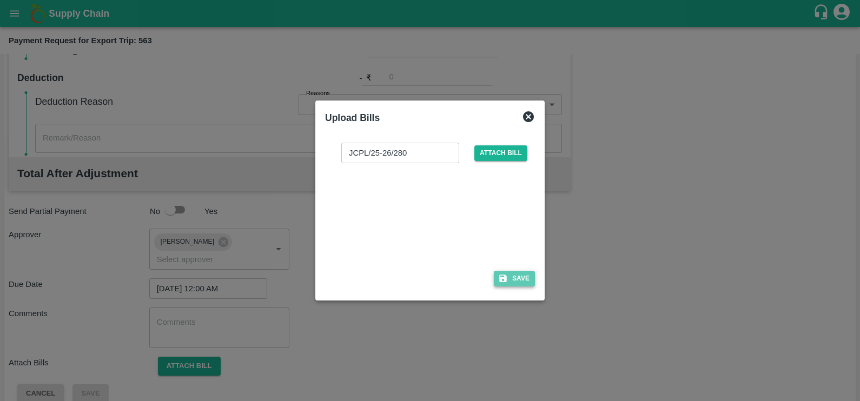
click at [502, 276] on icon "button" at bounding box center [503, 279] width 10 height 10
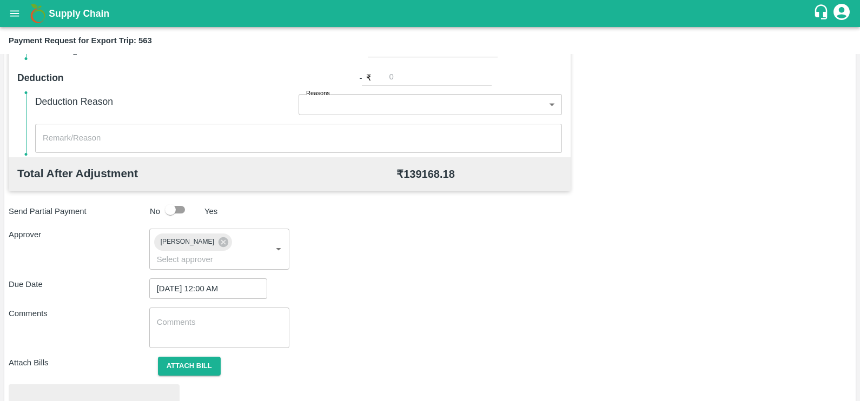
scroll to position [404, 0]
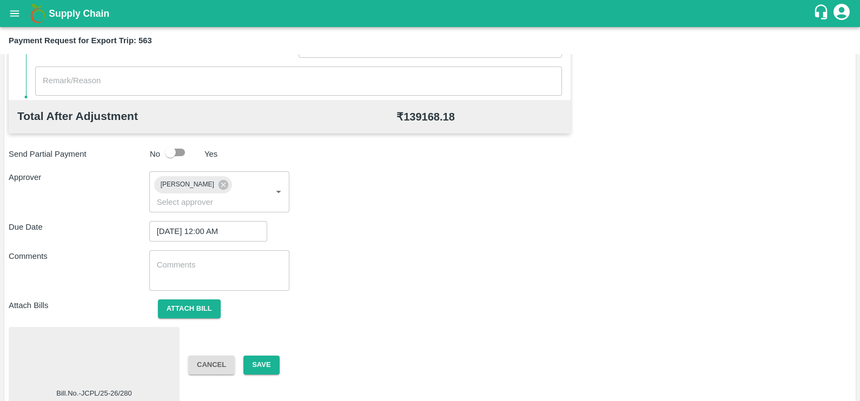
click at [122, 348] on div at bounding box center [94, 360] width 162 height 57
click at [245, 356] on button "Save" at bounding box center [261, 365] width 36 height 19
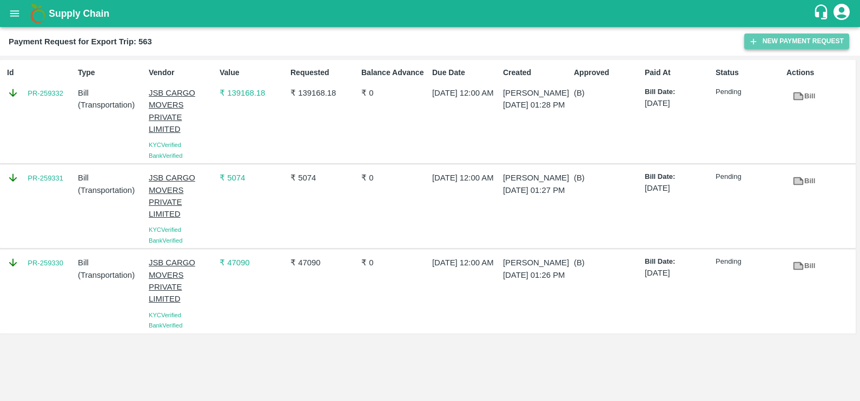
click at [755, 40] on icon "button" at bounding box center [754, 42] width 10 height 10
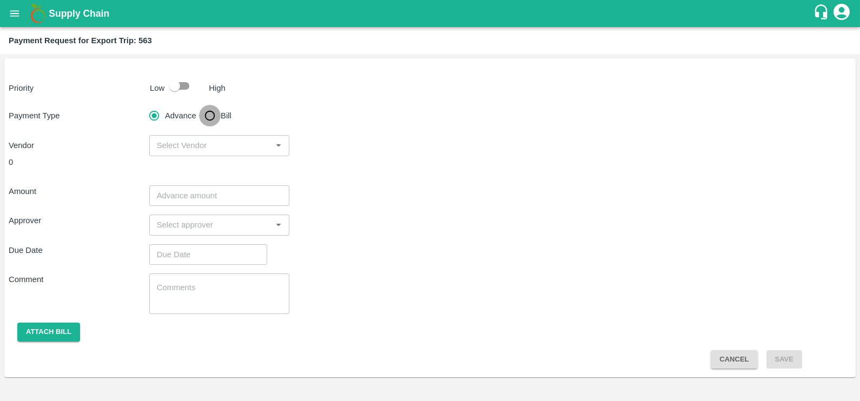
click at [204, 117] on input "Bill" at bounding box center [210, 116] width 22 height 22
radio input "true"
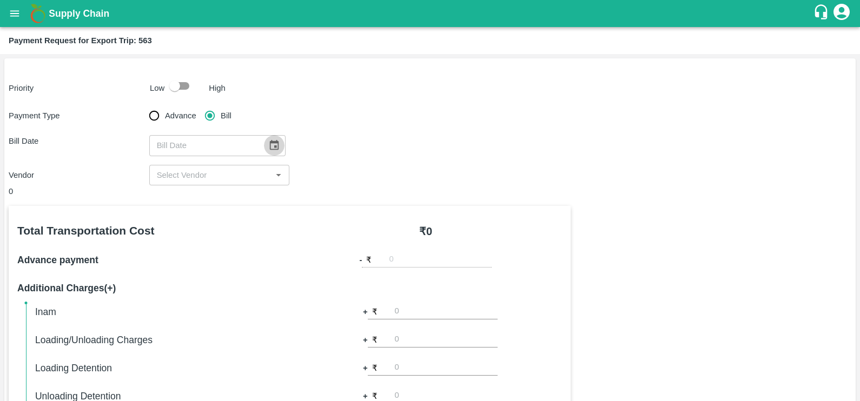
click at [273, 141] on icon "Choose date" at bounding box center [274, 146] width 12 height 12
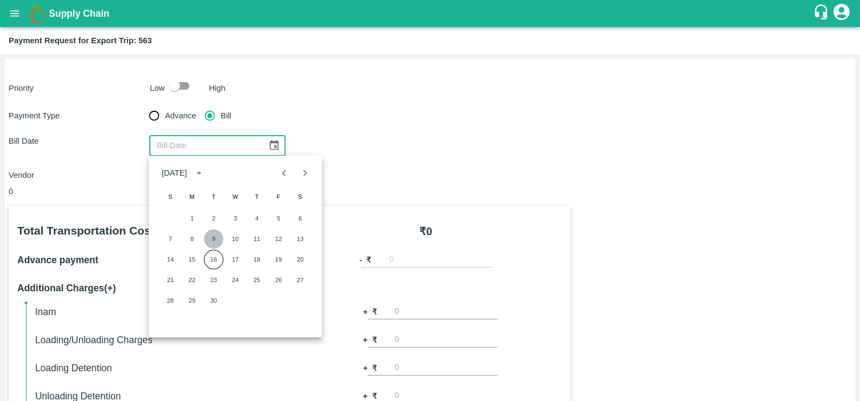
click at [212, 239] on button "9" at bounding box center [213, 238] width 19 height 19
type input "09/09/2025"
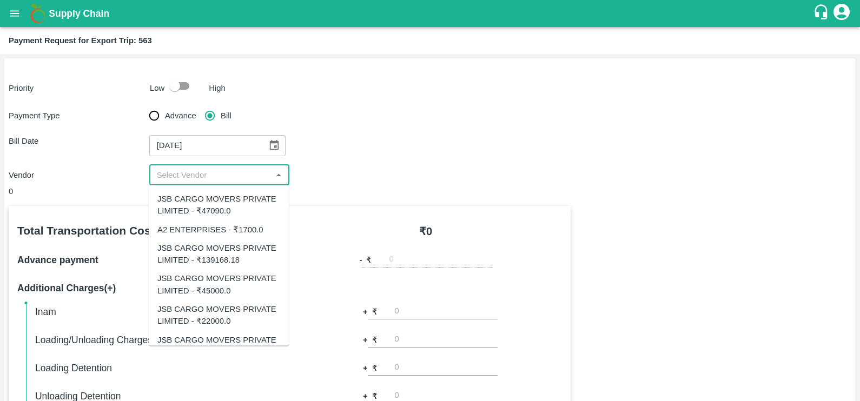
click at [204, 174] on input "input" at bounding box center [211, 175] width 116 height 14
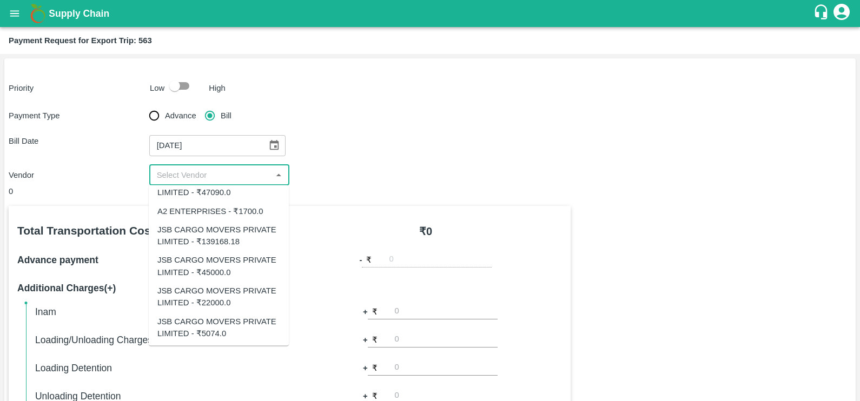
scroll to position [19, 0]
click at [231, 257] on div "JSB CARGO MOVERS PRIVATE LIMITED - ₹45000.0" at bounding box center [218, 266] width 123 height 24
type input "JSB CARGO MOVERS PRIVATE LIMITED - ₹45000.0"
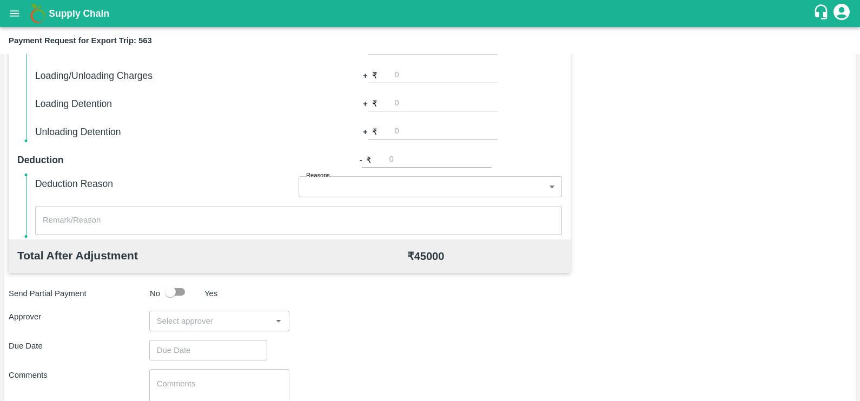
scroll to position [270, 0]
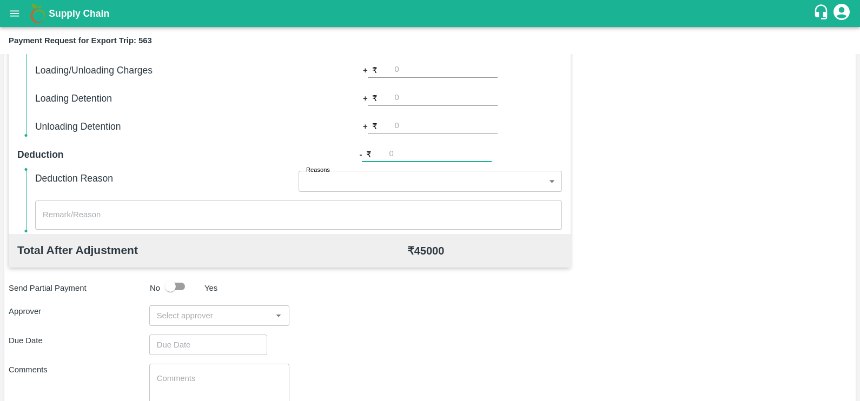
click at [396, 157] on input "number" at bounding box center [440, 155] width 103 height 15
type input "1"
type input "3"
type input "4"
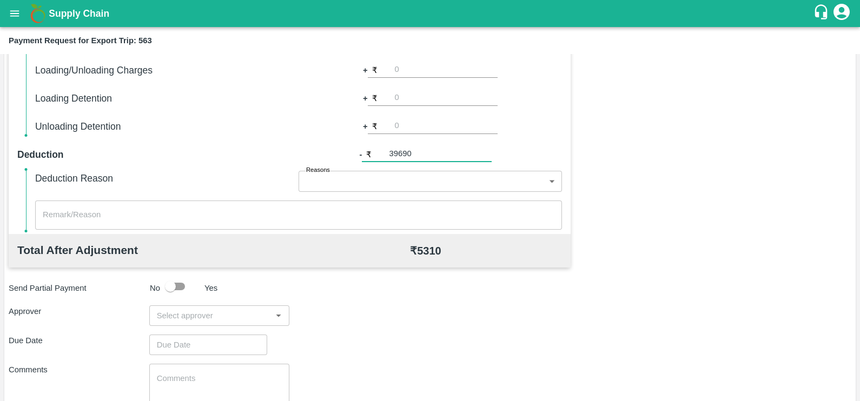
scroll to position [341, 0]
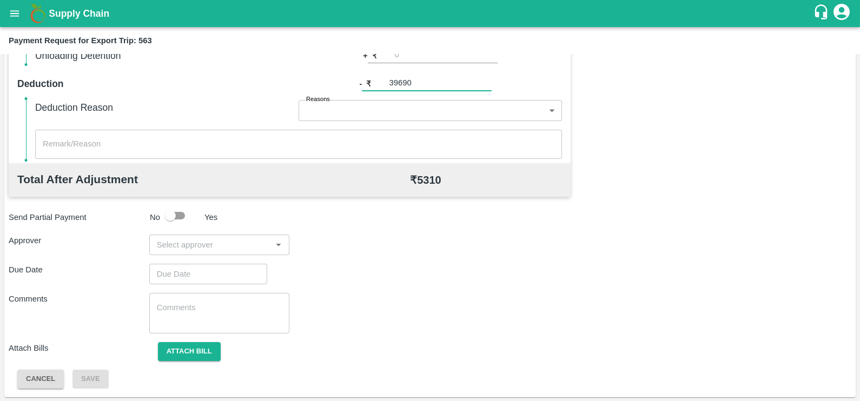
type input "39690"
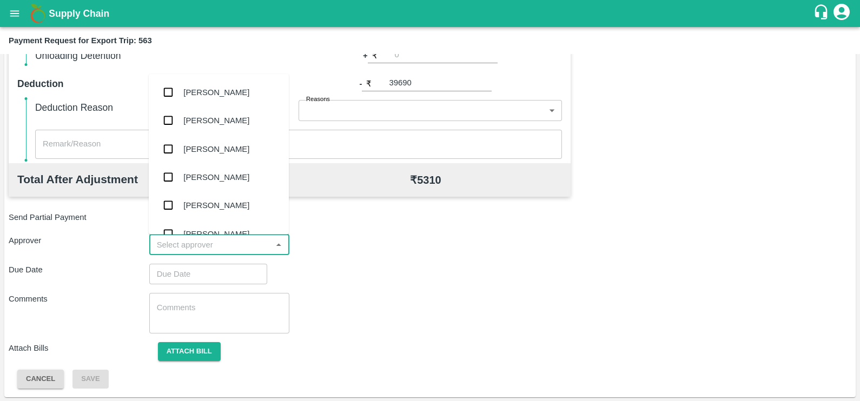
click at [239, 238] on input "input" at bounding box center [211, 245] width 116 height 14
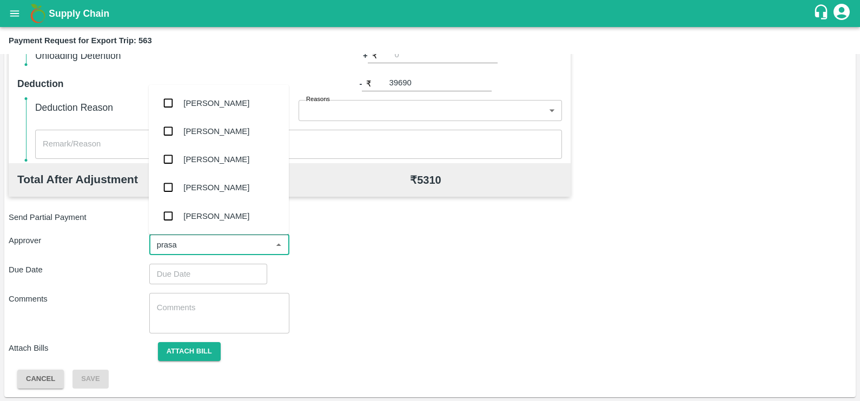
type input "prasad"
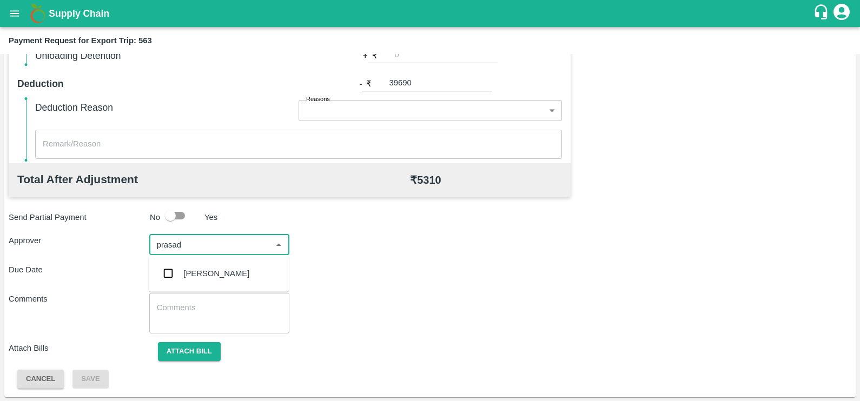
click at [216, 281] on div "[PERSON_NAME]" at bounding box center [219, 274] width 140 height 28
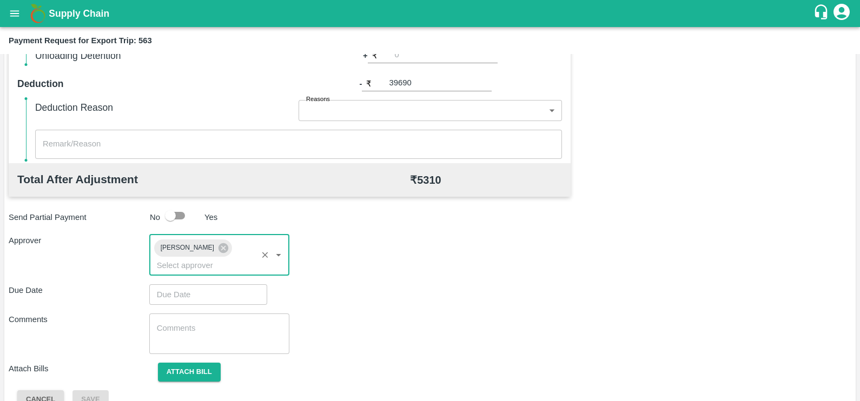
type input "DD/MM/YYYY hh:mm aa"
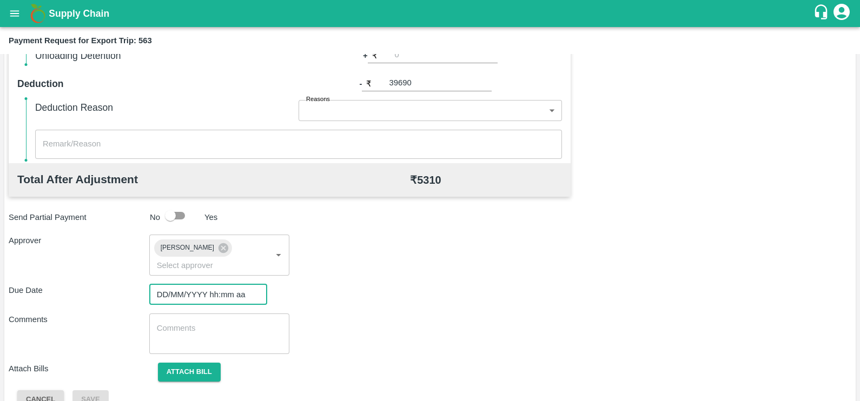
click at [216, 285] on input "DD/MM/YYYY hh:mm aa" at bounding box center [204, 295] width 110 height 21
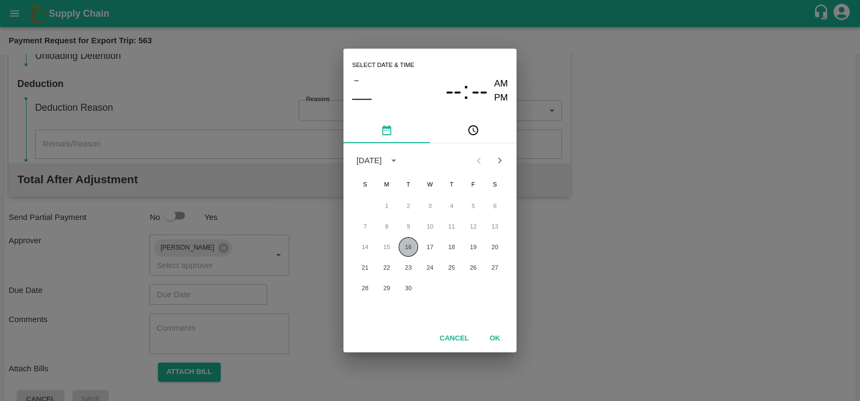
click at [414, 245] on button "16" at bounding box center [408, 246] width 19 height 19
type input "16/09/2025 12:00 AM"
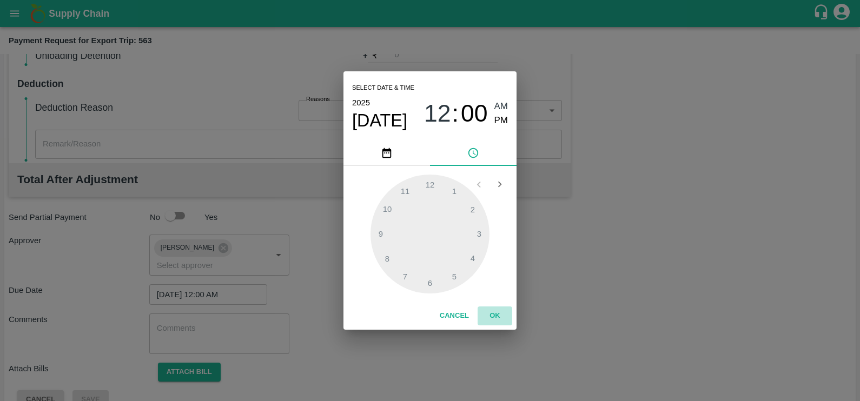
click at [493, 318] on button "OK" at bounding box center [495, 316] width 35 height 19
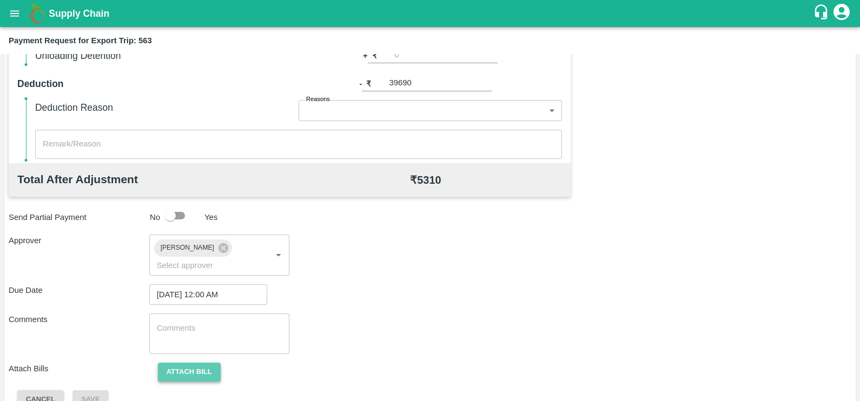
click at [196, 363] on button "Attach bill" at bounding box center [189, 372] width 63 height 19
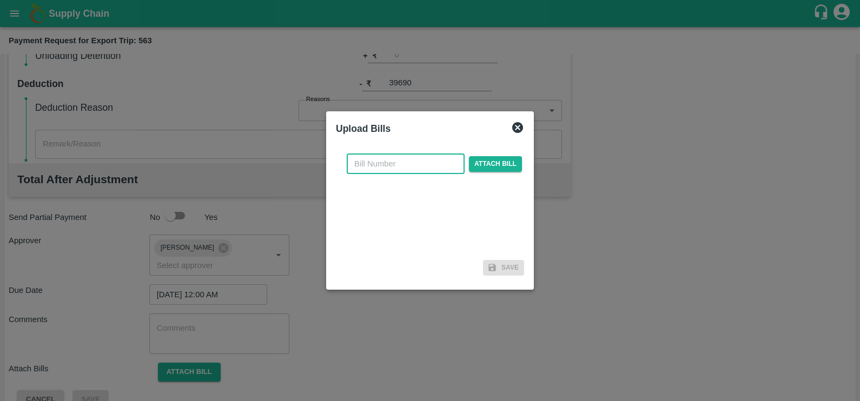
click at [368, 158] on input "text" at bounding box center [406, 164] width 118 height 21
paste input "JCAR/25-26/05922"
type input "JCAR/25-26/05922"
click at [492, 162] on span "Attach bill" at bounding box center [495, 164] width 53 height 16
click at [0, 0] on input "Attach bill" at bounding box center [0, 0] width 0 height 0
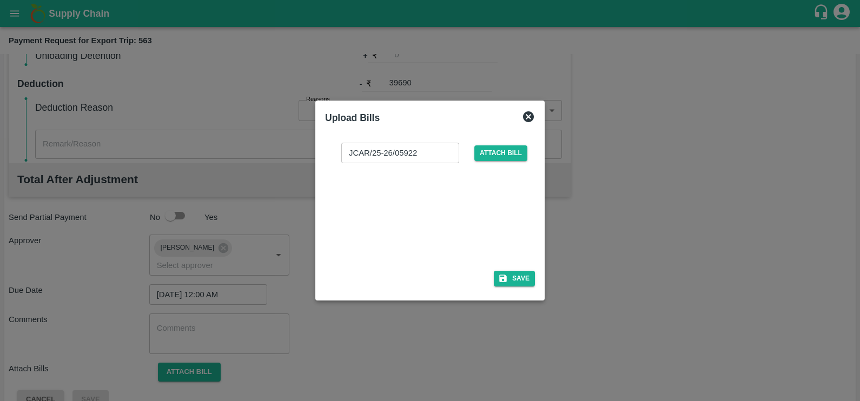
click at [437, 215] on div at bounding box center [428, 213] width 162 height 57
click at [499, 280] on icon "button" at bounding box center [503, 279] width 8 height 8
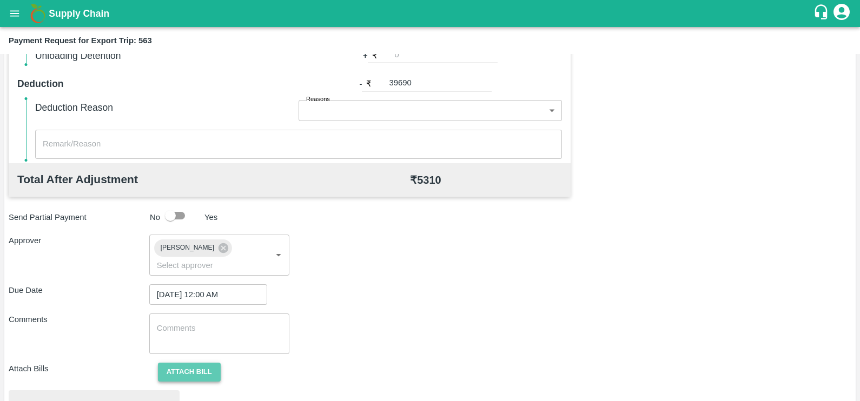
click at [195, 363] on button "Attach bill" at bounding box center [189, 372] width 63 height 19
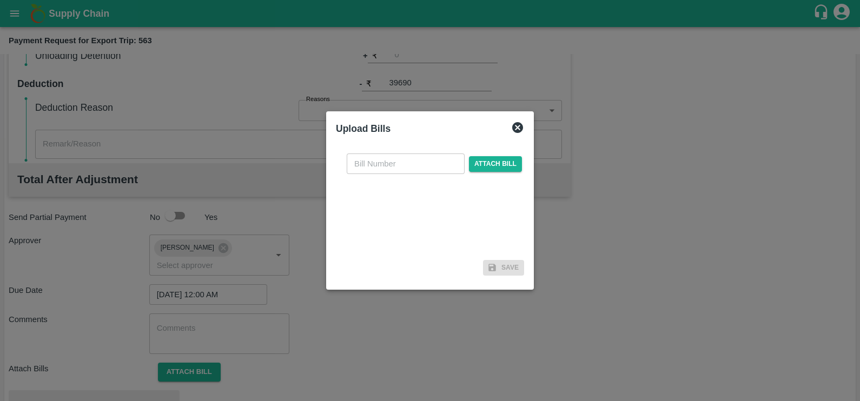
click at [513, 133] on icon at bounding box center [517, 127] width 13 height 13
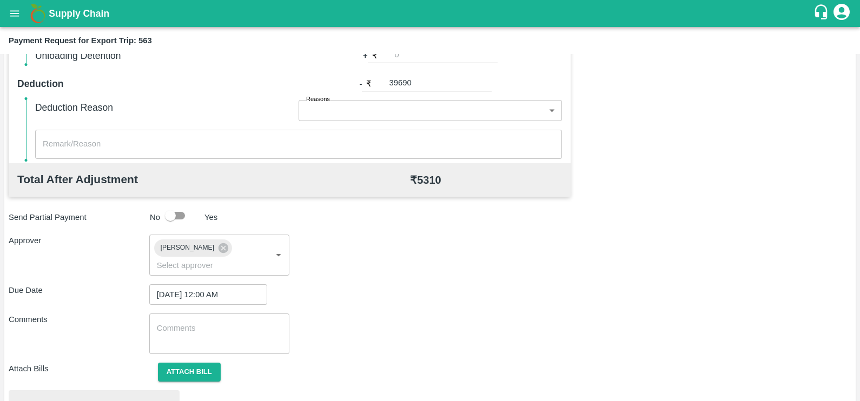
scroll to position [404, 0]
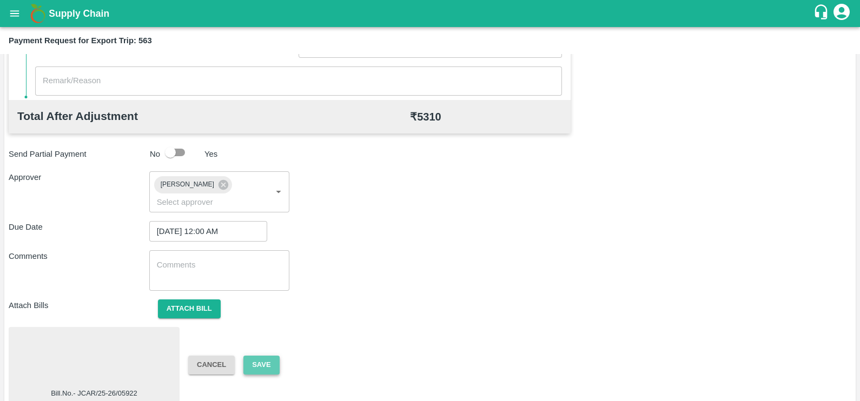
click at [256, 356] on button "Save" at bounding box center [261, 365] width 36 height 19
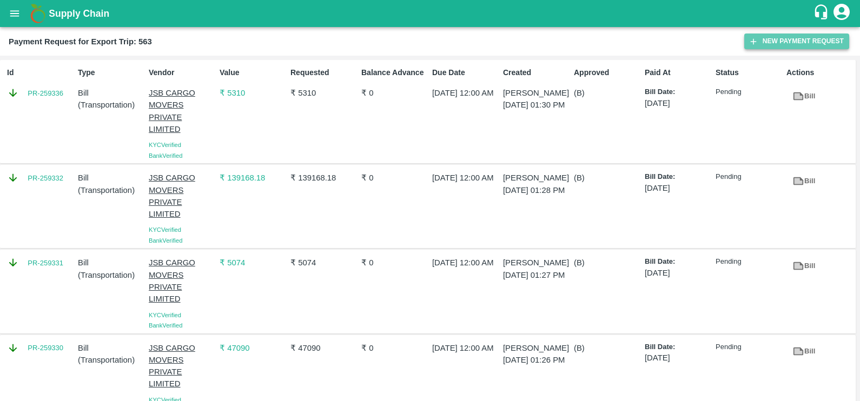
click at [750, 41] on icon "button" at bounding box center [754, 42] width 10 height 10
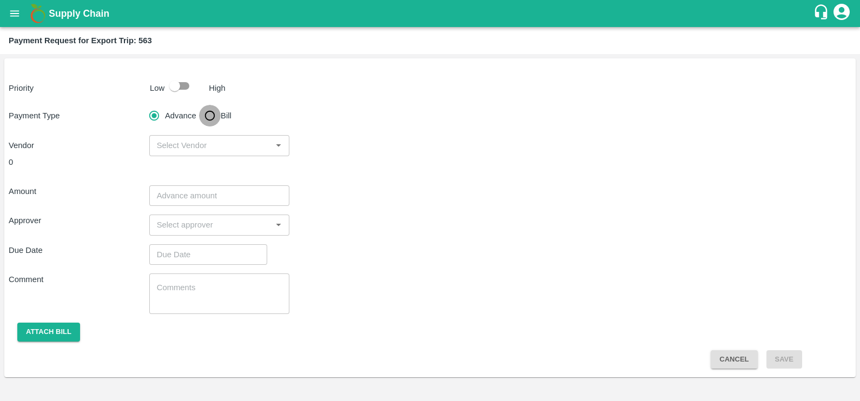
click at [207, 120] on input "Bill" at bounding box center [210, 116] width 22 height 22
radio input "true"
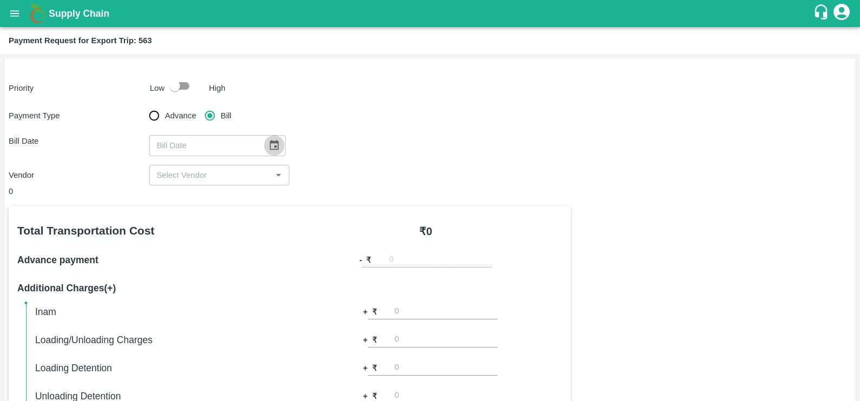
click at [273, 144] on icon "Choose date" at bounding box center [273, 145] width 9 height 10
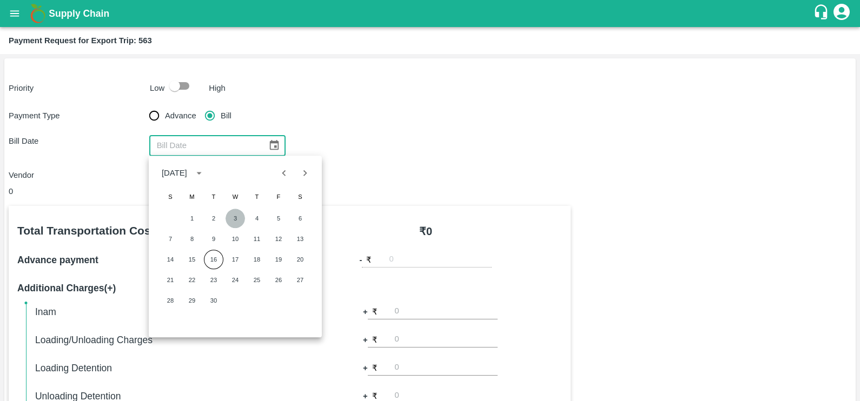
click at [236, 217] on button "3" at bounding box center [235, 218] width 19 height 19
type input "03/09/2025"
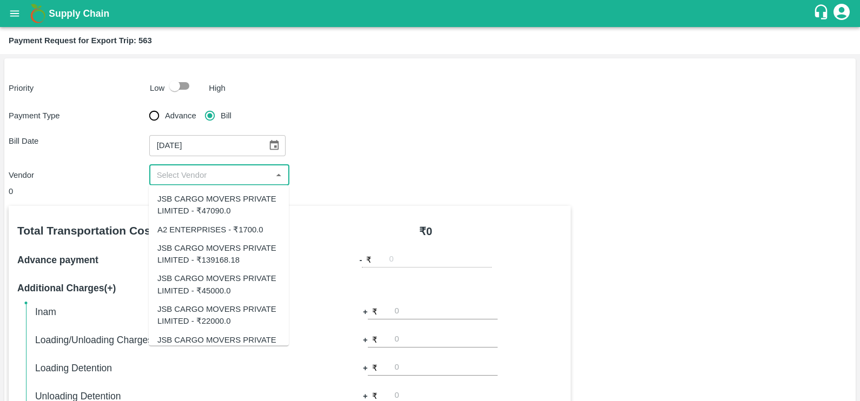
click at [262, 176] on input "input" at bounding box center [211, 175] width 116 height 14
click at [211, 234] on div "A2 ENTERPRISES - ₹1700.0" at bounding box center [210, 229] width 106 height 12
type input "A2 ENTERPRISES - ₹1700.0"
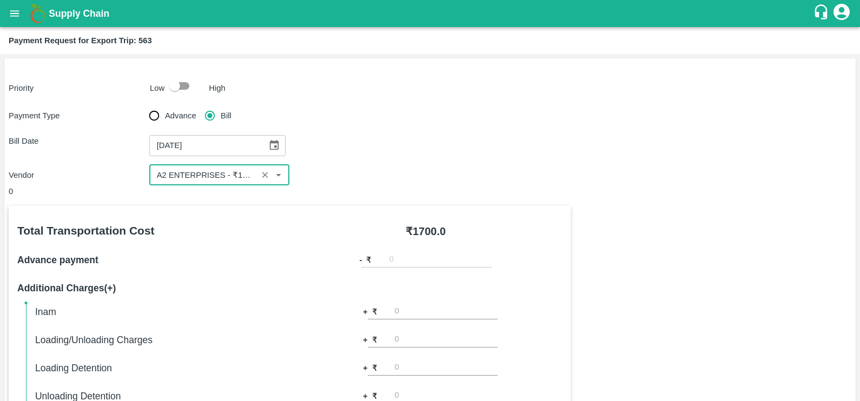
scroll to position [341, 0]
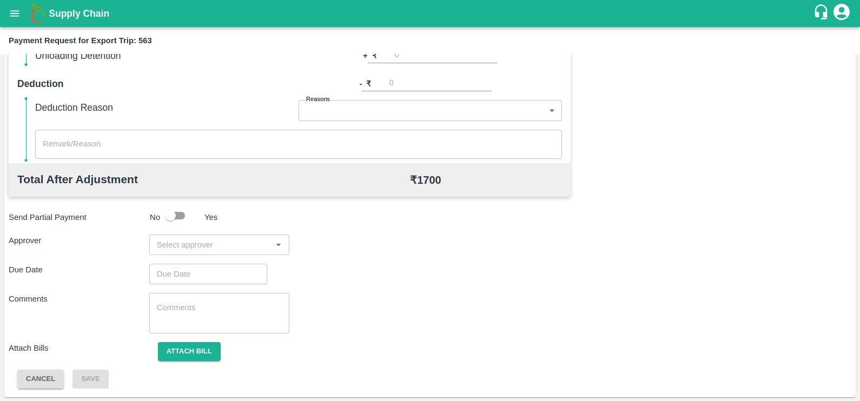
click at [258, 249] on input "input" at bounding box center [211, 245] width 116 height 14
type input "prasad"
click at [249, 273] on div "[PERSON_NAME]" at bounding box center [219, 274] width 140 height 28
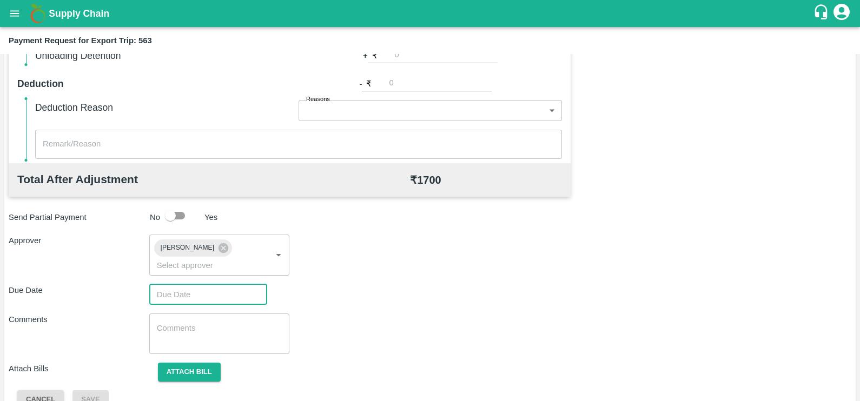
type input "DD/MM/YYYY hh:mm aa"
click at [250, 285] on input "DD/MM/YYYY hh:mm aa" at bounding box center [204, 295] width 110 height 21
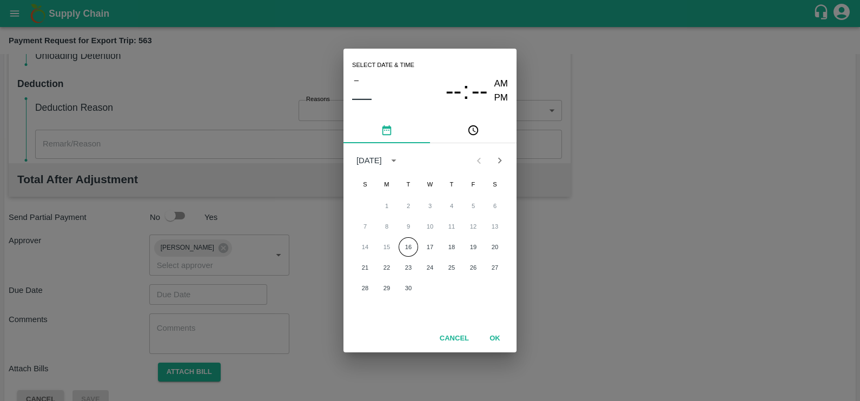
drag, startPoint x: 408, startPoint y: 254, endPoint x: 497, endPoint y: 339, distance: 122.5
click at [497, 339] on div "Select date & time – –– -- : -- AM PM September 2025 S M T W T F S 1 2 3 4 5 6 …" at bounding box center [430, 201] width 173 height 304
click at [497, 339] on button "OK" at bounding box center [495, 338] width 35 height 19
type input "DD/MM/YYYY hh:mm aa"
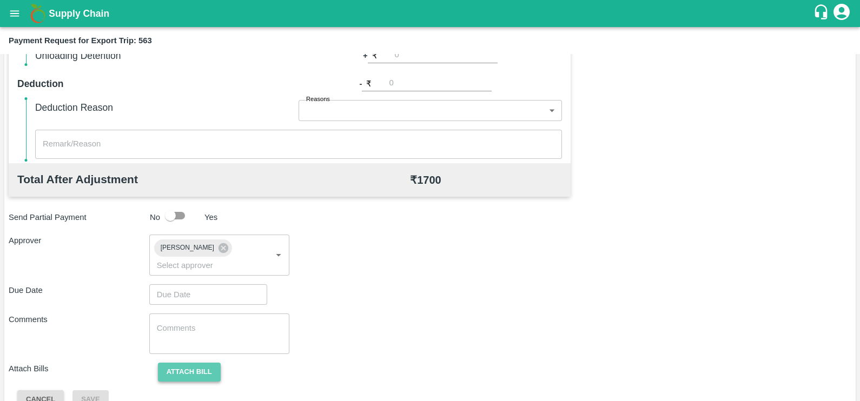
click at [183, 363] on button "Attach bill" at bounding box center [189, 372] width 63 height 19
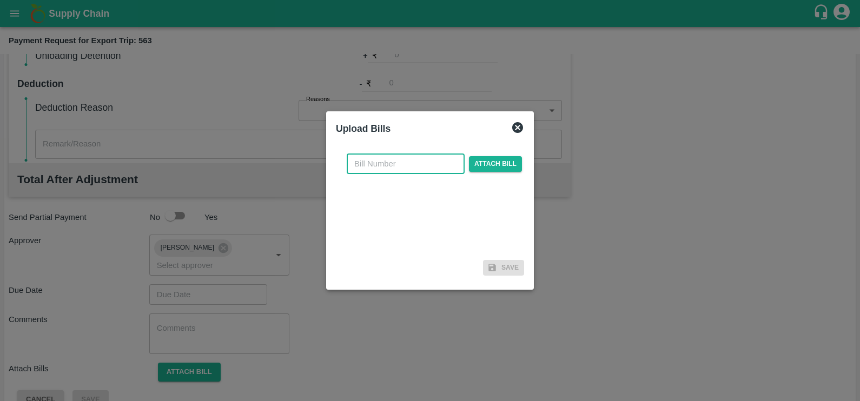
click at [364, 167] on input "text" at bounding box center [406, 164] width 118 height 21
paste input "A2-111/2025-26"
type input "A2-111/2025-26"
click at [504, 161] on span "Attach bill" at bounding box center [495, 164] width 53 height 16
click at [0, 0] on input "Attach bill" at bounding box center [0, 0] width 0 height 0
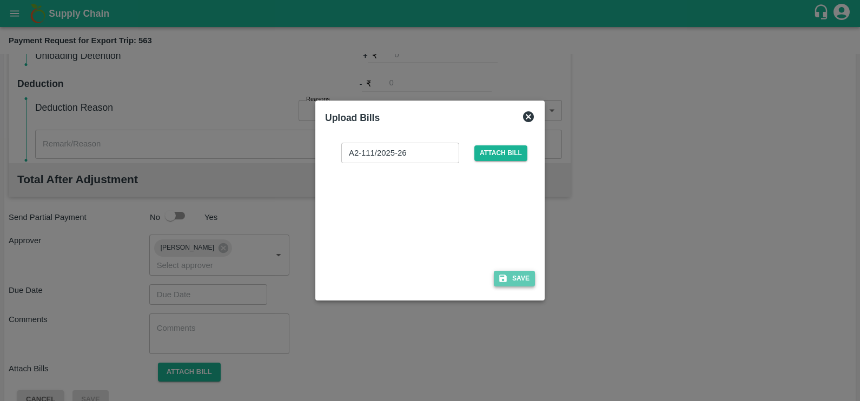
click at [510, 278] on button "Save" at bounding box center [514, 279] width 41 height 16
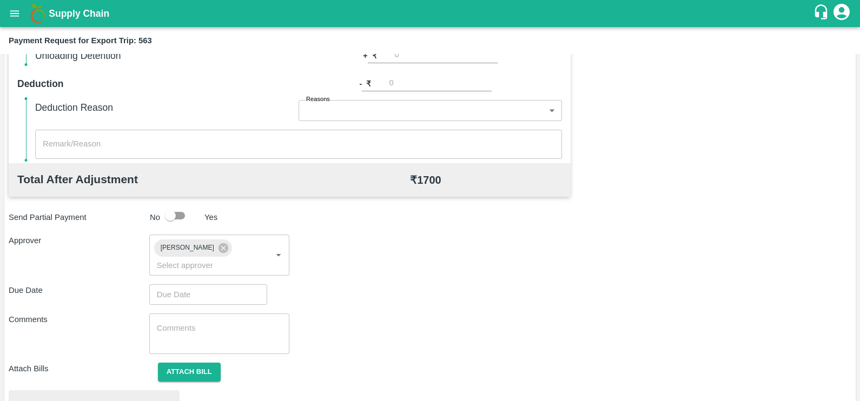
scroll to position [404, 0]
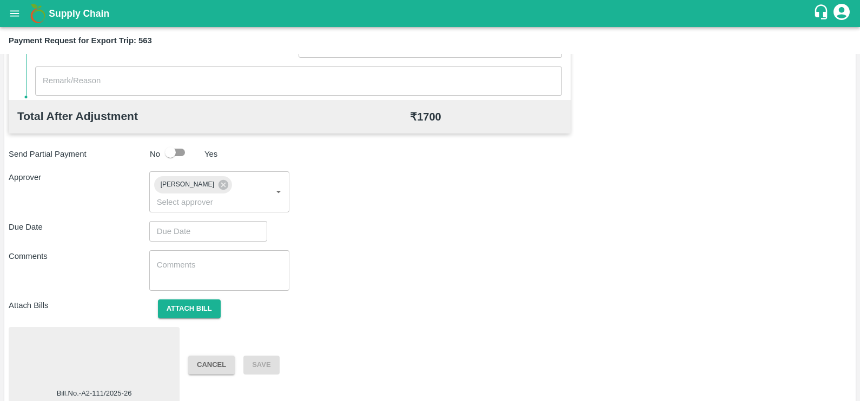
type input "DD/MM/YYYY hh:mm aa"
click at [190, 221] on input "DD/MM/YYYY hh:mm aa" at bounding box center [204, 231] width 110 height 21
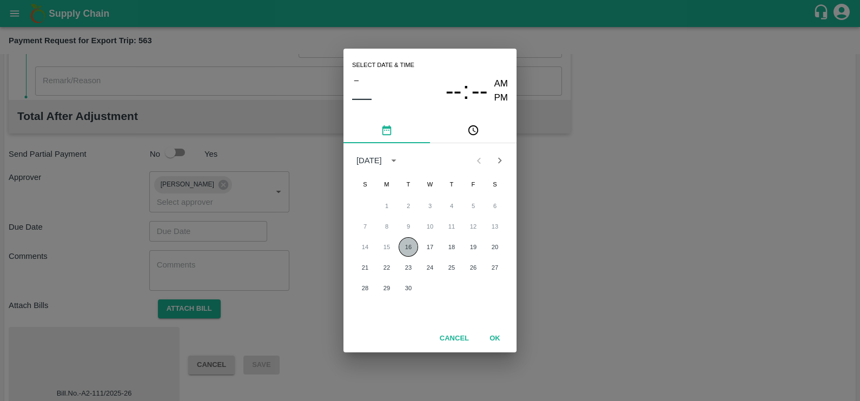
click at [403, 248] on button "16" at bounding box center [408, 246] width 19 height 19
type input "16/09/2025 12:00 AM"
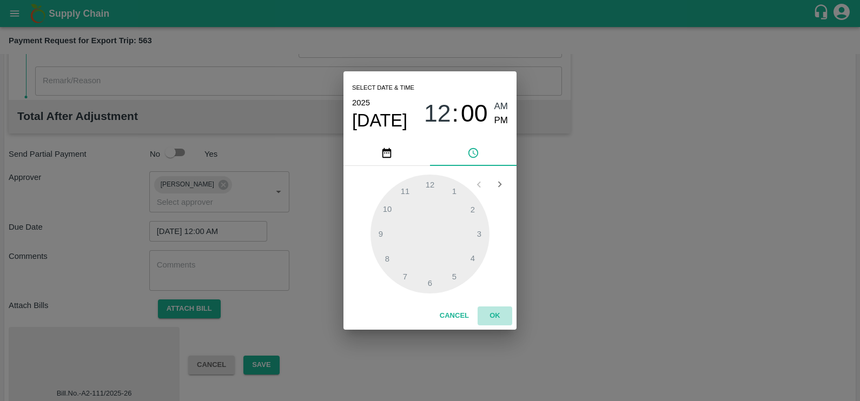
click at [499, 313] on button "OK" at bounding box center [495, 316] width 35 height 19
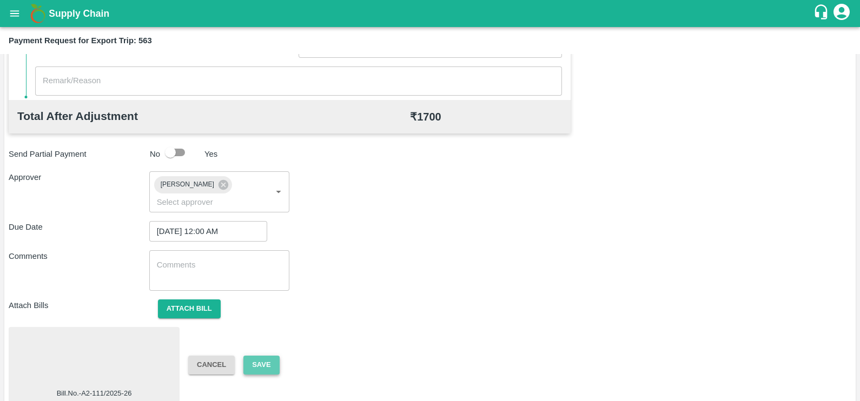
click at [258, 356] on button "Save" at bounding box center [261, 365] width 36 height 19
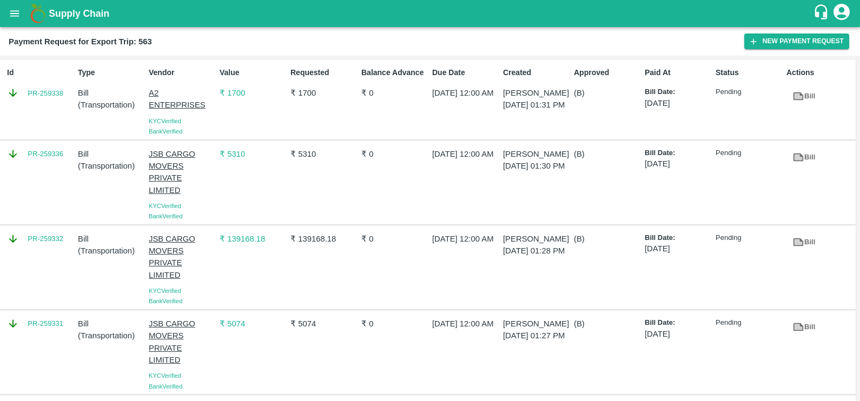
click at [39, 105] on div "Id PR-259338" at bounding box center [38, 100] width 71 height 74
copy link "PR-259338"
click at [55, 171] on div "PR-259336" at bounding box center [38, 183] width 71 height 78
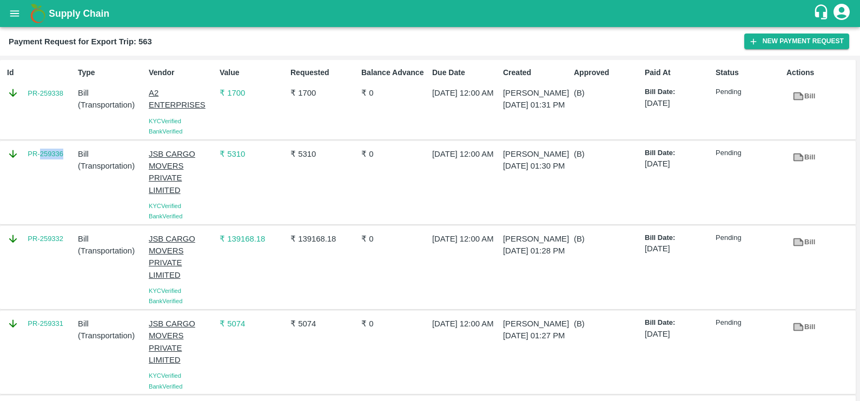
click at [55, 171] on div "PR-259336" at bounding box center [38, 183] width 71 height 78
copy link "PR-259336"
click at [38, 270] on div "PR-259332" at bounding box center [38, 268] width 71 height 78
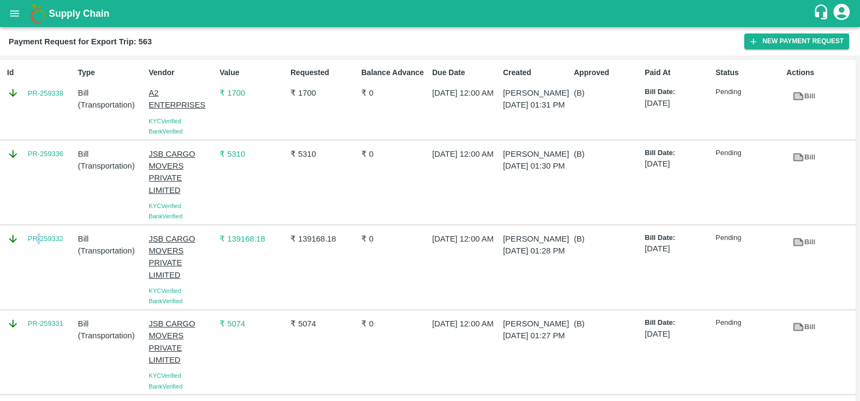
click at [38, 270] on div "PR-259332" at bounding box center [38, 268] width 71 height 78
copy link "PR-259332"
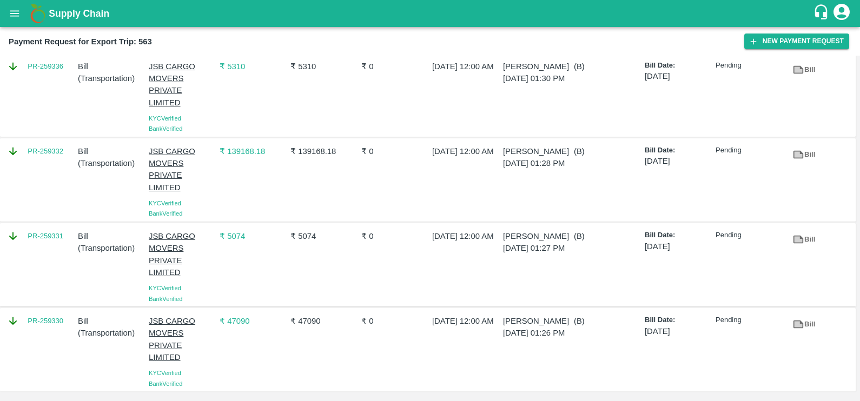
click at [27, 249] on div "PR-259331" at bounding box center [38, 265] width 71 height 78
copy link "PR-259331"
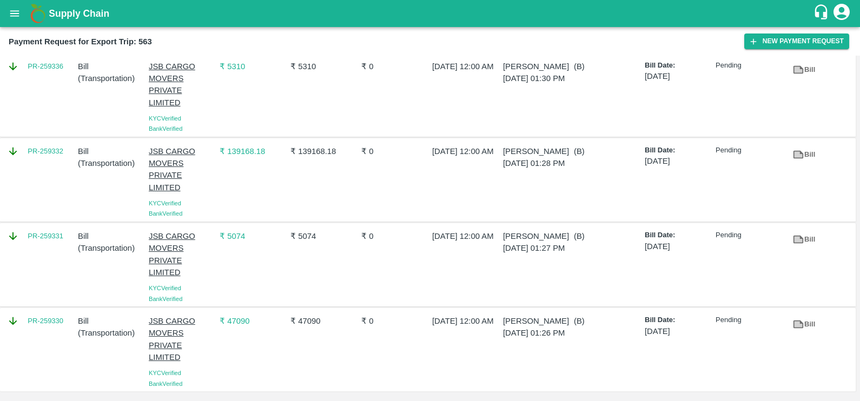
click at [38, 335] on div "PR-259330" at bounding box center [38, 350] width 71 height 78
copy link "PR-259330"
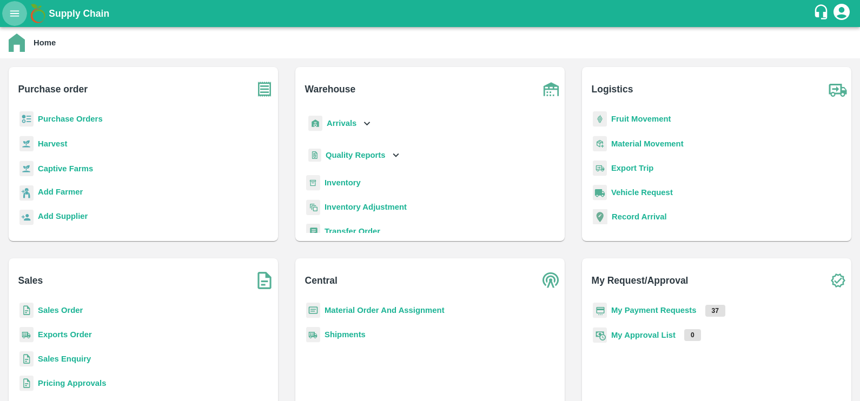
click at [16, 15] on icon "open drawer" at bounding box center [15, 14] width 12 height 12
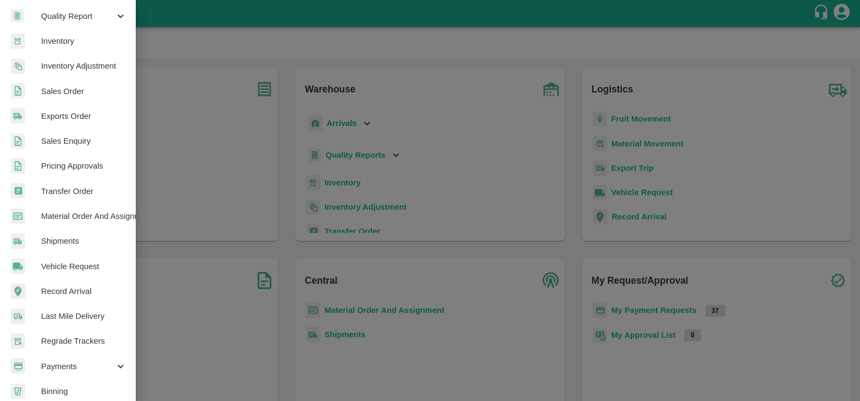
scroll to position [214, 0]
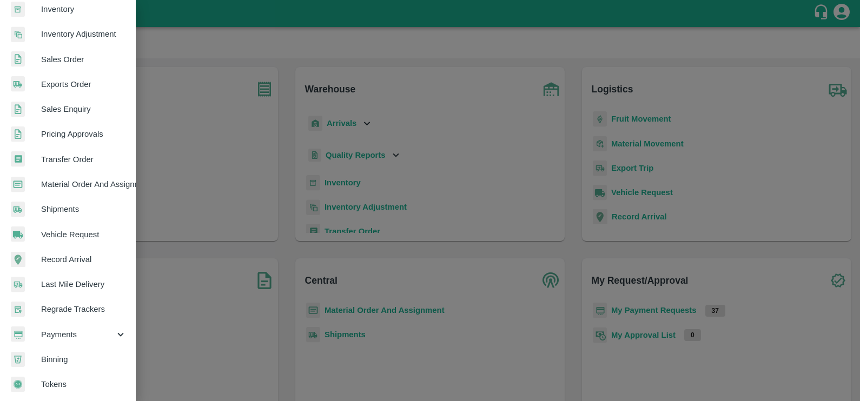
click at [75, 333] on span "Payments" at bounding box center [78, 335] width 74 height 12
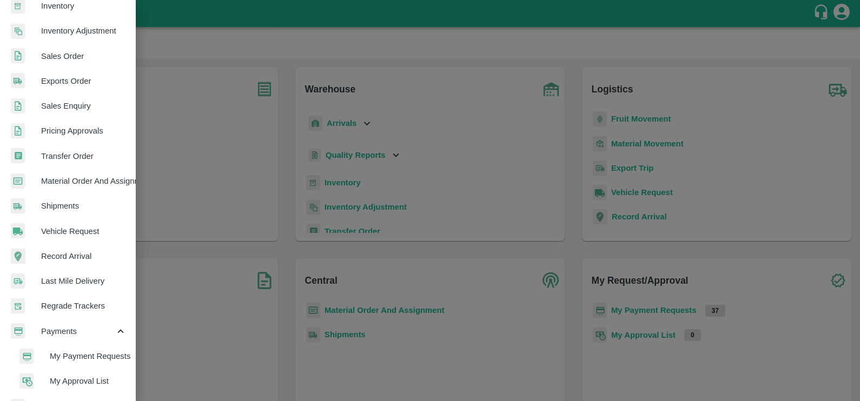
scroll to position [264, 0]
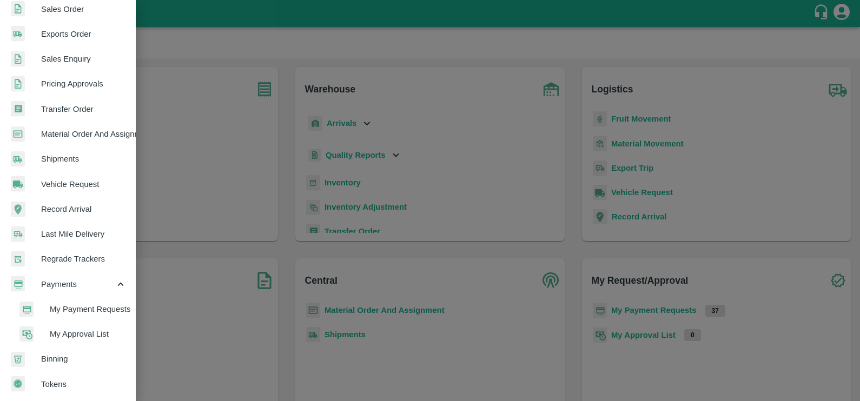
click at [76, 306] on span "My Payment Requests" at bounding box center [88, 309] width 77 height 12
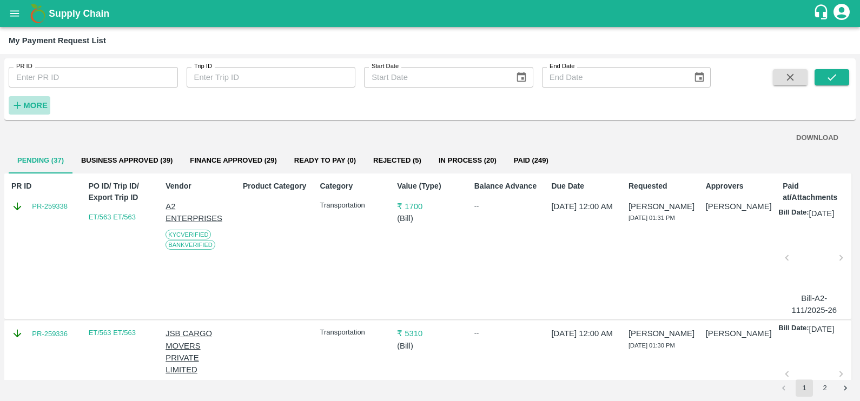
click at [24, 102] on strong "More" at bounding box center [35, 105] width 24 height 9
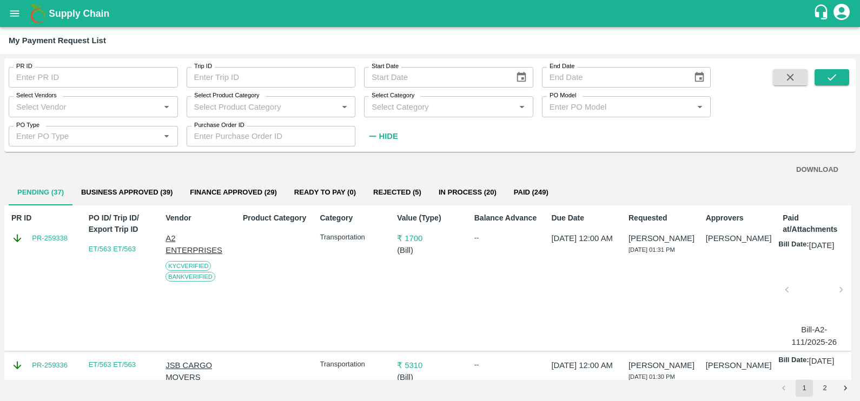
click at [54, 111] on input "Select Vendors" at bounding box center [84, 107] width 145 height 14
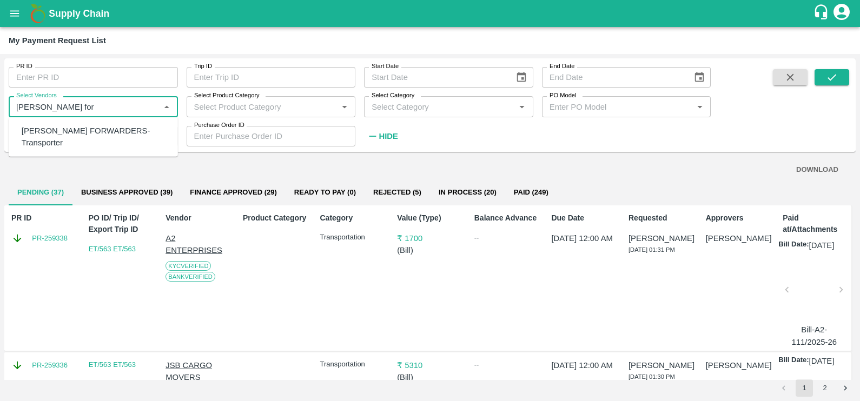
click at [69, 133] on div "[PERSON_NAME] FORWARDERS-Transporter" at bounding box center [96, 137] width 148 height 24
type input "[PERSON_NAME] FORWARDERS-Transporter"
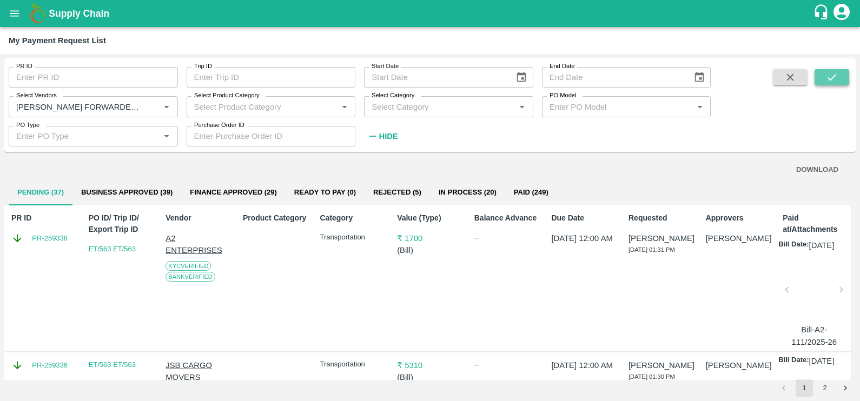
click at [816, 75] on button "submit" at bounding box center [832, 77] width 35 height 16
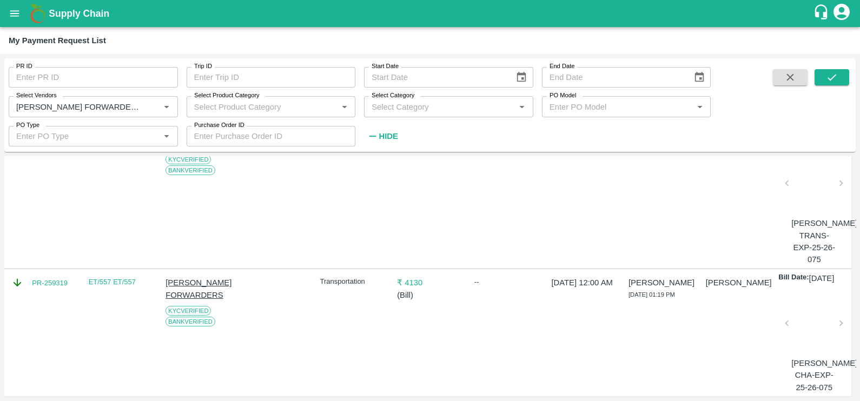
scroll to position [0, 0]
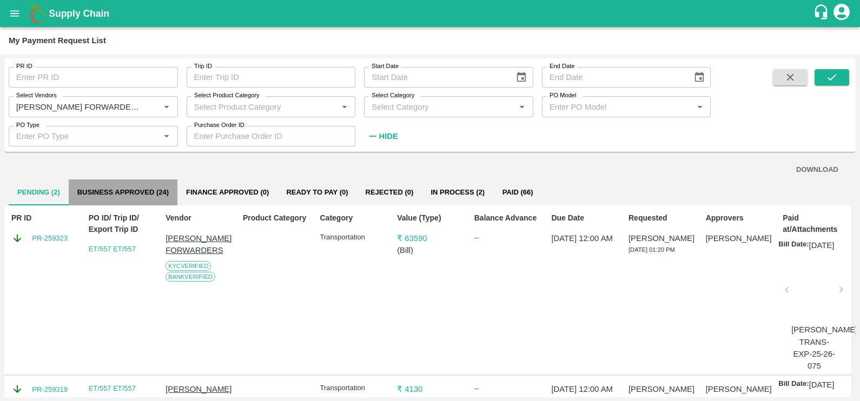
click at [151, 186] on button "Business Approved (24)" at bounding box center [123, 193] width 109 height 26
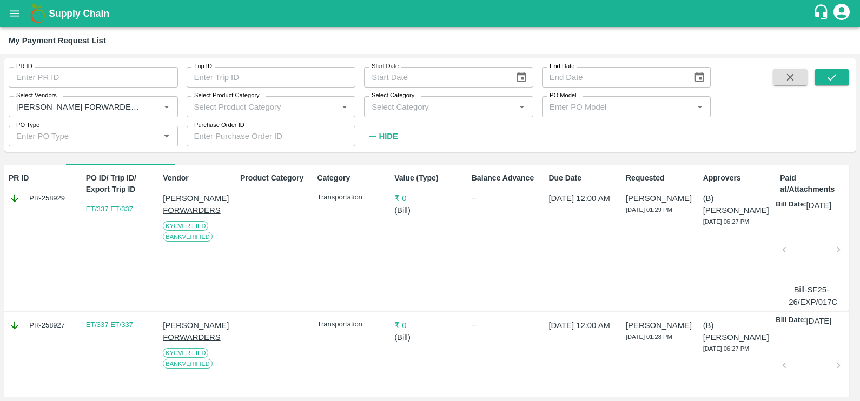
scroll to position [44, 3]
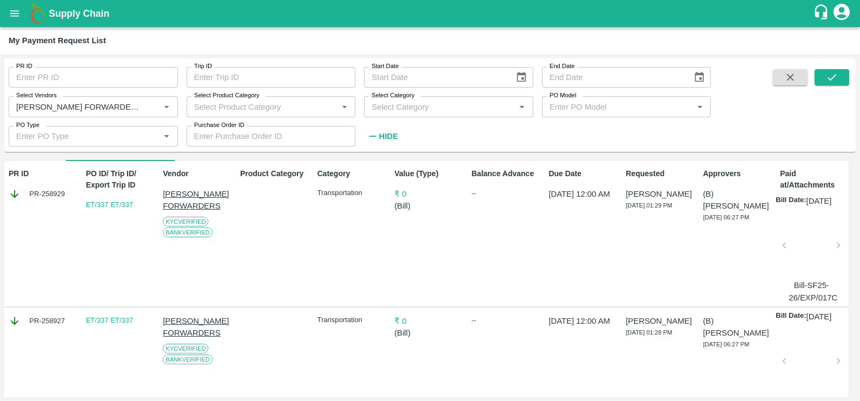
click at [805, 248] on div at bounding box center [811, 248] width 45 height 57
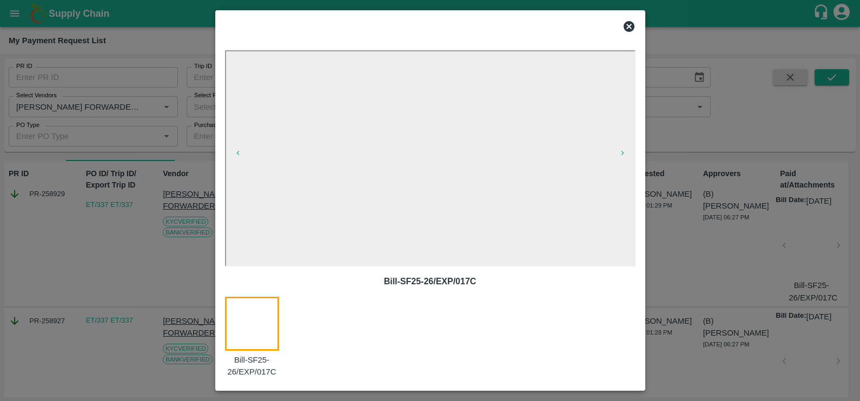
click at [631, 29] on icon at bounding box center [629, 26] width 11 height 11
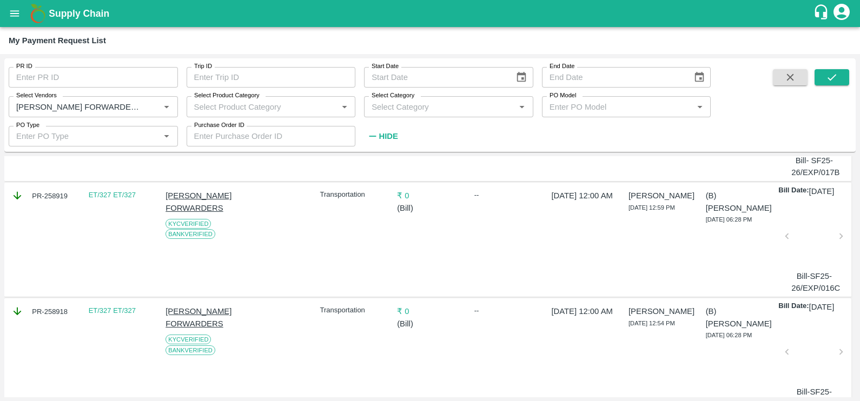
scroll to position [545, 0]
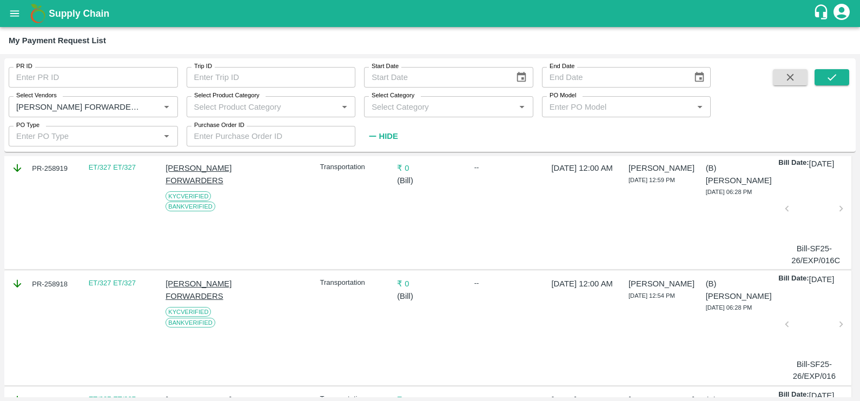
click at [799, 241] on div at bounding box center [813, 211] width 45 height 57
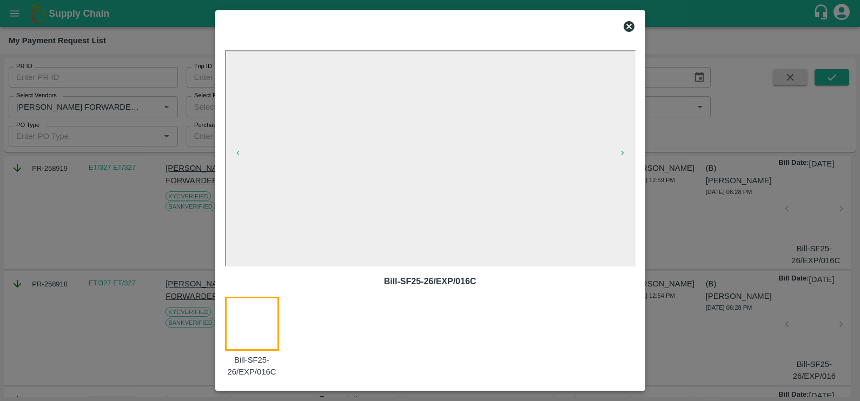
click at [627, 29] on icon at bounding box center [629, 26] width 11 height 11
